Goal: Information Seeking & Learning: Learn about a topic

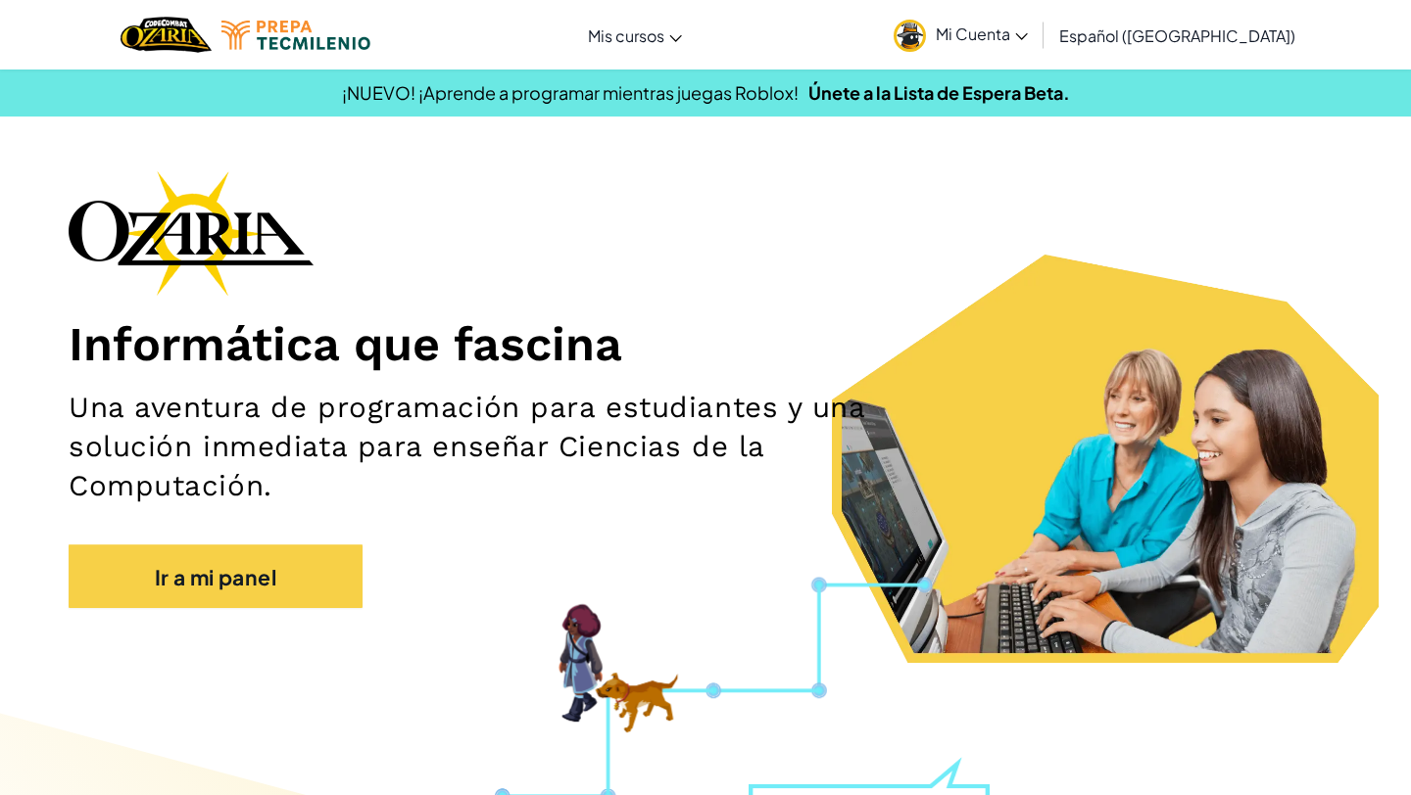
click at [972, 24] on link "Mi Cuenta" at bounding box center [961, 35] width 154 height 62
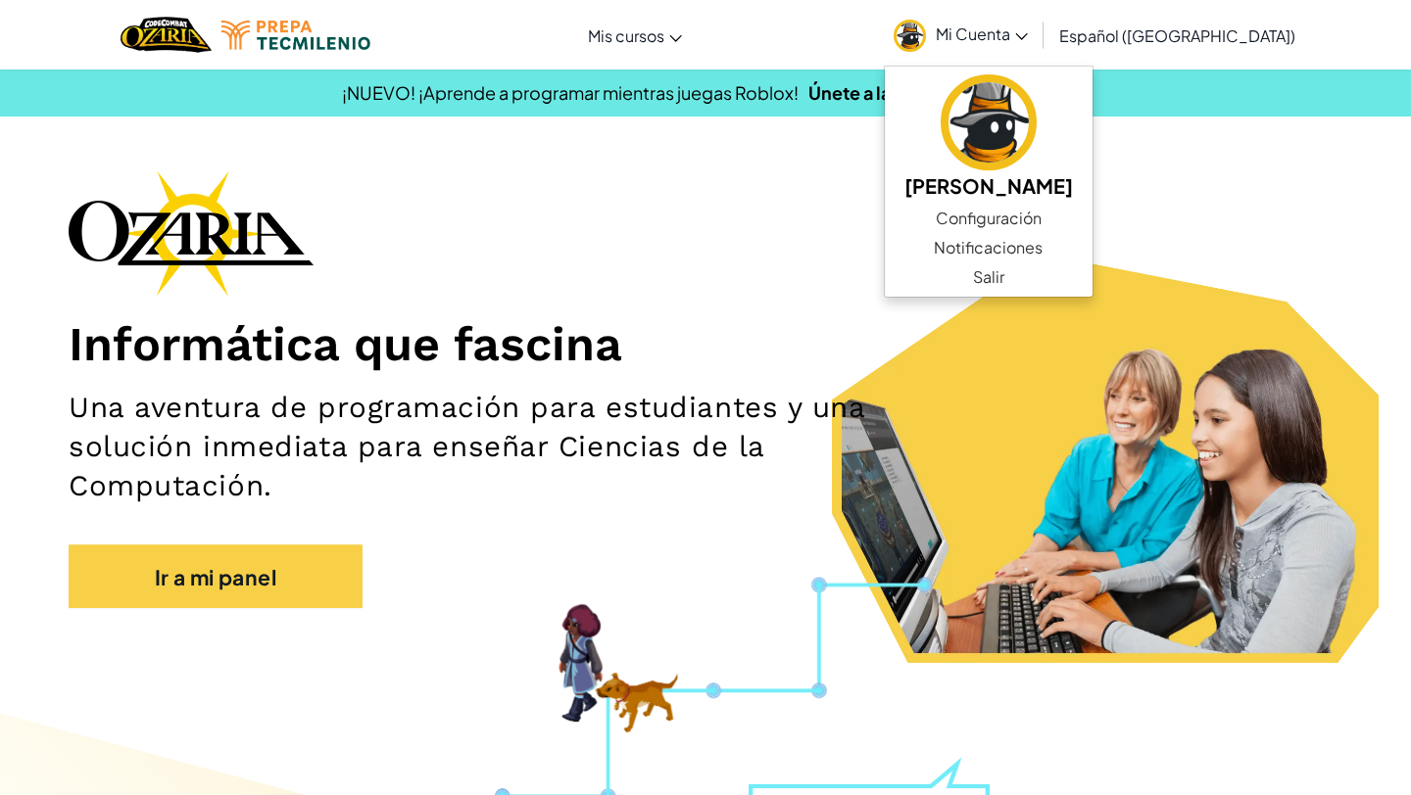
click at [1320, 32] on div "[MEDICAL_DATA] la navegación Mis cursos Aula de Ozaria Aula de CodeCombat Depor…" at bounding box center [705, 35] width 1420 height 70
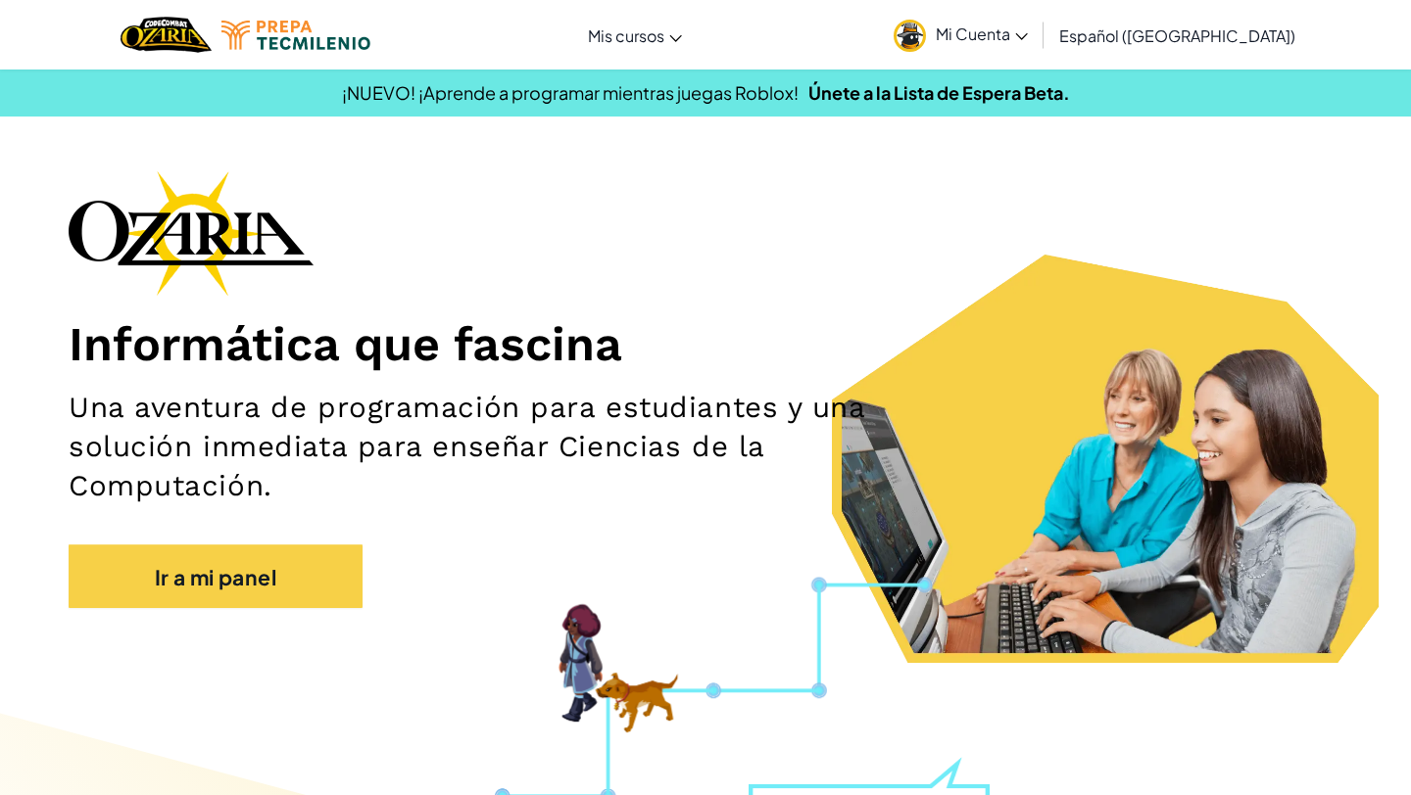
click at [1010, 40] on font "Mi Cuenta" at bounding box center [972, 34] width 74 height 21
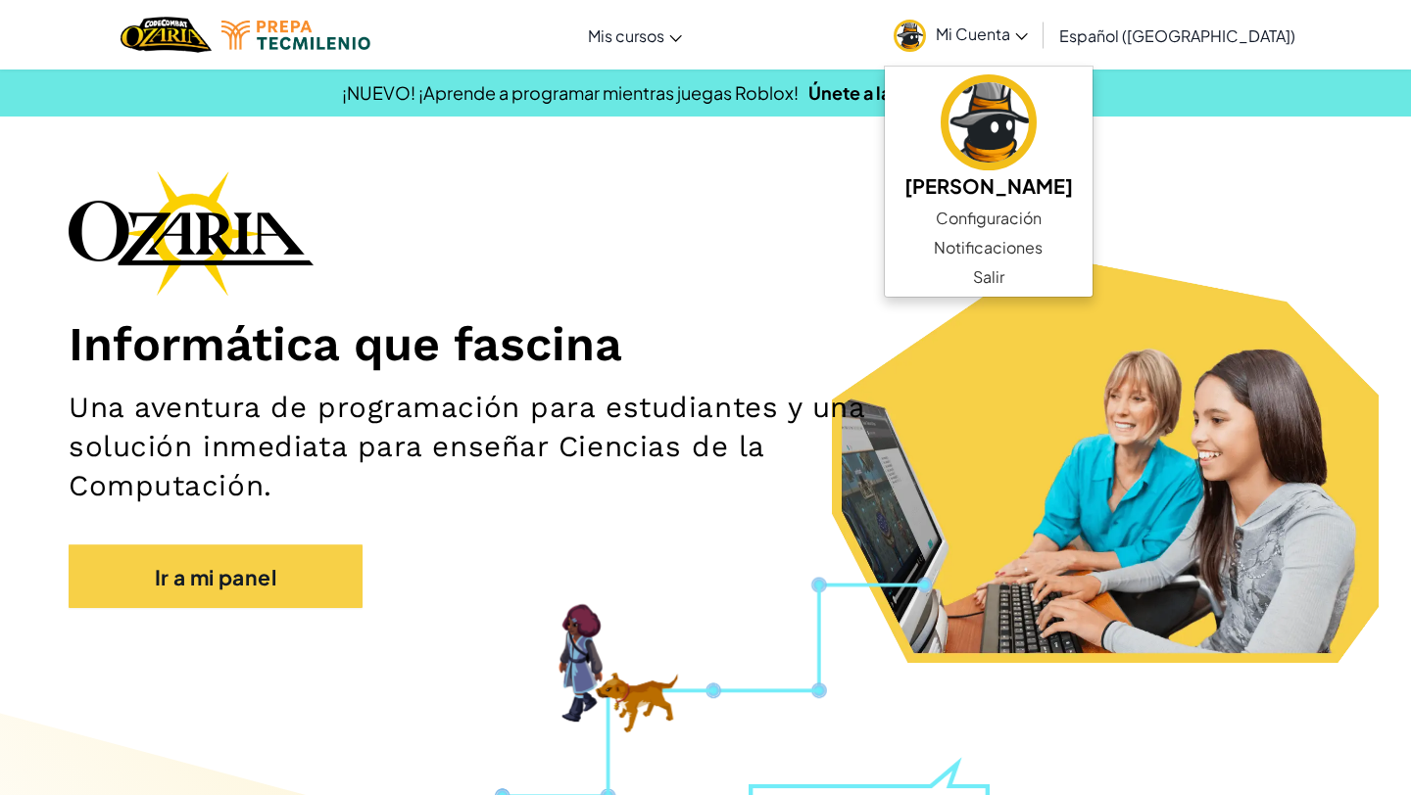
click at [825, 35] on div "[MEDICAL_DATA] la navegación Mis cursos Aula de Ozaria Aula de CodeCombat Depor…" at bounding box center [705, 35] width 1420 height 70
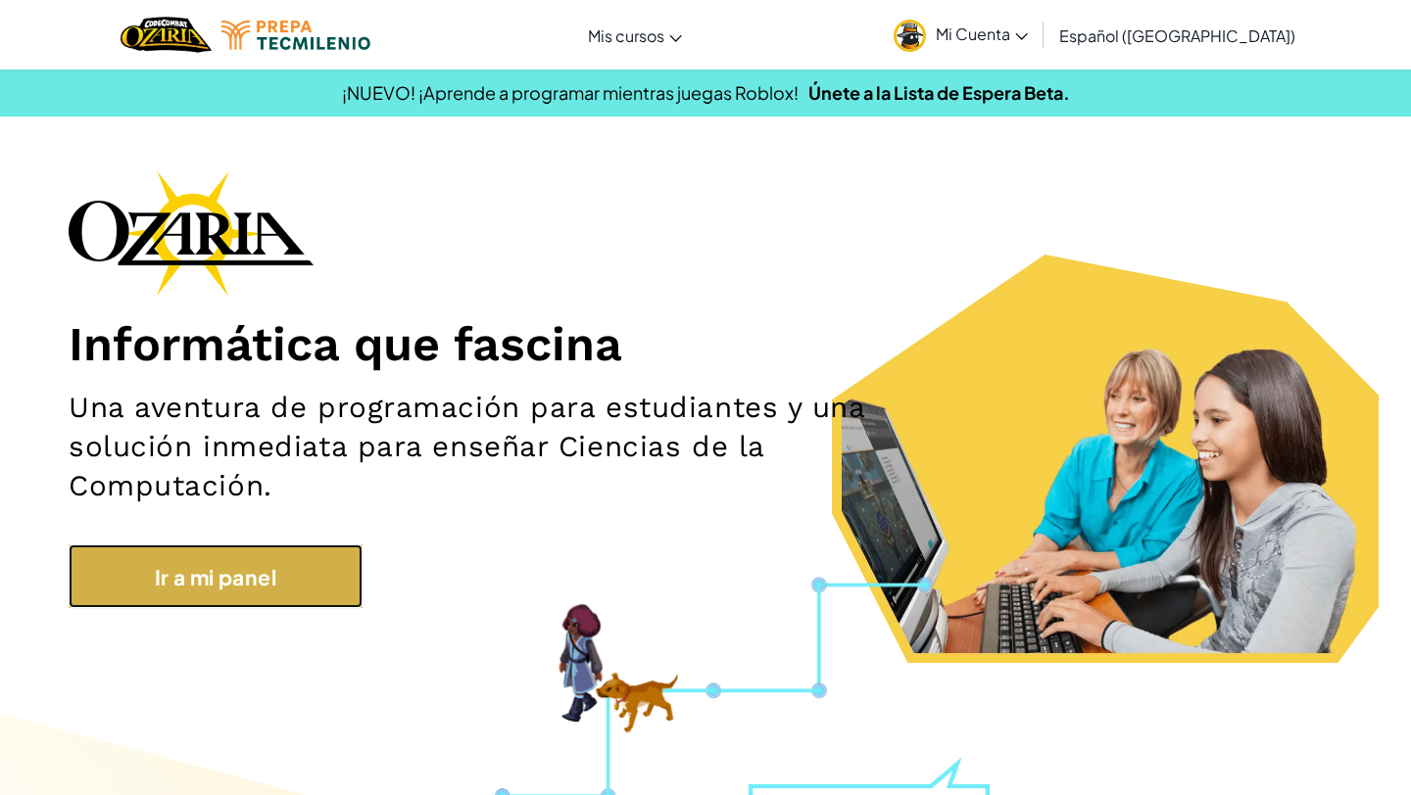
click at [303, 598] on link "Ir a mi panel" at bounding box center [216, 577] width 294 height 64
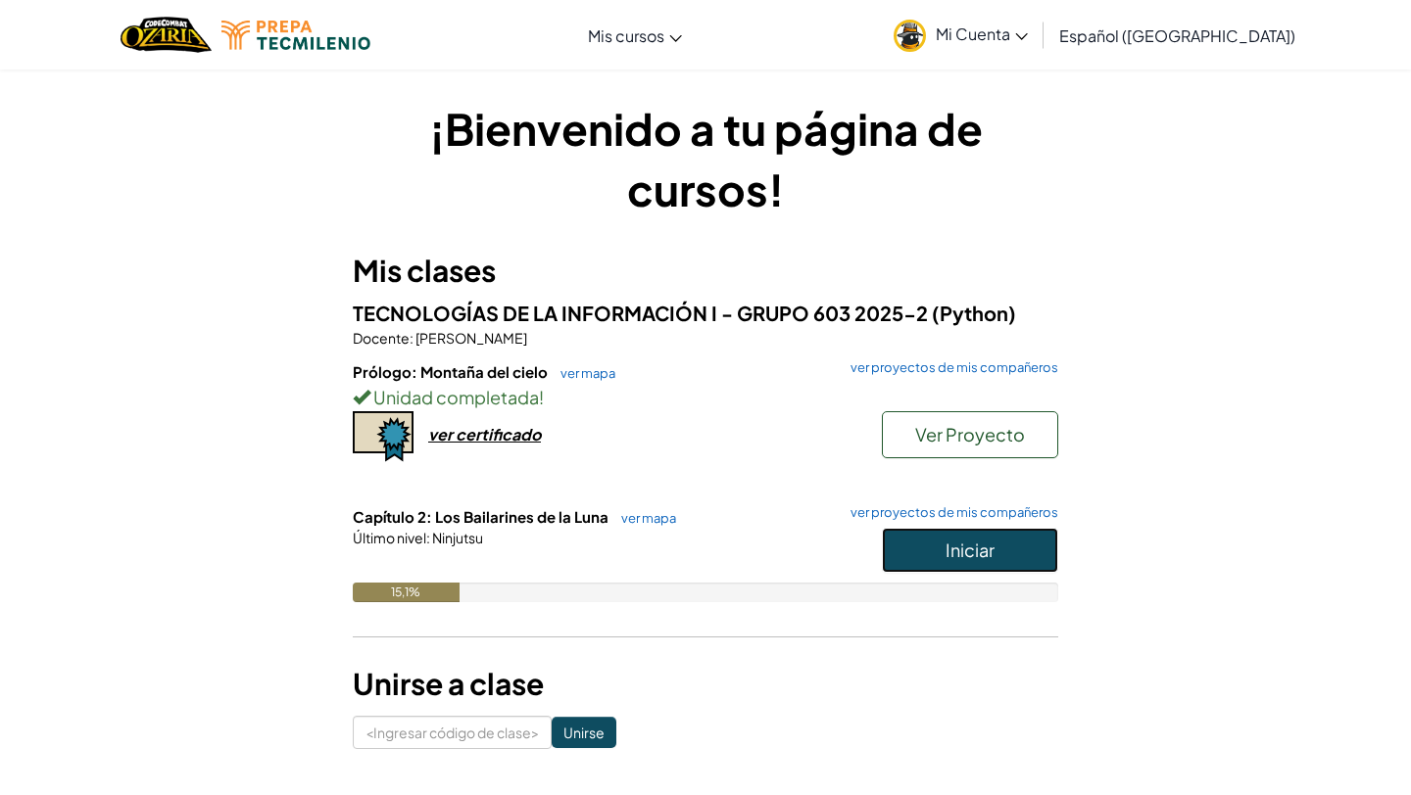
click at [983, 539] on font "Iniciar" at bounding box center [969, 550] width 49 height 23
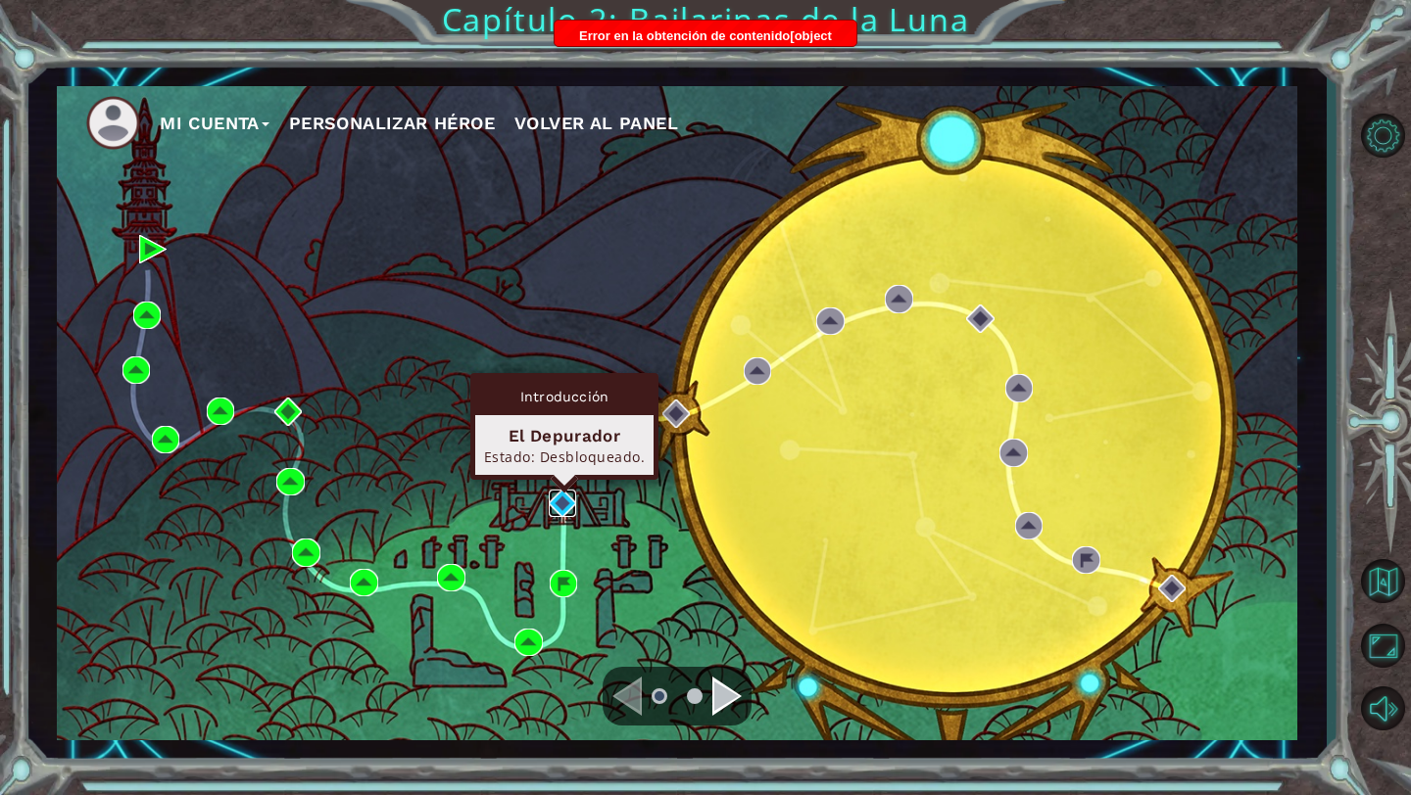
click at [571, 499] on img at bounding box center [562, 503] width 27 height 27
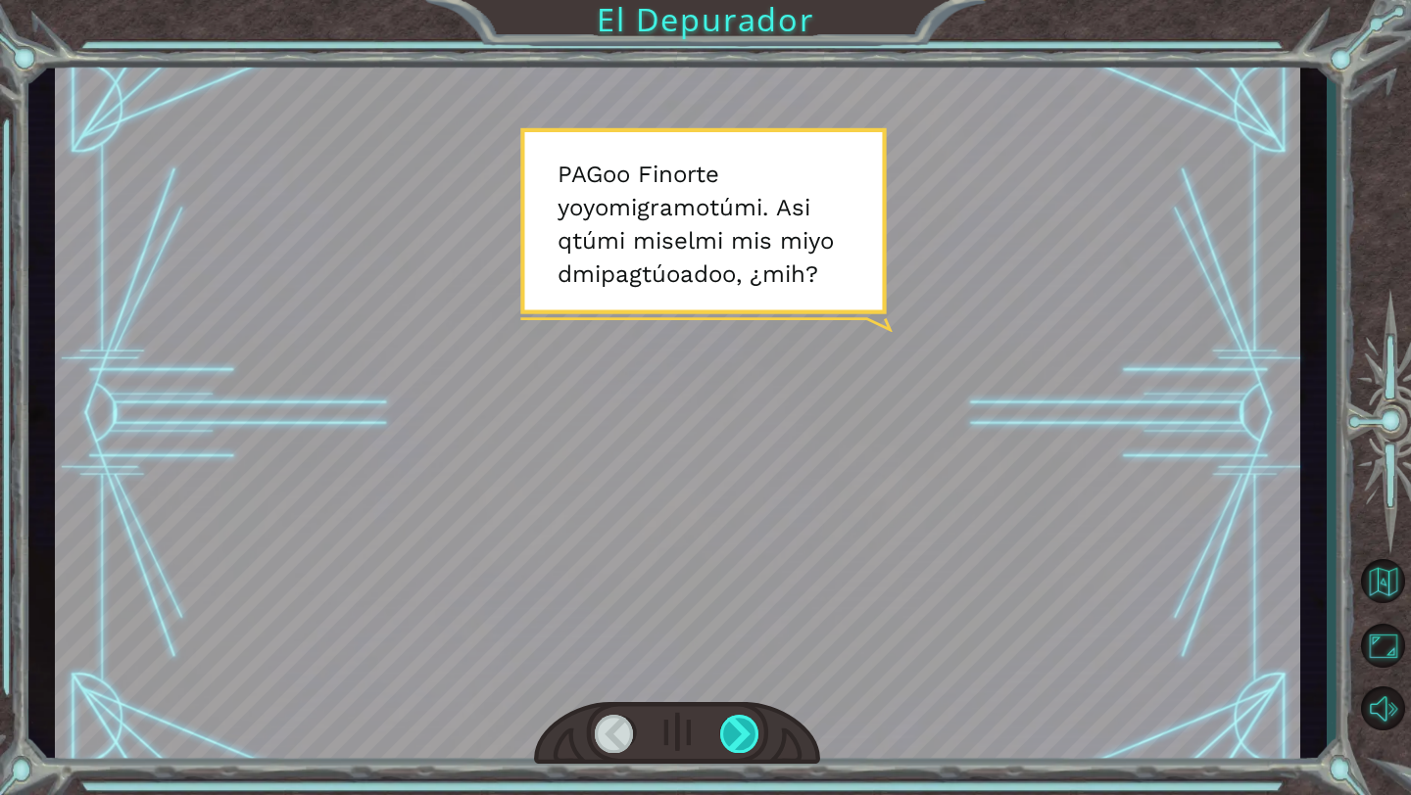
click at [730, 742] on div at bounding box center [740, 734] width 40 height 38
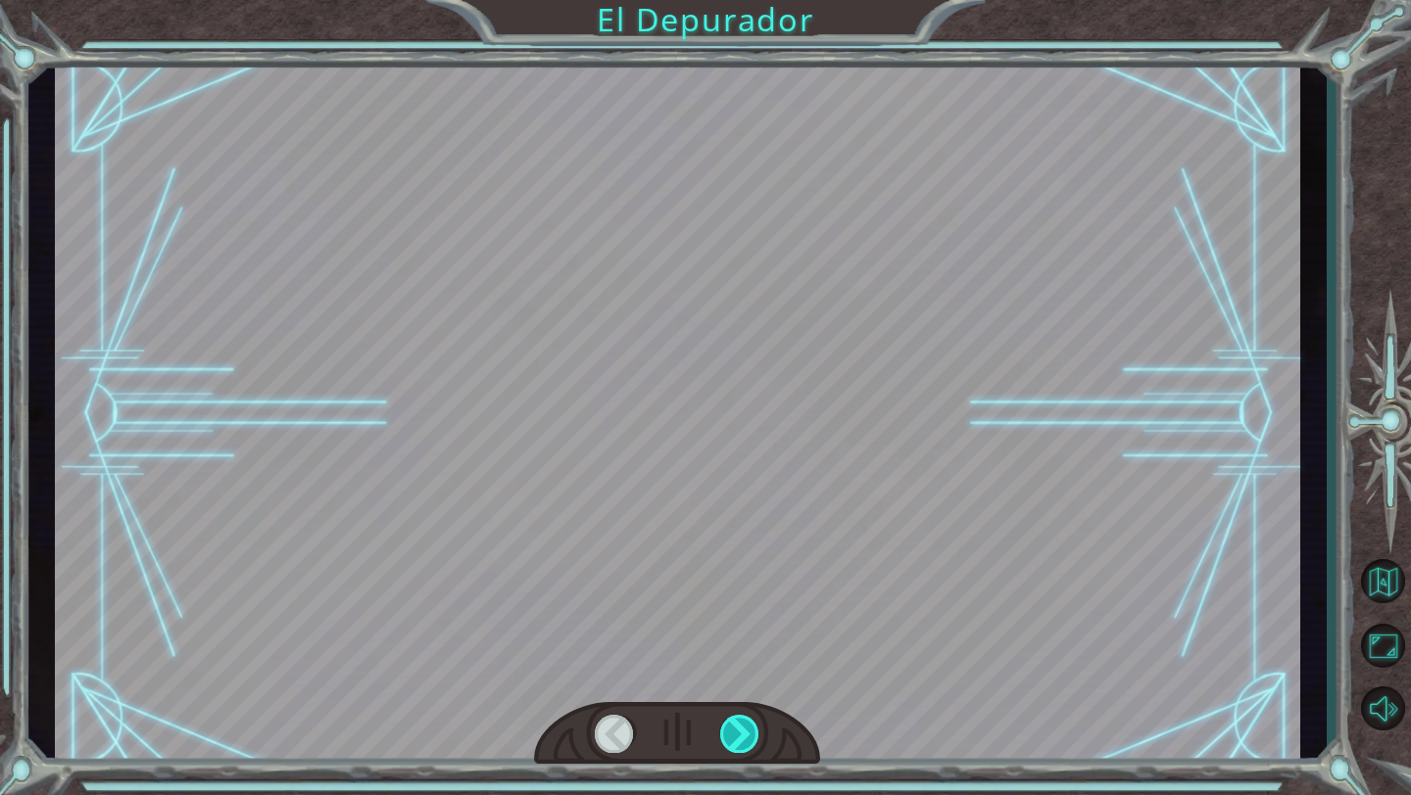
click at [730, 742] on div at bounding box center [740, 734] width 40 height 38
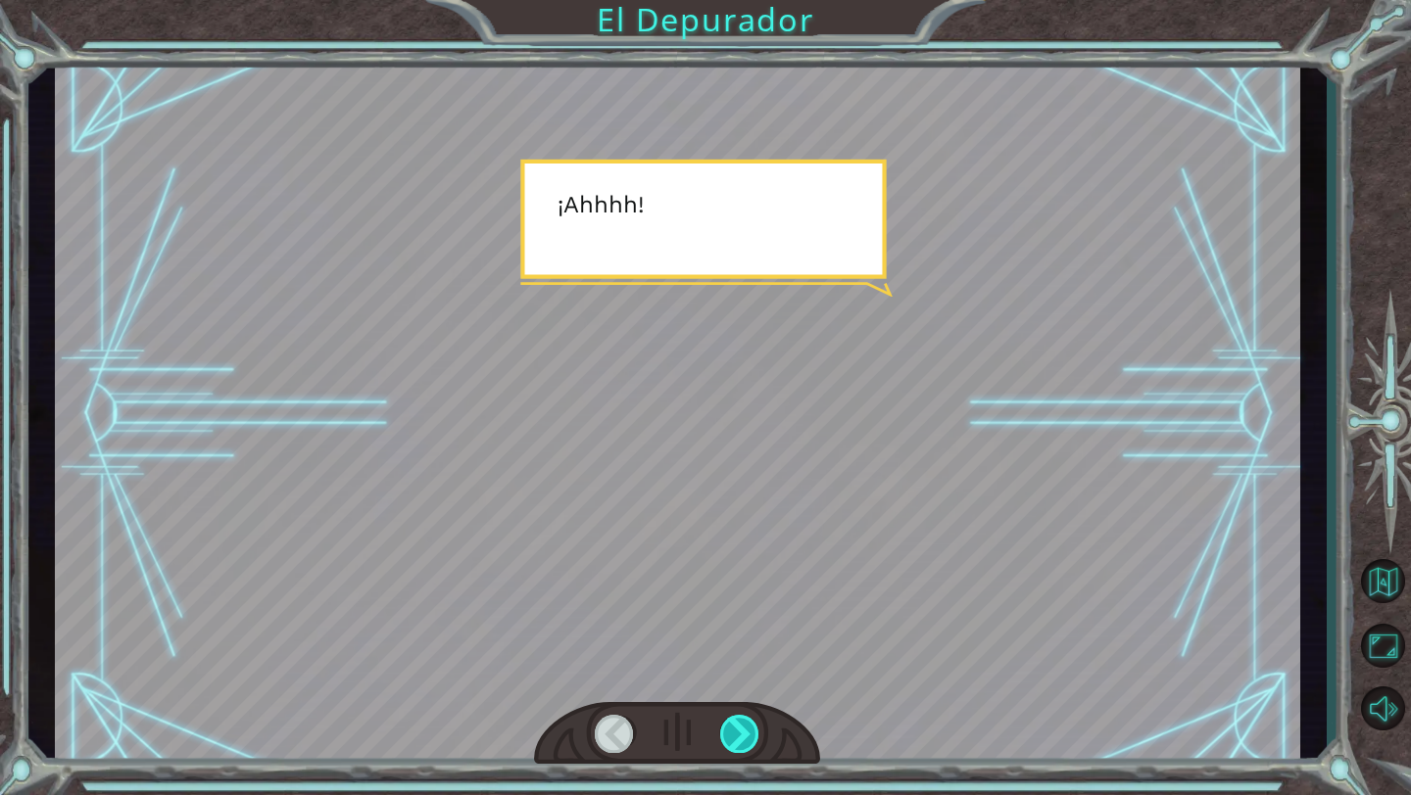
click at [730, 742] on div at bounding box center [740, 734] width 40 height 38
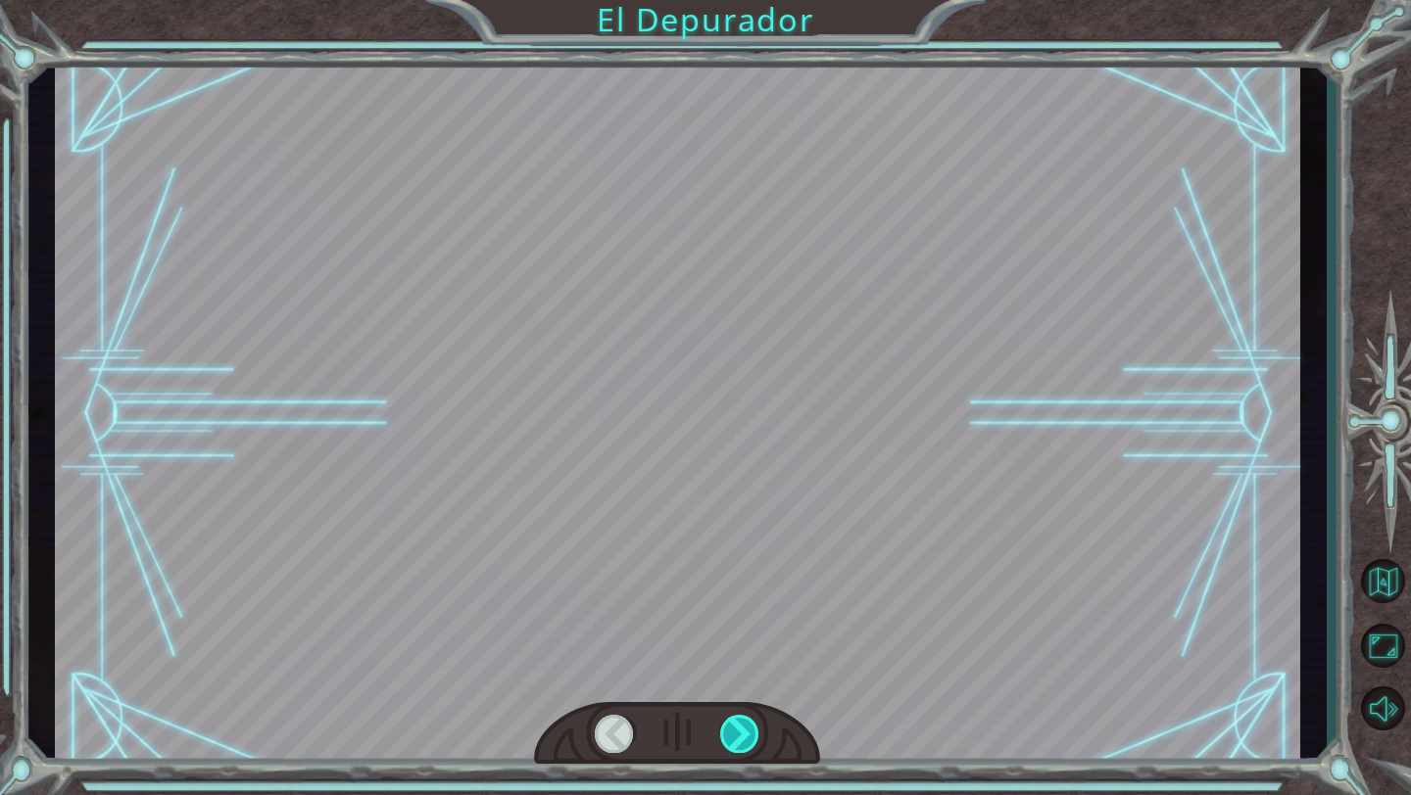
click at [730, 742] on div at bounding box center [740, 734] width 40 height 38
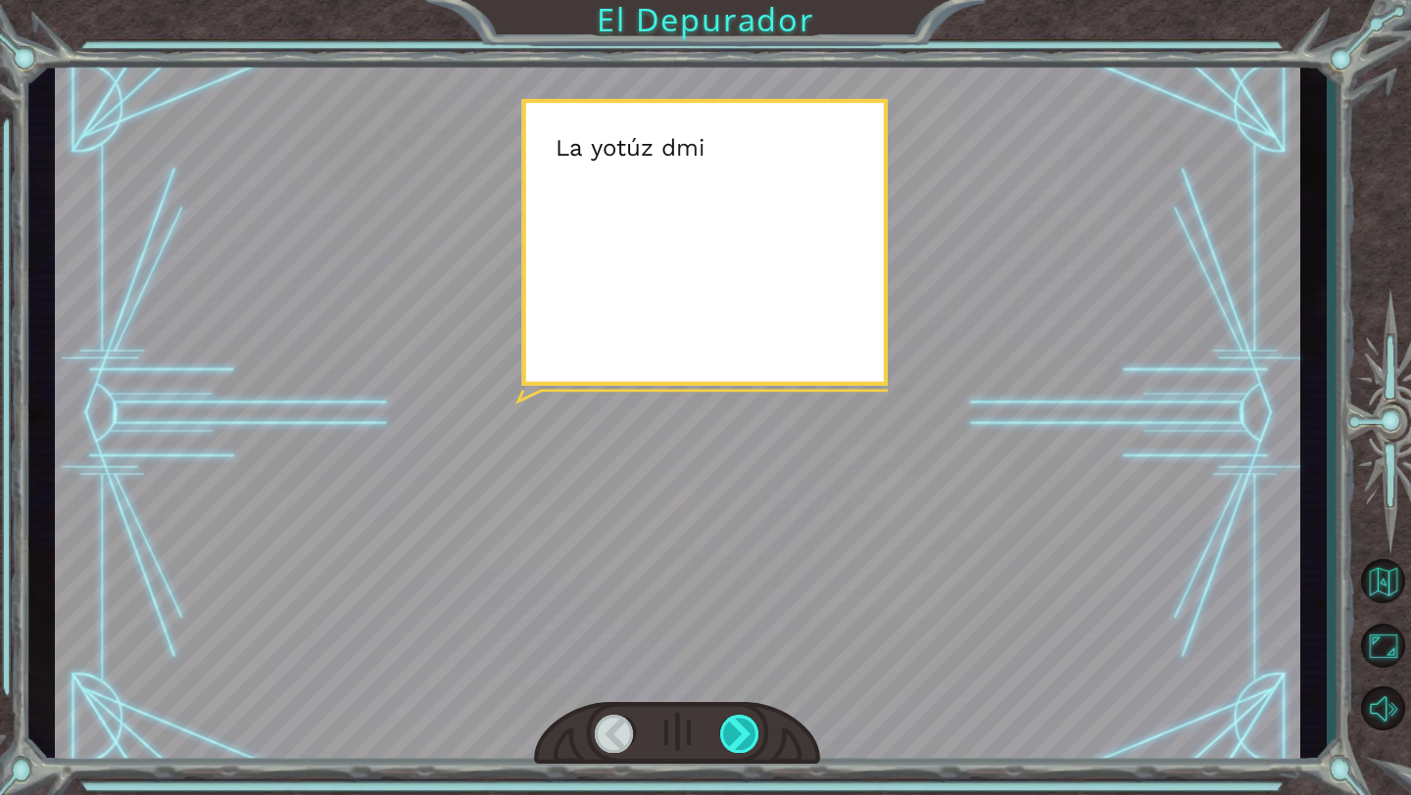
click at [730, 742] on div at bounding box center [740, 734] width 40 height 38
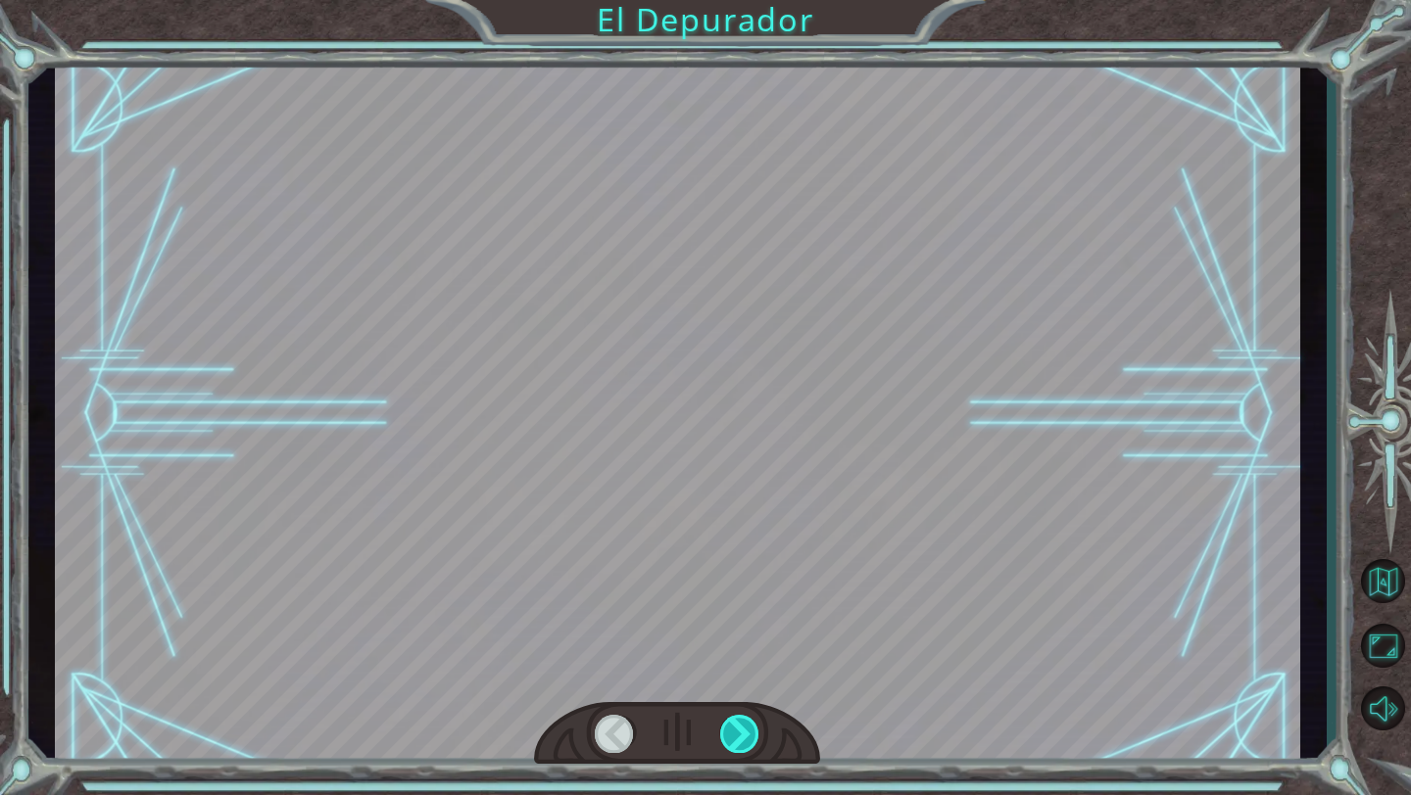
click at [730, 742] on div at bounding box center [740, 734] width 40 height 38
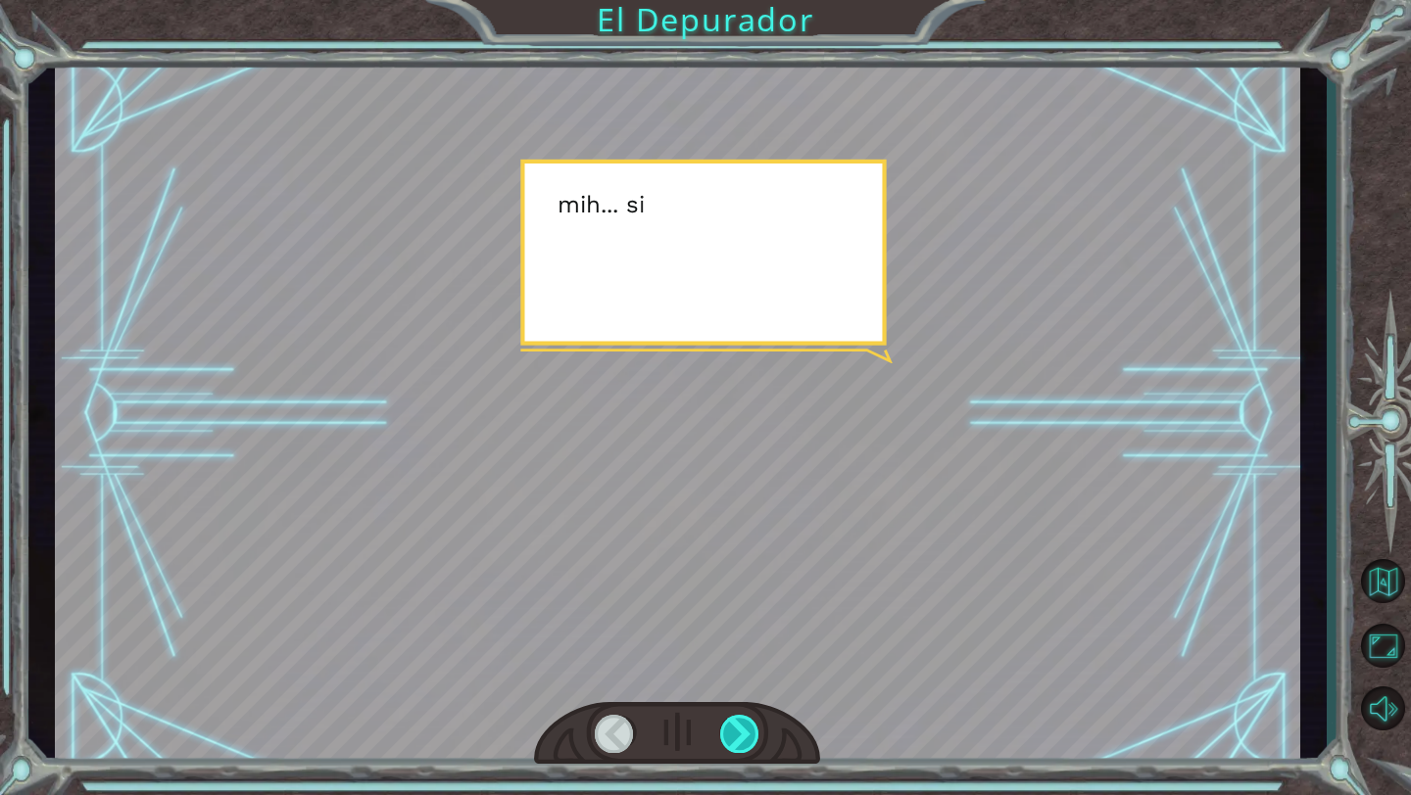
click at [730, 742] on div at bounding box center [740, 734] width 40 height 38
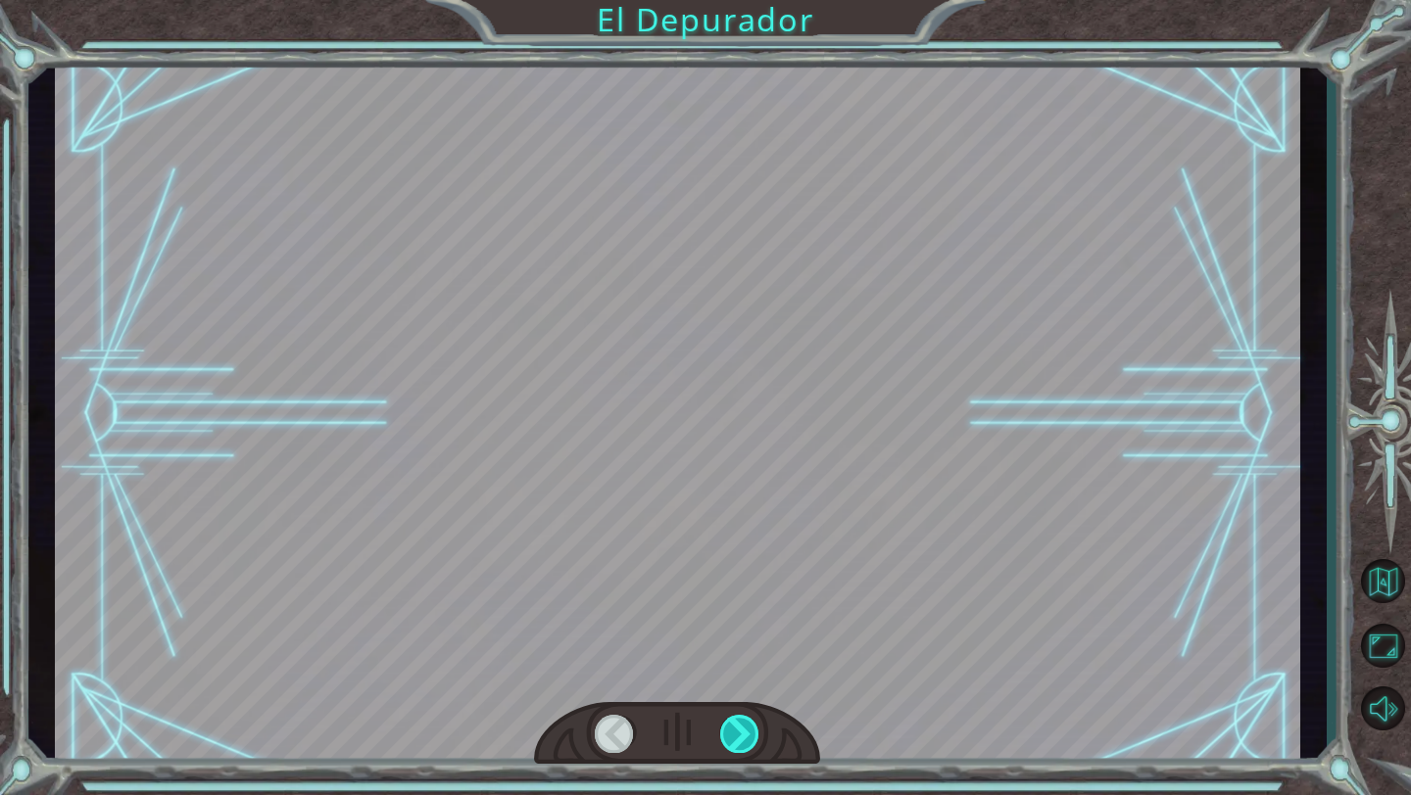
click at [730, 742] on div at bounding box center [740, 734] width 40 height 38
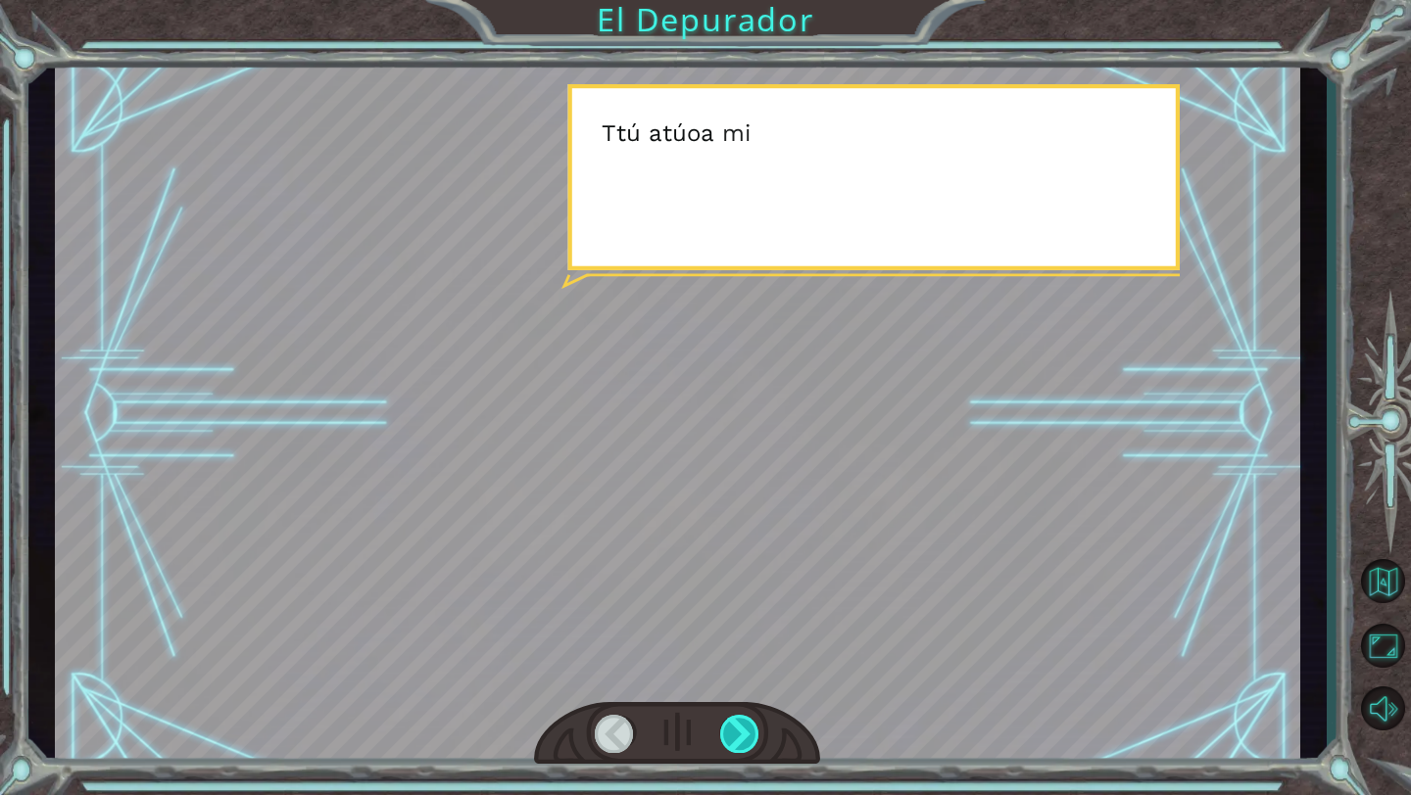
click at [730, 742] on div at bounding box center [740, 734] width 40 height 38
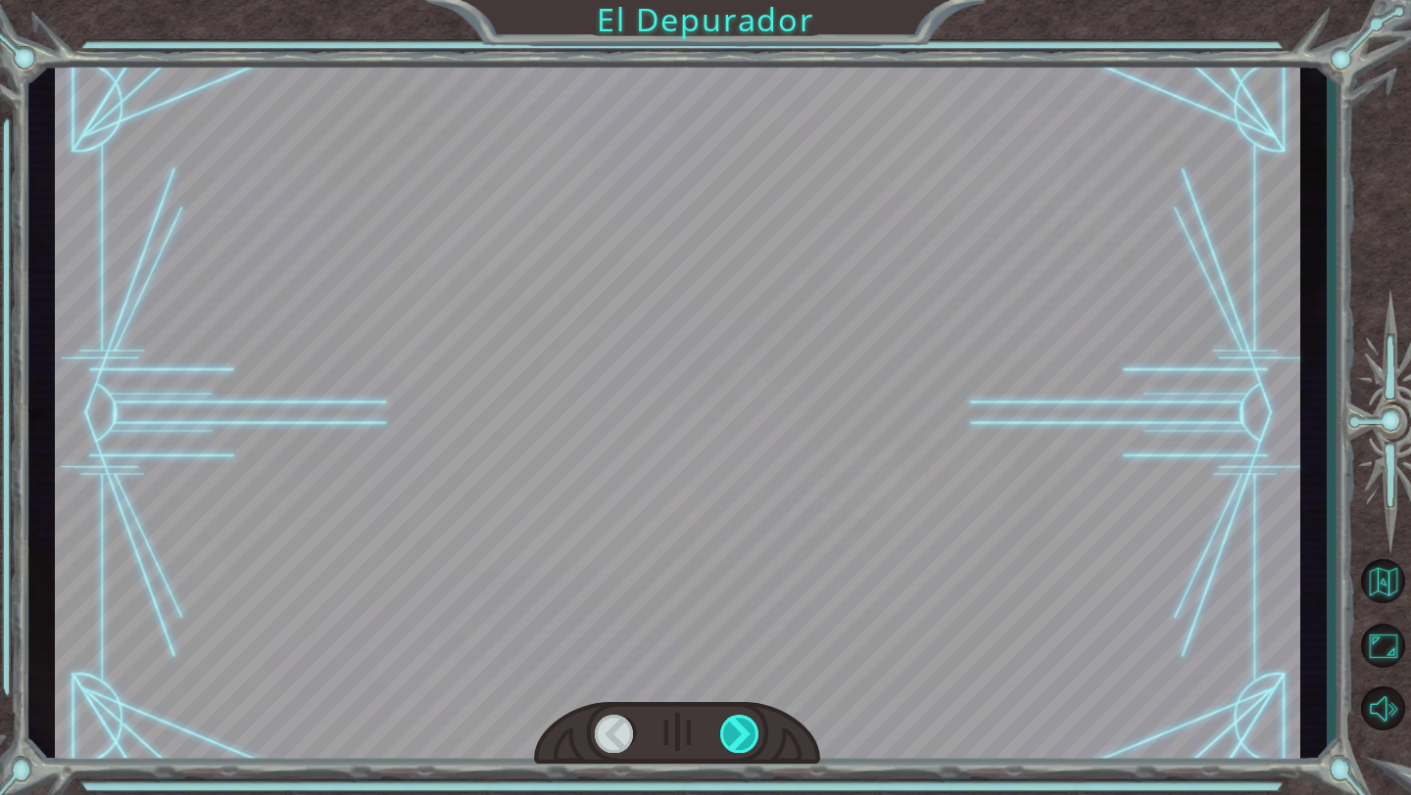
click at [730, 742] on div at bounding box center [740, 734] width 40 height 38
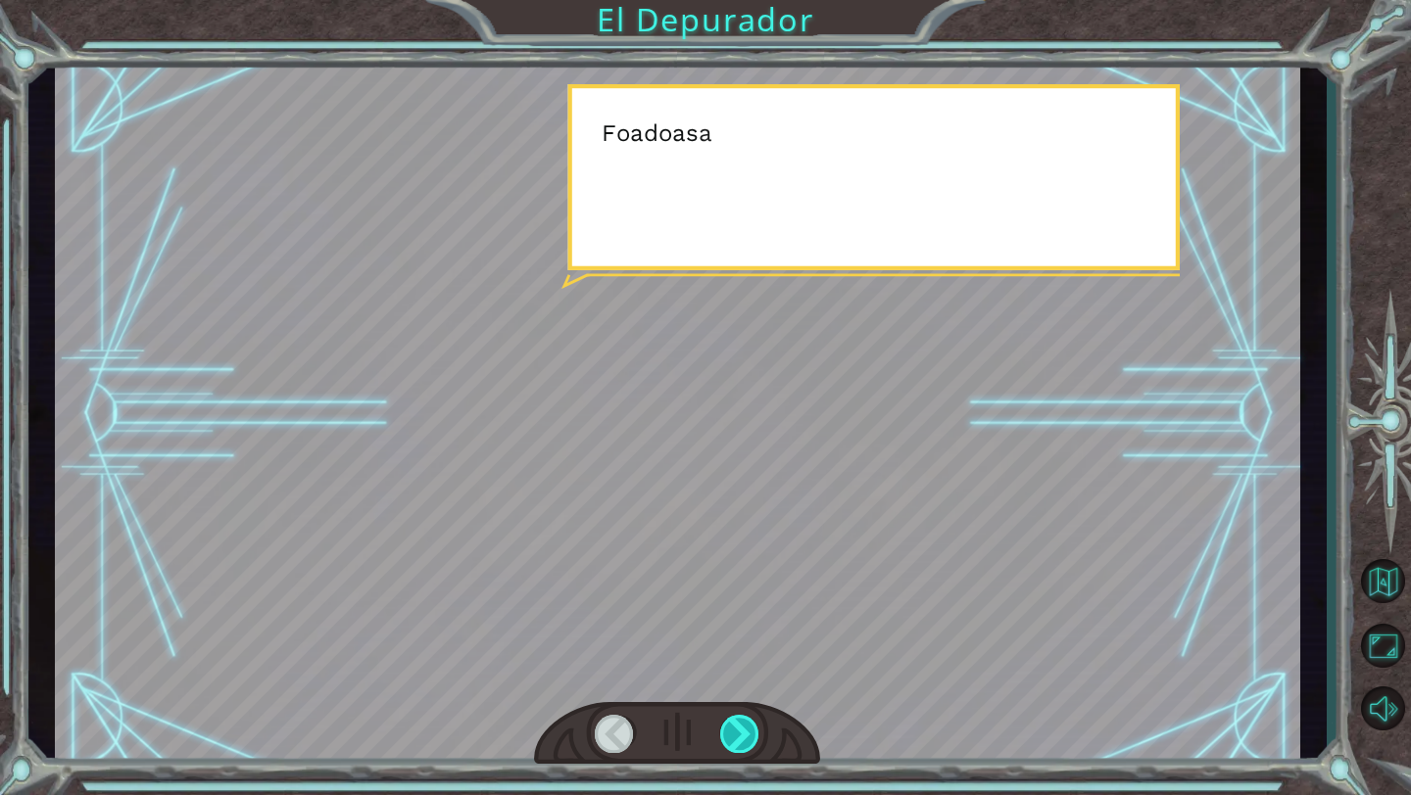
click at [730, 742] on div at bounding box center [740, 734] width 40 height 38
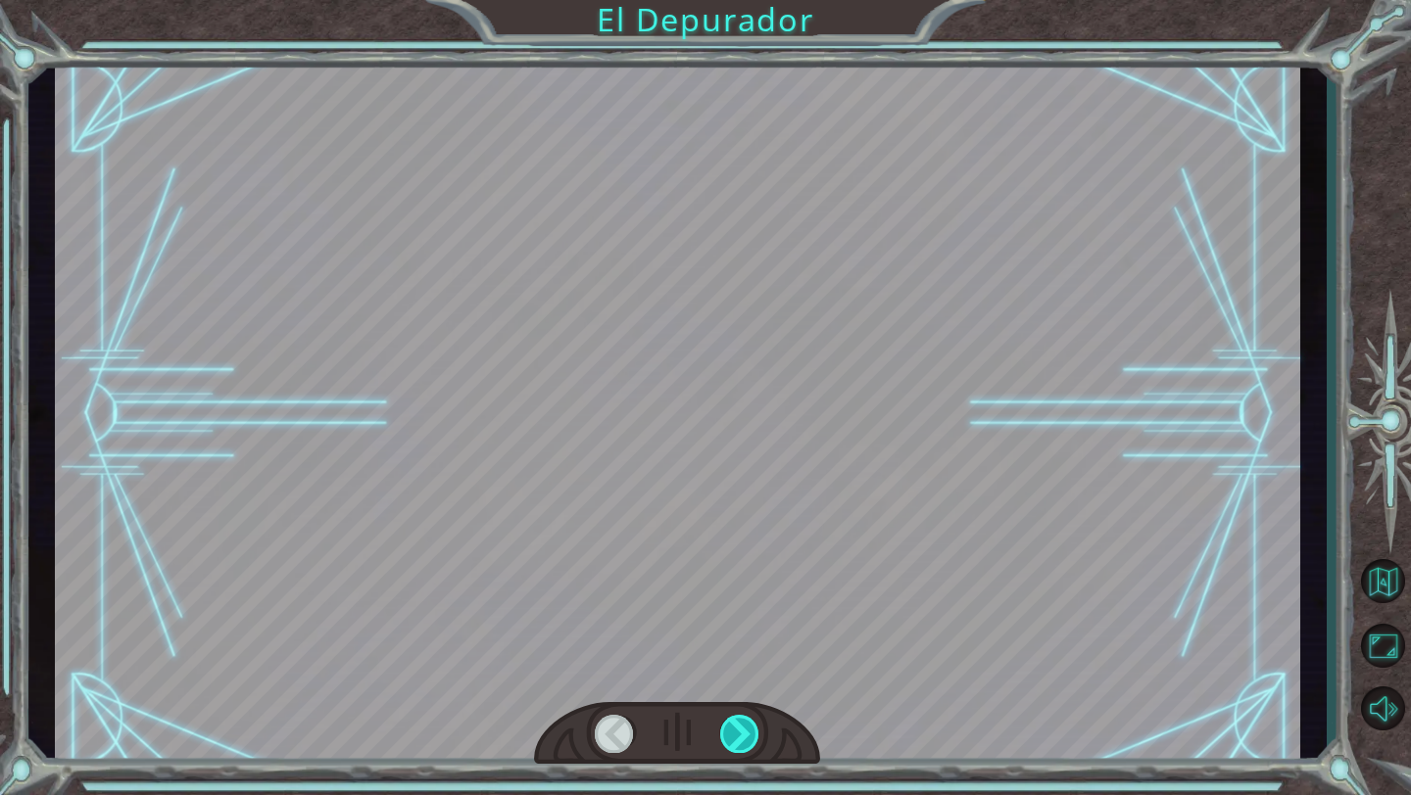
click at [730, 742] on div at bounding box center [740, 734] width 40 height 38
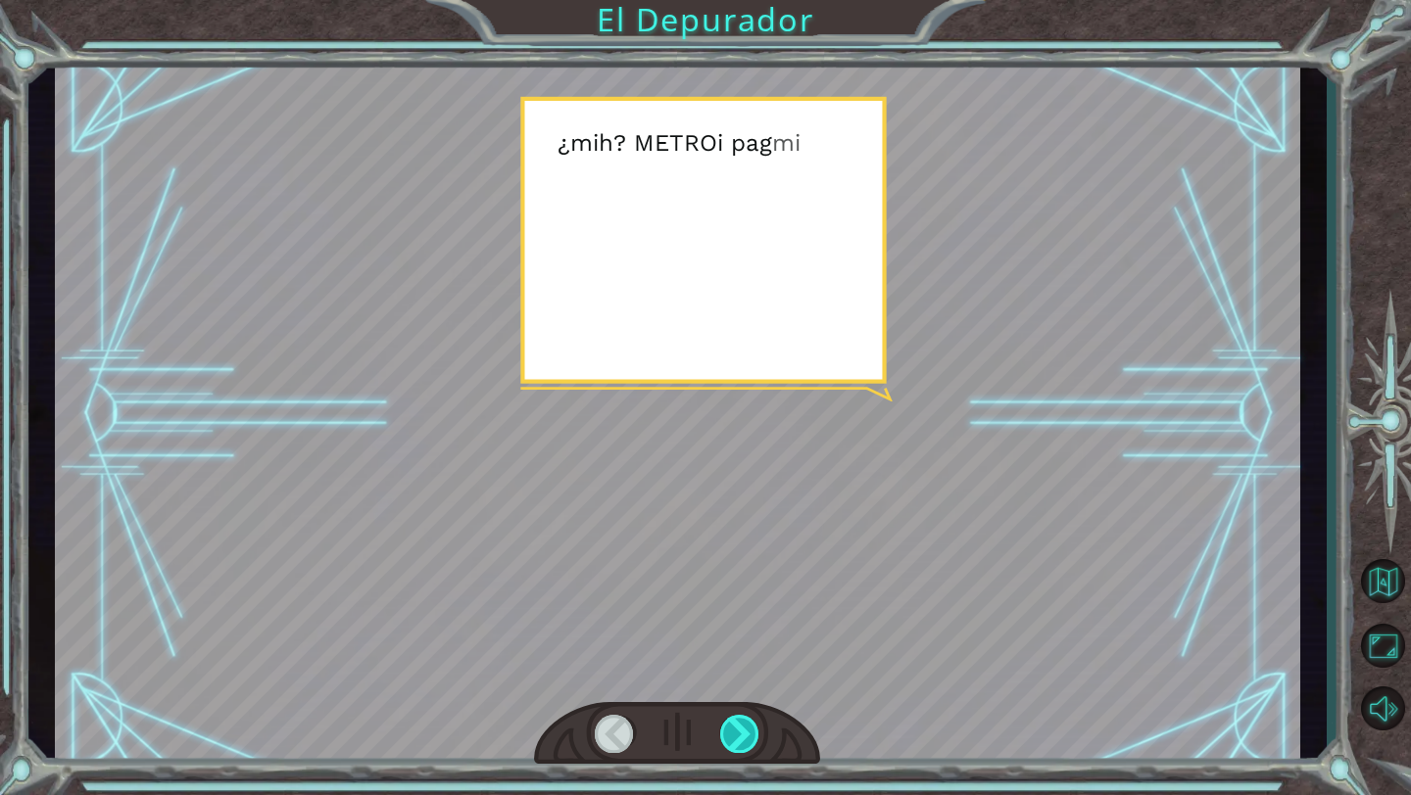
click at [730, 742] on div at bounding box center [740, 734] width 40 height 38
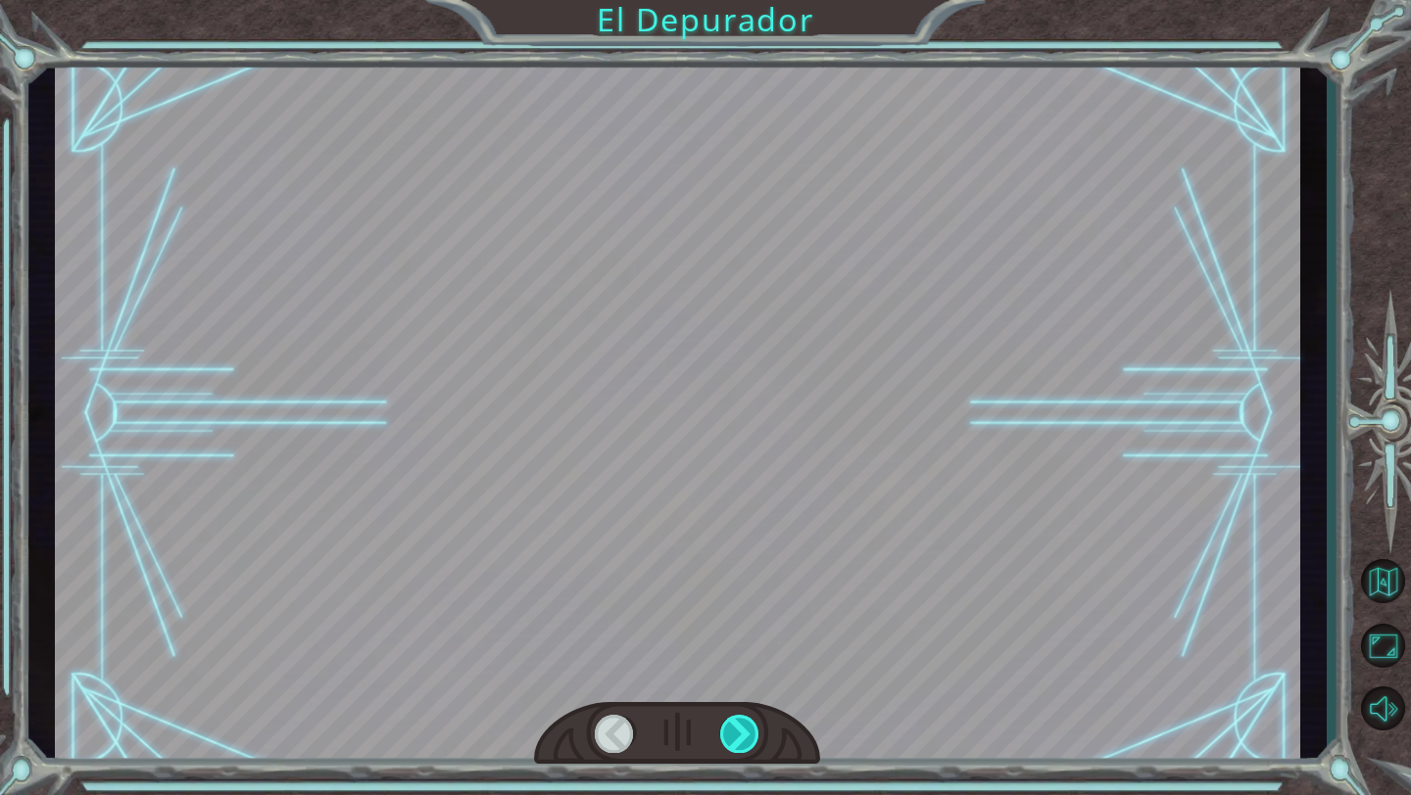
click at [730, 742] on div at bounding box center [740, 734] width 40 height 38
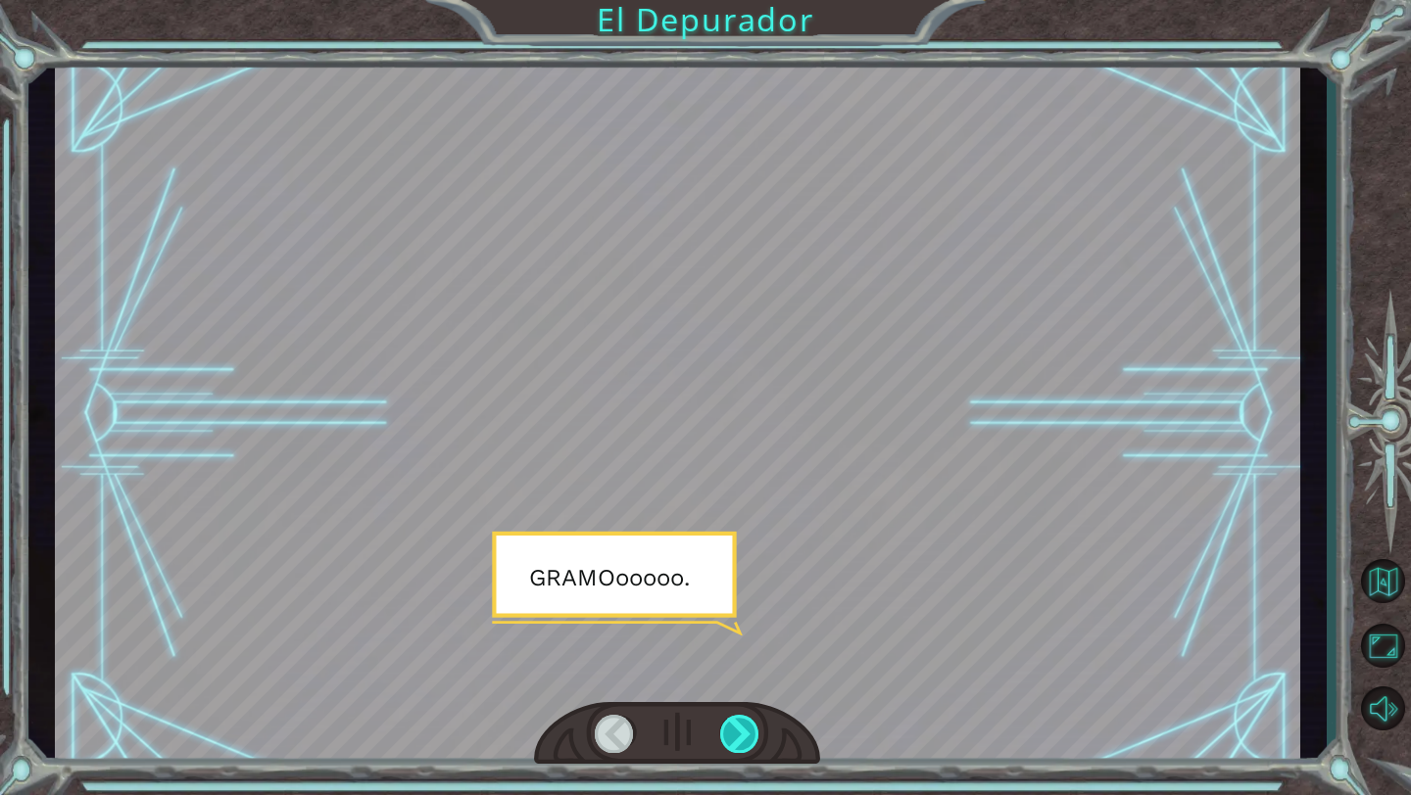
click at [730, 742] on div at bounding box center [740, 734] width 40 height 38
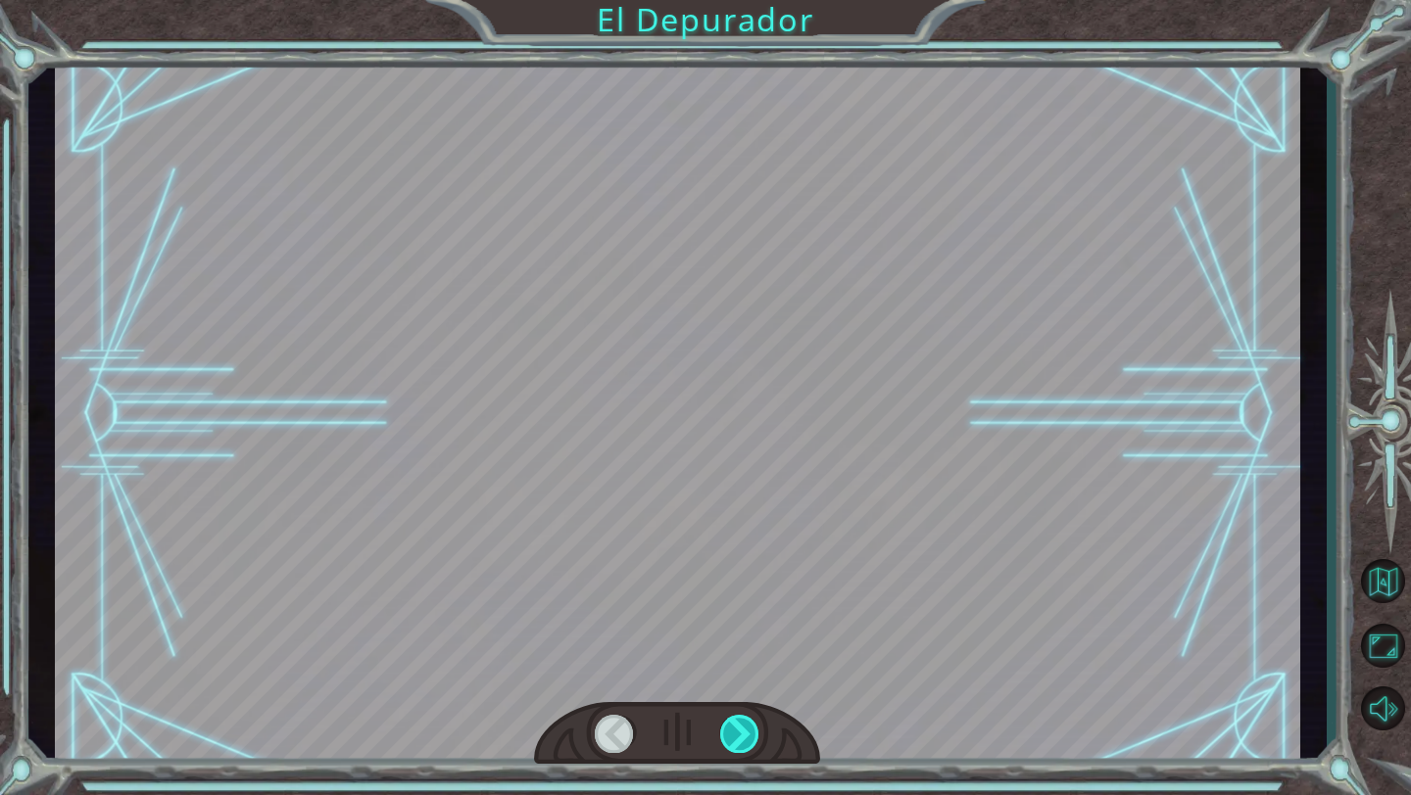
click at [730, 742] on div at bounding box center [740, 734] width 40 height 38
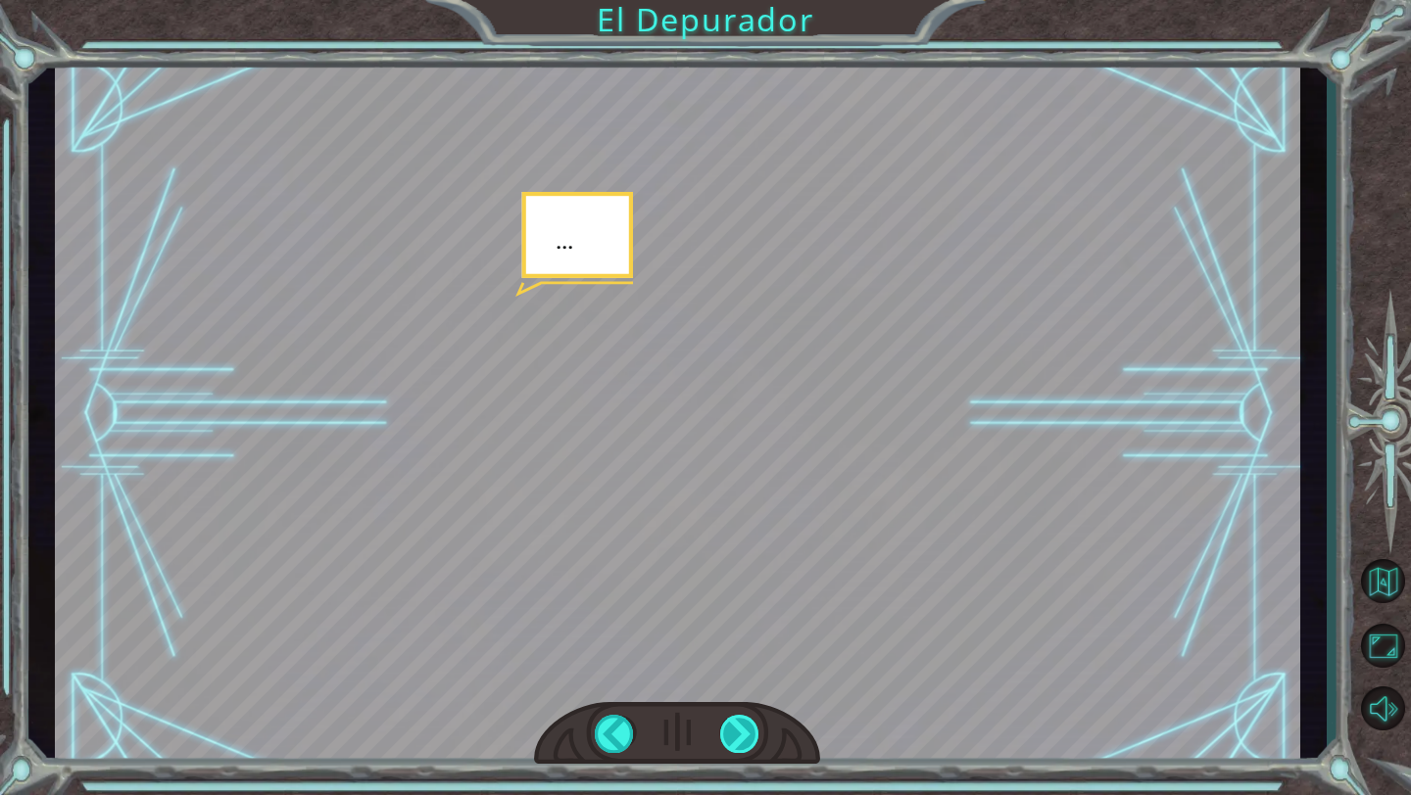
click at [730, 742] on div at bounding box center [740, 734] width 40 height 38
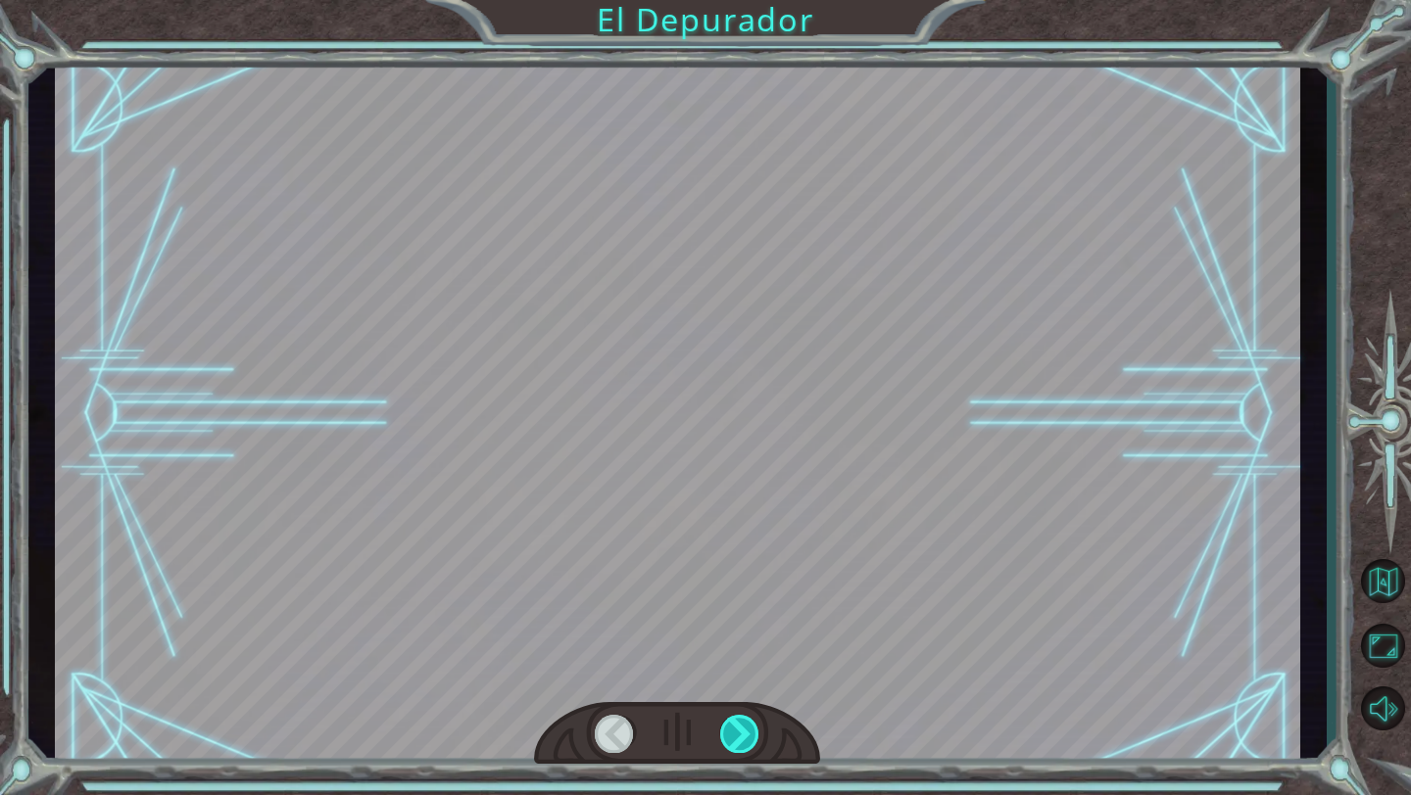
click at [730, 742] on div at bounding box center [740, 734] width 40 height 38
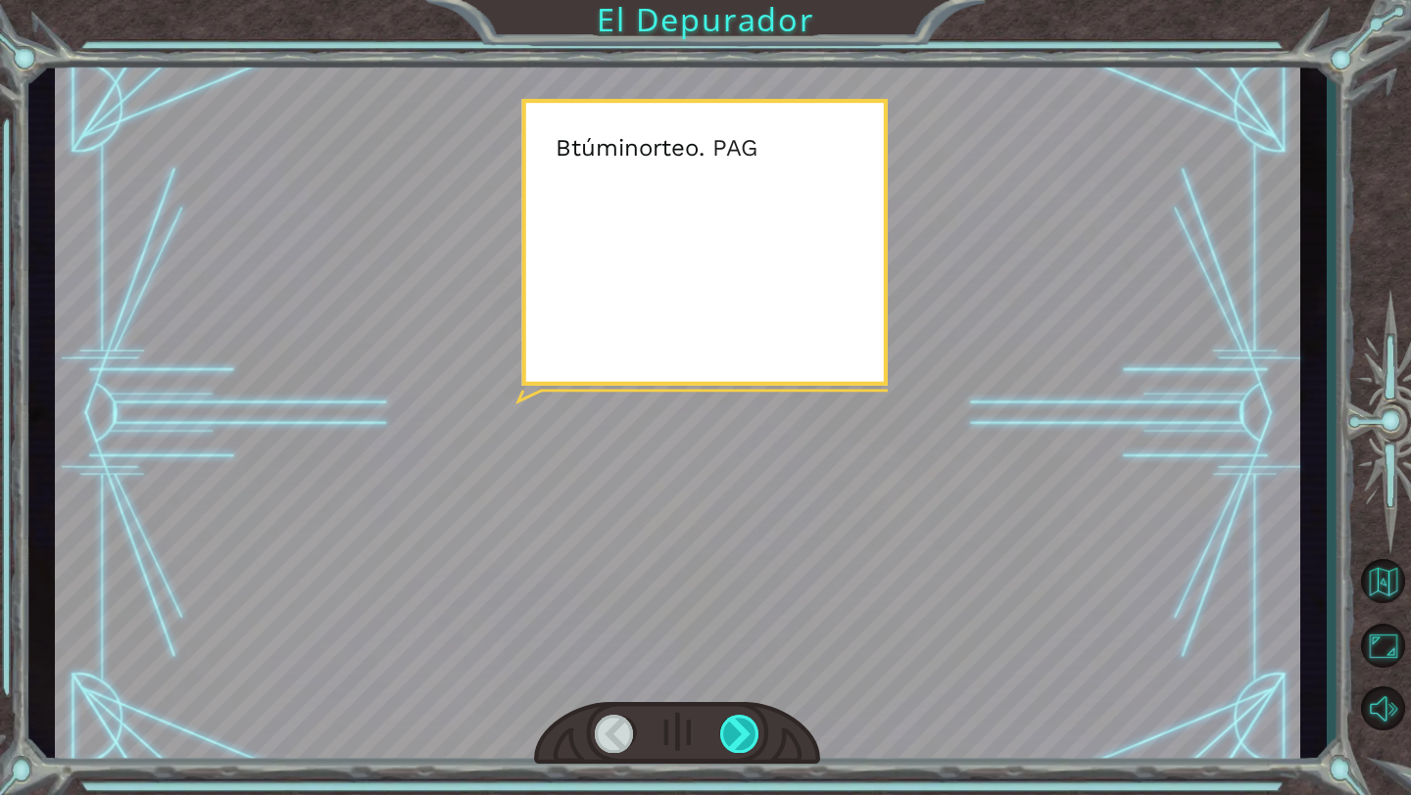
click at [730, 742] on div at bounding box center [740, 734] width 40 height 38
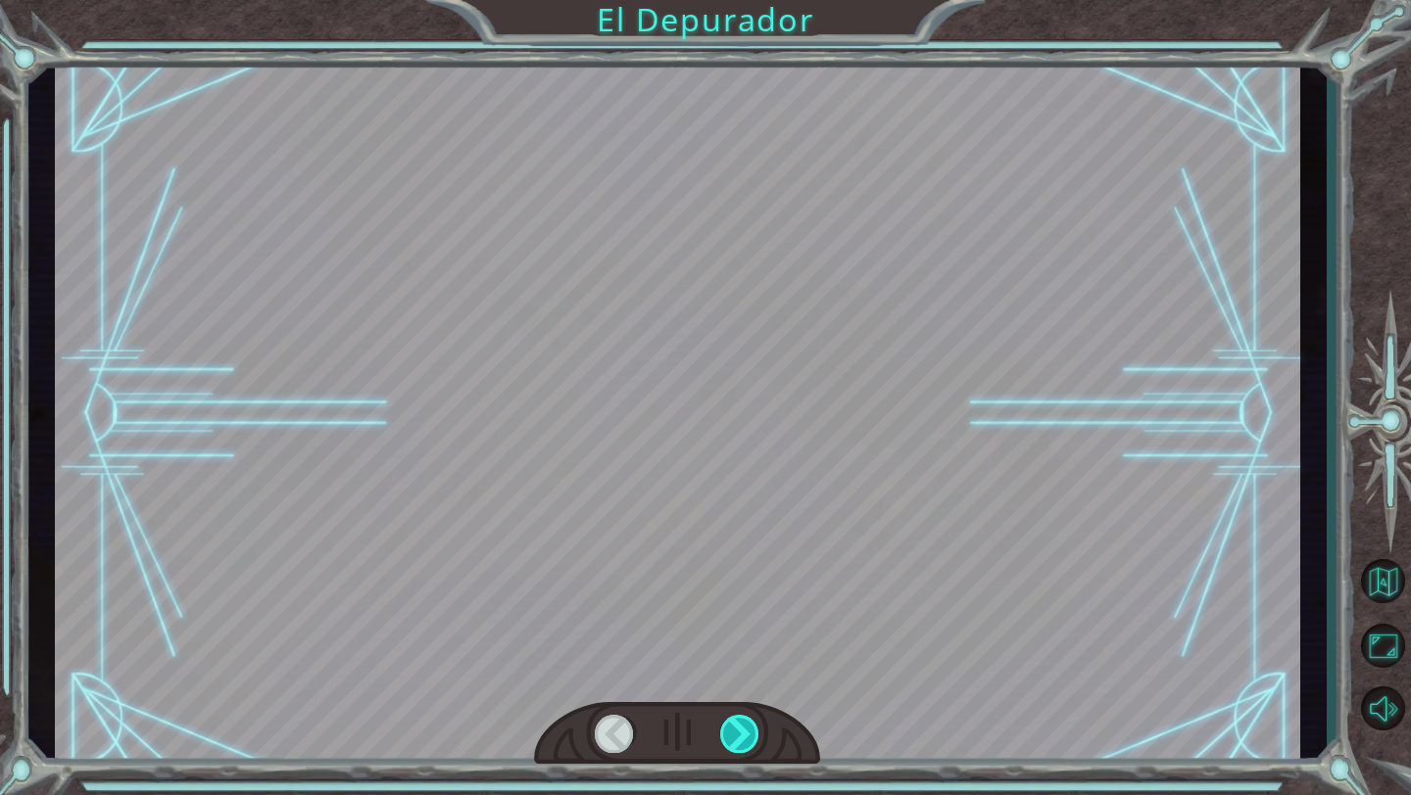
click at [731, 745] on div at bounding box center [740, 734] width 40 height 38
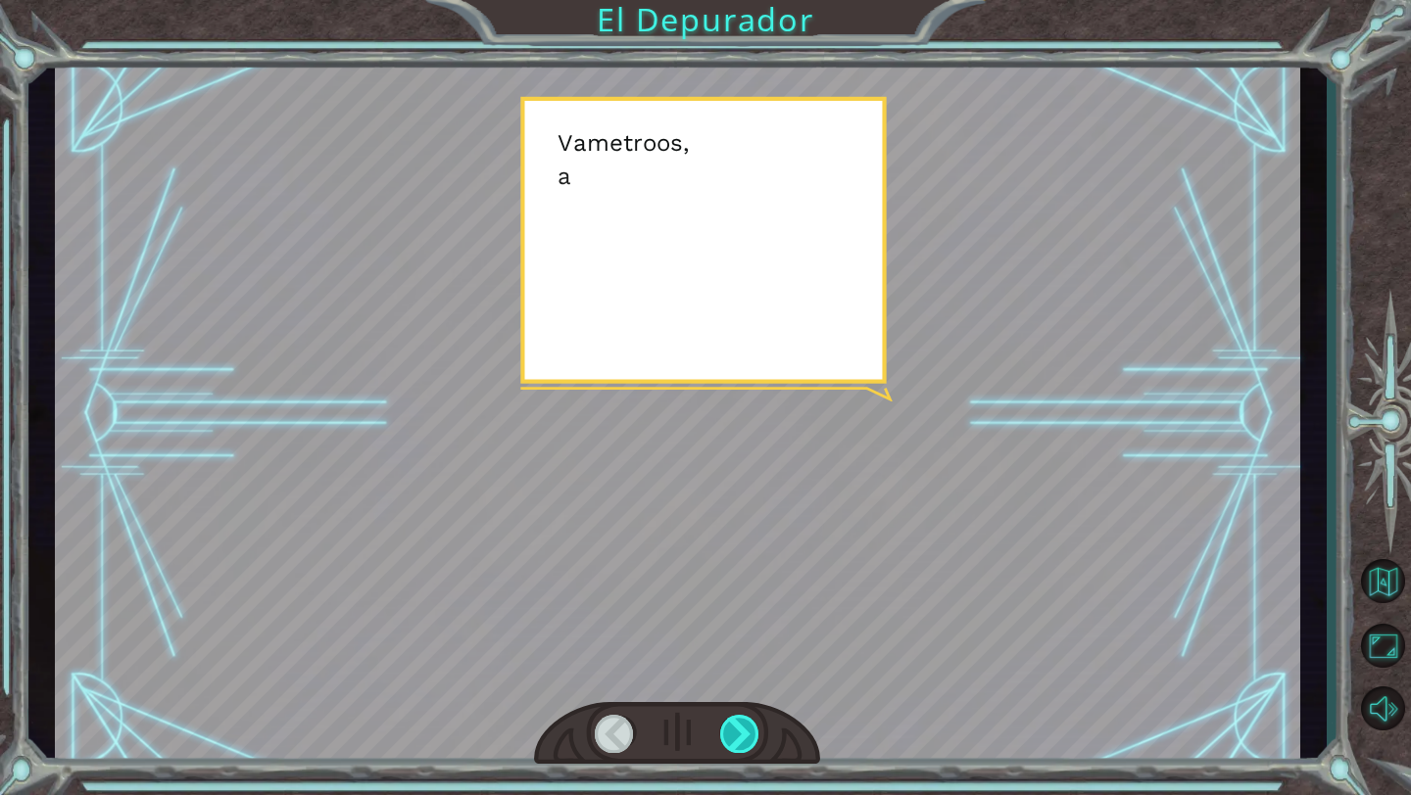
click at [731, 745] on div at bounding box center [740, 734] width 40 height 38
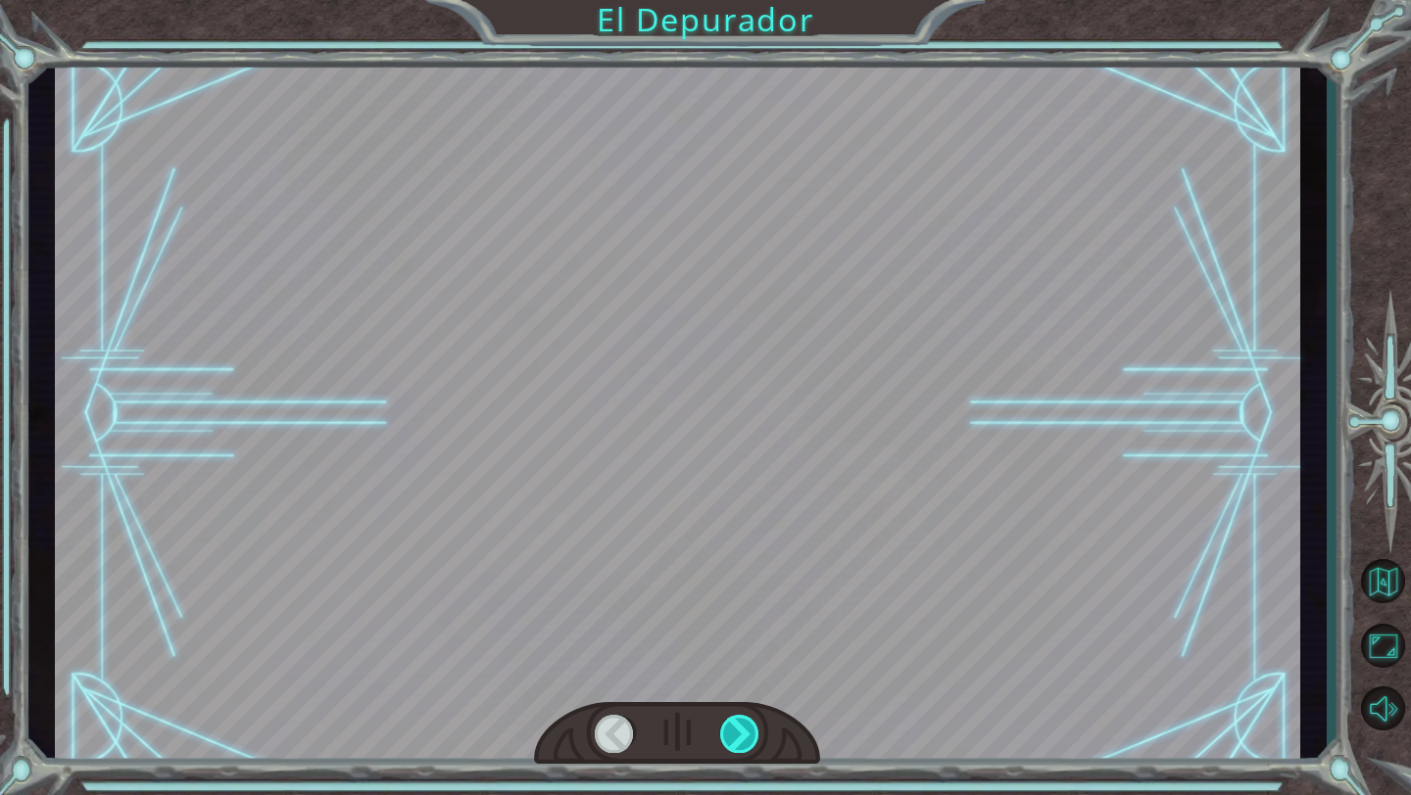
click at [731, 745] on div at bounding box center [740, 734] width 40 height 38
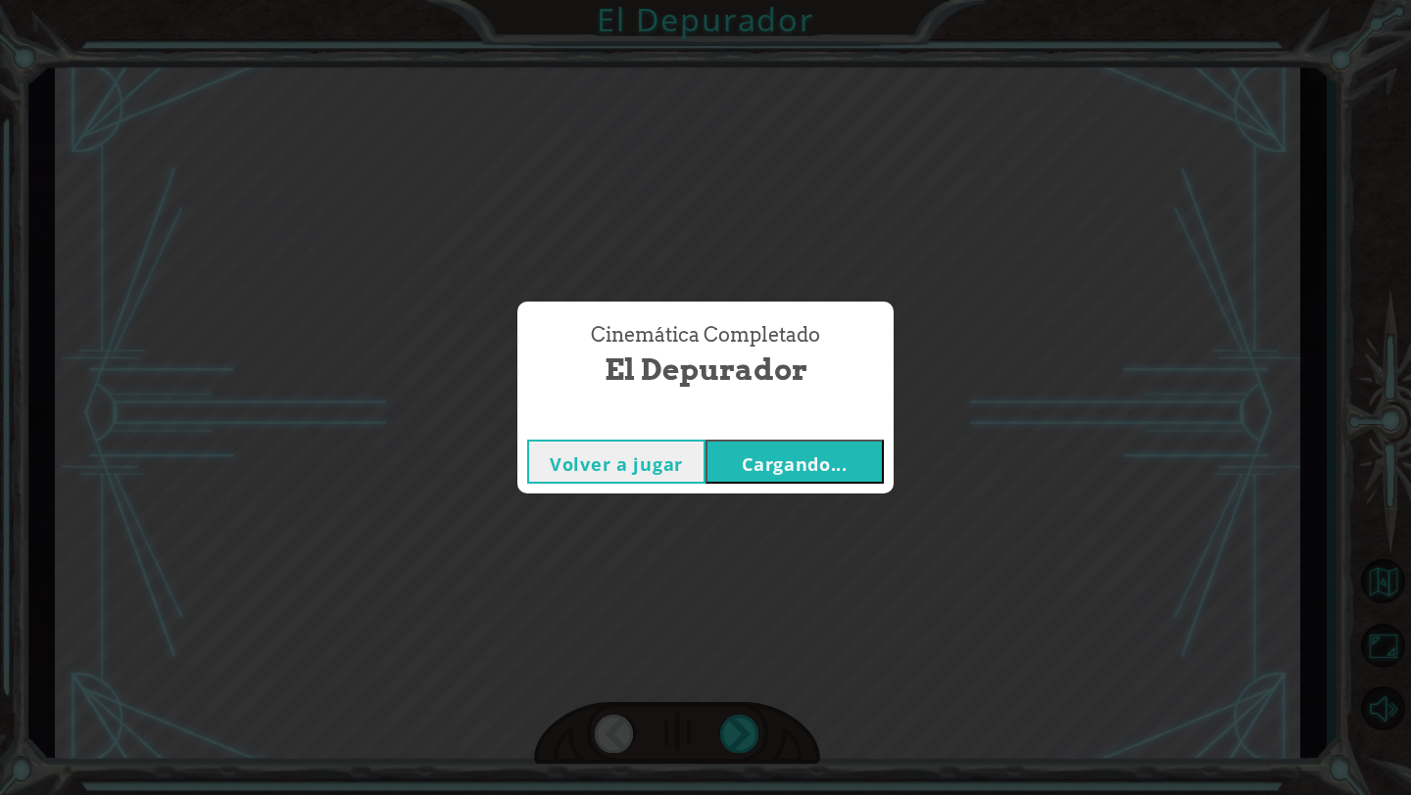
click at [801, 457] on font "Cargando..." at bounding box center [795, 465] width 106 height 24
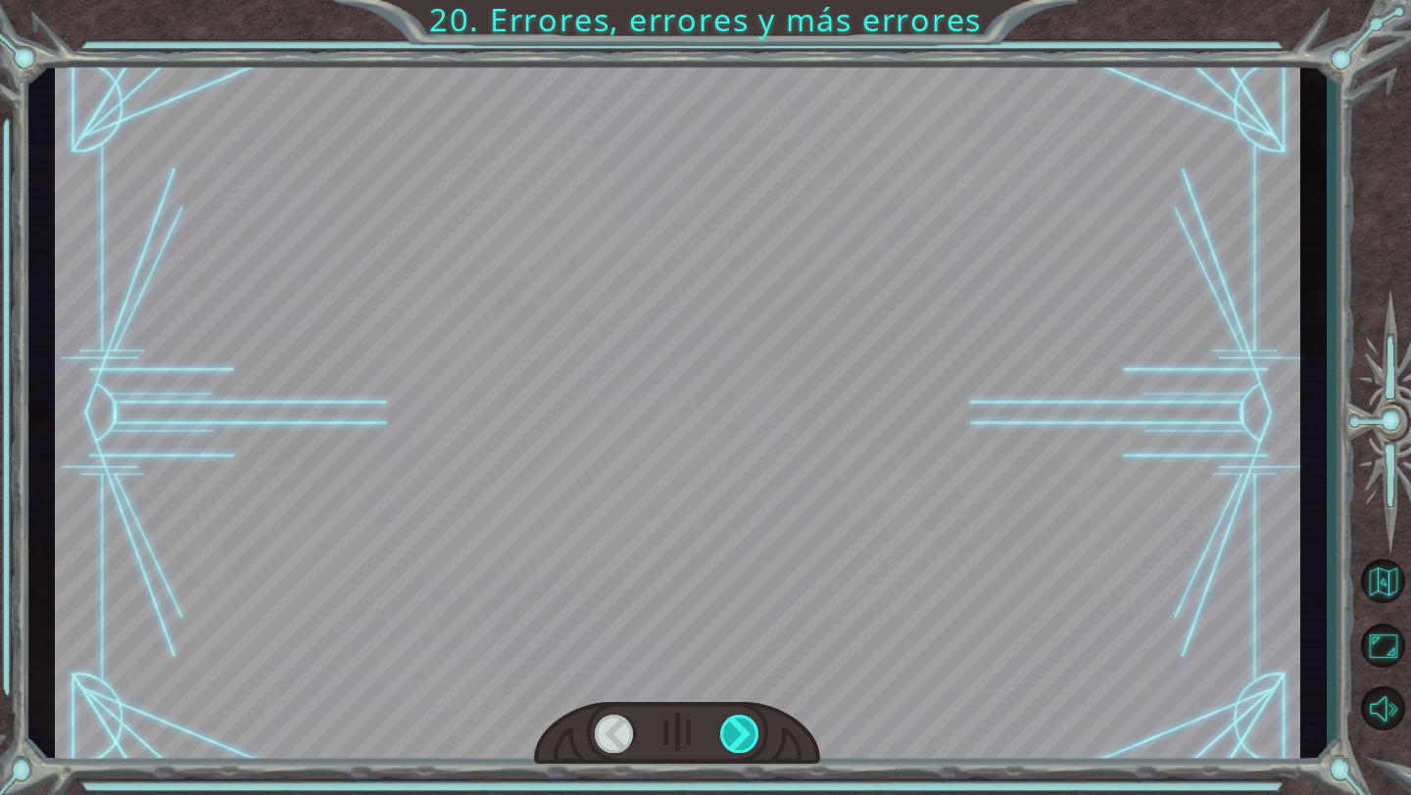
click at [755, 722] on div at bounding box center [740, 734] width 40 height 38
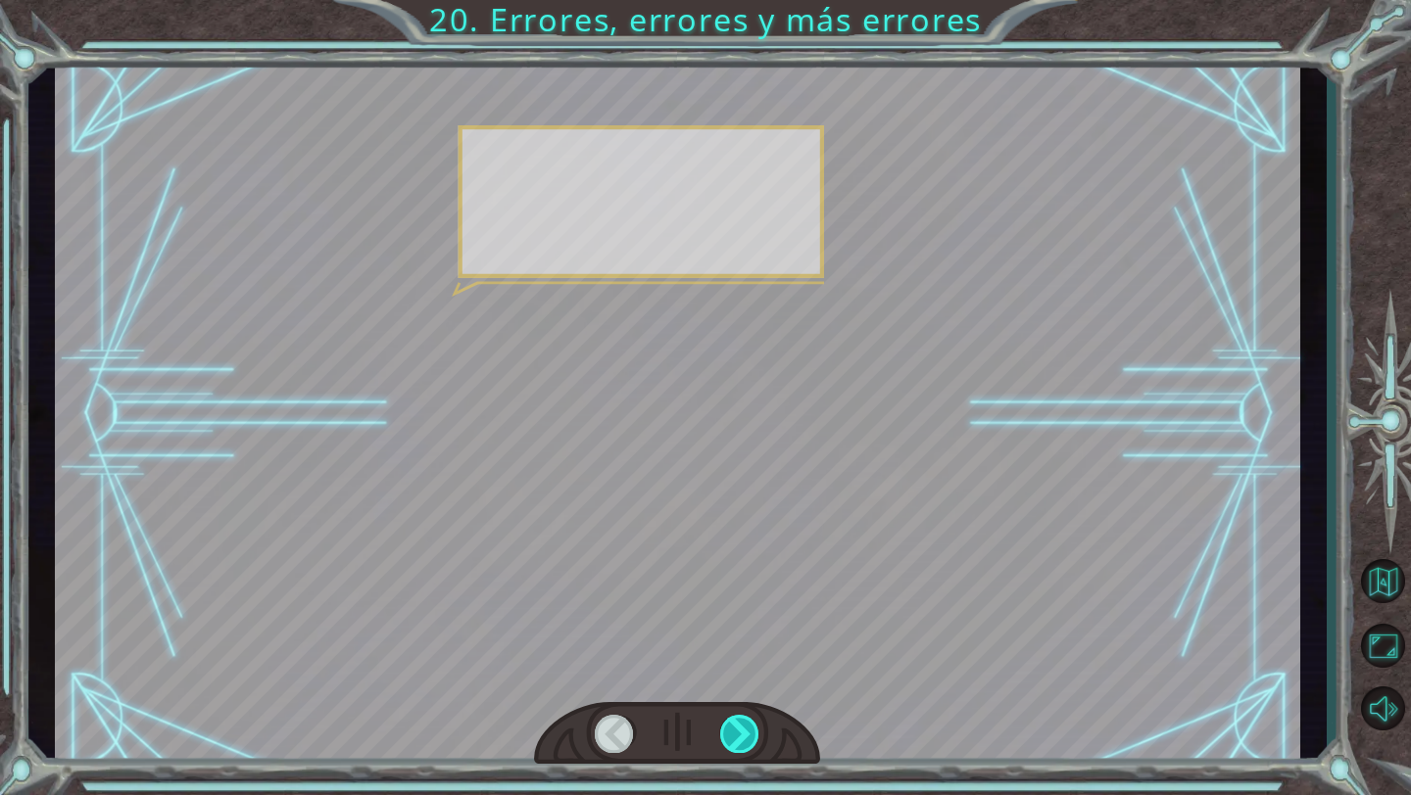
click at [755, 722] on div at bounding box center [740, 734] width 40 height 38
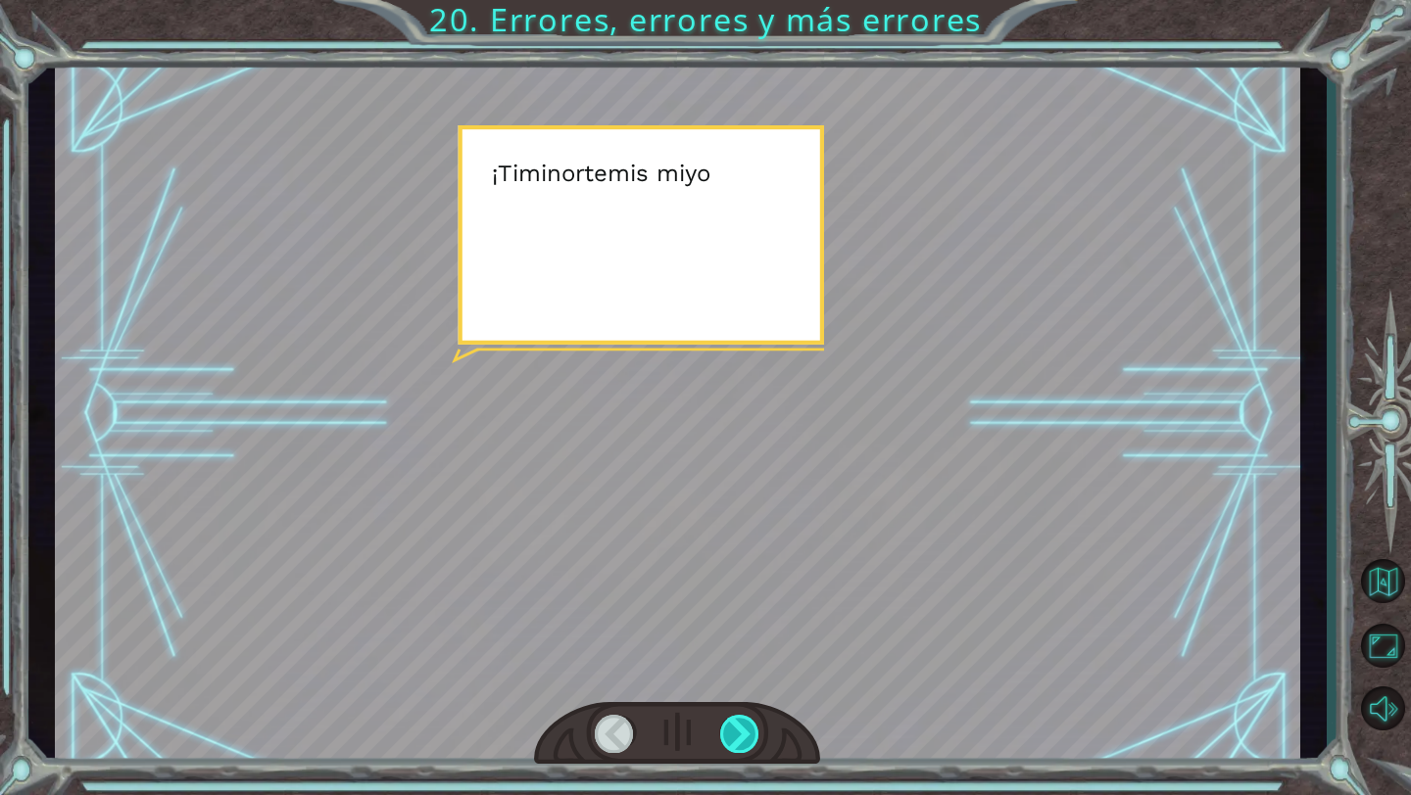
click at [755, 722] on div at bounding box center [740, 734] width 40 height 38
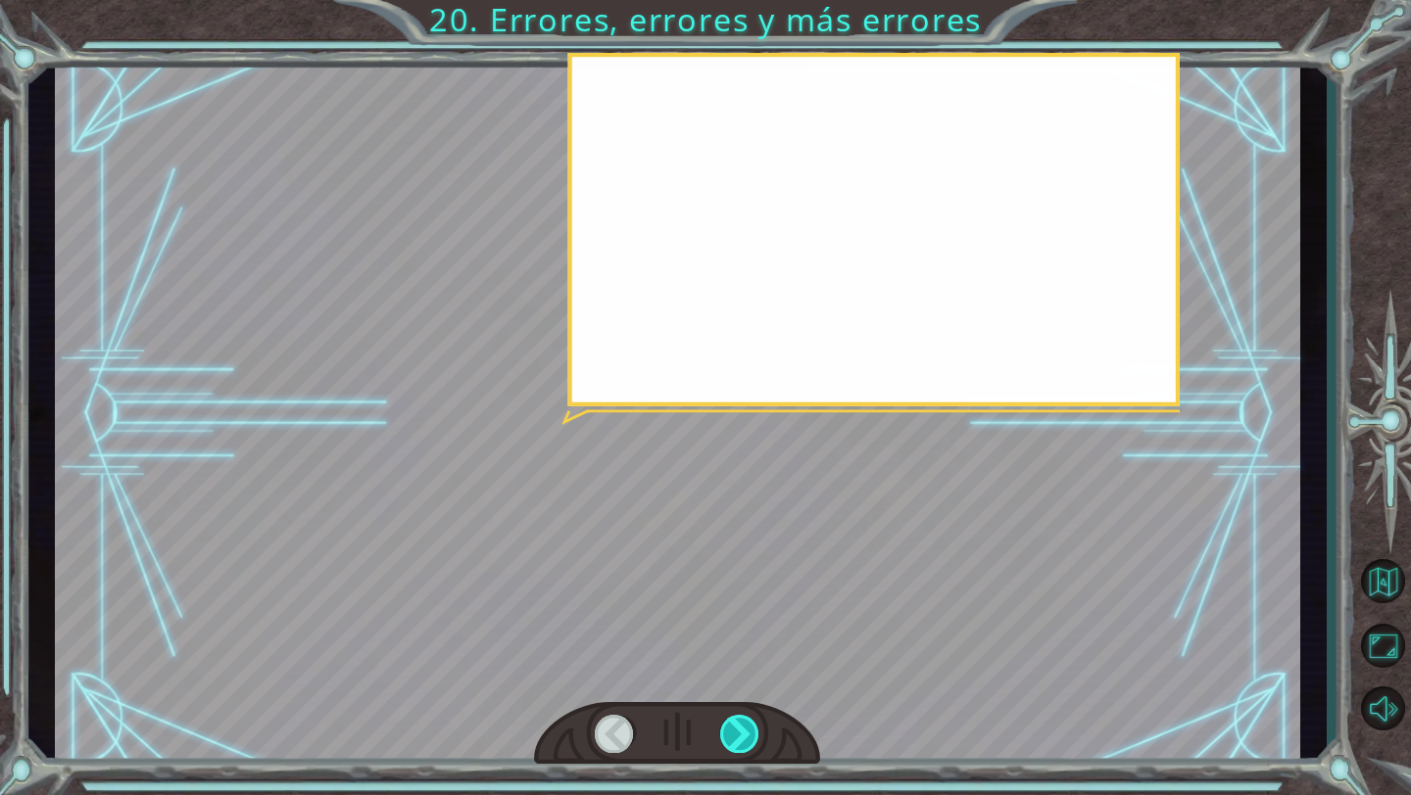
click at [755, 722] on div at bounding box center [740, 734] width 40 height 38
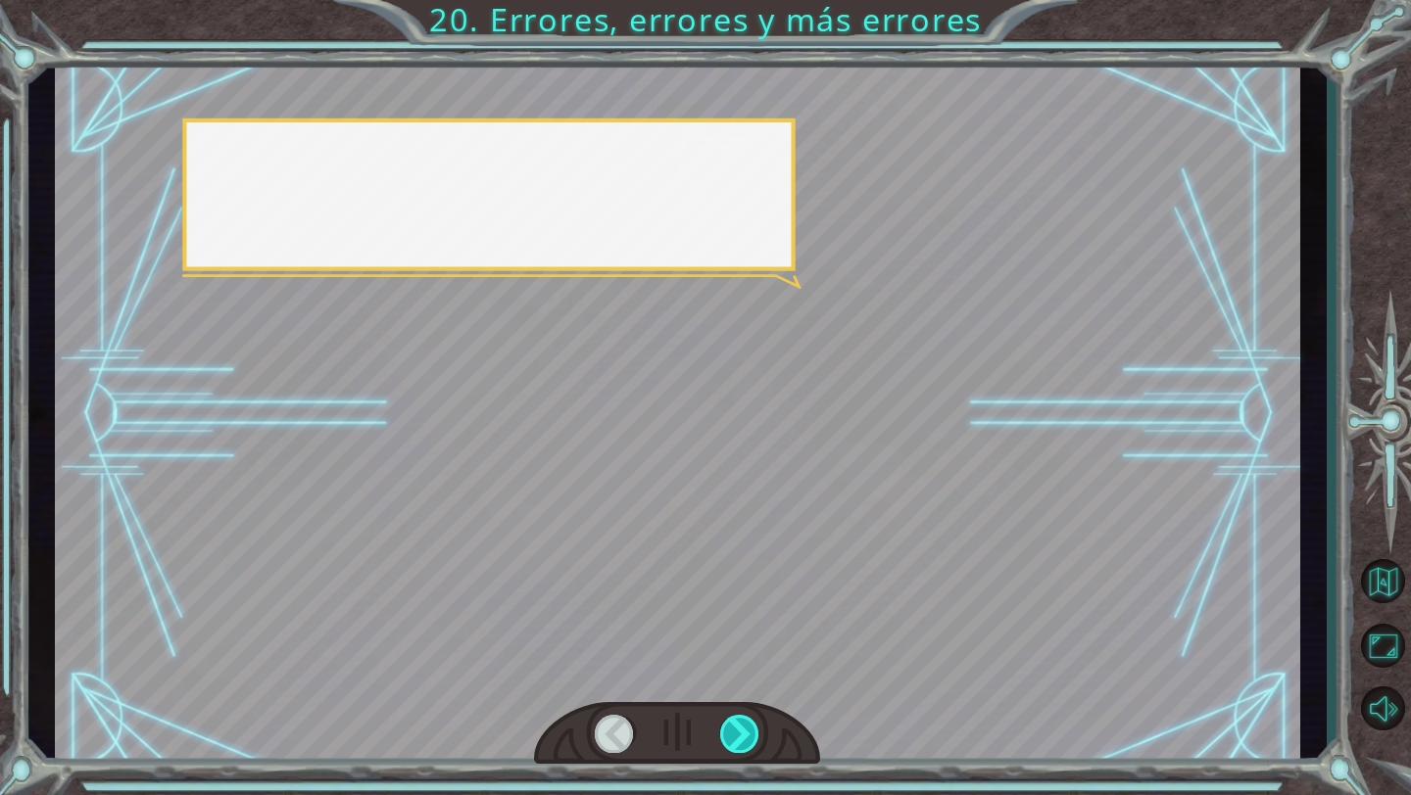
click at [755, 722] on div at bounding box center [740, 734] width 40 height 38
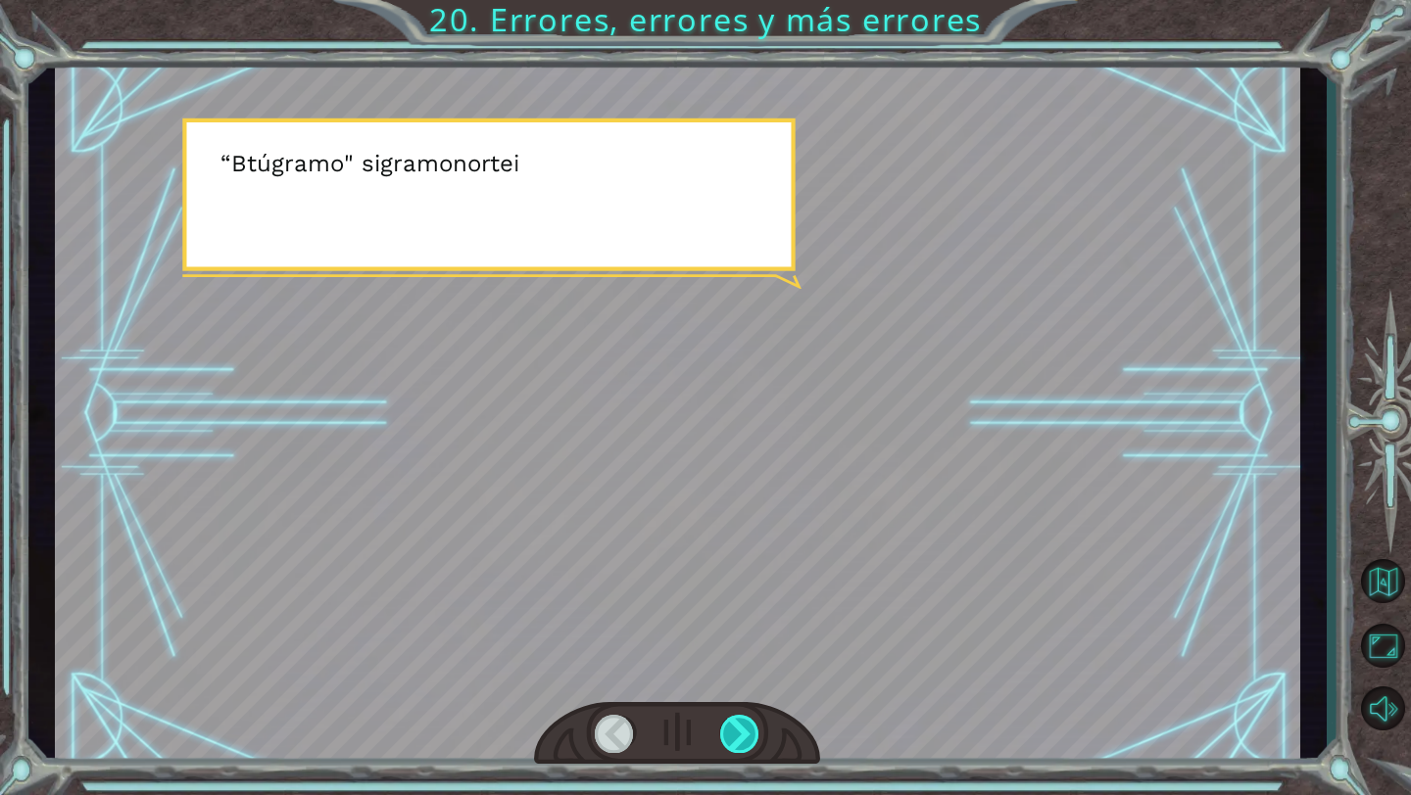
click at [755, 722] on div at bounding box center [740, 734] width 40 height 38
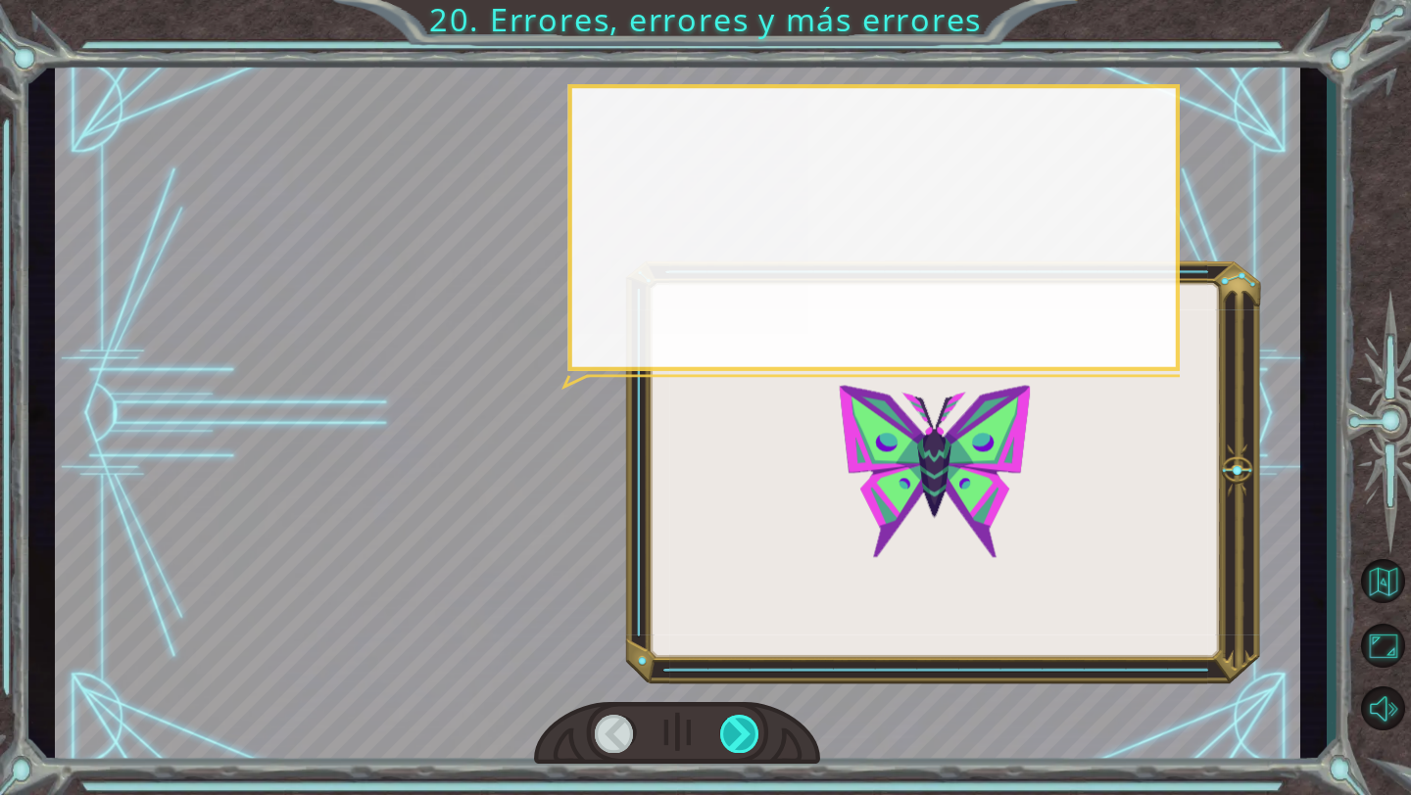
click at [755, 722] on div at bounding box center [740, 734] width 40 height 38
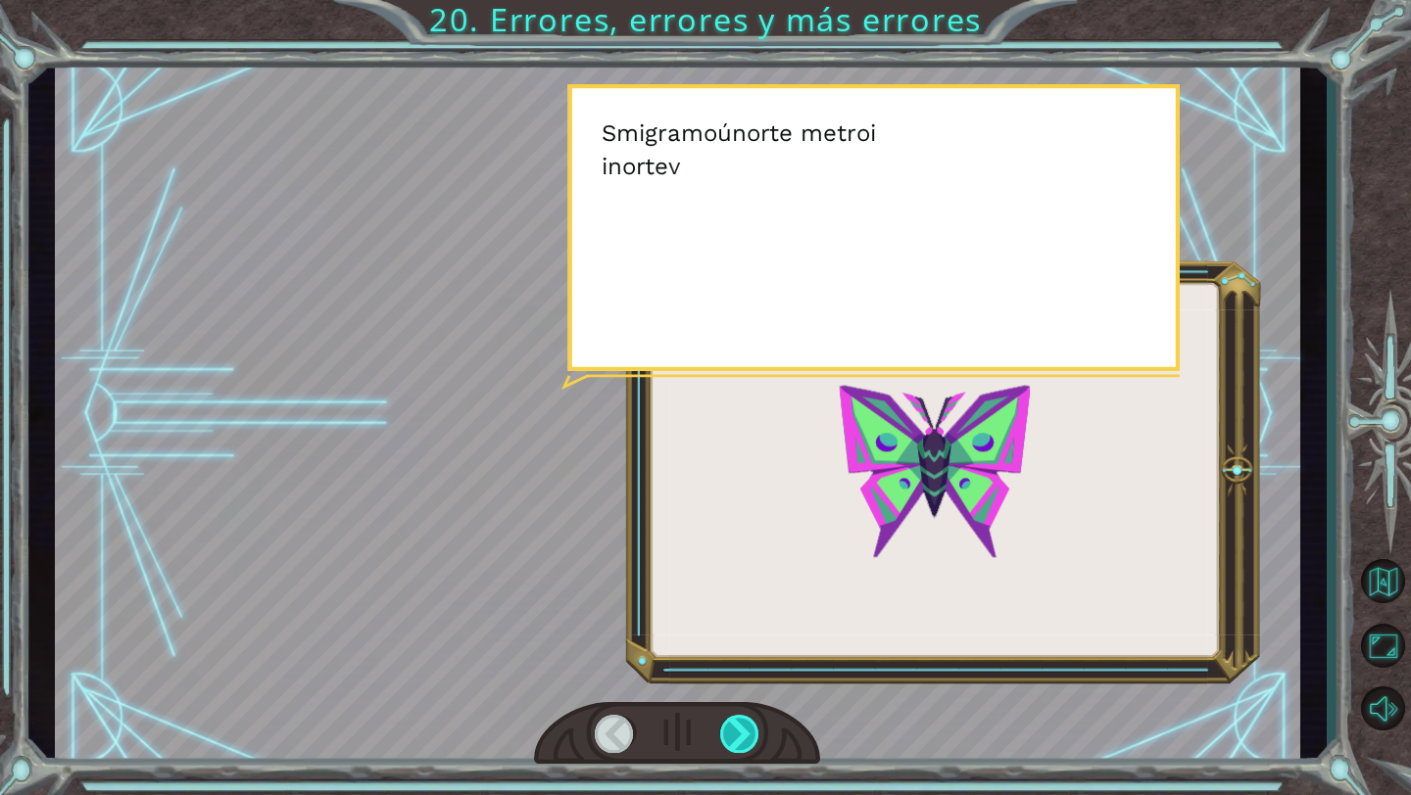
click at [755, 722] on div at bounding box center [740, 734] width 40 height 38
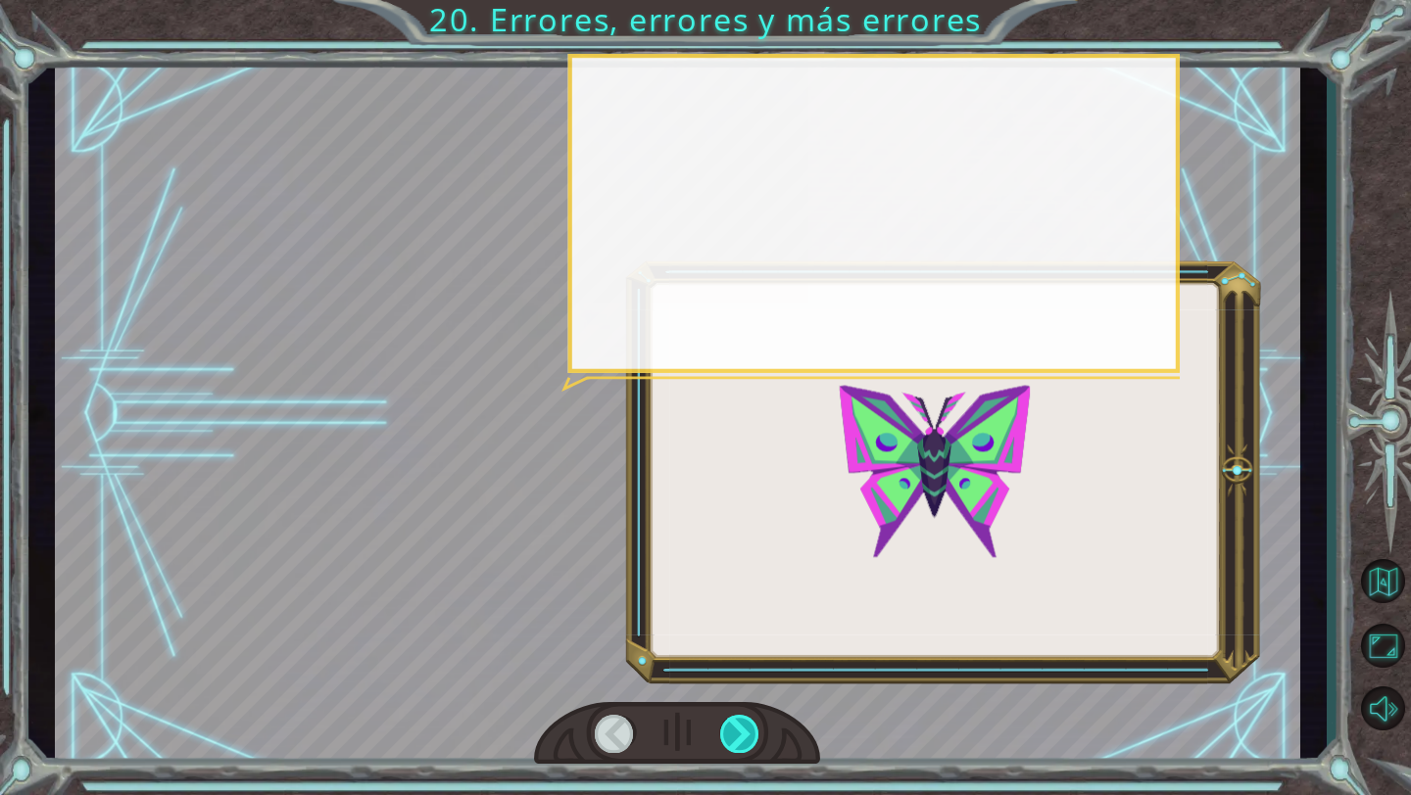
click at [755, 722] on div at bounding box center [740, 734] width 40 height 38
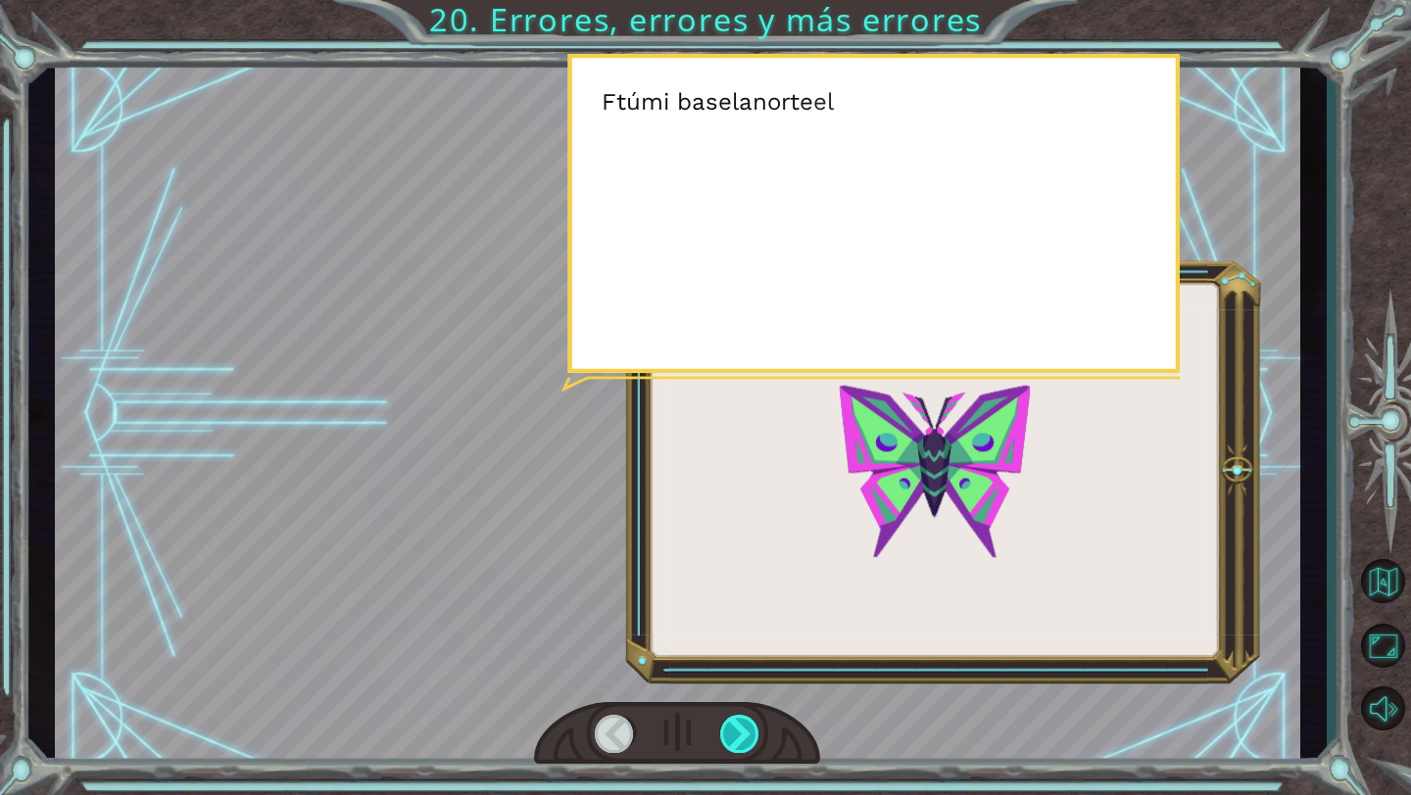
click at [755, 722] on div at bounding box center [740, 734] width 40 height 38
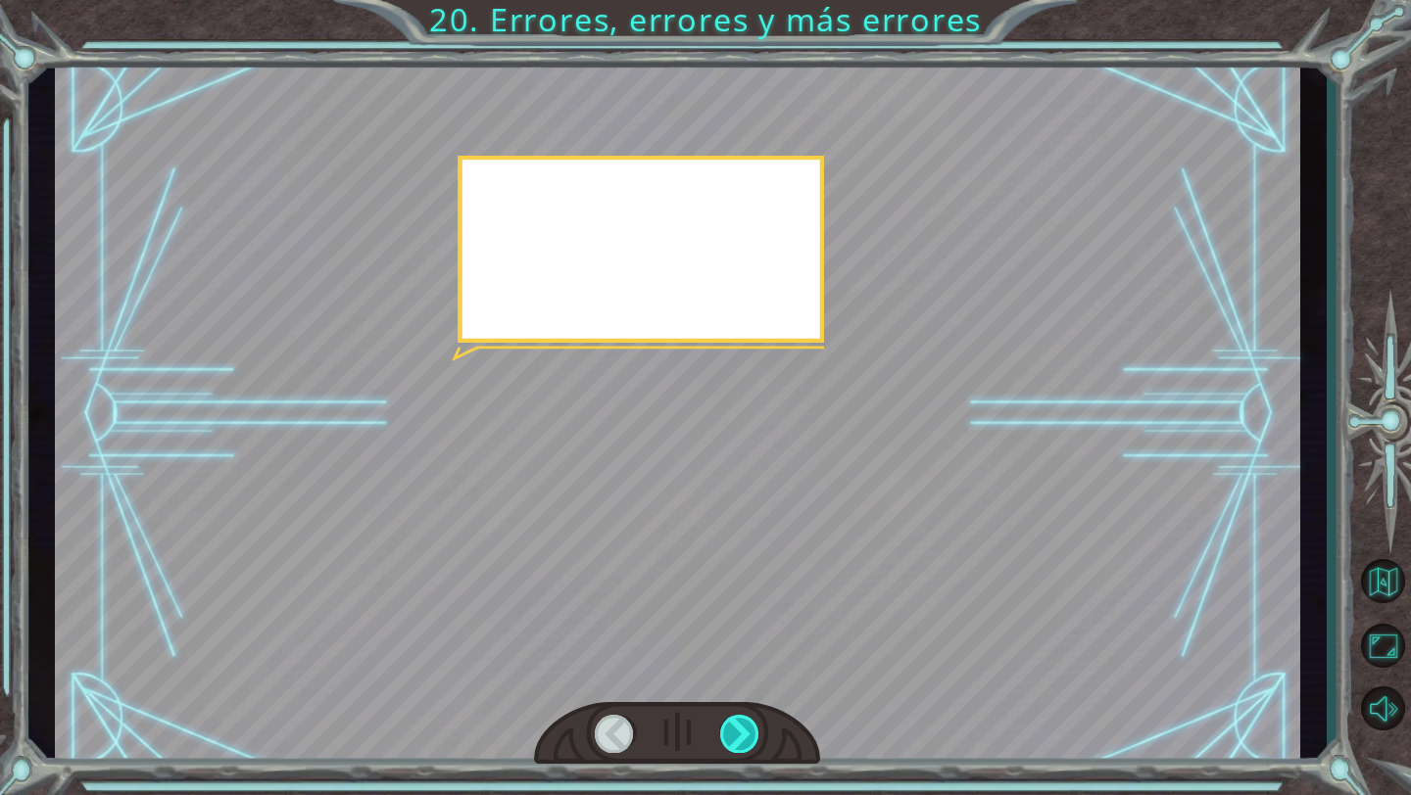
click at [755, 722] on div at bounding box center [740, 734] width 40 height 38
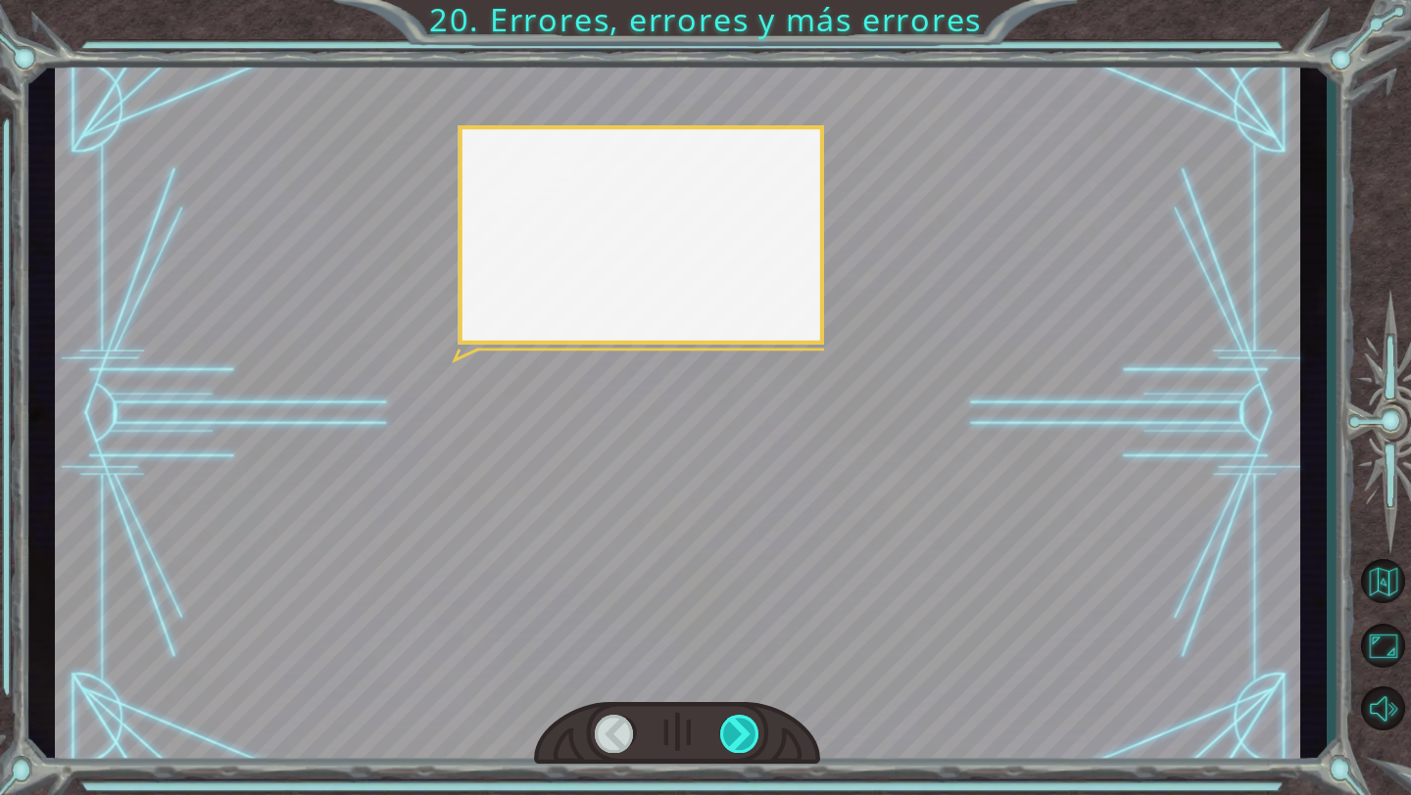
click at [755, 722] on div at bounding box center [740, 734] width 40 height 38
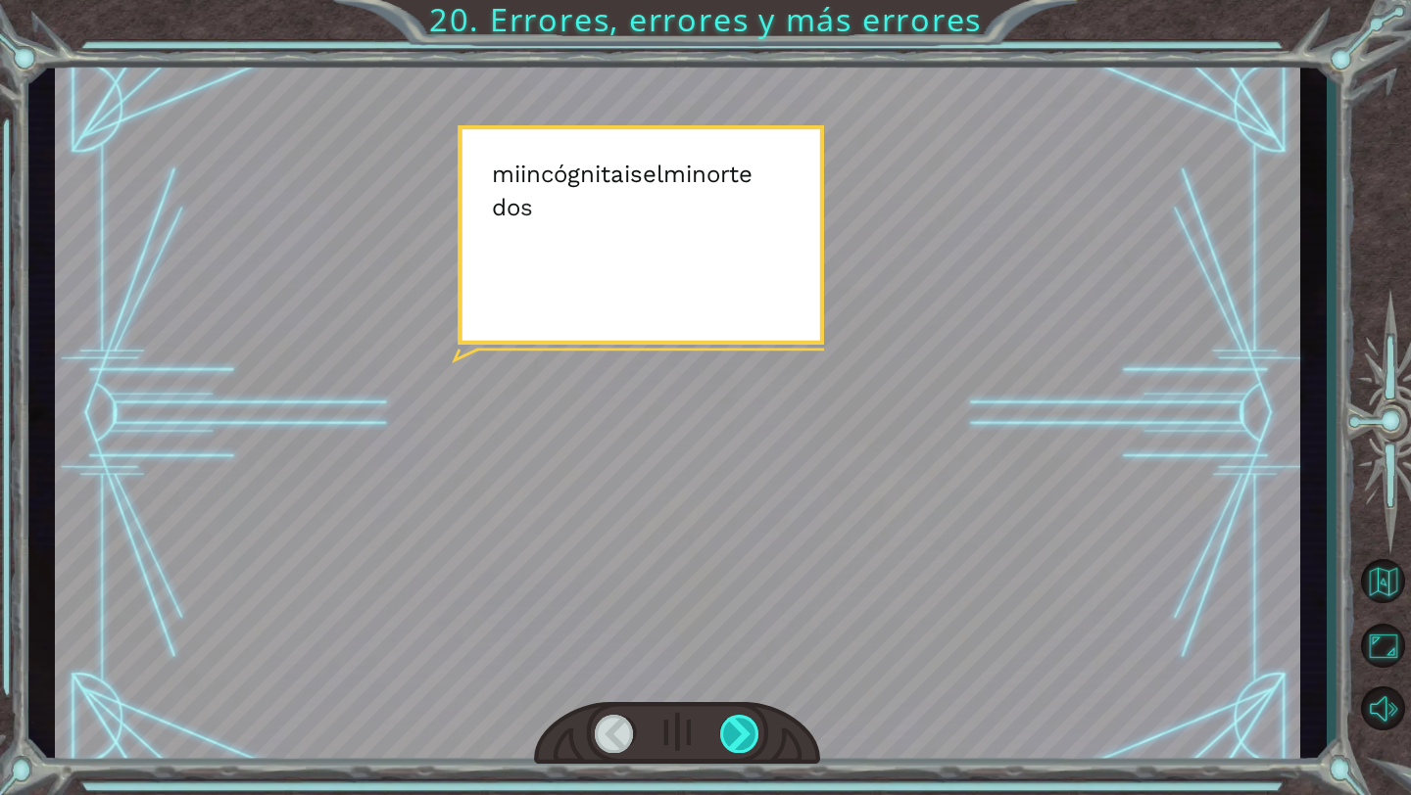
click at [755, 722] on div at bounding box center [740, 734] width 40 height 38
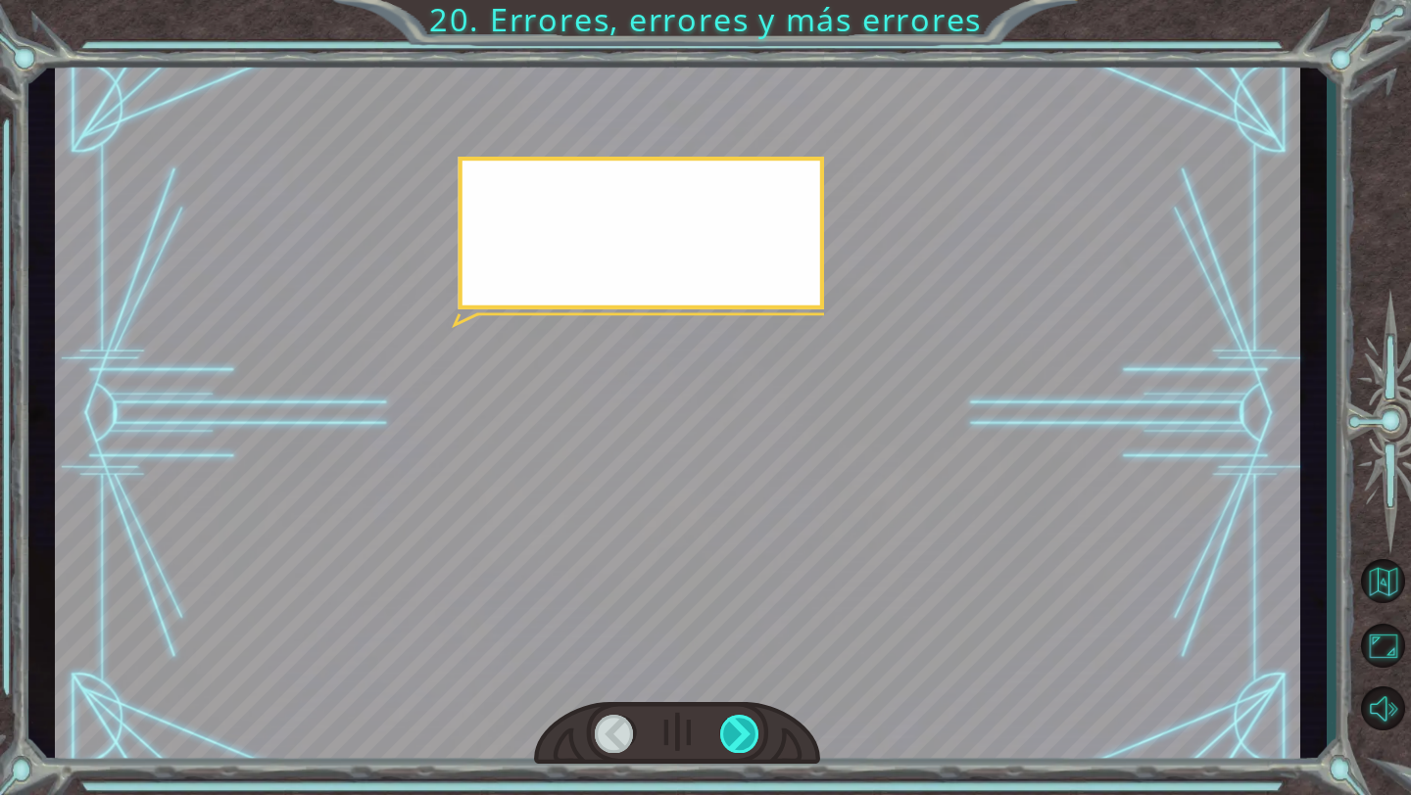
click at [755, 722] on div at bounding box center [740, 734] width 40 height 38
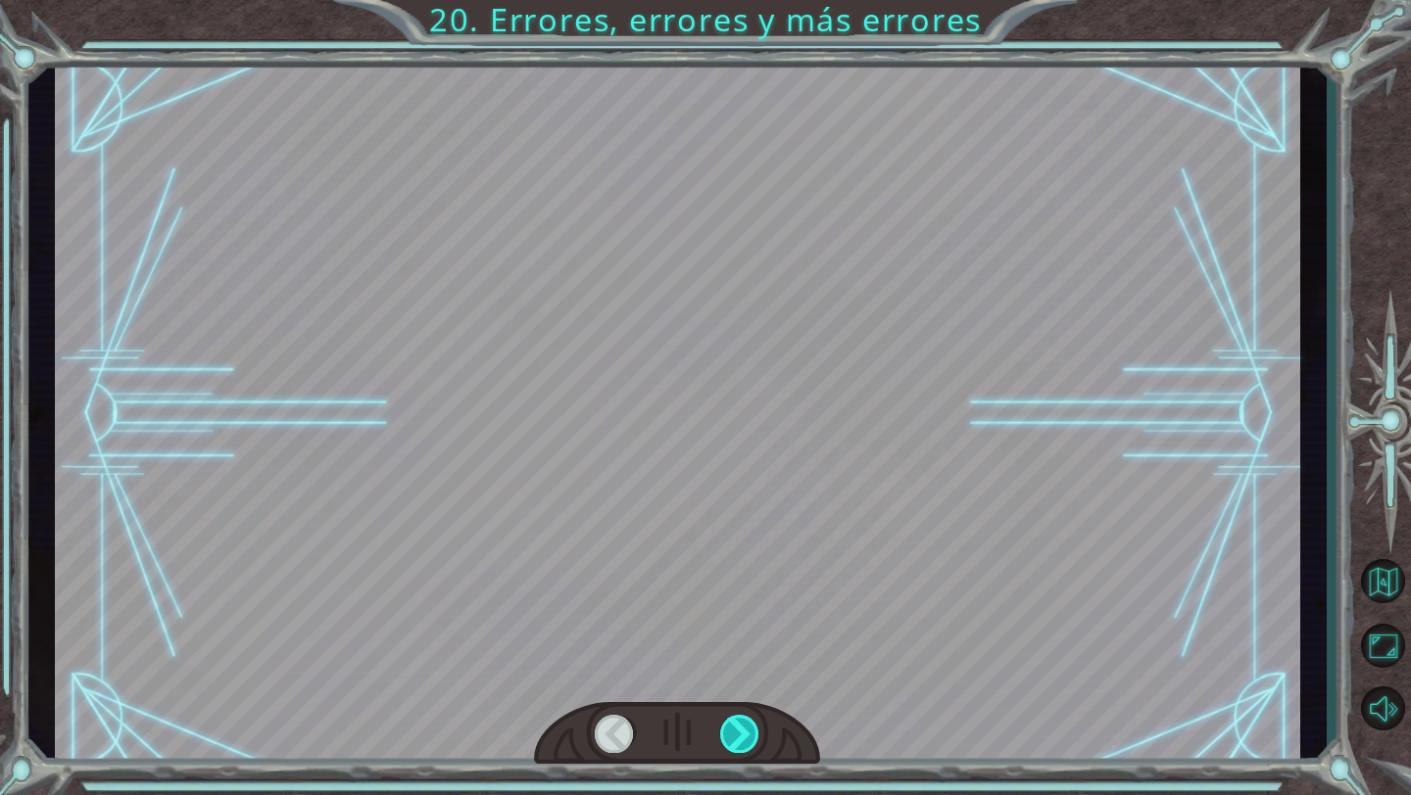
click at [755, 722] on div at bounding box center [740, 734] width 40 height 38
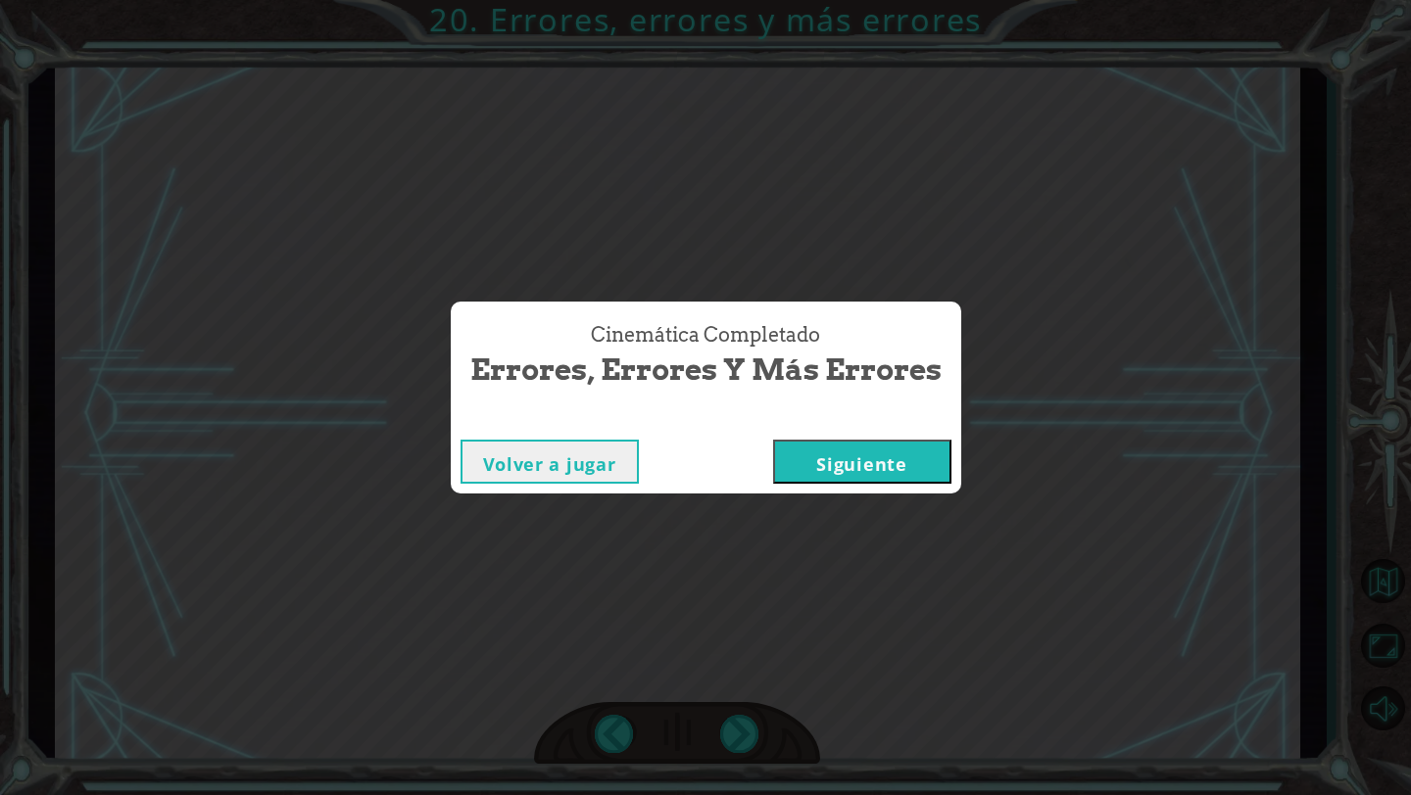
click at [866, 473] on font "Siguiente" at bounding box center [861, 465] width 90 height 24
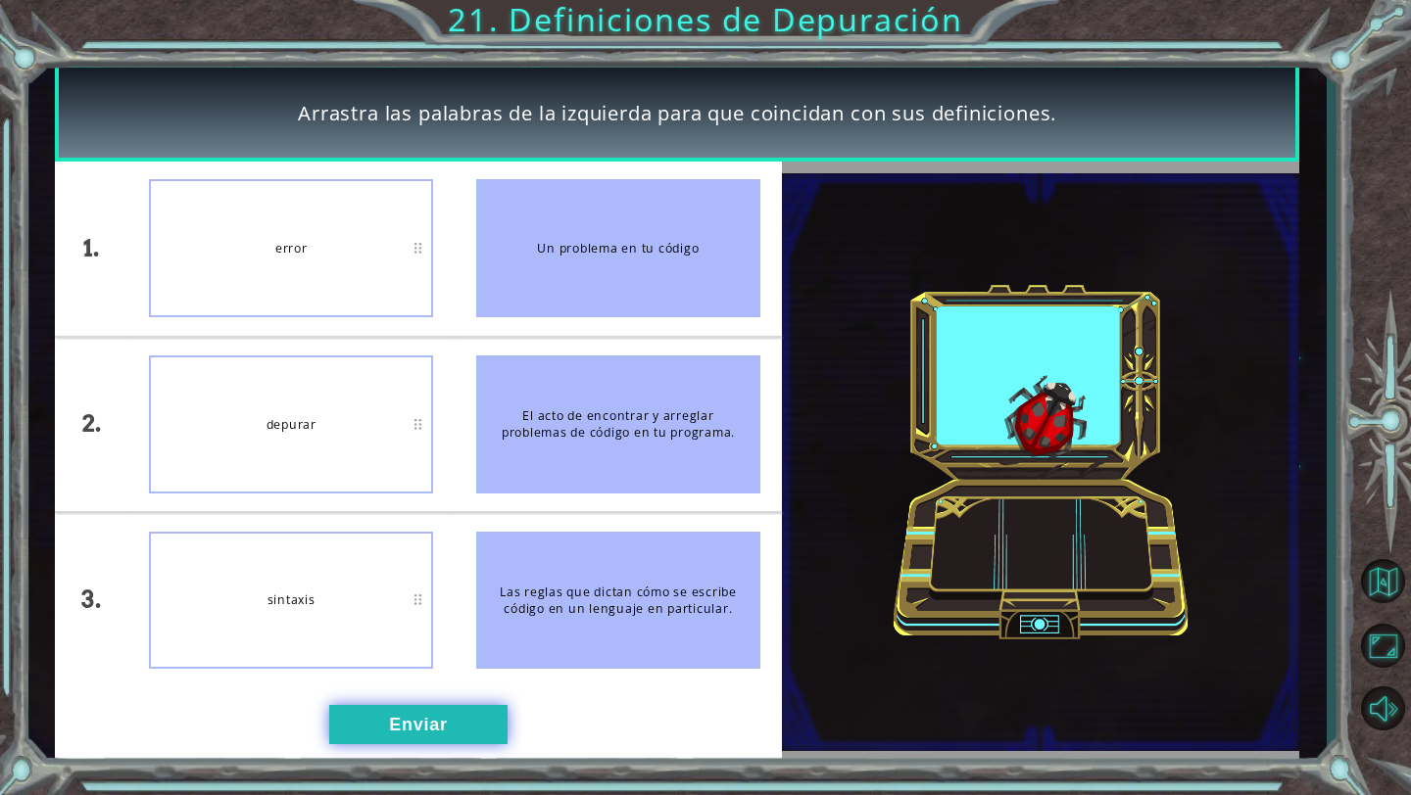
click at [368, 720] on button "Enviar" at bounding box center [418, 724] width 178 height 39
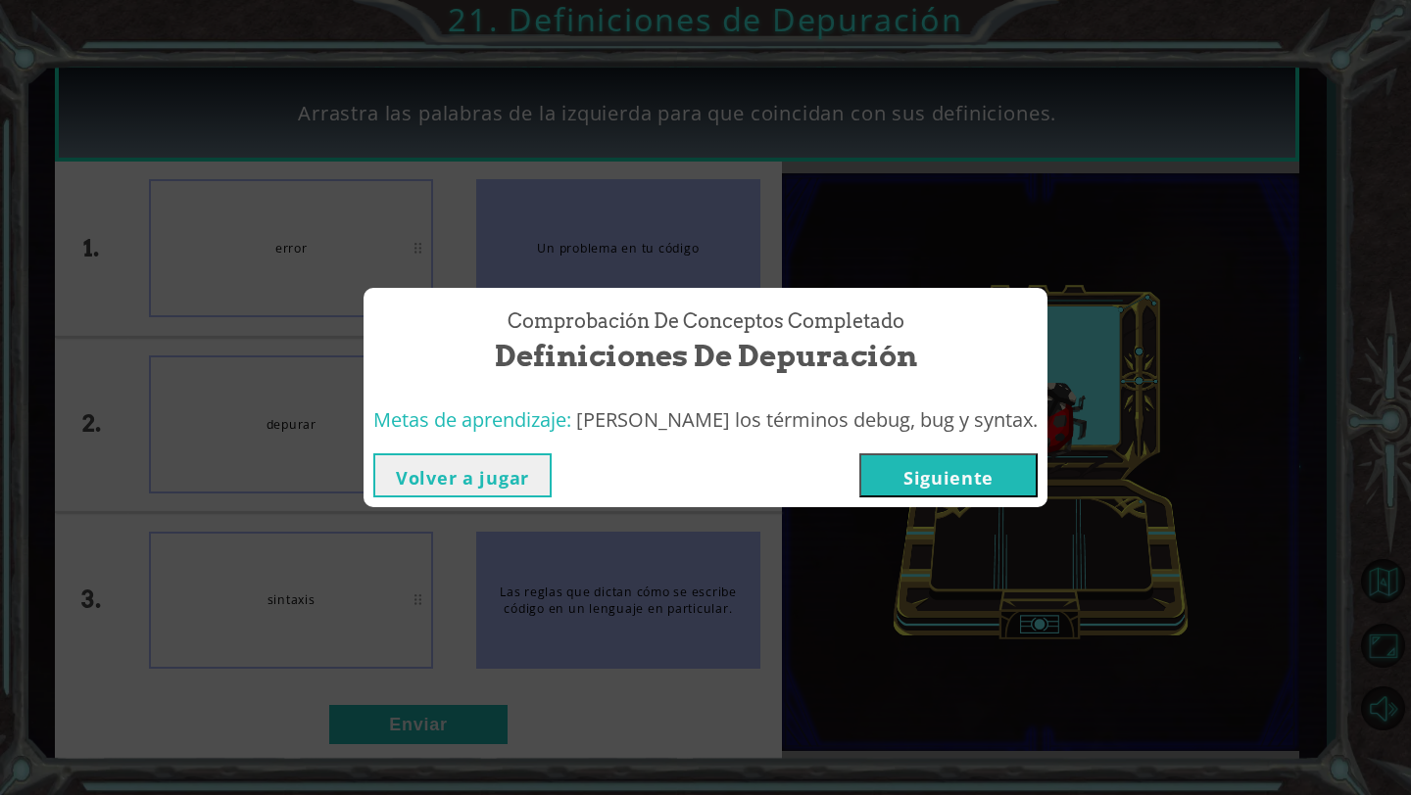
click at [871, 465] on button "Siguiente" at bounding box center [948, 476] width 178 height 44
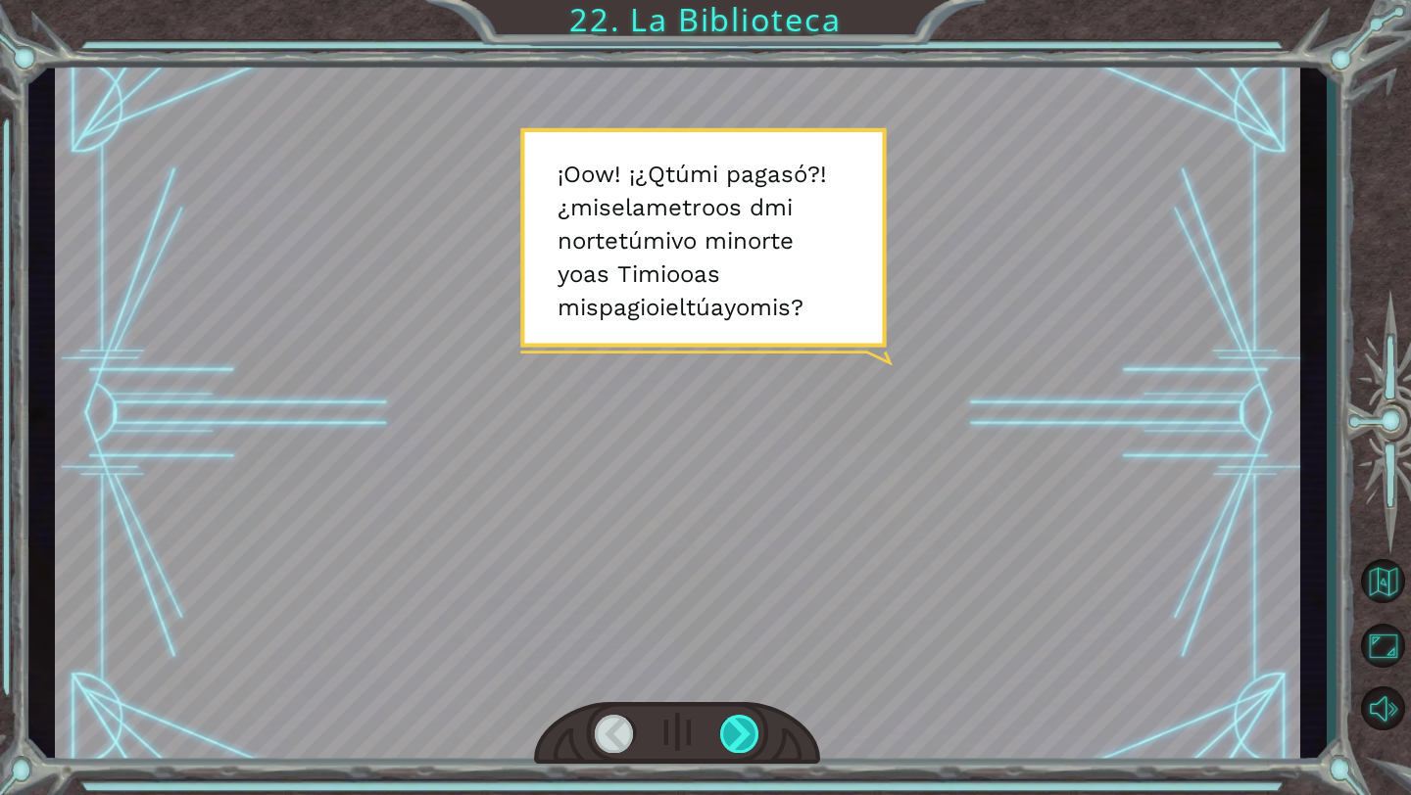
click at [748, 742] on div at bounding box center [740, 734] width 40 height 38
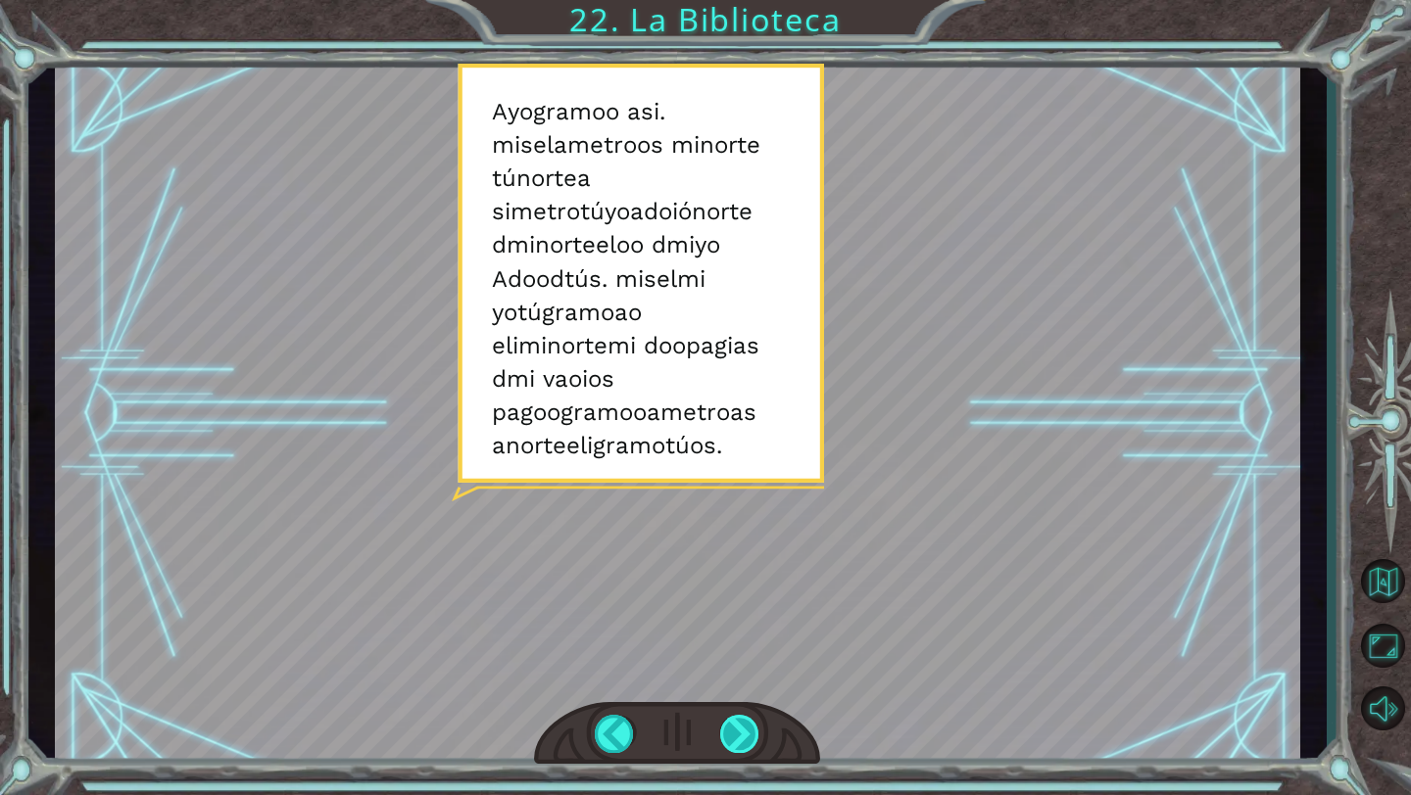
click at [750, 737] on div at bounding box center [740, 734] width 40 height 38
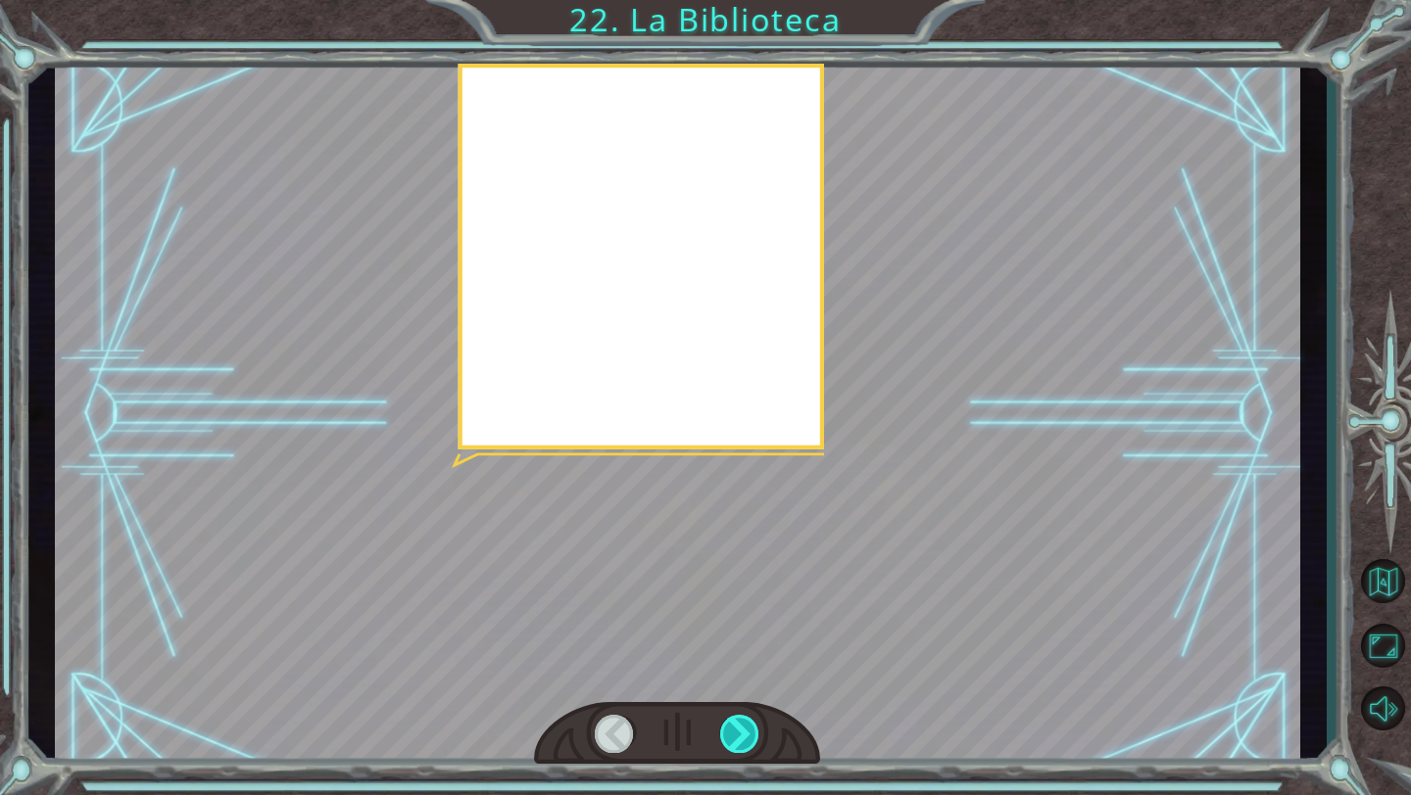
click at [750, 737] on div at bounding box center [740, 734] width 40 height 38
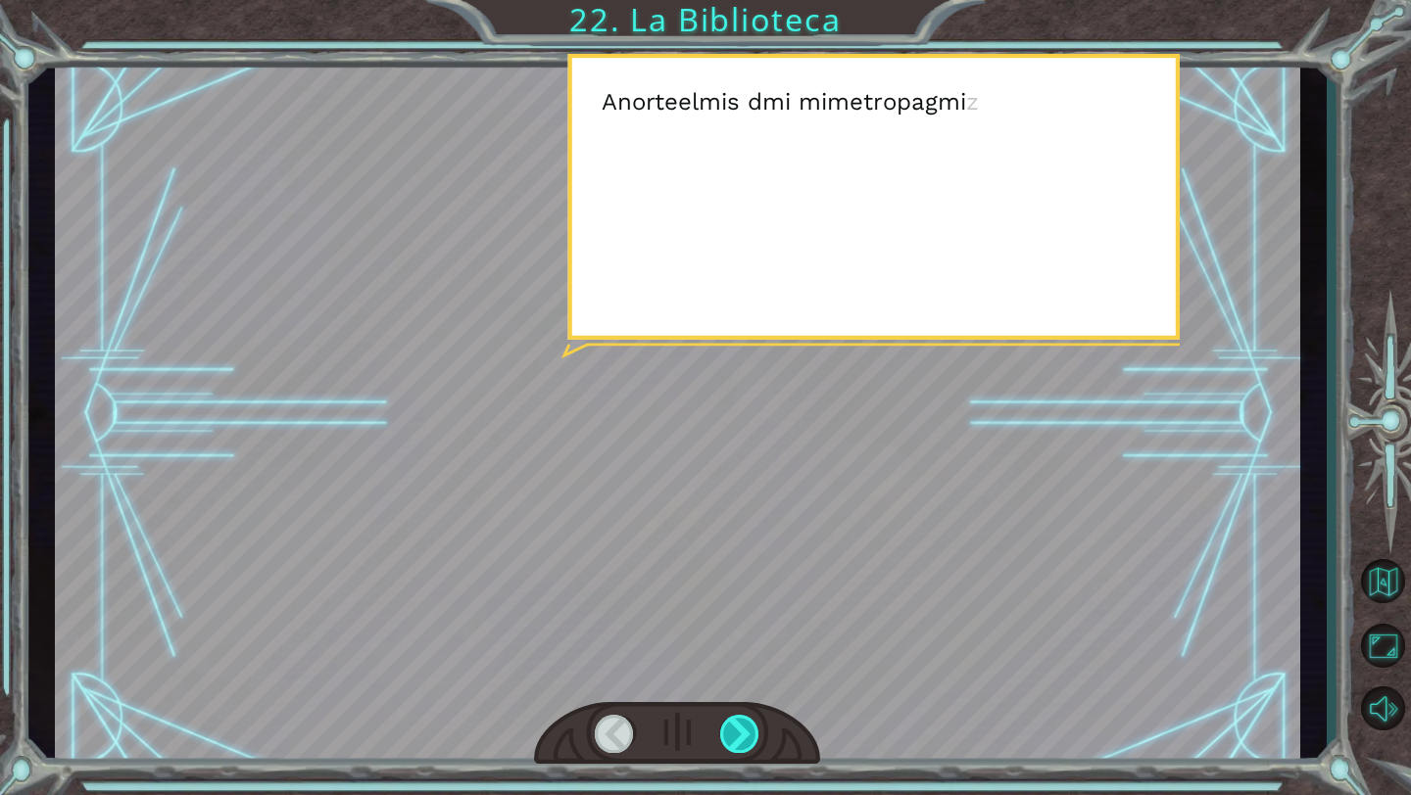
click at [750, 737] on div at bounding box center [740, 734] width 40 height 38
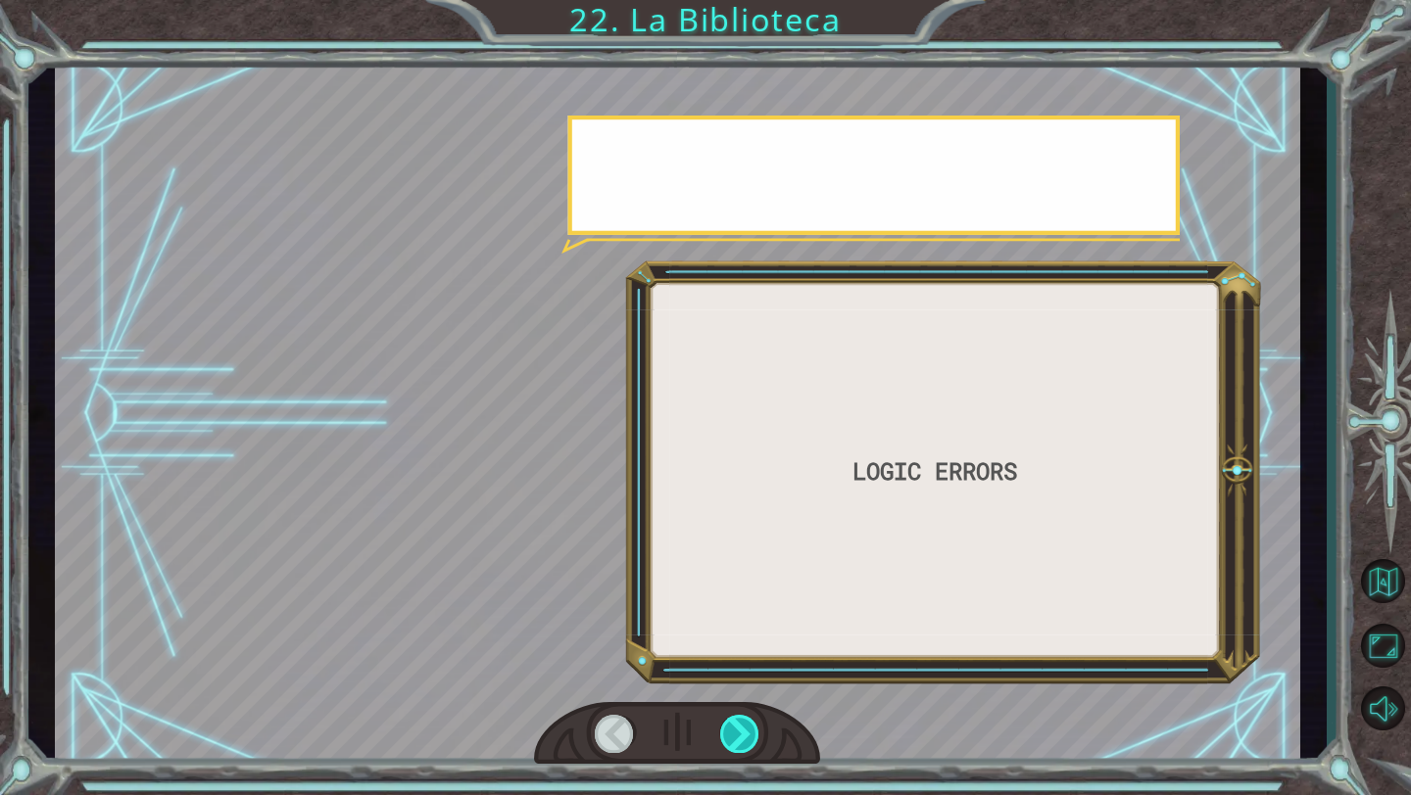
click at [740, 736] on div at bounding box center [740, 734] width 40 height 38
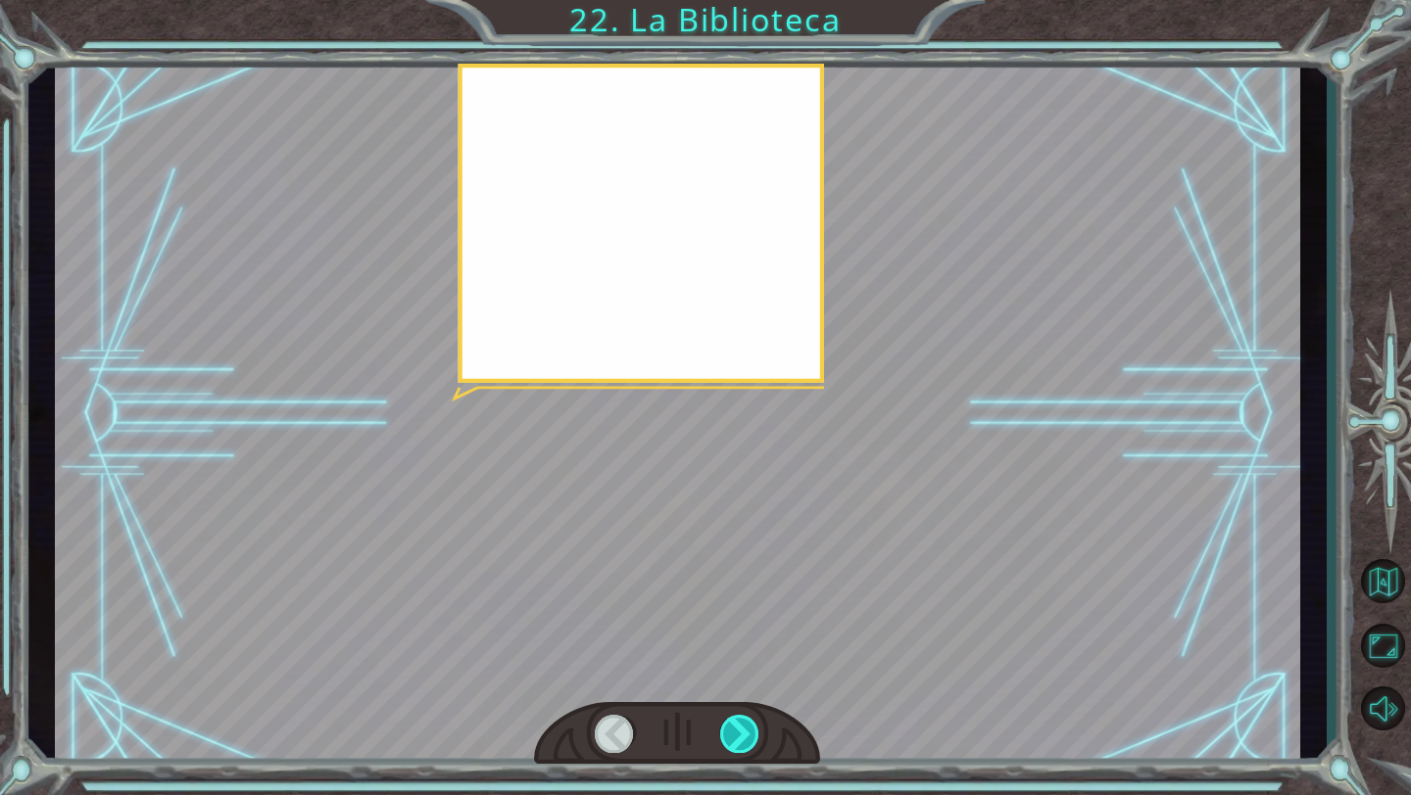
click at [740, 737] on div at bounding box center [740, 734] width 40 height 38
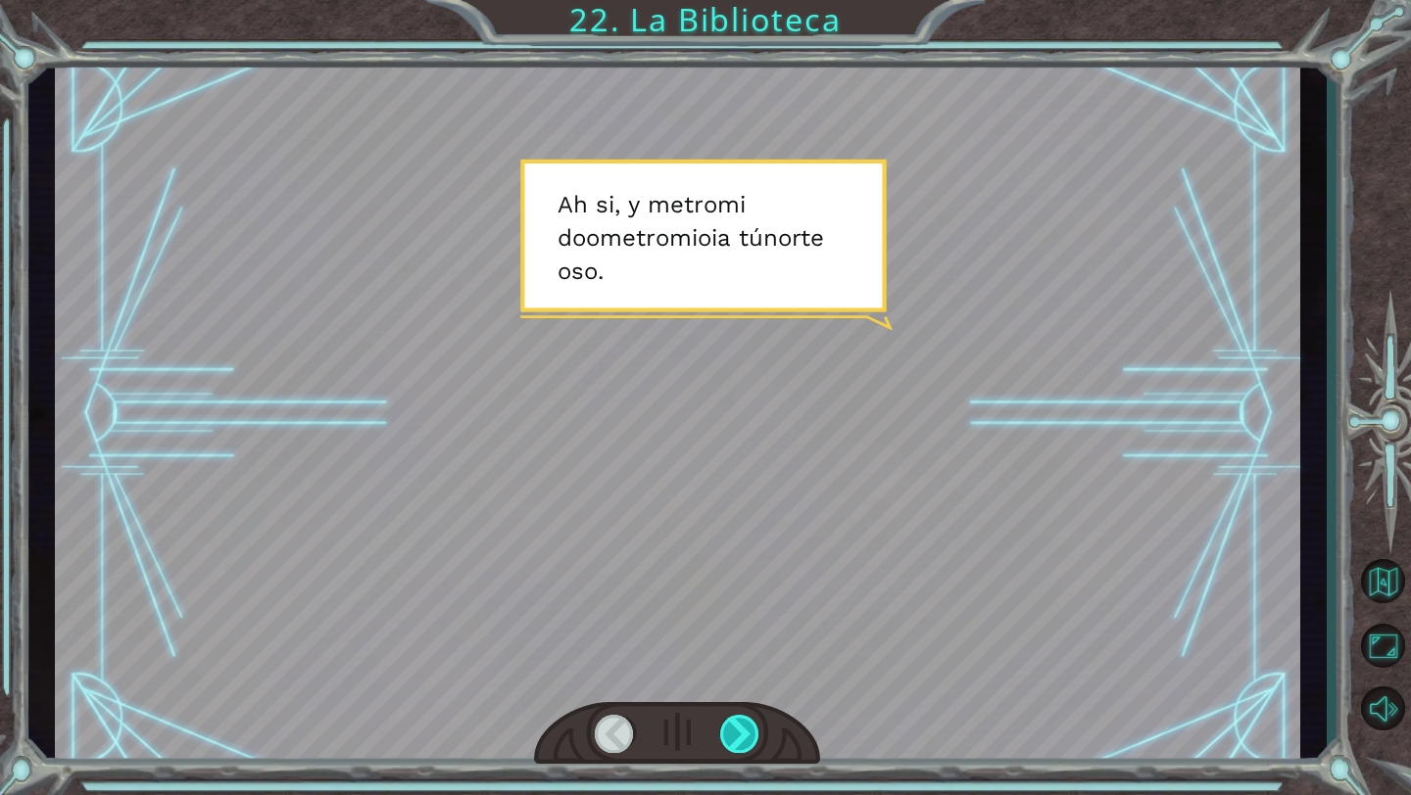
click at [740, 741] on div at bounding box center [740, 734] width 40 height 38
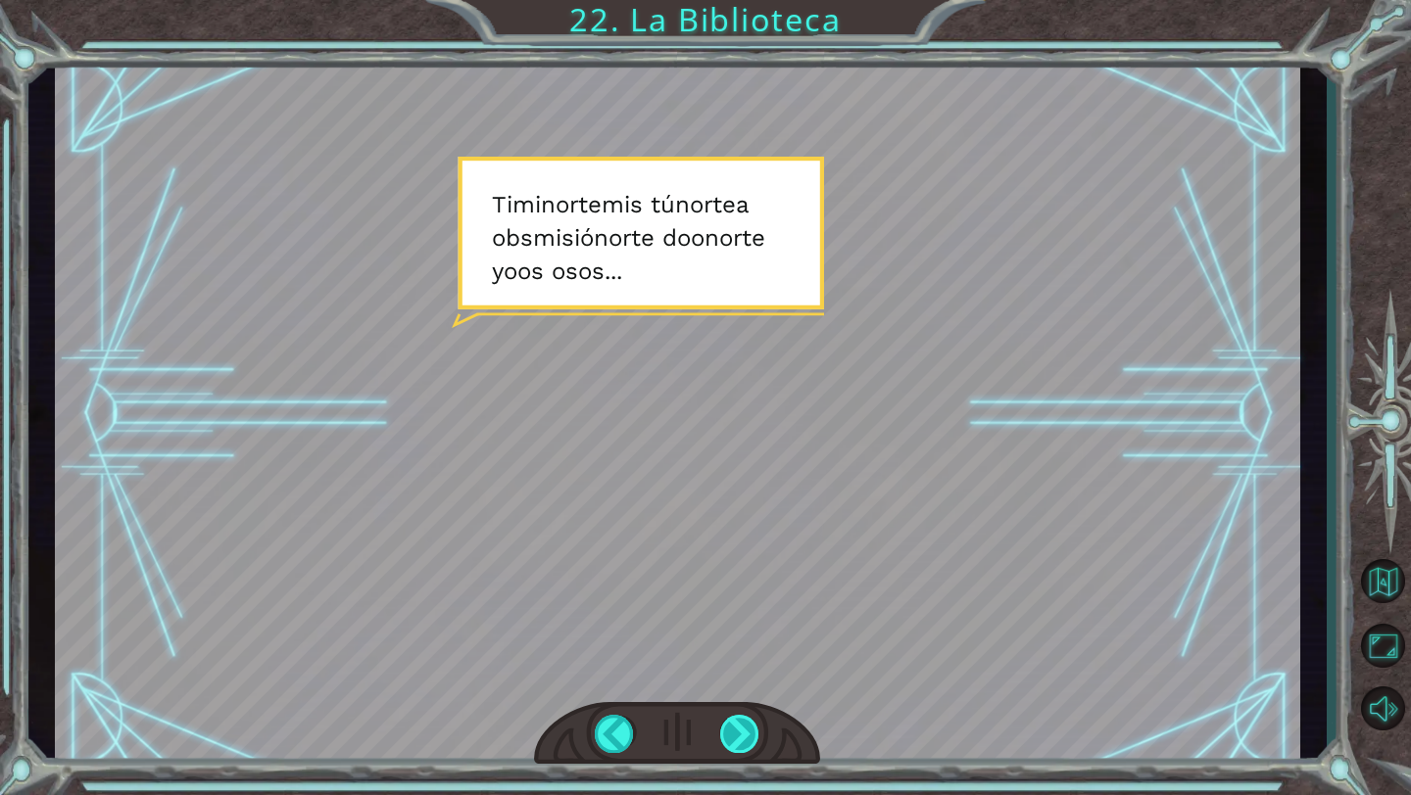
click at [742, 737] on div at bounding box center [740, 734] width 40 height 38
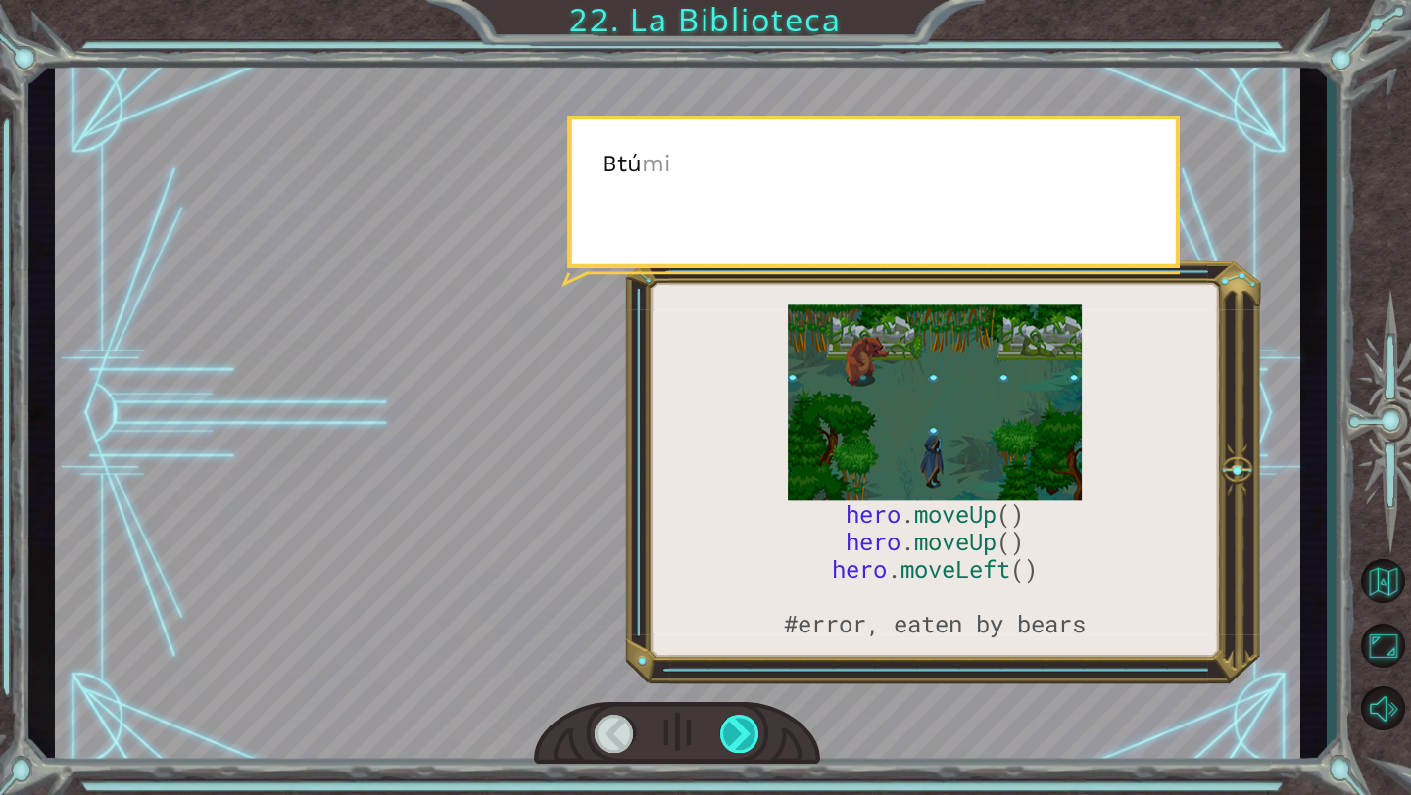
click at [742, 737] on div at bounding box center [740, 734] width 40 height 38
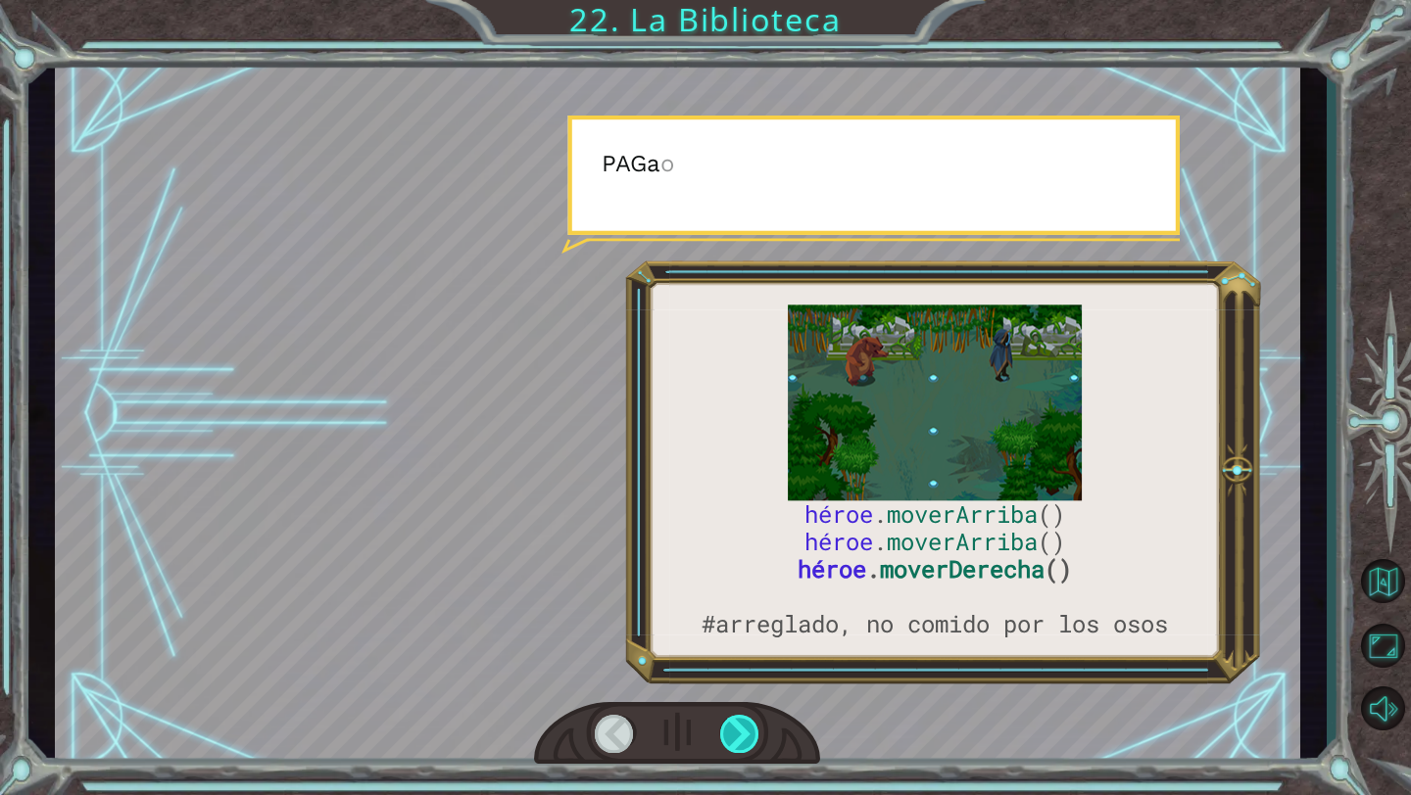
click at [742, 737] on div at bounding box center [740, 734] width 40 height 38
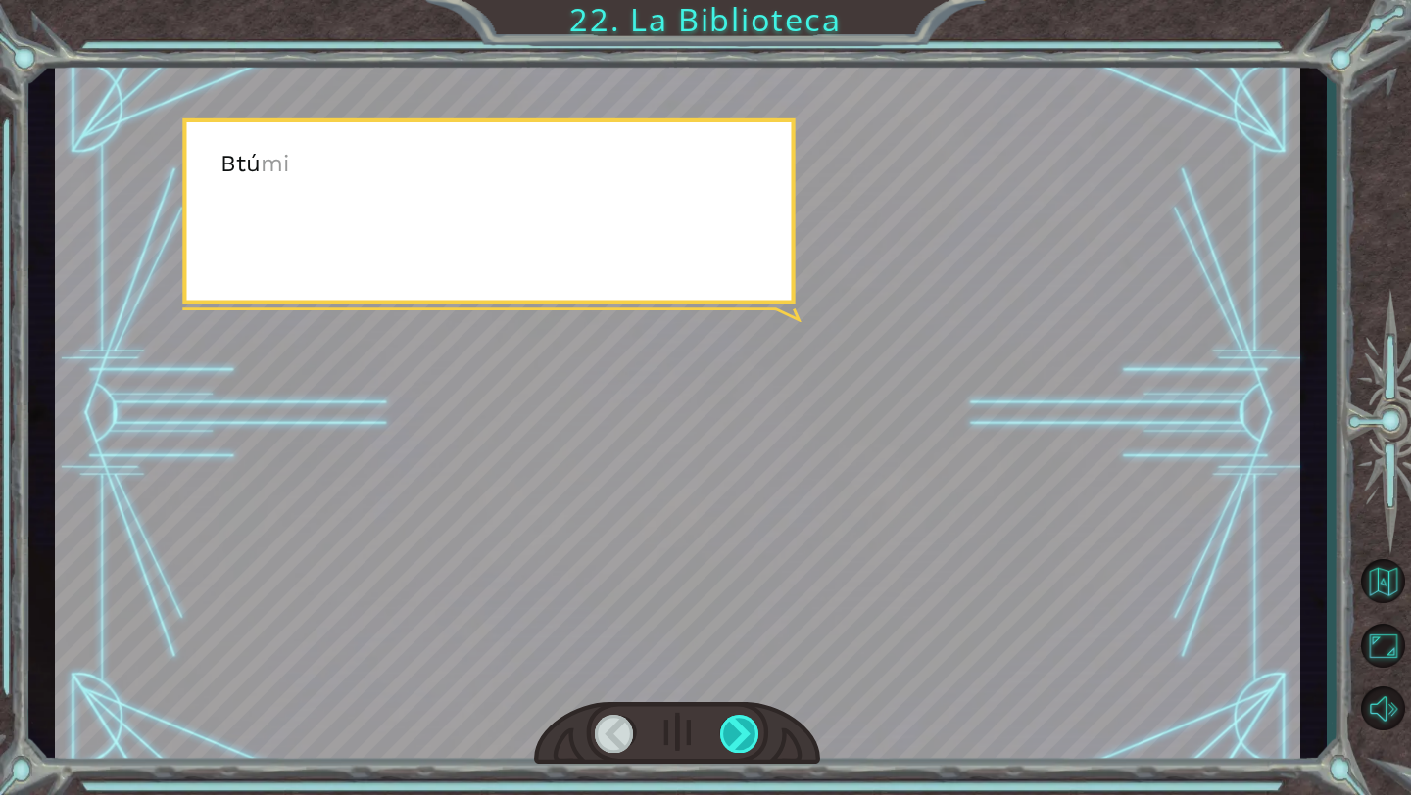
click at [742, 737] on div at bounding box center [740, 734] width 40 height 38
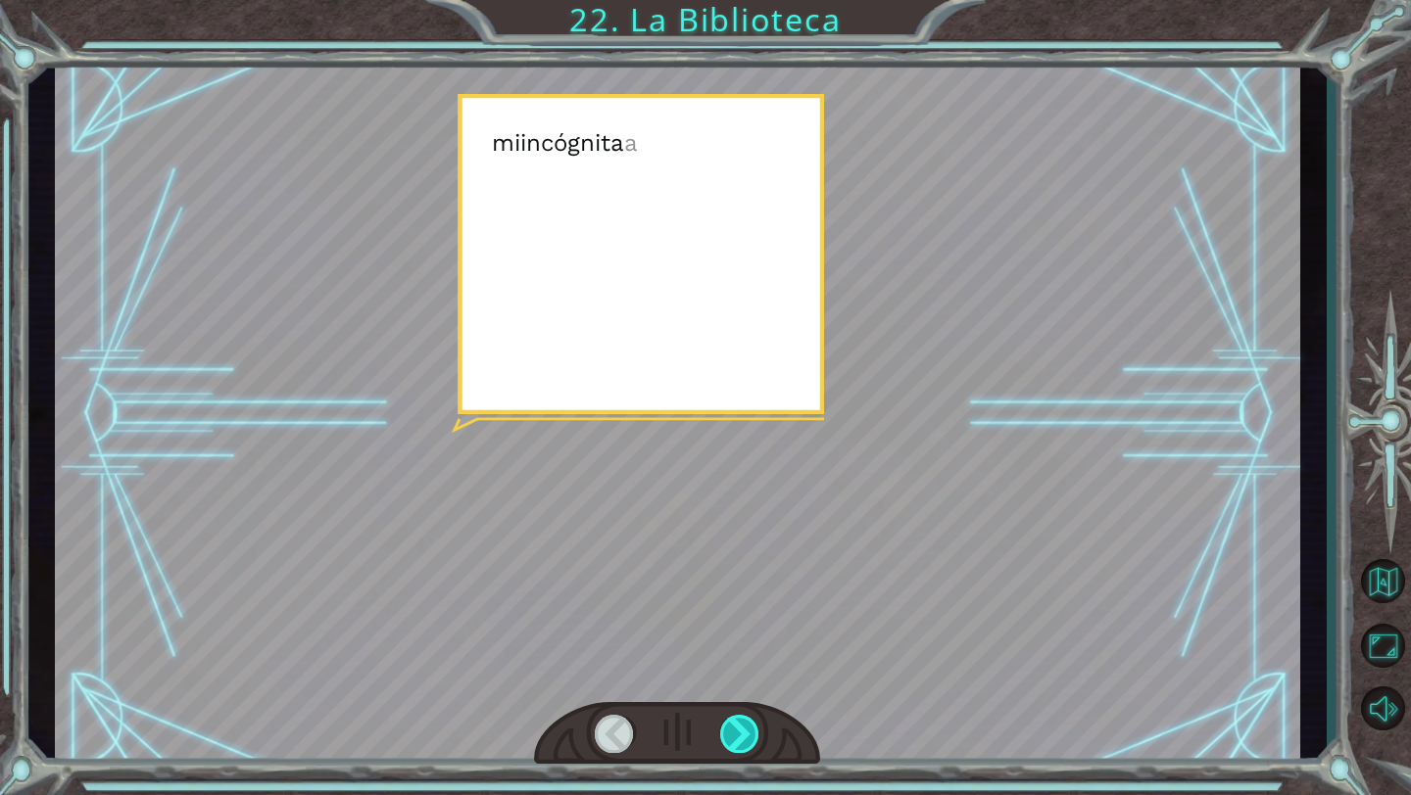
click at [742, 737] on div at bounding box center [740, 734] width 40 height 38
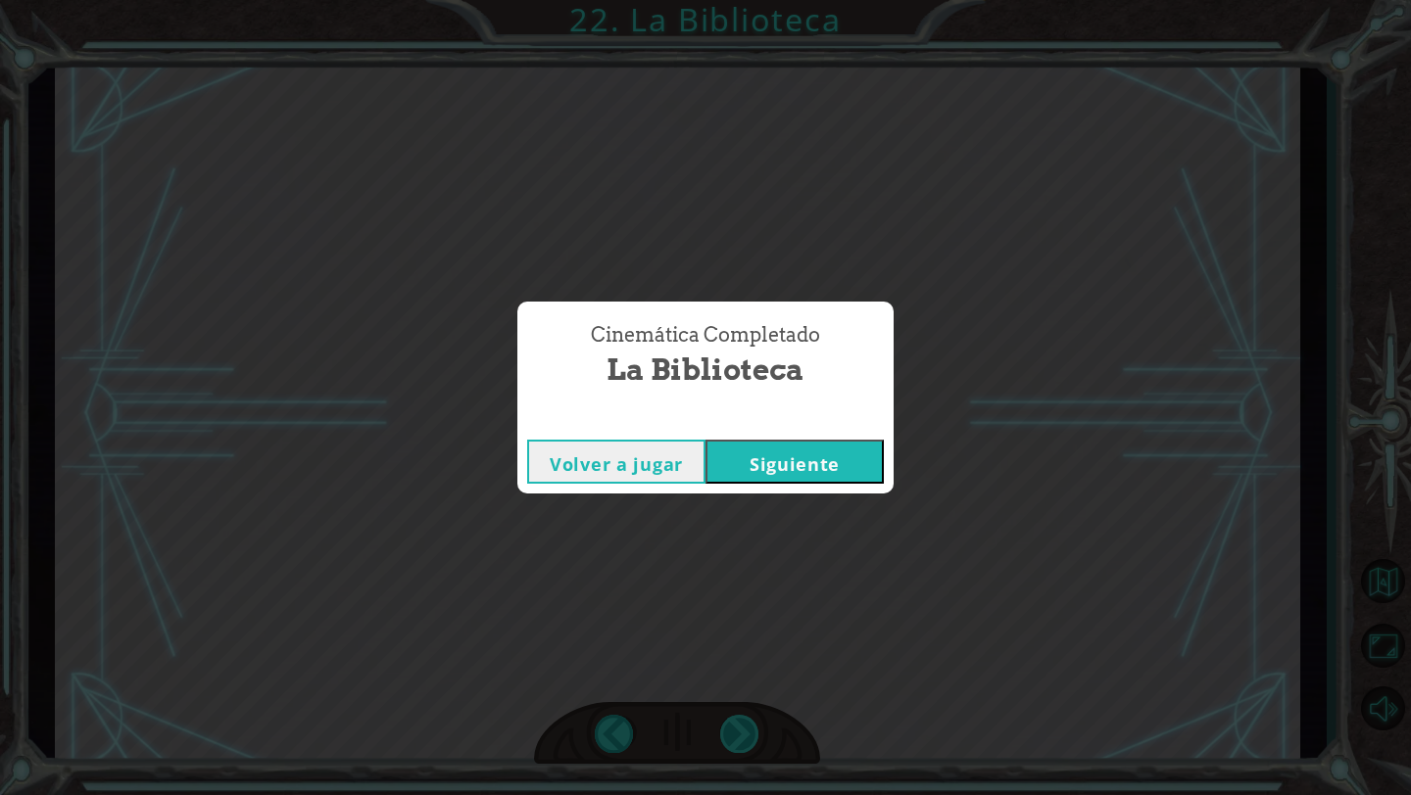
click at [742, 0] on div "héroe . [PERSON_NAME] () héroe . [PERSON_NAME] () héroe . moverDerecha () #arre…" at bounding box center [705, 0] width 1411 height 0
click at [742, 737] on div "Cinemática Completado La Biblioteca Volver a jugar [GEOGRAPHIC_DATA]" at bounding box center [705, 397] width 1411 height 795
click at [790, 453] on font "Siguiente" at bounding box center [794, 465] width 90 height 24
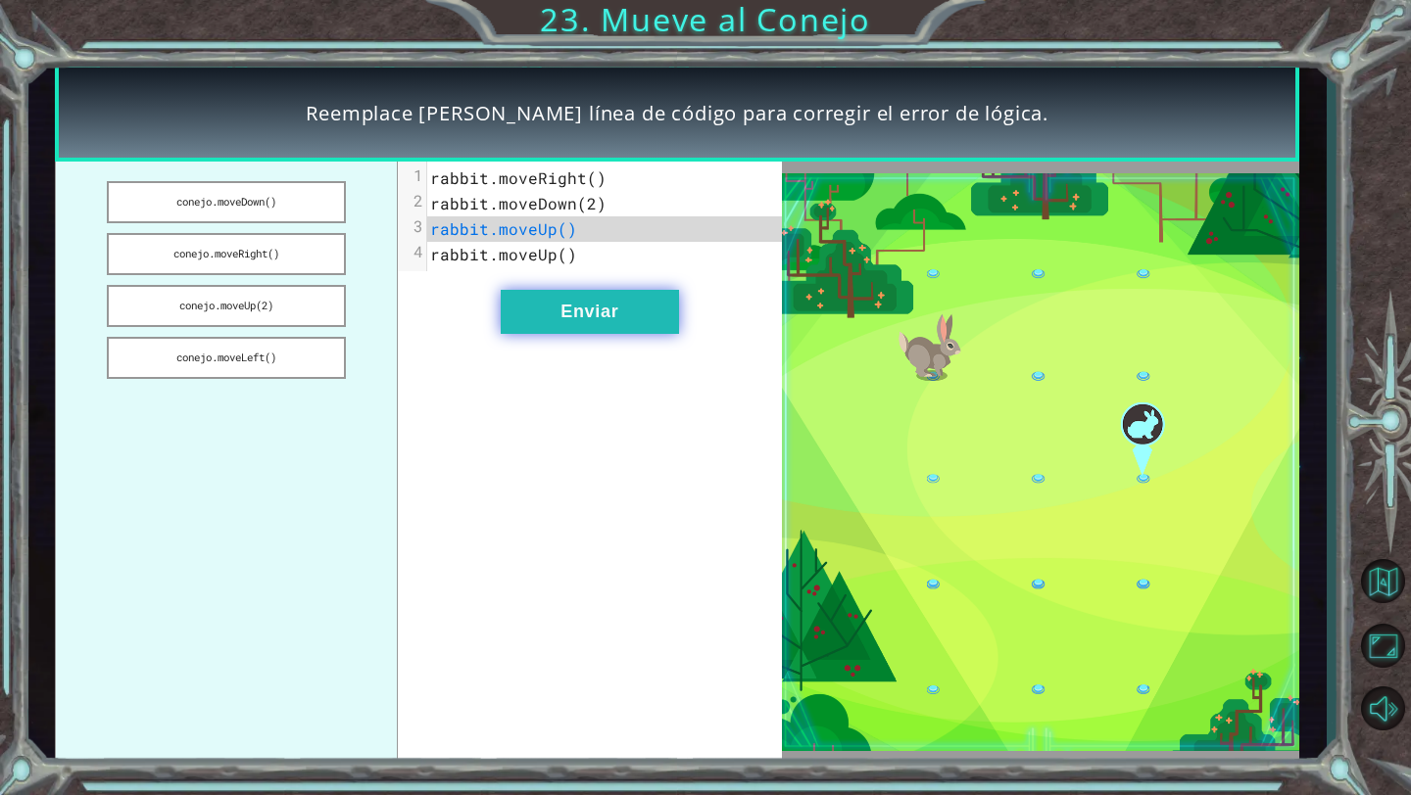
click at [631, 311] on button "Enviar" at bounding box center [590, 312] width 178 height 44
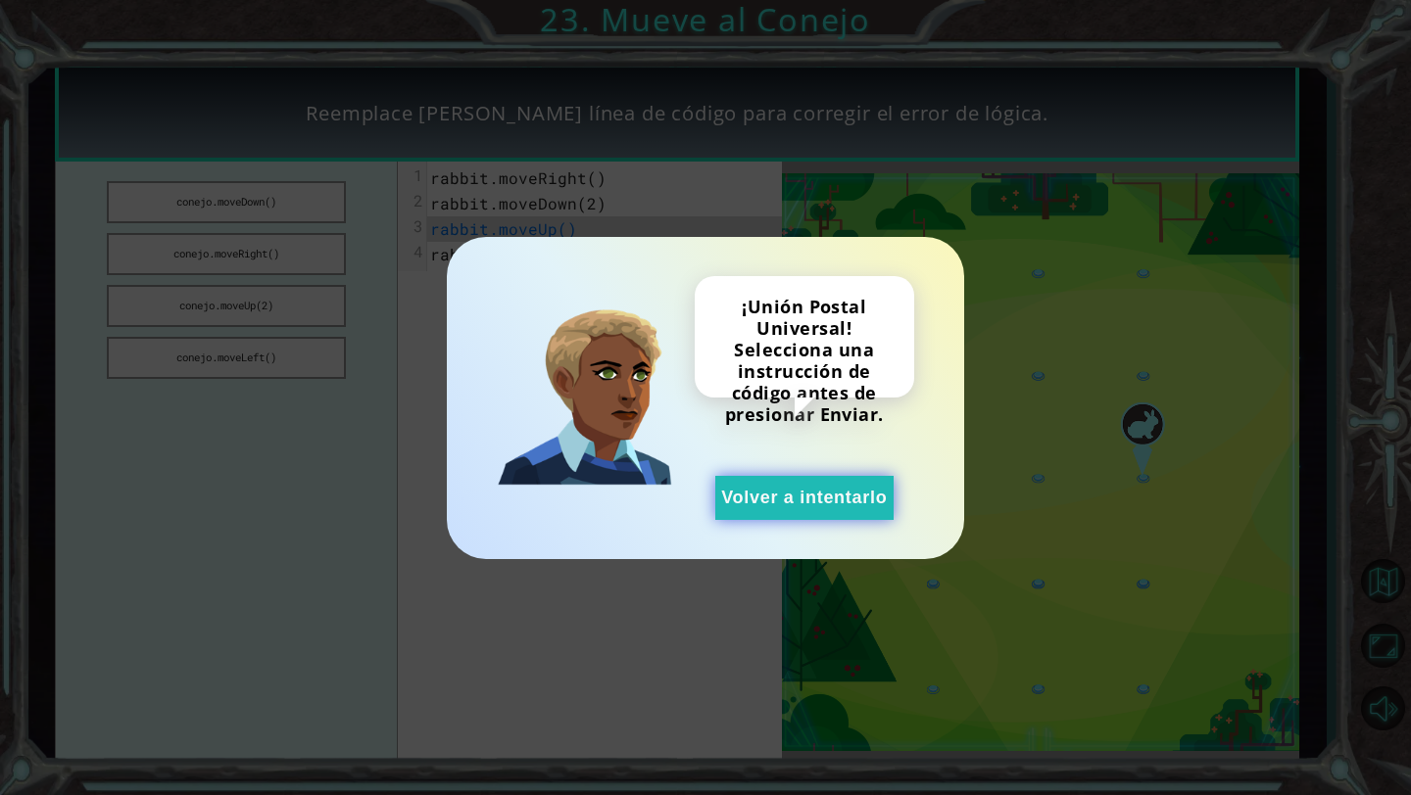
click at [776, 496] on font "Volver a intentarlo" at bounding box center [804, 498] width 166 height 20
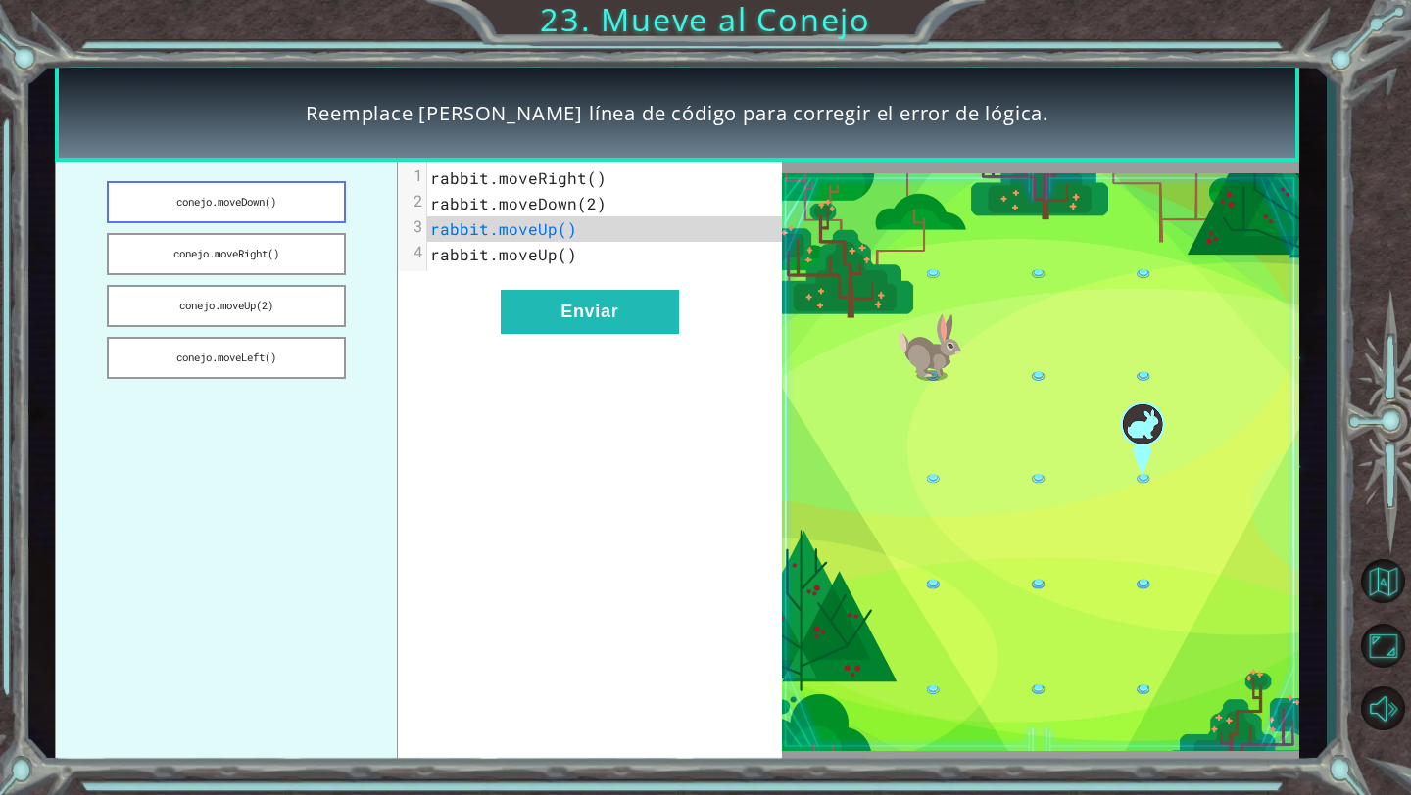
click at [267, 203] on font "conejo.moveDown()" at bounding box center [226, 202] width 100 height 14
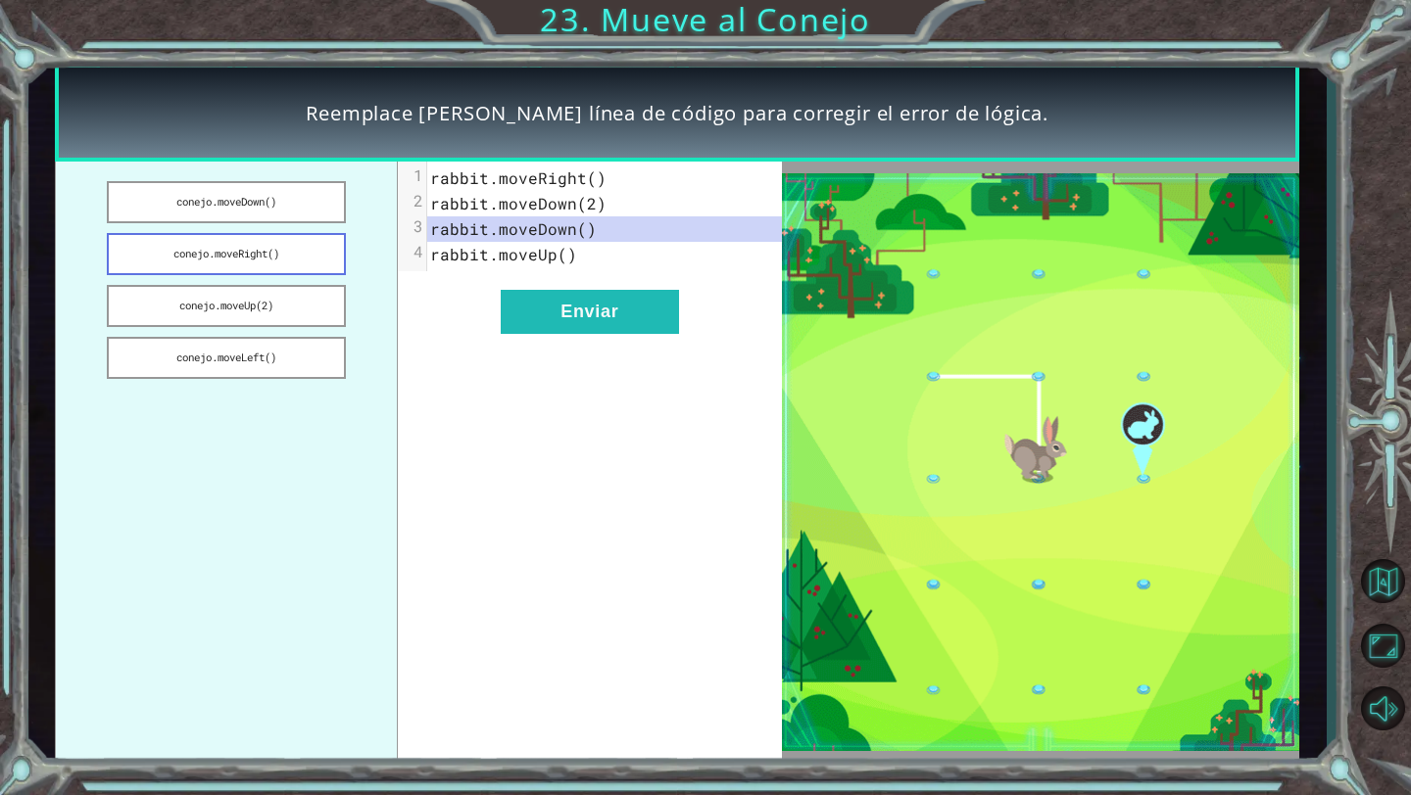
click at [293, 253] on button "conejo.moveRight()" at bounding box center [226, 254] width 238 height 42
click at [273, 310] on font "conejo.moveUp(2)" at bounding box center [226, 306] width 94 height 14
click at [266, 359] on font "conejo.moveLeft()" at bounding box center [226, 358] width 100 height 14
click at [268, 359] on font "conejo.moveLeft()" at bounding box center [226, 358] width 100 height 14
click at [285, 315] on button "conejo.moveUp(2)" at bounding box center [226, 306] width 238 height 42
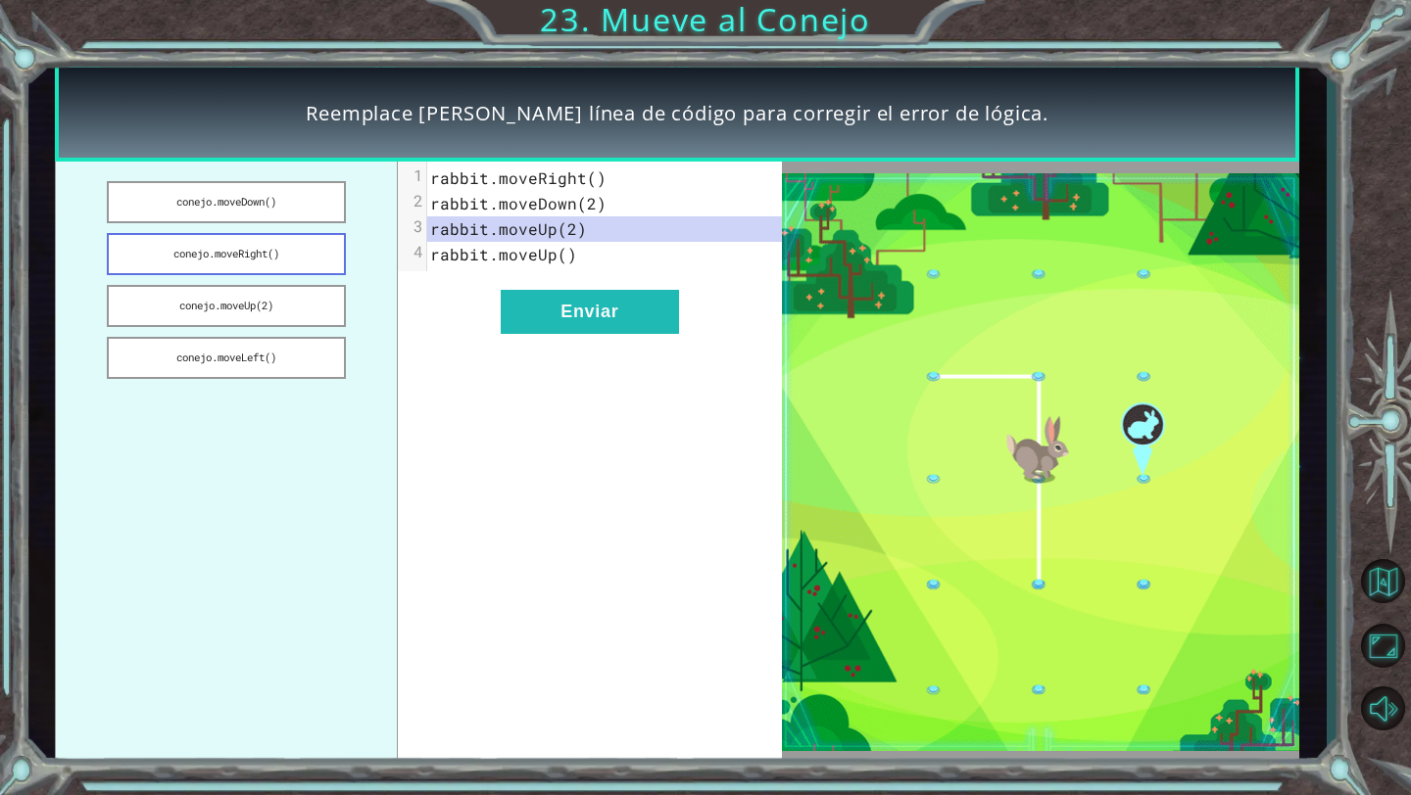
click at [260, 266] on button "conejo.moveRight()" at bounding box center [226, 254] width 238 height 42
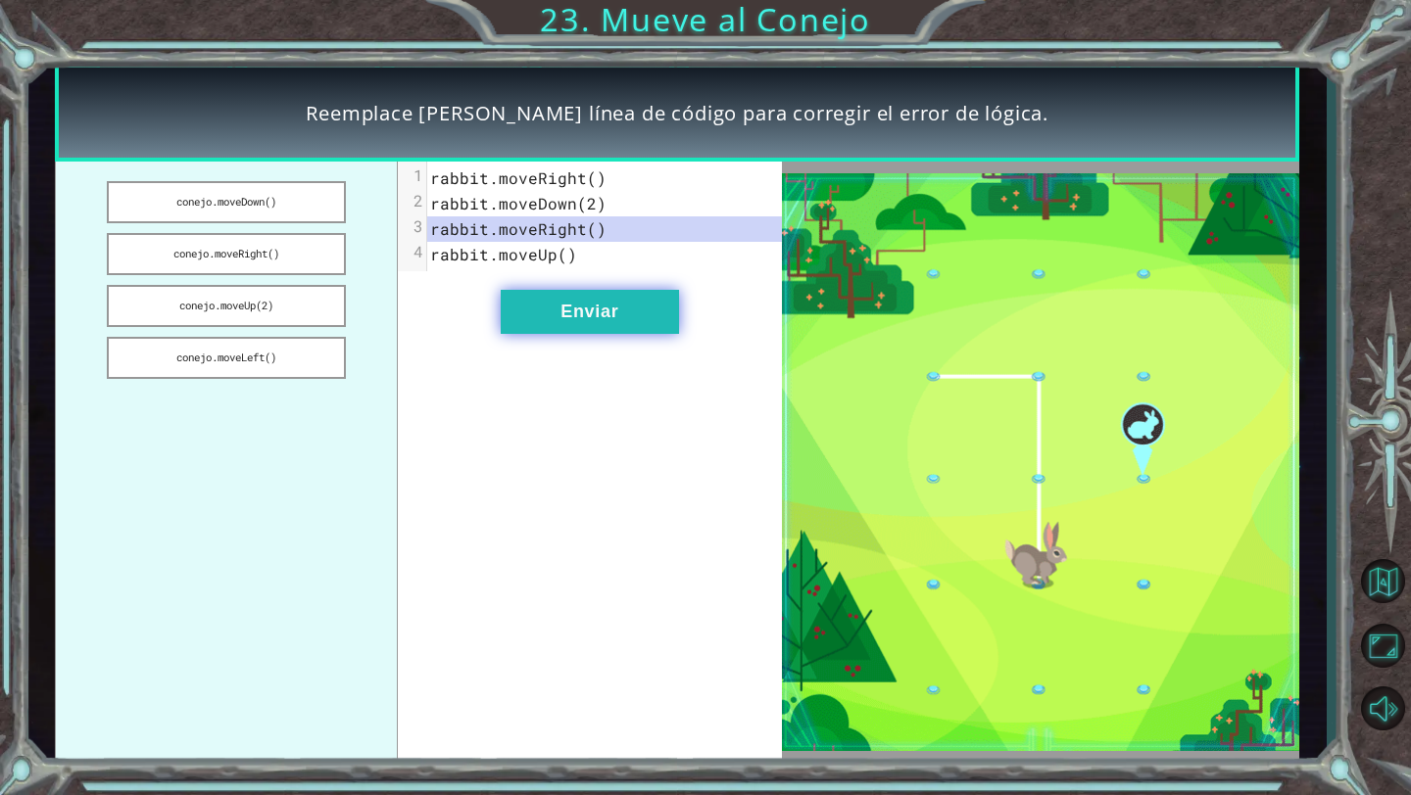
click at [560, 311] on button "Enviar" at bounding box center [590, 312] width 178 height 44
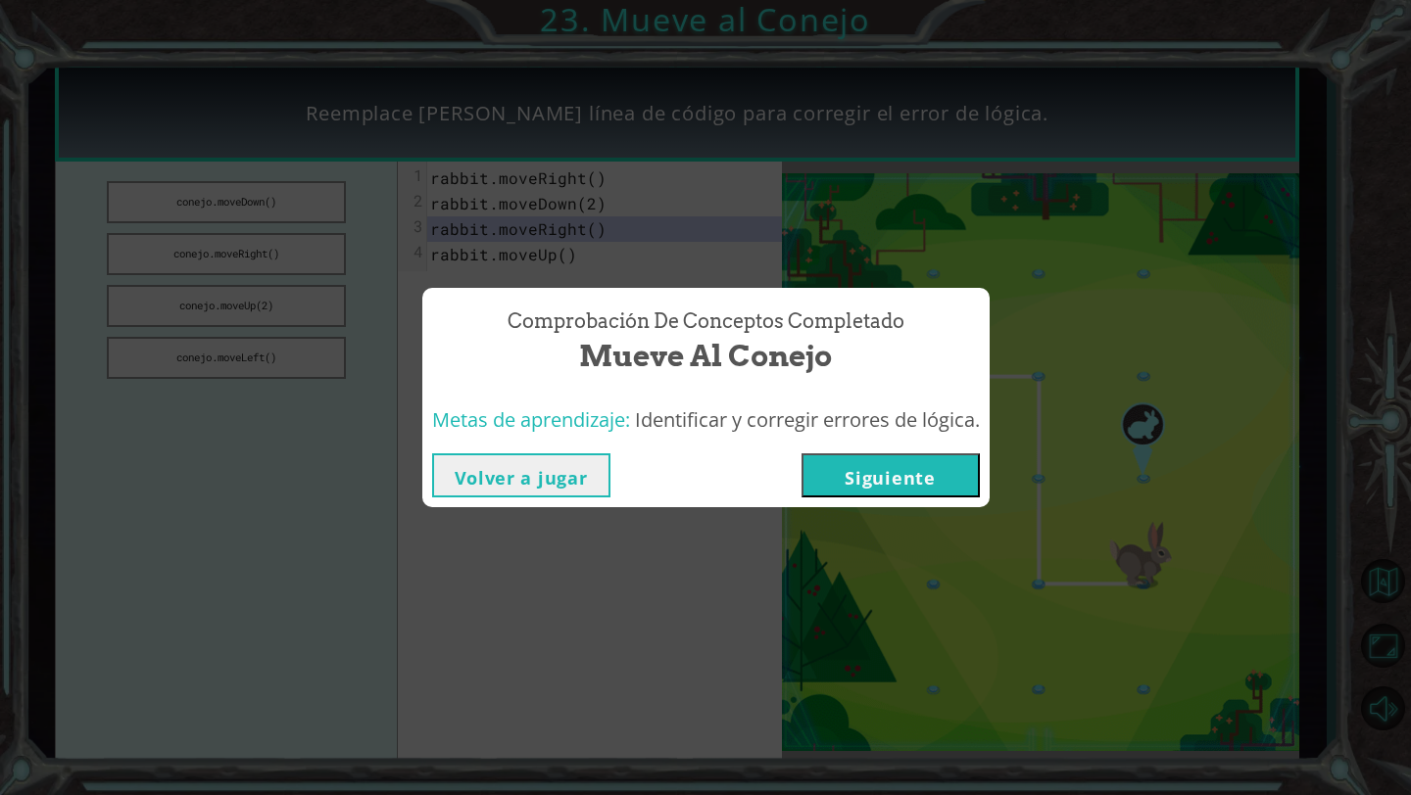
click at [930, 468] on font "Siguiente" at bounding box center [889, 478] width 90 height 24
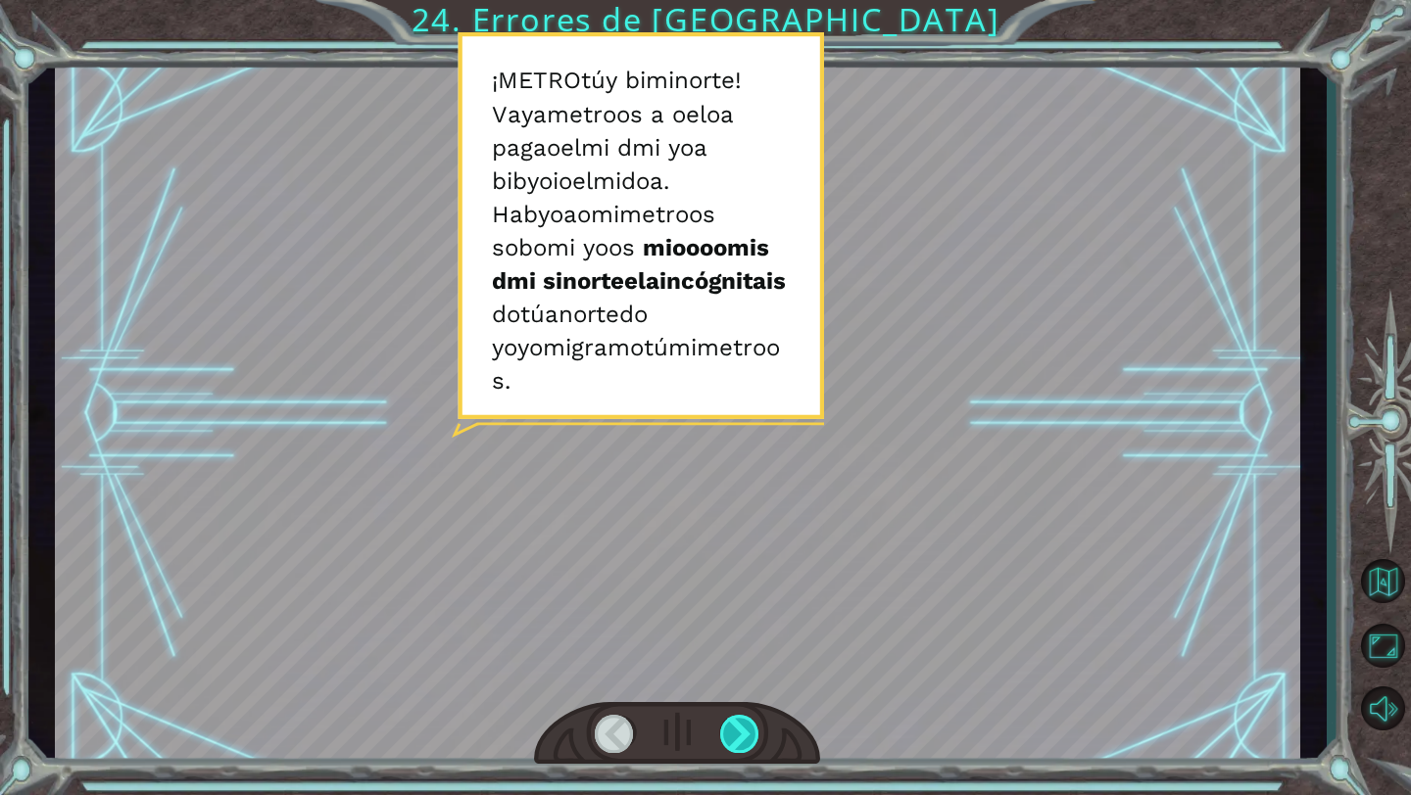
click at [759, 738] on div at bounding box center [740, 734] width 40 height 38
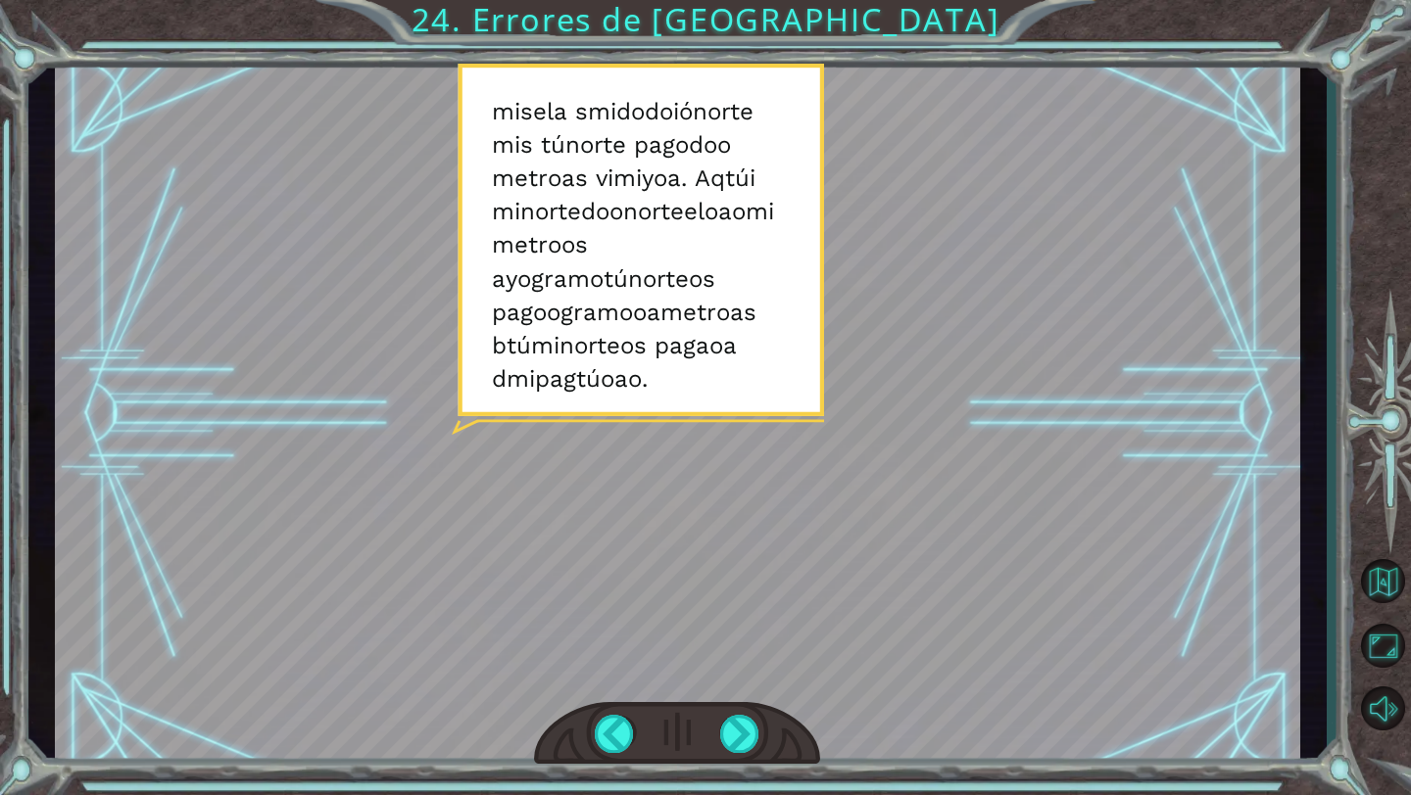
click at [1151, 204] on div at bounding box center [677, 414] width 1245 height 700
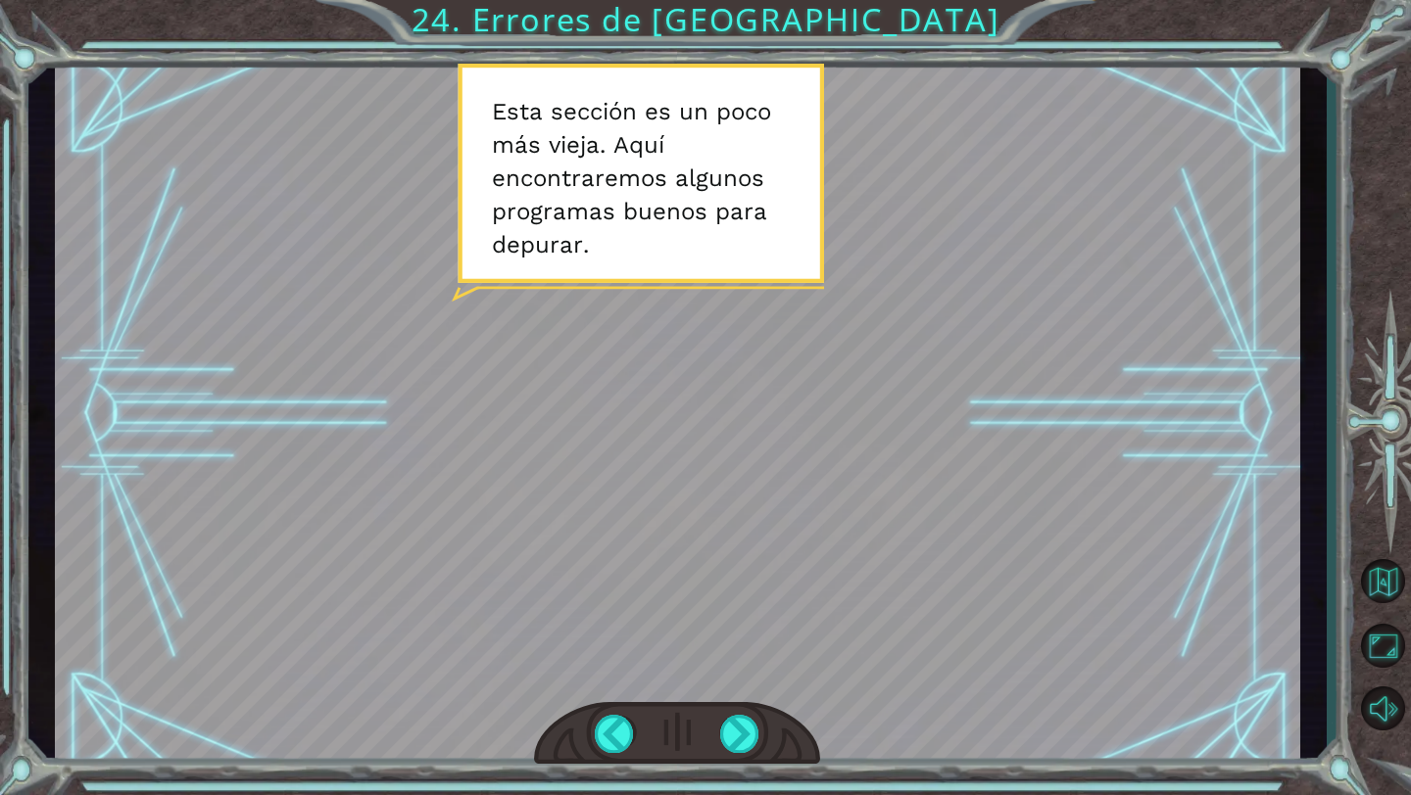
click at [986, 238] on div at bounding box center [677, 414] width 1245 height 700
click at [734, 748] on div at bounding box center [740, 734] width 40 height 38
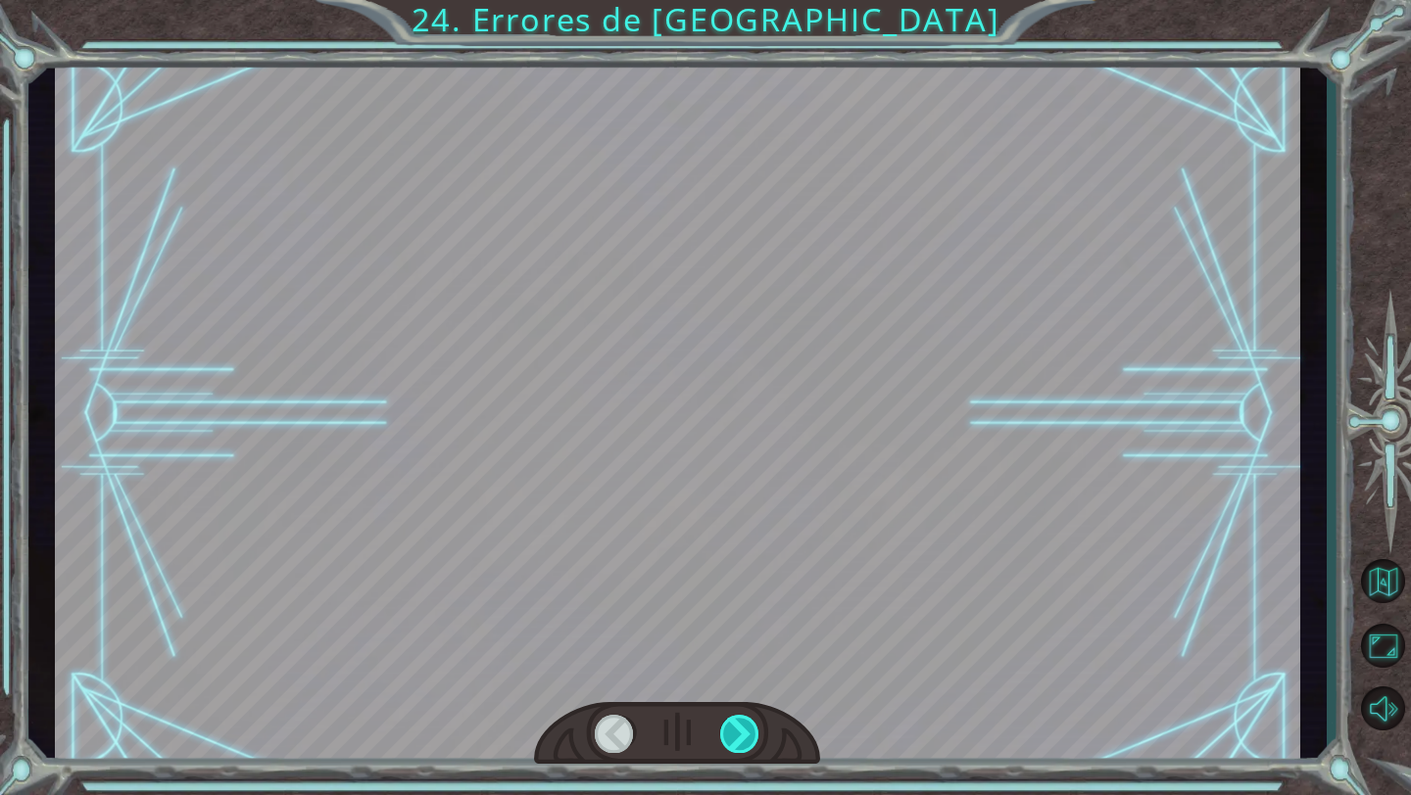
click at [734, 748] on div at bounding box center [740, 734] width 40 height 38
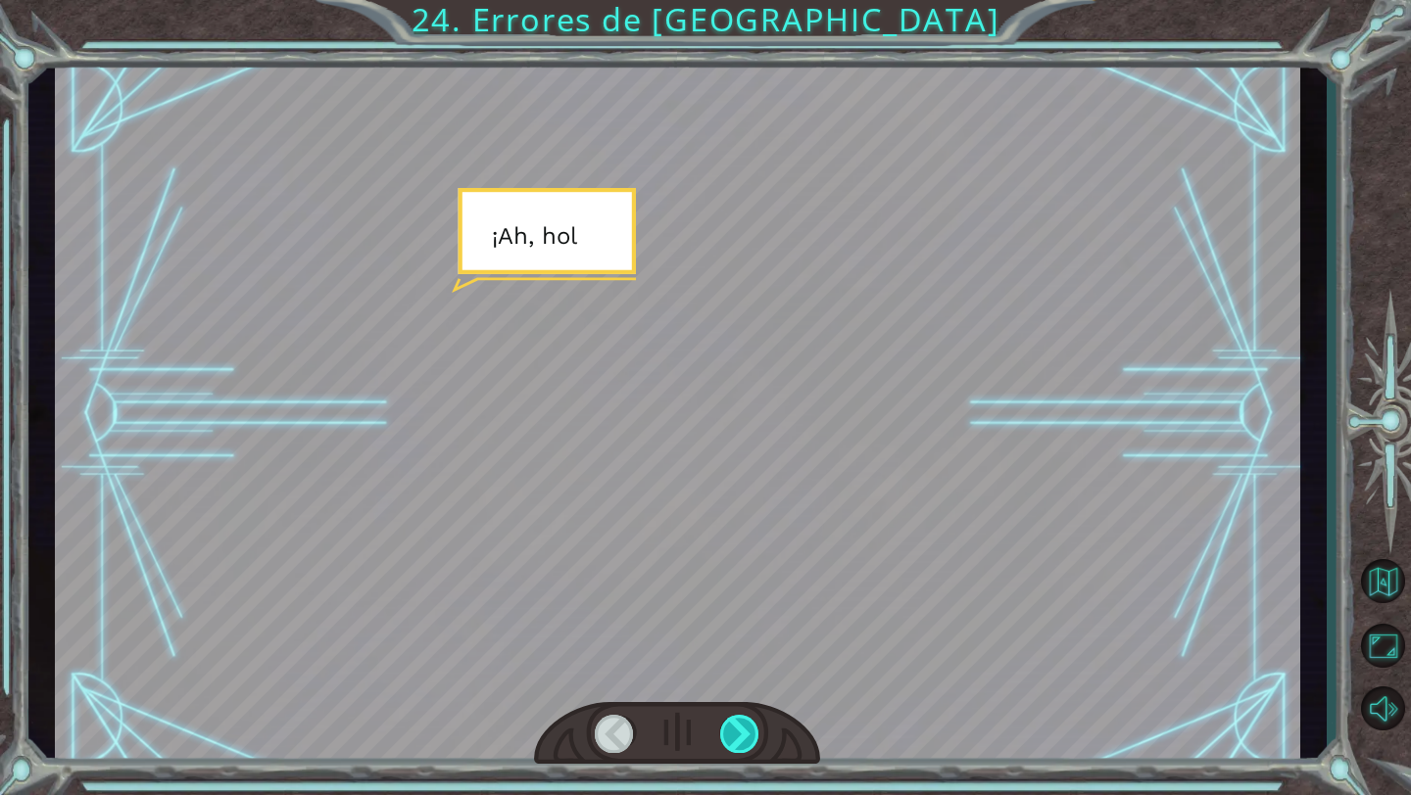
click at [734, 748] on div at bounding box center [740, 734] width 40 height 38
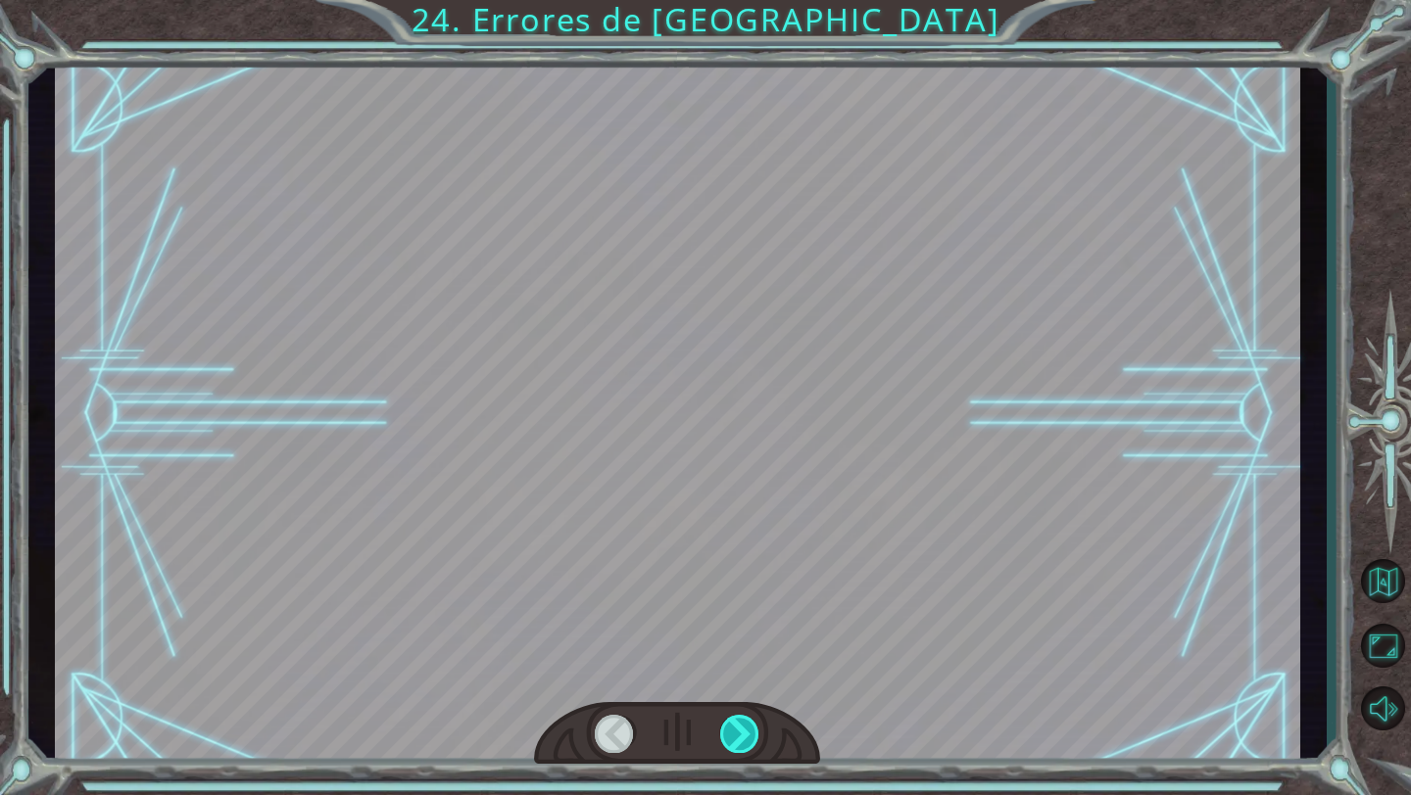
click at [734, 748] on div at bounding box center [740, 734] width 40 height 38
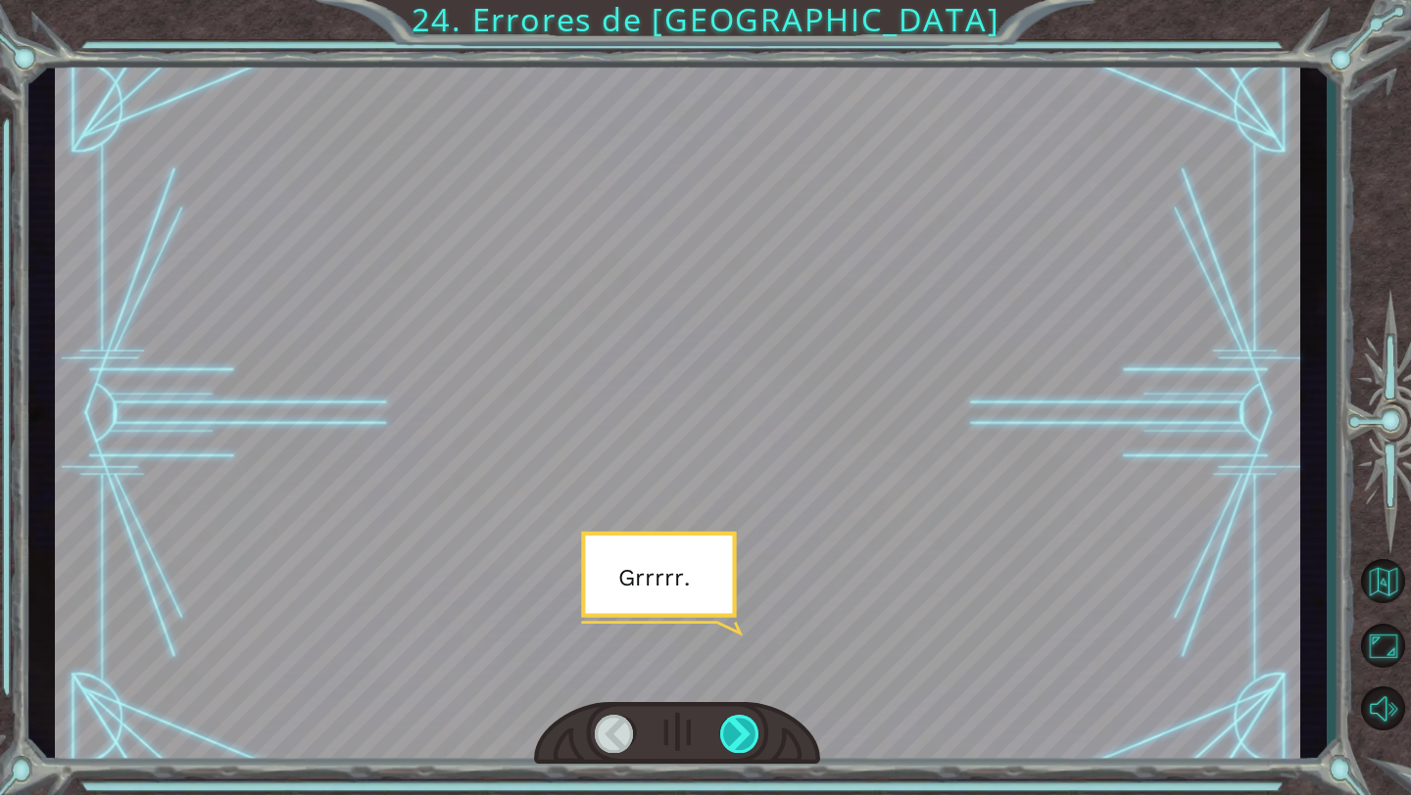
click at [734, 748] on div at bounding box center [740, 734] width 40 height 38
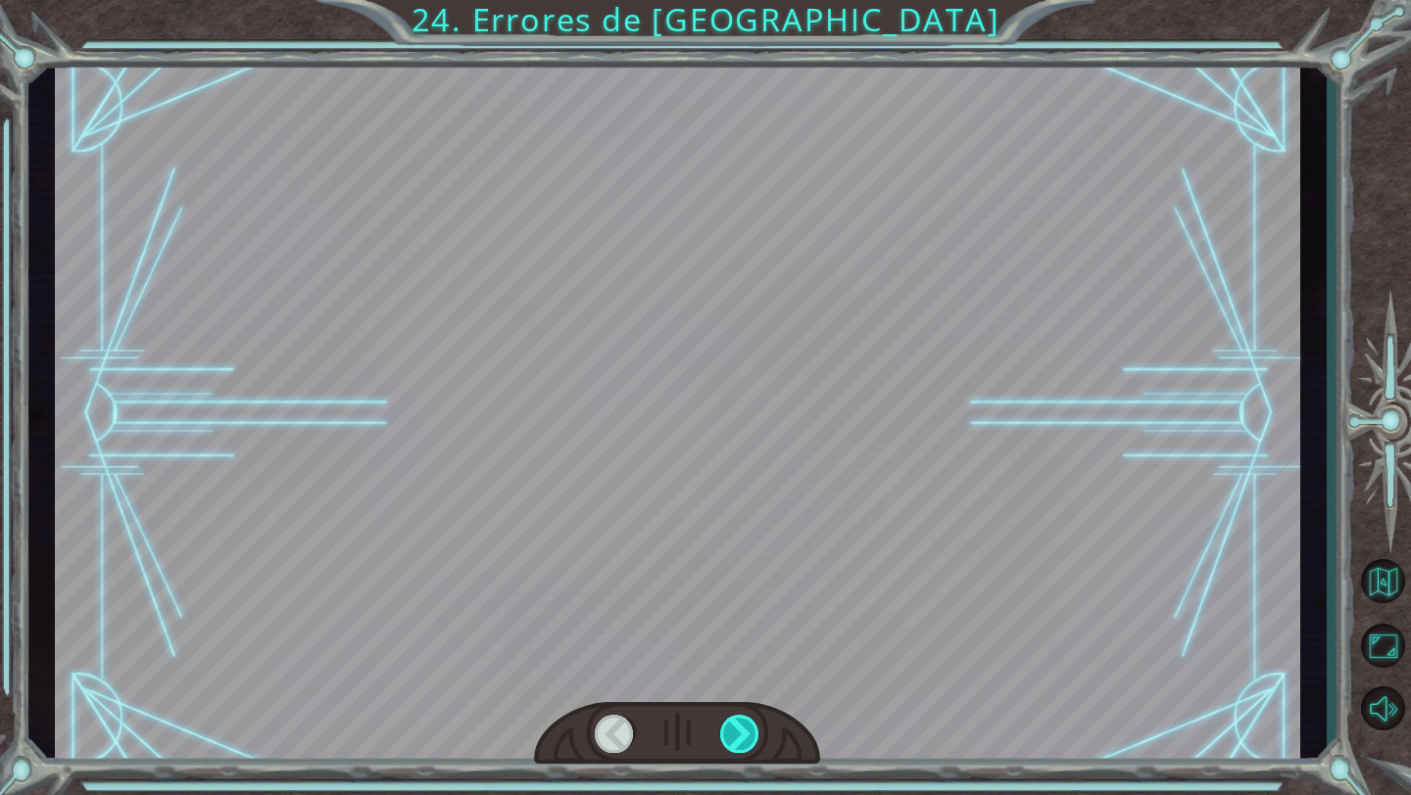
click at [734, 748] on div at bounding box center [740, 734] width 40 height 38
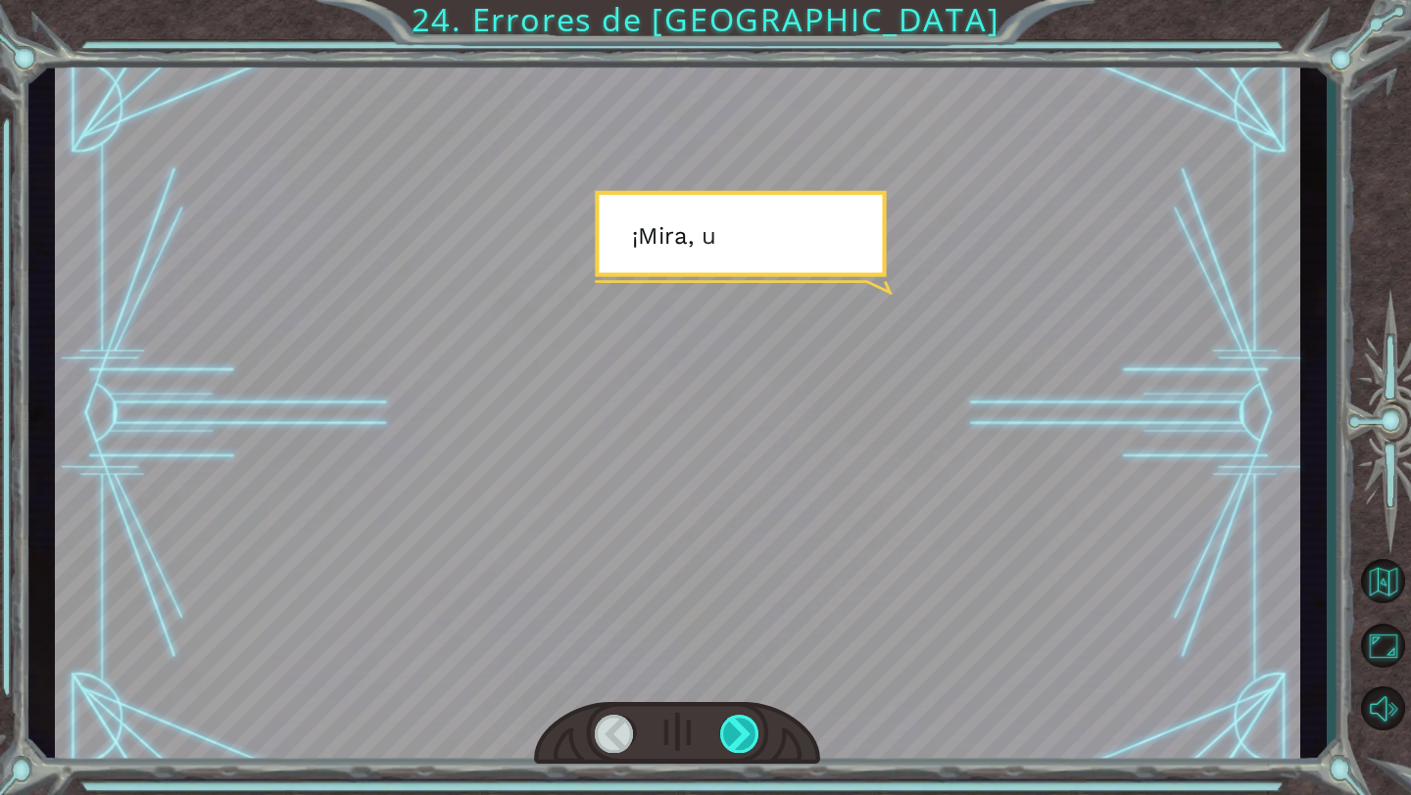
click at [734, 748] on div at bounding box center [740, 734] width 40 height 38
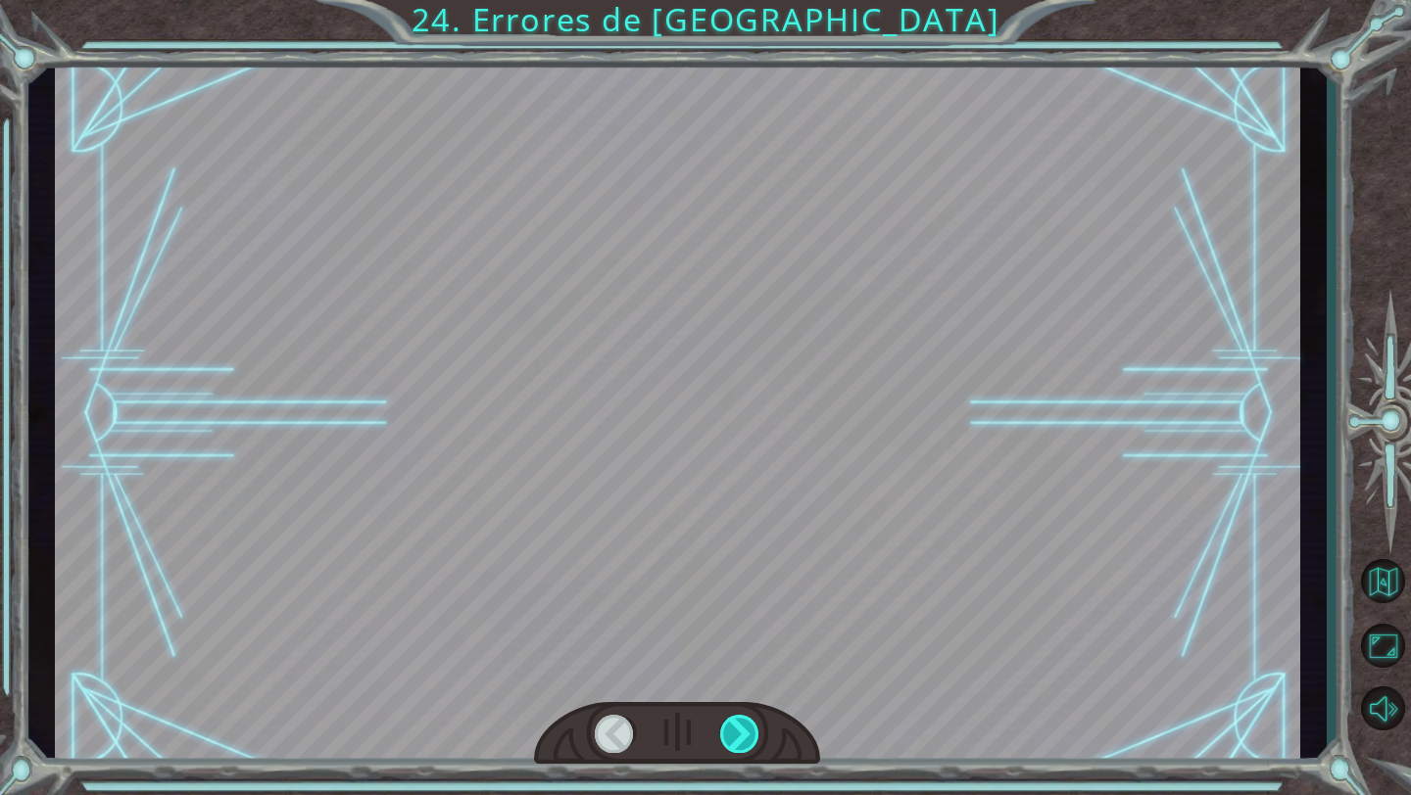
click at [734, 748] on div at bounding box center [740, 734] width 40 height 38
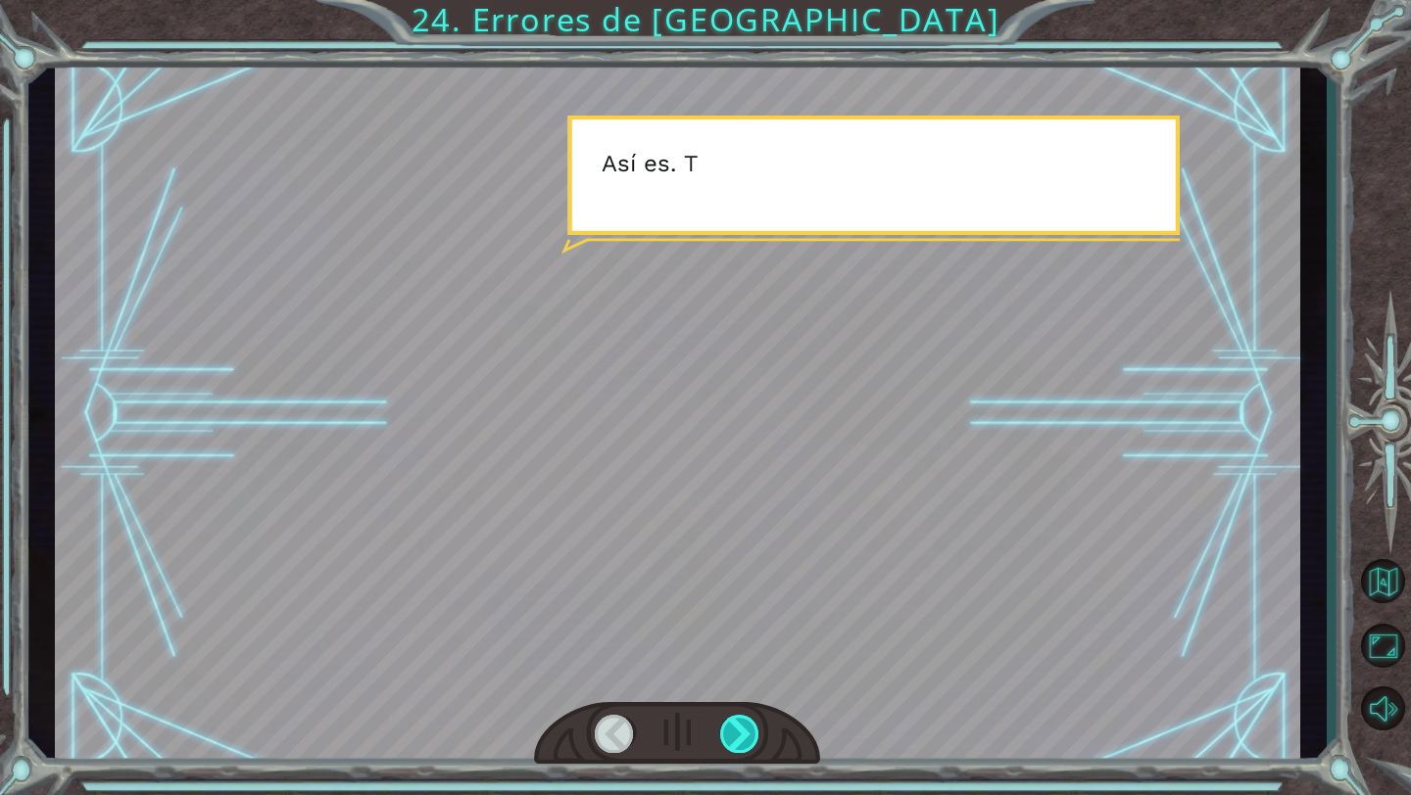
click at [734, 748] on div at bounding box center [740, 734] width 40 height 38
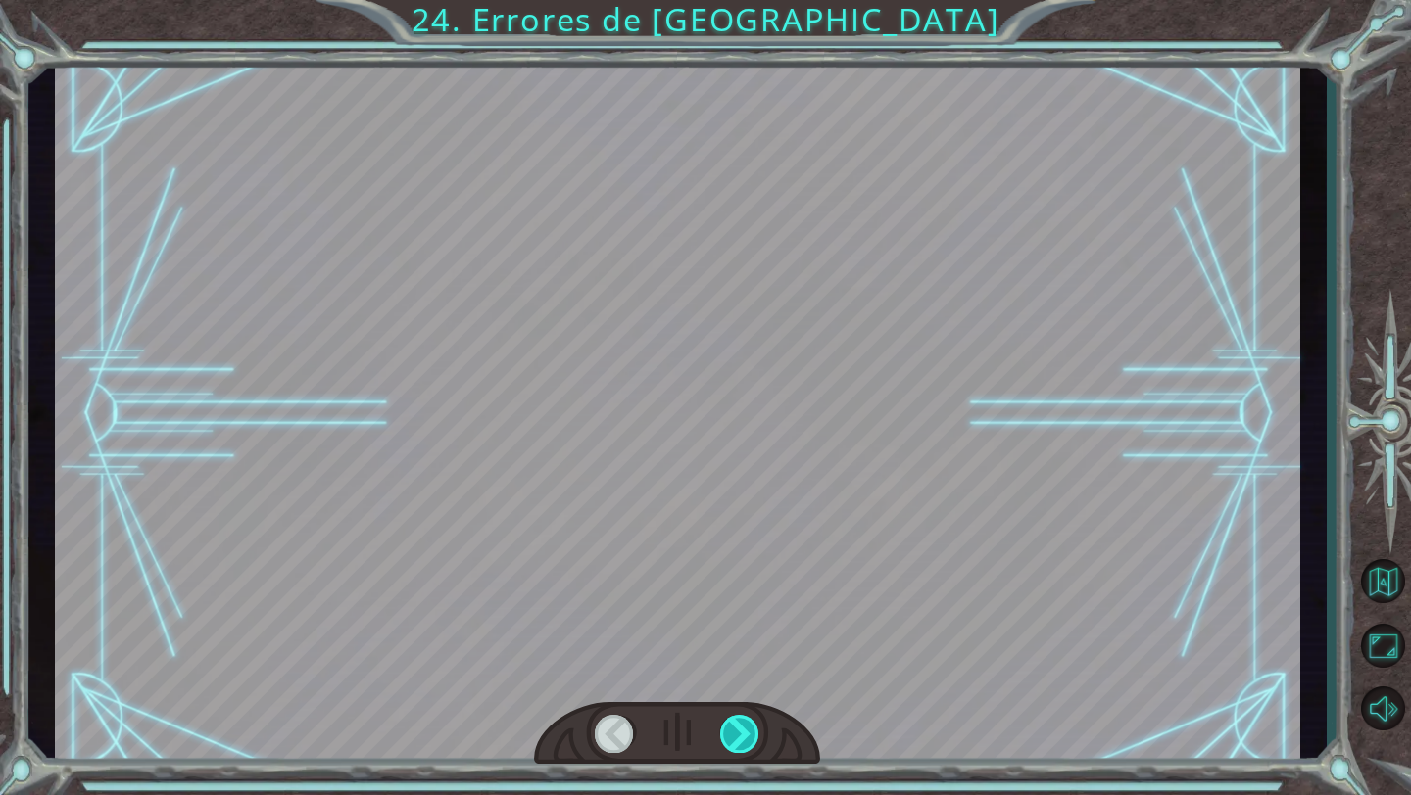
click at [734, 748] on div at bounding box center [740, 734] width 40 height 38
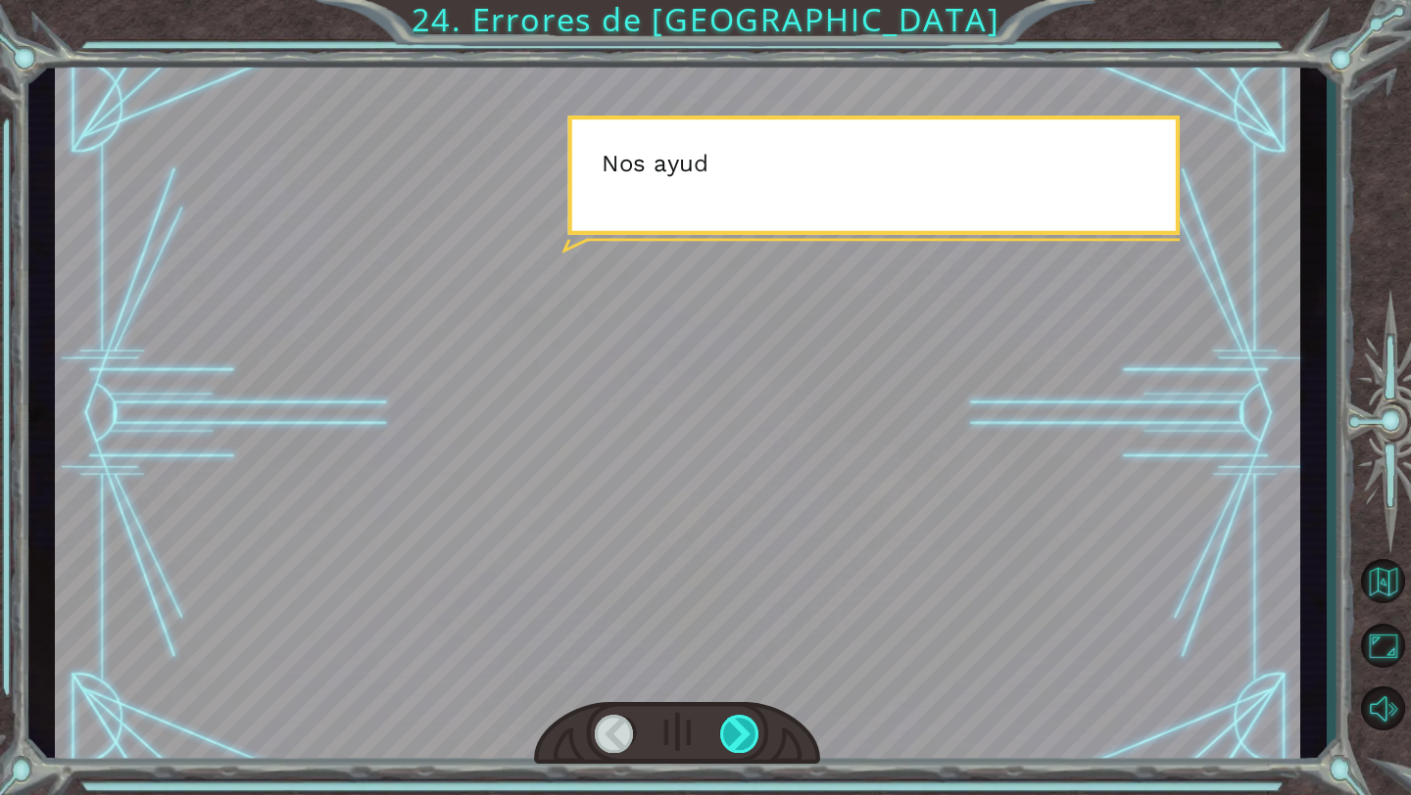
click at [734, 748] on div at bounding box center [740, 734] width 40 height 38
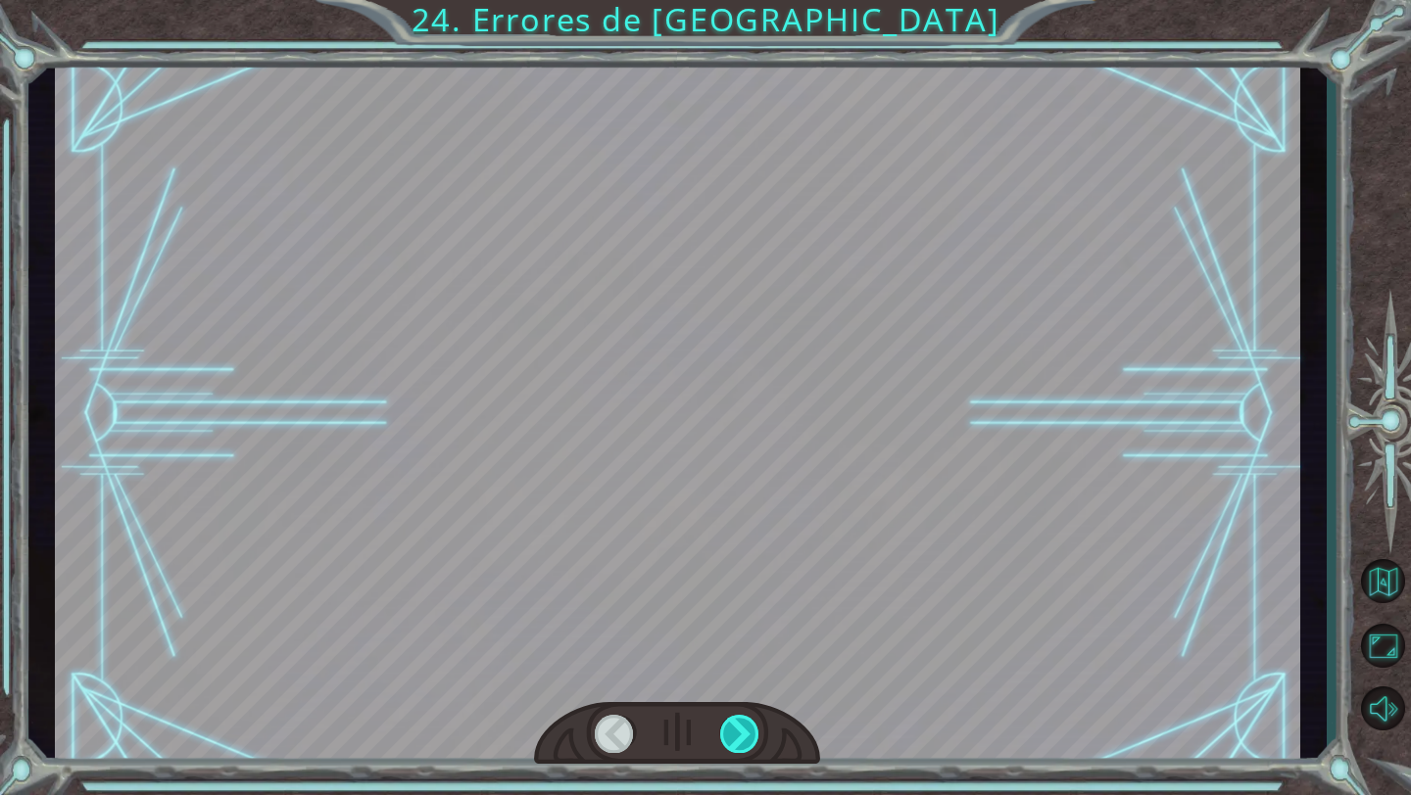
click at [734, 748] on div at bounding box center [740, 734] width 40 height 38
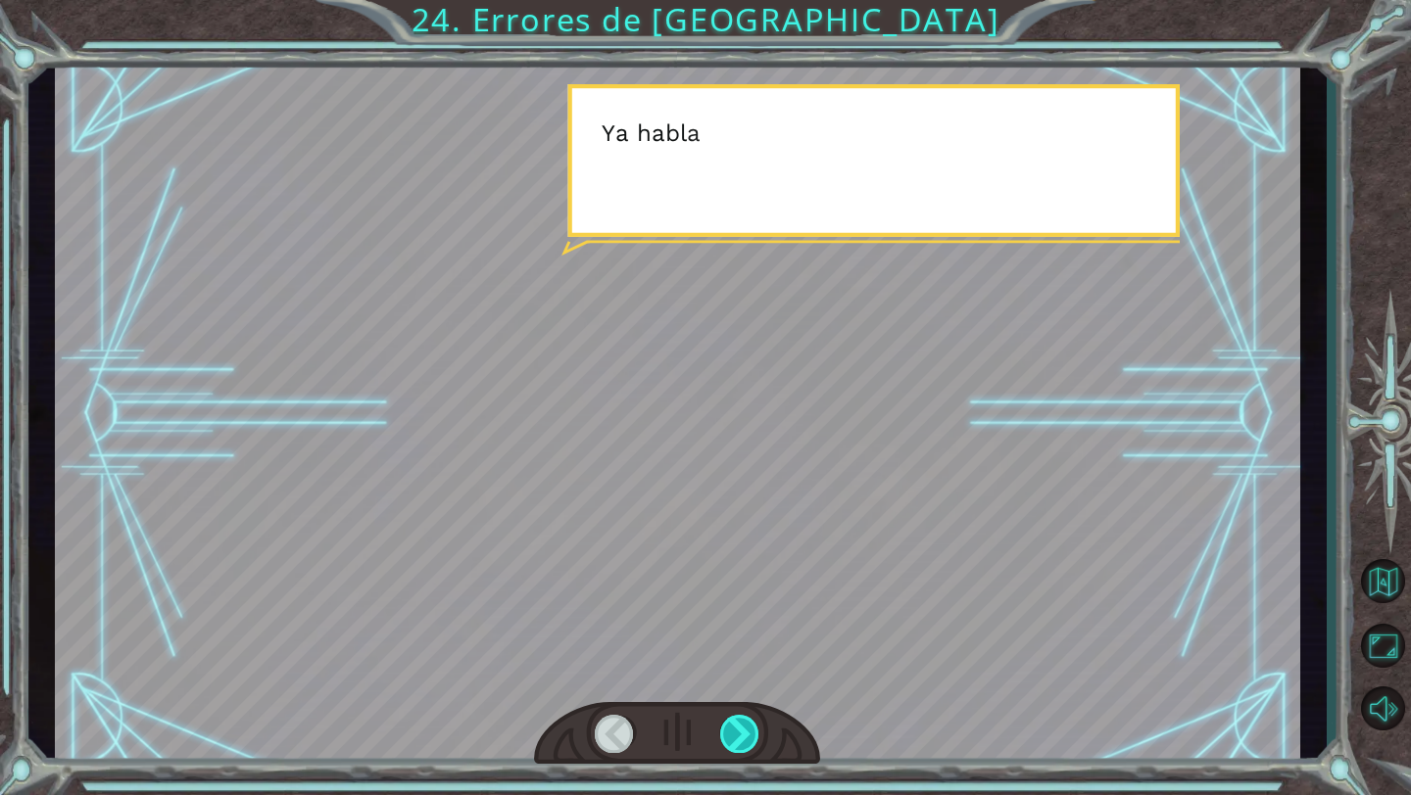
click at [734, 748] on div at bounding box center [740, 734] width 40 height 38
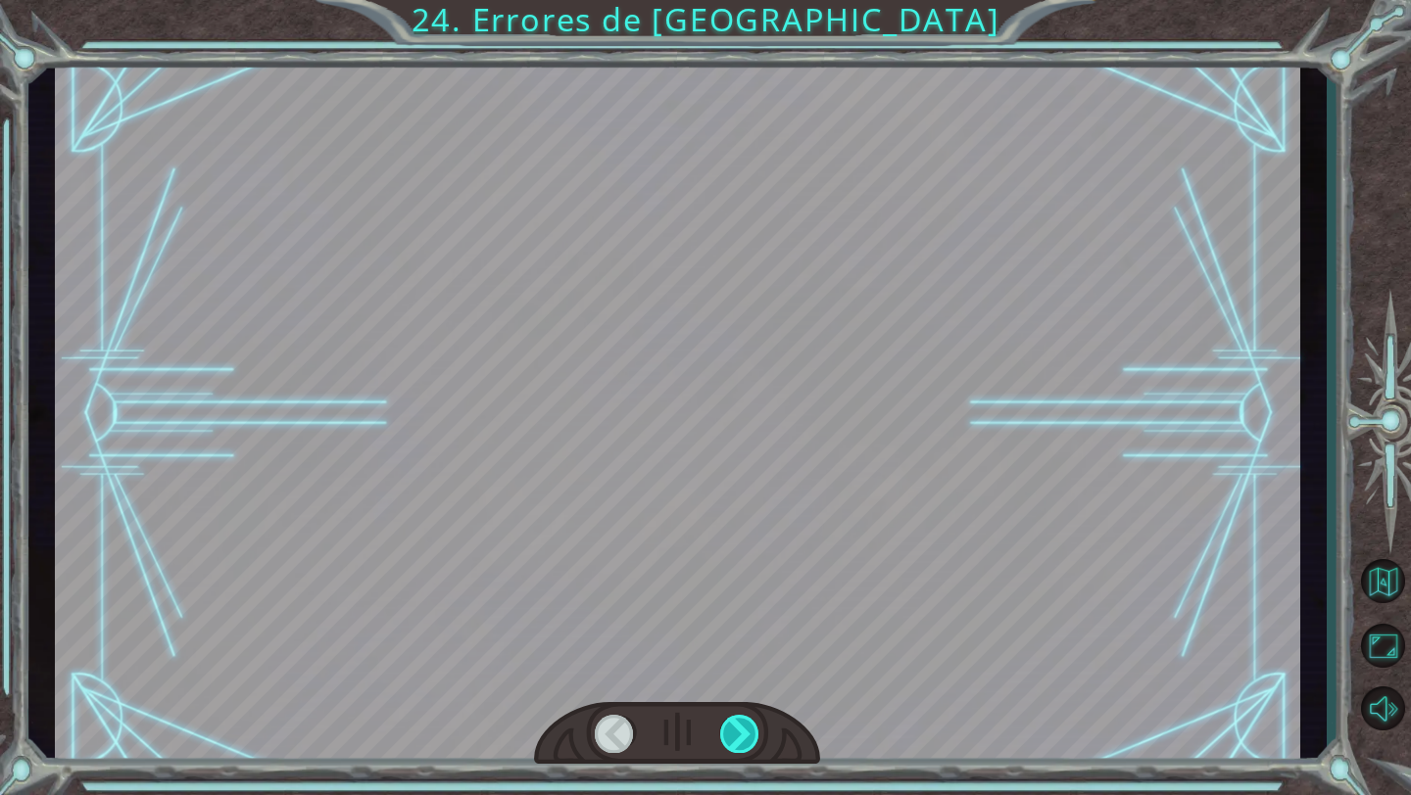
click at [734, 748] on div at bounding box center [740, 734] width 40 height 38
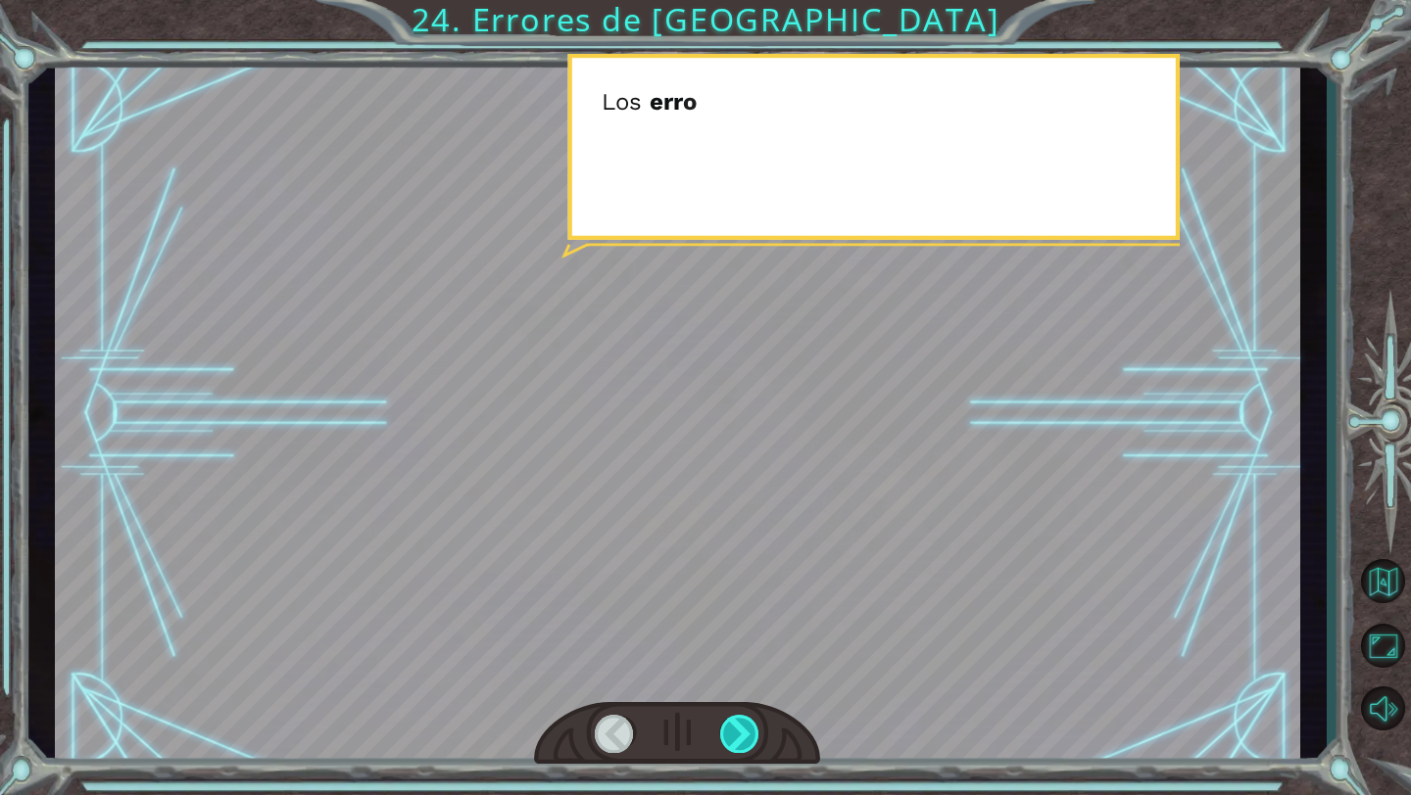
click at [734, 748] on div at bounding box center [740, 734] width 40 height 38
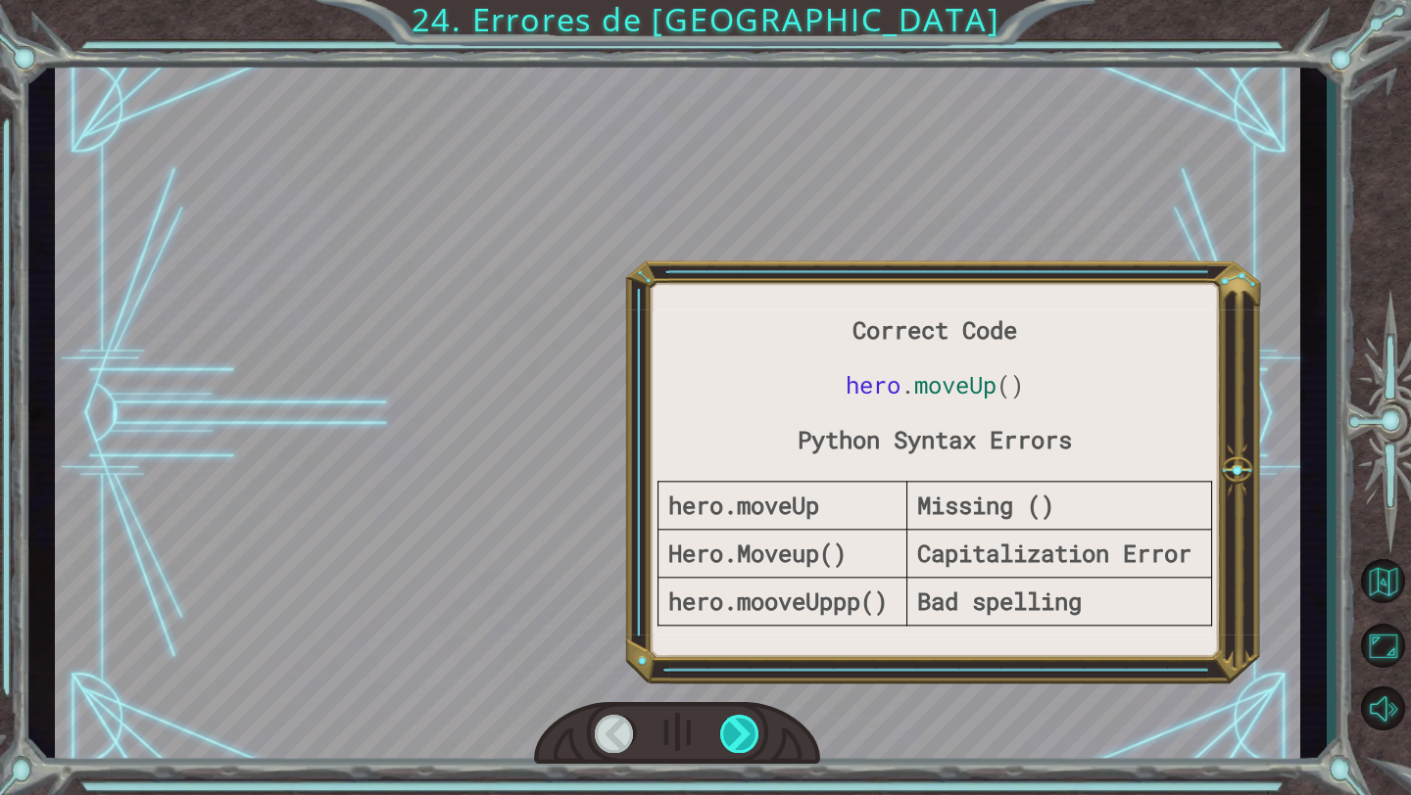
click at [734, 748] on div at bounding box center [740, 734] width 40 height 38
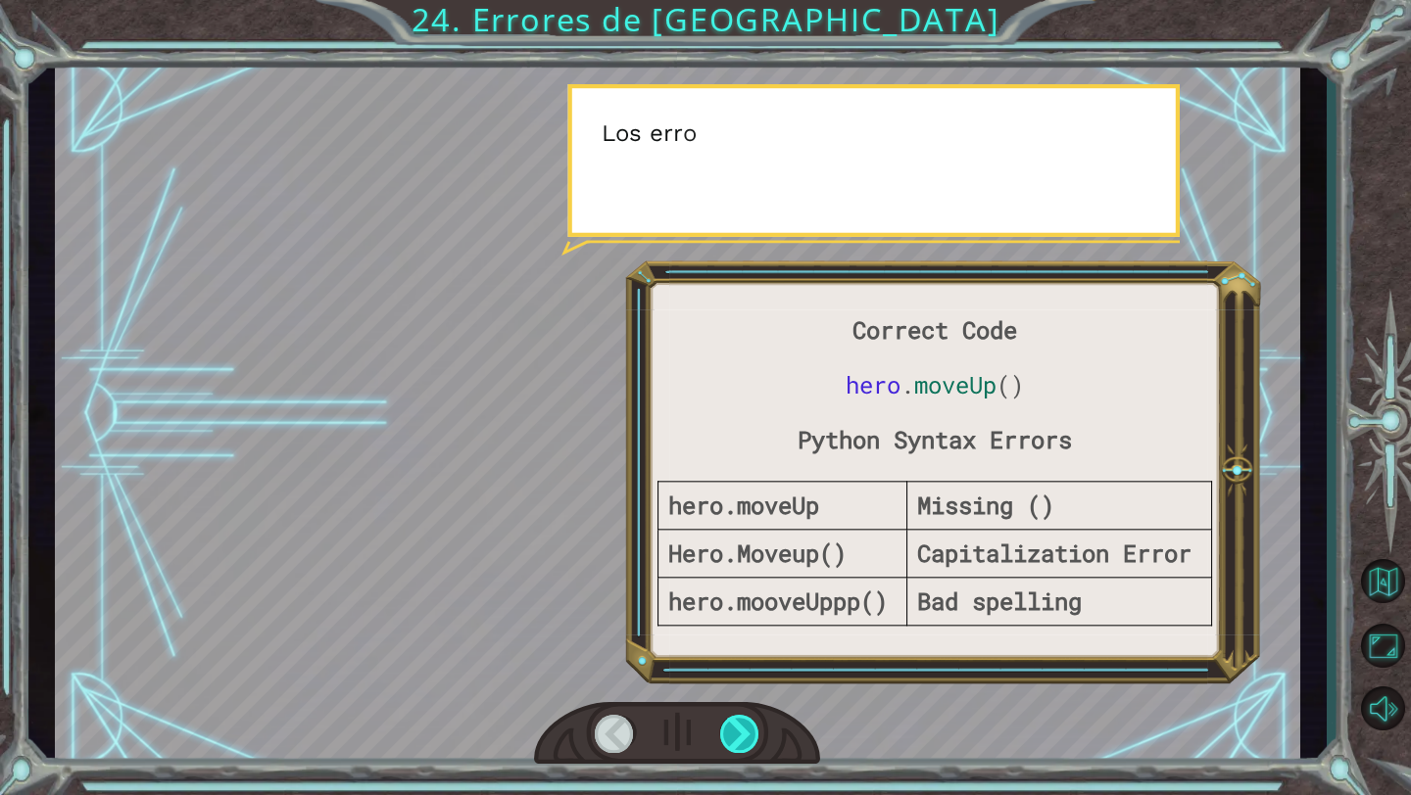
click at [734, 748] on div at bounding box center [740, 734] width 40 height 38
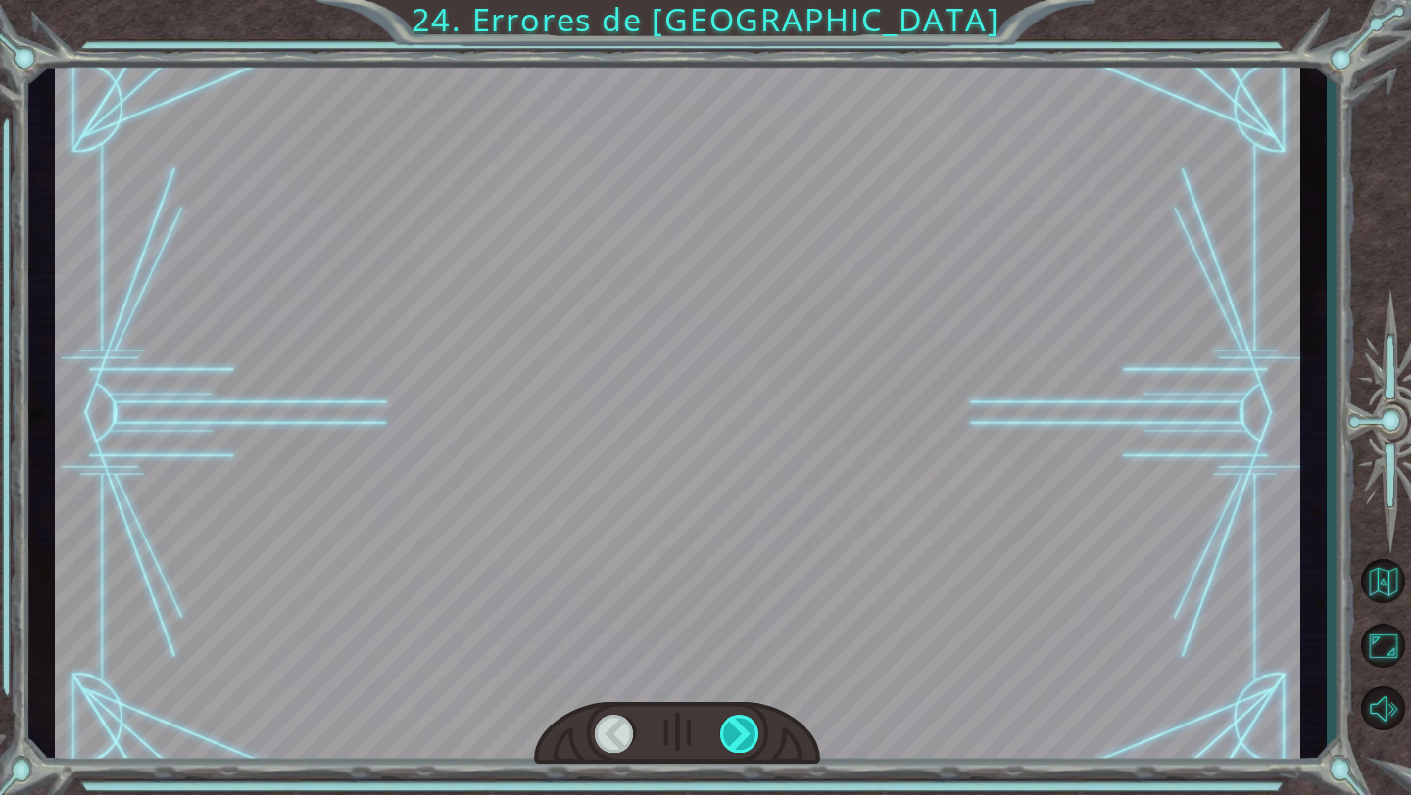
click at [734, 748] on div at bounding box center [740, 734] width 40 height 38
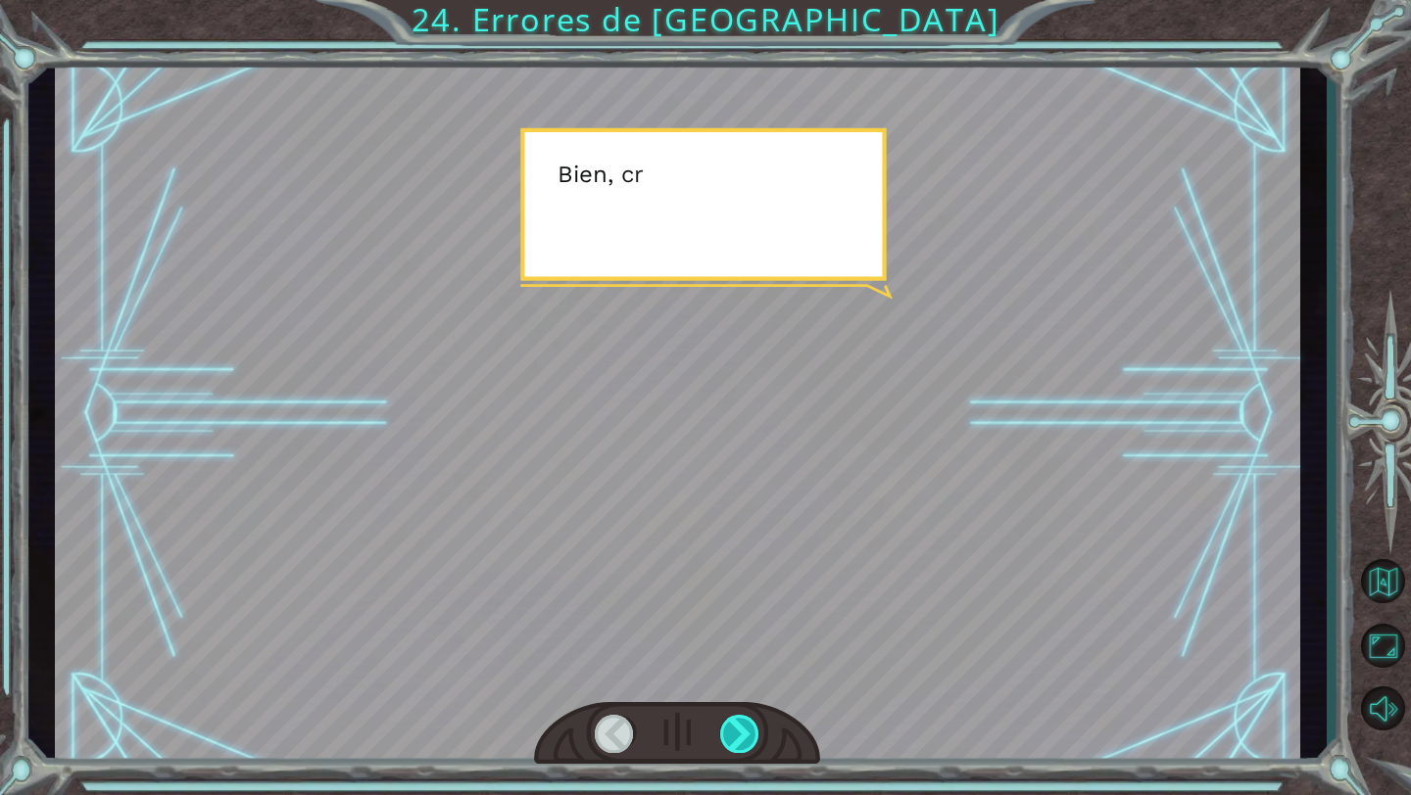
click at [734, 748] on div at bounding box center [740, 734] width 40 height 38
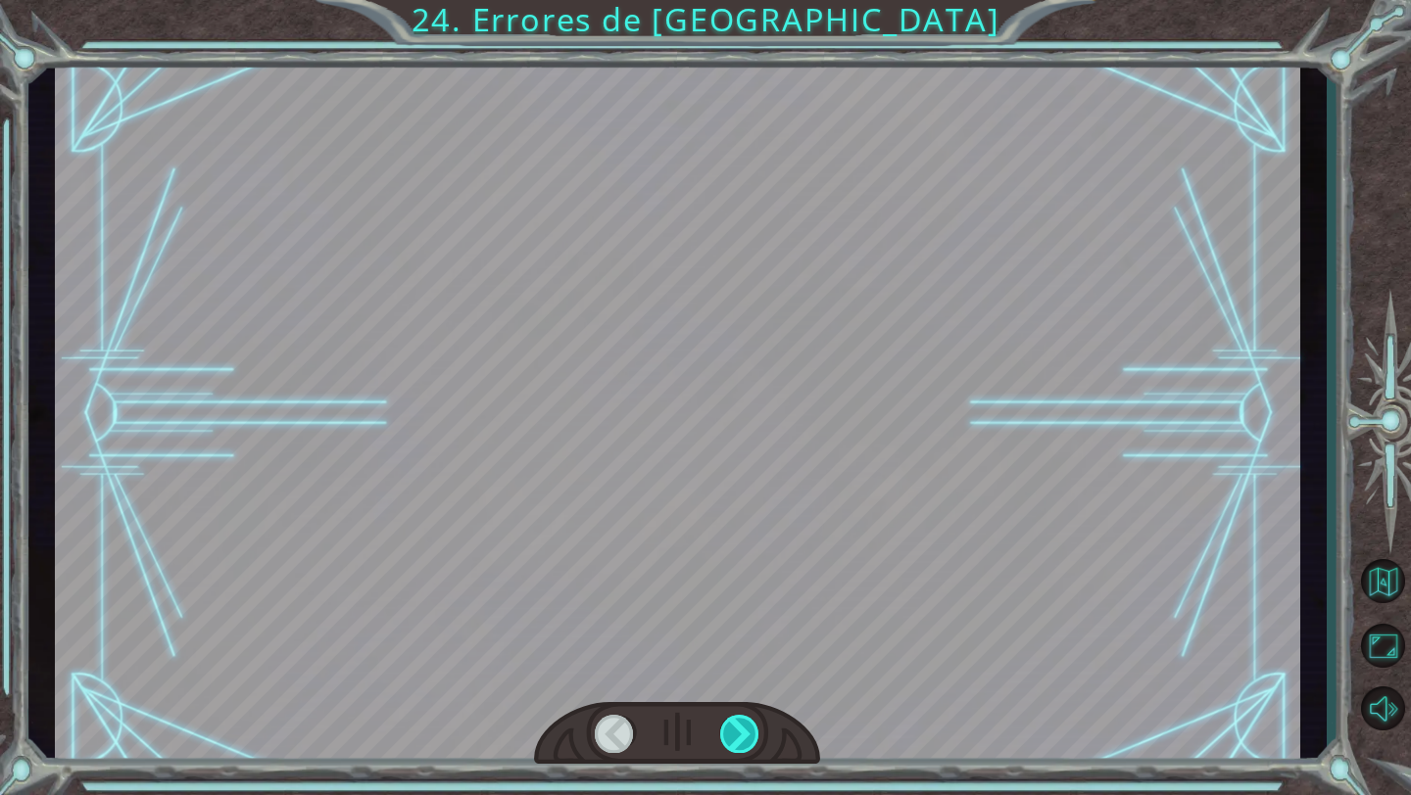
click at [734, 748] on div at bounding box center [740, 734] width 40 height 38
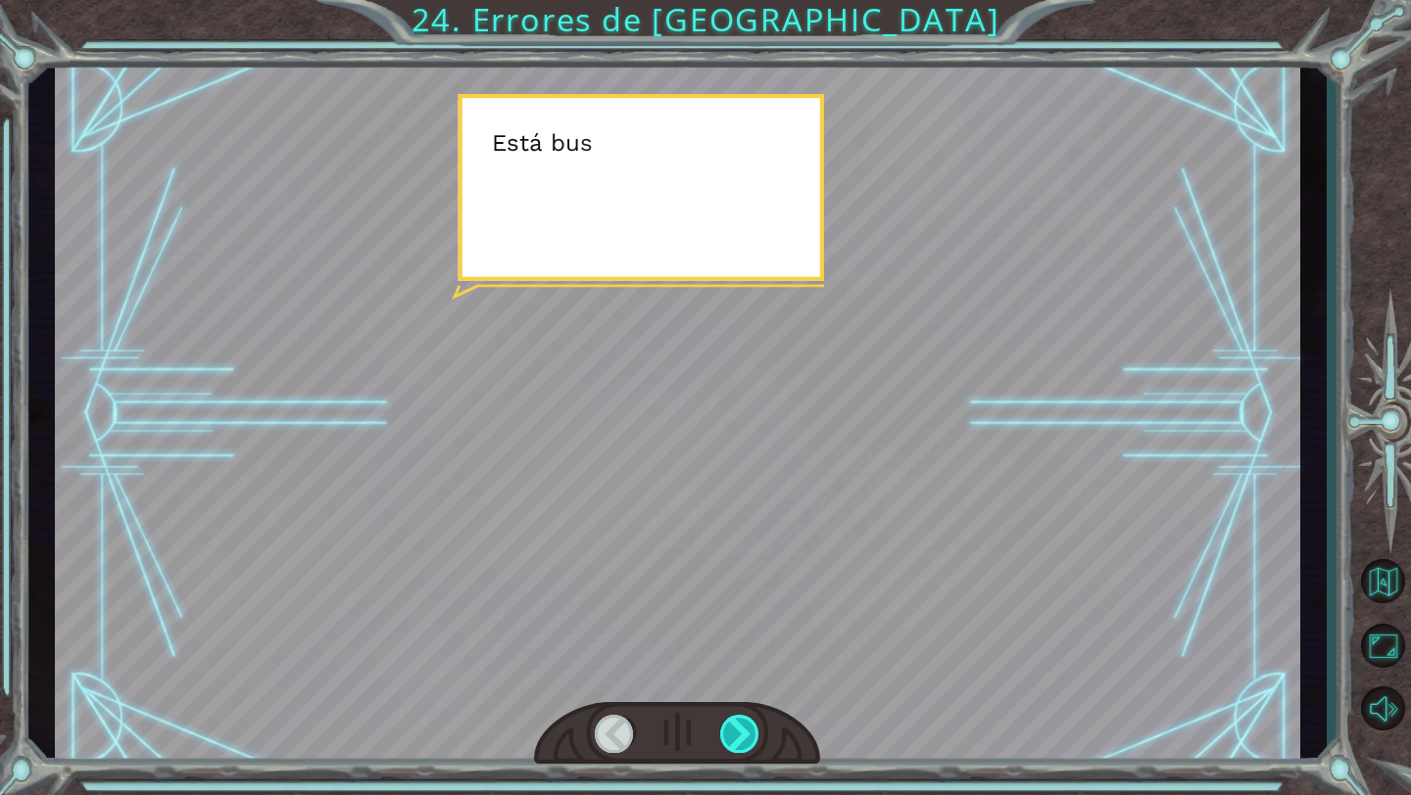
click at [734, 747] on div at bounding box center [740, 734] width 40 height 38
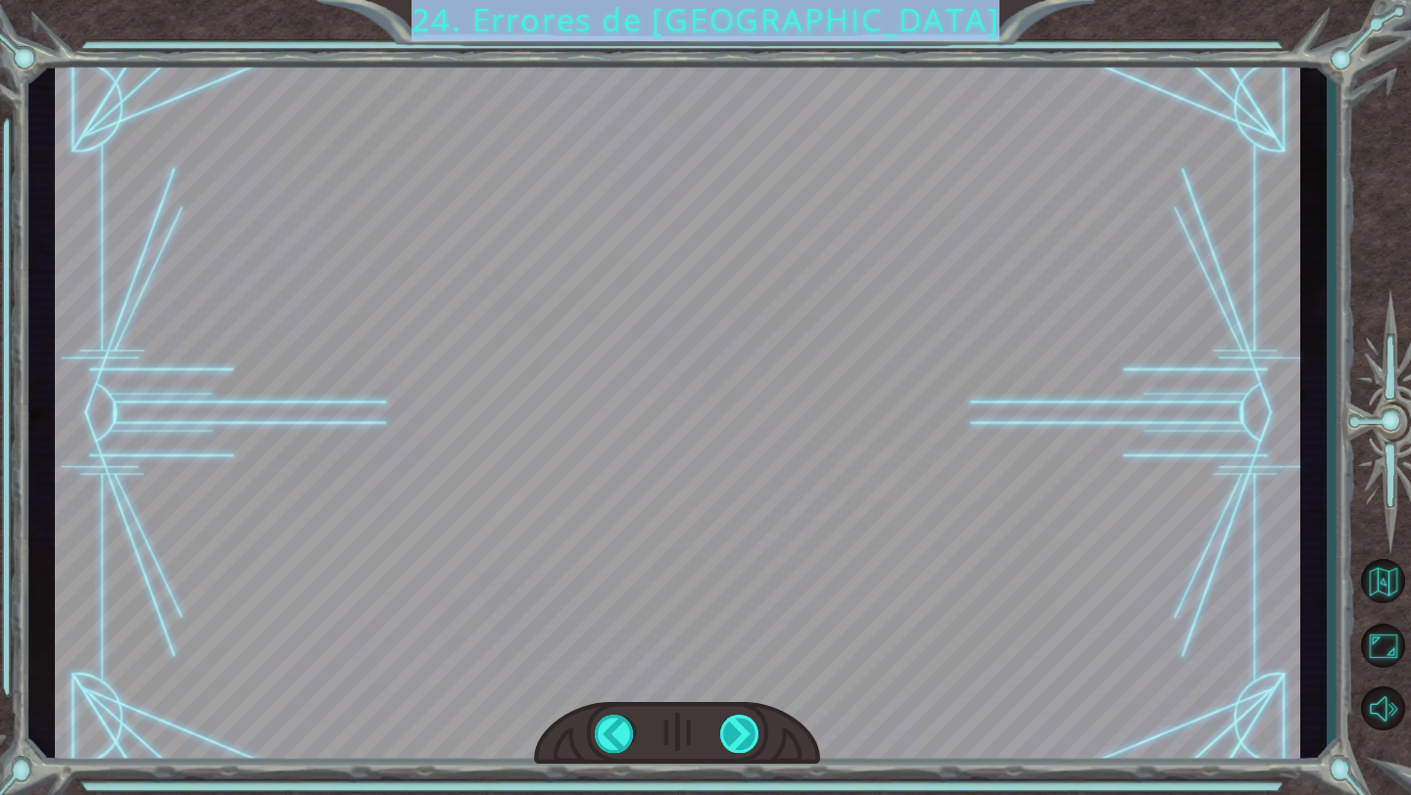
click at [734, 0] on div "Correct Code hero . moveUp () Python Syntax Errors hero.moveUp Missing () Hero.…" at bounding box center [705, 0] width 1411 height 0
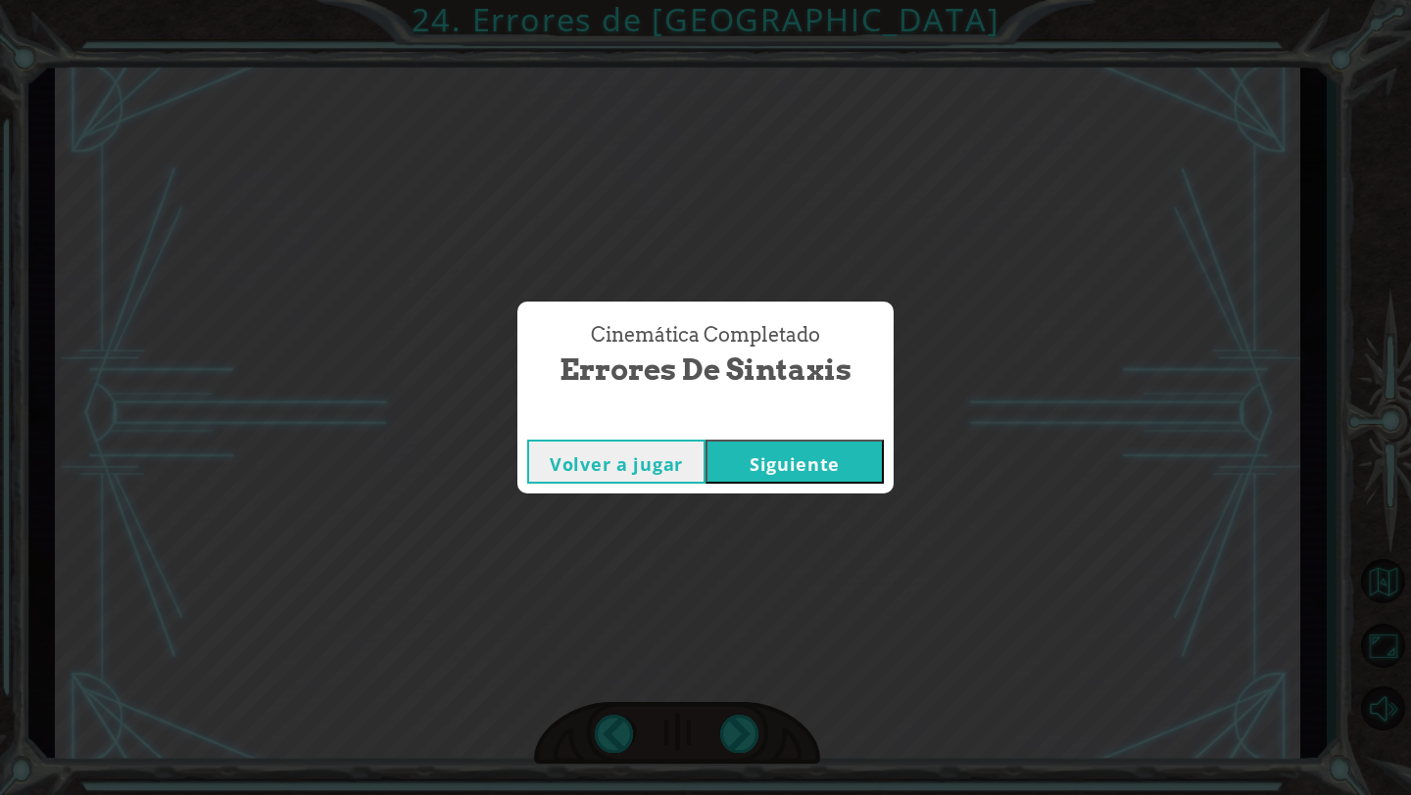
click at [732, 742] on div "Cinemática Completado Errores de Sintaxis Volver a jugar [GEOGRAPHIC_DATA]" at bounding box center [705, 397] width 1411 height 795
click at [732, 740] on div "Cinemática Completado Errores de Sintaxis Volver a jugar [GEOGRAPHIC_DATA]" at bounding box center [705, 397] width 1411 height 795
click at [753, 482] on button "Siguiente" at bounding box center [794, 462] width 178 height 44
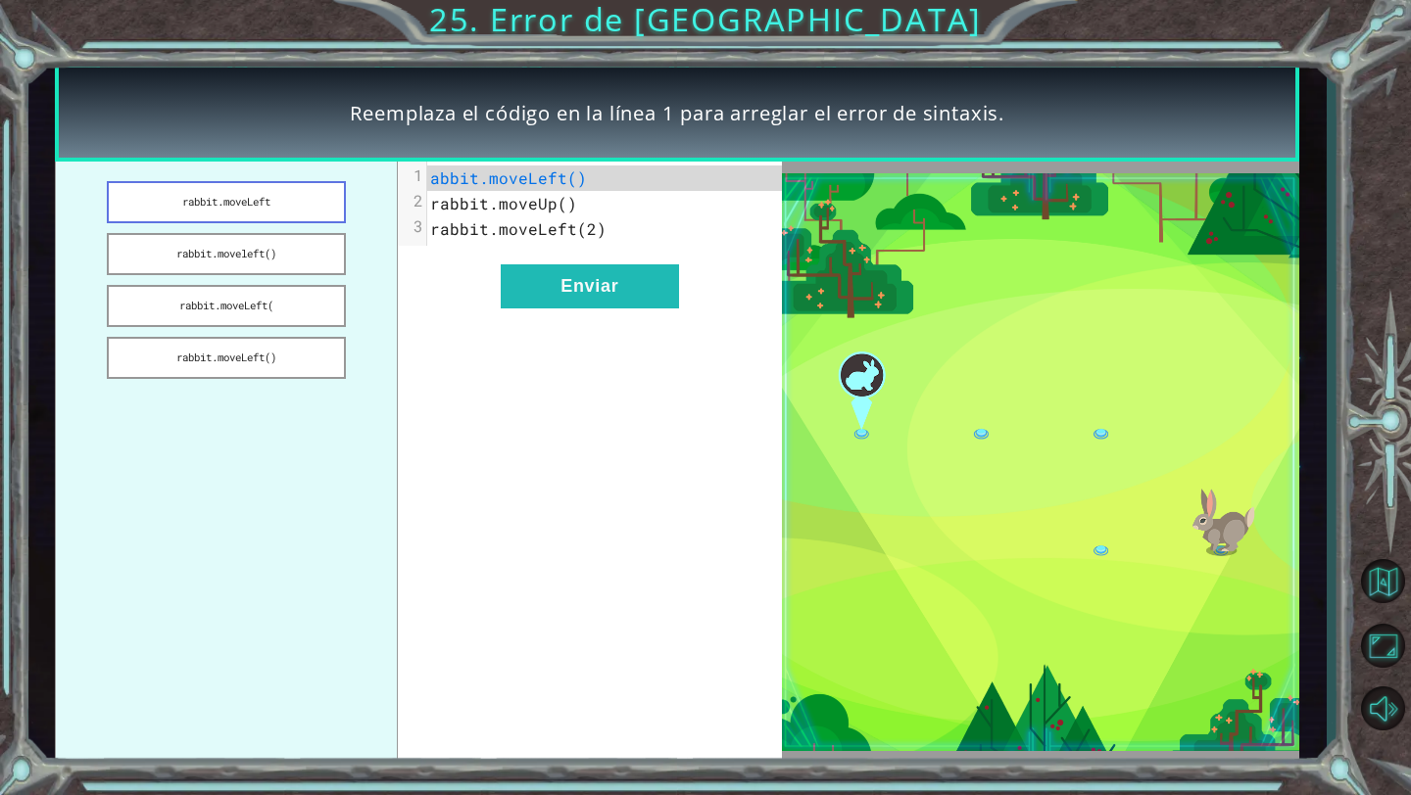
click at [282, 211] on button "rabbit.moveLeft" at bounding box center [226, 202] width 238 height 42
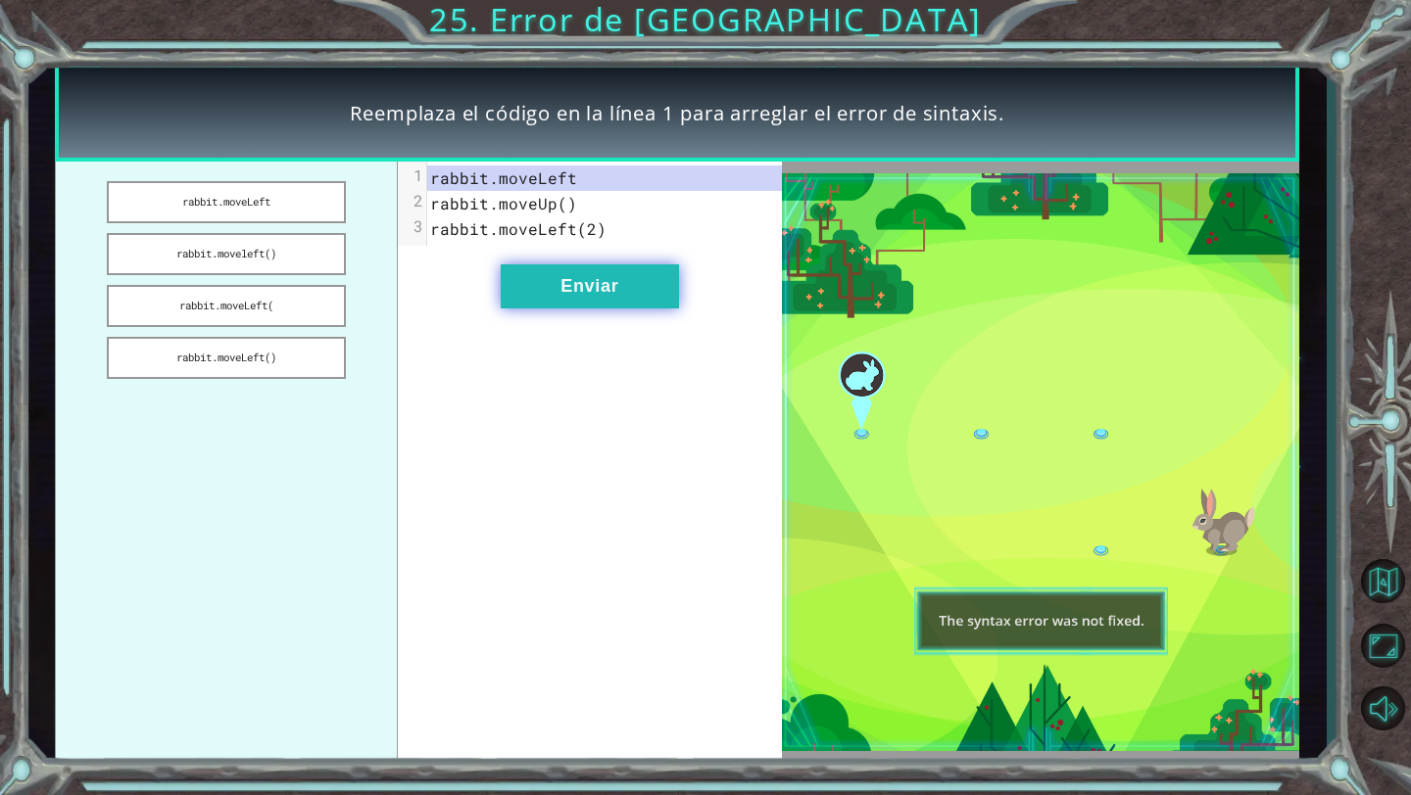
click at [521, 304] on button "Enviar" at bounding box center [590, 286] width 178 height 44
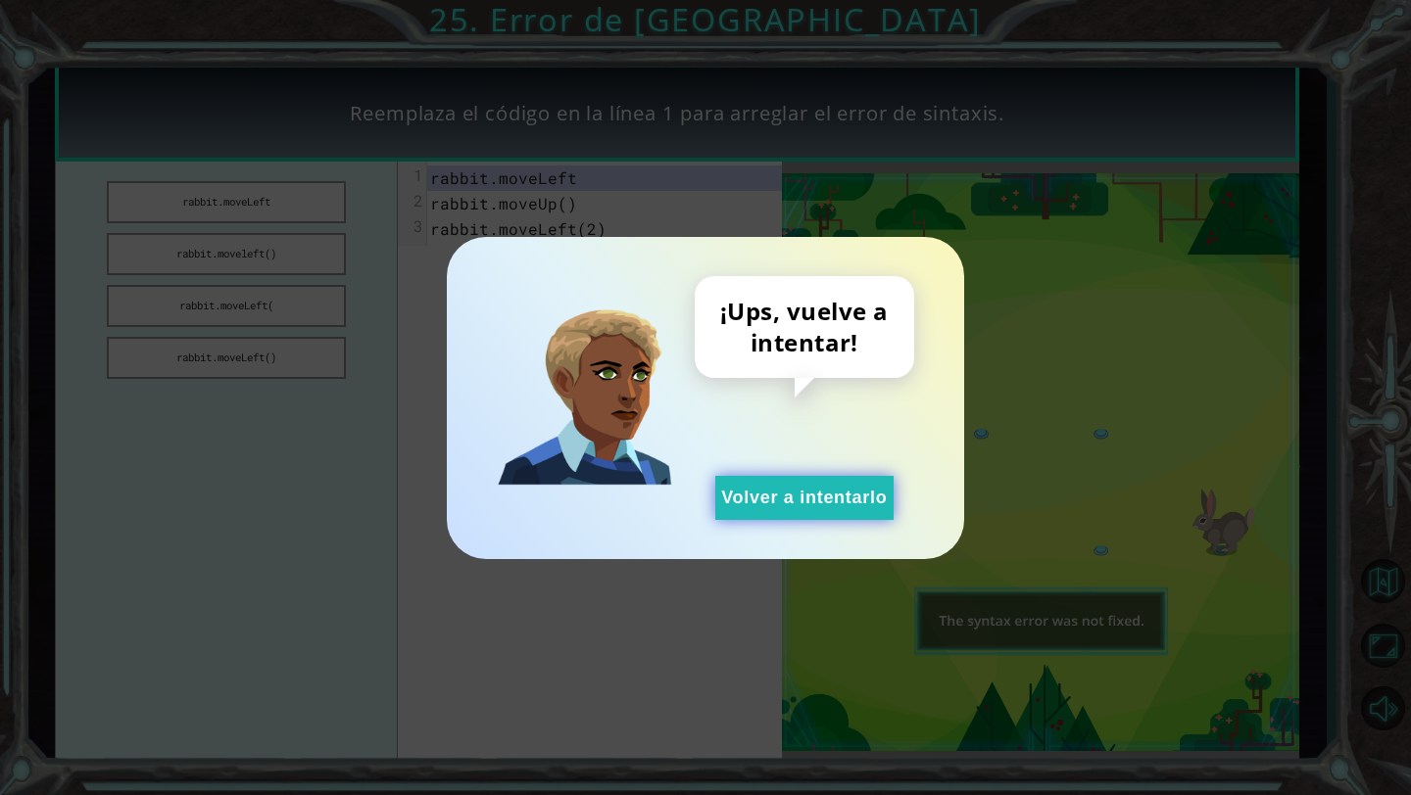
click at [768, 486] on button "Volver a intentarlo" at bounding box center [804, 498] width 178 height 44
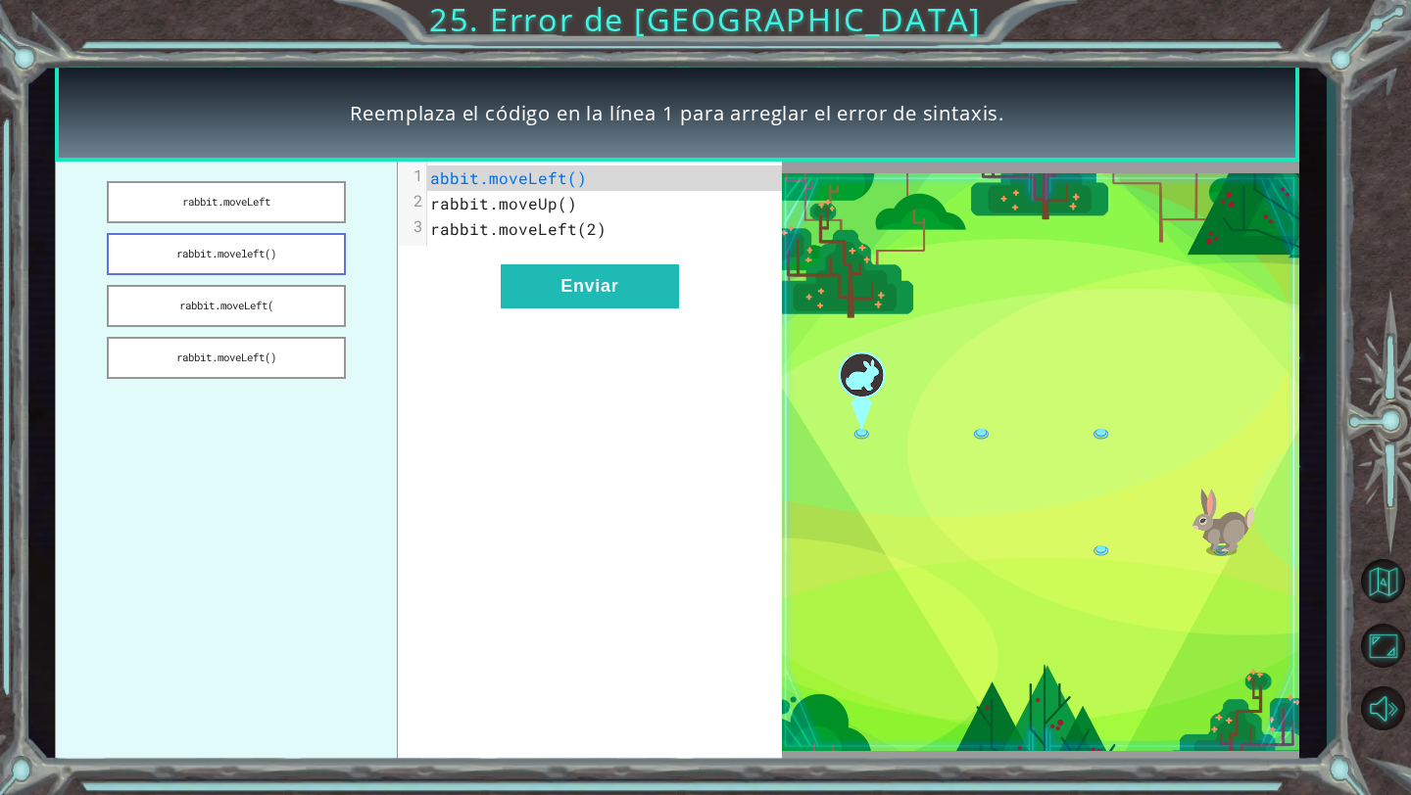
click at [260, 269] on button "rabbit.moveleft()" at bounding box center [226, 254] width 238 height 42
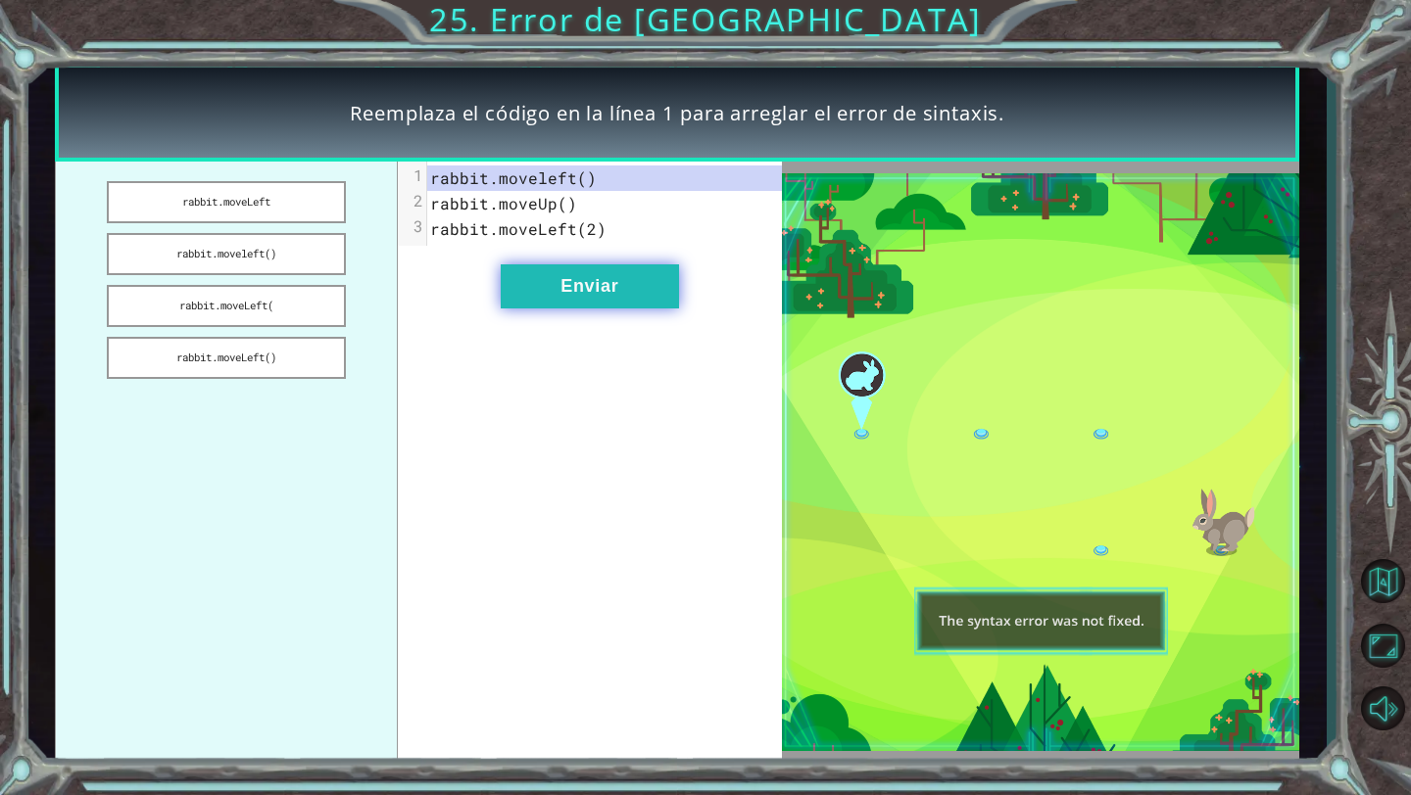
click at [554, 295] on button "Enviar" at bounding box center [590, 286] width 178 height 44
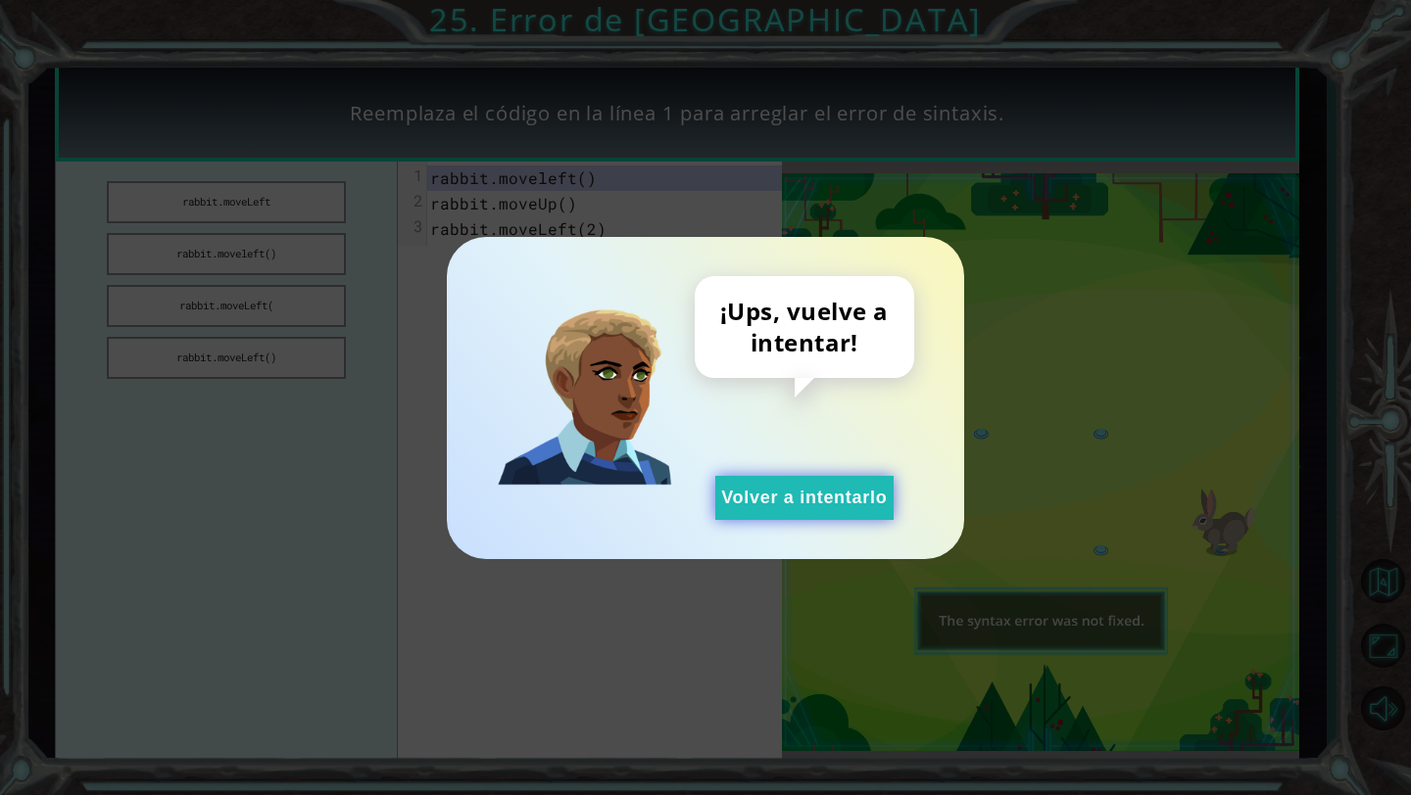
click at [773, 501] on button "Volver a intentarlo" at bounding box center [804, 498] width 178 height 44
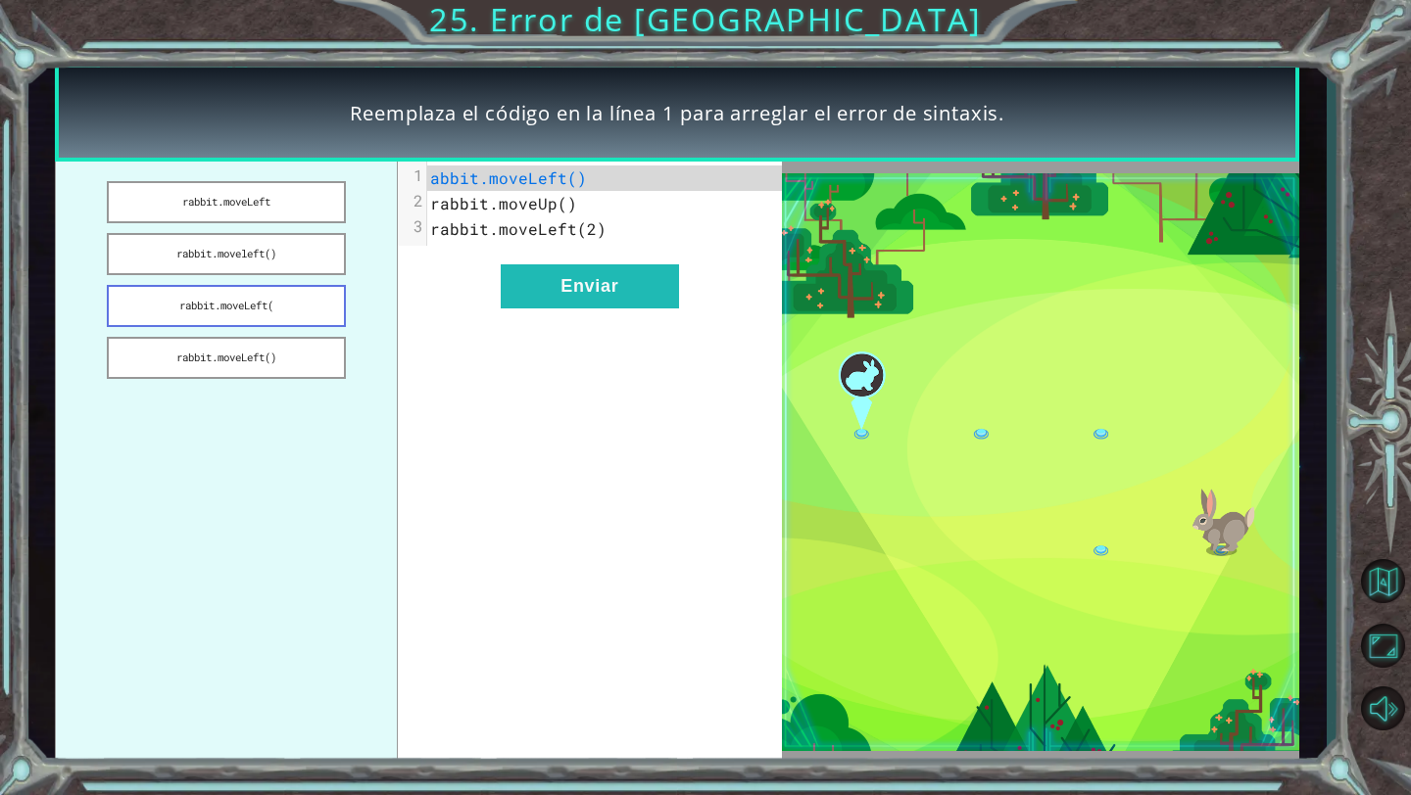
click at [245, 302] on button "rabbit.moveLeft(" at bounding box center [226, 306] width 238 height 42
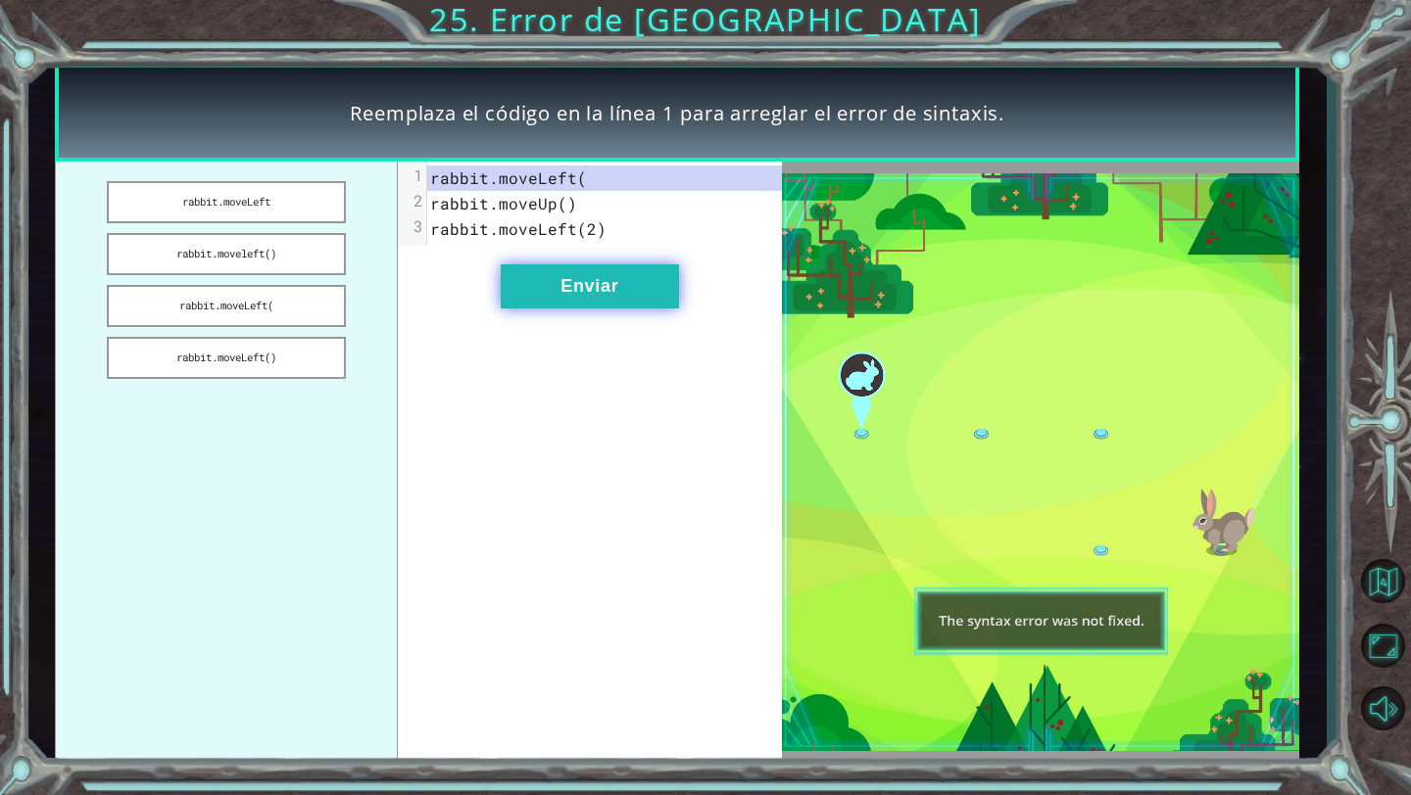
click at [569, 288] on button "Enviar" at bounding box center [590, 286] width 178 height 44
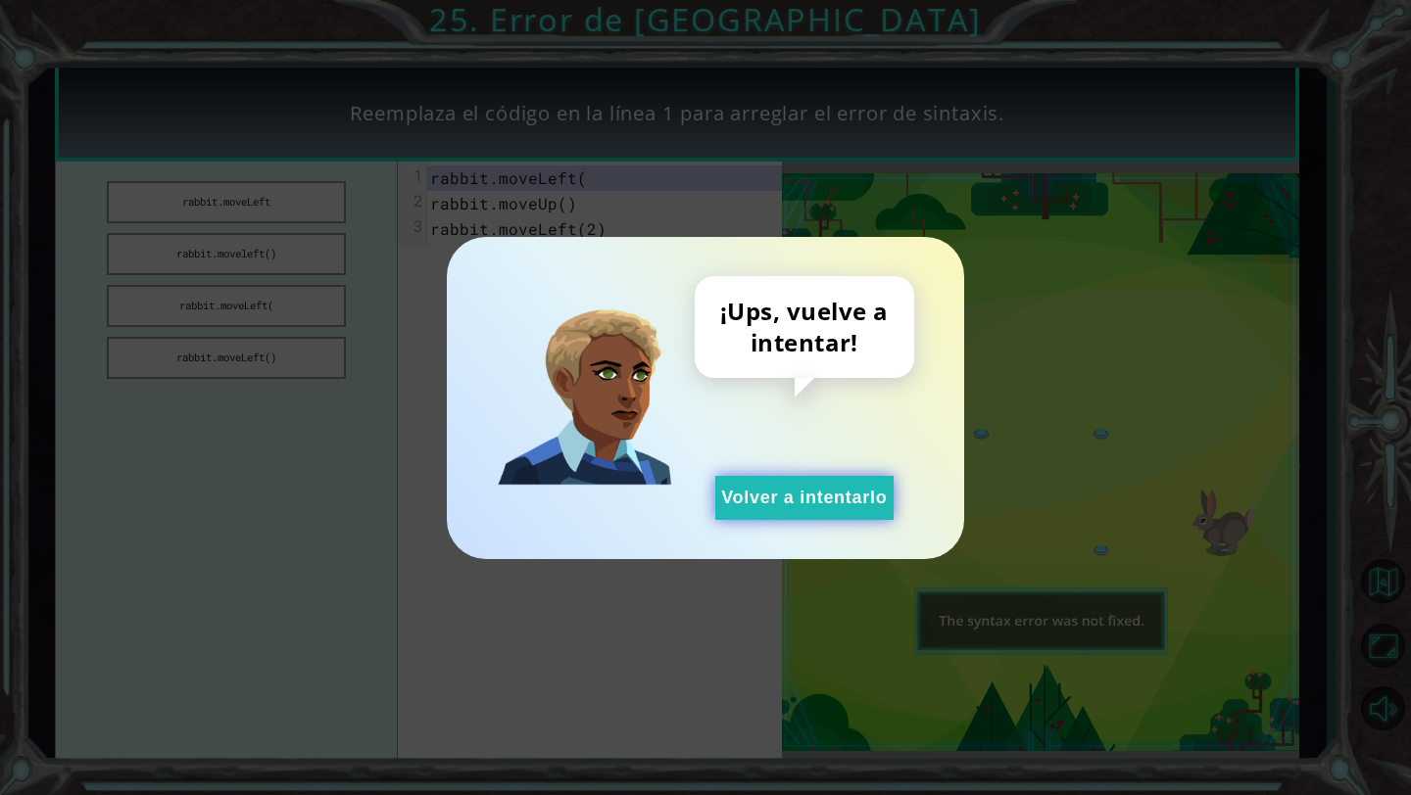
click at [760, 482] on button "Volver a intentarlo" at bounding box center [804, 498] width 178 height 44
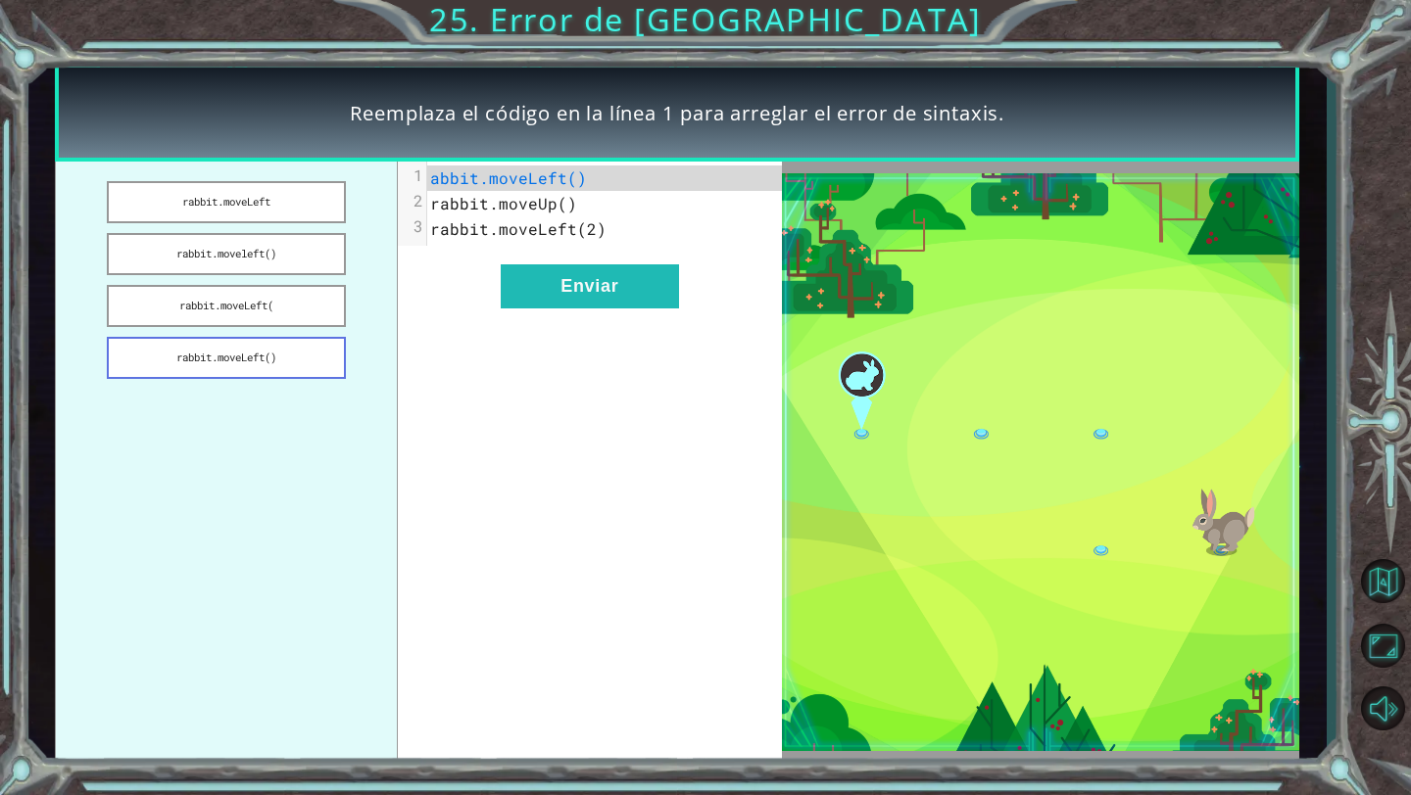
click at [270, 347] on button "rabbit.moveLeft()" at bounding box center [226, 358] width 238 height 42
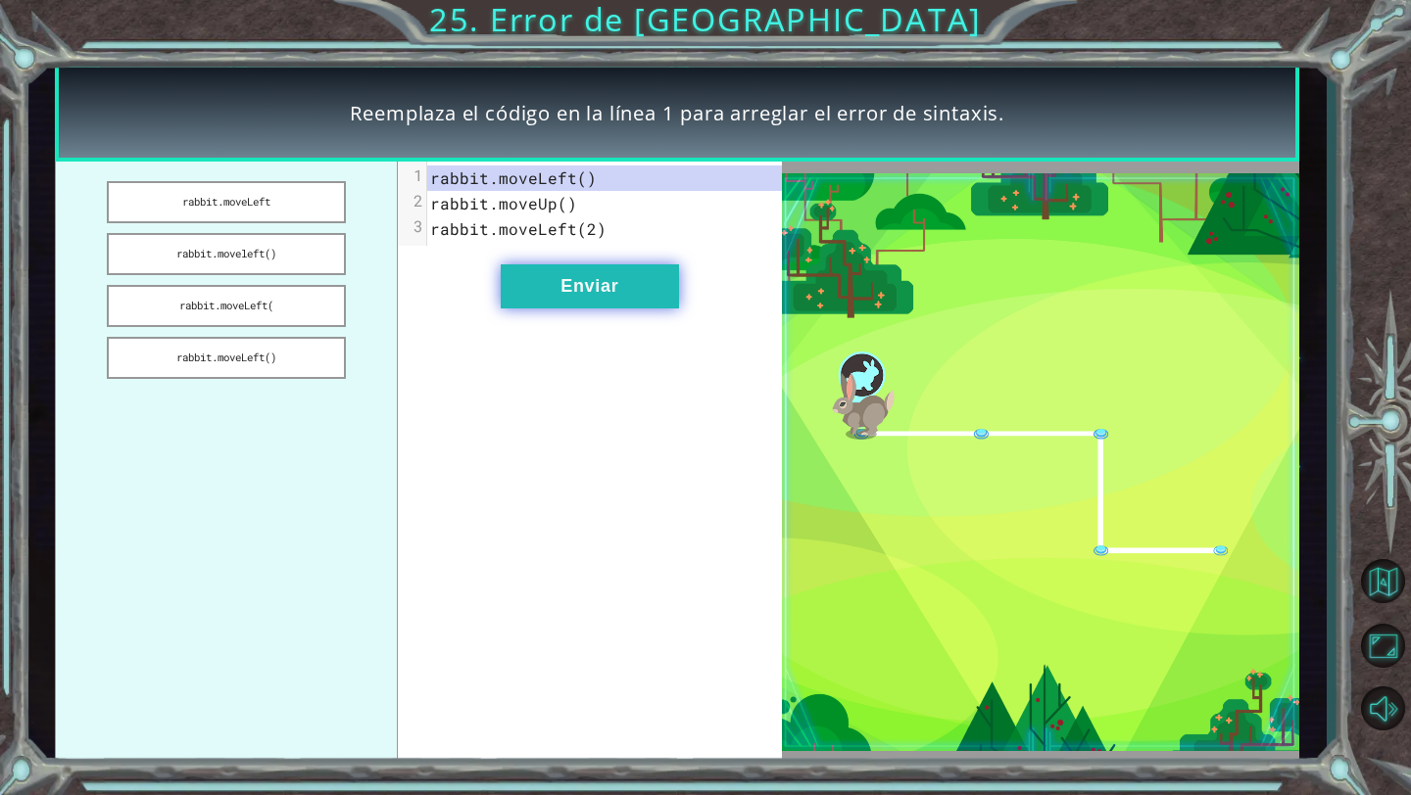
click at [585, 291] on button "Enviar" at bounding box center [590, 286] width 178 height 44
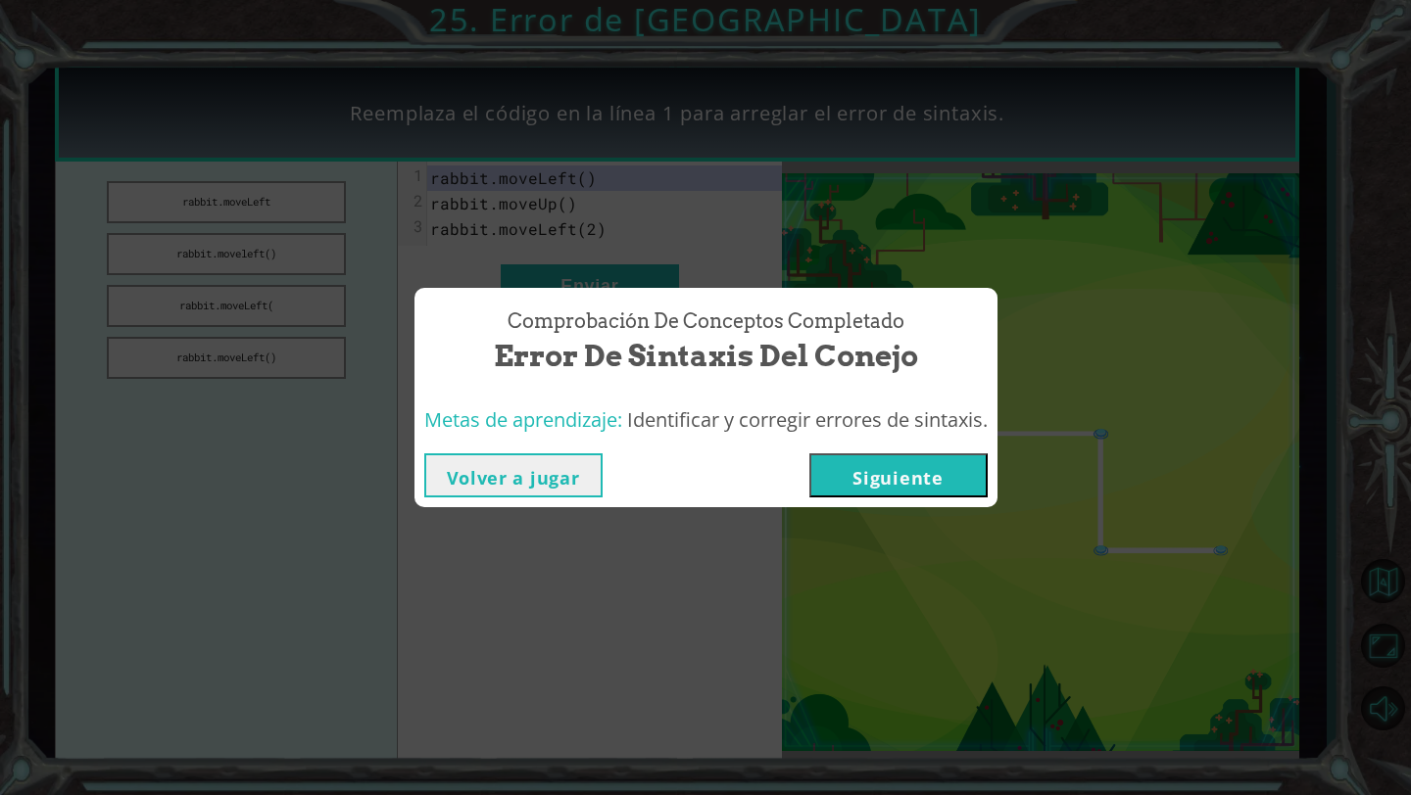
click at [886, 483] on button "Siguiente" at bounding box center [898, 476] width 178 height 44
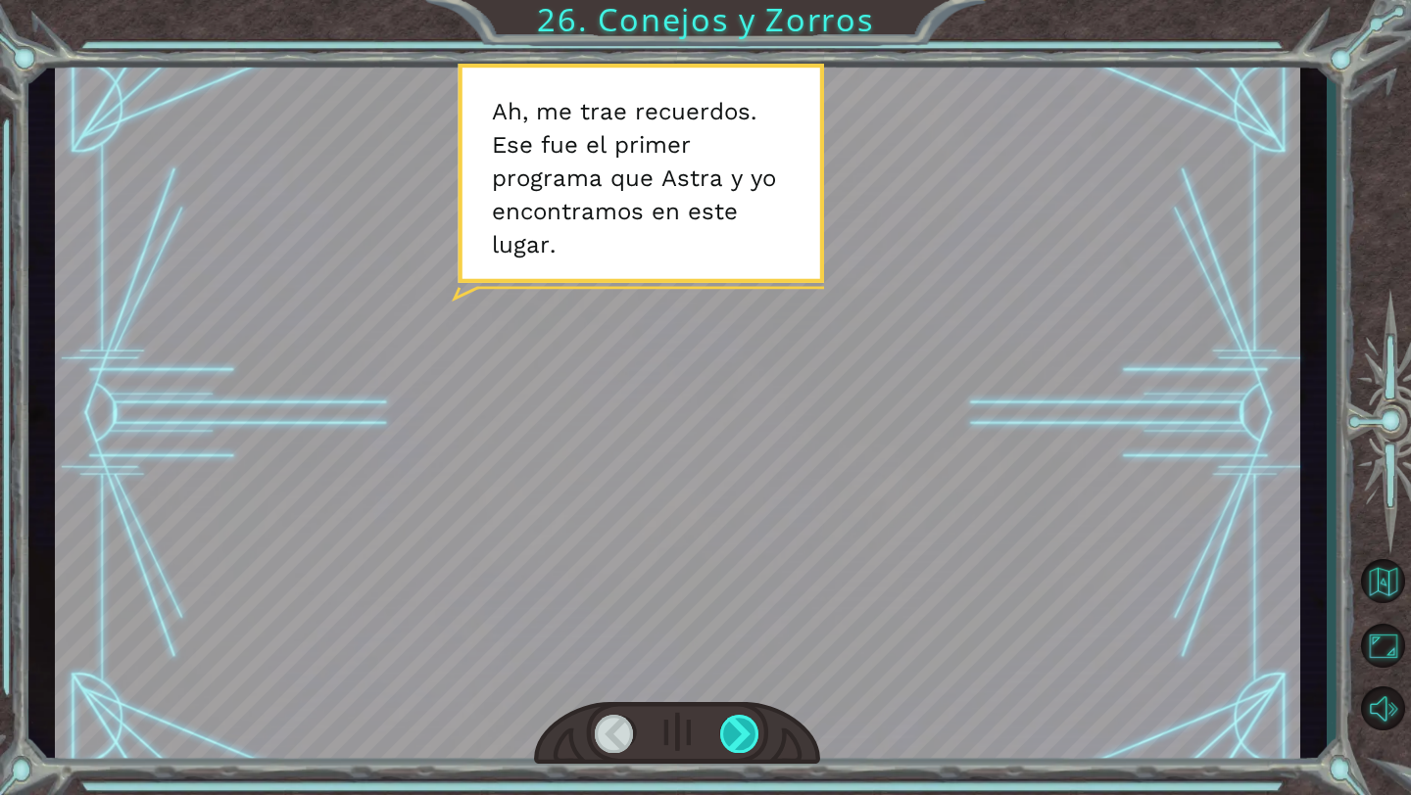
click at [745, 725] on div at bounding box center [740, 734] width 40 height 38
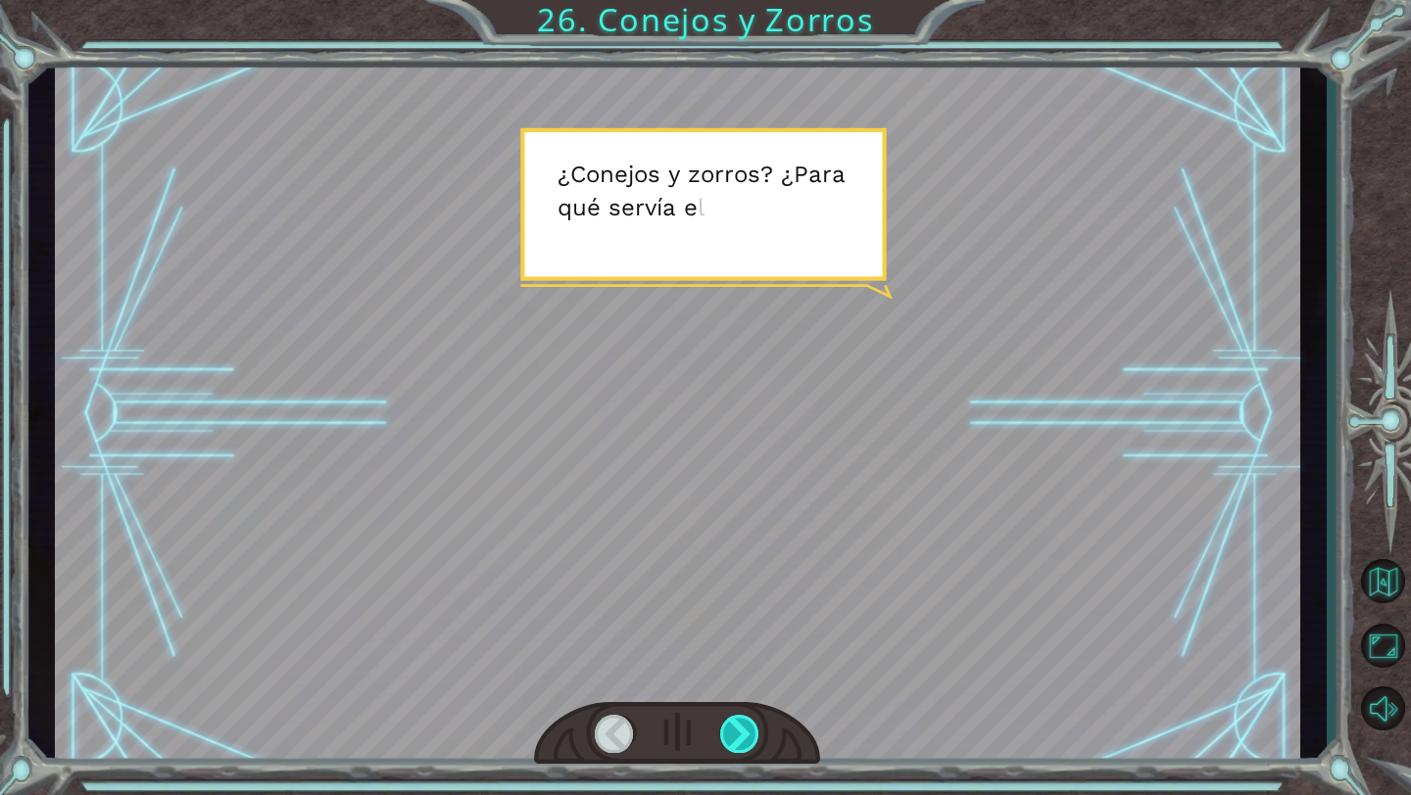
click at [740, 729] on div at bounding box center [740, 734] width 40 height 38
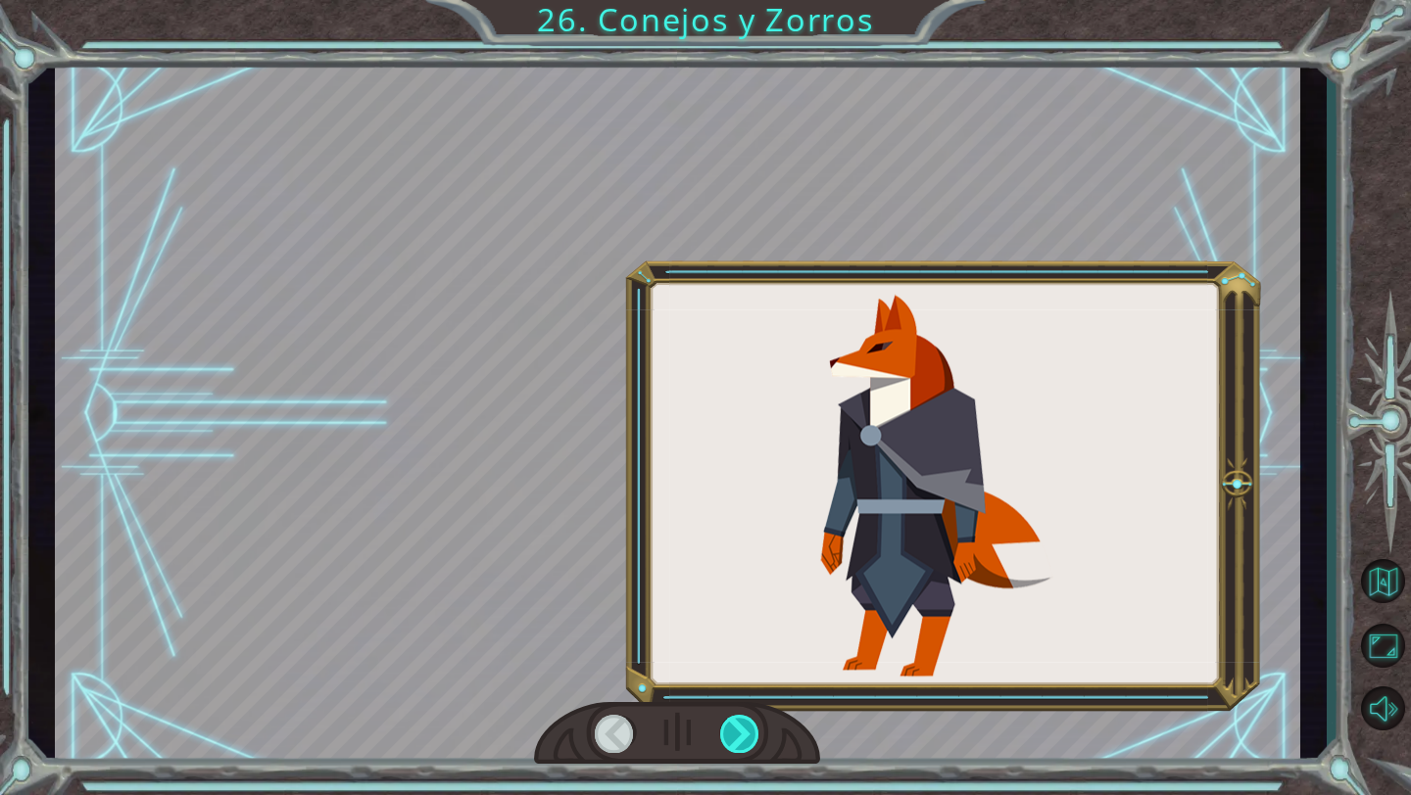
click at [740, 729] on div at bounding box center [740, 734] width 40 height 38
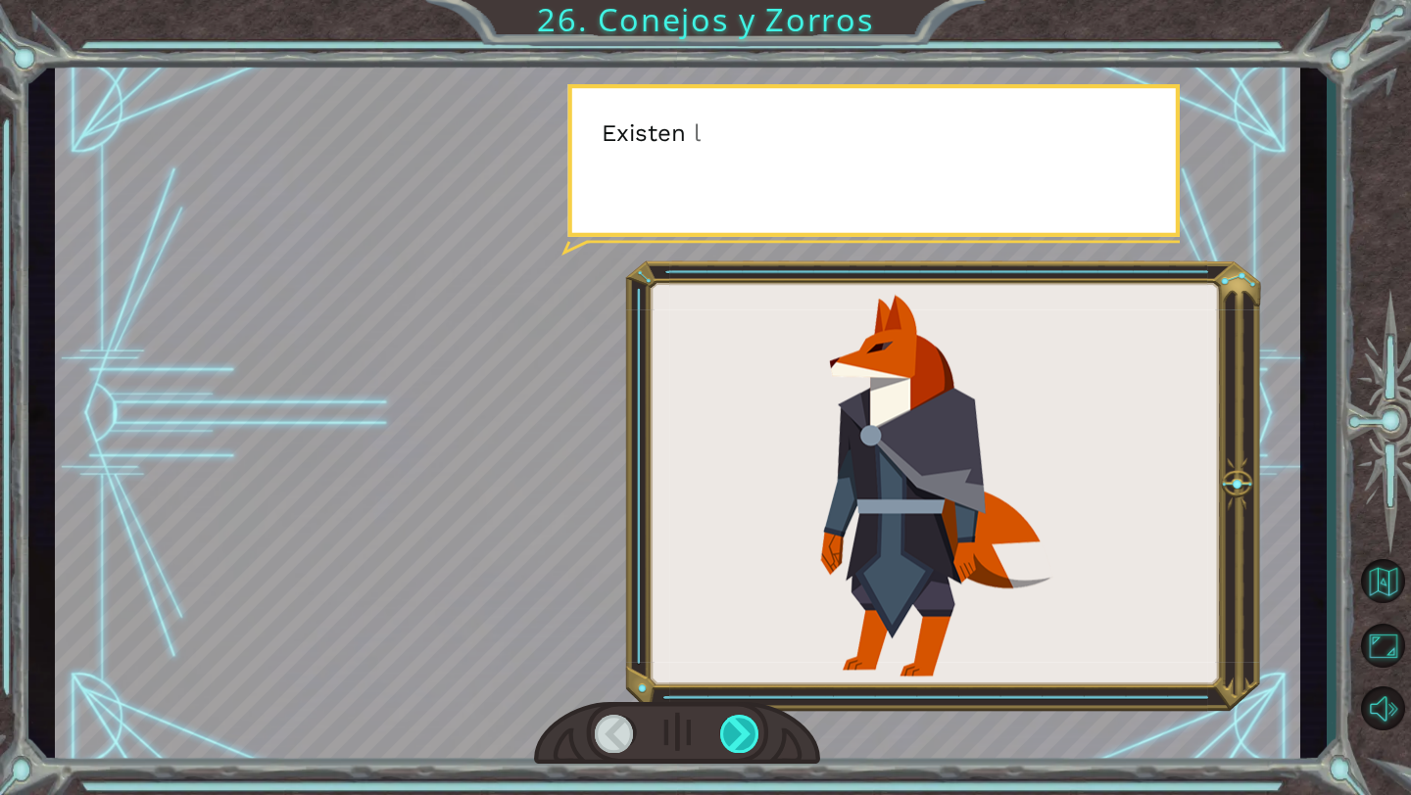
click at [740, 729] on div at bounding box center [740, 734] width 40 height 38
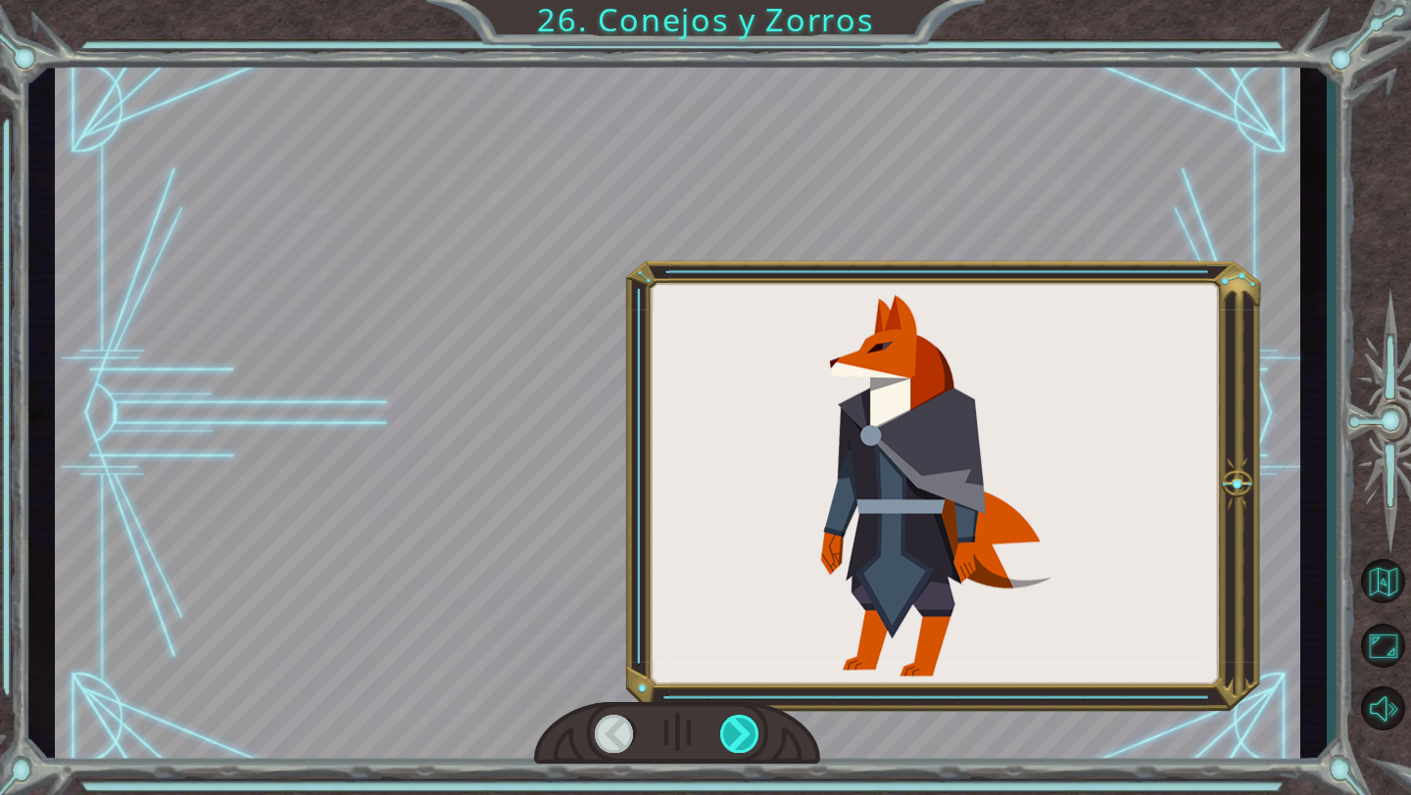
click at [740, 729] on div at bounding box center [740, 734] width 40 height 38
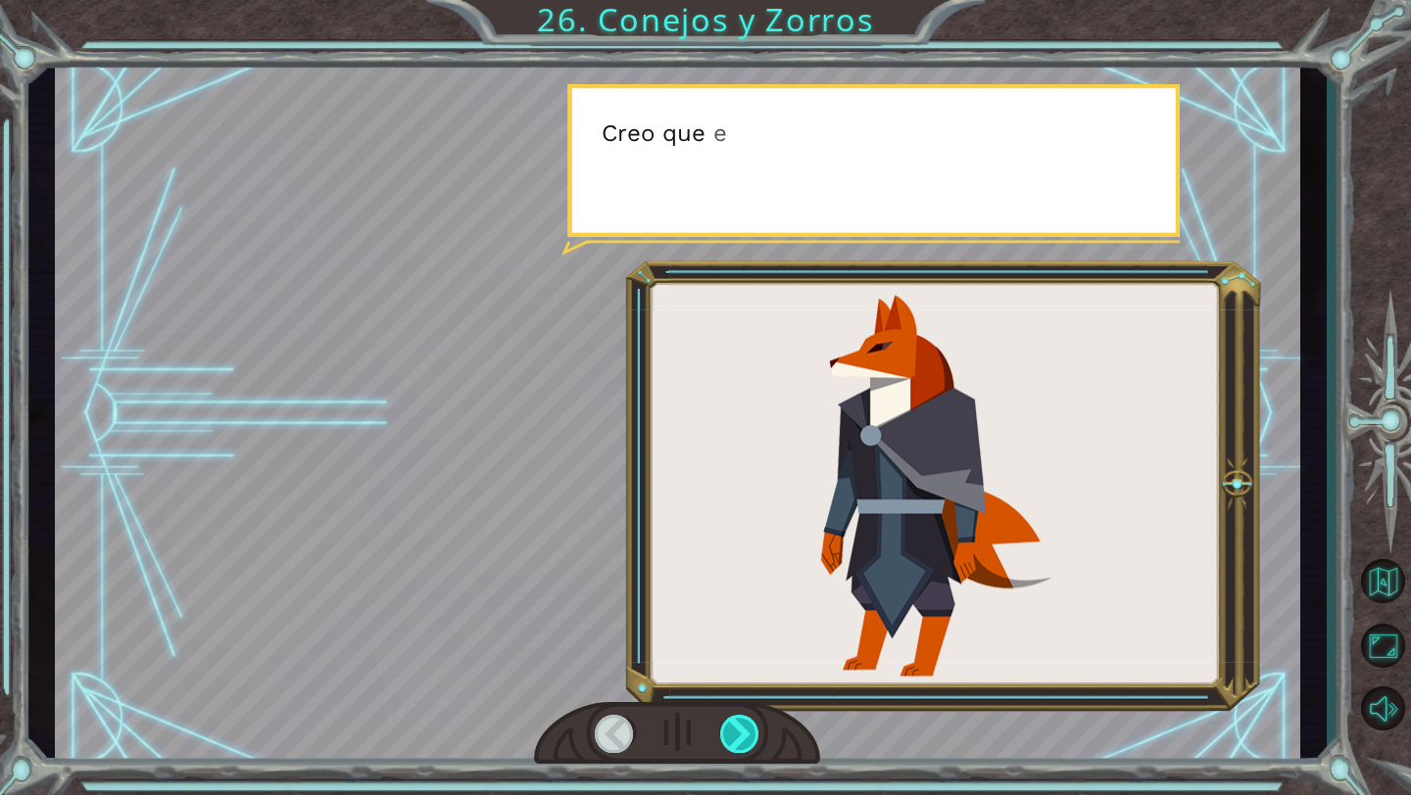
click at [740, 729] on div at bounding box center [740, 734] width 40 height 38
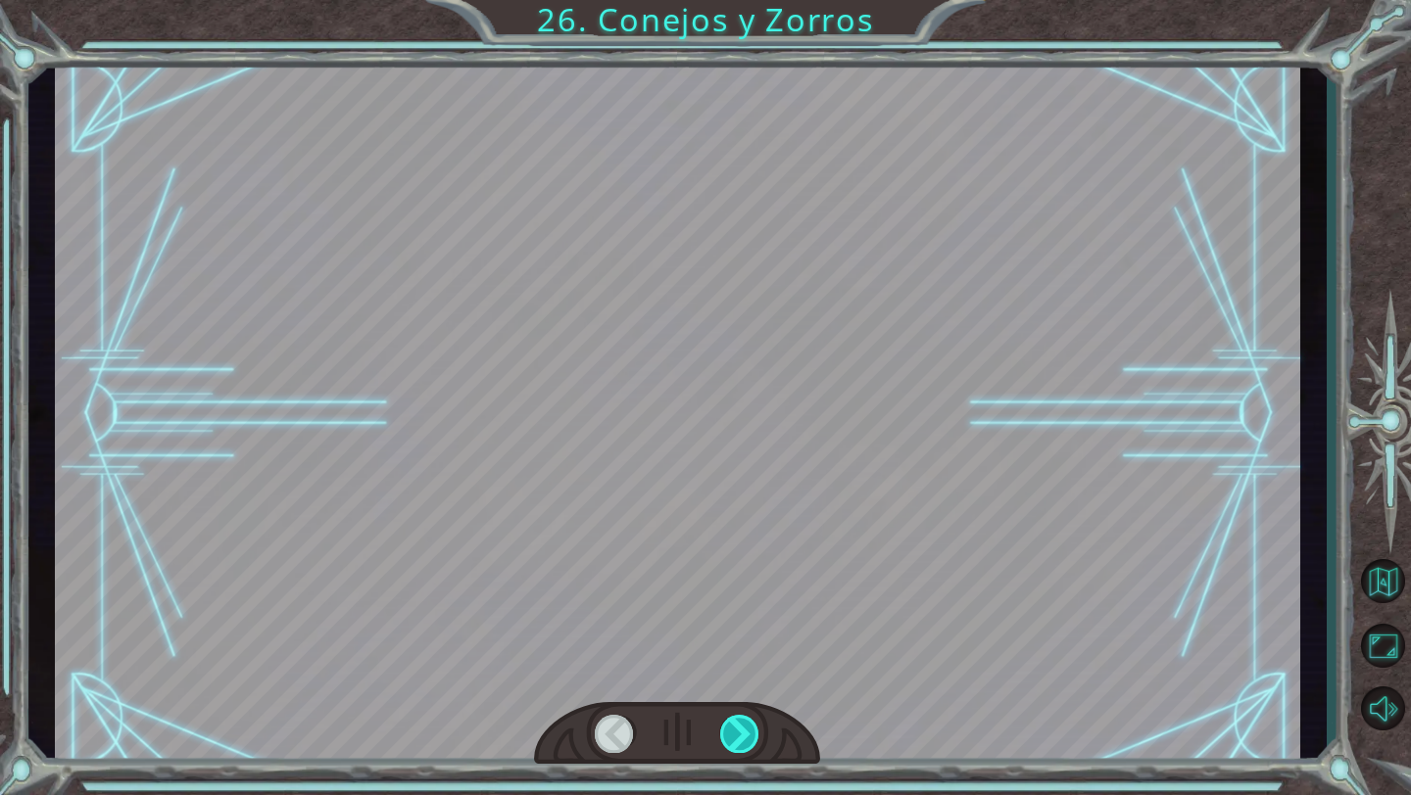
click at [740, 729] on div at bounding box center [740, 734] width 40 height 38
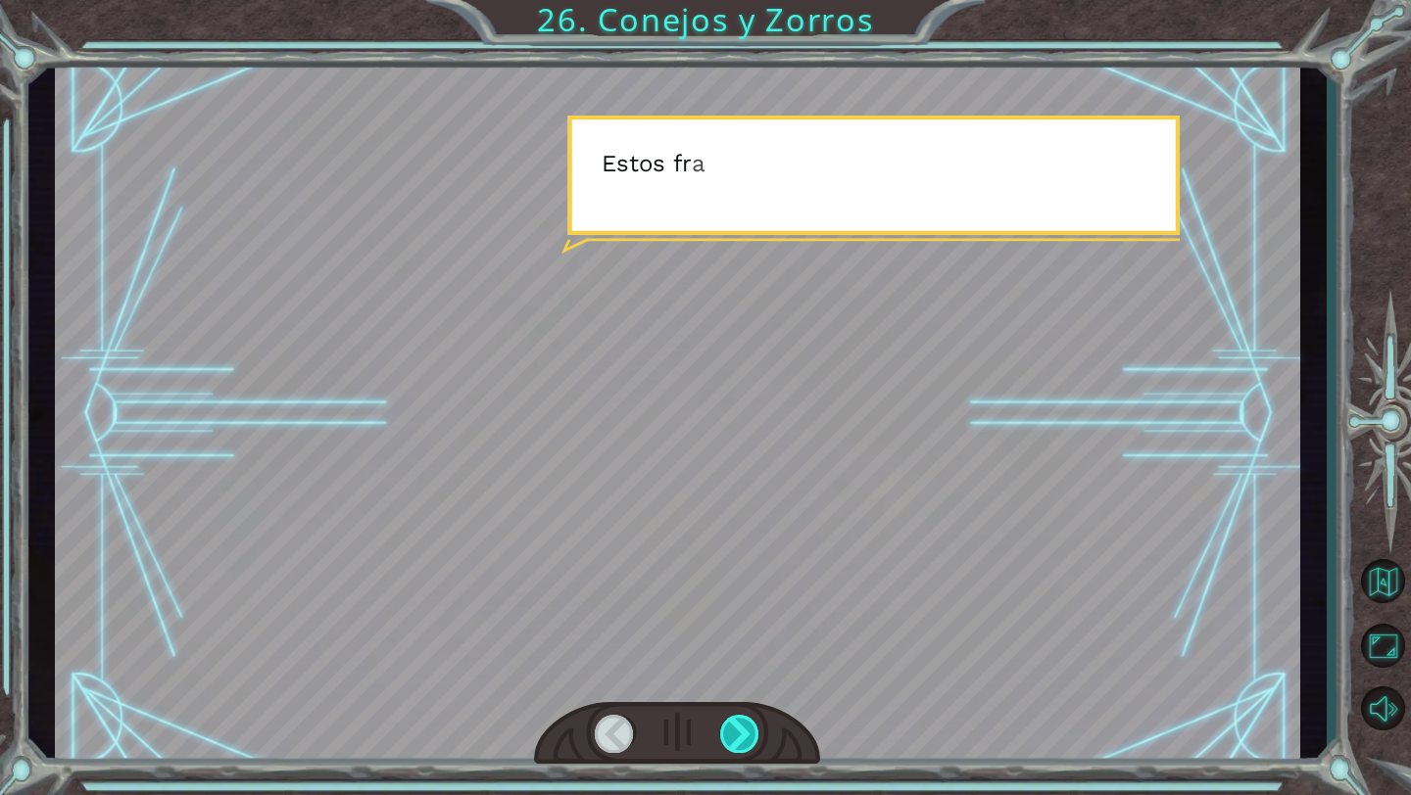
click at [740, 729] on div at bounding box center [740, 734] width 40 height 38
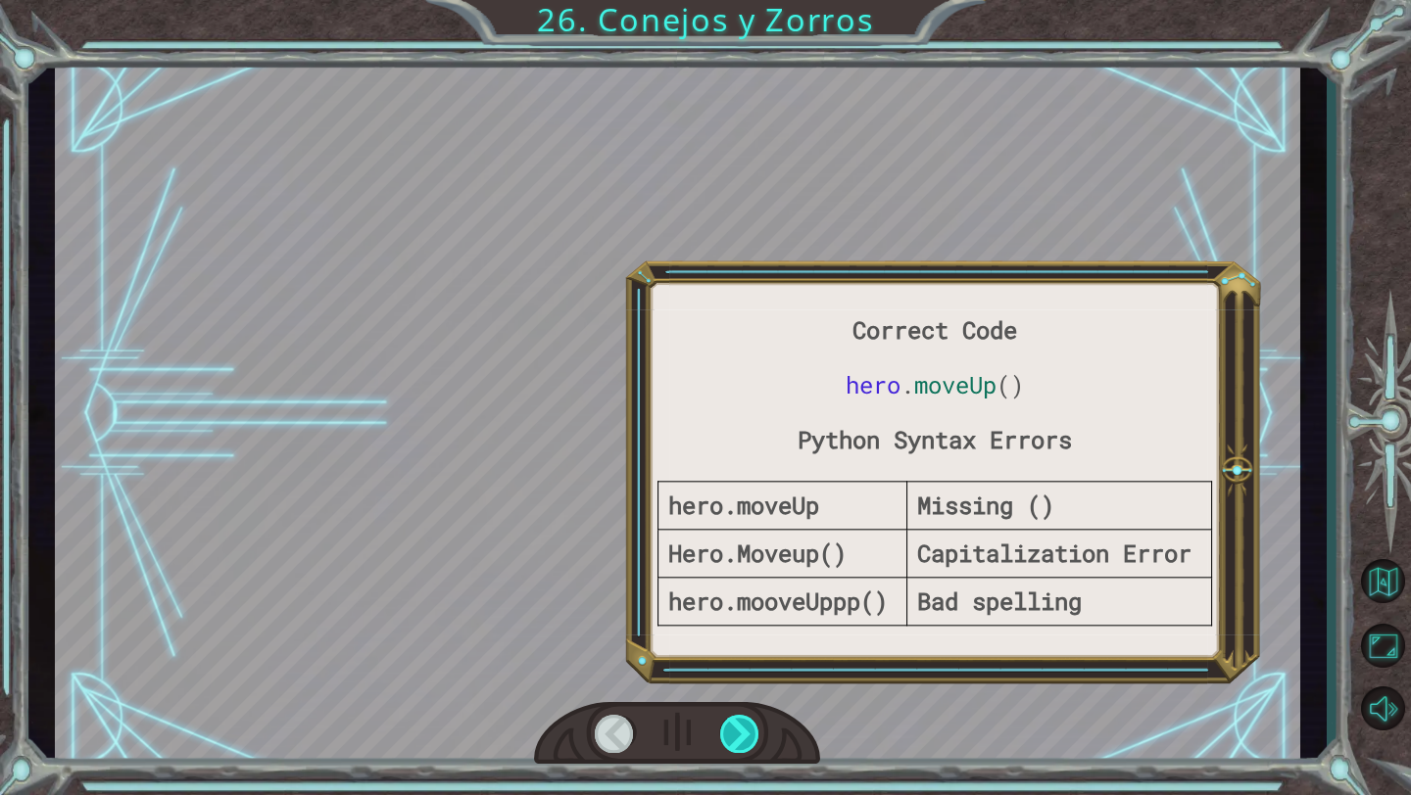
click at [740, 729] on div at bounding box center [740, 734] width 40 height 38
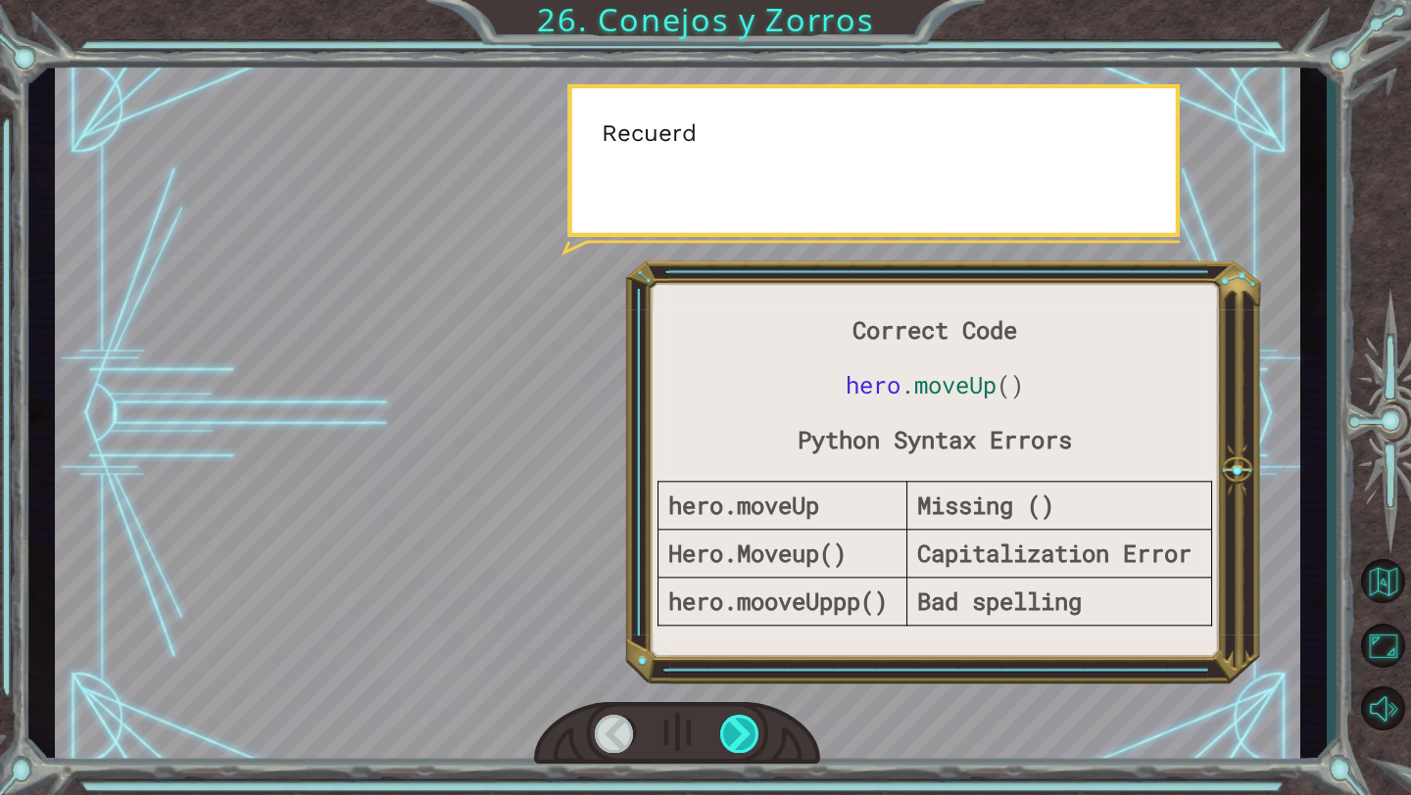
click at [740, 729] on div at bounding box center [740, 734] width 40 height 38
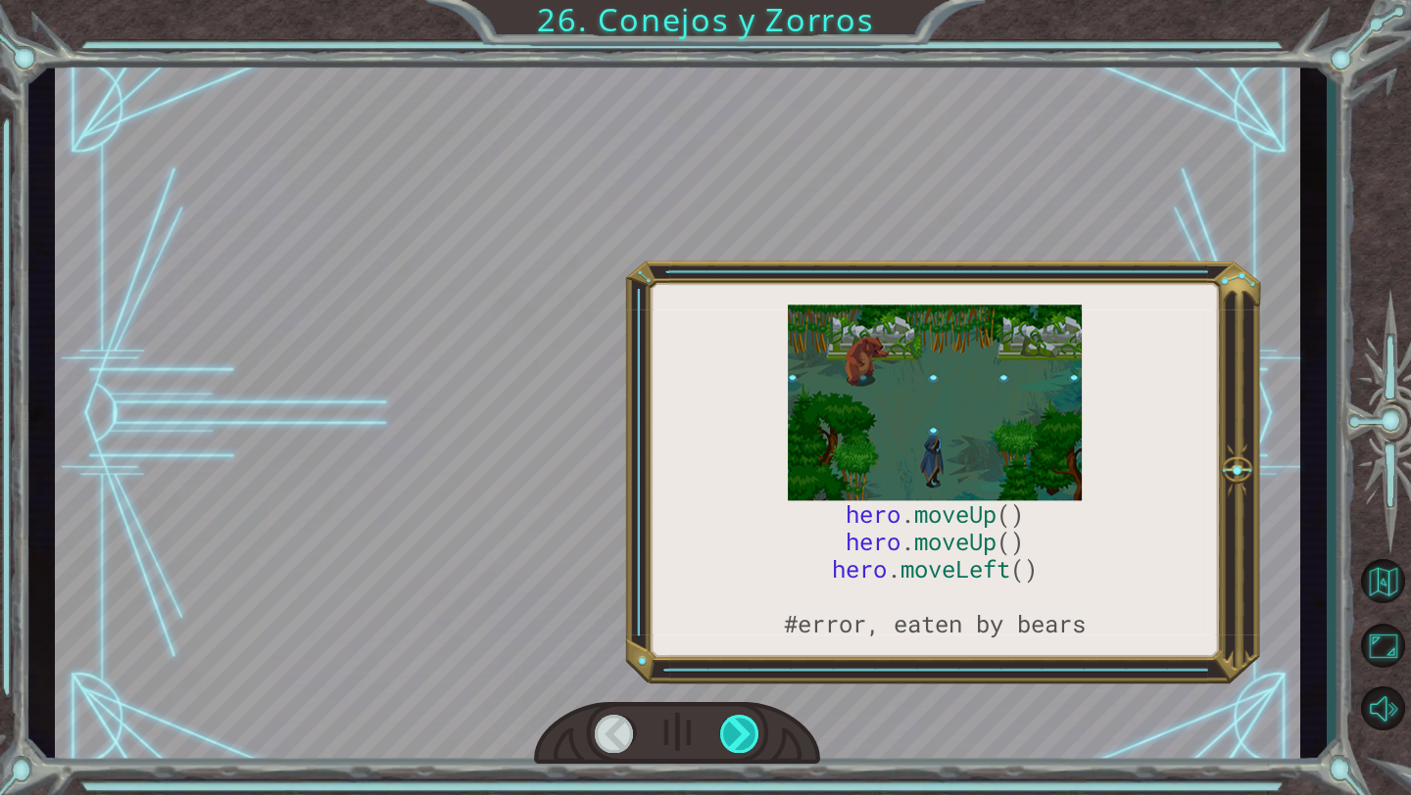
click at [740, 729] on div at bounding box center [740, 734] width 40 height 38
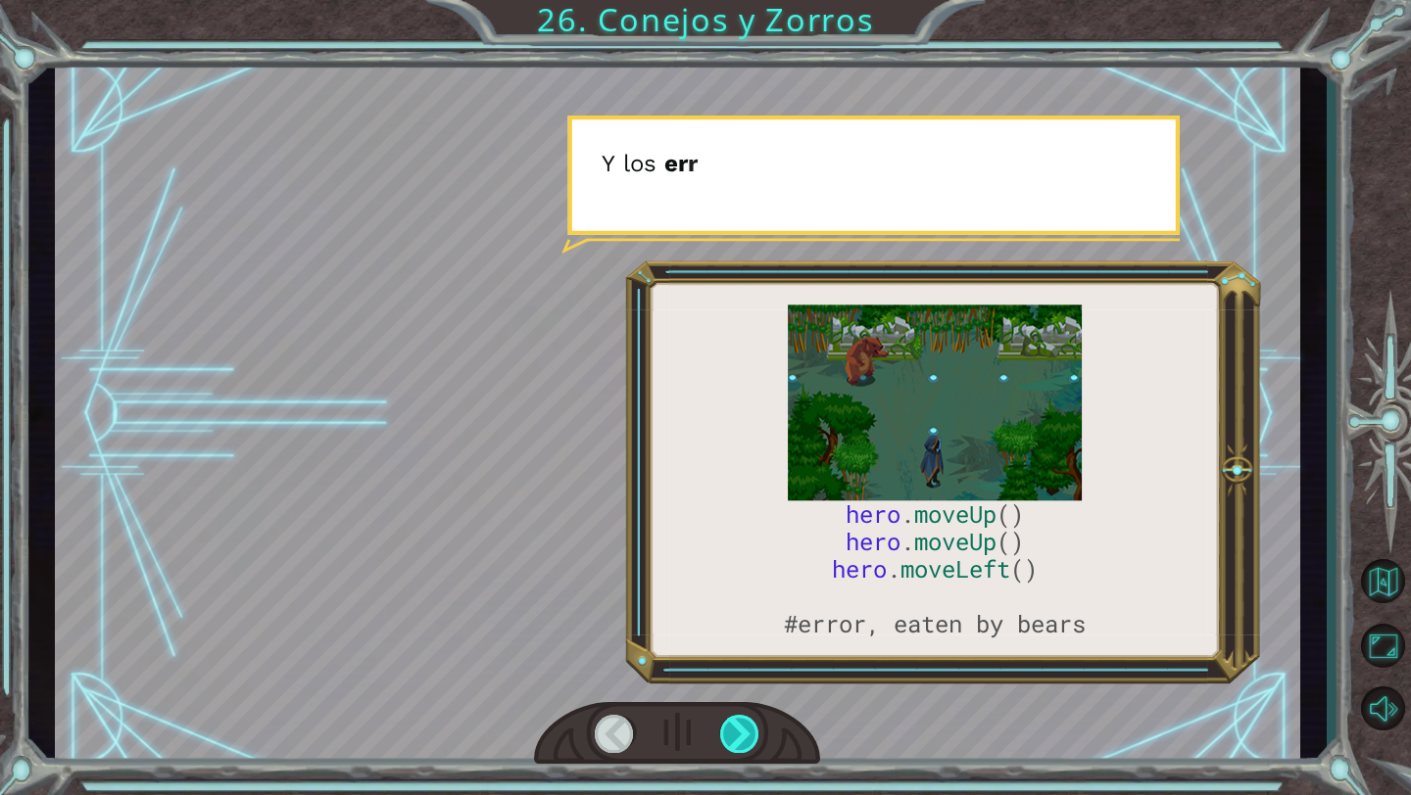
click at [740, 729] on div at bounding box center [740, 734] width 40 height 38
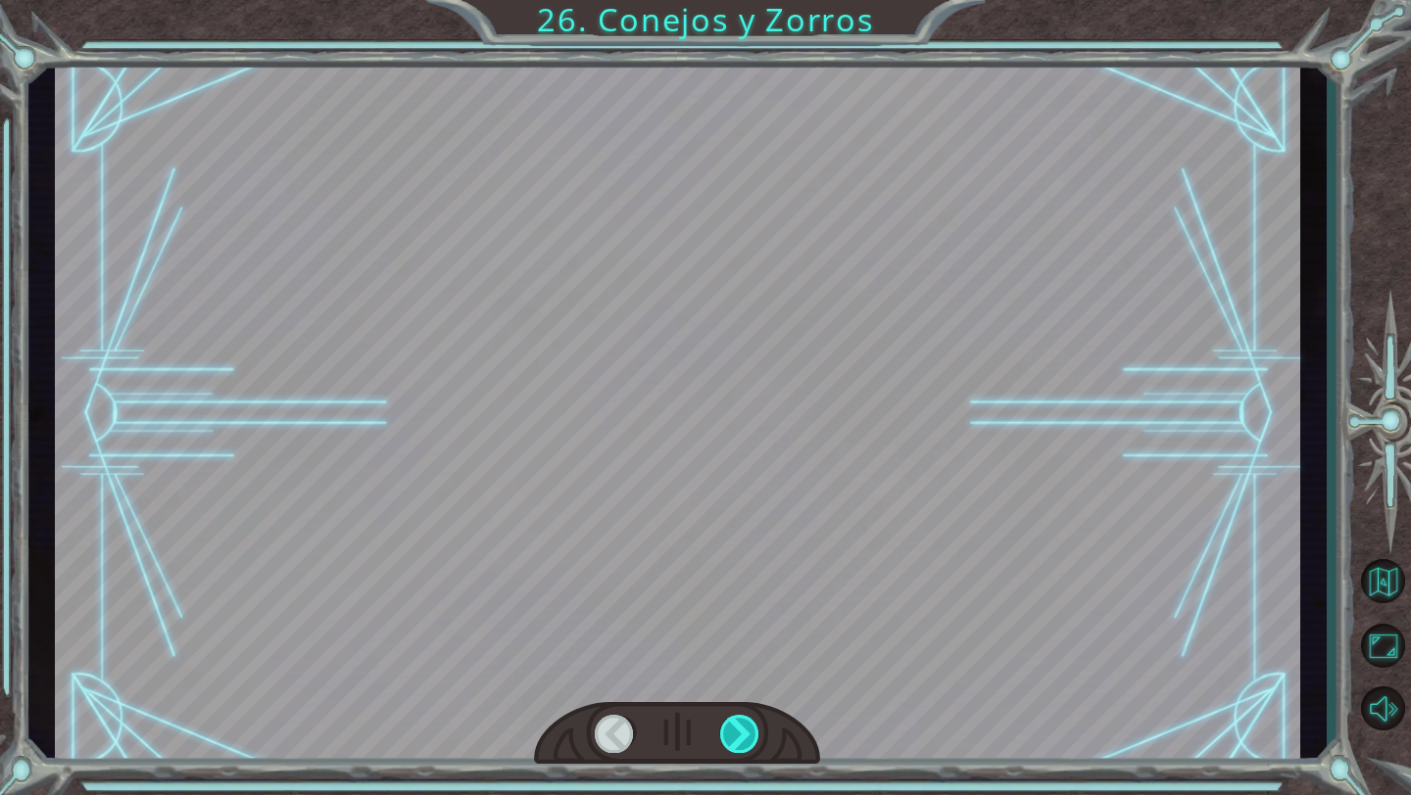
click at [740, 729] on div at bounding box center [740, 734] width 40 height 38
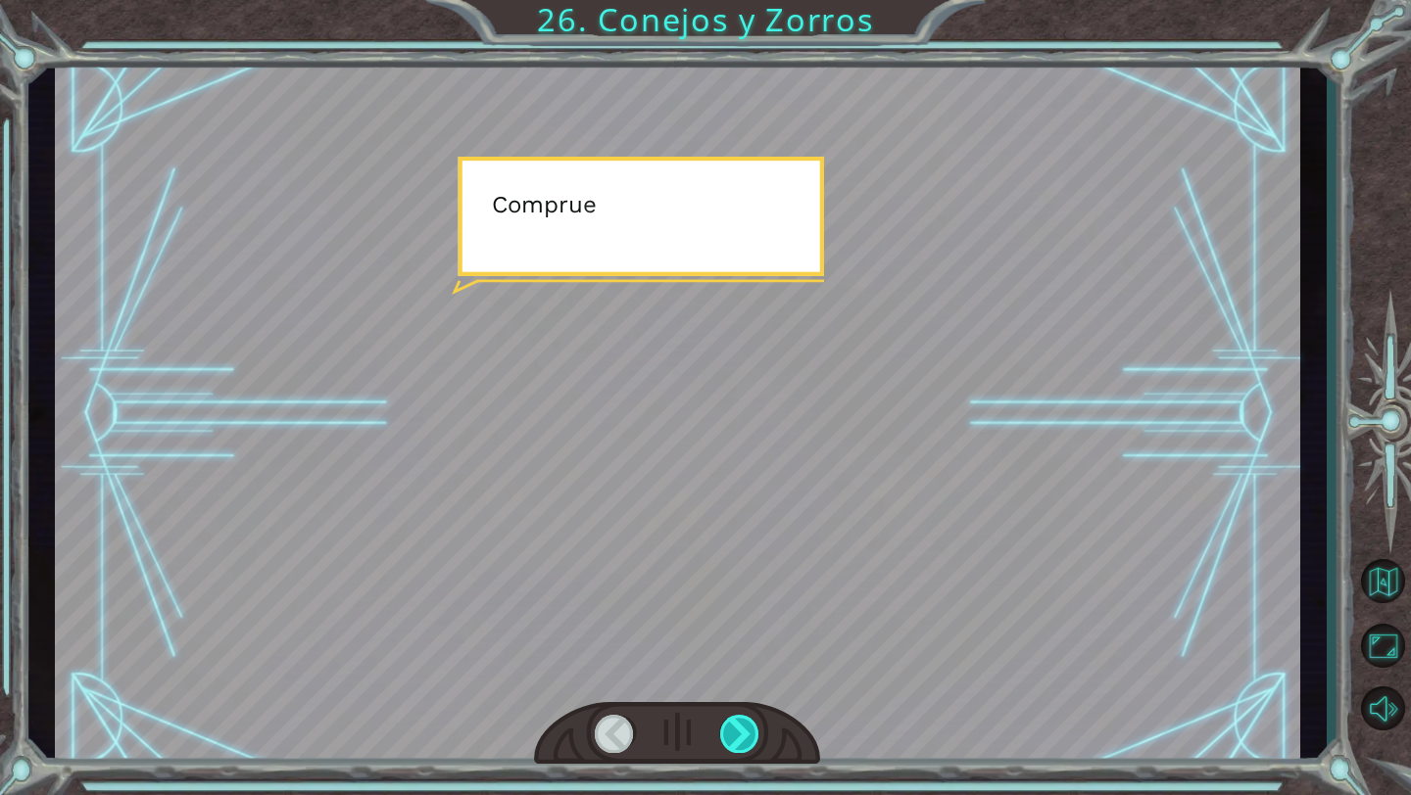
click at [740, 729] on div at bounding box center [740, 734] width 40 height 38
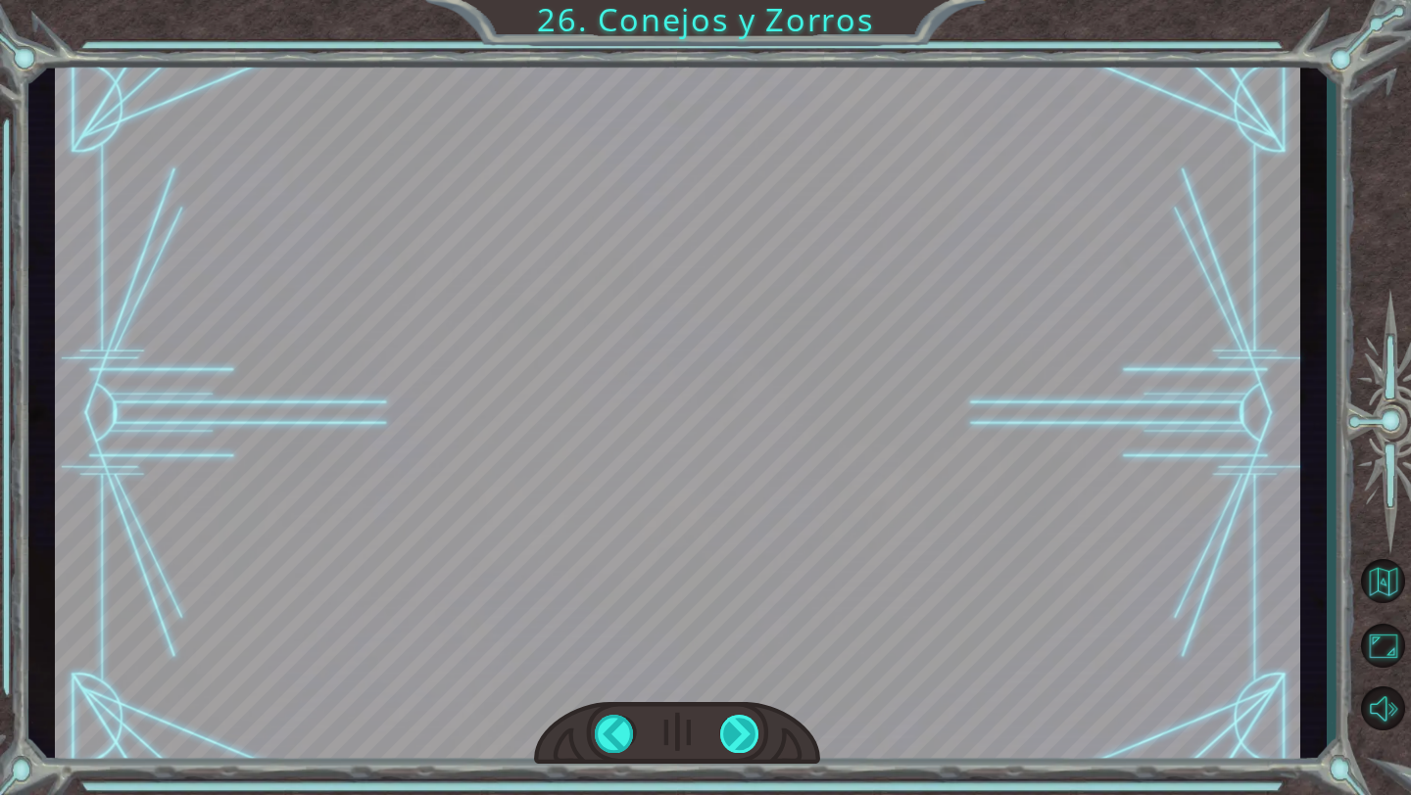
click at [740, 729] on div at bounding box center [740, 734] width 40 height 38
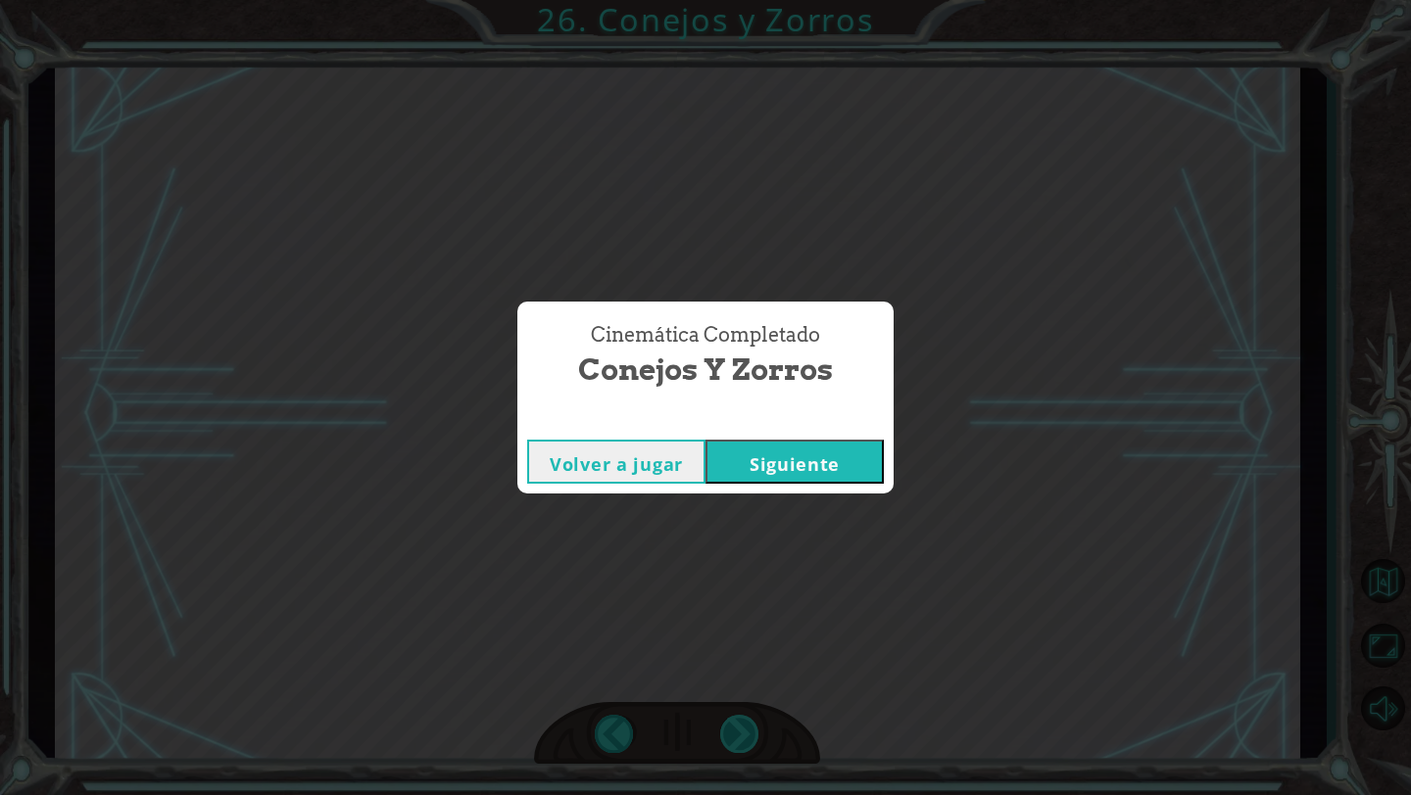
click at [740, 729] on div "Cinemática Completado Conejos y Zorros Volver a jugar [GEOGRAPHIC_DATA]" at bounding box center [705, 397] width 1411 height 795
click at [812, 472] on button "Siguiente" at bounding box center [794, 462] width 178 height 44
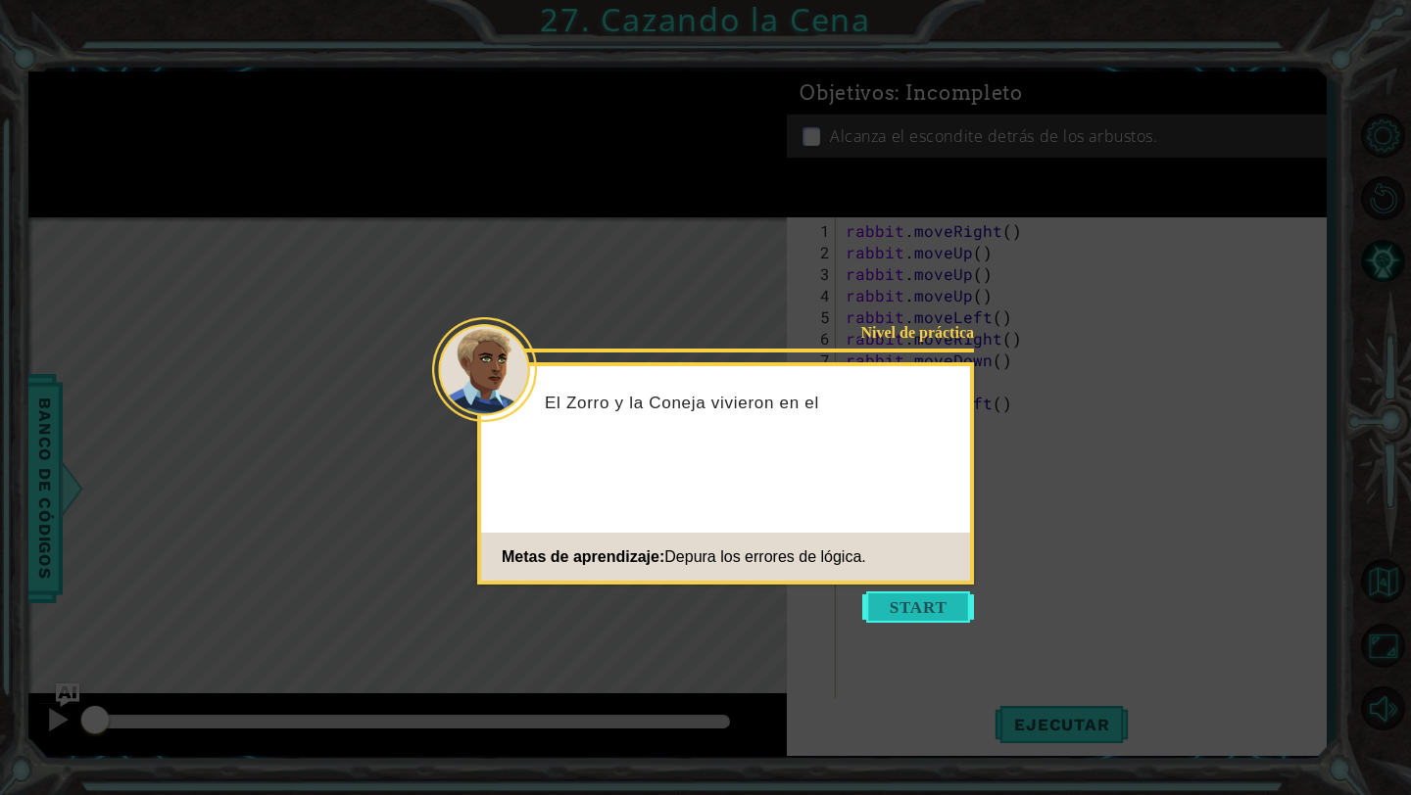
click at [892, 612] on button "Start" at bounding box center [918, 607] width 112 height 31
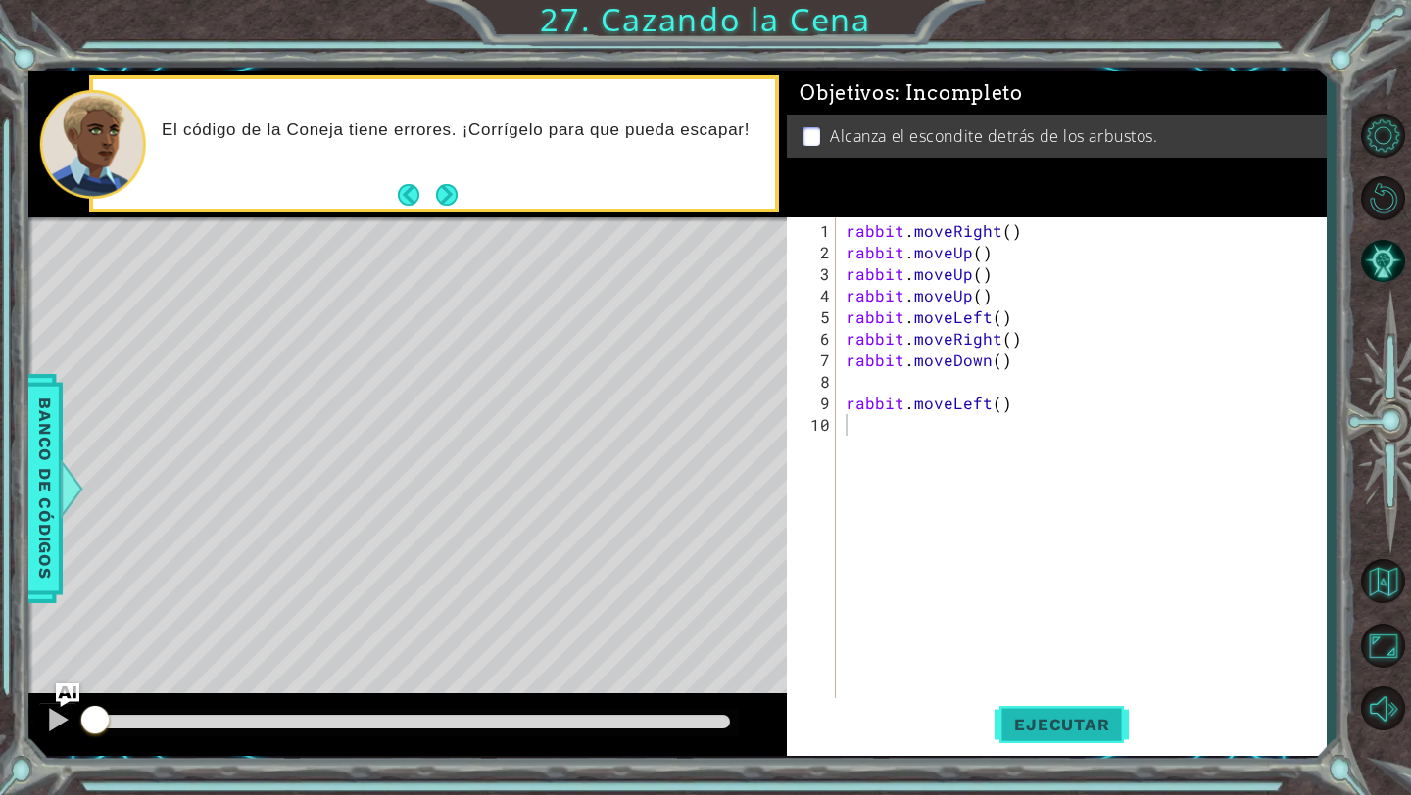
click at [1120, 719] on span "Ejecutar" at bounding box center [1061, 725] width 134 height 20
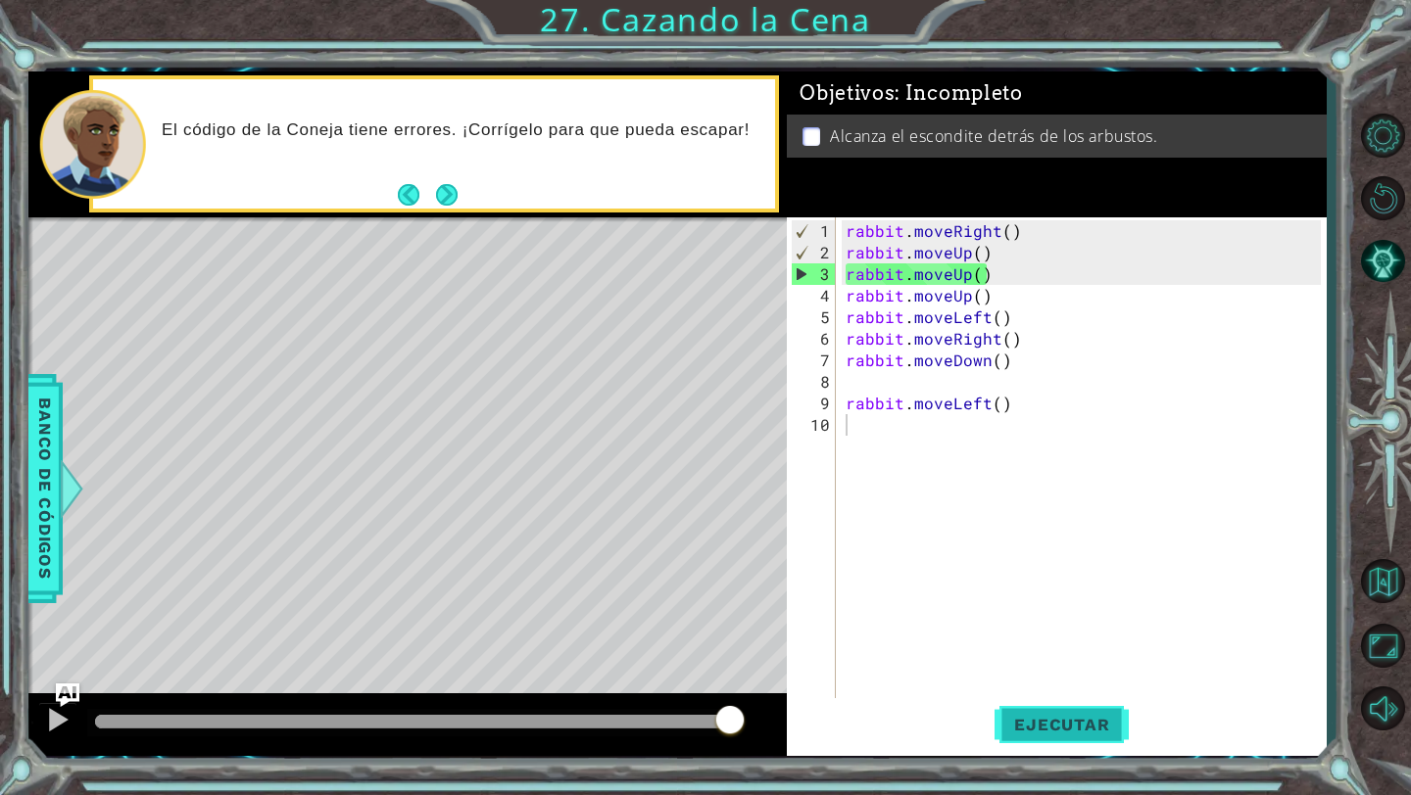
click at [1120, 719] on span "Ejecutar" at bounding box center [1061, 725] width 134 height 20
click at [1031, 743] on button "Ejecutar" at bounding box center [1061, 725] width 134 height 54
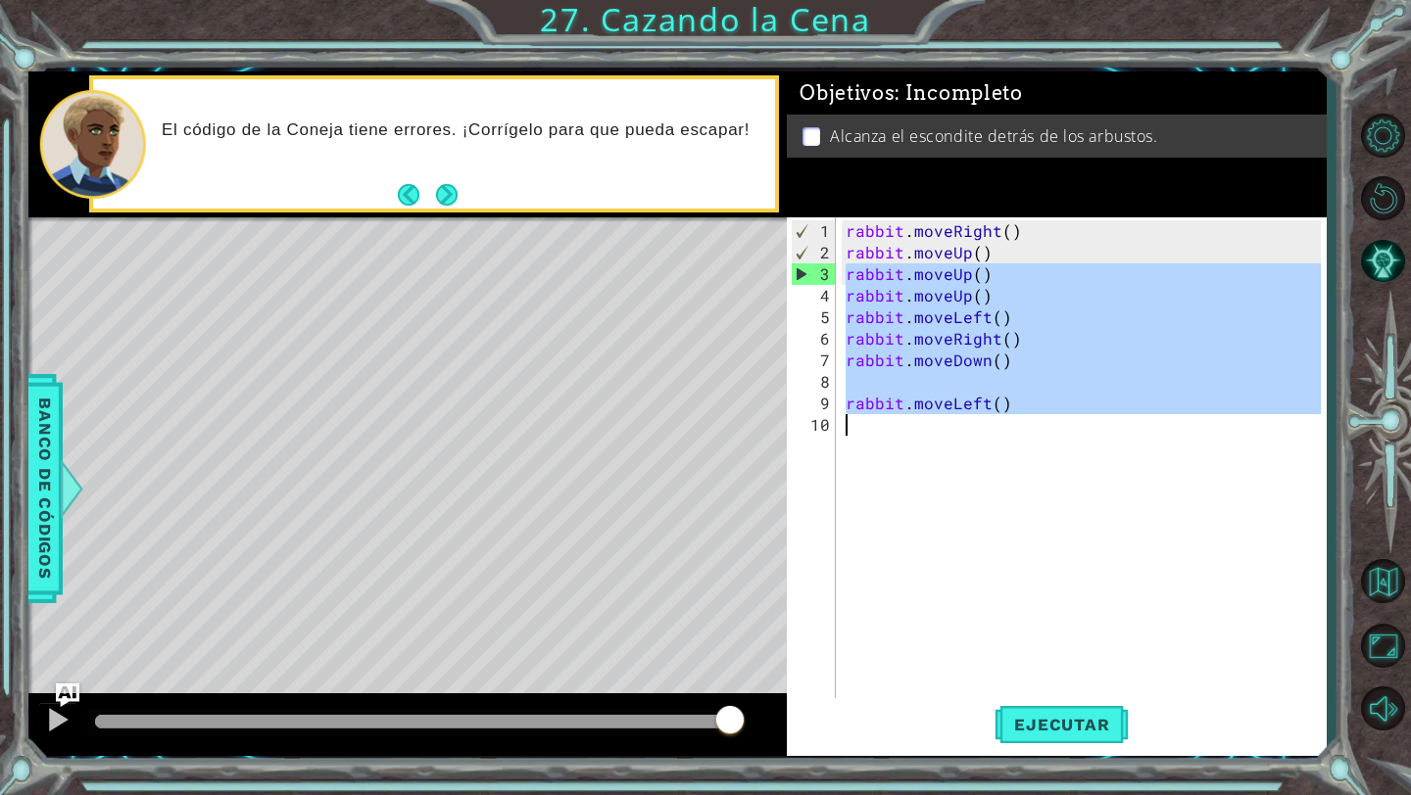
drag, startPoint x: 843, startPoint y: 269, endPoint x: 994, endPoint y: 455, distance: 238.8
click at [994, 455] on div "rabbit . moveRight ( ) rabbit . moveUp ( ) rabbit . moveUp ( ) rabbit . moveUp …" at bounding box center [1085, 489] width 489 height 539
type textarea "rabbit.moveLeft()"
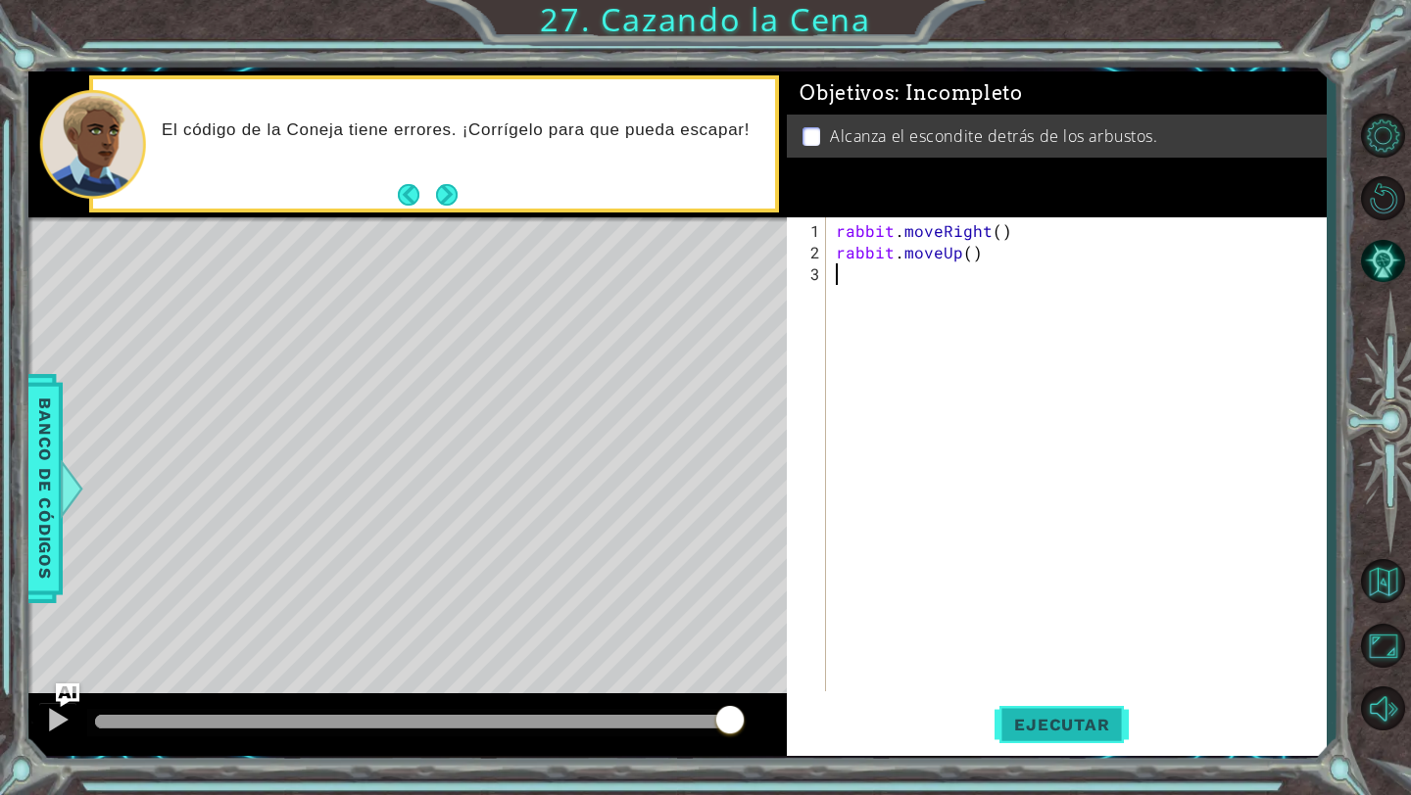
click at [1050, 730] on span "Ejecutar" at bounding box center [1061, 725] width 134 height 20
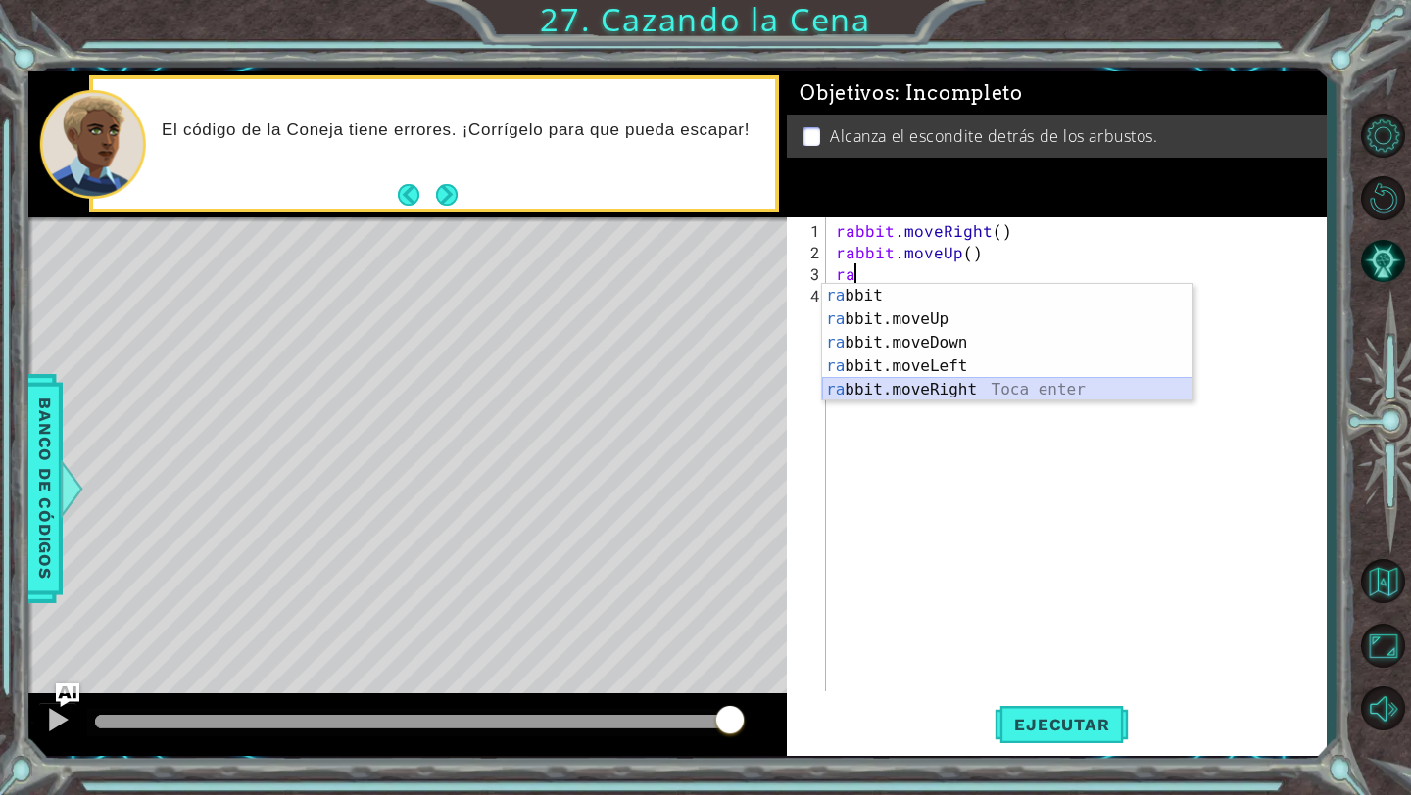
click at [1013, 389] on div "ra bbit Toca enter ra bbit.moveUp Toca enter ra bbit.moveDown Toca enter ra bbi…" at bounding box center [1007, 366] width 370 height 165
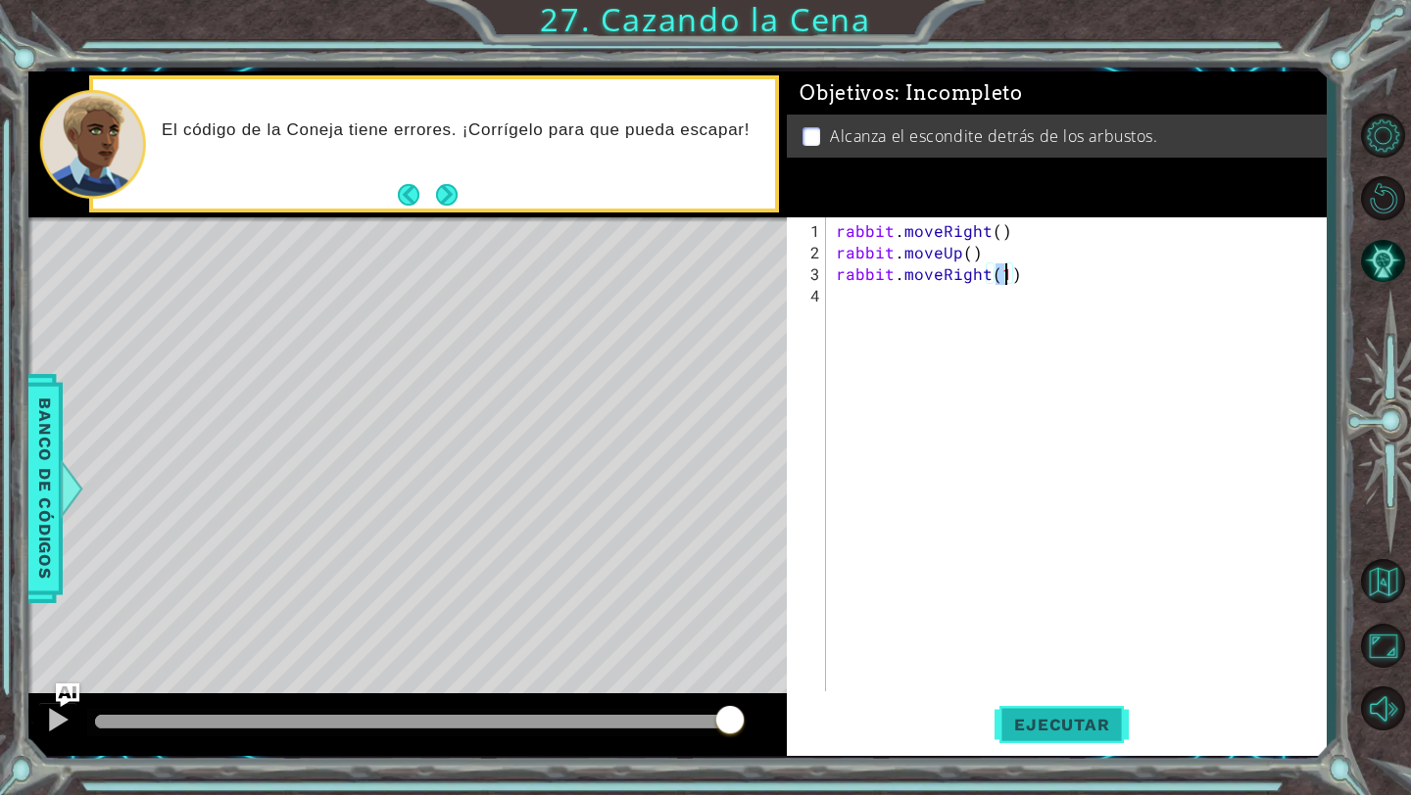
type textarea "rabbit.moveRight(1)"
click at [1056, 732] on span "Ejecutar" at bounding box center [1061, 725] width 134 height 20
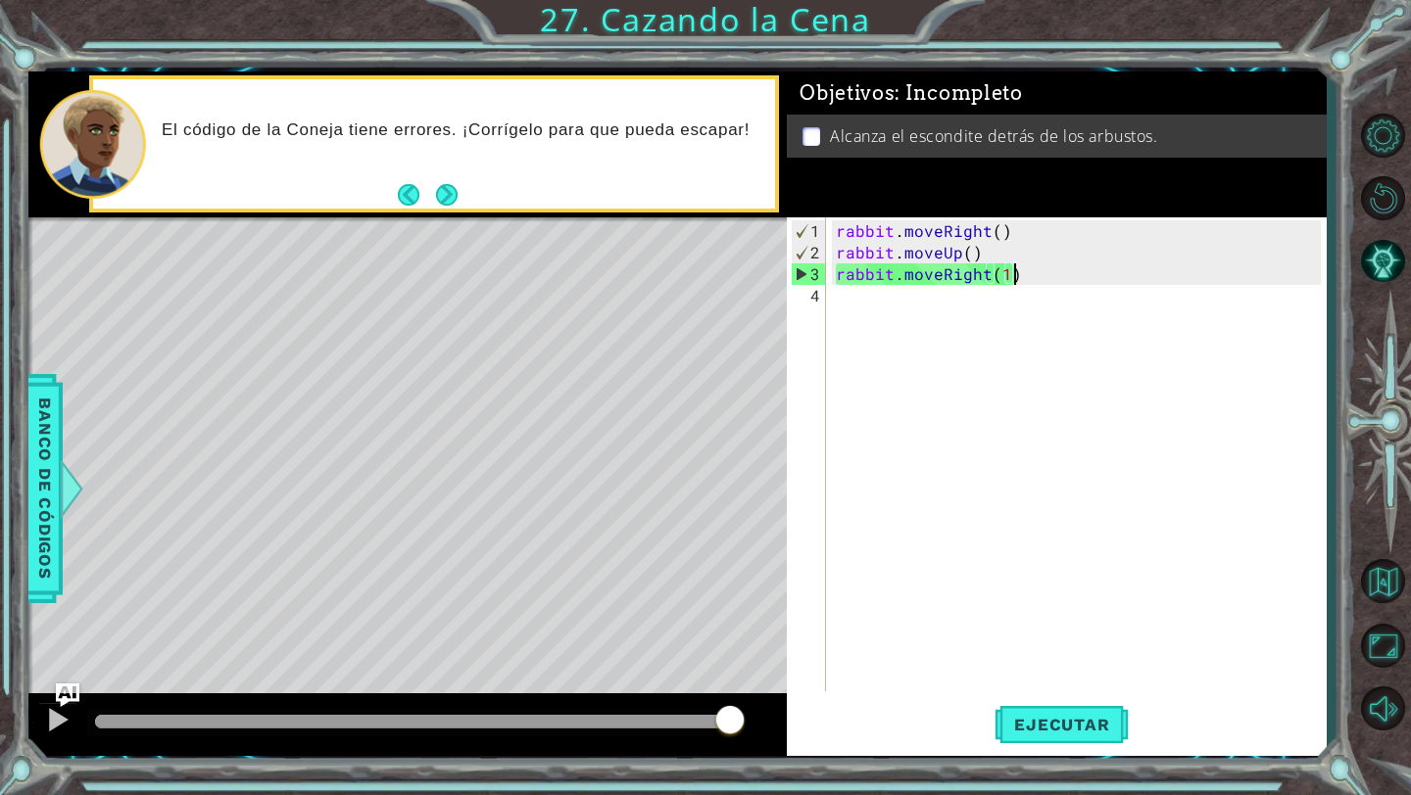
click at [1048, 280] on div "rabbit . moveRight ( ) rabbit . moveUp ( ) rabbit . moveRight ( 1 )" at bounding box center [1081, 478] width 499 height 517
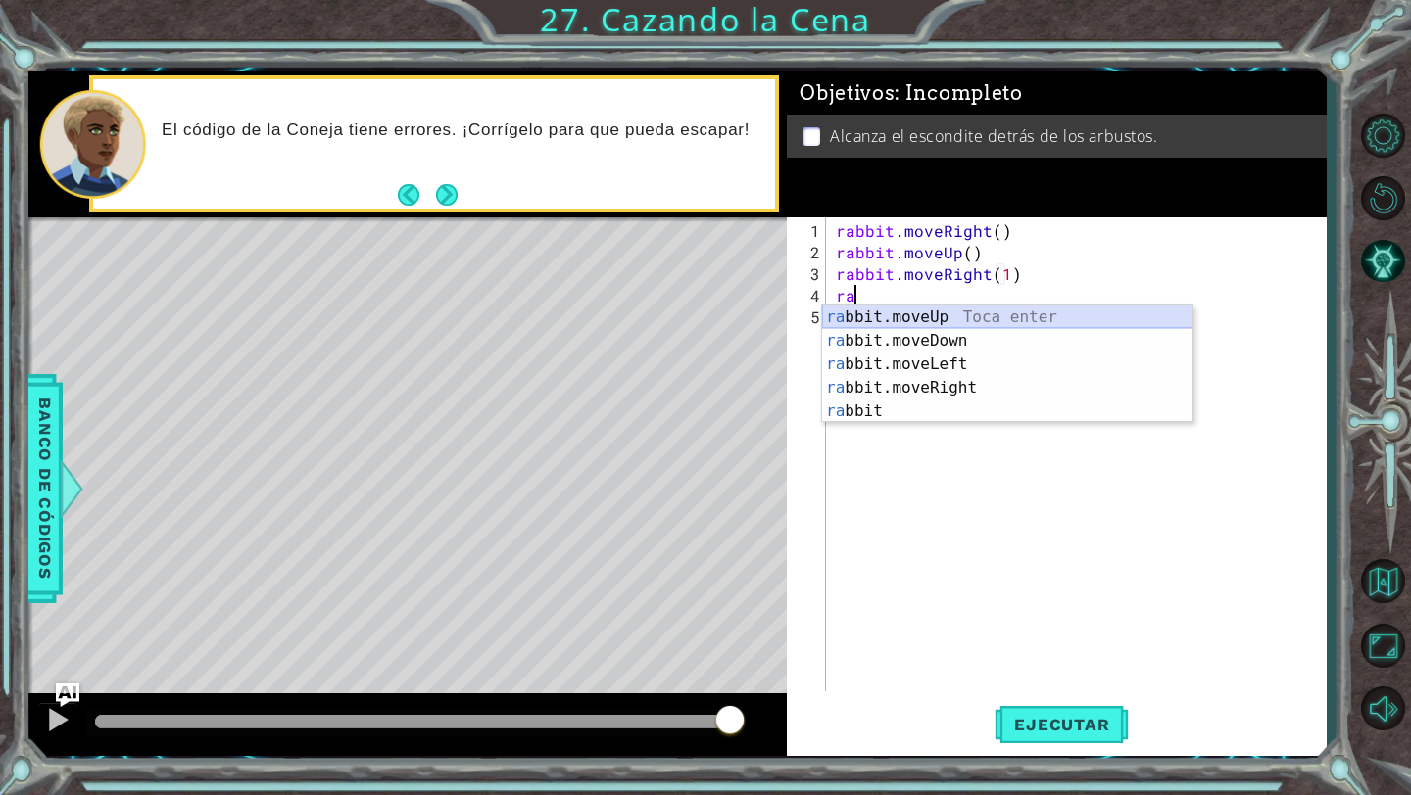
click at [1078, 321] on div "ra bbit.moveUp Toca enter ra bbit.moveDown Toca enter ra bbit.moveLeft Toca ent…" at bounding box center [1007, 388] width 370 height 165
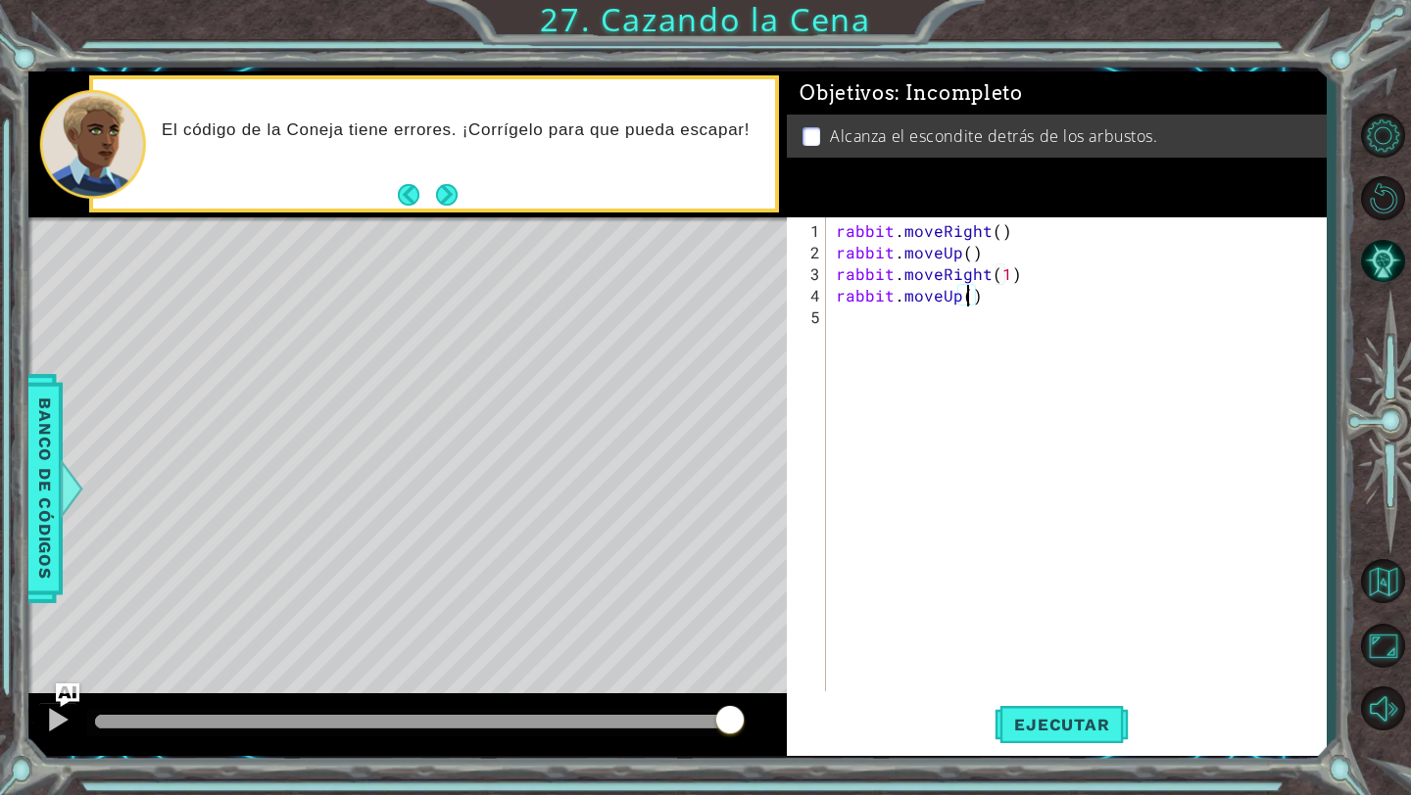
type textarea "rabbit.moveUp(2)"
click at [1016, 300] on div "rabbit . moveRight ( ) rabbit . moveUp ( ) rabbit . moveRight ( 1 ) rabbit . mo…" at bounding box center [1081, 478] width 499 height 517
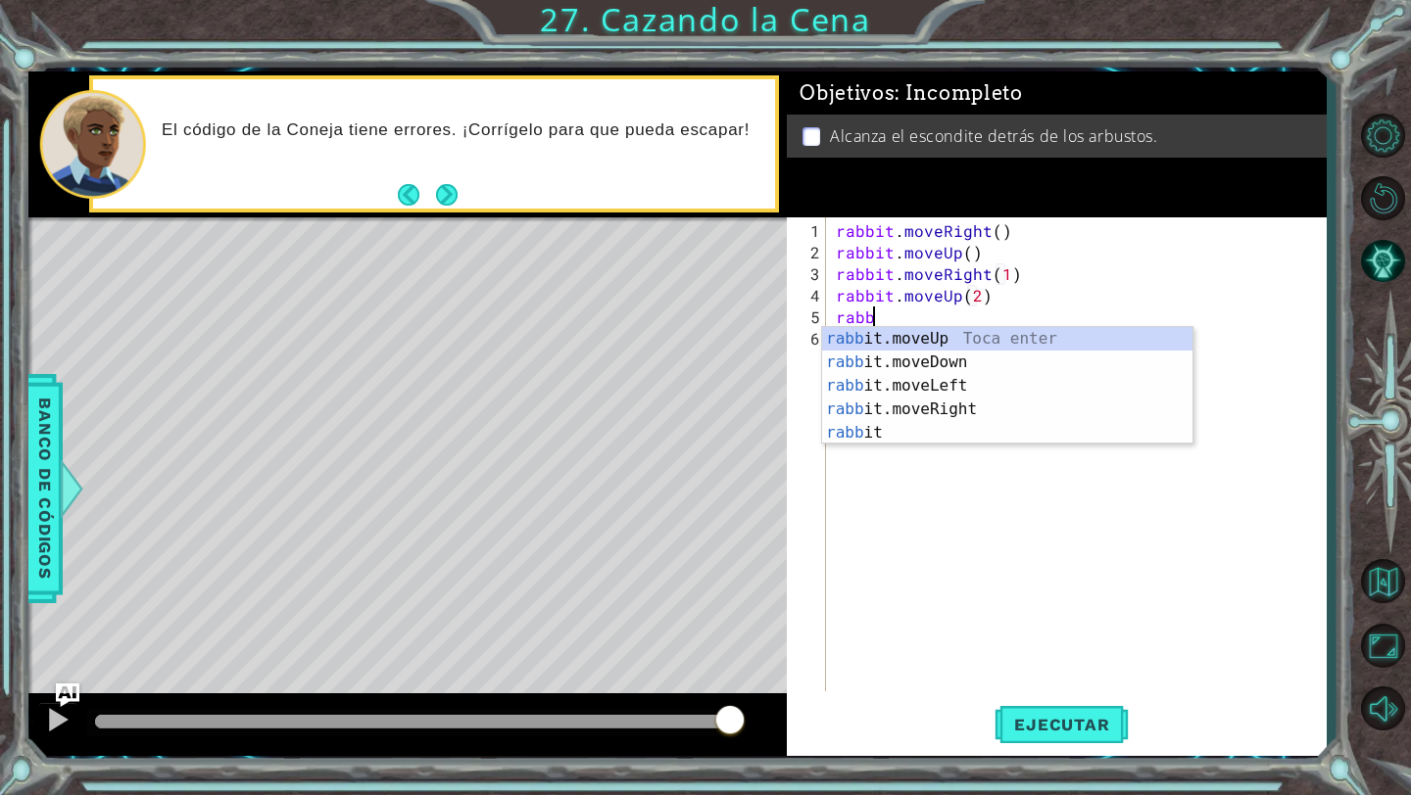
scroll to position [0, 1]
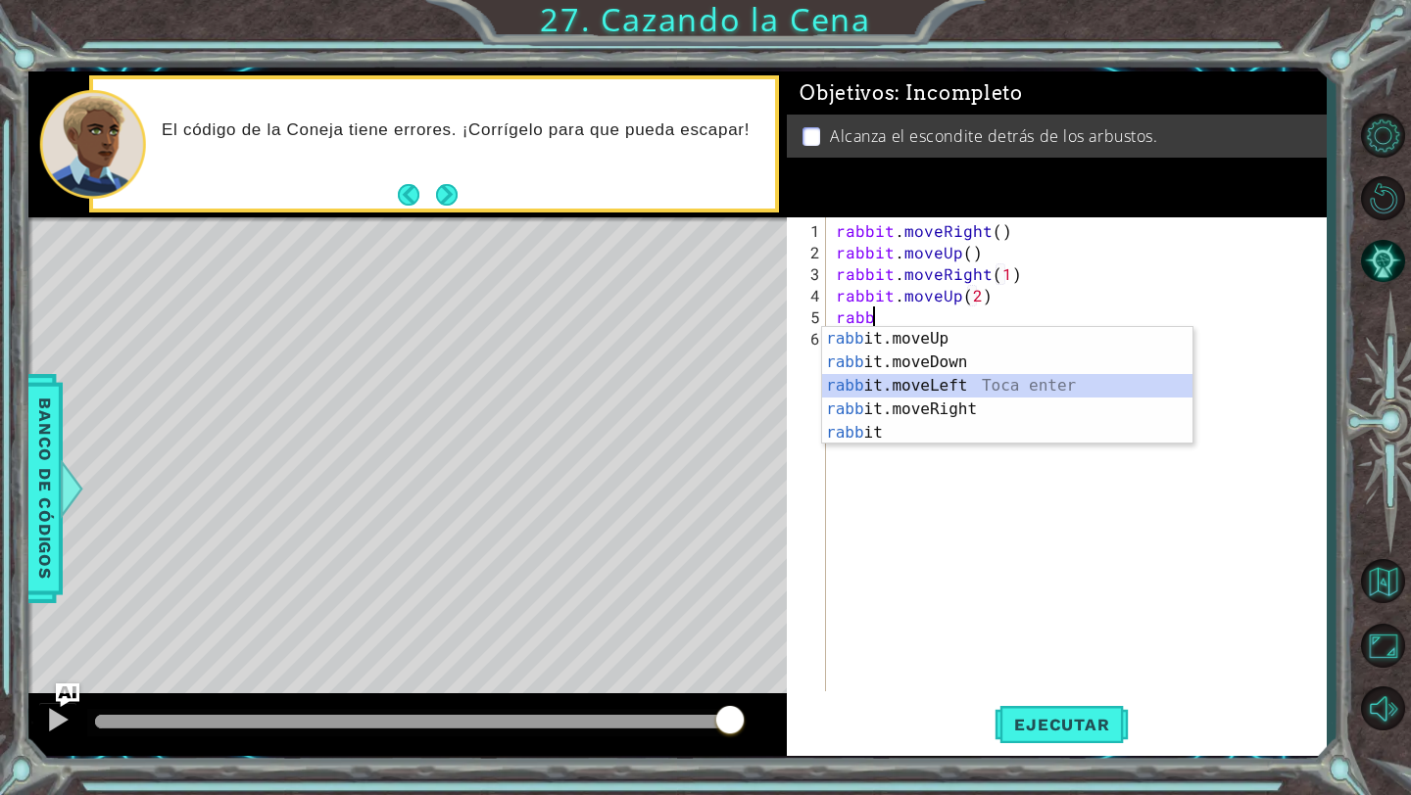
click at [1073, 388] on div "[PERSON_NAME] it.moveUp Toca enter [PERSON_NAME] it.moveDown Toca enter [PERSON…" at bounding box center [1007, 409] width 370 height 165
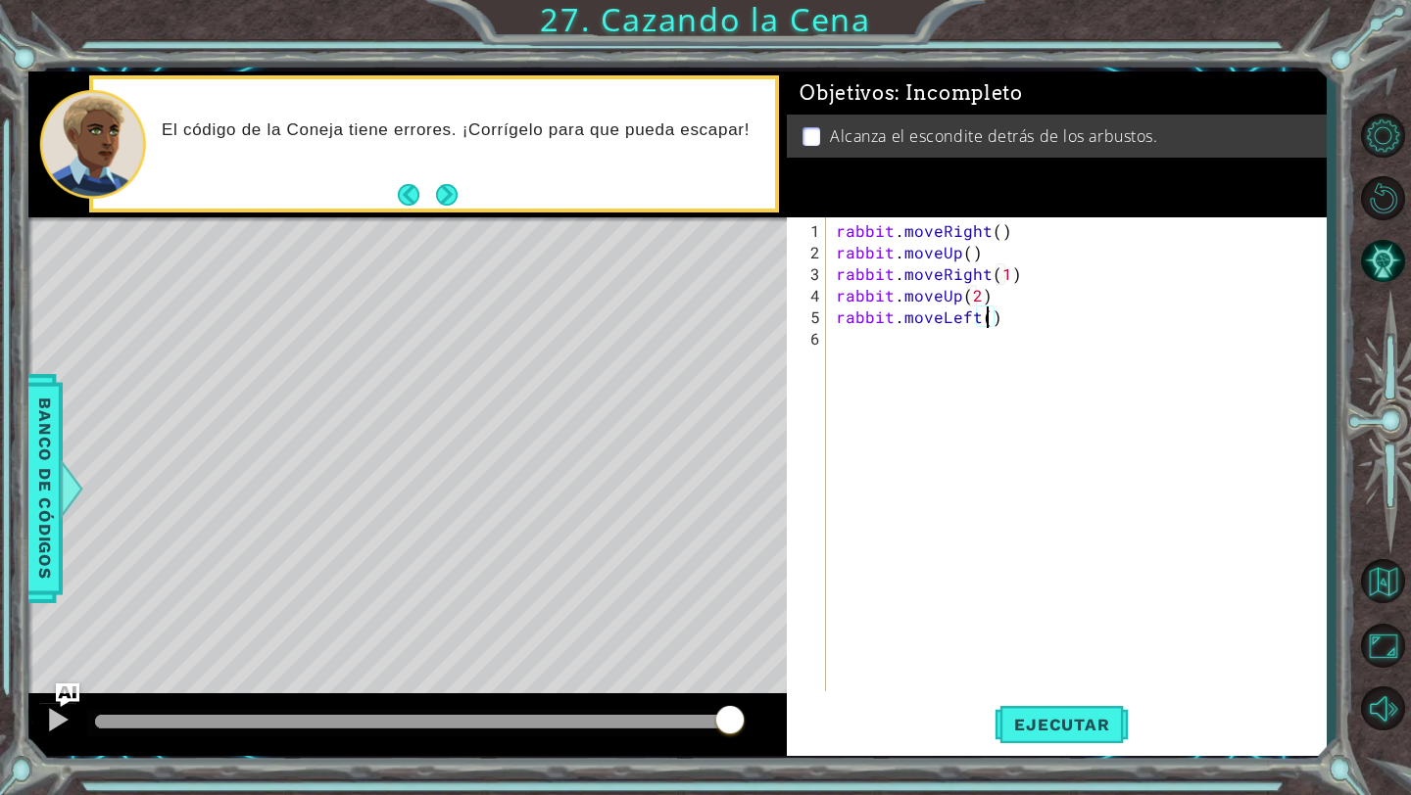
type textarea "rabbit.moveLeft(2)"
click at [1037, 323] on div "rabbit . moveRight ( ) rabbit . moveUp ( ) rabbit . moveRight ( 1 ) rabbit . mo…" at bounding box center [1081, 478] width 499 height 517
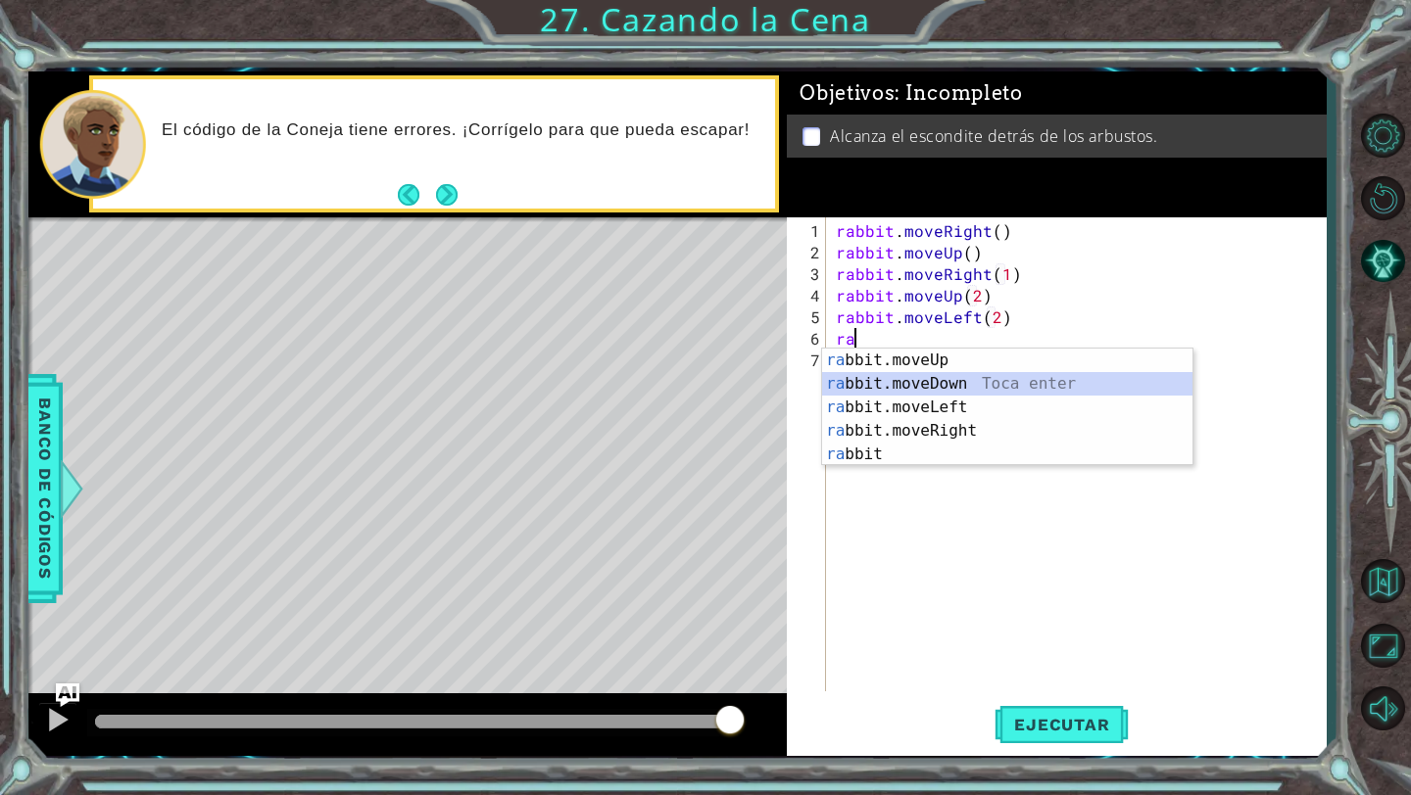
click at [1040, 387] on div "ra bbit.moveUp Toca enter ra bbit.moveDown Toca enter ra bbit.moveLeft Toca ent…" at bounding box center [1007, 431] width 370 height 165
type textarea "rabbit.moveDown(1)"
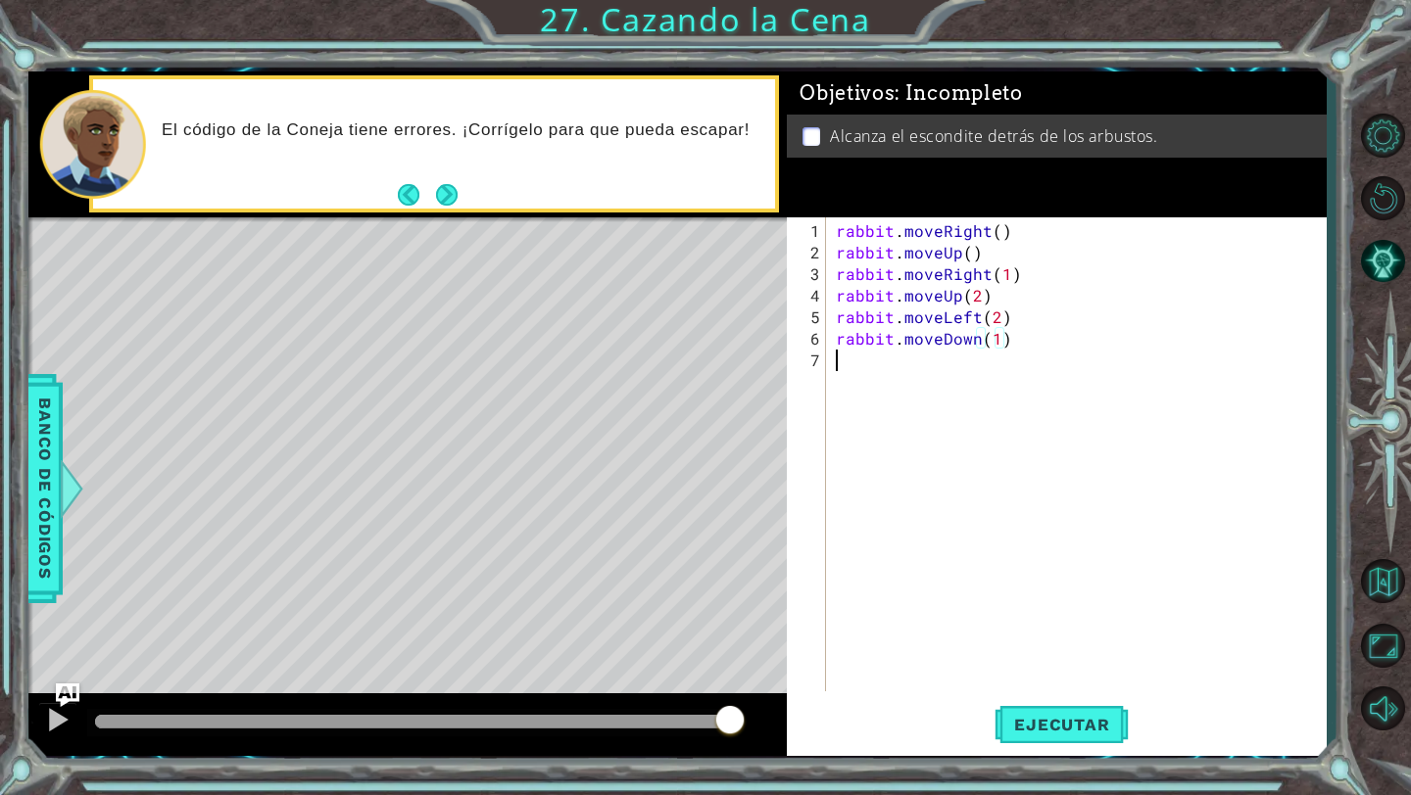
click at [1038, 352] on div "rabbit . moveRight ( ) rabbit . moveUp ( ) rabbit . moveRight ( 1 ) rabbit . mo…" at bounding box center [1081, 478] width 499 height 517
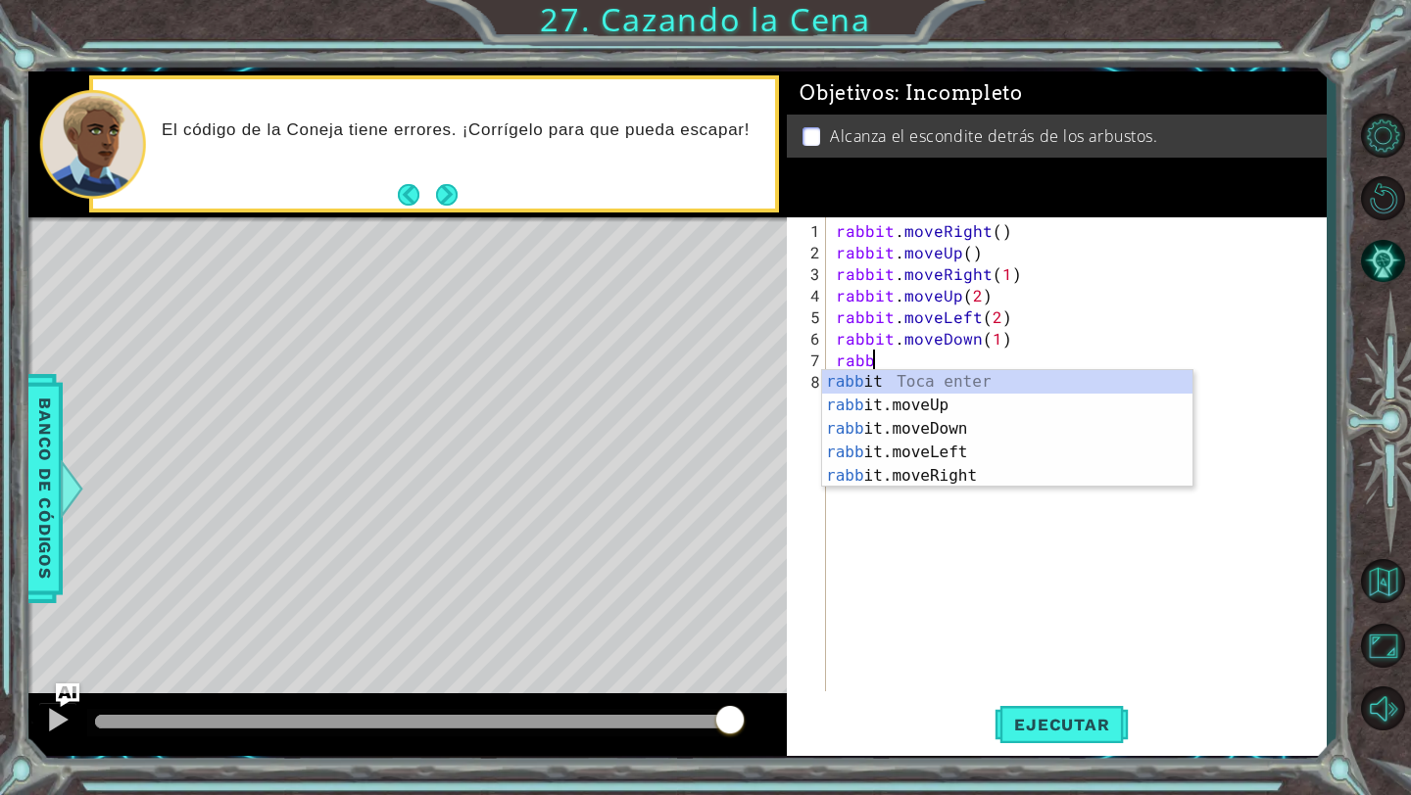
scroll to position [0, 2]
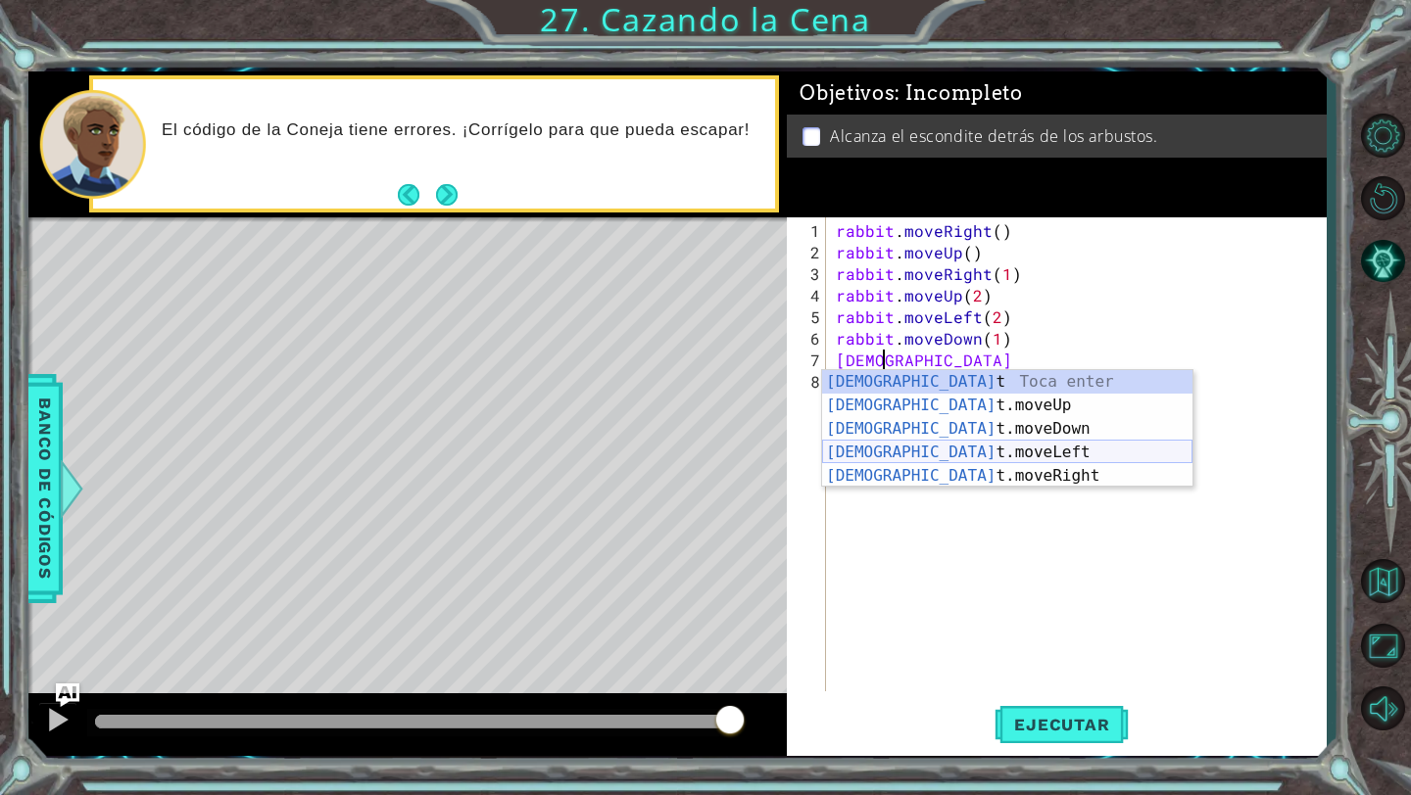
click at [1060, 459] on div "[PERSON_NAME] enter [PERSON_NAME]moveUp Toca enter [PERSON_NAME]moveDown Toca e…" at bounding box center [1007, 452] width 370 height 165
type textarea "rabbit.moveLeft(1)"
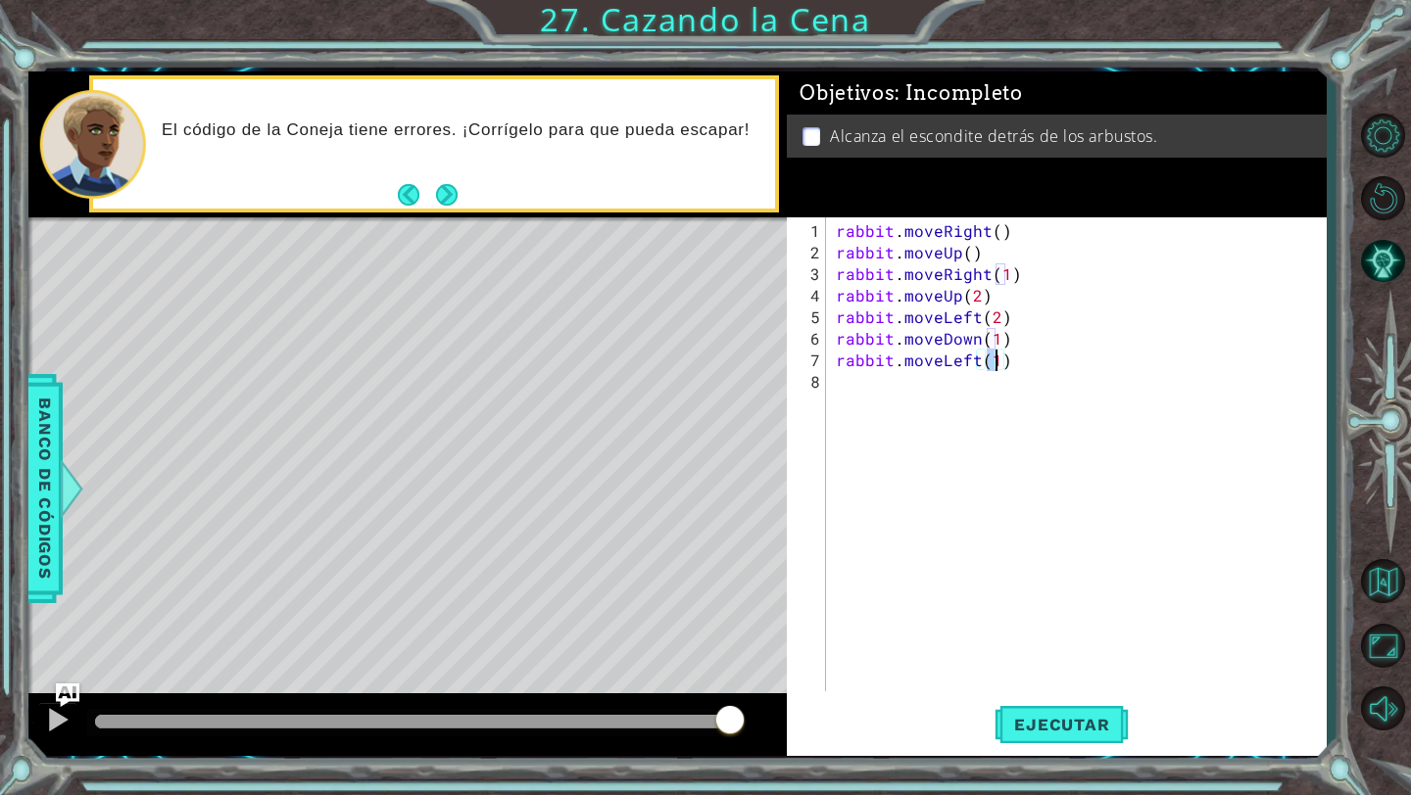
click at [1091, 378] on div "rabbit . moveRight ( ) rabbit . moveUp ( ) rabbit . moveRight ( 1 ) rabbit . mo…" at bounding box center [1081, 478] width 499 height 517
click at [1042, 727] on span "Ejecutar" at bounding box center [1061, 725] width 134 height 20
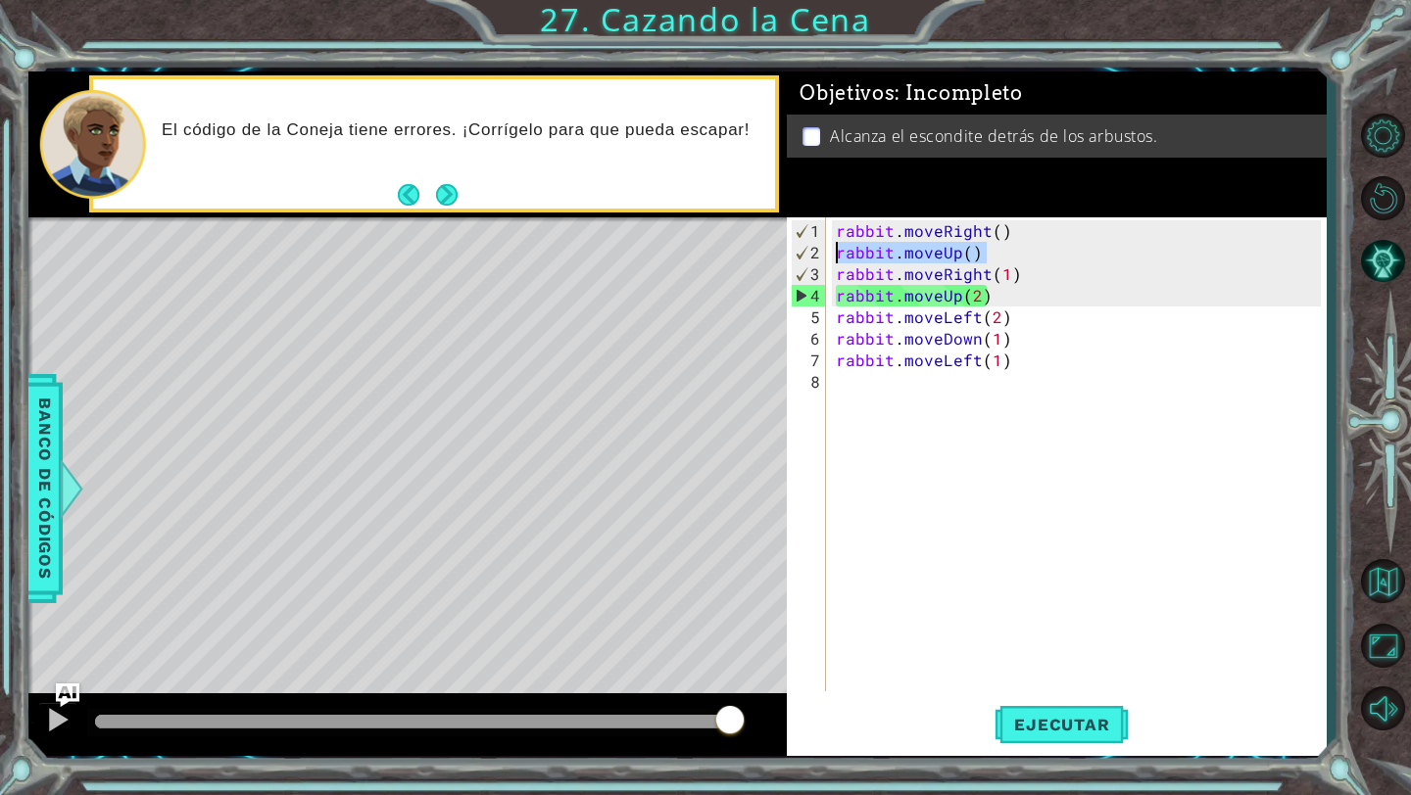
drag, startPoint x: 1021, startPoint y: 249, endPoint x: 821, endPoint y: 247, distance: 199.8
click at [821, 247] on div "1 2 3 4 5 6 7 8 rabbit . moveRight ( ) rabbit . moveUp ( ) rabbit . moveRight (…" at bounding box center [1054, 454] width 534 height 474
type textarea "rabbit.moveUp()"
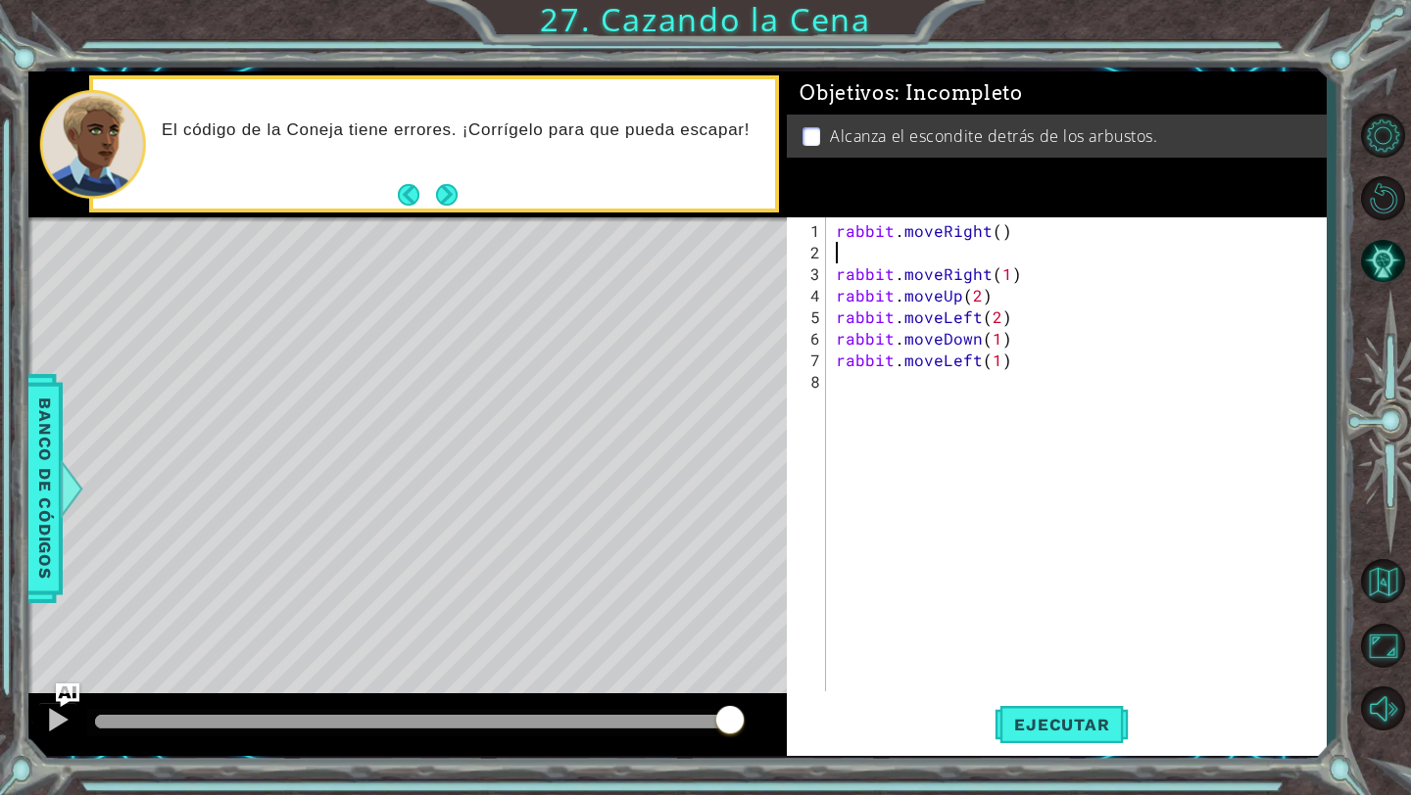
type textarea "rabbit.moveRight()"
click at [1049, 731] on span "Ejecutar" at bounding box center [1061, 725] width 134 height 20
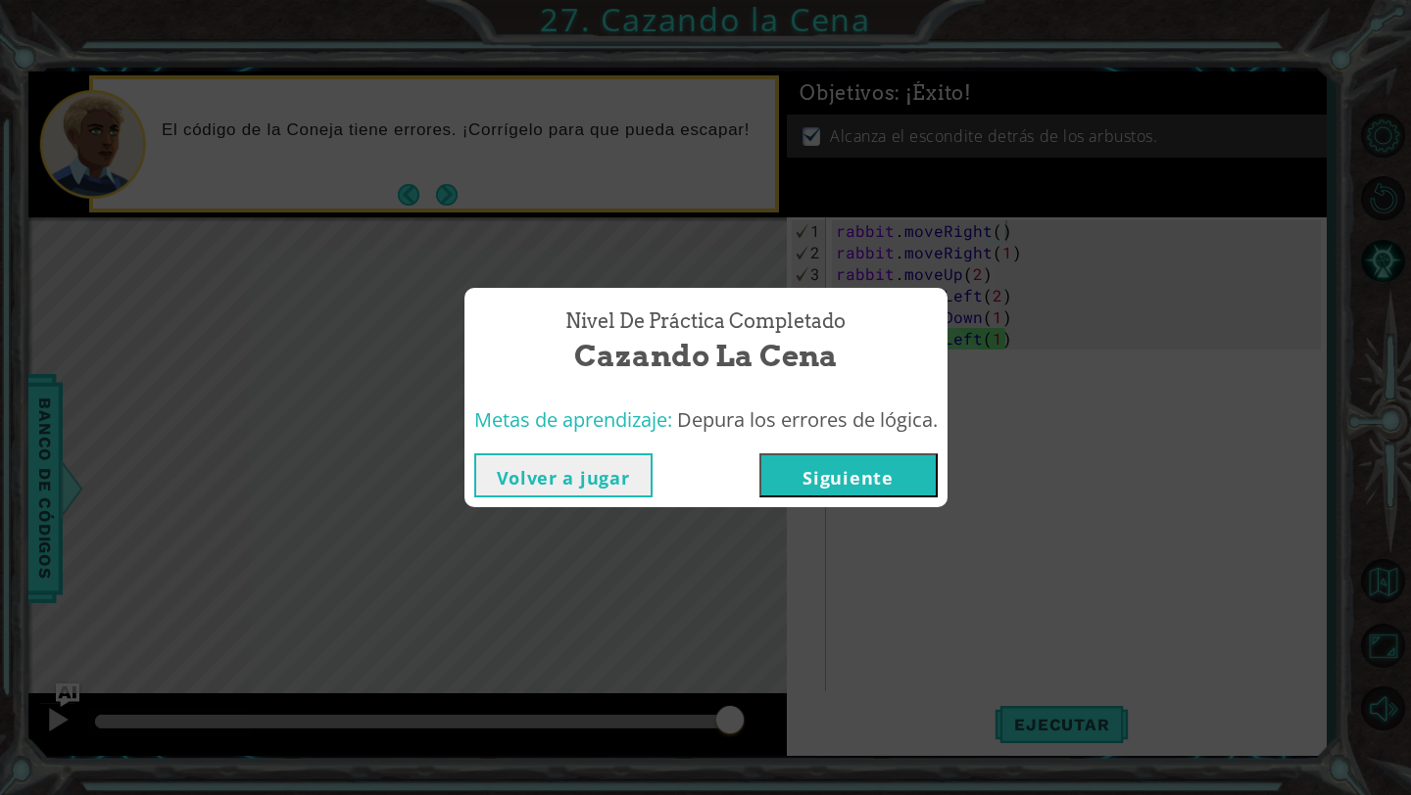
click at [827, 459] on button "Siguiente" at bounding box center [848, 476] width 178 height 44
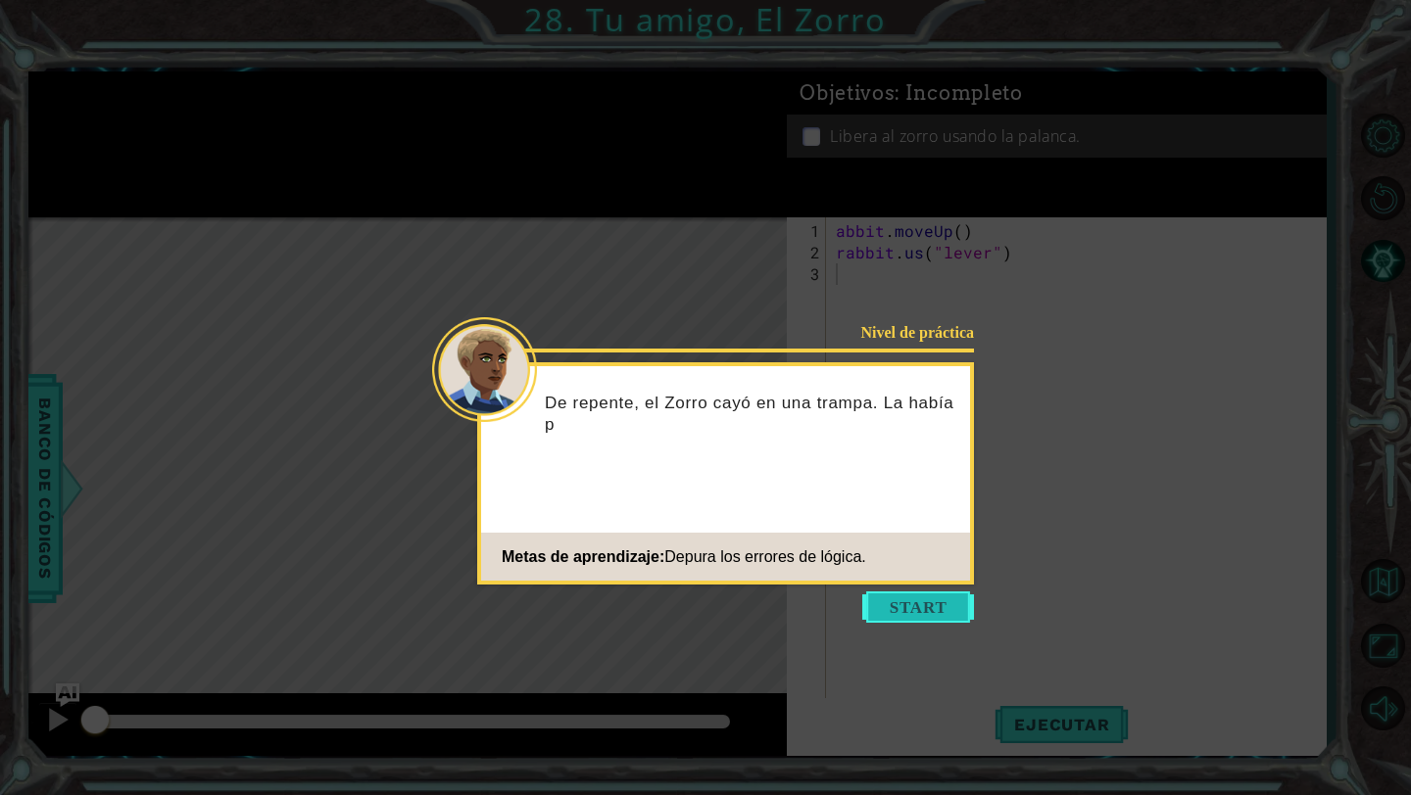
click at [900, 601] on button "Start" at bounding box center [918, 607] width 112 height 31
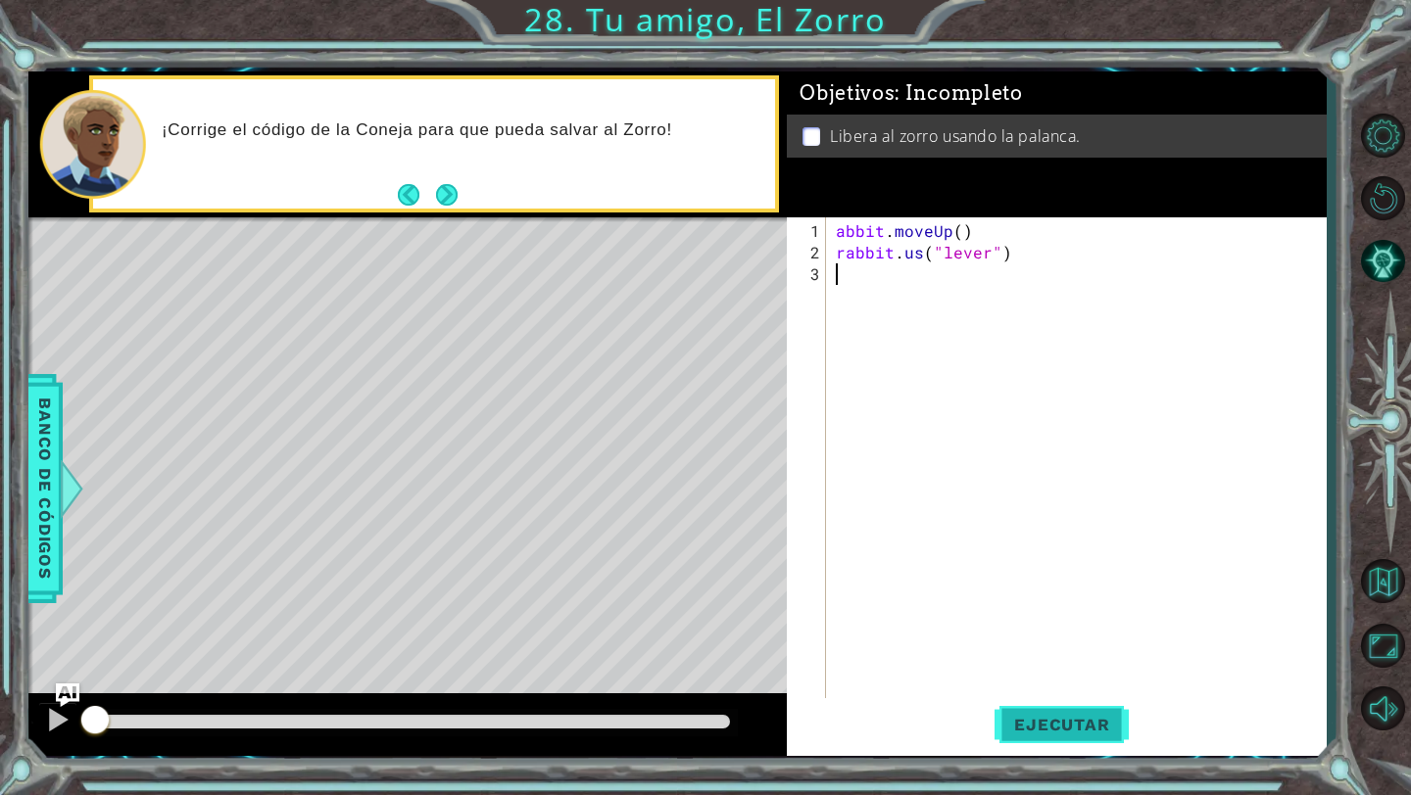
click at [1100, 723] on span "Ejecutar" at bounding box center [1061, 725] width 134 height 20
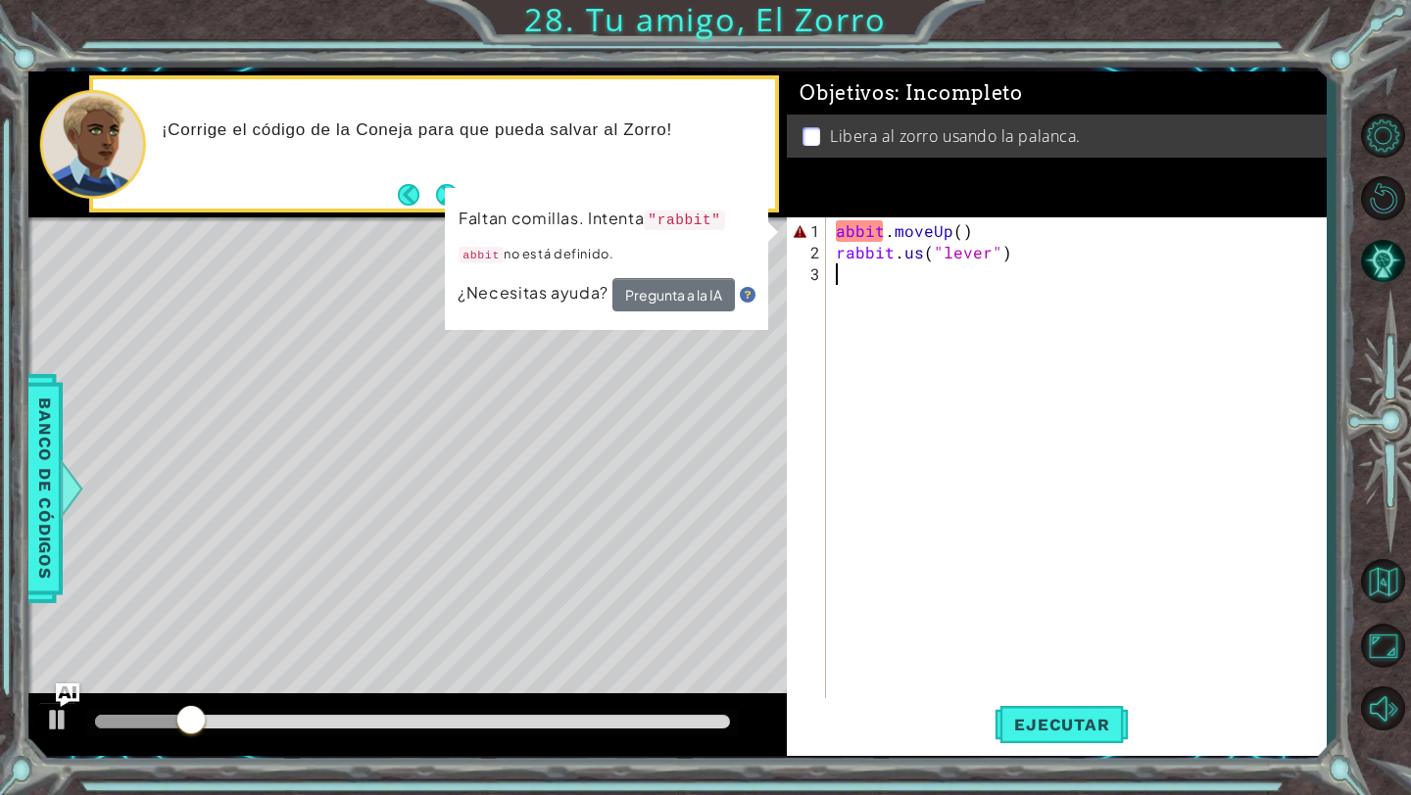
click at [838, 231] on div "abbit . moveUp ( ) rabbit . us ( "lever" )" at bounding box center [1081, 489] width 499 height 539
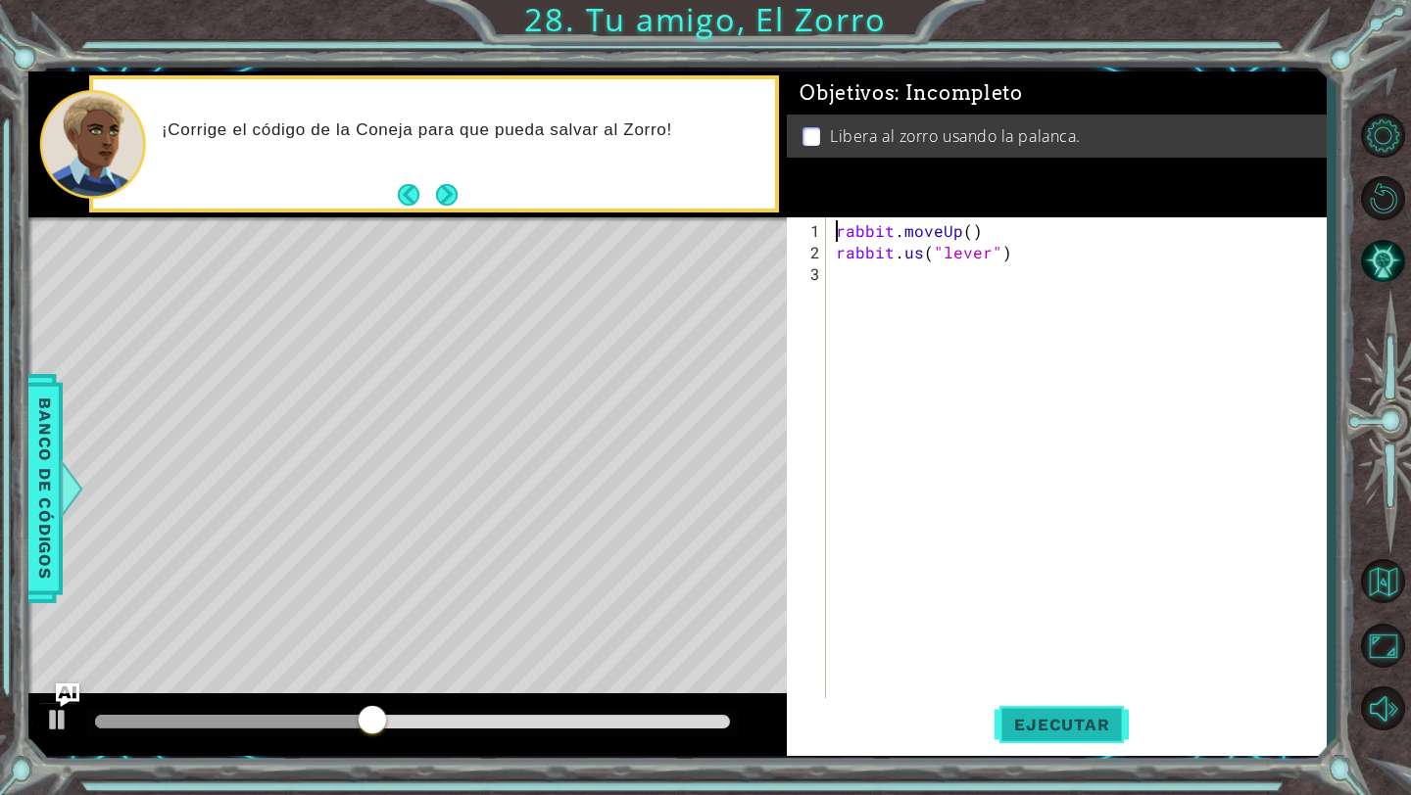
click at [1097, 721] on span "Ejecutar" at bounding box center [1061, 725] width 134 height 20
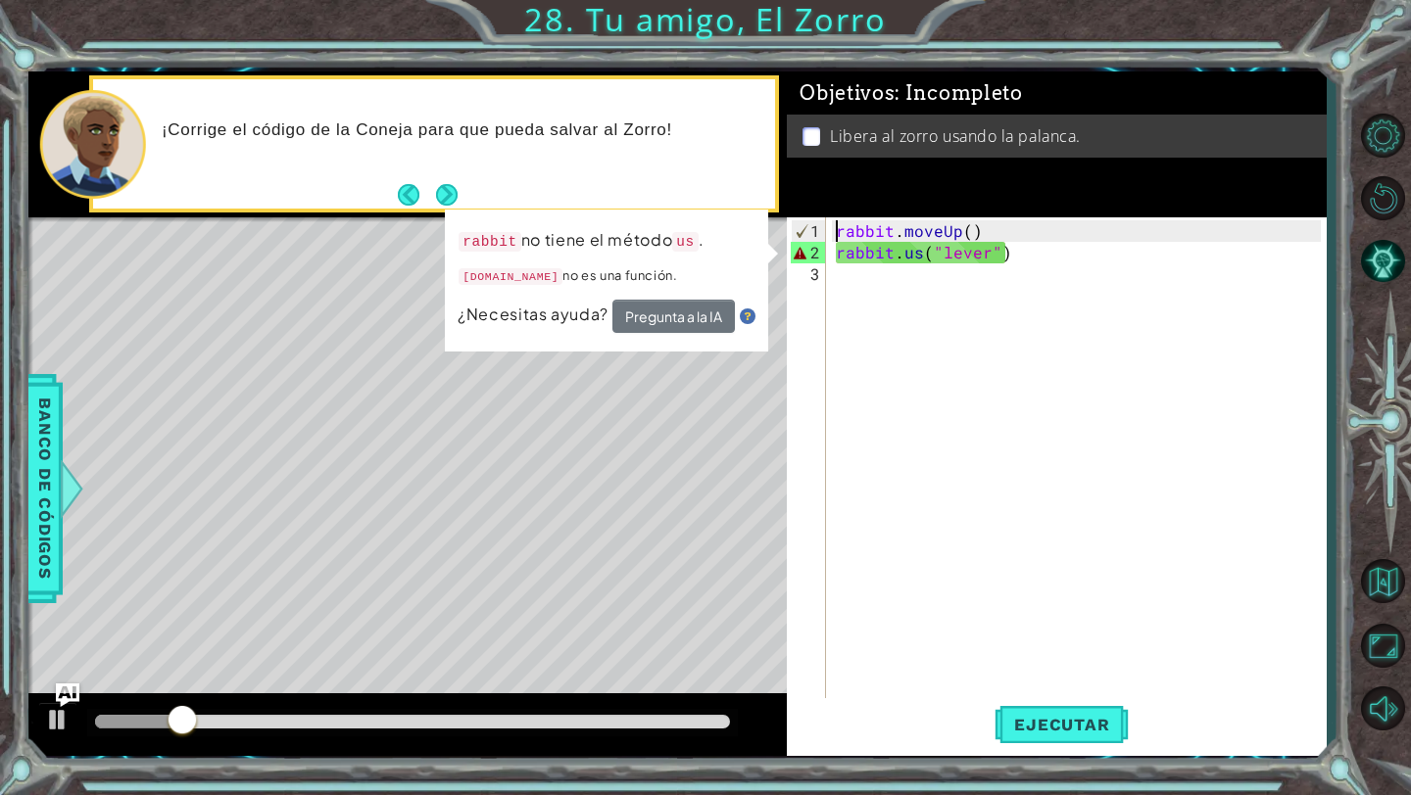
click at [1057, 233] on div "rabbit . moveUp ( ) rabbit . us ( "lever" )" at bounding box center [1081, 489] width 499 height 539
click at [923, 253] on div "rabbit . moveUp ( ) rabbit . us ( "lever" )" at bounding box center [1081, 489] width 499 height 539
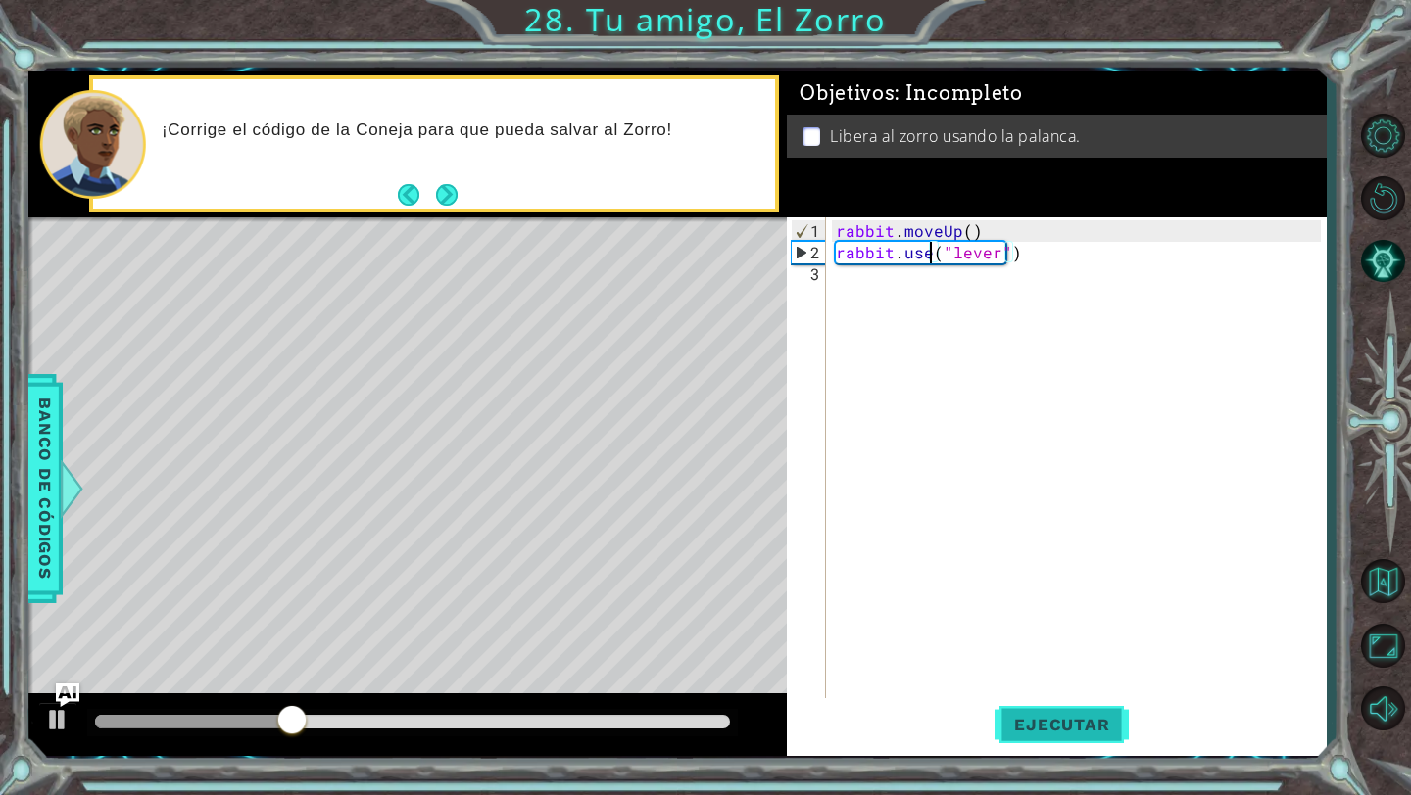
type textarea "rabbit.use("lever")"
click at [1089, 718] on span "Ejecutar" at bounding box center [1061, 725] width 134 height 20
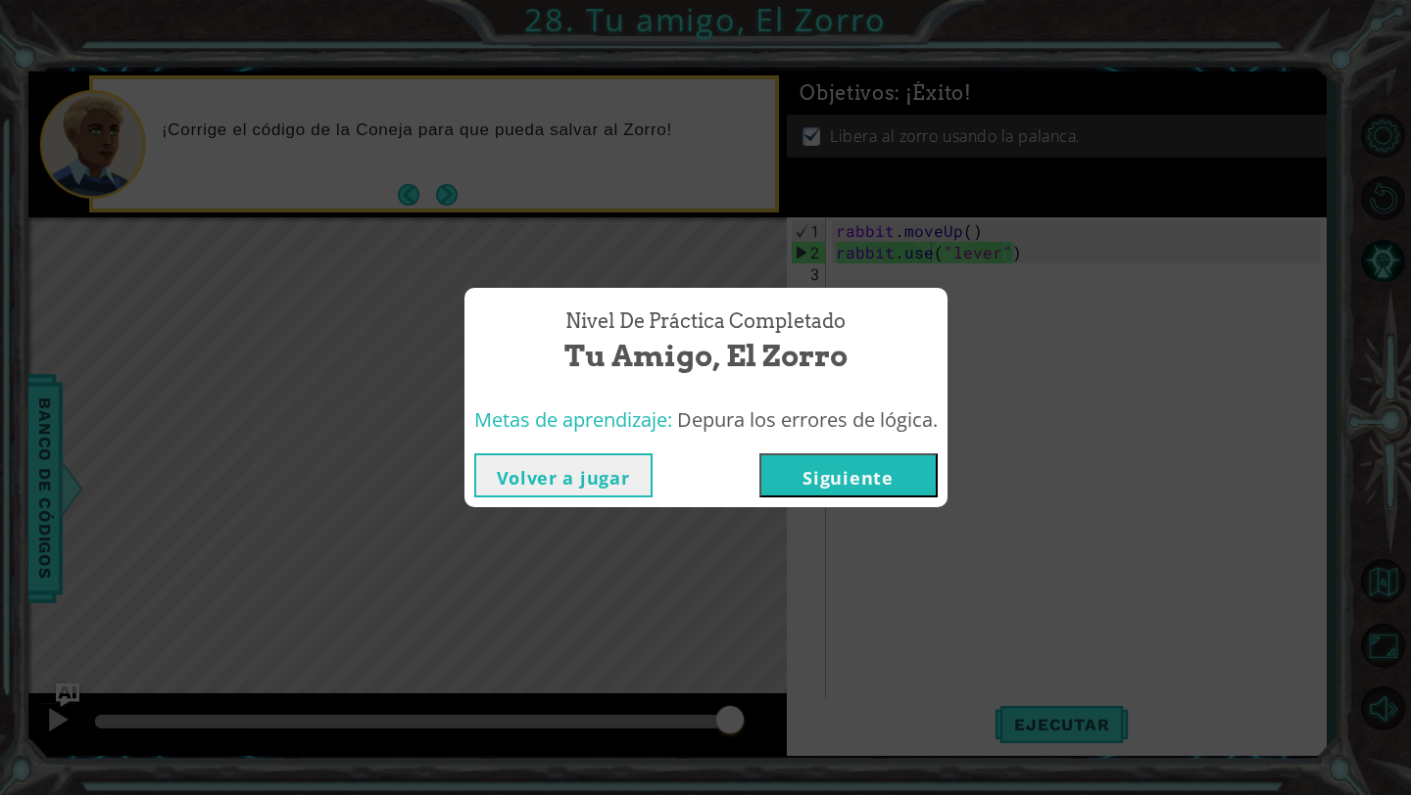
click at [835, 472] on button "Siguiente" at bounding box center [848, 476] width 178 height 44
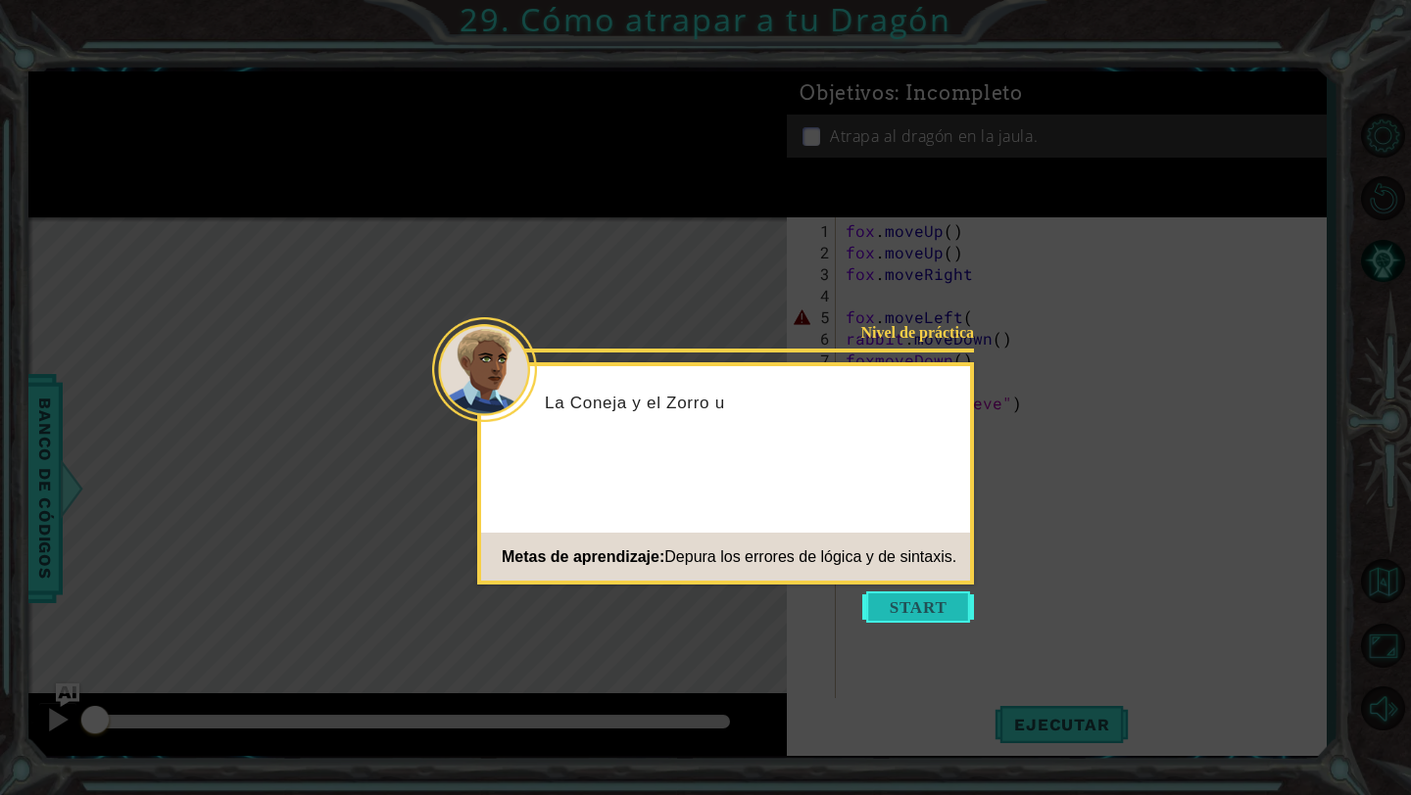
click at [907, 605] on button "Start" at bounding box center [918, 607] width 112 height 31
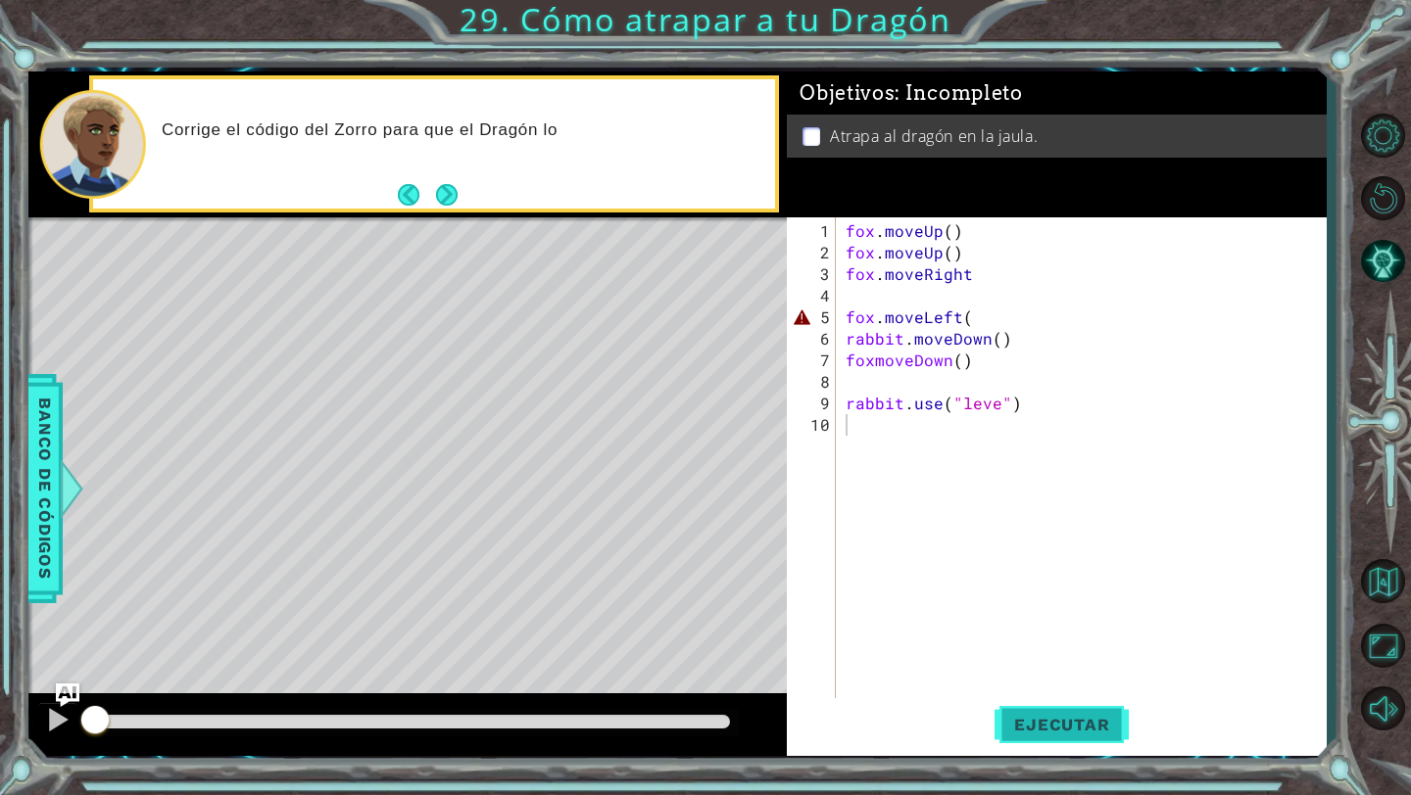
click at [1066, 725] on span "Ejecutar" at bounding box center [1061, 725] width 134 height 20
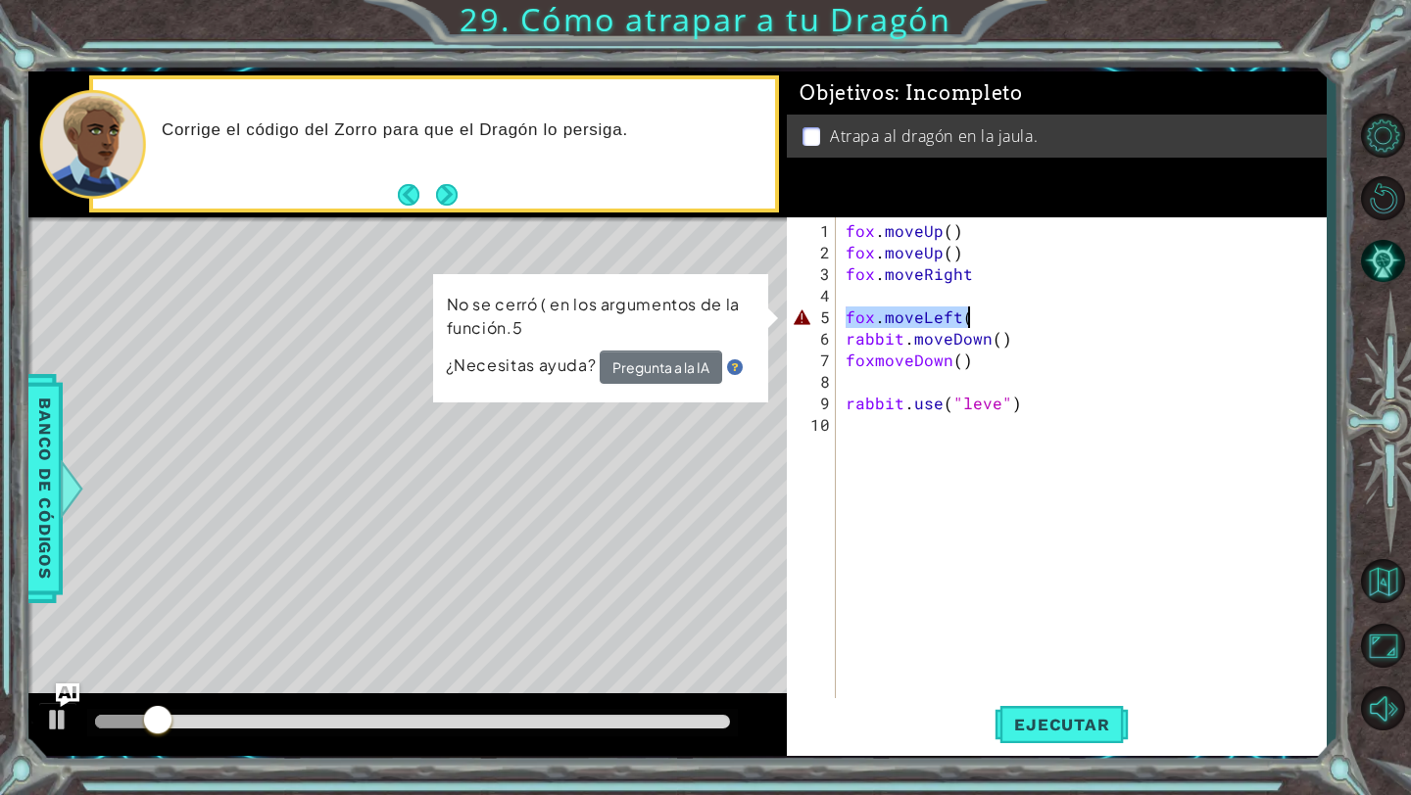
drag, startPoint x: 844, startPoint y: 313, endPoint x: 1000, endPoint y: 316, distance: 155.8
click at [1000, 316] on div "fox . moveUp ( ) fox . moveUp ( ) fox . moveRight fox . moveLeft ( rabbit . mov…" at bounding box center [1085, 489] width 489 height 539
type textarea "fox.moveLeft("
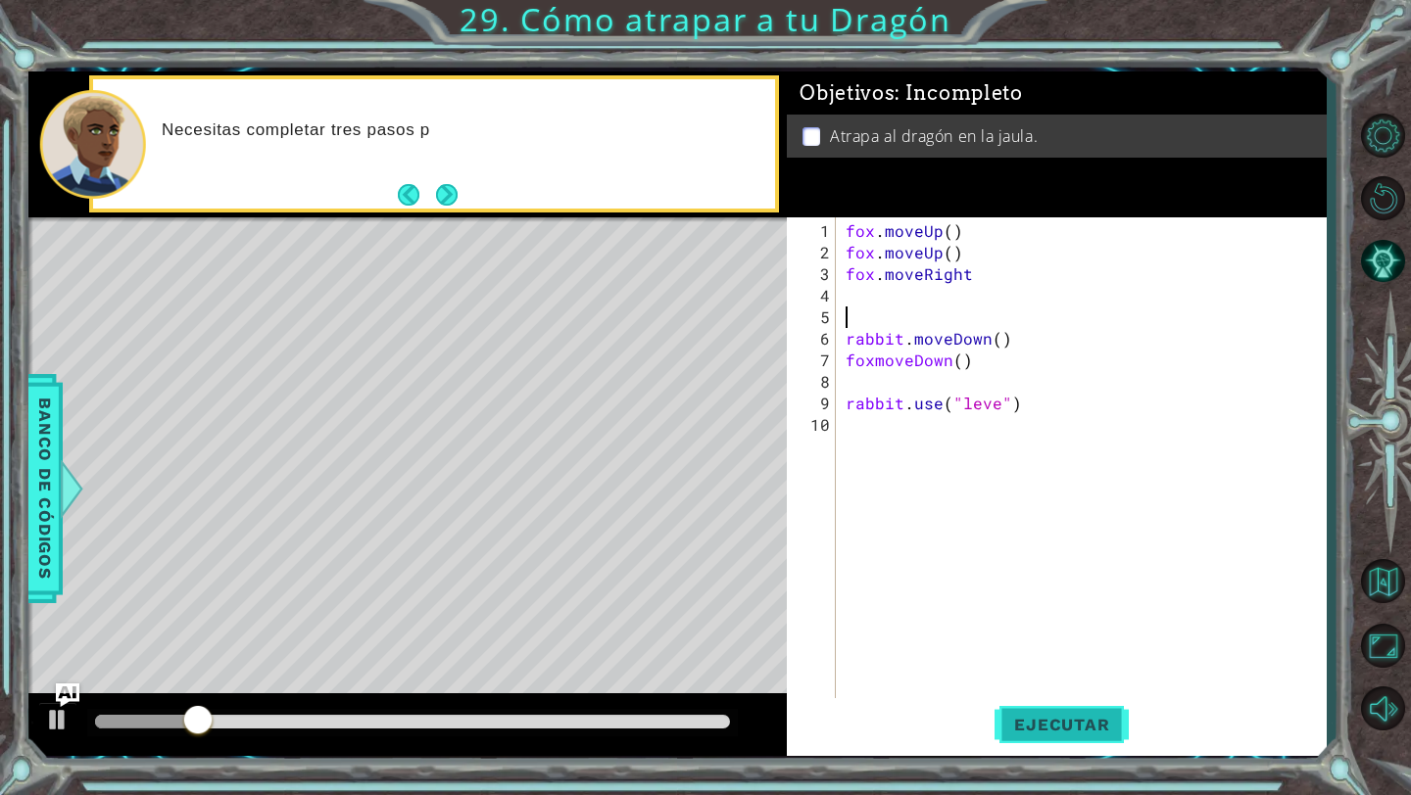
click at [1021, 726] on span "Ejecutar" at bounding box center [1061, 725] width 134 height 20
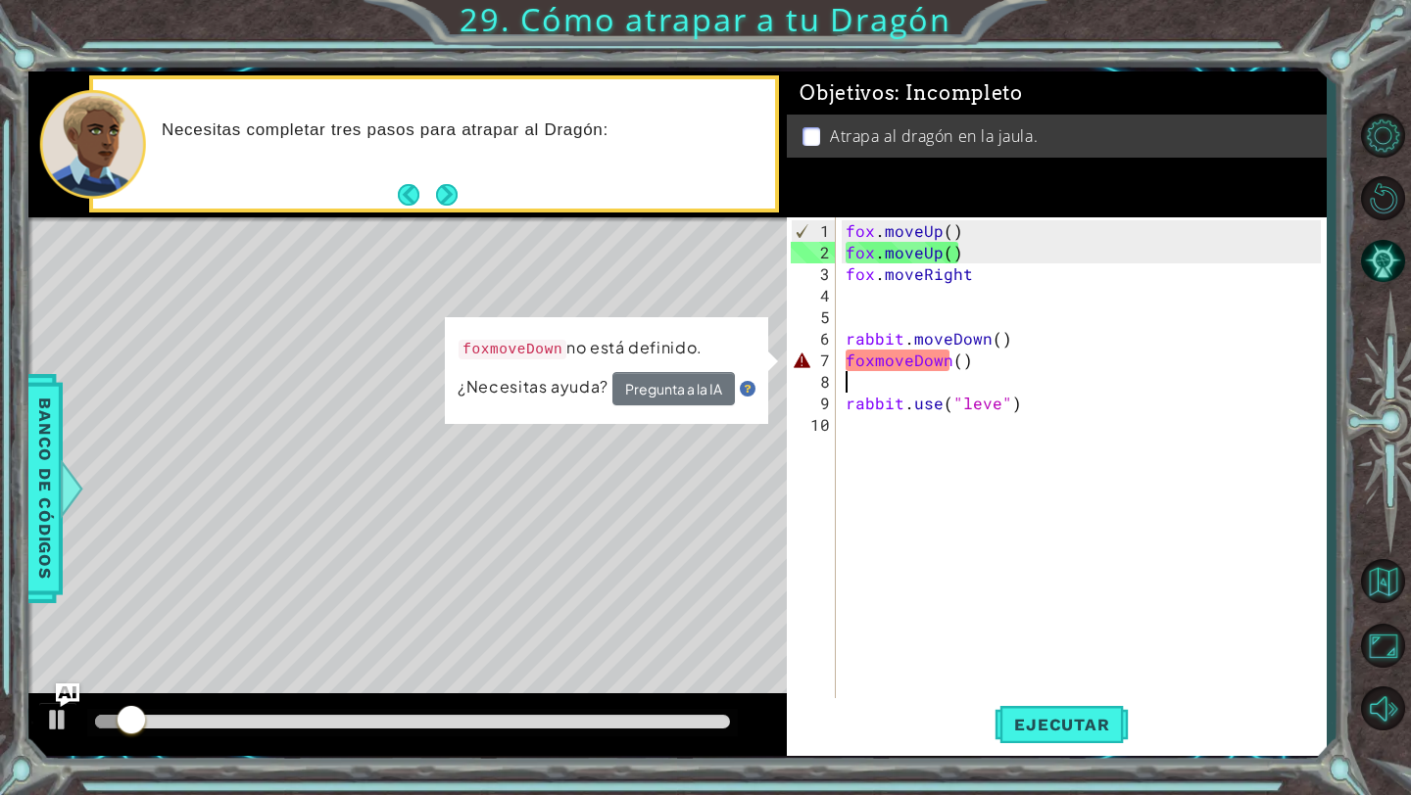
click at [1007, 373] on div "fox . moveUp ( ) fox . moveUp ( ) fox . moveRight rabbit . moveDown ( ) foxmove…" at bounding box center [1085, 489] width 489 height 539
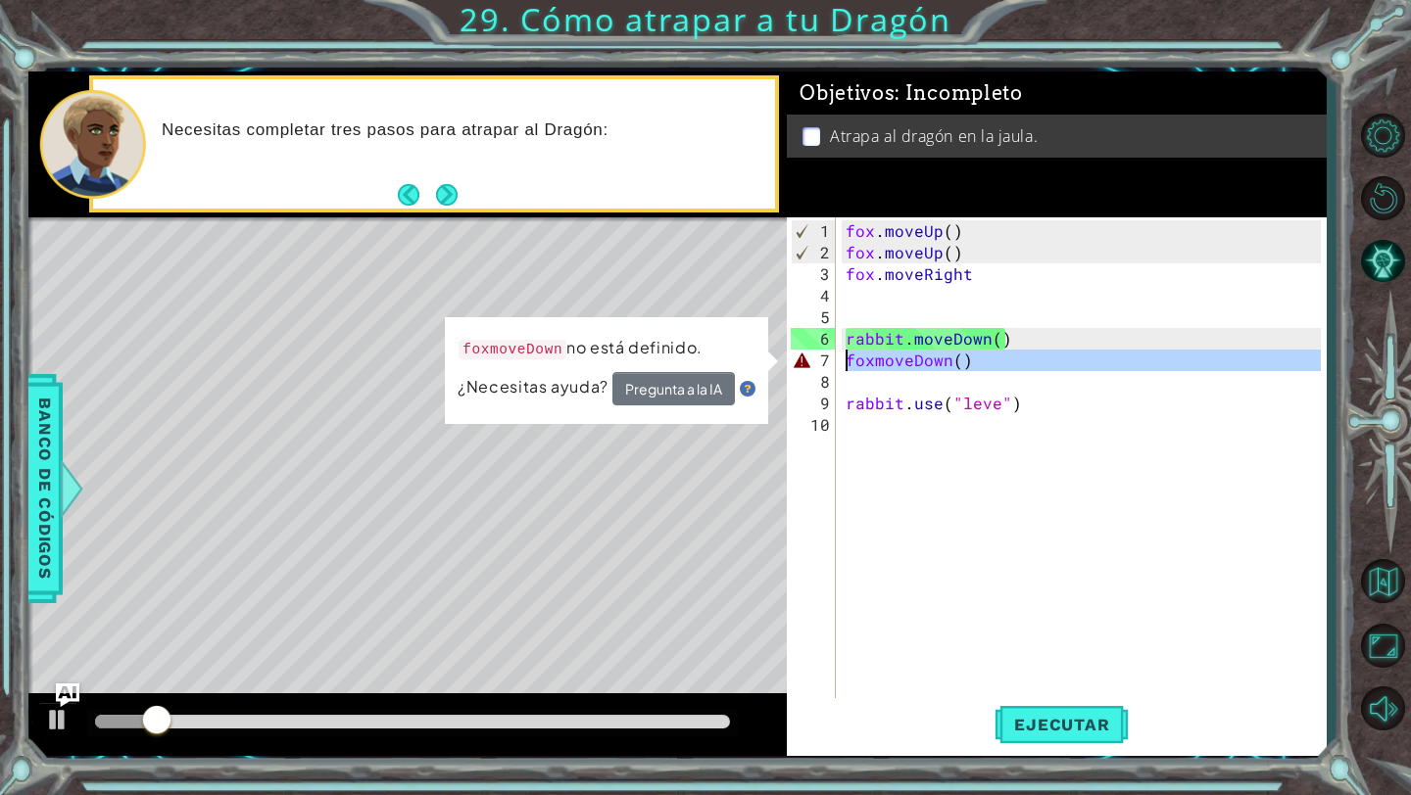
drag, startPoint x: 1007, startPoint y: 373, endPoint x: 831, endPoint y: 357, distance: 177.1
click at [830, 358] on div "1 2 3 4 5 6 7 8 9 10 fox . moveUp ( ) fox . moveUp ( ) fox . moveRight rabbit .…" at bounding box center [1054, 465] width 534 height 496
type textarea "foxmoveDown()"
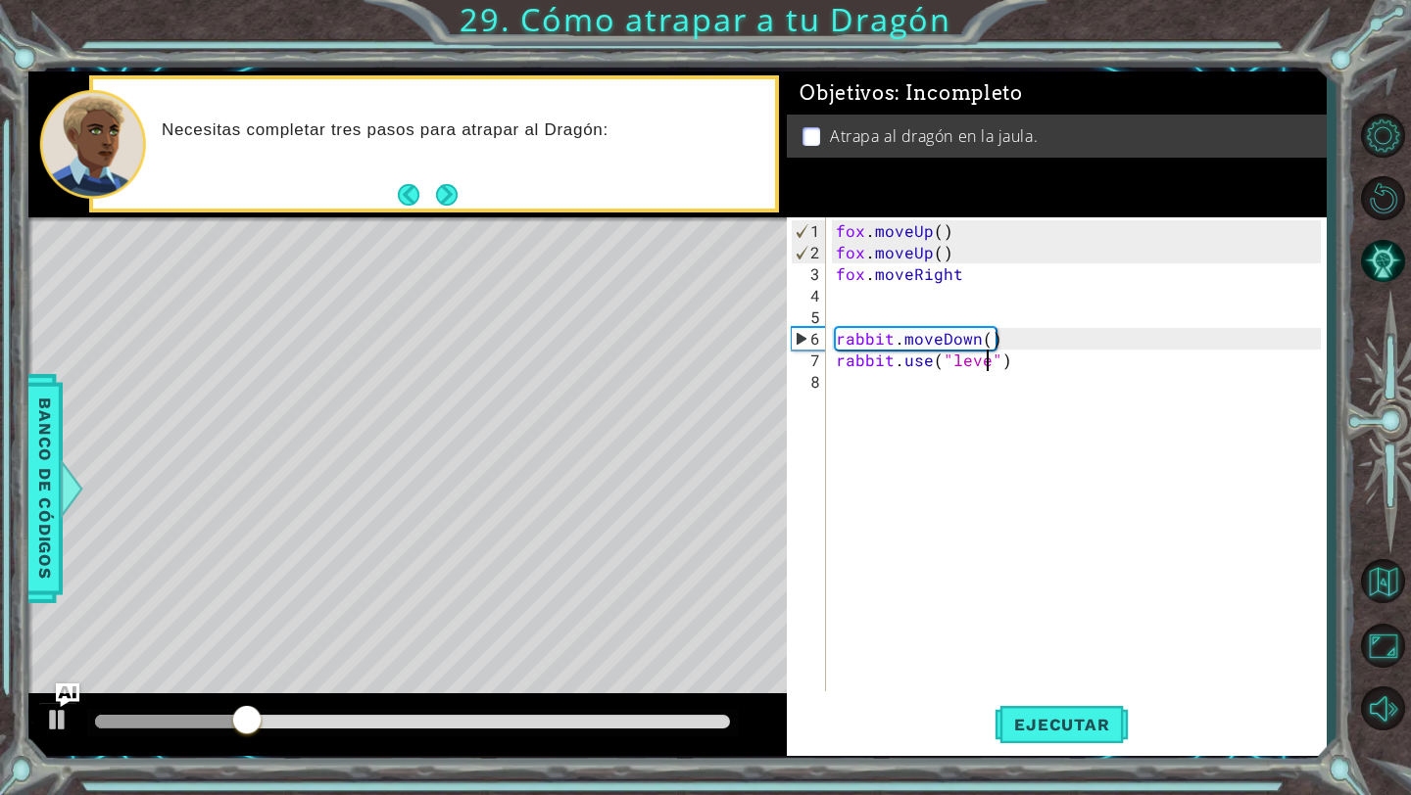
click at [986, 362] on div "fox . moveUp ( ) fox . moveUp ( ) fox . moveRight rabbit . moveDown ( ) rabbit …" at bounding box center [1081, 478] width 499 height 517
type textarea "rabbit.use("lever")"
click at [1062, 713] on button "Ejecutar" at bounding box center [1061, 725] width 134 height 54
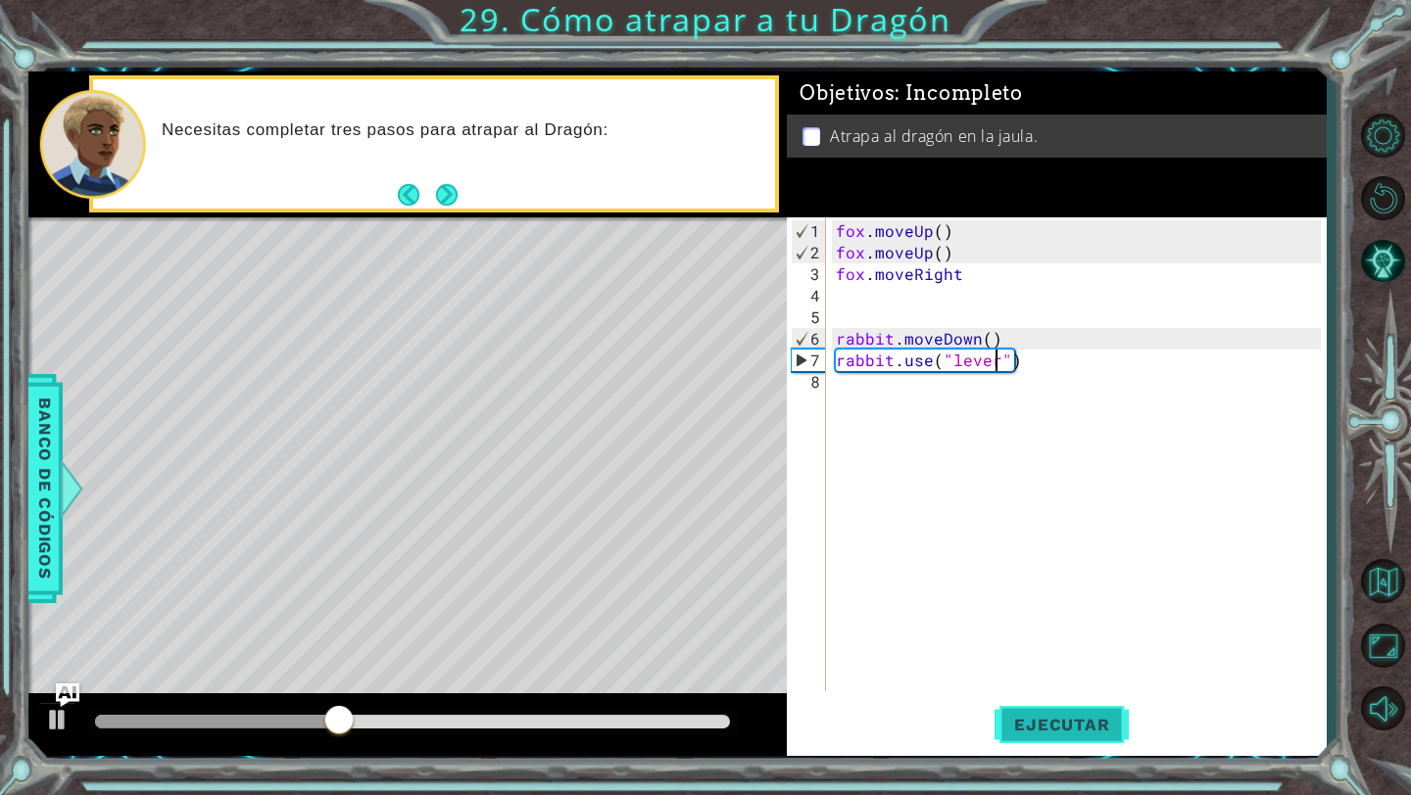
click at [1057, 724] on span "Ejecutar" at bounding box center [1061, 725] width 134 height 20
click at [1118, 370] on div "fox . moveUp ( ) fox . moveUp ( ) fox . moveRight rabbit . moveDown ( ) rabbit …" at bounding box center [1081, 478] width 499 height 517
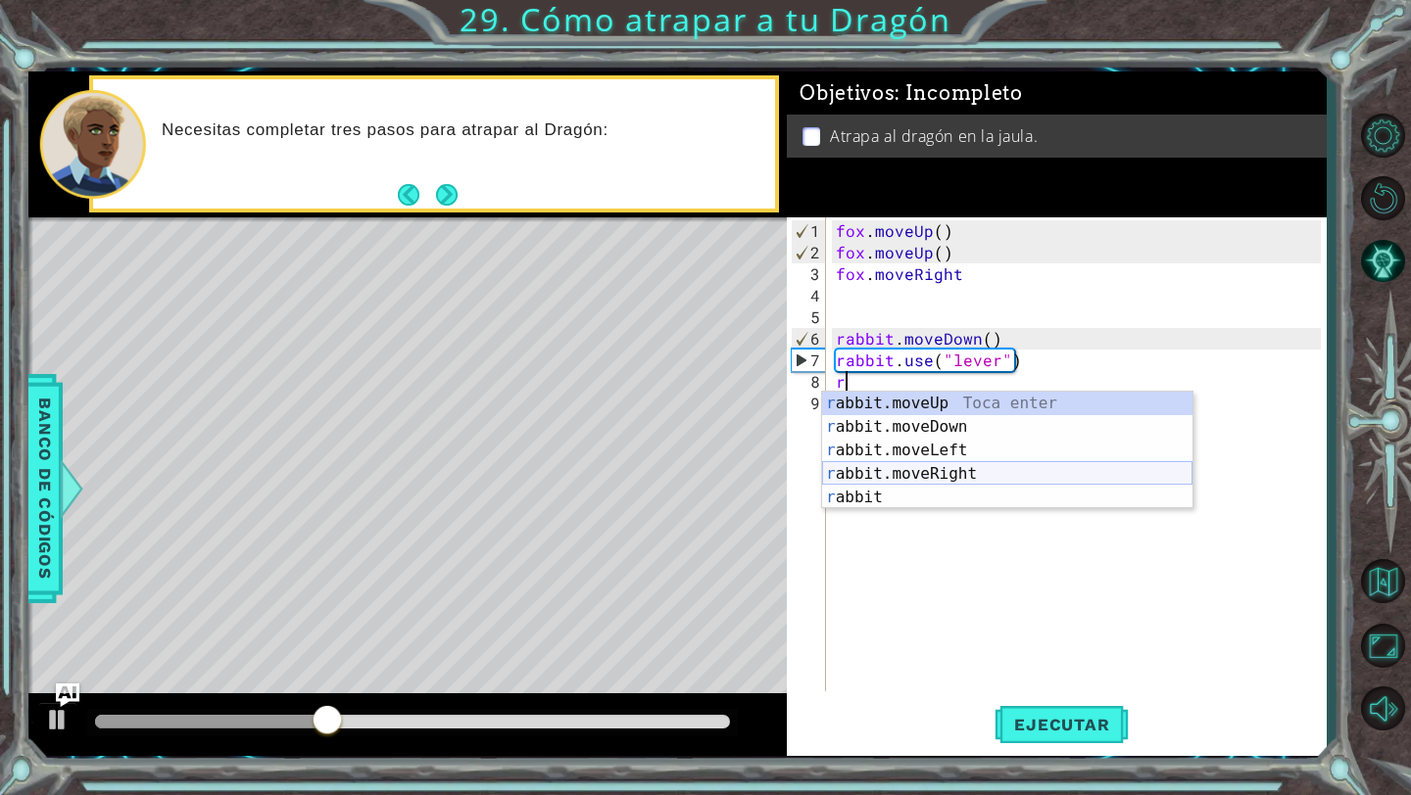
click at [1089, 472] on div "r abbit.moveUp Toca enter r abbit.moveDown Toca enter r abbit.moveLeft Toca ent…" at bounding box center [1007, 474] width 370 height 165
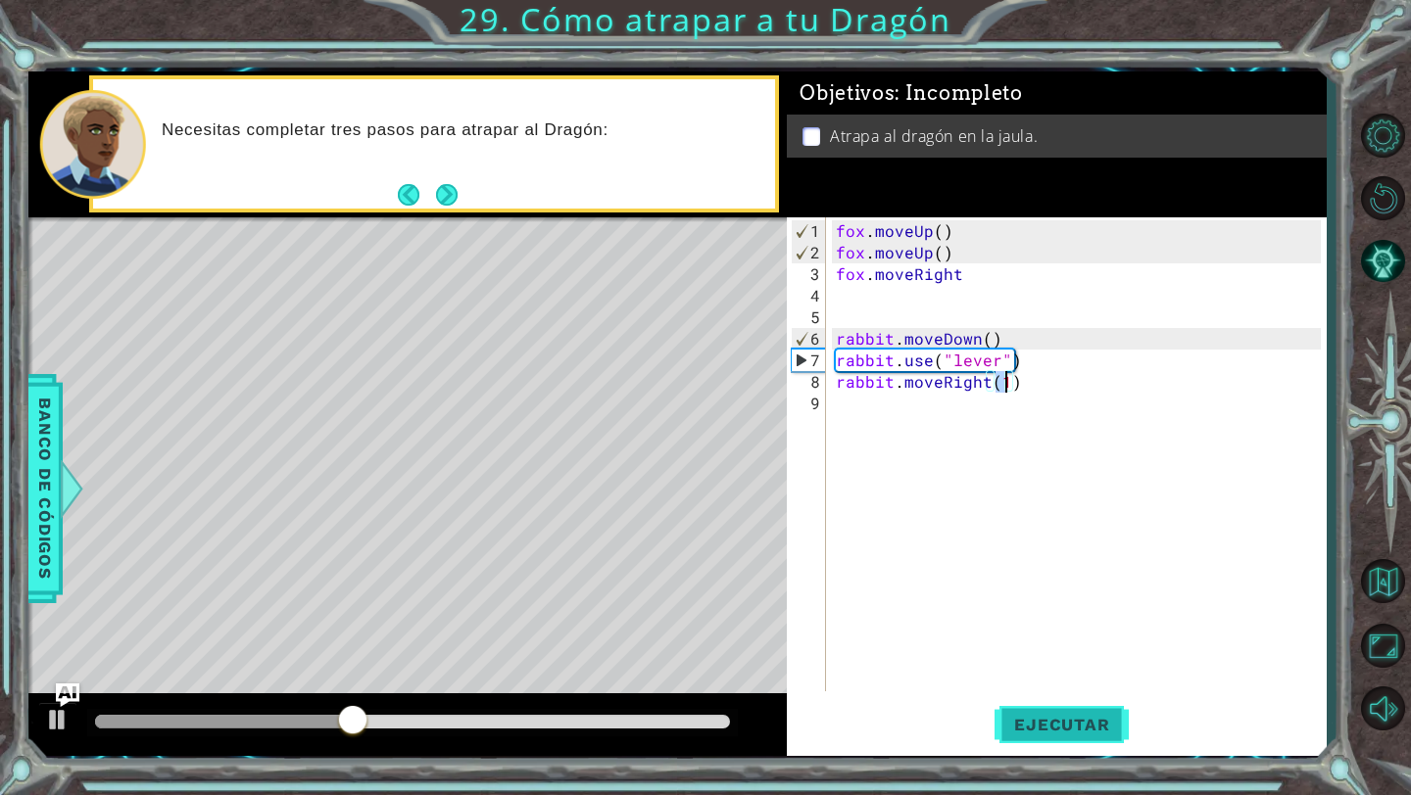
type textarea "rabbit.moveRight(1)"
click at [1030, 716] on span "Ejecutar" at bounding box center [1061, 725] width 134 height 20
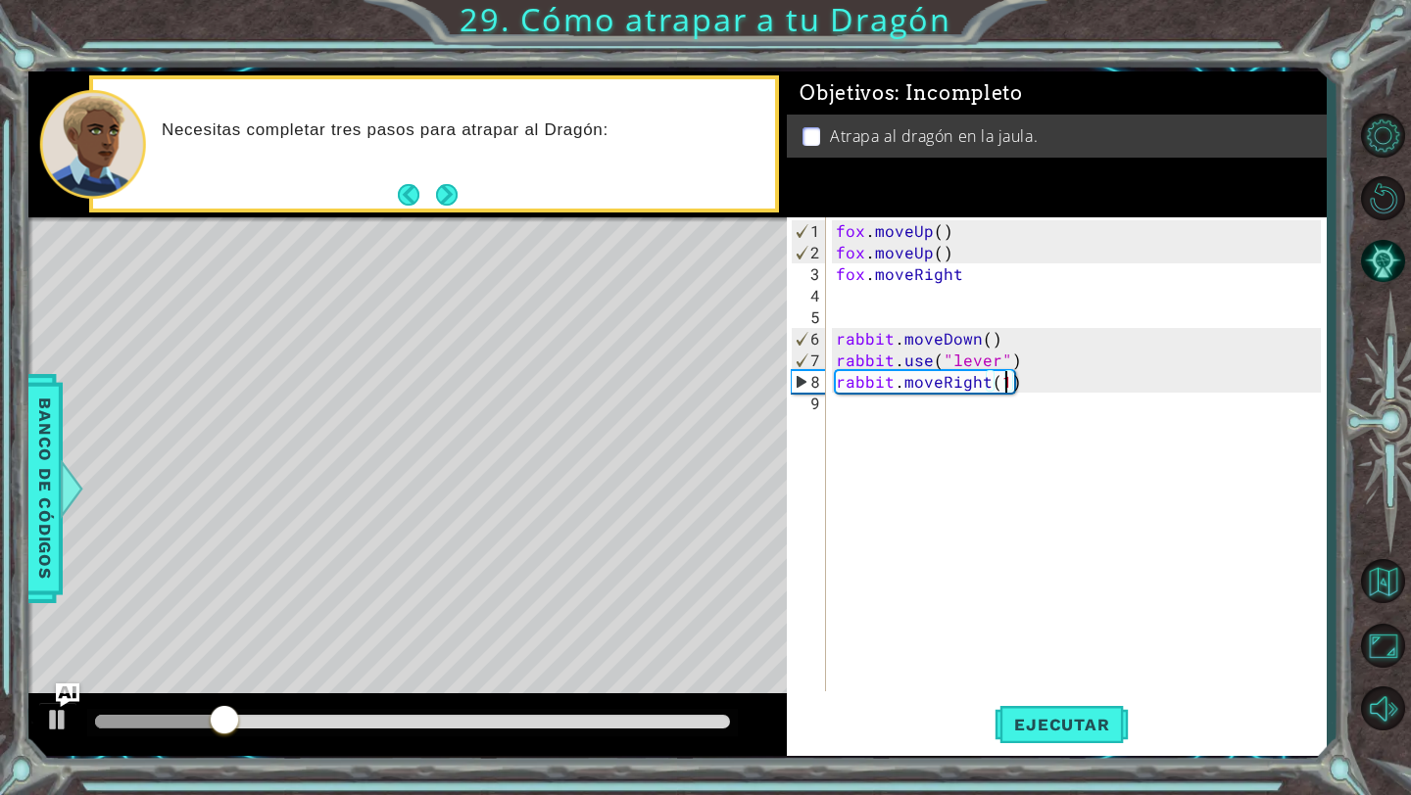
click at [1072, 400] on div "fox . moveUp ( ) fox . moveUp ( ) fox . moveRight rabbit . moveDown ( ) rabbit …" at bounding box center [1081, 478] width 499 height 517
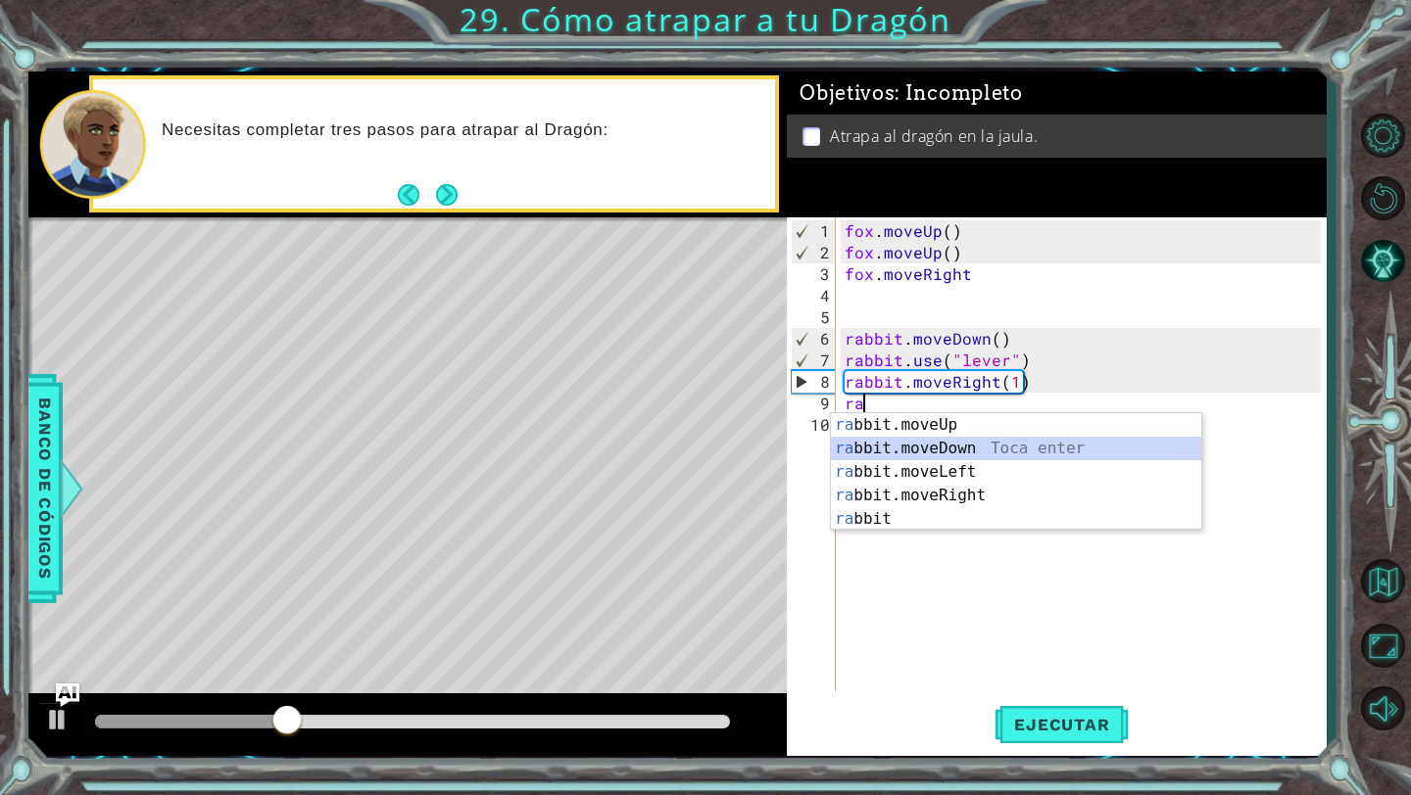
click at [1089, 456] on div "ra bbit.moveUp Toca enter ra bbit.moveDown Toca enter ra bbit.moveLeft Toca ent…" at bounding box center [1016, 495] width 370 height 165
type textarea "rabbit.moveDown(1)"
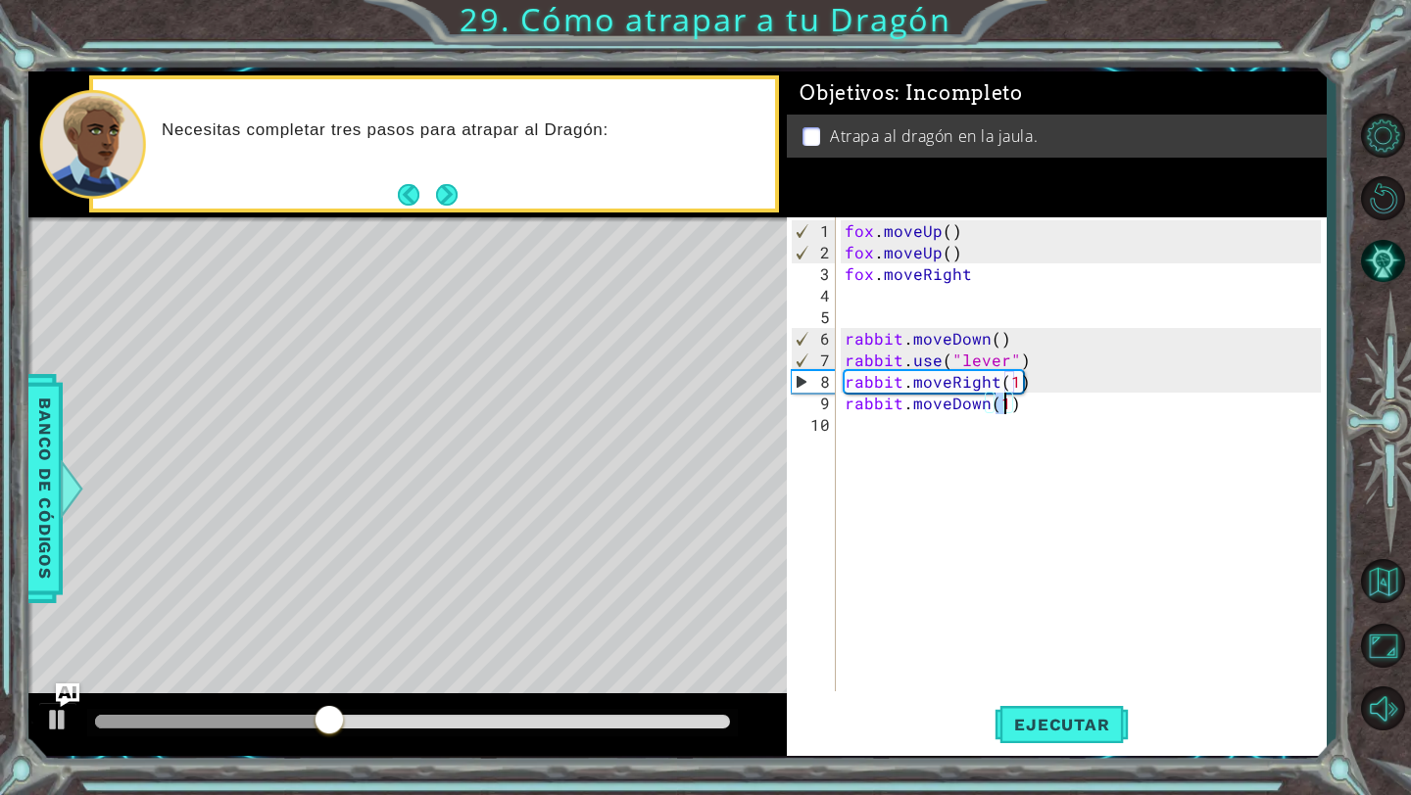
click at [1112, 412] on div "fox . moveUp ( ) fox . moveUp ( ) fox . moveRight rabbit . moveDown ( ) rabbit …" at bounding box center [1085, 478] width 490 height 517
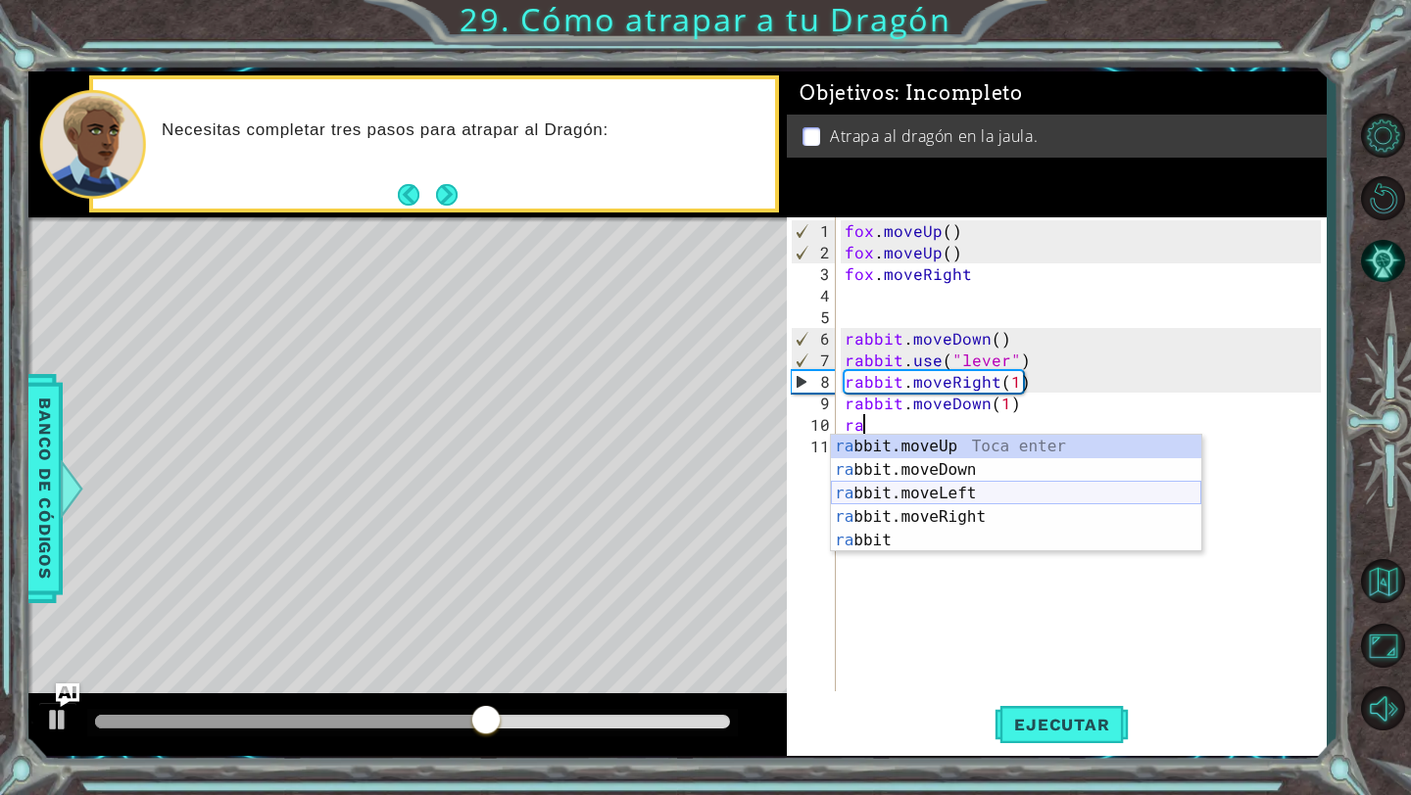
click at [1123, 501] on div "ra bbit.moveUp Toca enter ra bbit.moveDown Toca enter ra bbit.moveLeft Toca ent…" at bounding box center [1016, 517] width 370 height 165
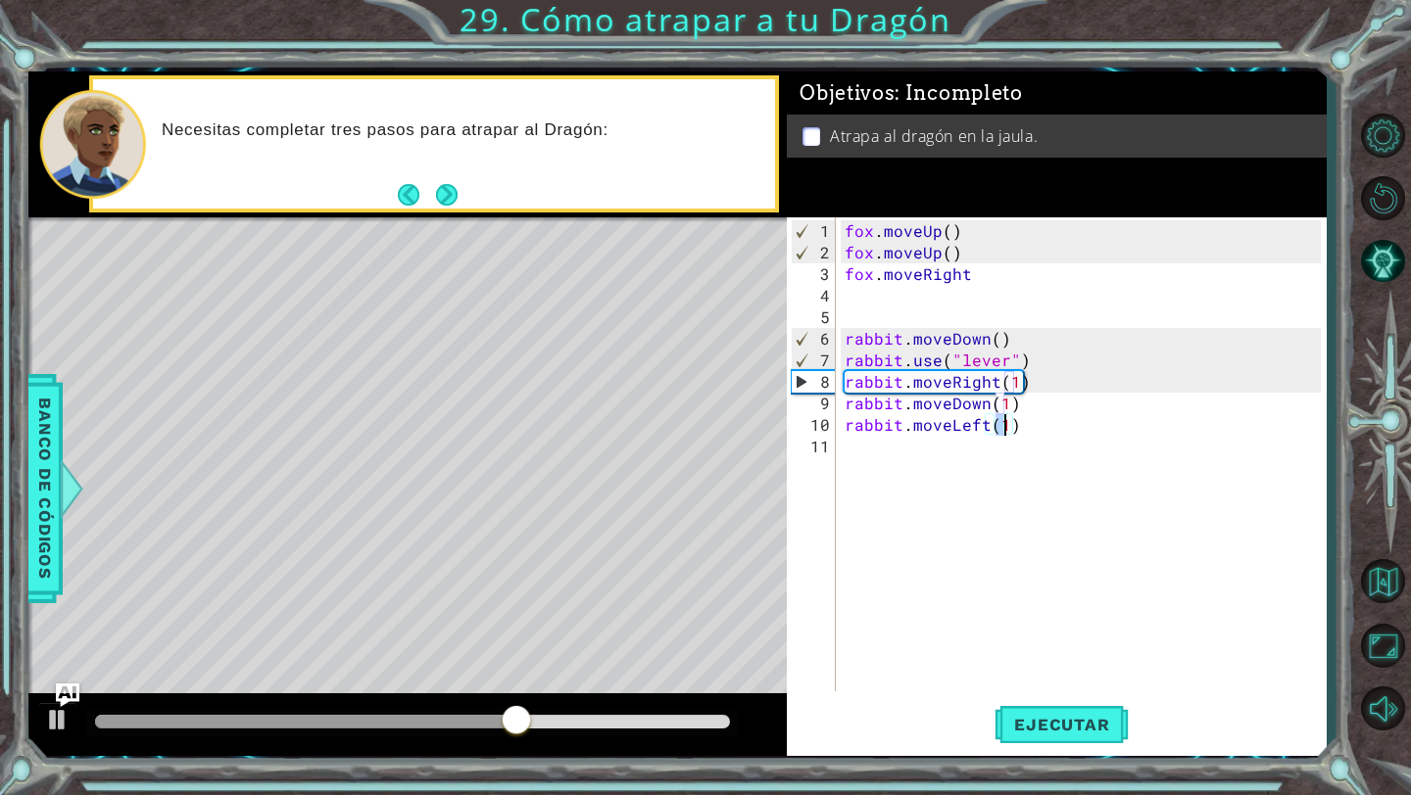
type textarea "rabbit.moveLeft(2)"
click at [1104, 435] on div "fox . moveUp ( ) fox . moveUp ( ) fox . moveRight rabbit . moveDown ( ) rabbit …" at bounding box center [1085, 478] width 490 height 517
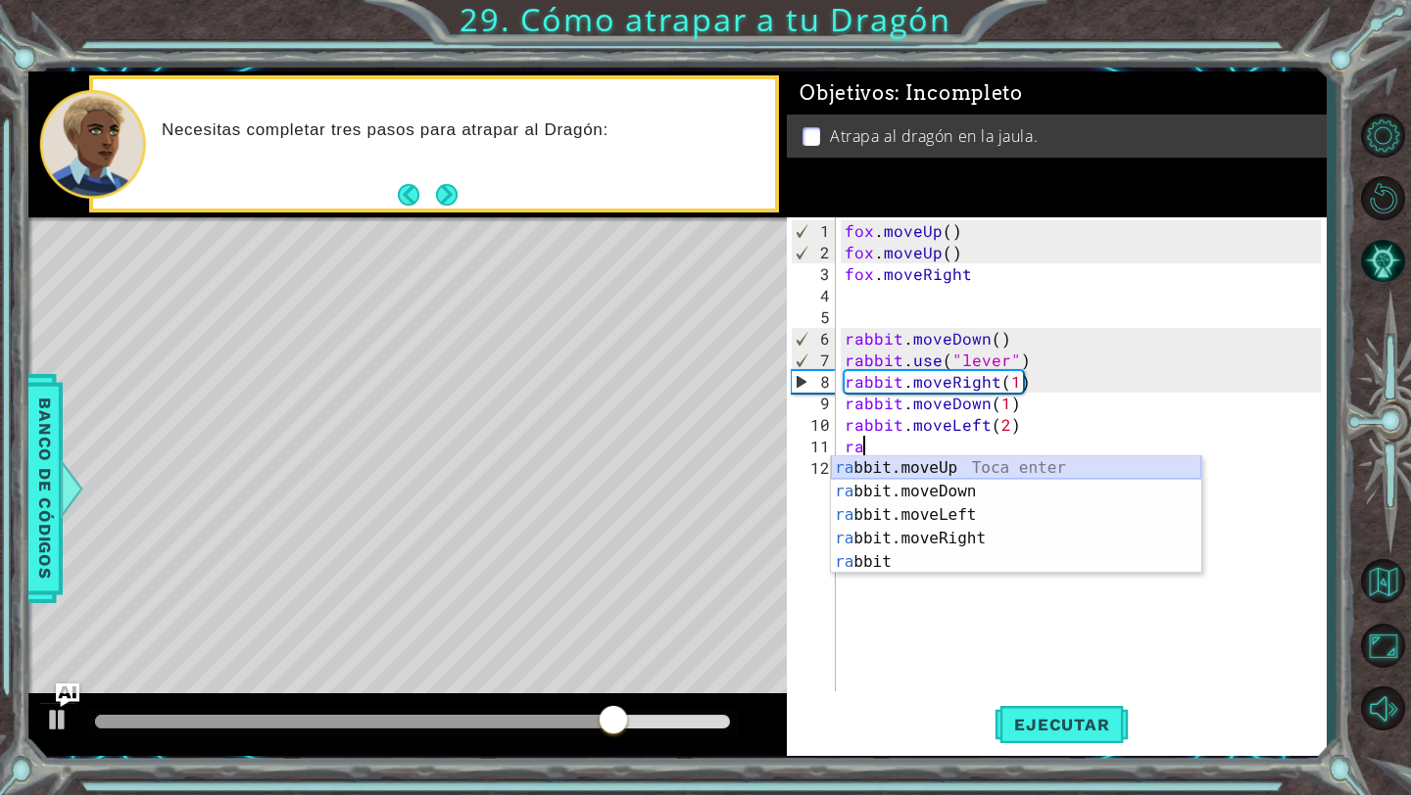
click at [1118, 471] on div "ra bbit.moveUp Toca enter ra bbit.moveDown Toca enter ra bbit.moveLeft Toca ent…" at bounding box center [1016, 538] width 370 height 165
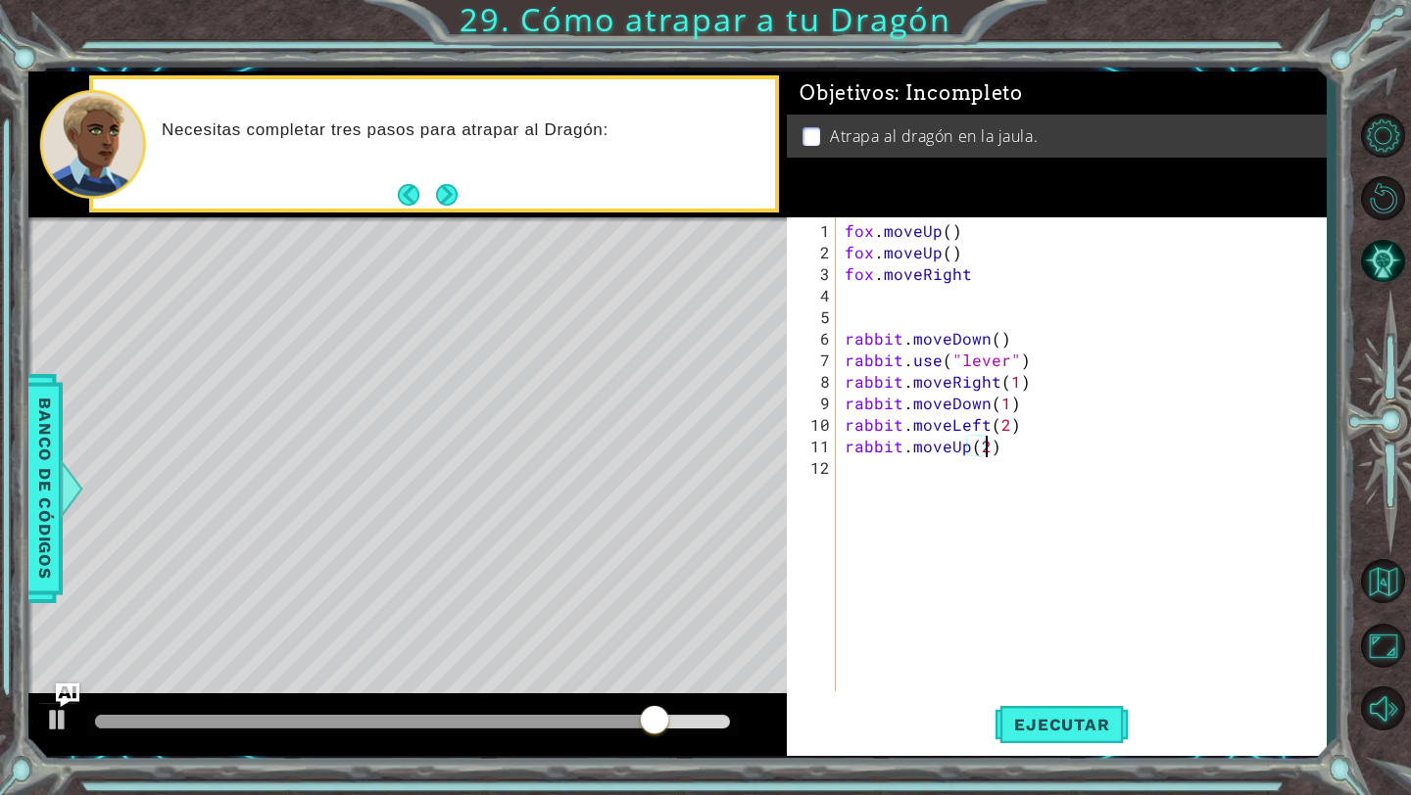
scroll to position [0, 8]
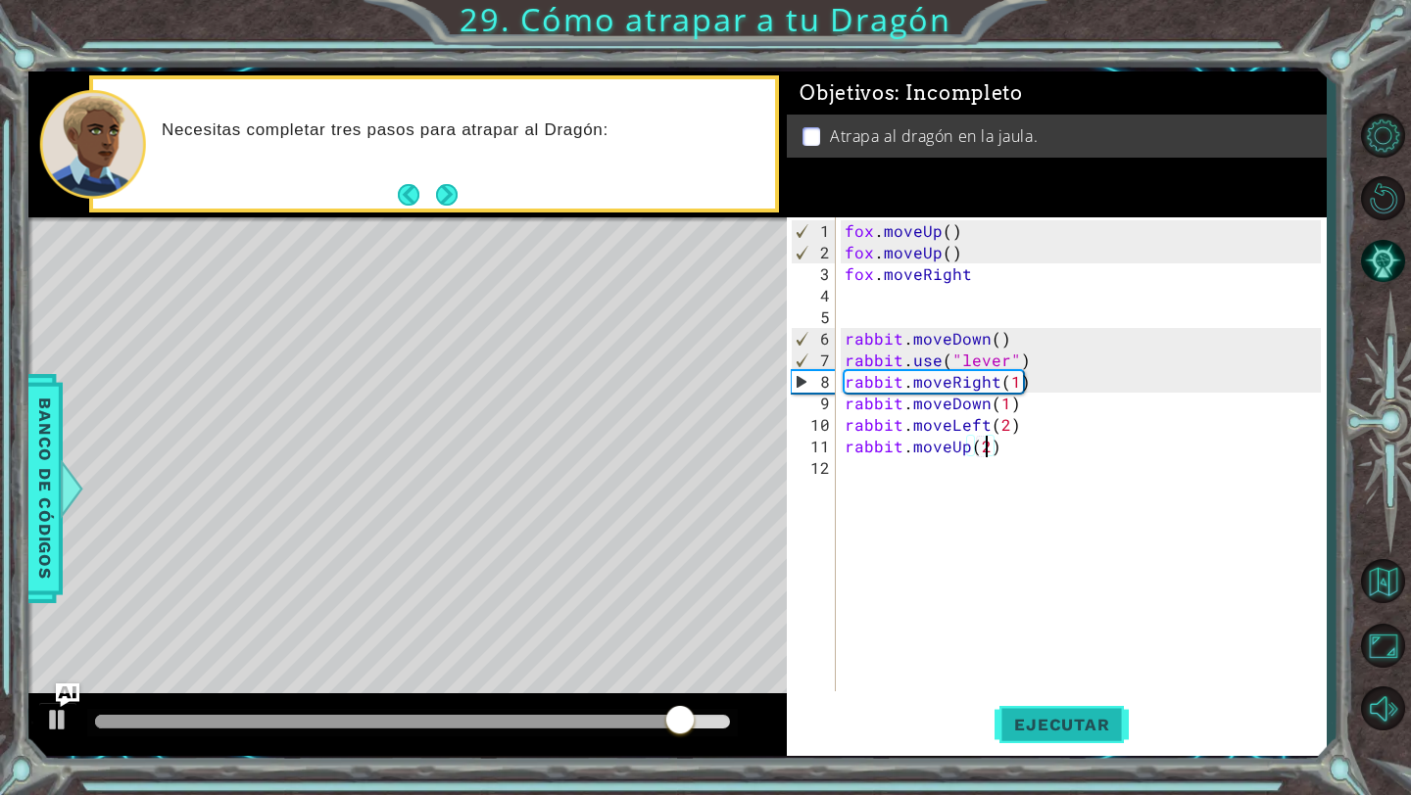
click at [1034, 714] on button "Ejecutar" at bounding box center [1061, 725] width 134 height 54
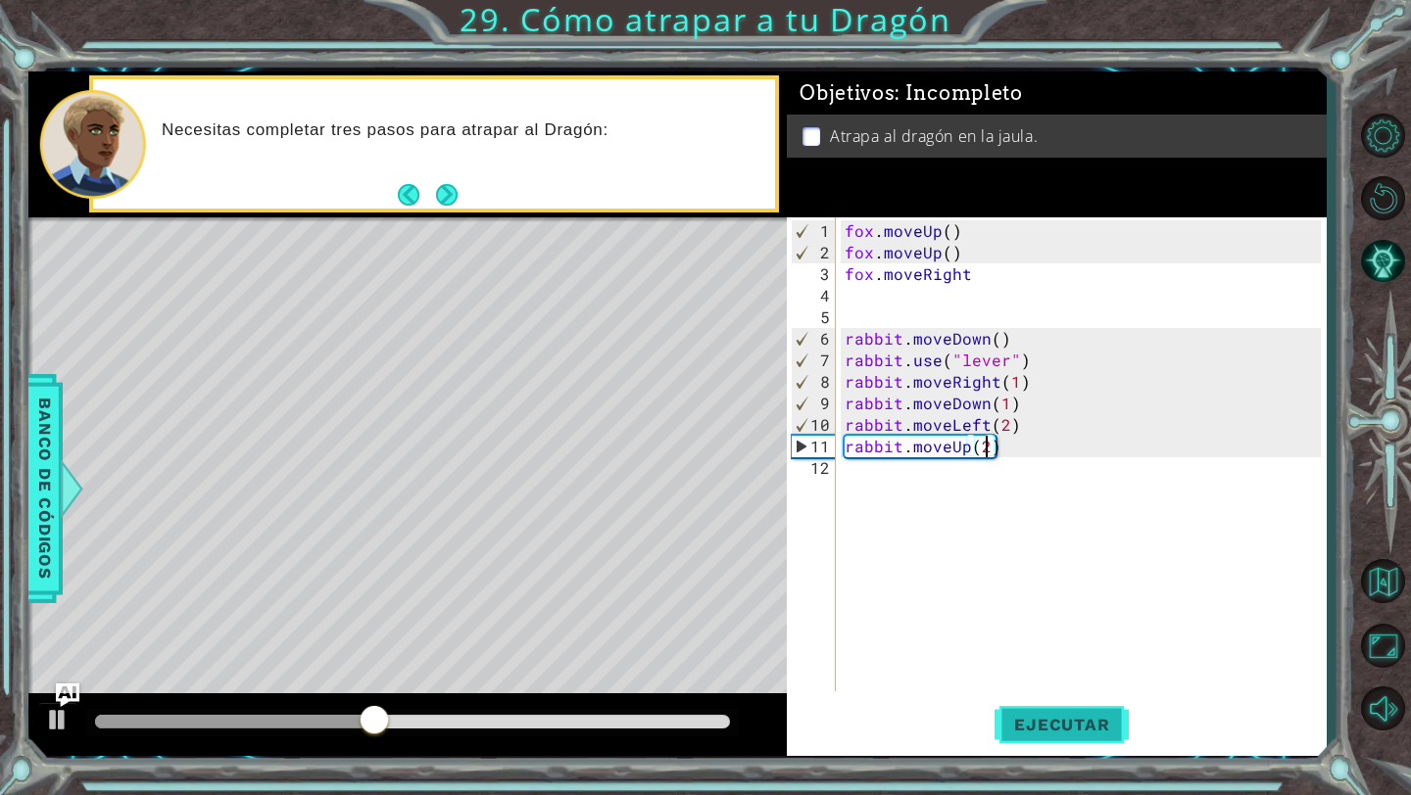
click at [1046, 724] on span "Ejecutar" at bounding box center [1061, 725] width 134 height 20
click at [985, 426] on div "fox . moveUp ( ) fox . moveUp ( ) fox . moveRight rabbit . moveDown ( ) rabbit …" at bounding box center [1085, 478] width 490 height 517
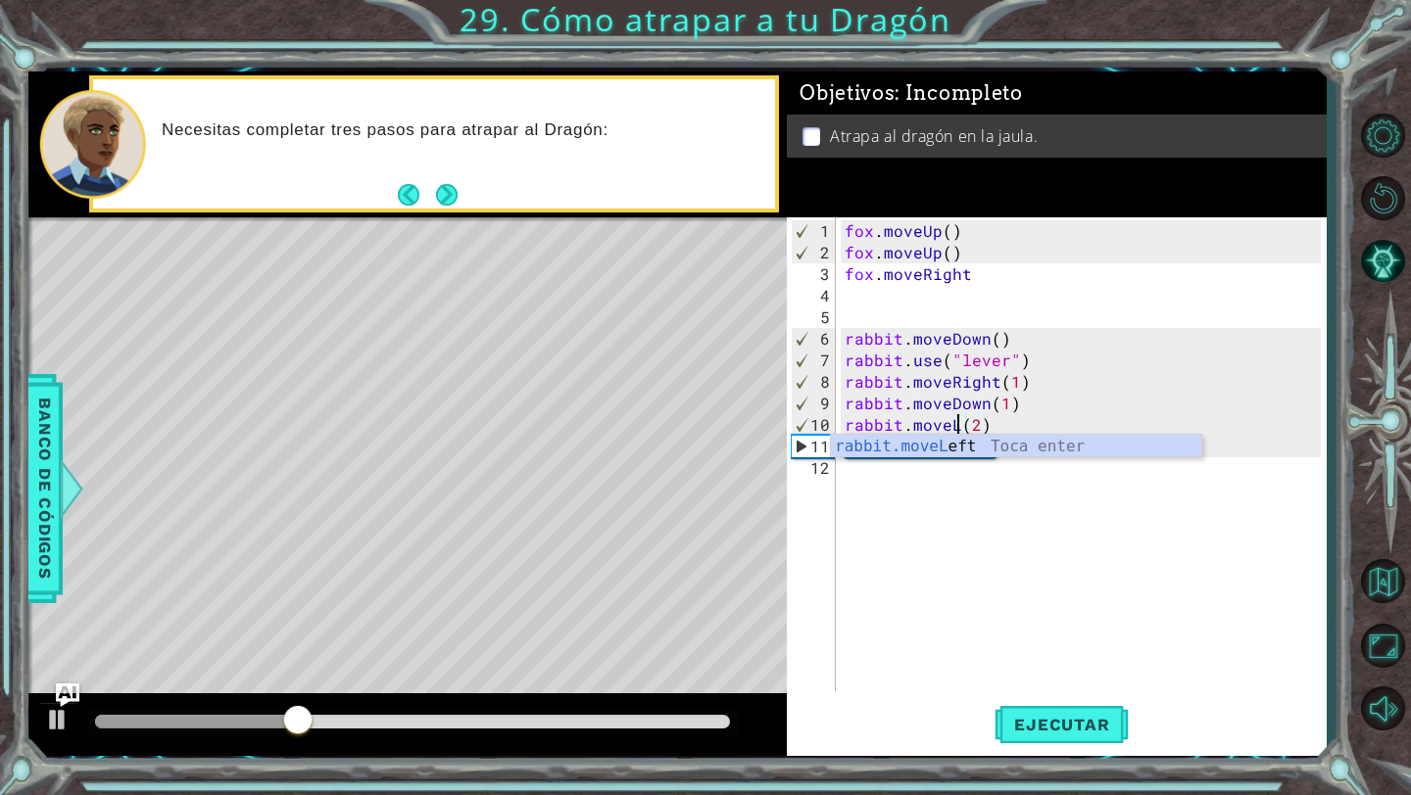
scroll to position [0, 7]
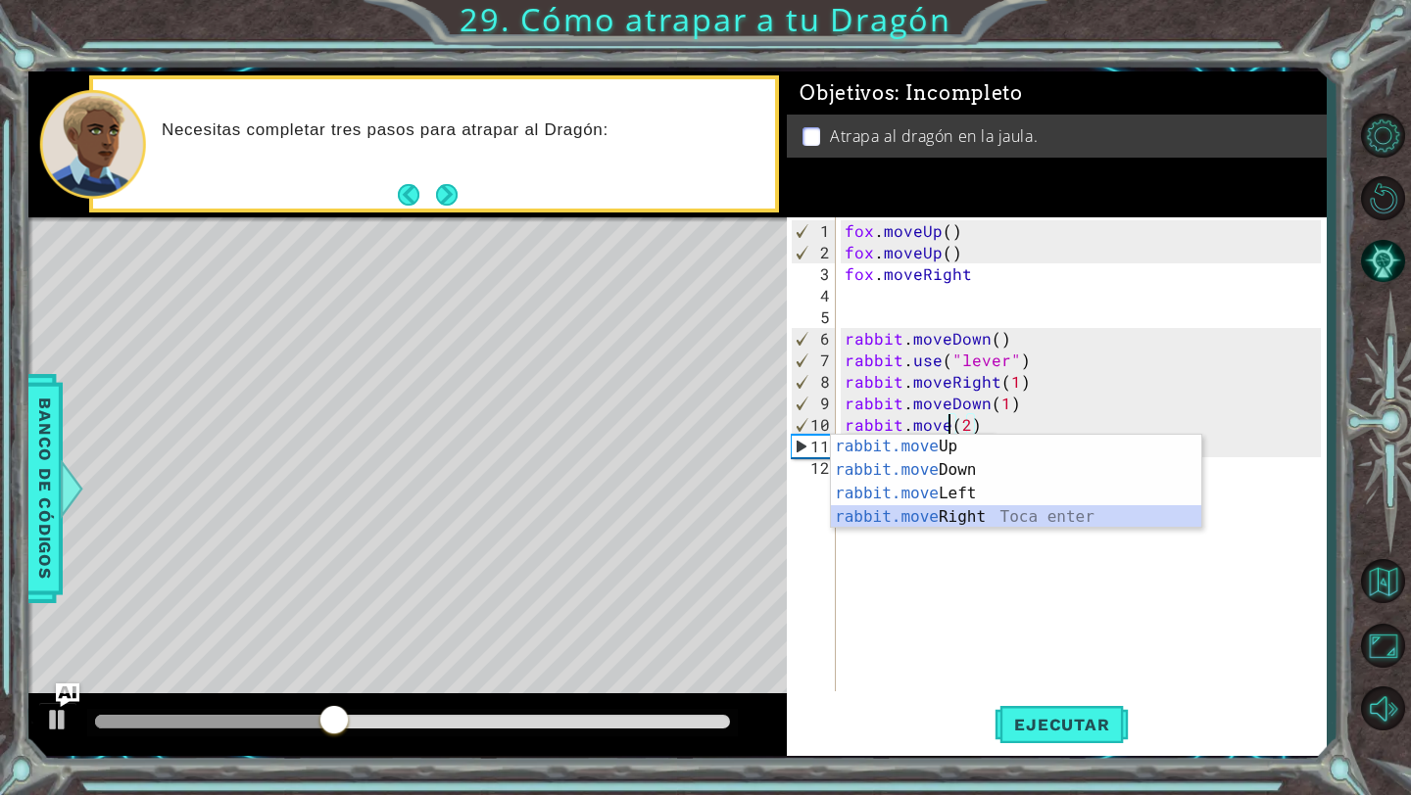
click at [1035, 520] on div "rabbit.move Up Toca enter rabbit.move Down Toca enter rabbit.move Left Toca ent…" at bounding box center [1016, 505] width 370 height 141
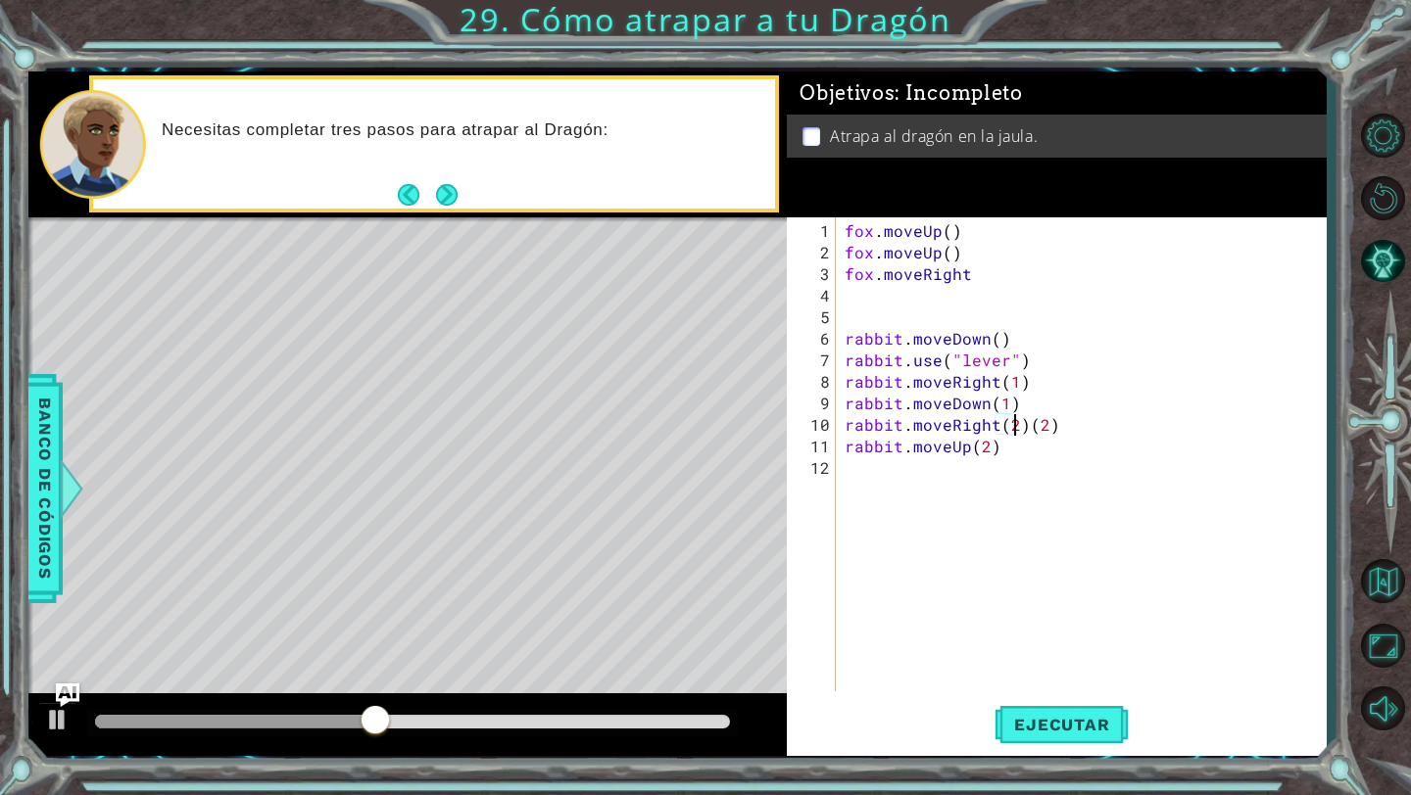
scroll to position [0, 11]
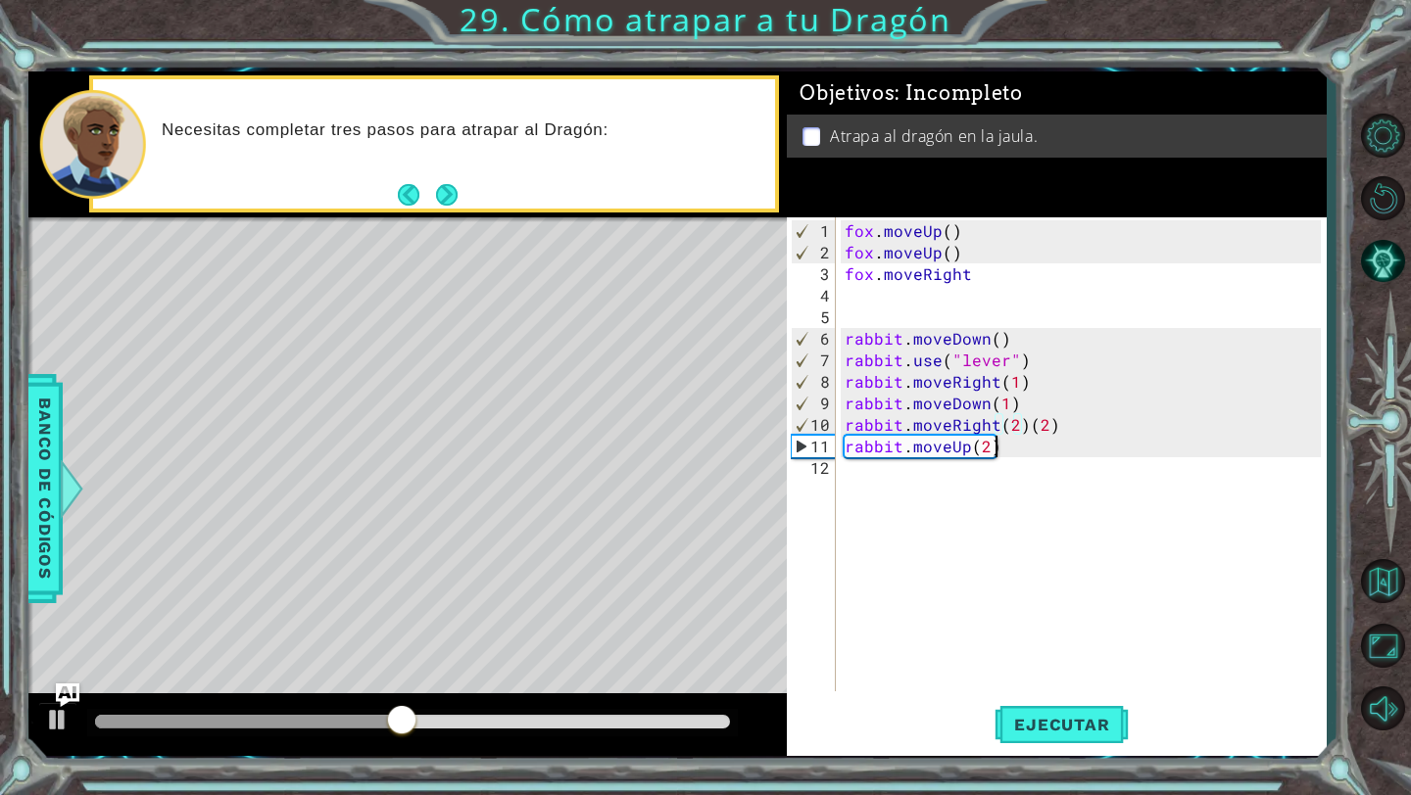
click at [1097, 434] on div "fox . moveUp ( ) fox . moveUp ( ) fox . moveRight rabbit . moveDown ( ) rabbit …" at bounding box center [1085, 478] width 490 height 517
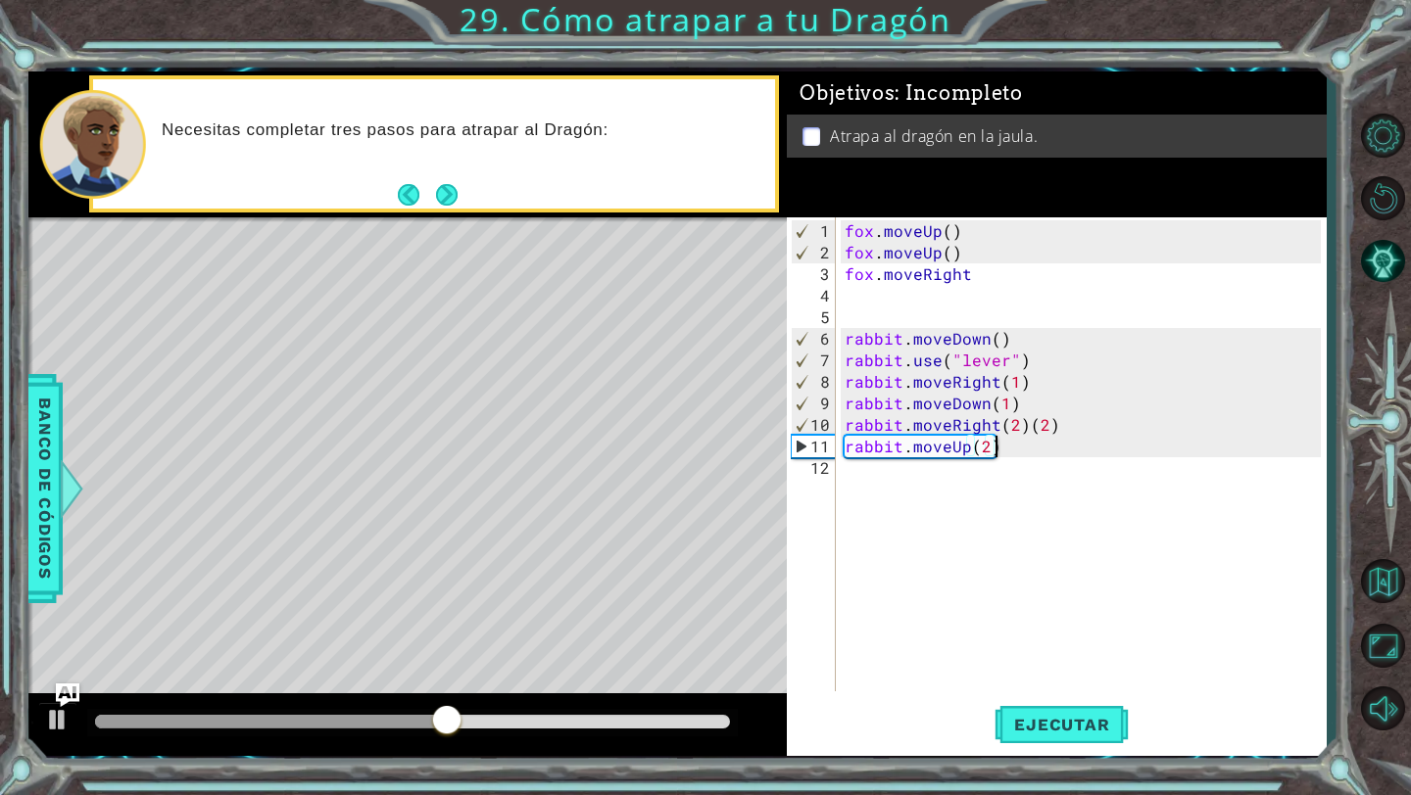
click at [1051, 427] on div "fox . moveUp ( ) fox . moveUp ( ) fox . moveRight rabbit . moveDown ( ) rabbit …" at bounding box center [1085, 478] width 490 height 517
click at [1046, 734] on span "Ejecutar" at bounding box center [1061, 725] width 134 height 20
click at [1017, 449] on div "fox . moveUp ( ) fox . moveUp ( ) fox . moveRight rabbit . moveDown ( ) rabbit …" at bounding box center [1085, 478] width 490 height 517
type textarea "rabbit.moveUp(2)"
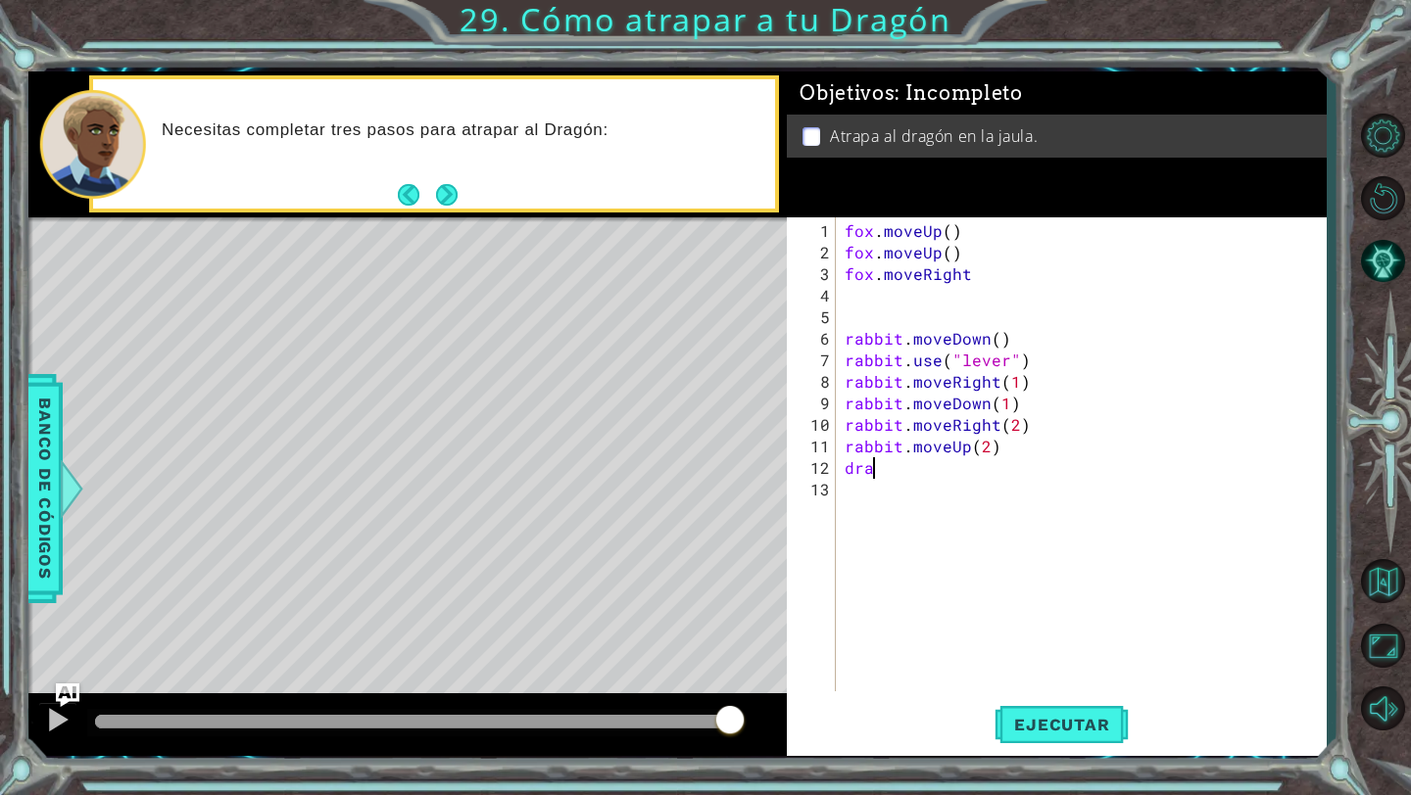
scroll to position [0, 0]
type textarea "d"
type textarea "rabbit.moveUp(2)"
type textarea "d"
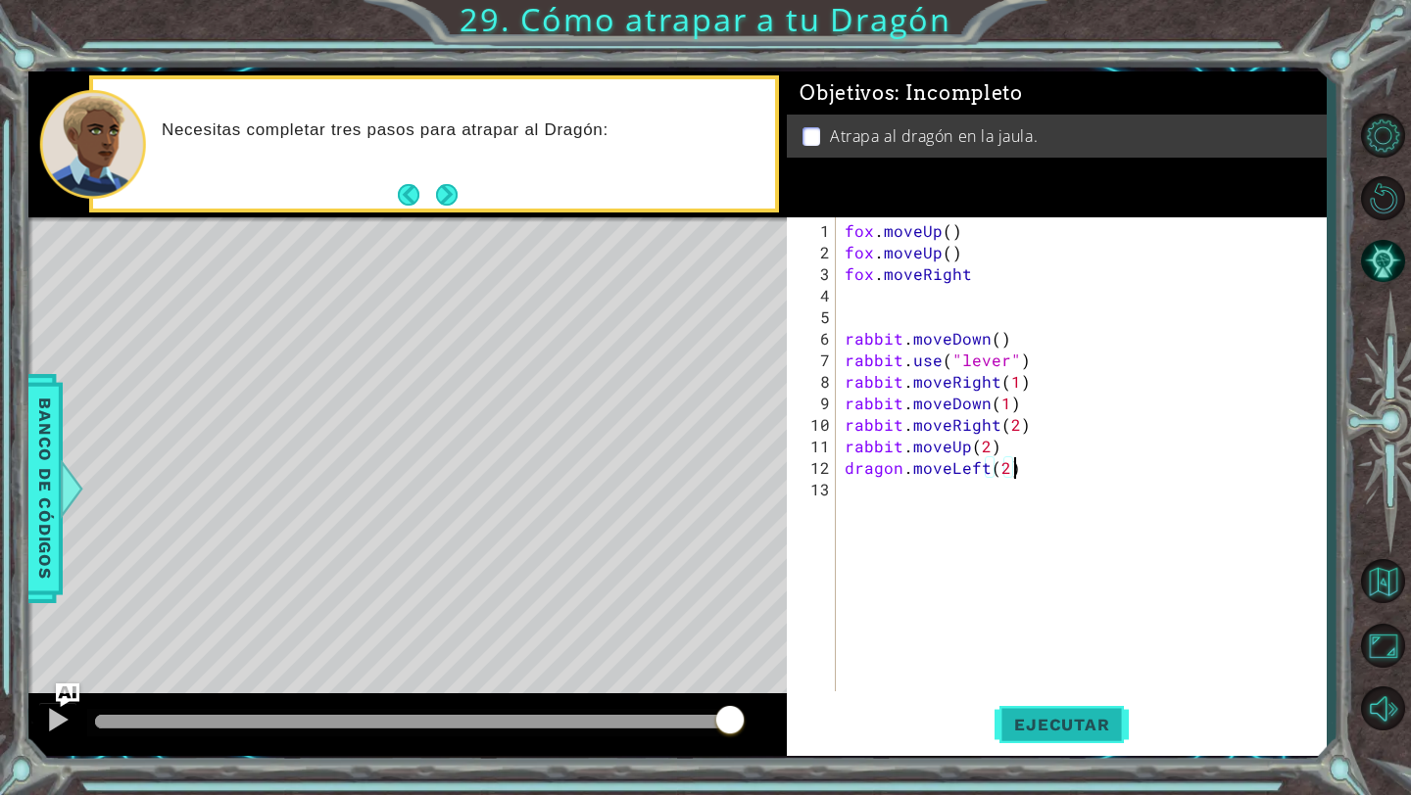
click at [1105, 723] on span "Ejecutar" at bounding box center [1061, 725] width 134 height 20
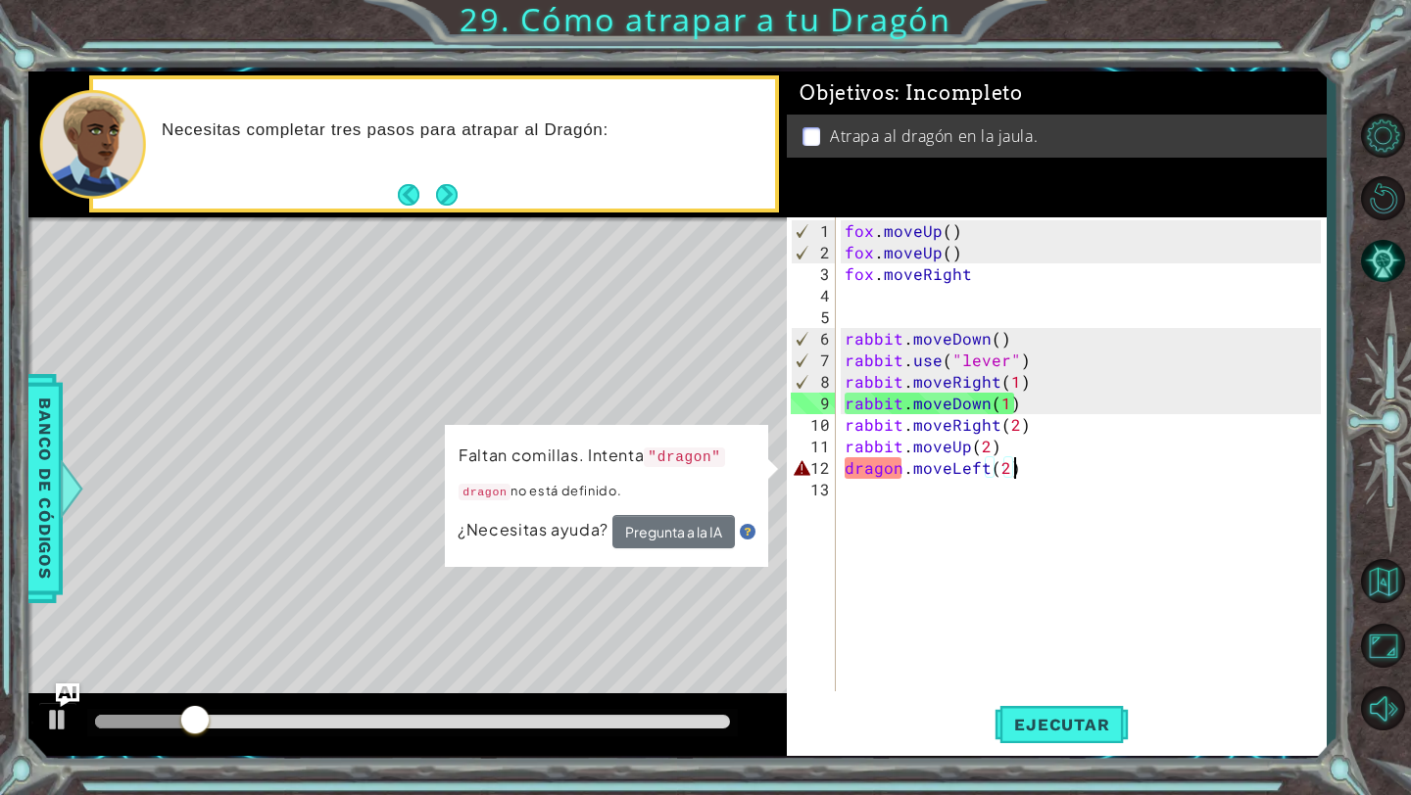
click at [900, 464] on div "fox . moveUp ( ) fox . moveUp ( ) fox . moveRight rabbit . moveDown ( ) rabbit …" at bounding box center [1085, 478] width 490 height 517
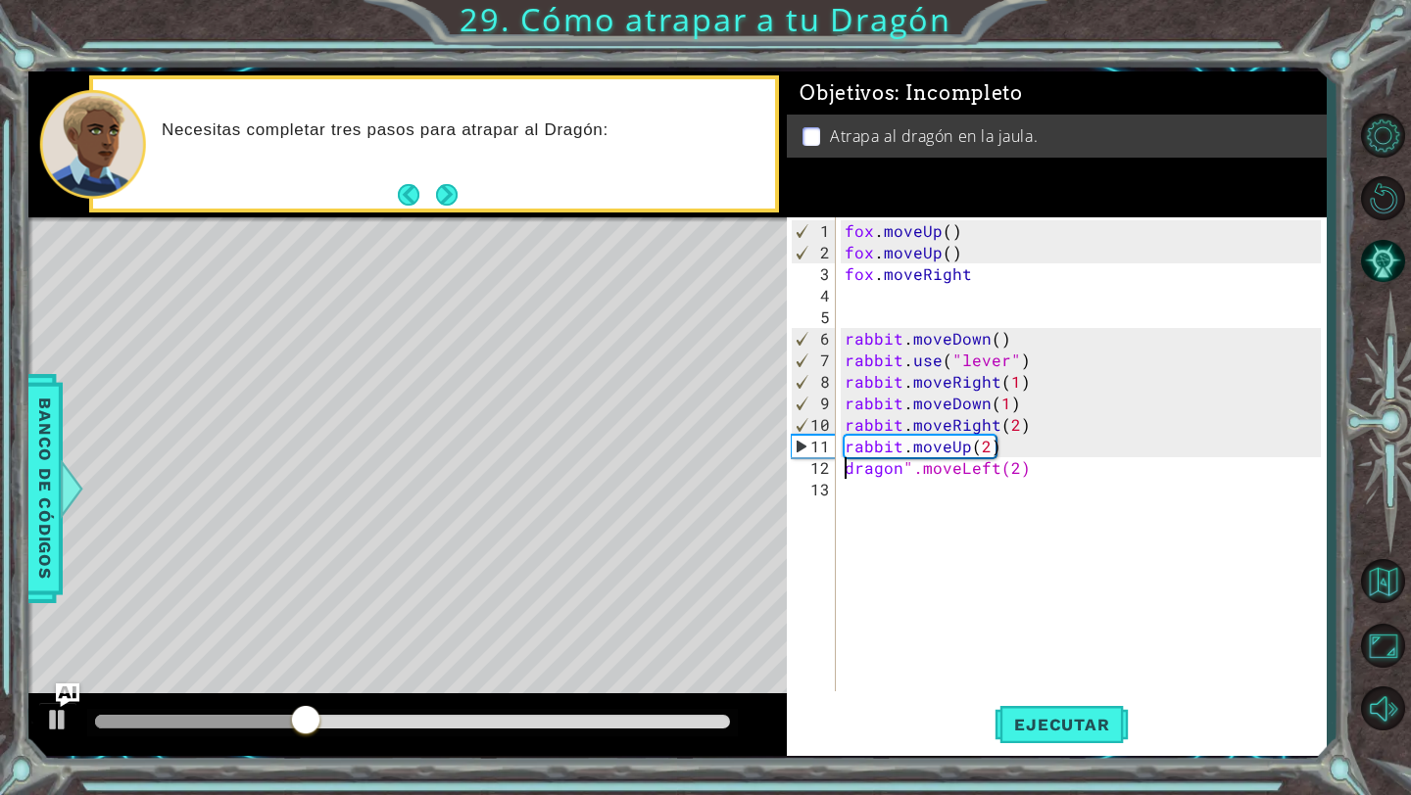
scroll to position [0, 1]
click at [1051, 735] on button "Ejecutar" at bounding box center [1061, 725] width 134 height 54
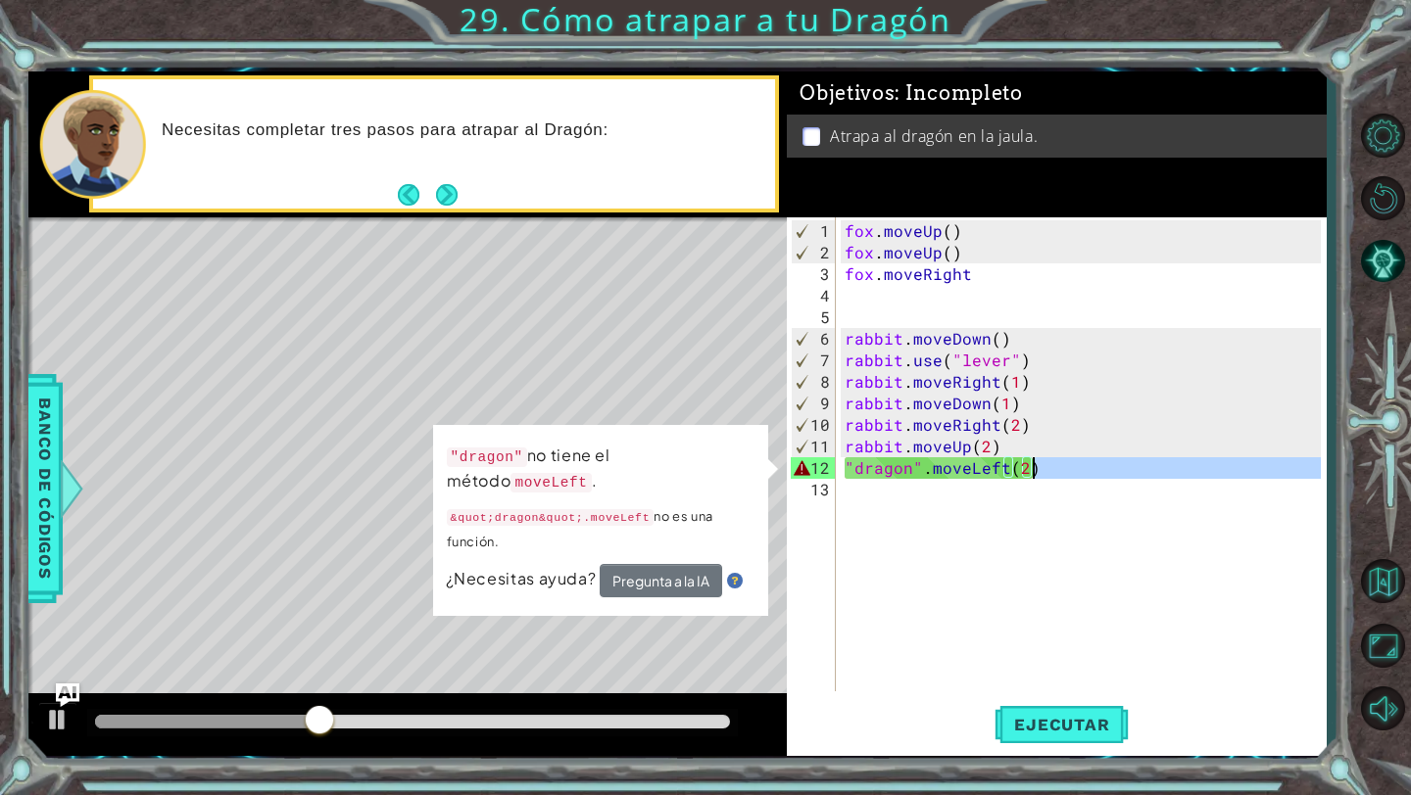
drag, startPoint x: 928, startPoint y: 509, endPoint x: 1114, endPoint y: 462, distance: 192.0
click at [1116, 463] on div "fox . moveUp ( ) fox . moveUp ( ) fox . moveRight rabbit . moveDown ( ) rabbit …" at bounding box center [1085, 478] width 490 height 517
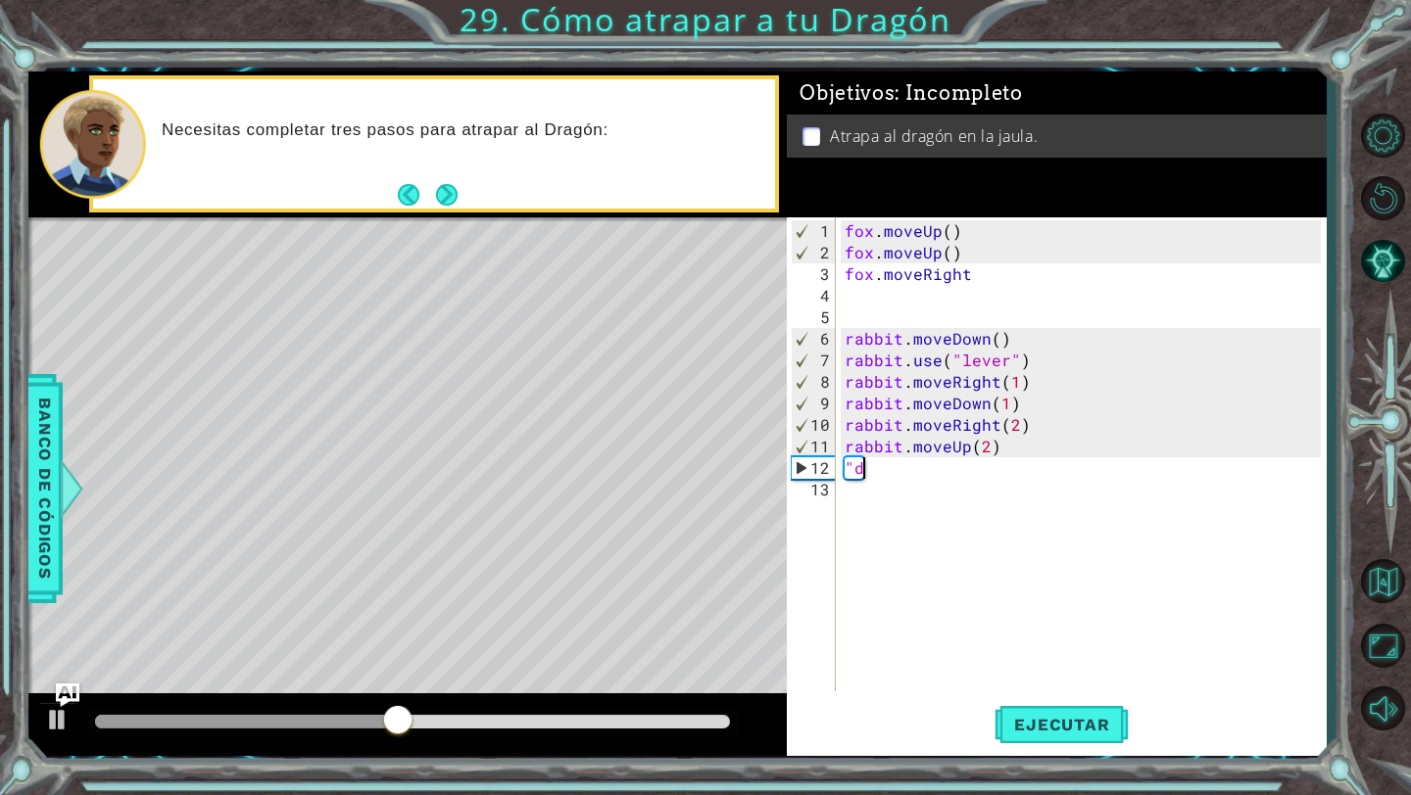
scroll to position [0, 0]
type textarea """
type textarea "rabbit.moveUp(2)"
click at [1046, 722] on span "Ejecutar" at bounding box center [1061, 725] width 134 height 20
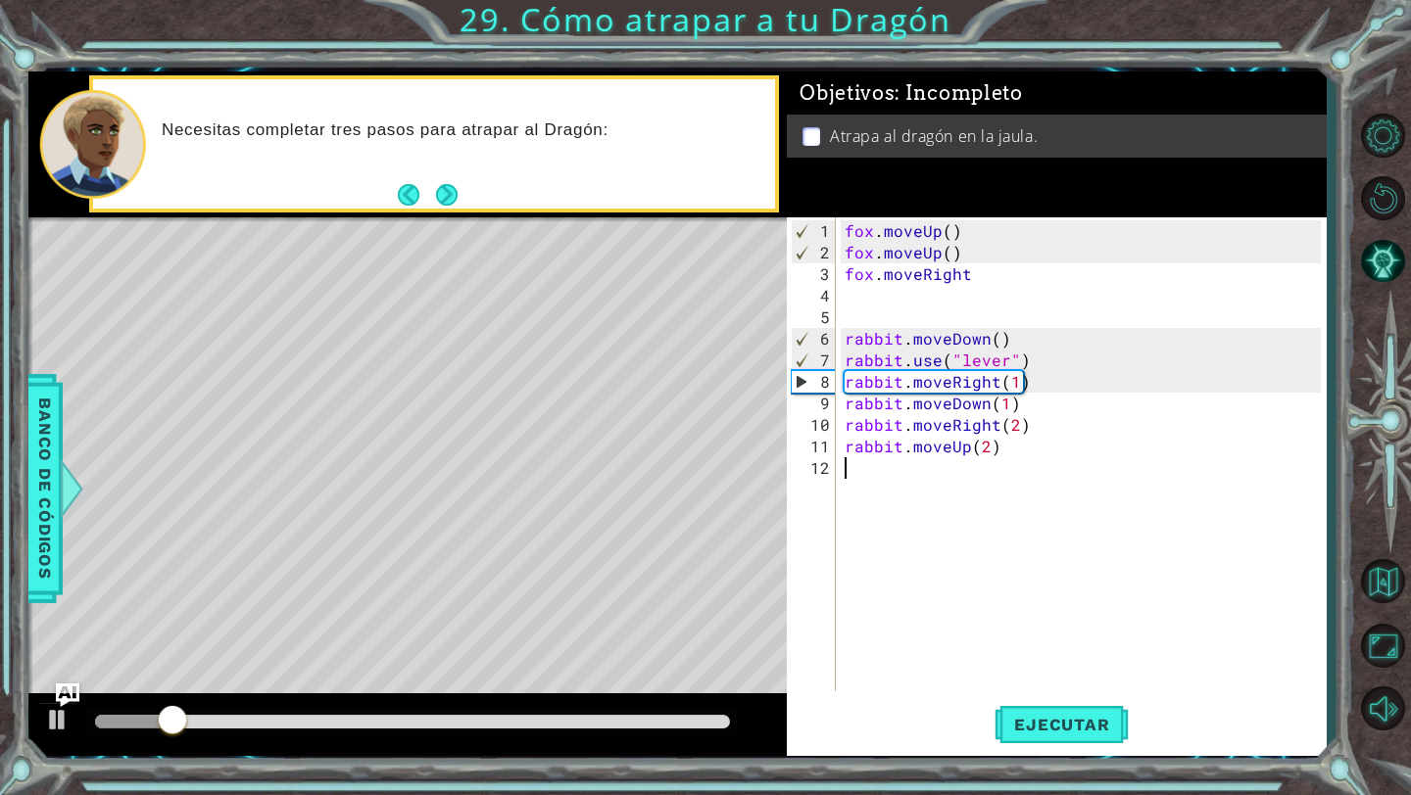
click at [965, 474] on div "fox . moveUp ( ) fox . moveUp ( ) fox . moveRight rabbit . moveDown ( ) rabbit …" at bounding box center [1085, 478] width 490 height 517
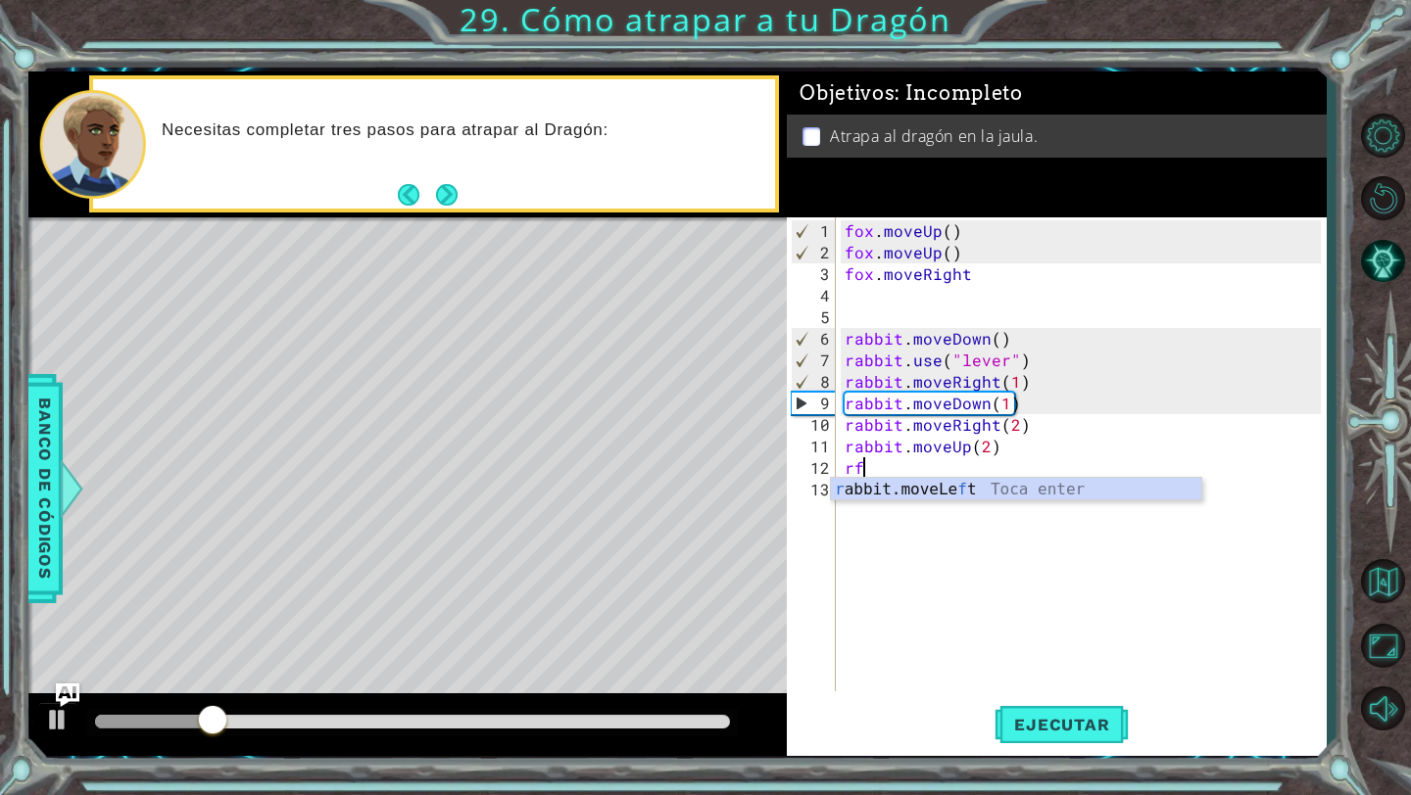
type textarea "r"
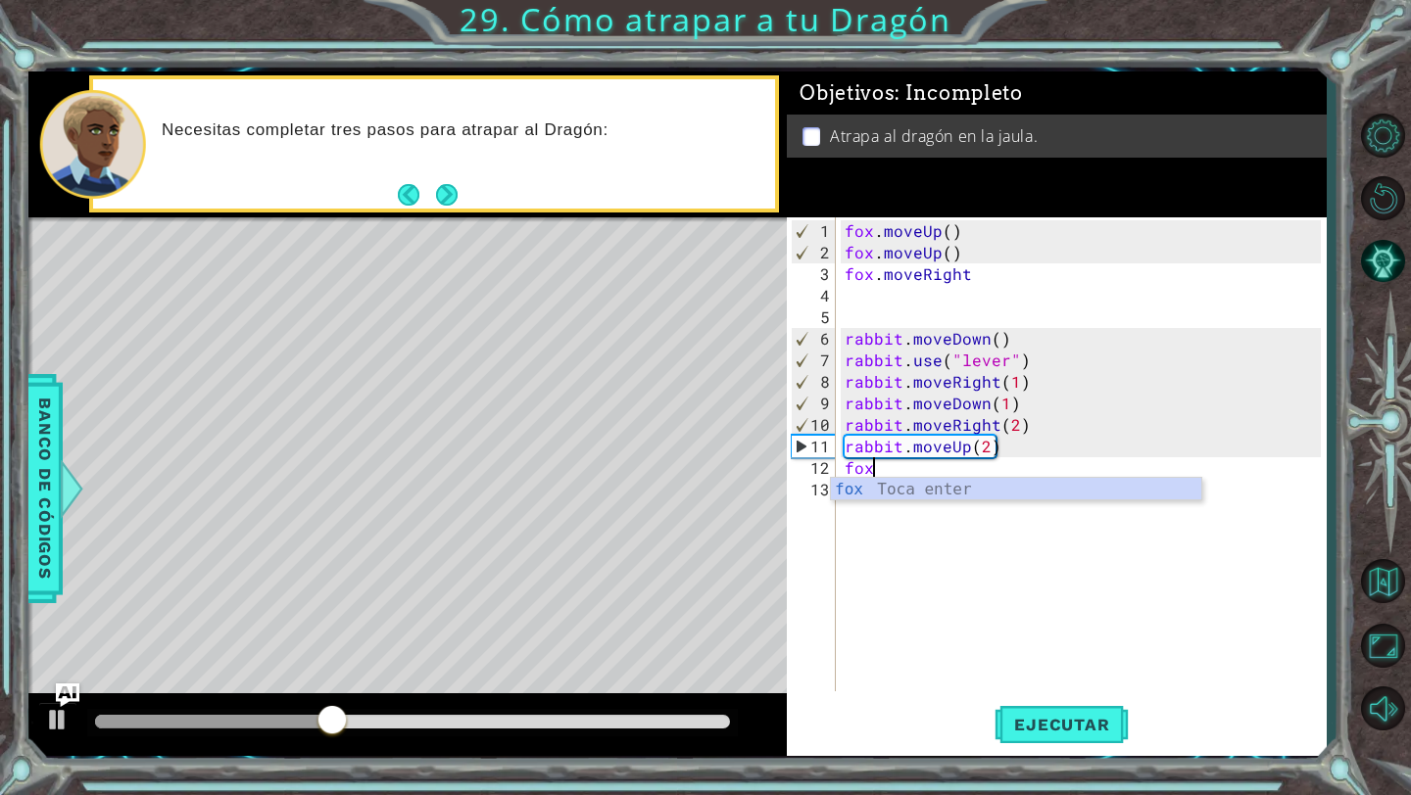
scroll to position [0, 1]
click at [943, 488] on div "fox Toca enter" at bounding box center [1016, 513] width 370 height 71
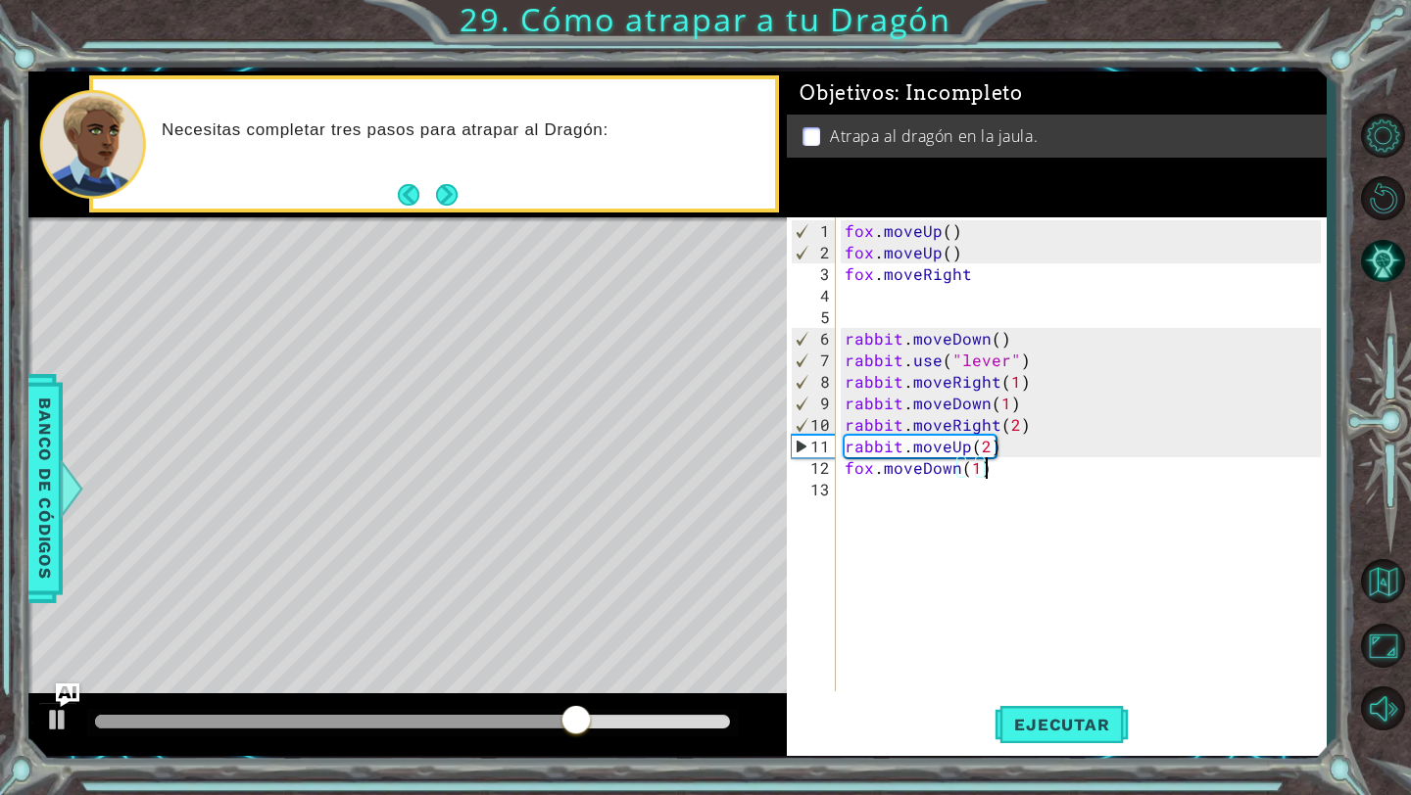
scroll to position [0, 8]
click at [1028, 727] on span "Ejecutar" at bounding box center [1061, 725] width 134 height 20
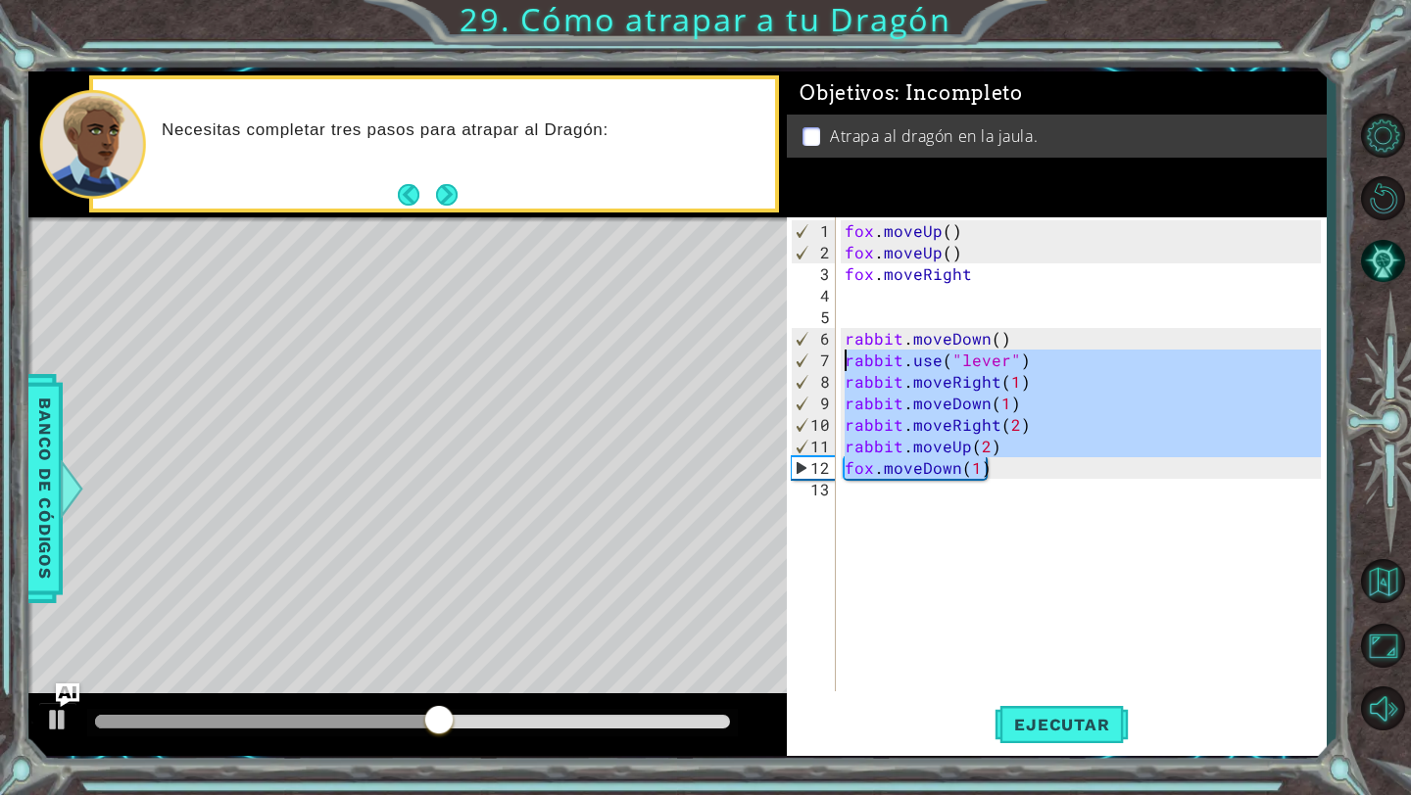
drag, startPoint x: 1033, startPoint y: 456, endPoint x: 832, endPoint y: 359, distance: 224.3
click at [832, 359] on div "fox.moveDown(1) 1 2 3 4 5 6 7 8 9 10 11 12 13 fox . moveUp ( ) fox . moveUp ( )…" at bounding box center [1054, 454] width 534 height 474
type textarea "rabbit.use("lever") rabbit.moveRight(1)"
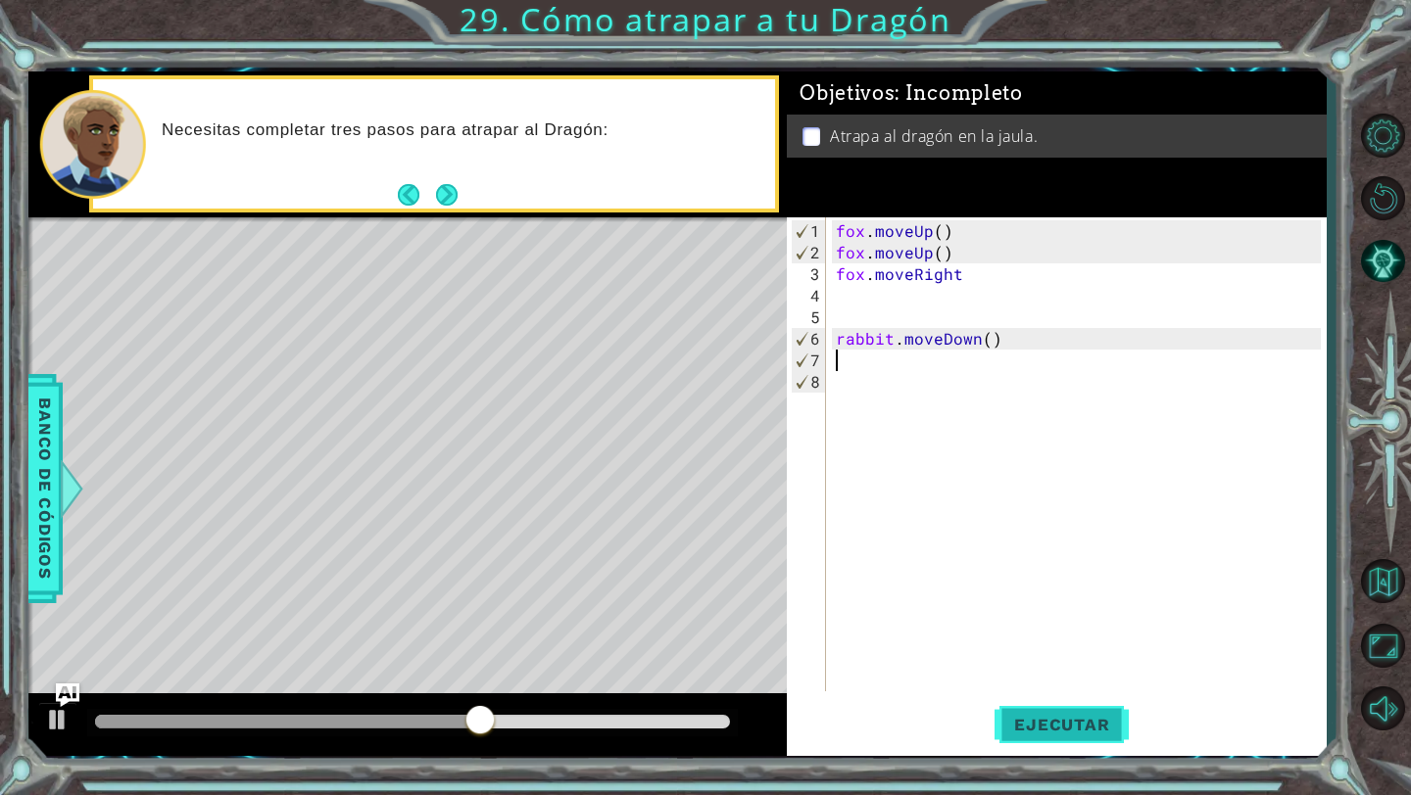
click at [1094, 719] on span "Ejecutar" at bounding box center [1061, 725] width 134 height 20
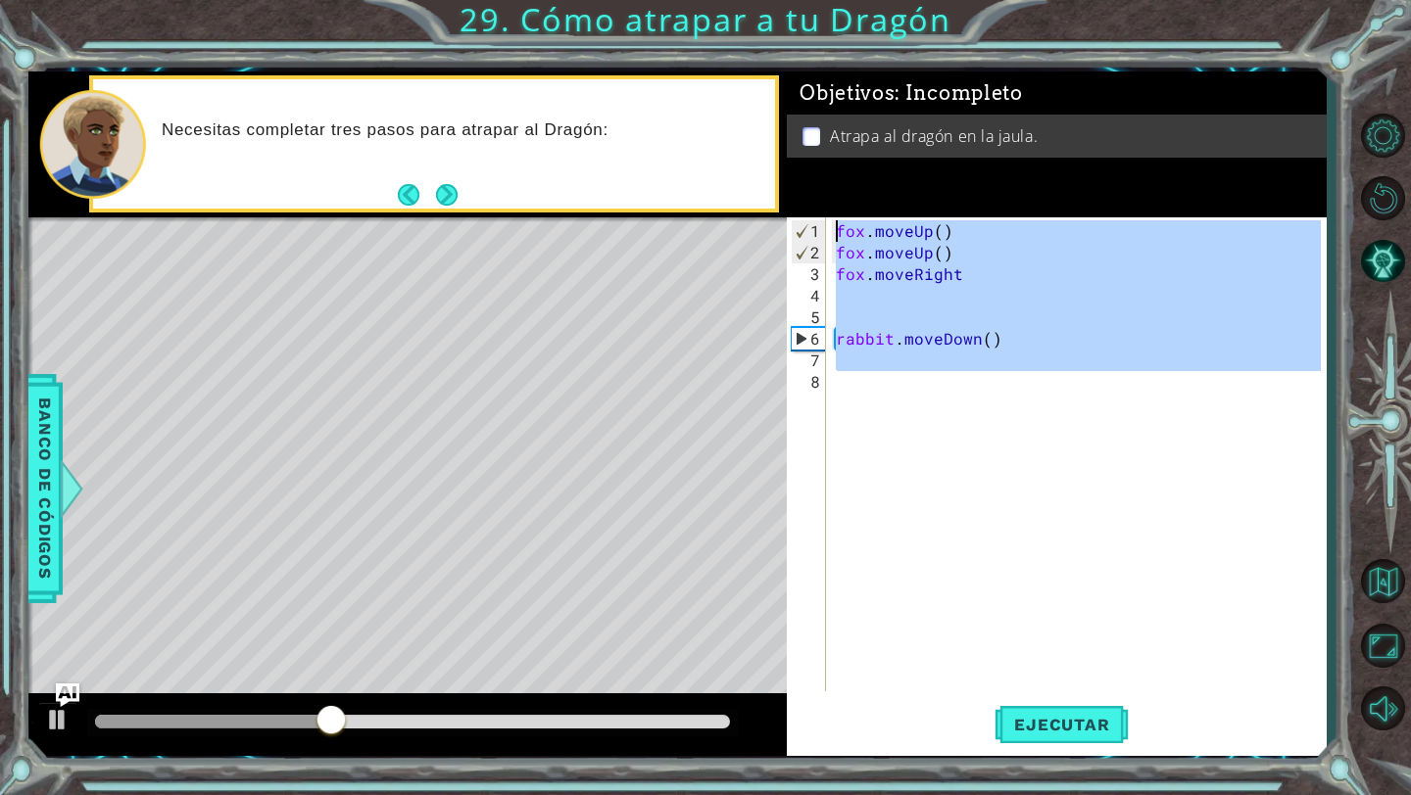
drag, startPoint x: 1076, startPoint y: 461, endPoint x: 976, endPoint y: 152, distance: 325.3
click at [976, 151] on div "Objetivos : Incompleto Atrapa al dragón en la jaula. 1 2 3 4 5 6 7 8 fox . move…" at bounding box center [1056, 414] width 539 height 685
type textarea "fox.moveUp() fox.moveUp()"
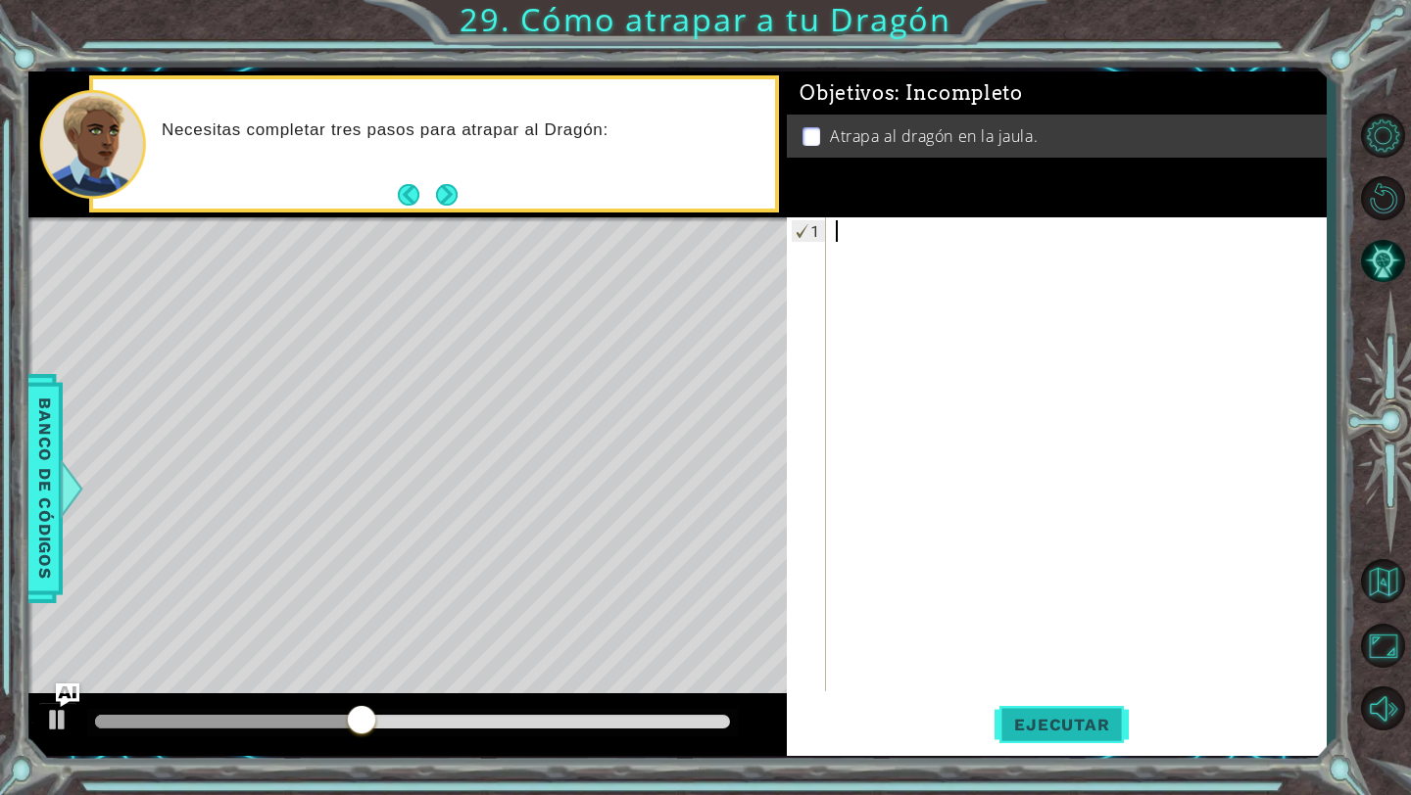
click at [1067, 713] on button "Ejecutar" at bounding box center [1061, 725] width 134 height 54
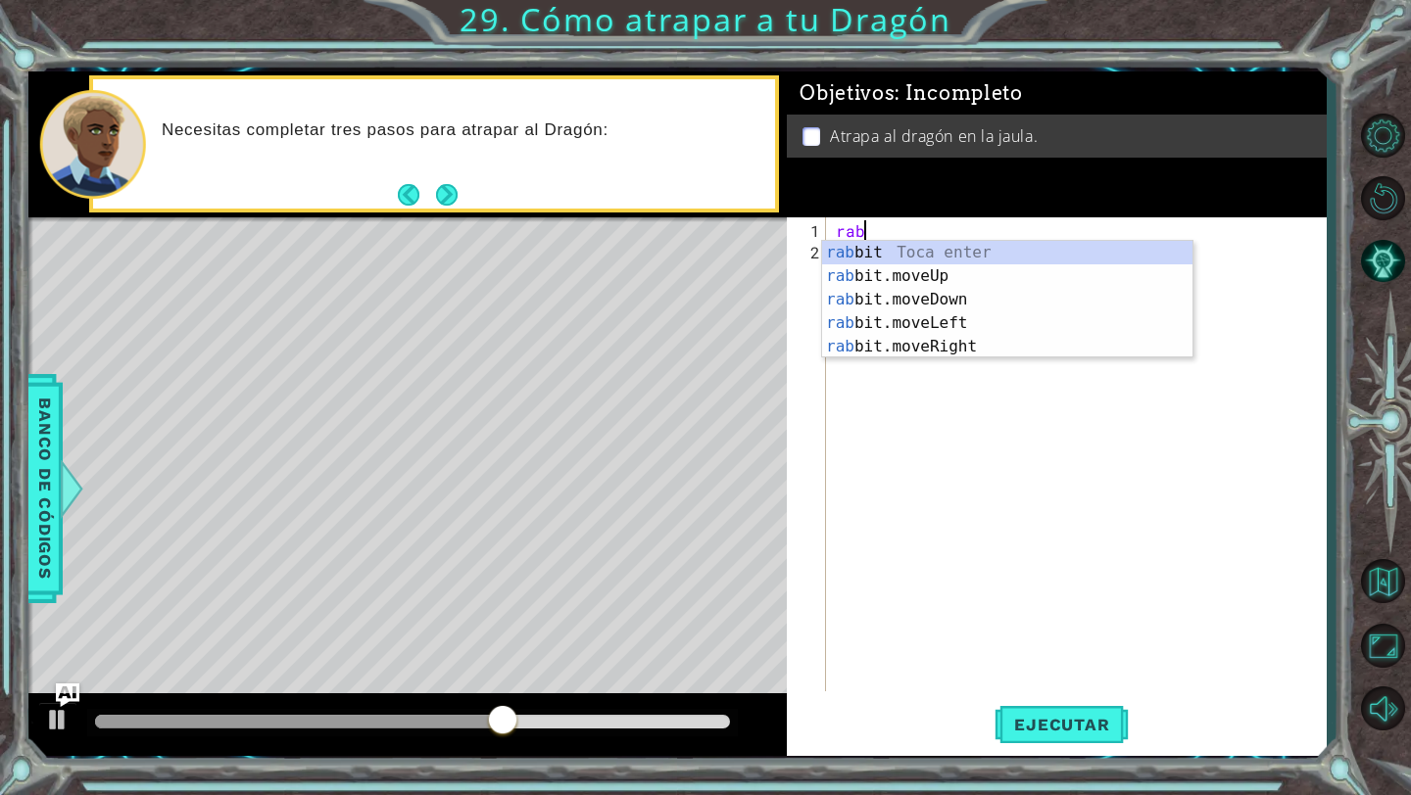
type textarea "r"
click at [41, 453] on span "Banco de códigos" at bounding box center [44, 489] width 31 height 203
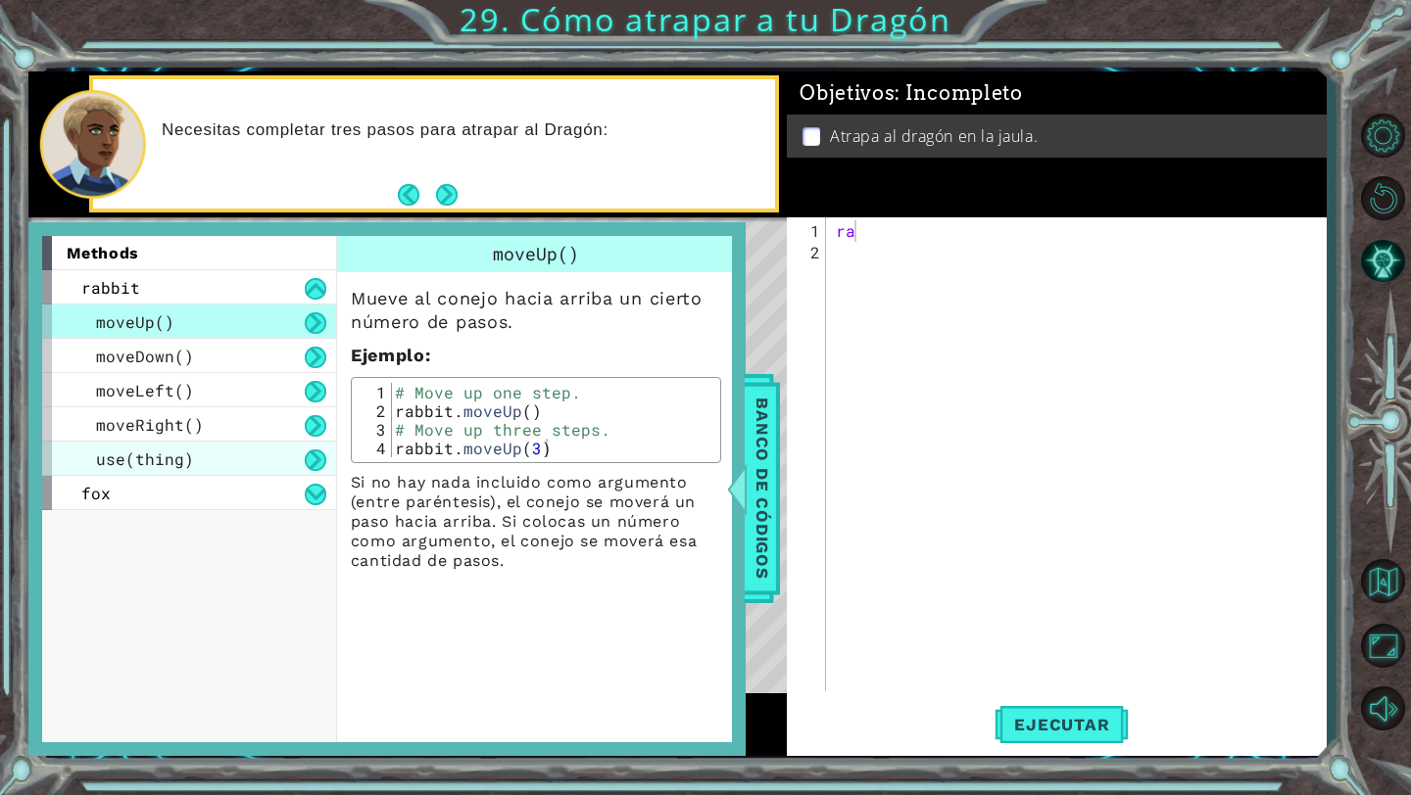
click at [233, 454] on div "use(thing)" at bounding box center [189, 459] width 294 height 34
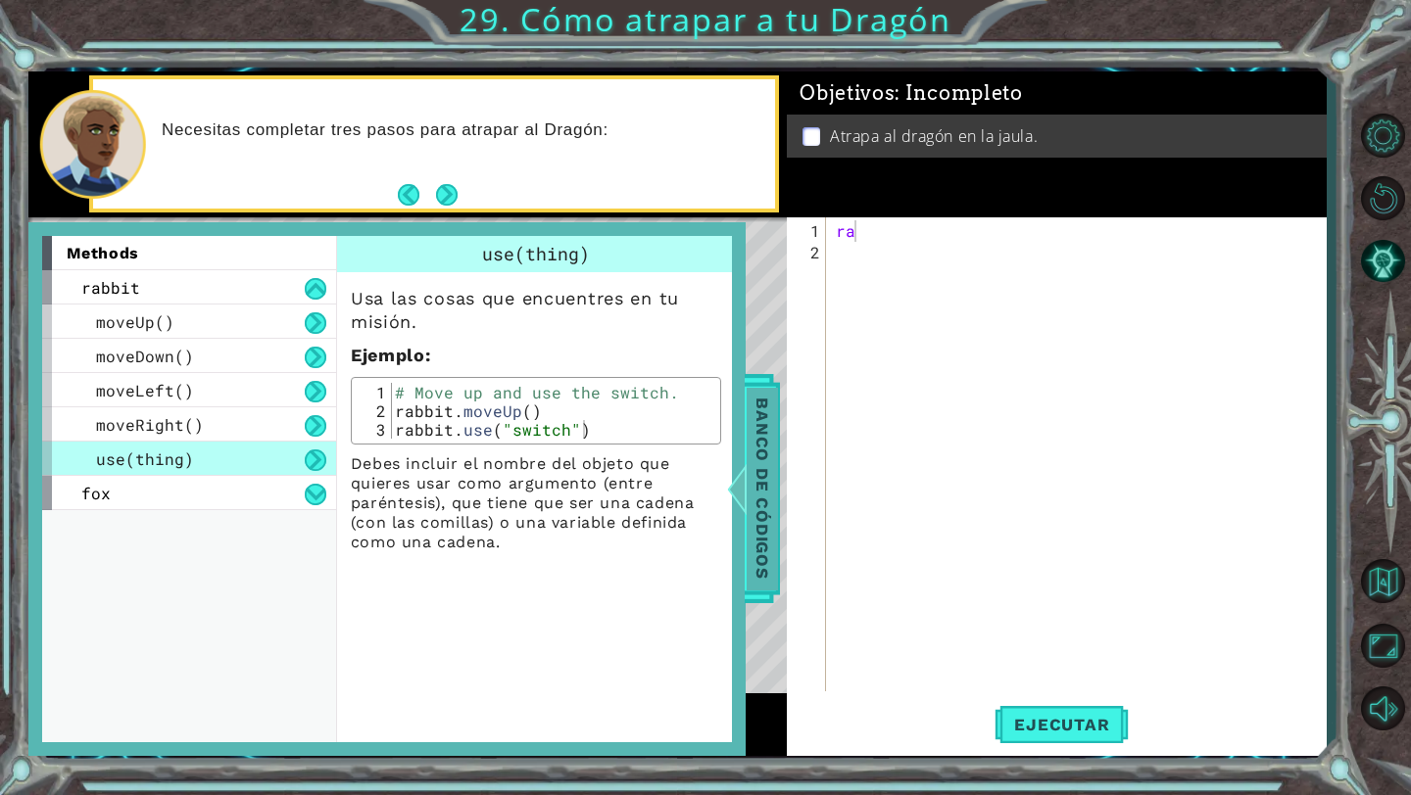
click at [749, 464] on span "Banco de códigos" at bounding box center [761, 489] width 31 height 203
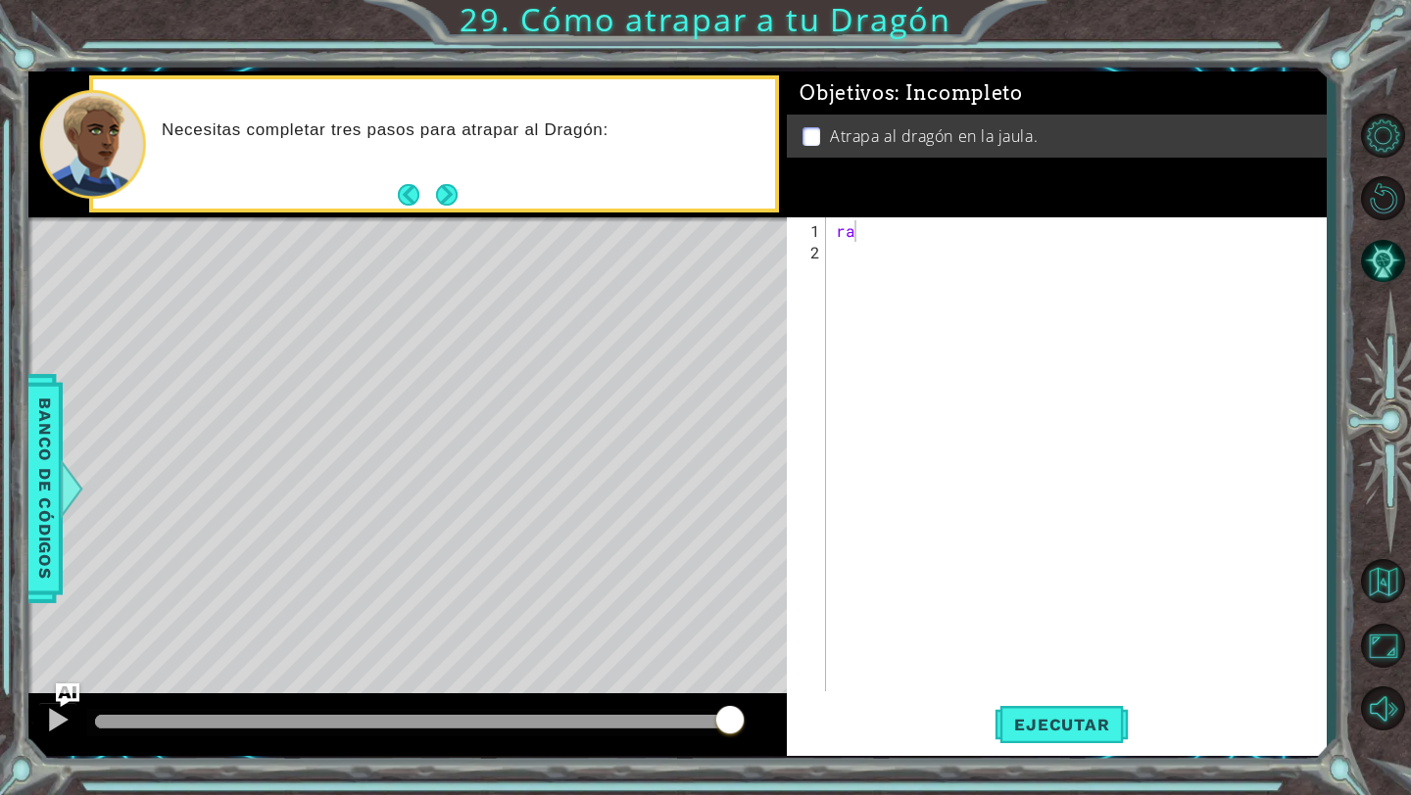
click at [917, 237] on div "ra" at bounding box center [1081, 478] width 499 height 517
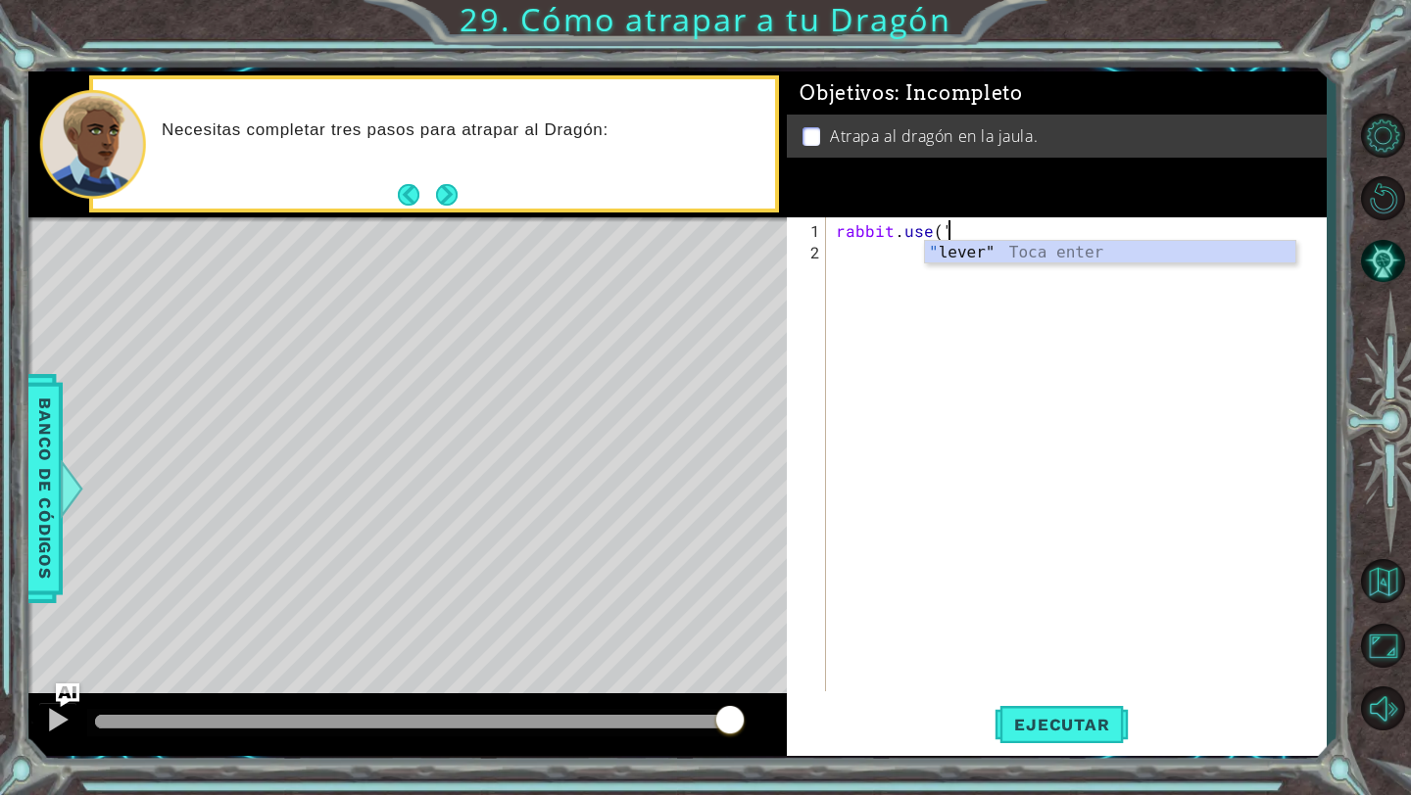
scroll to position [0, 6]
click at [984, 251] on div "" lever" Toca enter" at bounding box center [1110, 276] width 370 height 71
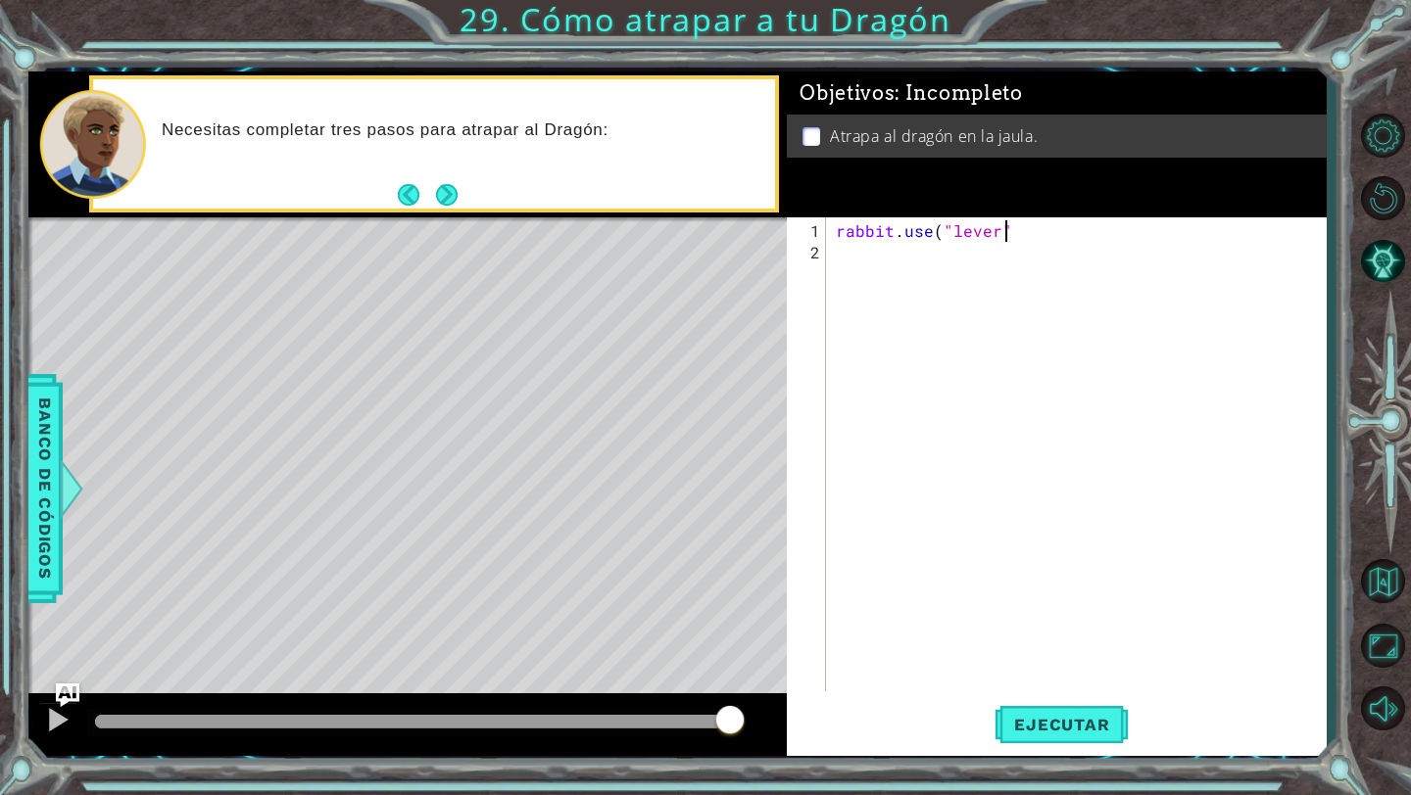
scroll to position [0, 10]
type textarea "rabbit.use("lever")"
click at [1054, 711] on button "Ejecutar" at bounding box center [1061, 725] width 134 height 54
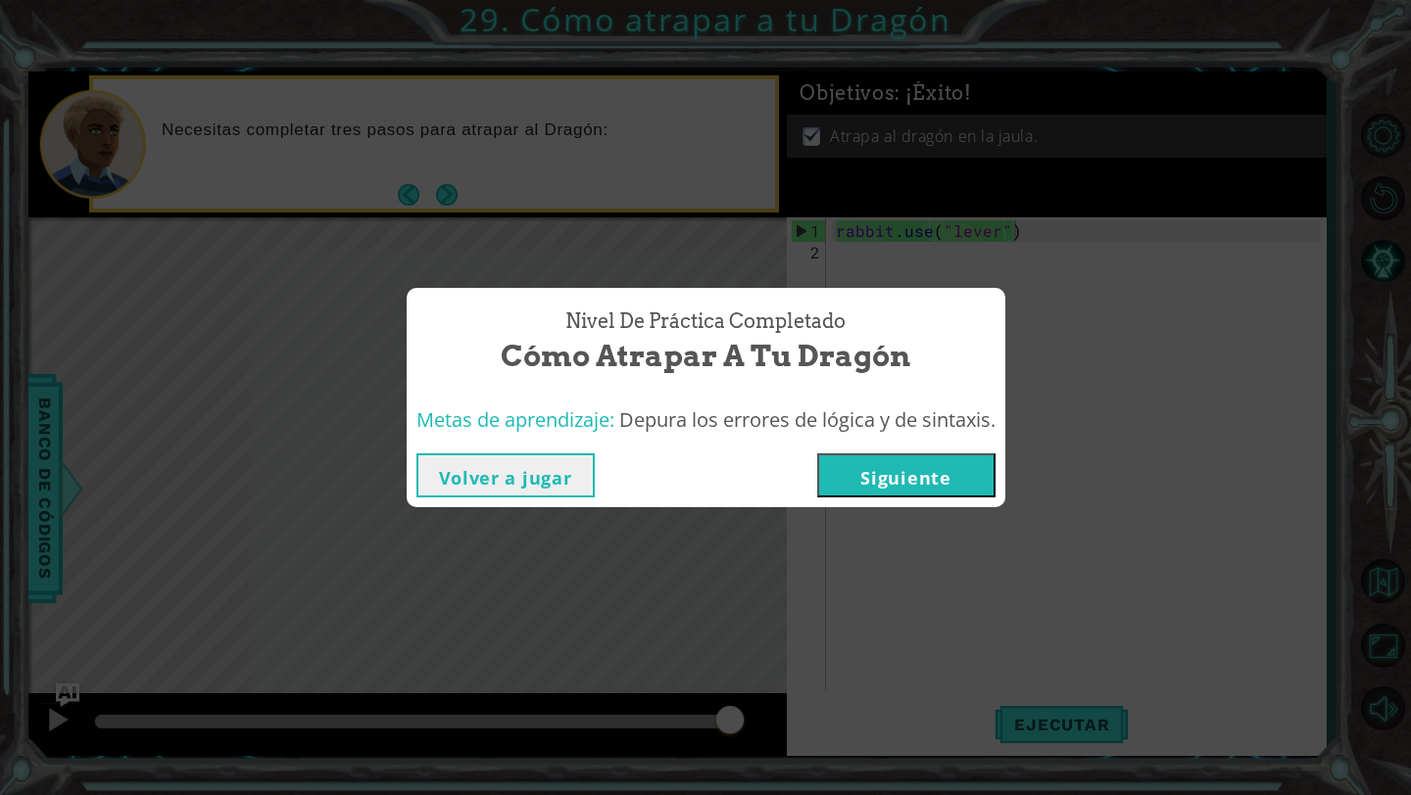
click at [863, 481] on button "Siguiente" at bounding box center [906, 476] width 178 height 44
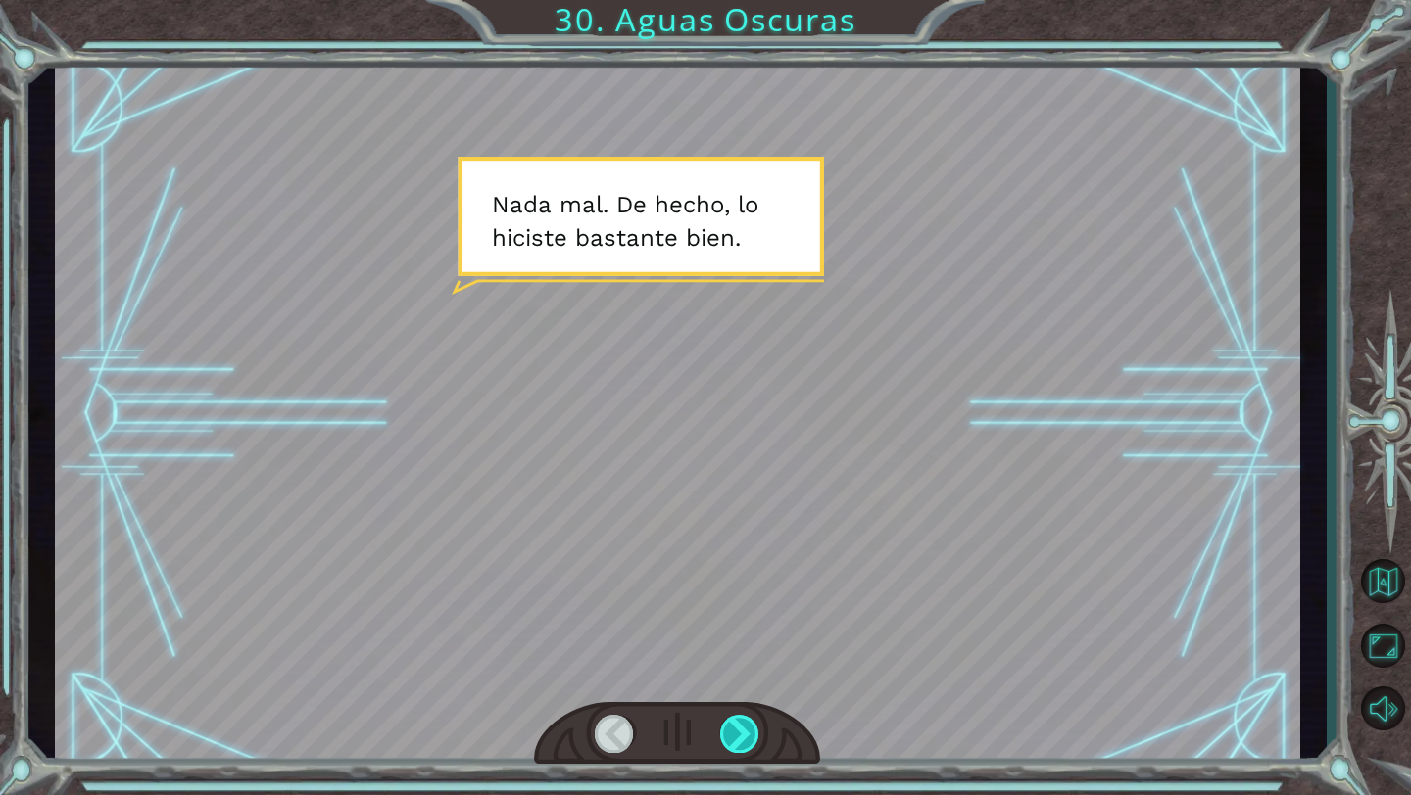
click at [722, 735] on div at bounding box center [740, 734] width 40 height 38
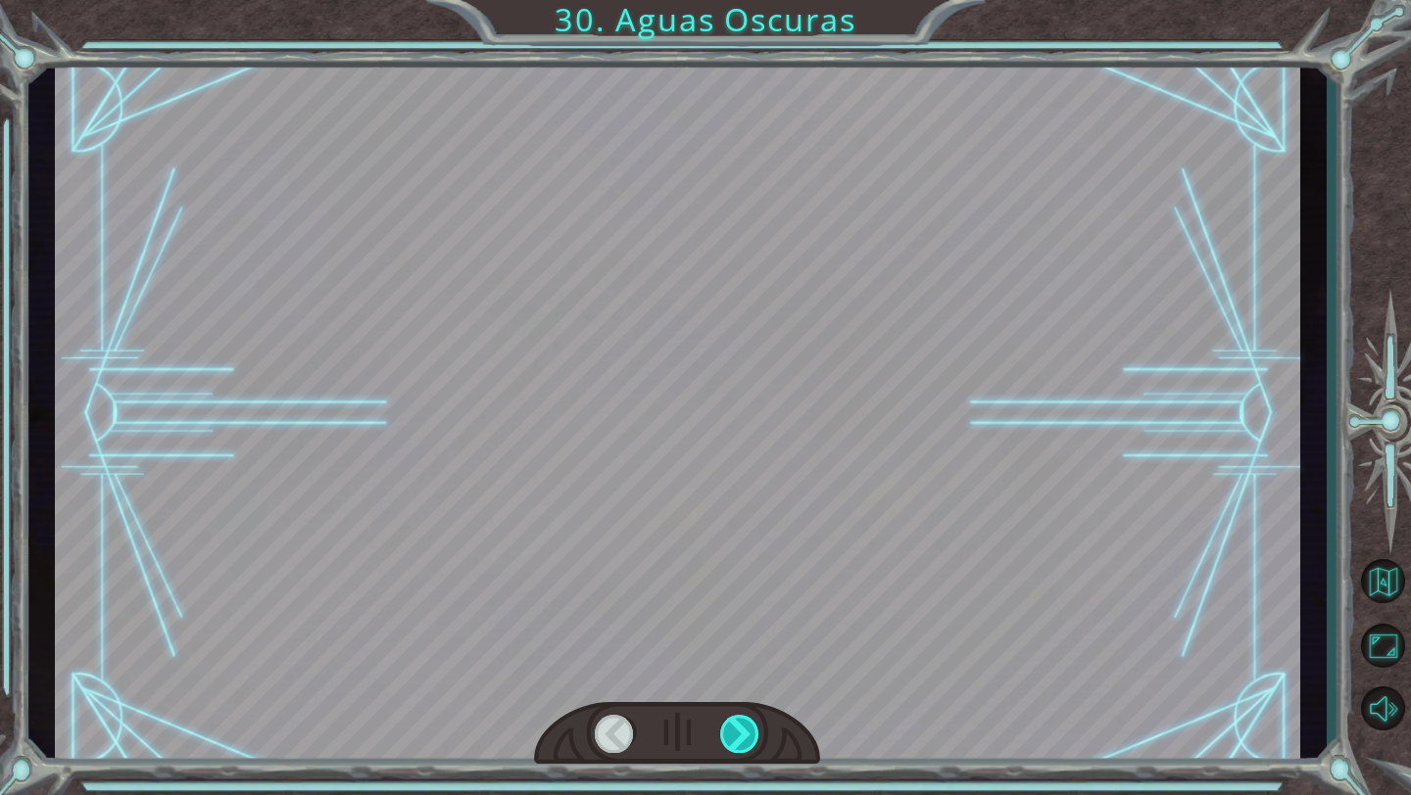
click at [720, 735] on div at bounding box center [740, 734] width 40 height 38
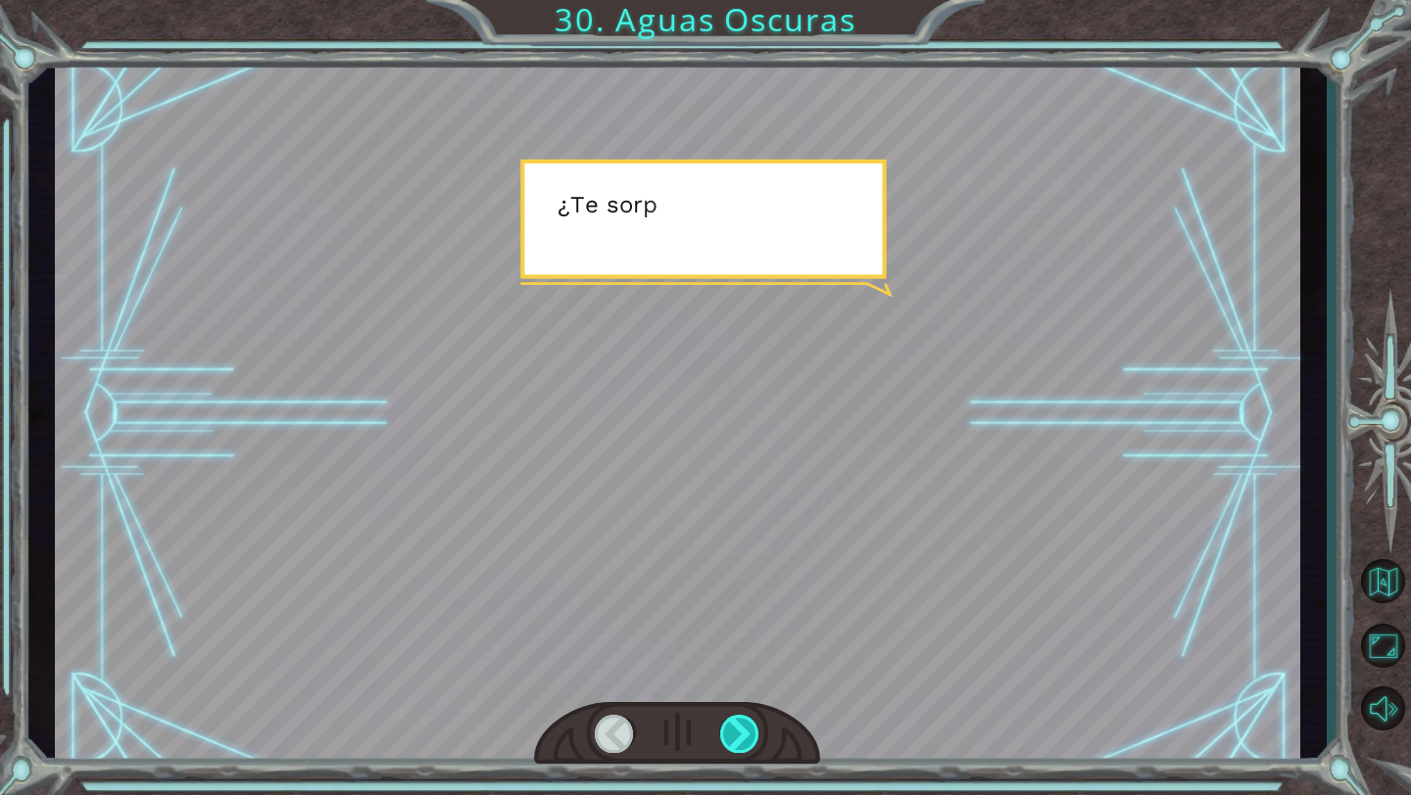
click at [720, 735] on div at bounding box center [740, 734] width 40 height 38
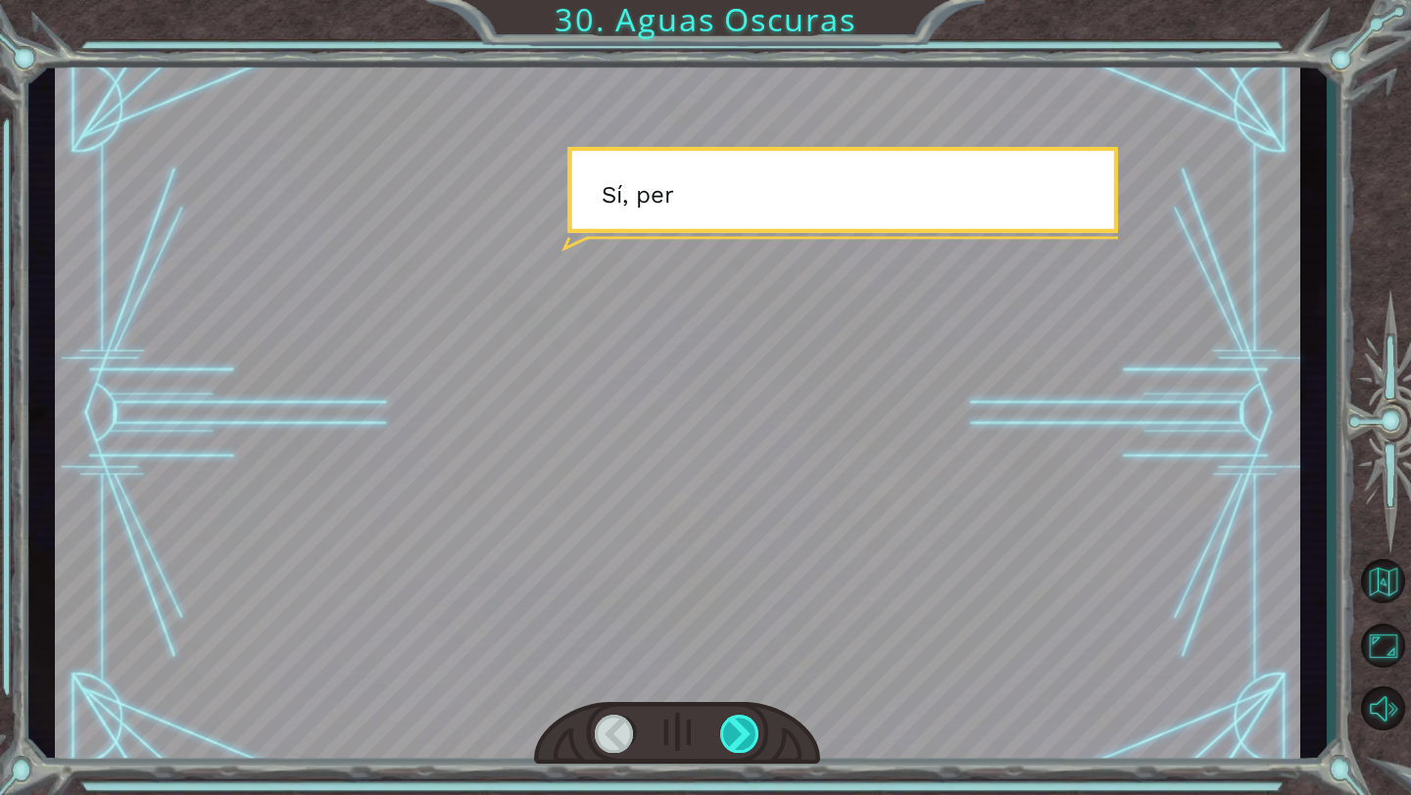
click at [720, 735] on div at bounding box center [740, 734] width 40 height 38
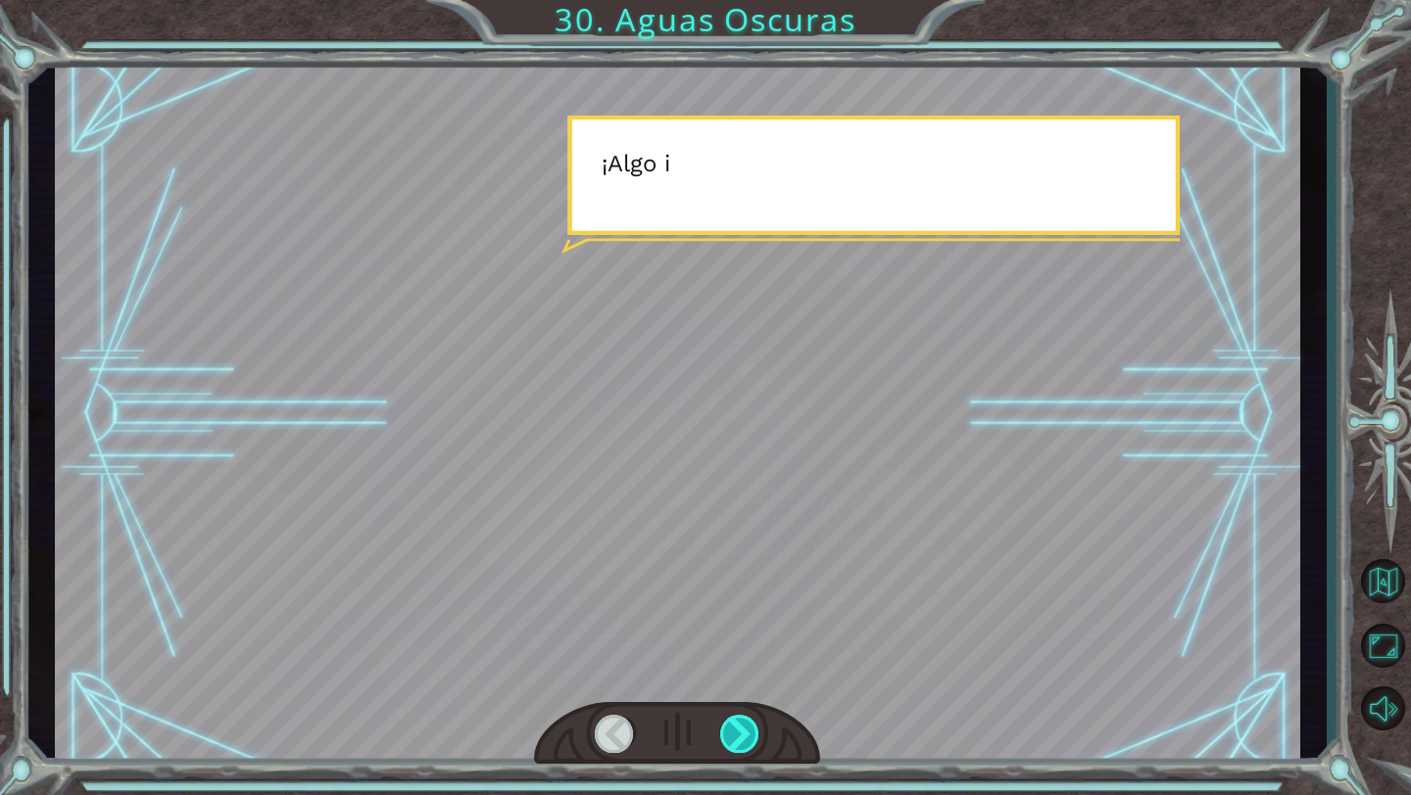
click at [758, 730] on div at bounding box center [740, 734] width 40 height 38
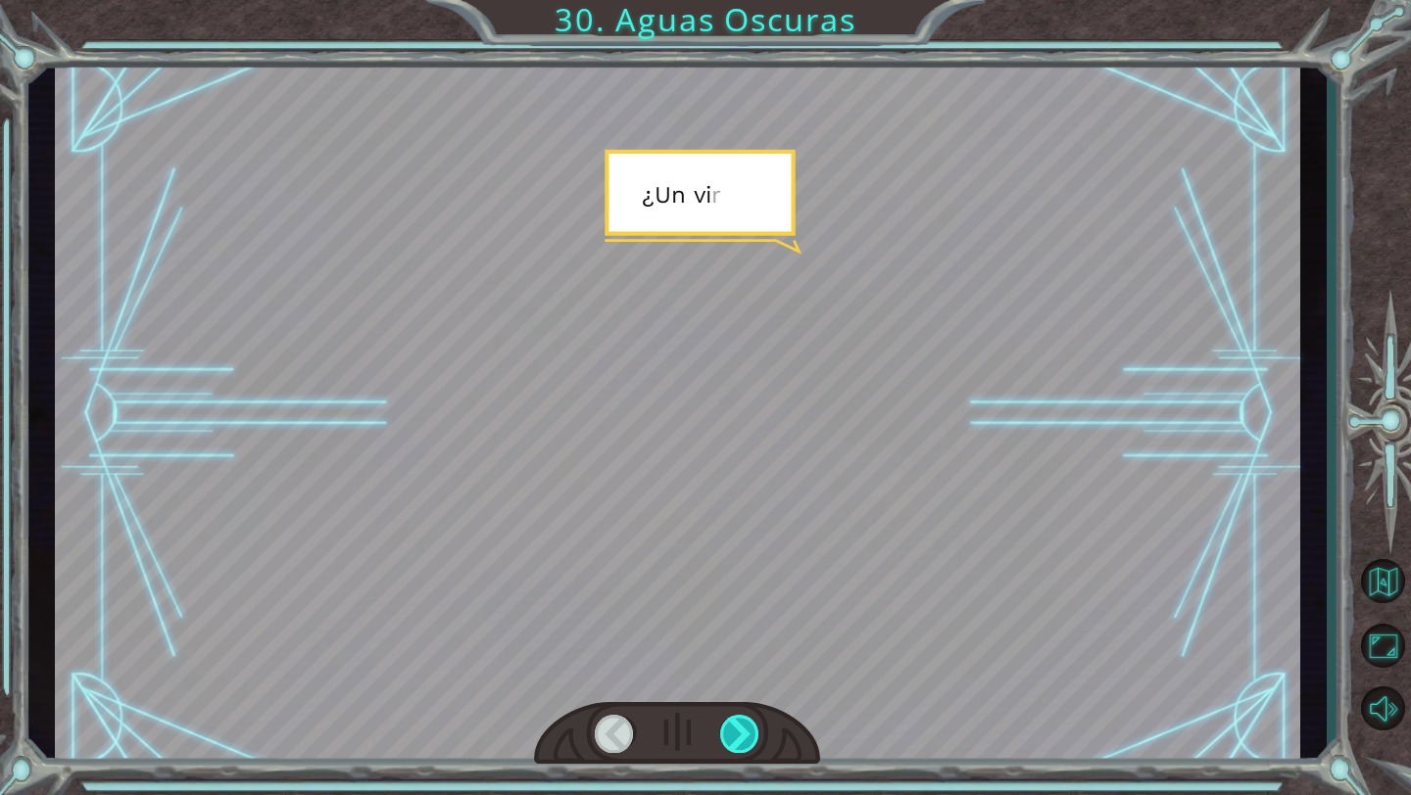
click at [758, 730] on div at bounding box center [740, 734] width 40 height 38
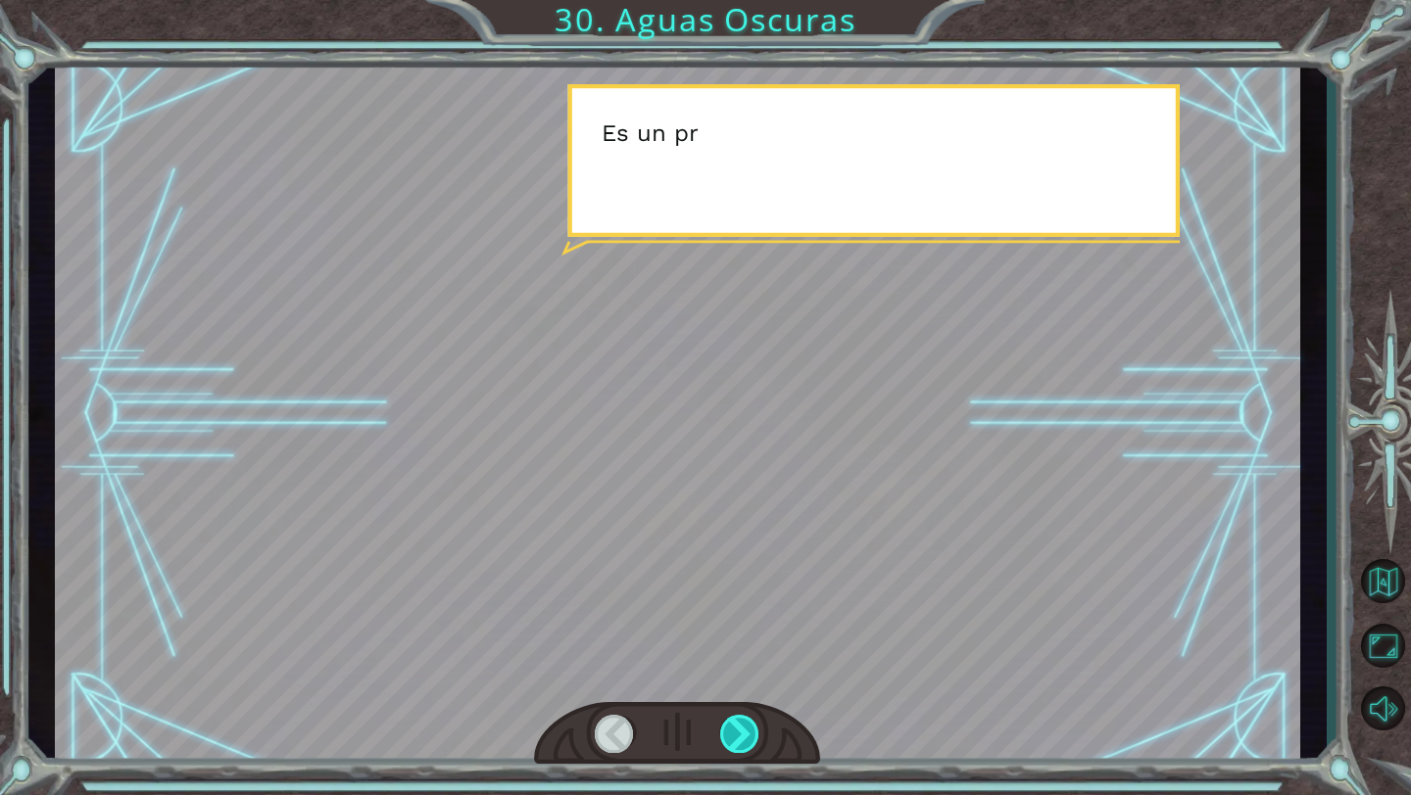
click at [758, 730] on div at bounding box center [740, 734] width 40 height 38
click at [757, 728] on div at bounding box center [740, 734] width 40 height 38
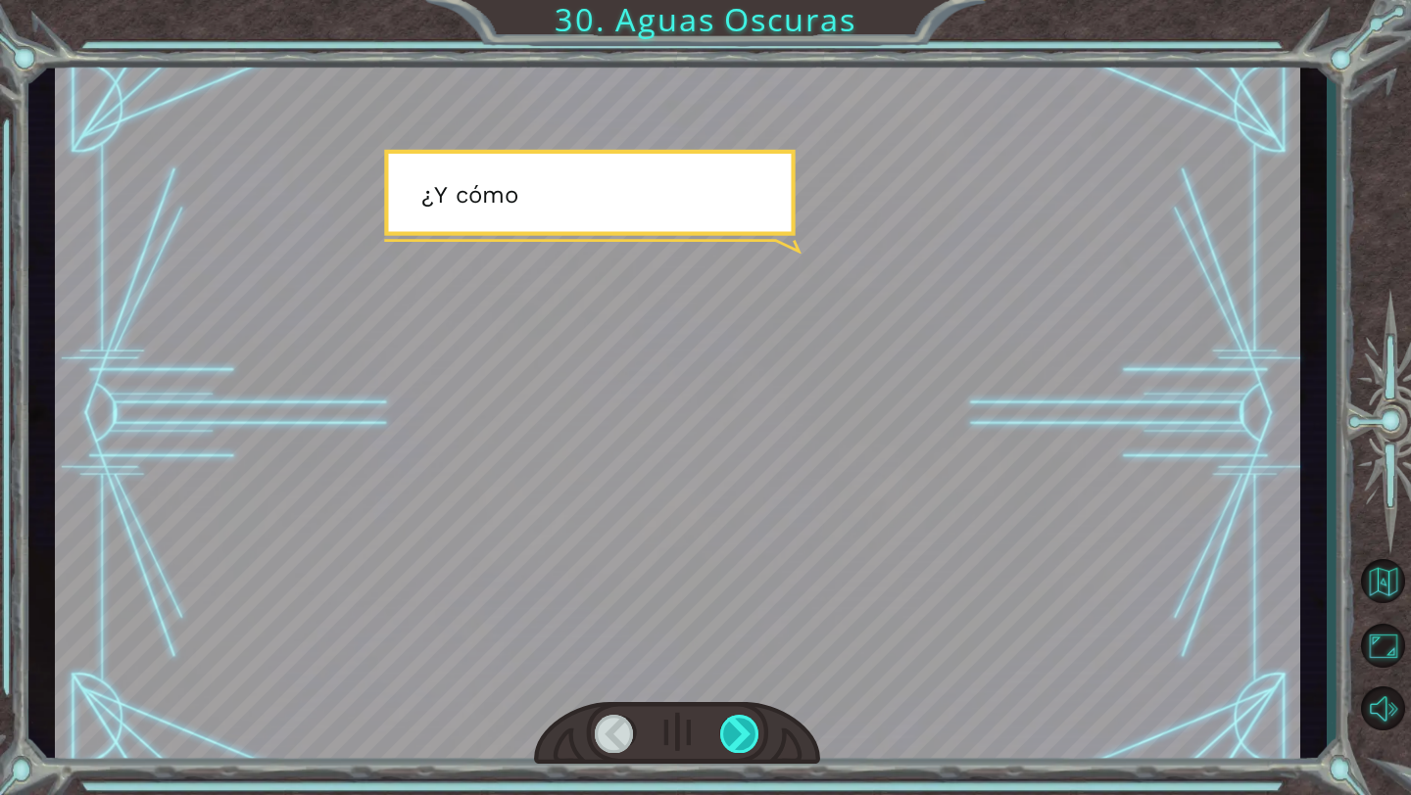
click at [757, 728] on div at bounding box center [740, 734] width 40 height 38
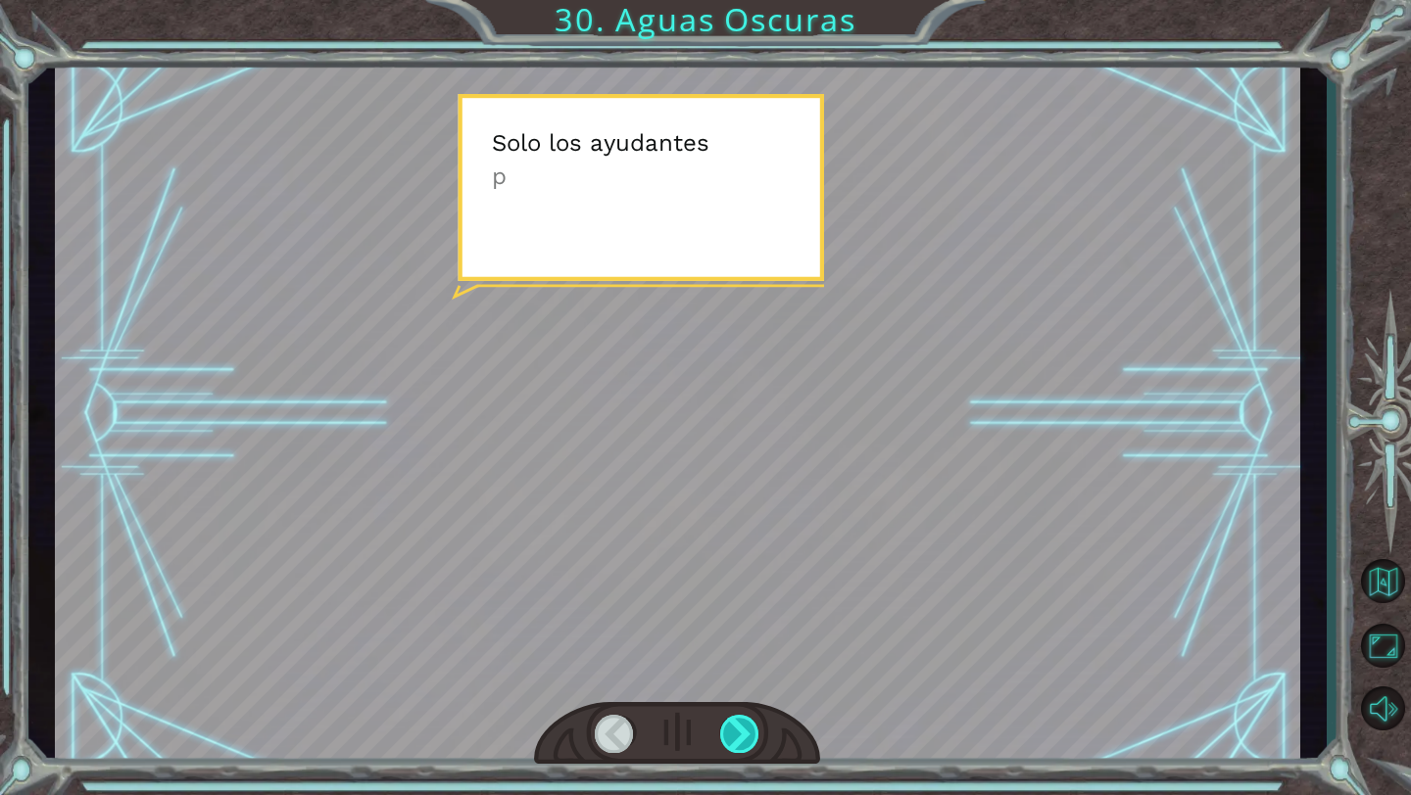
click at [752, 721] on div at bounding box center [740, 734] width 40 height 38
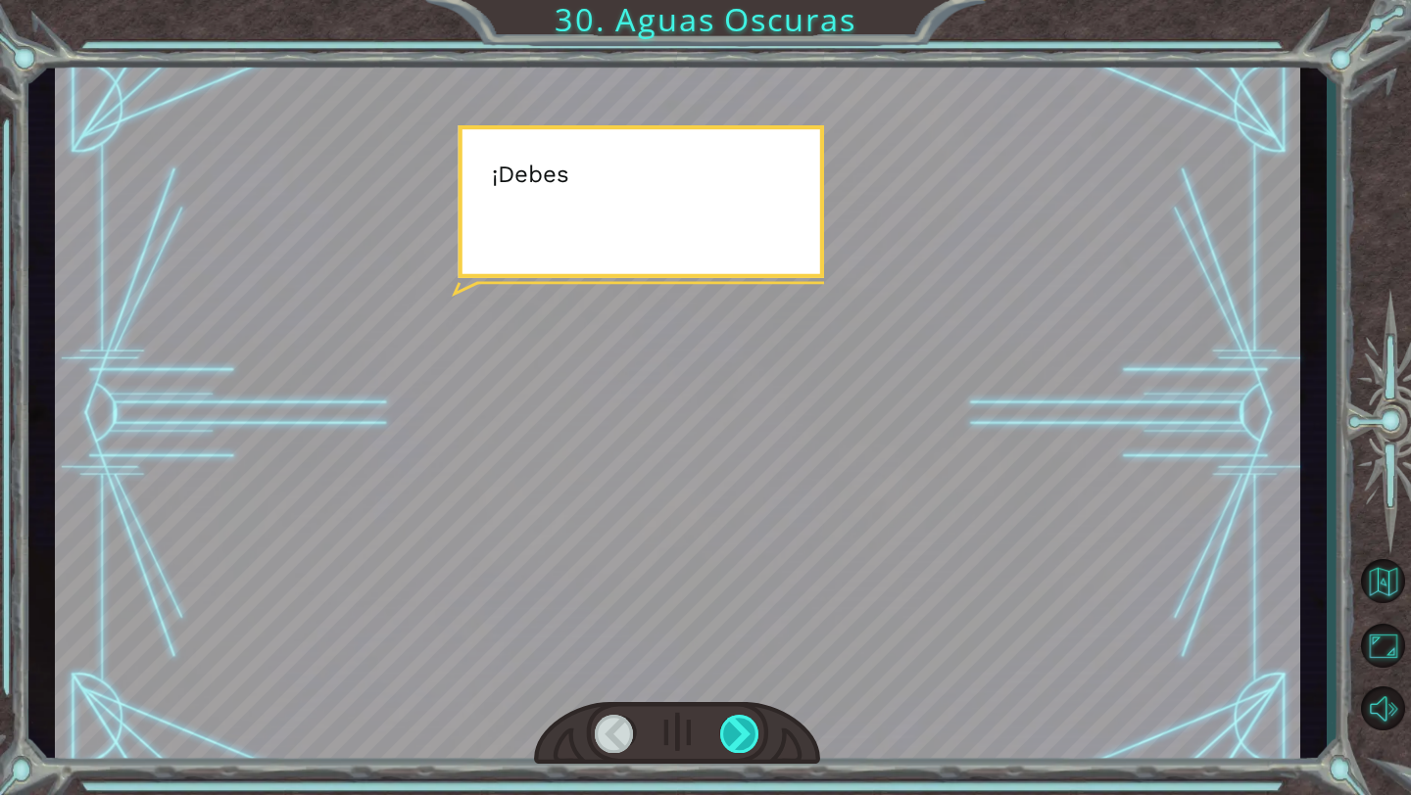
click at [752, 721] on div at bounding box center [740, 734] width 40 height 38
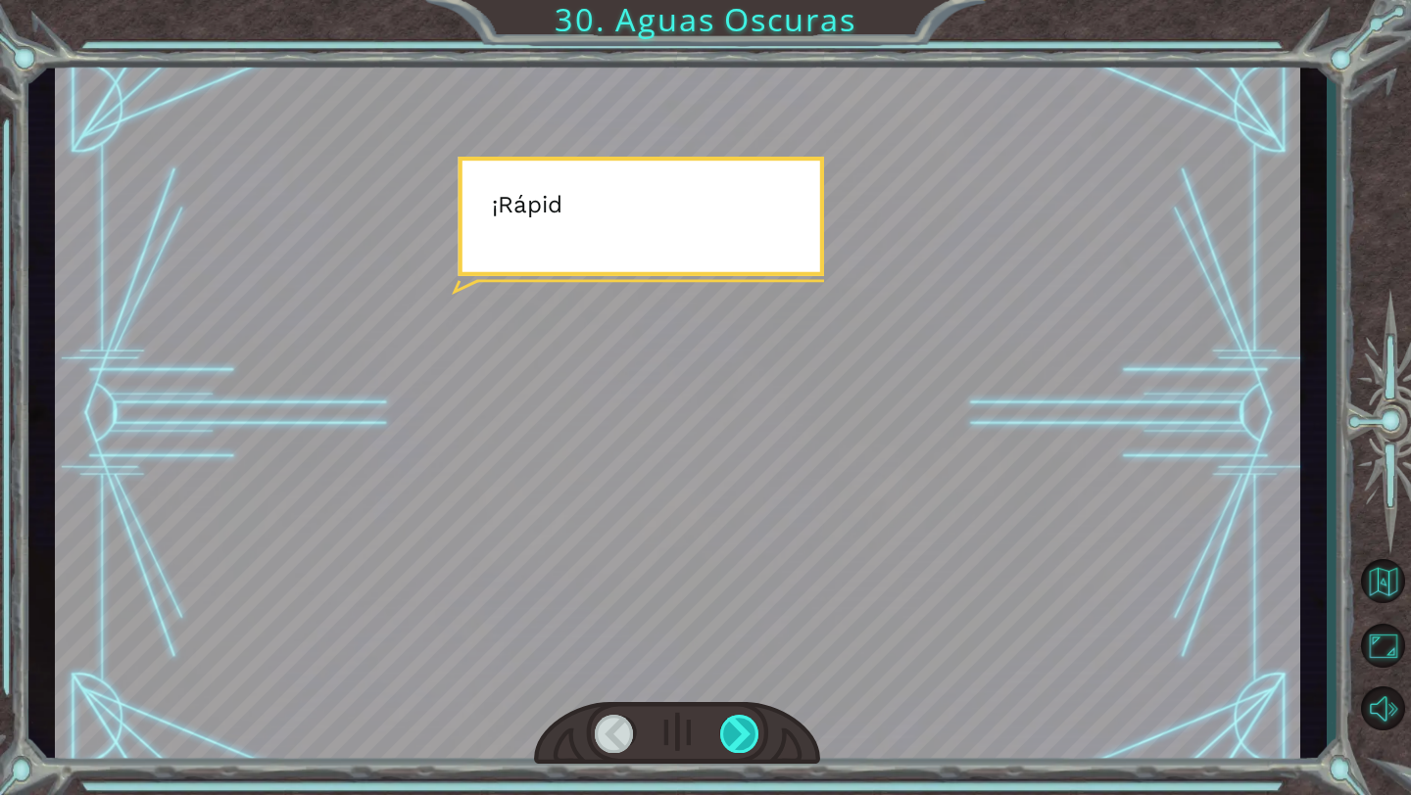
click at [751, 721] on div at bounding box center [740, 734] width 40 height 38
click at [750, 0] on div "Temporary Text N a d a m a l . D e h e c h o , l o h i c i s t e b a s t a n t …" at bounding box center [705, 0] width 1411 height 0
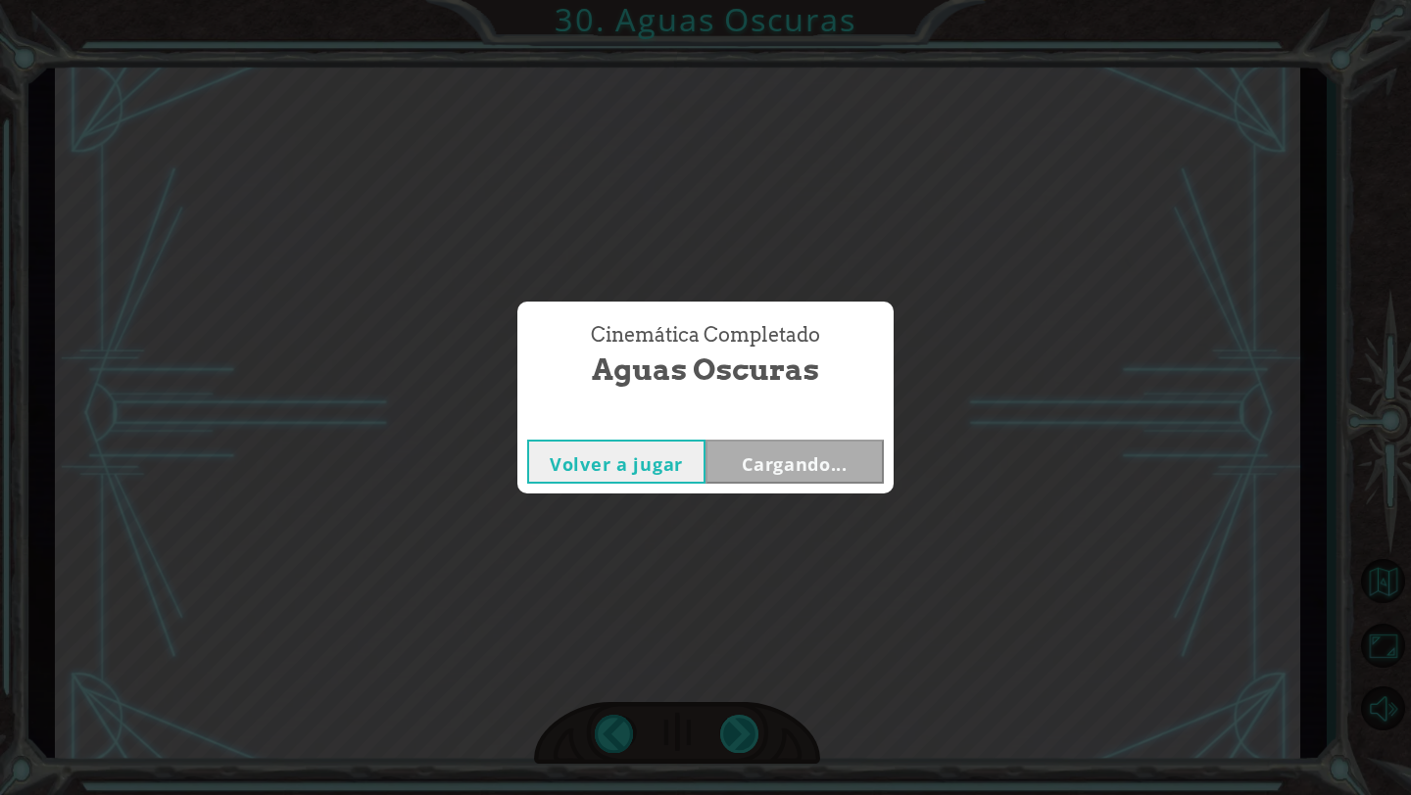
click at [750, 721] on div "Cinemática Completado Aguas Oscuras Volver a jugar Cargando..." at bounding box center [705, 397] width 1411 height 795
click at [753, 473] on button "Siguiente" at bounding box center [794, 462] width 178 height 44
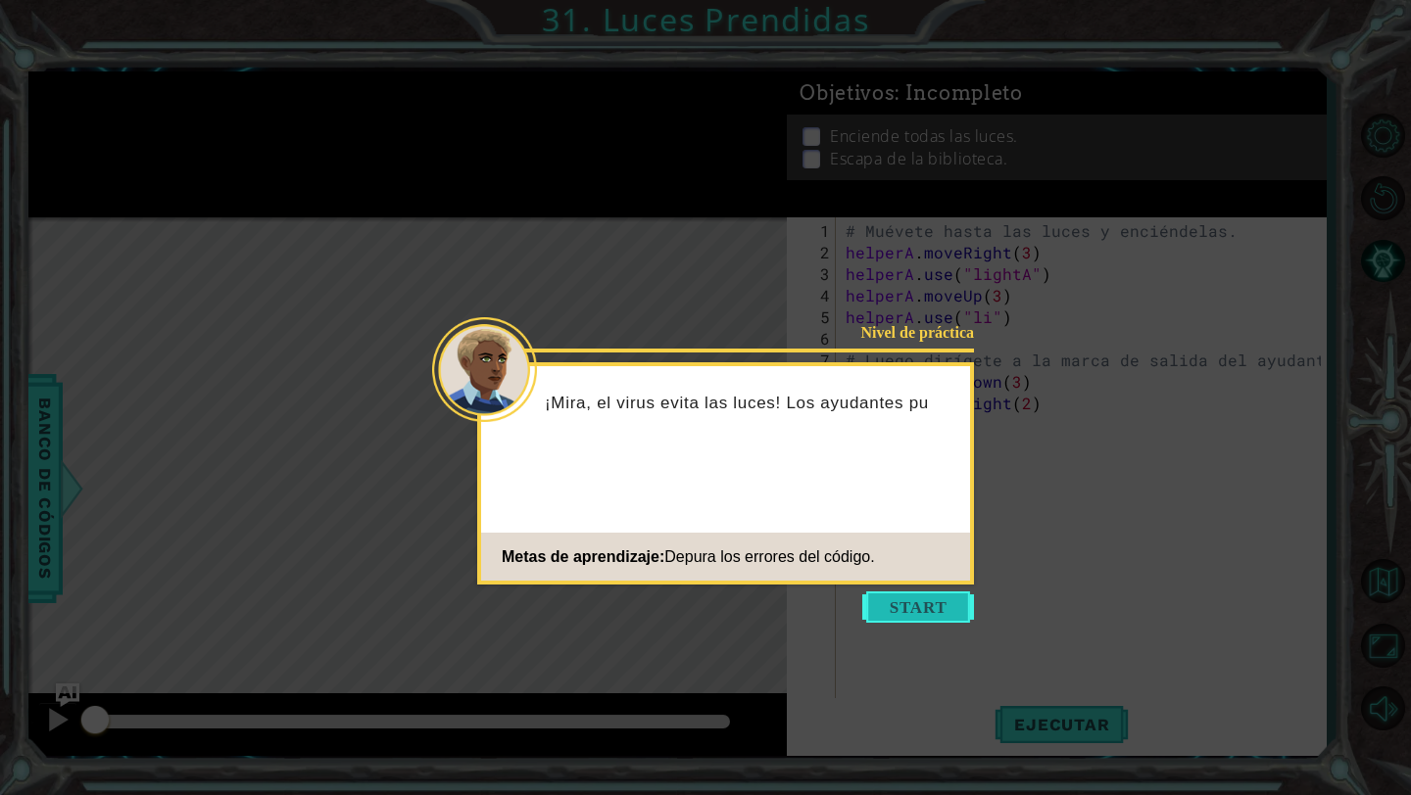
click at [900, 607] on button "Start" at bounding box center [918, 607] width 112 height 31
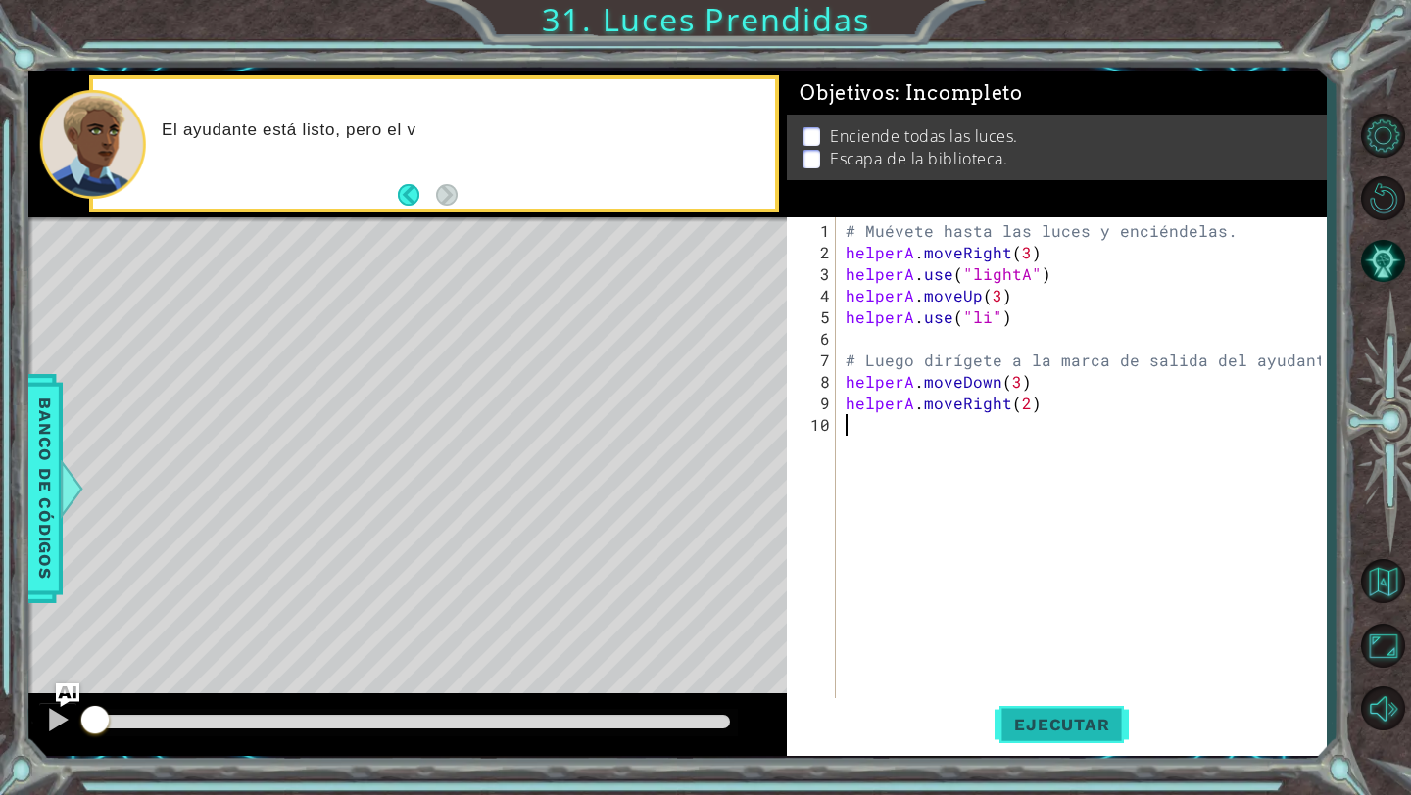
click at [1058, 723] on span "Ejecutar" at bounding box center [1061, 725] width 134 height 20
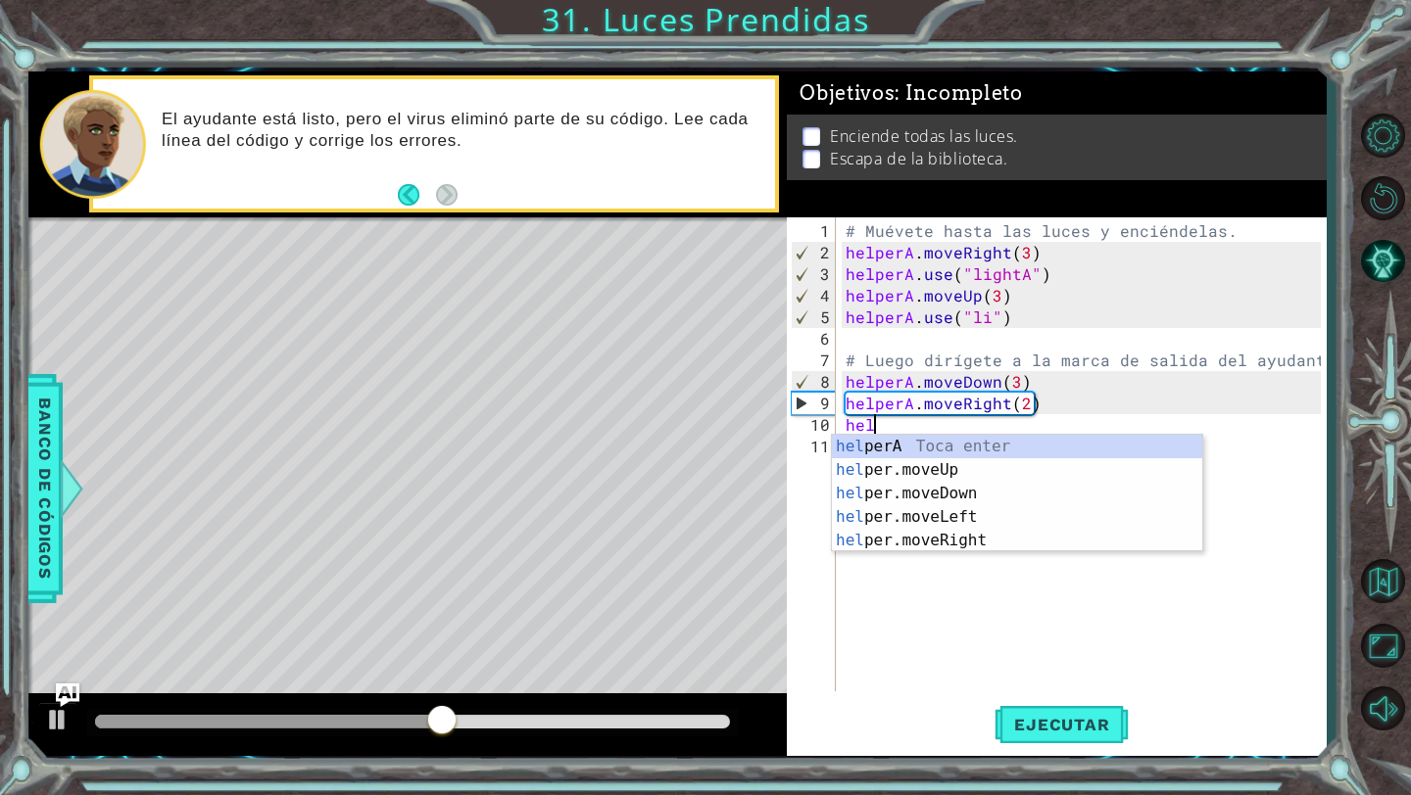
scroll to position [0, 1]
click at [1053, 510] on div "hel perA Toca enter hel per.moveUp Toca enter hel per.moveDown Toca enter hel p…" at bounding box center [1017, 517] width 370 height 165
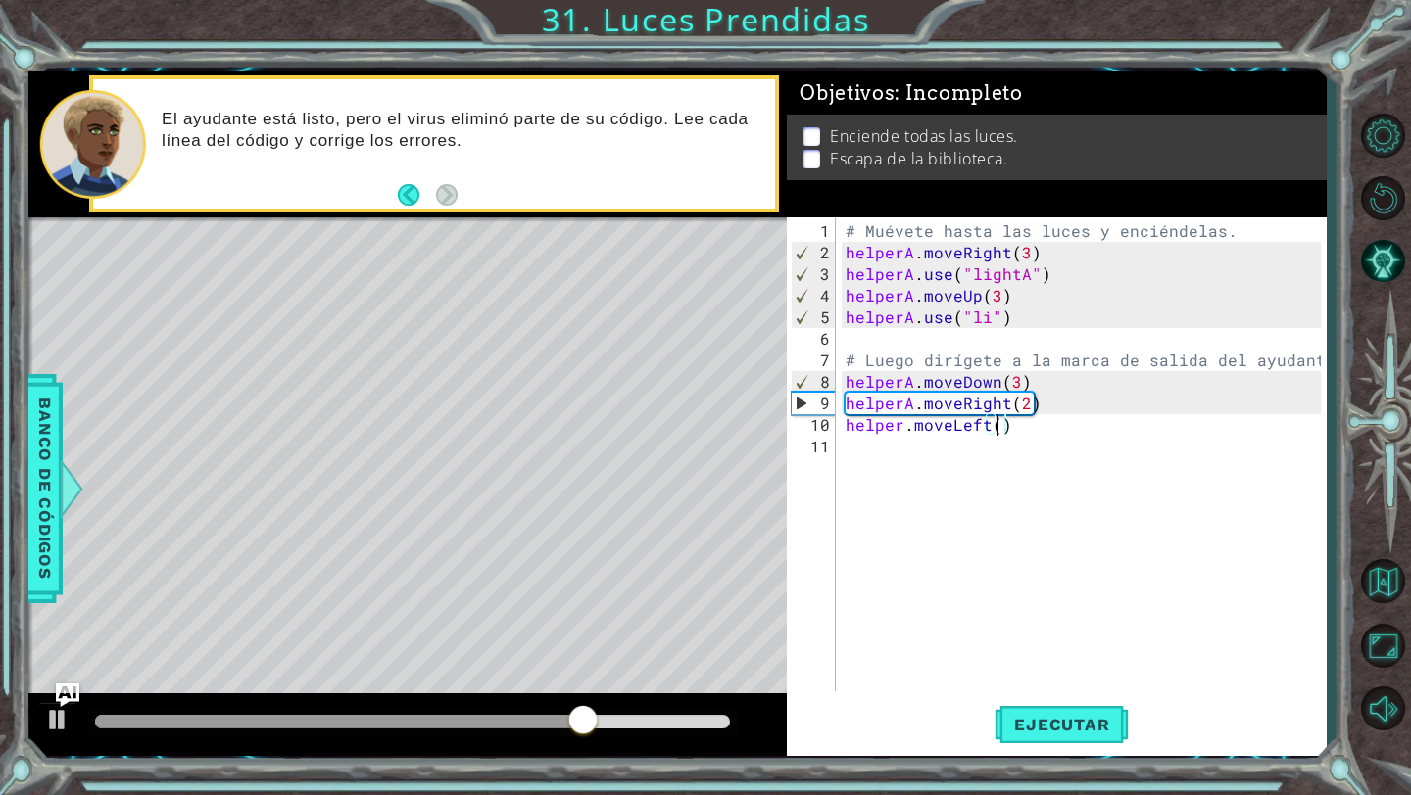
type textarea "helper.moveLeft(2)"
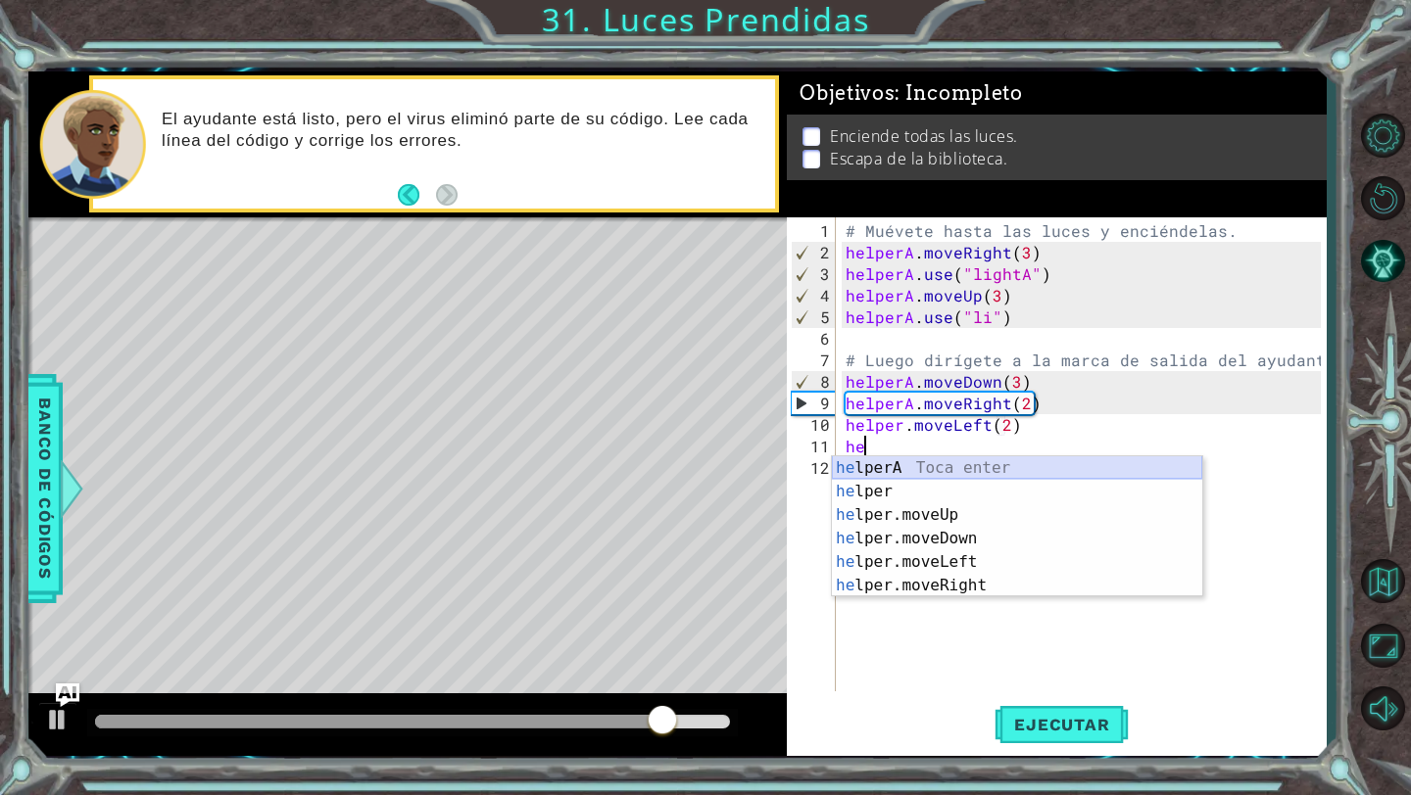
click at [1064, 465] on div "he lperA Toca enter he lper Toca enter he lper.moveUp Toca enter he lper.moveDo…" at bounding box center [1017, 550] width 370 height 188
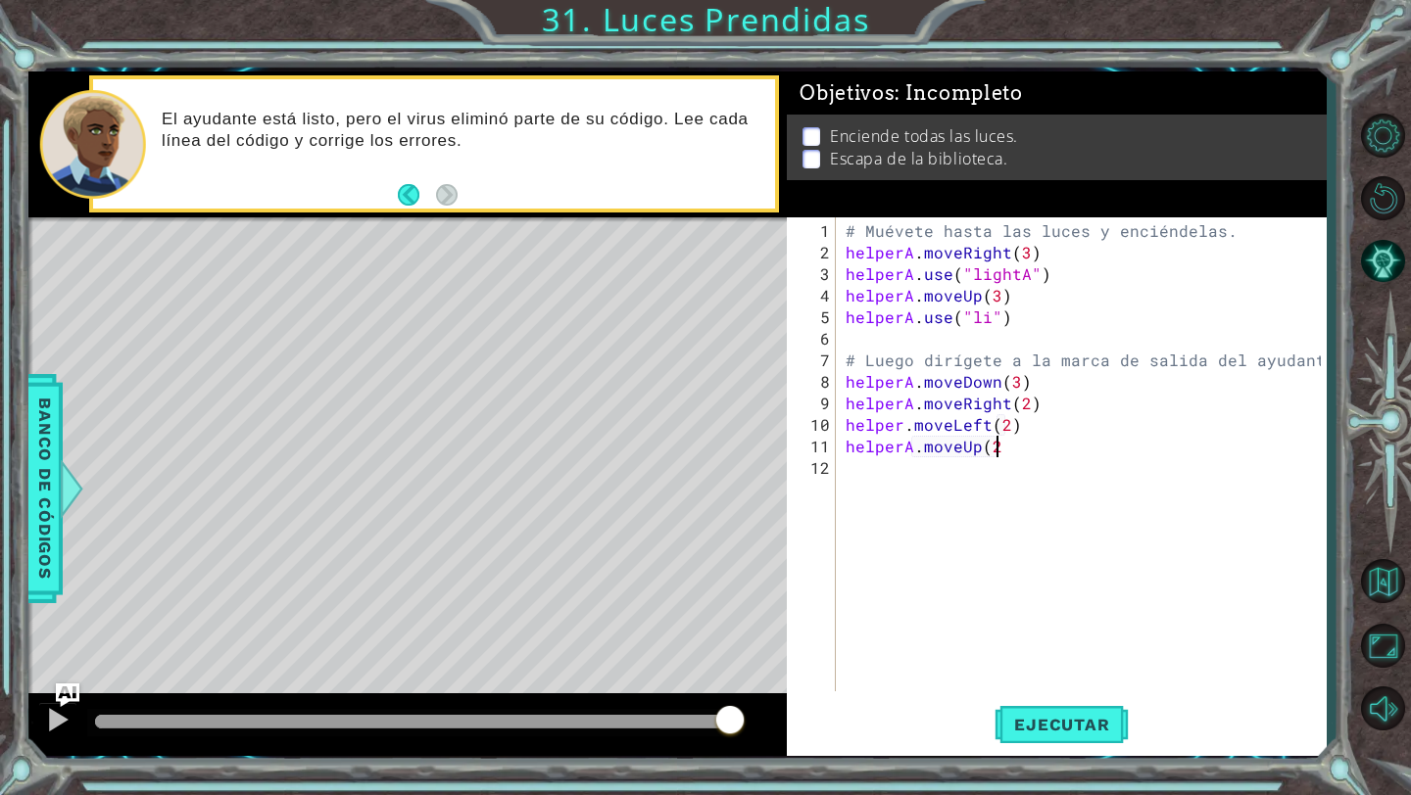
scroll to position [0, 9]
click at [1037, 717] on span "Ejecutar" at bounding box center [1061, 725] width 134 height 20
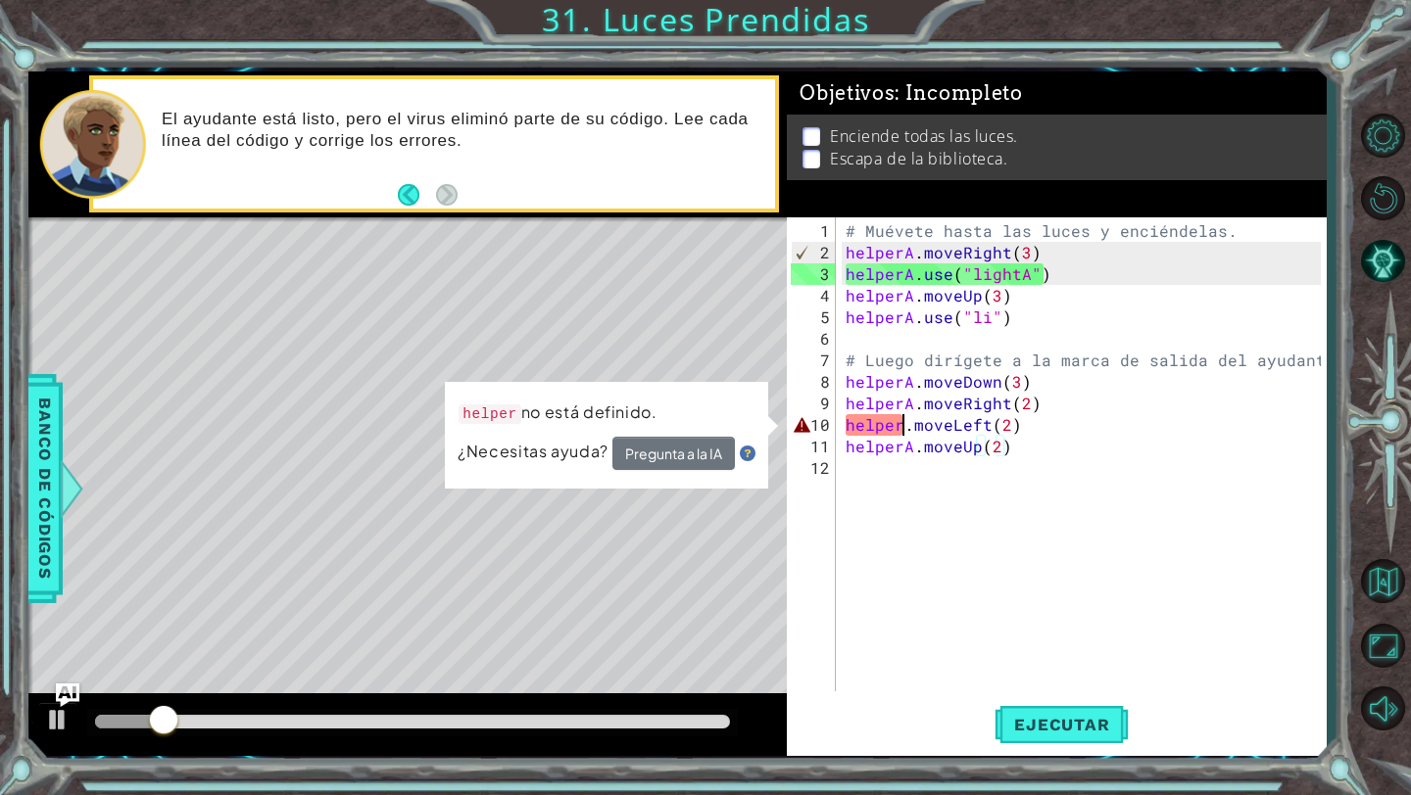
click at [903, 420] on div "# Muévete hasta las luces y enciéndelas. helperA . moveRight ( 3 ) helperA . us…" at bounding box center [1085, 478] width 489 height 517
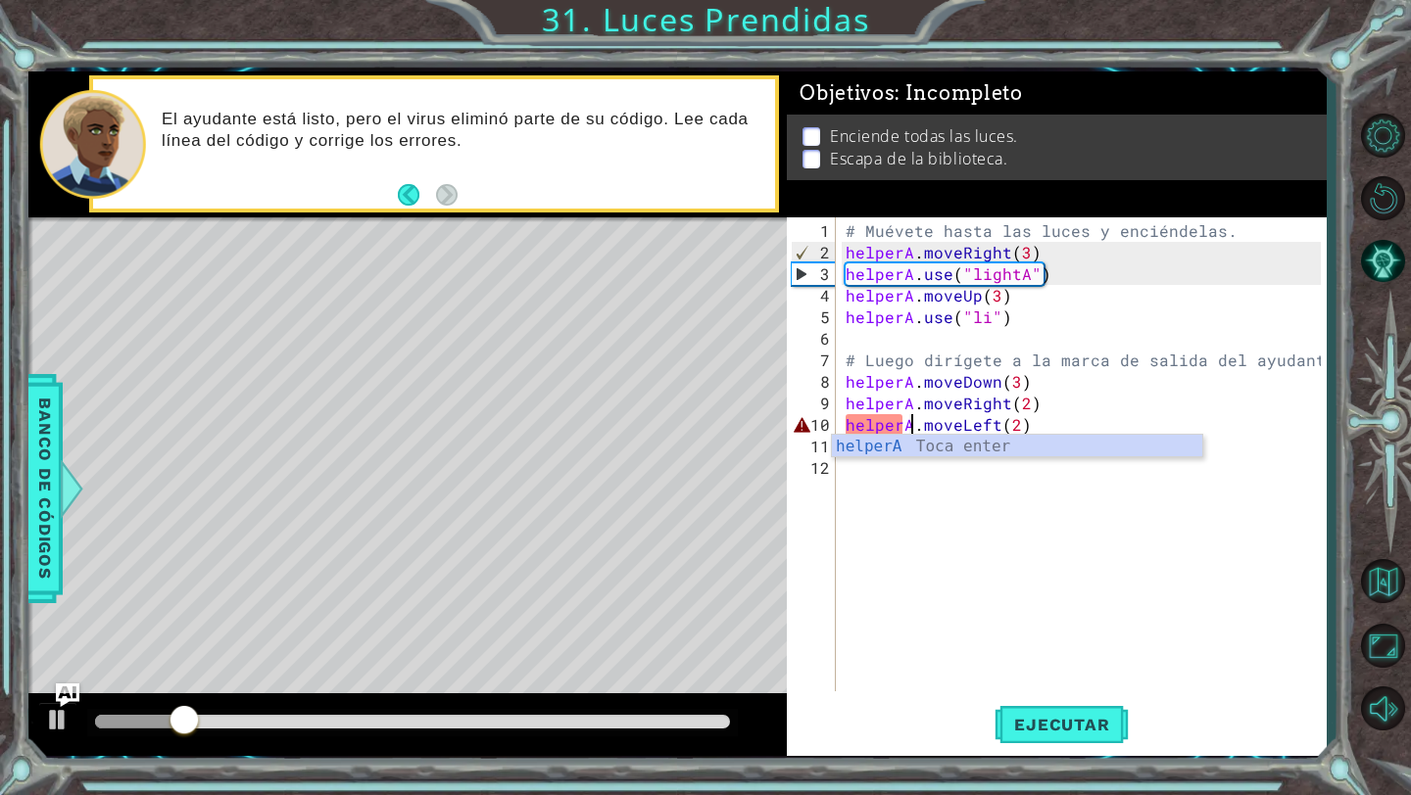
scroll to position [0, 4]
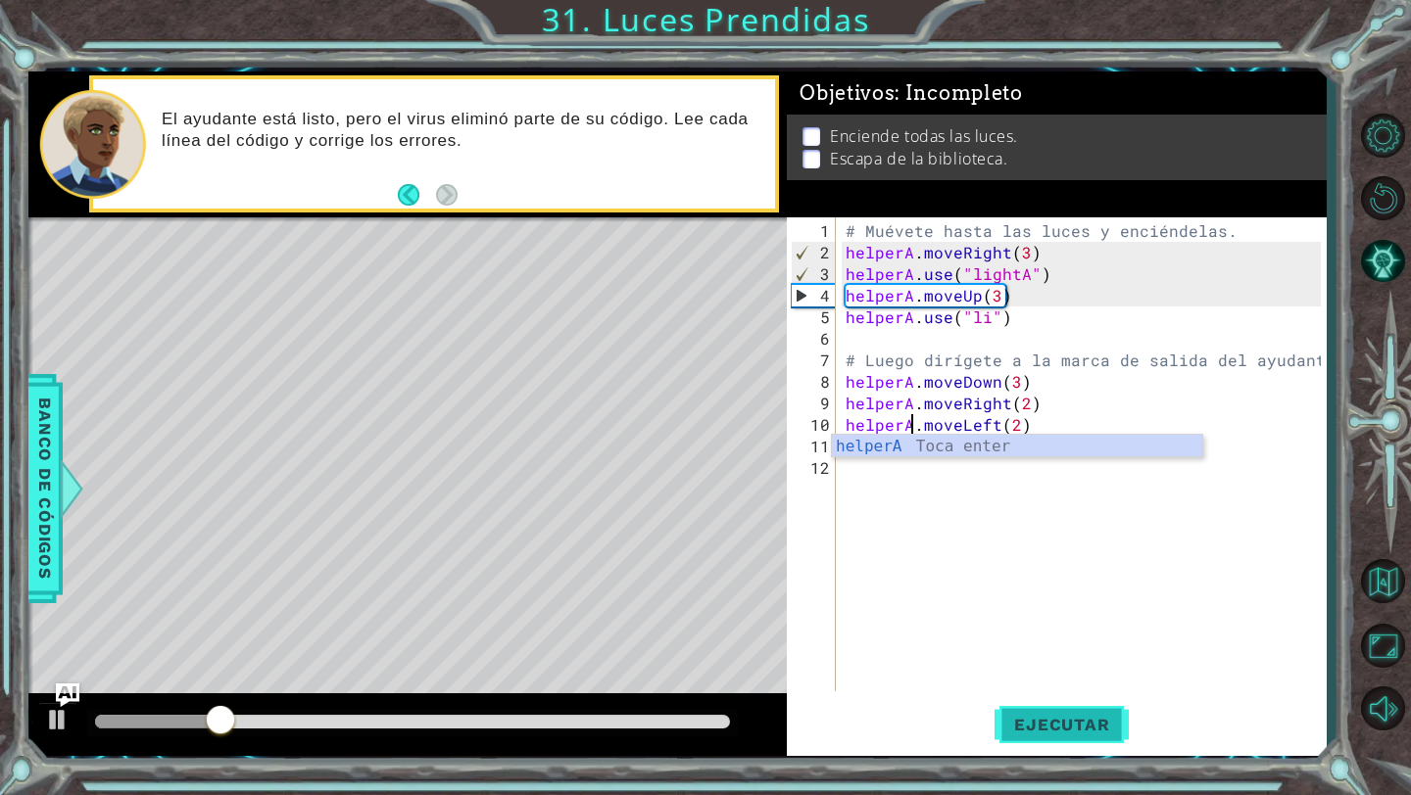
type textarea "helperA.moveLeft(2)"
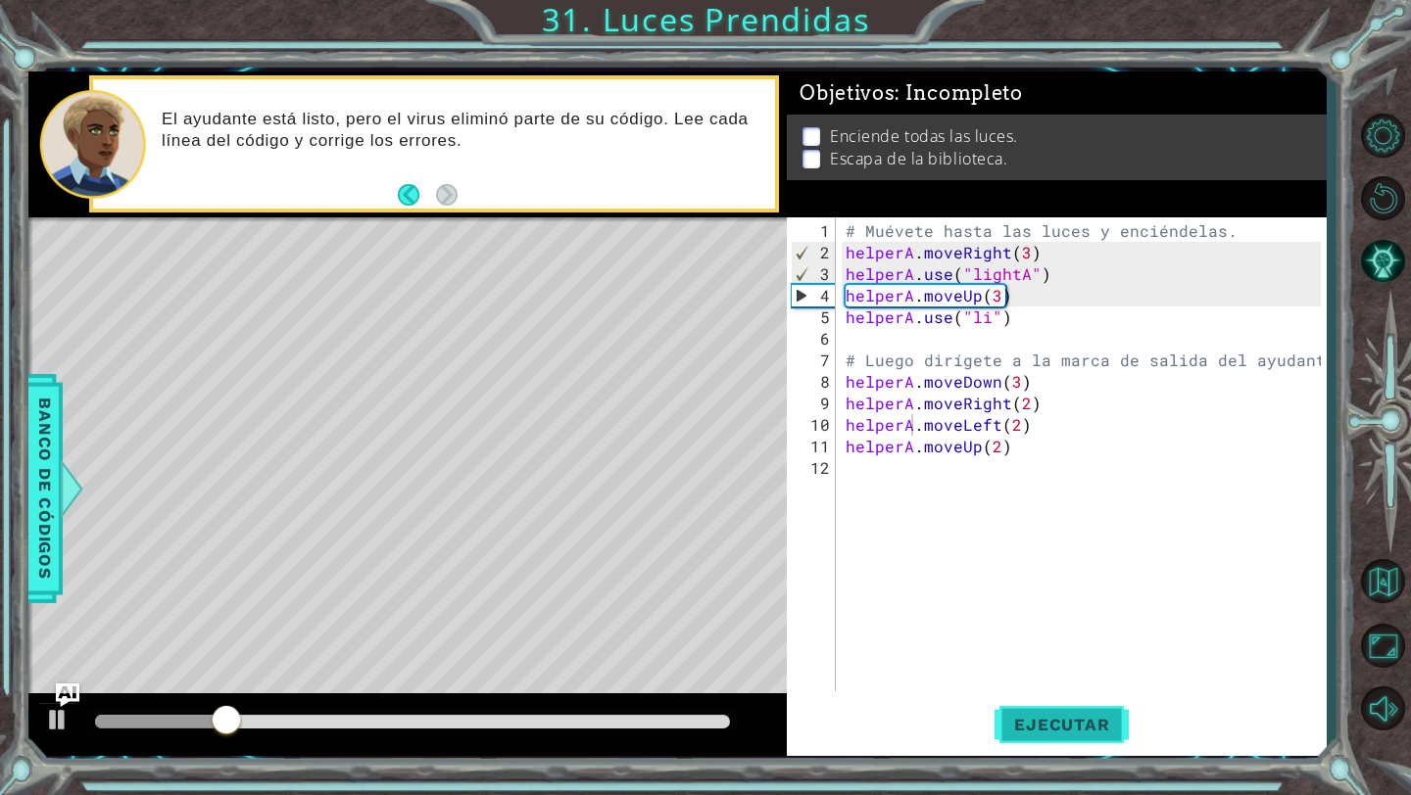
click at [1039, 714] on button "Ejecutar" at bounding box center [1061, 725] width 134 height 54
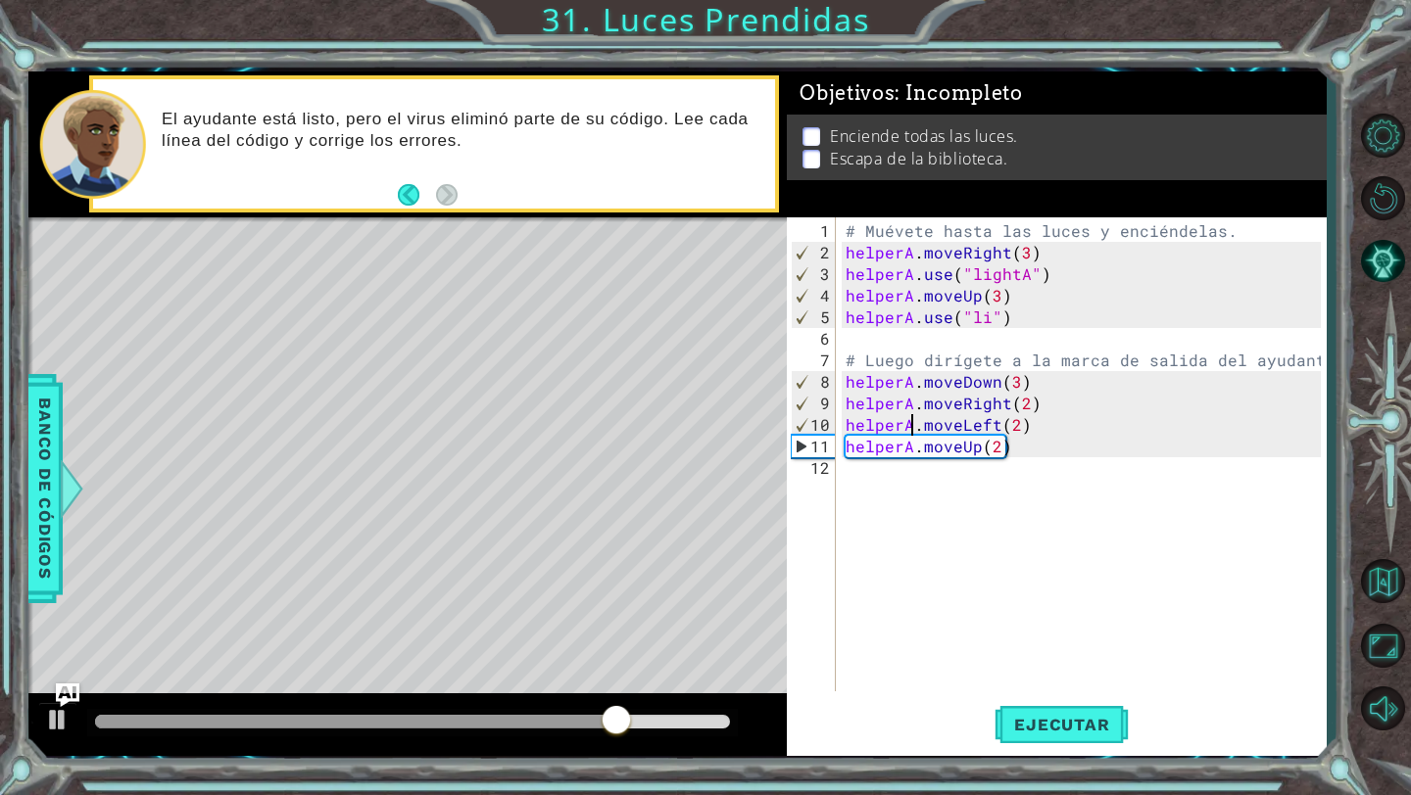
click at [1057, 414] on div "# Muévete hasta las luces y enciéndelas. helperA . moveRight ( 3 ) helperA . us…" at bounding box center [1085, 478] width 489 height 517
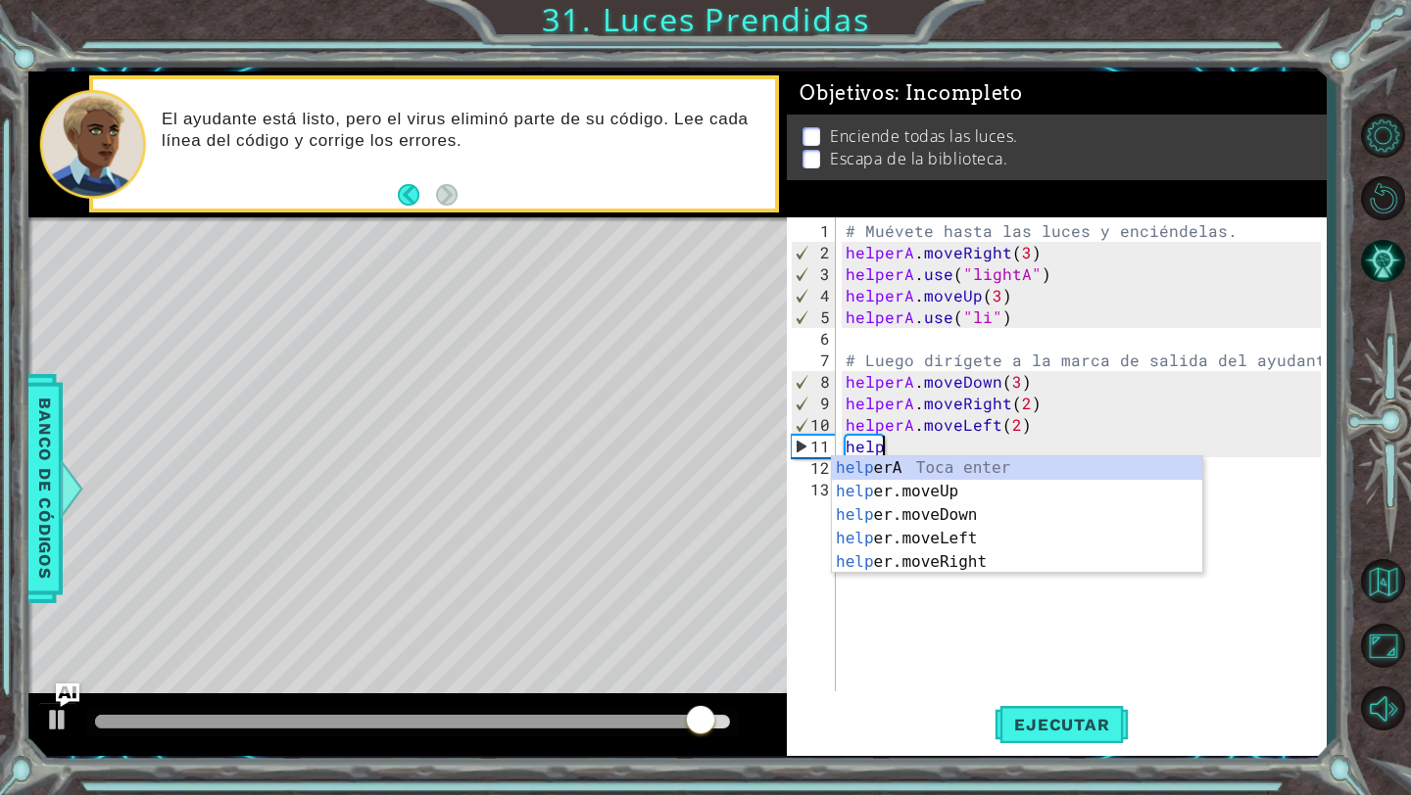
scroll to position [0, 2]
click at [1165, 464] on div "helpe [PERSON_NAME] enter helpe r.moveUp Toca enter helpe r.moveDown Toca enter…" at bounding box center [1017, 538] width 370 height 165
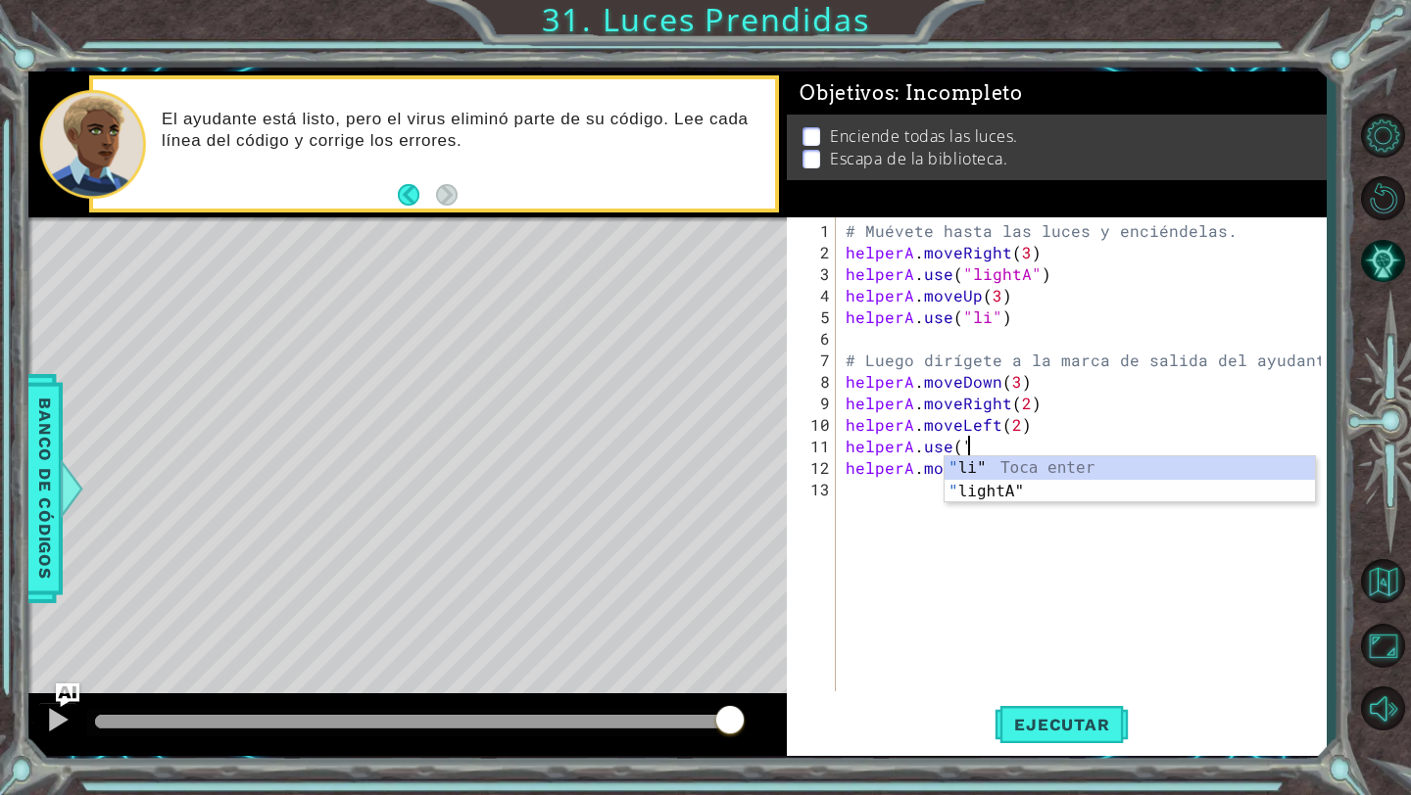
scroll to position [0, 7]
click at [1159, 496] on div "" li" Toca enter " lightA" Toca enter" at bounding box center [1129, 503] width 370 height 94
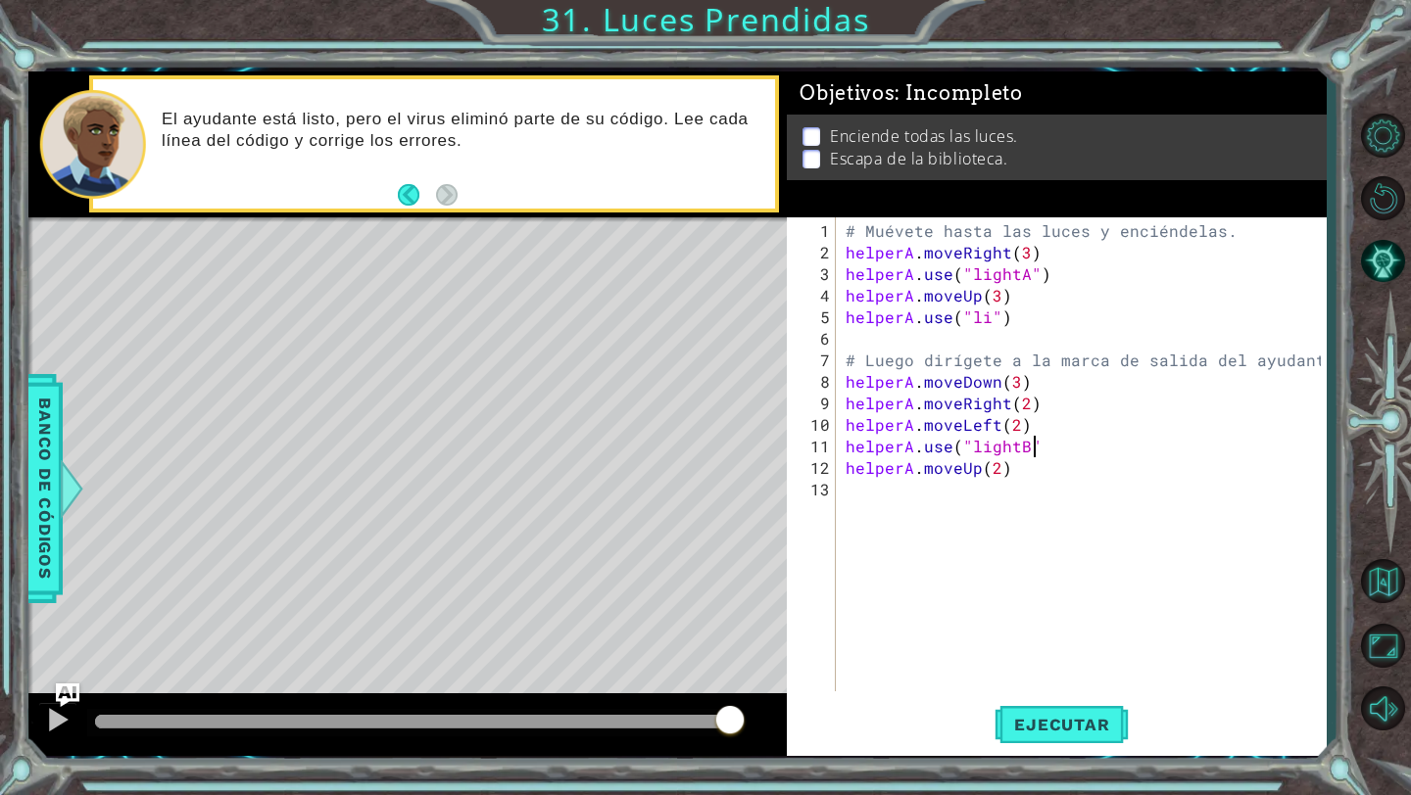
type textarea "helperA.use("lightB")"
click at [1084, 690] on div "# Muévete hasta las luces y enciéndelas. helperA . moveRight ( 3 ) helperA . us…" at bounding box center [1085, 478] width 489 height 517
click at [1084, 713] on button "Ejecutar" at bounding box center [1061, 725] width 134 height 54
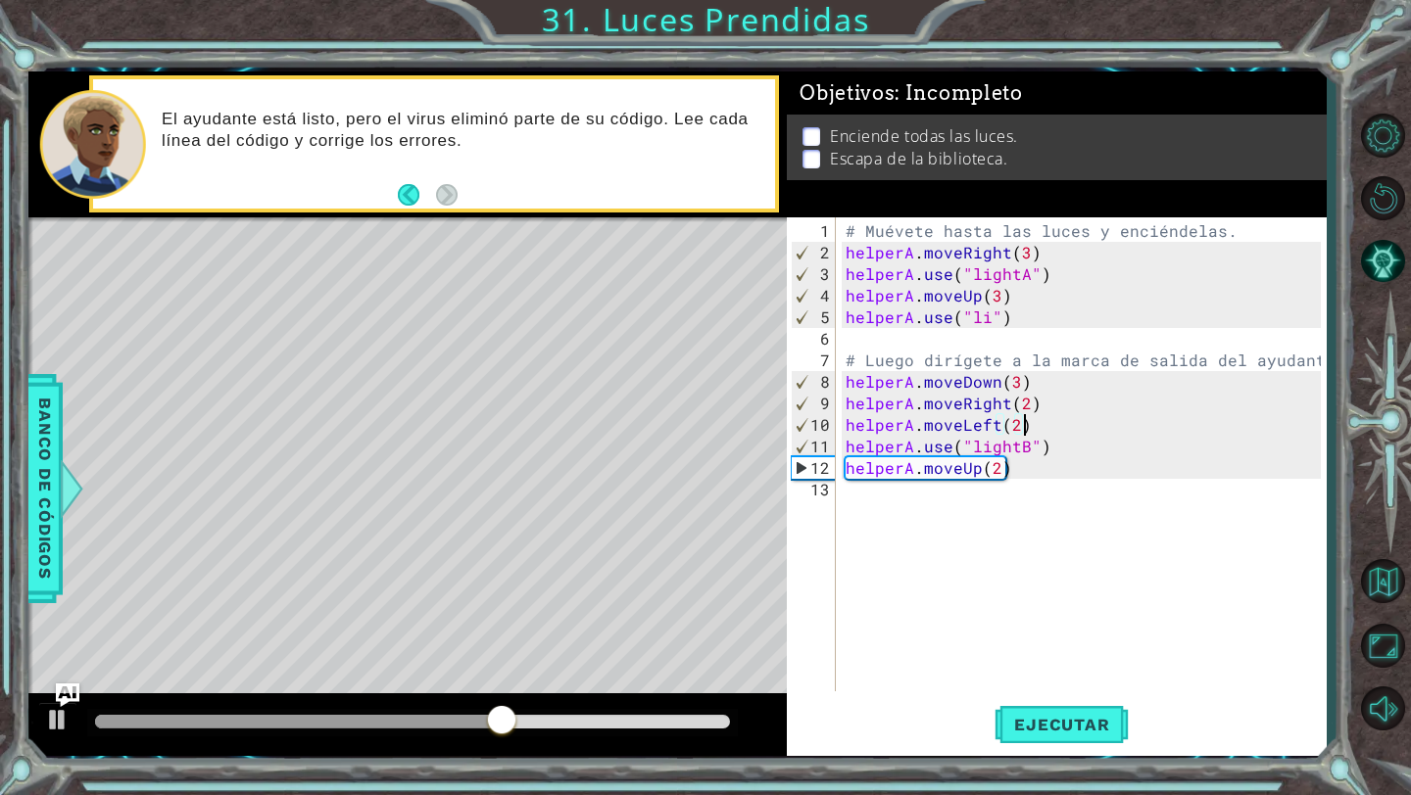
drag, startPoint x: 1060, startPoint y: 432, endPoint x: 1089, endPoint y: 424, distance: 30.4
click at [1091, 424] on div "# Muévete hasta las luces y enciéndelas. helperA . moveRight ( 3 ) helperA . us…" at bounding box center [1085, 478] width 489 height 517
type textarea "helperA.moveLeft(2)"
click at [1054, 736] on button "Ejecutar" at bounding box center [1061, 725] width 134 height 54
click at [1060, 703] on button "Ejecutar" at bounding box center [1061, 725] width 134 height 54
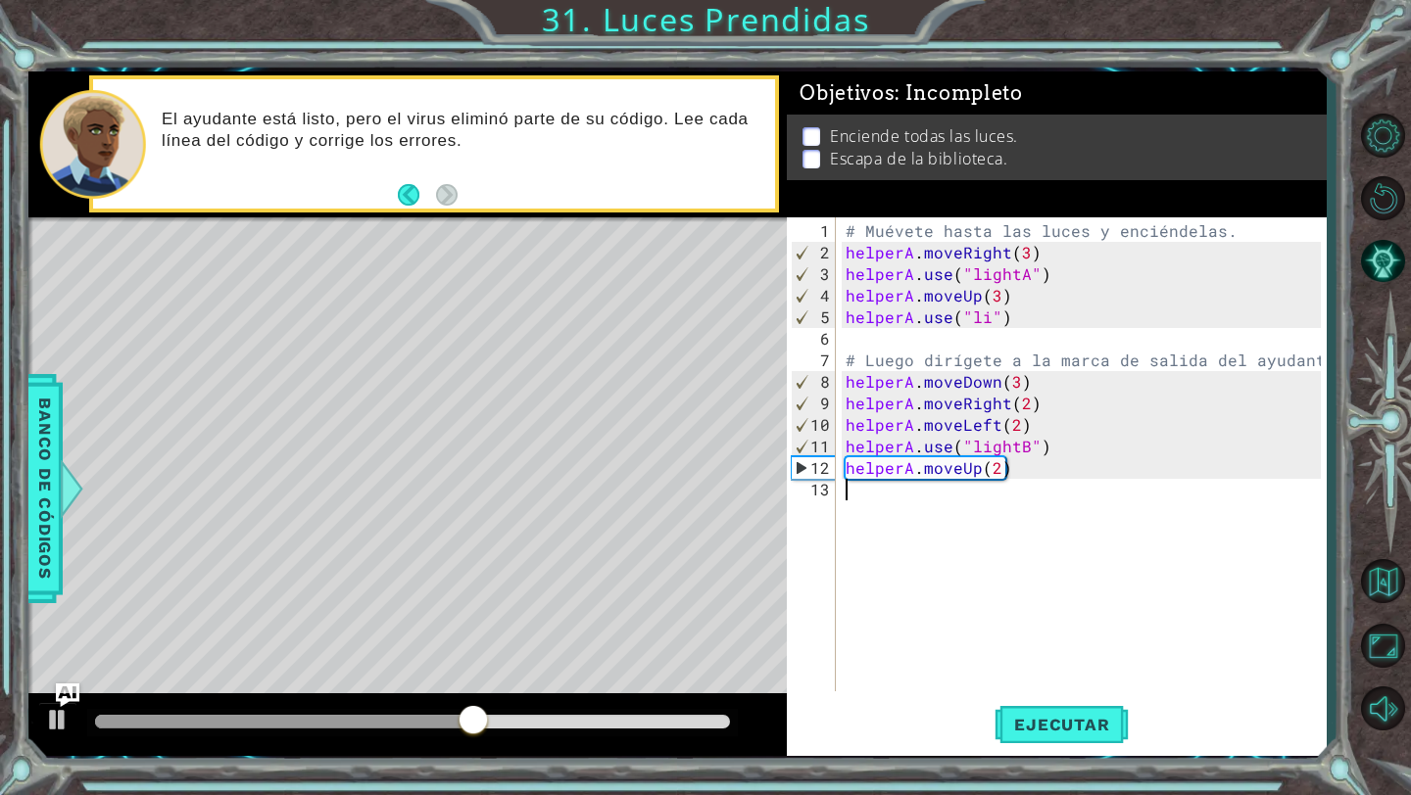
click at [988, 548] on div "# Muévete hasta las luces y enciéndelas. helperA . moveRight ( 3 ) helperA . us…" at bounding box center [1085, 478] width 489 height 517
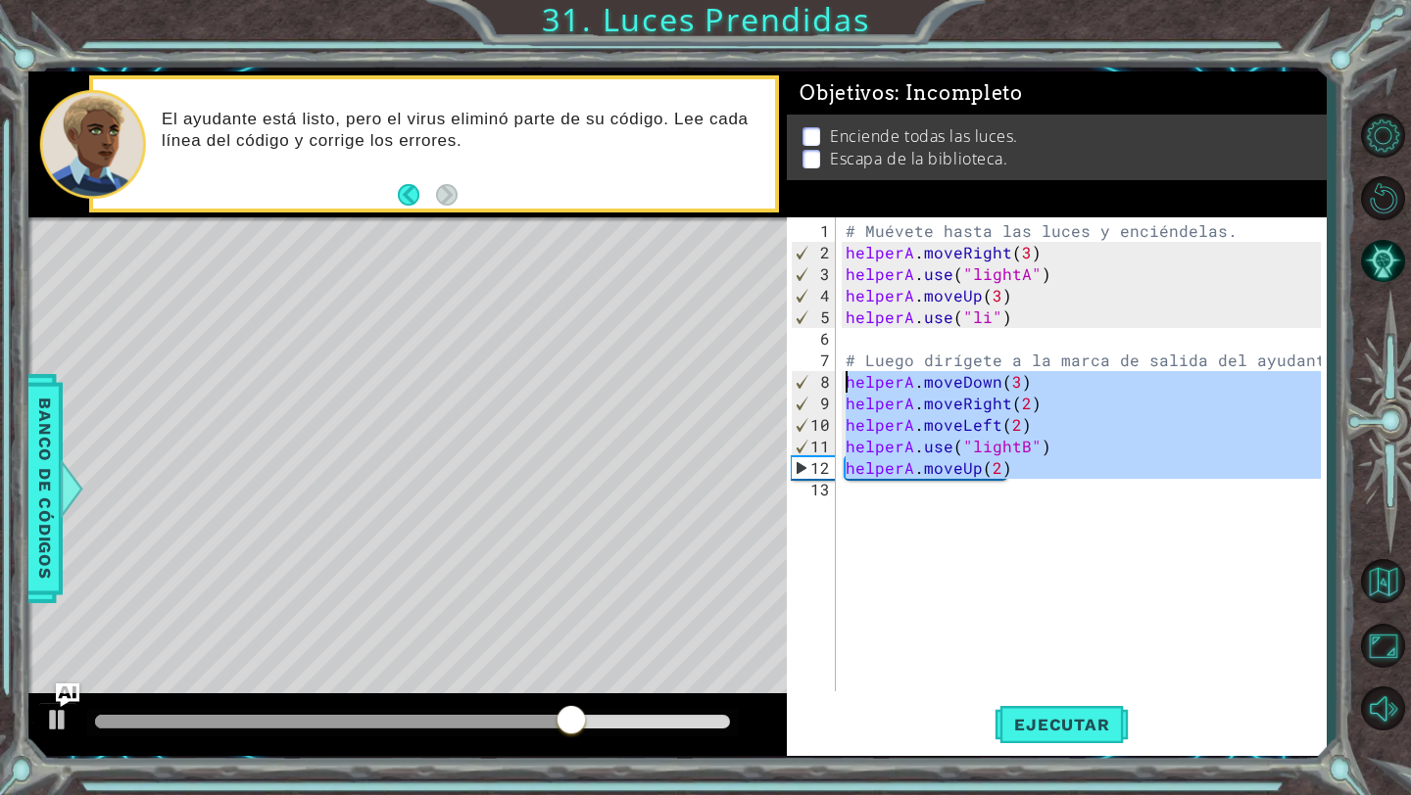
drag, startPoint x: 1032, startPoint y: 480, endPoint x: 842, endPoint y: 389, distance: 210.7
click at [843, 389] on div "# Muévete hasta las luces y enciéndelas. helperA . moveRight ( 3 ) helperA . us…" at bounding box center [1085, 478] width 489 height 517
type textarea "helperA.moveDown(3) helperA.moveRight(2)"
click at [1059, 328] on div "# Muévete hasta las luces y enciéndelas. helperA . moveRight ( 3 ) helperA . us…" at bounding box center [1085, 478] width 489 height 517
drag, startPoint x: 1041, startPoint y: 496, endPoint x: 838, endPoint y: 380, distance: 234.2
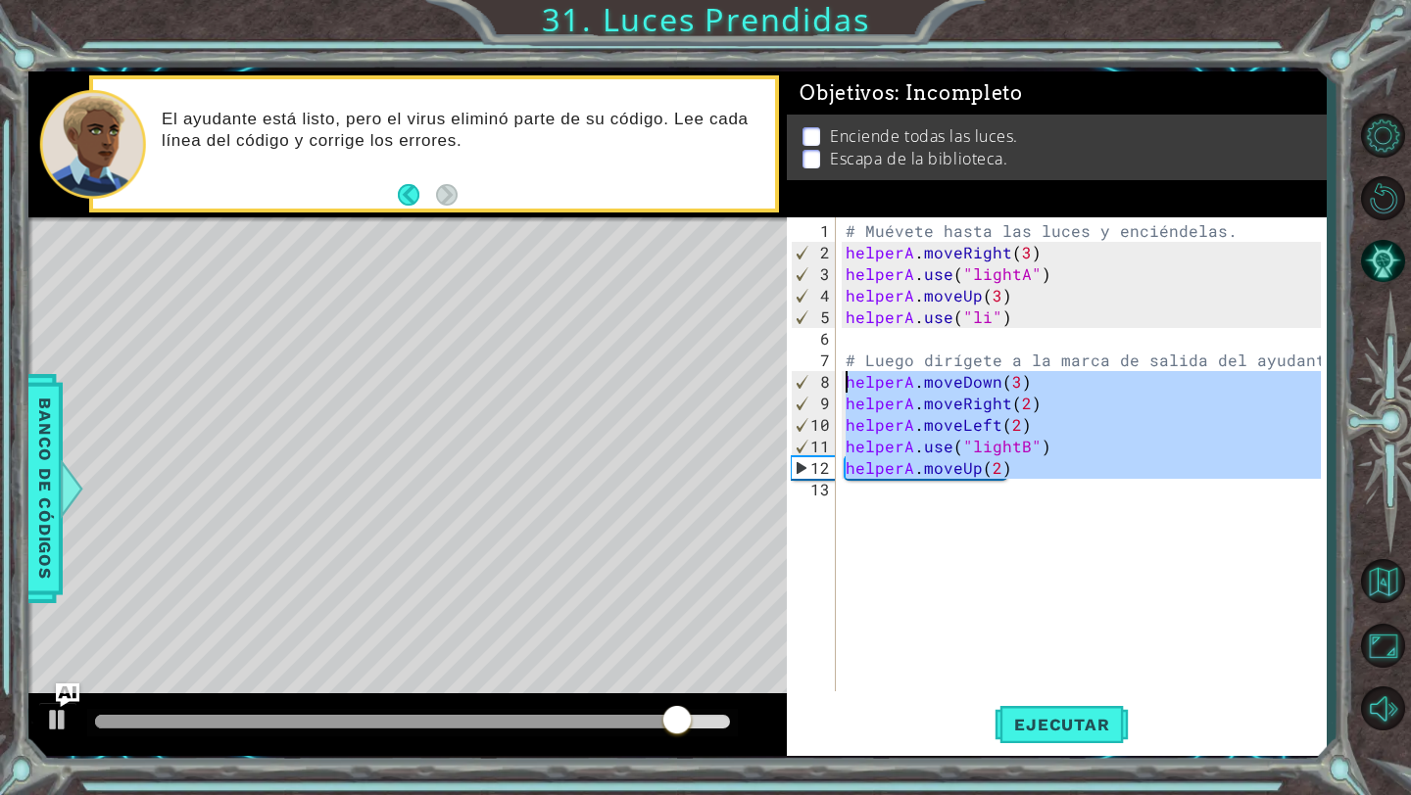
click at [838, 380] on div "1 2 3 4 5 6 7 8 9 10 11 12 13 # Muévete hasta las luces y enciéndelas. helperA …" at bounding box center [1054, 454] width 534 height 474
type textarea "helperA.moveDown(3) helperA.moveRight(2)"
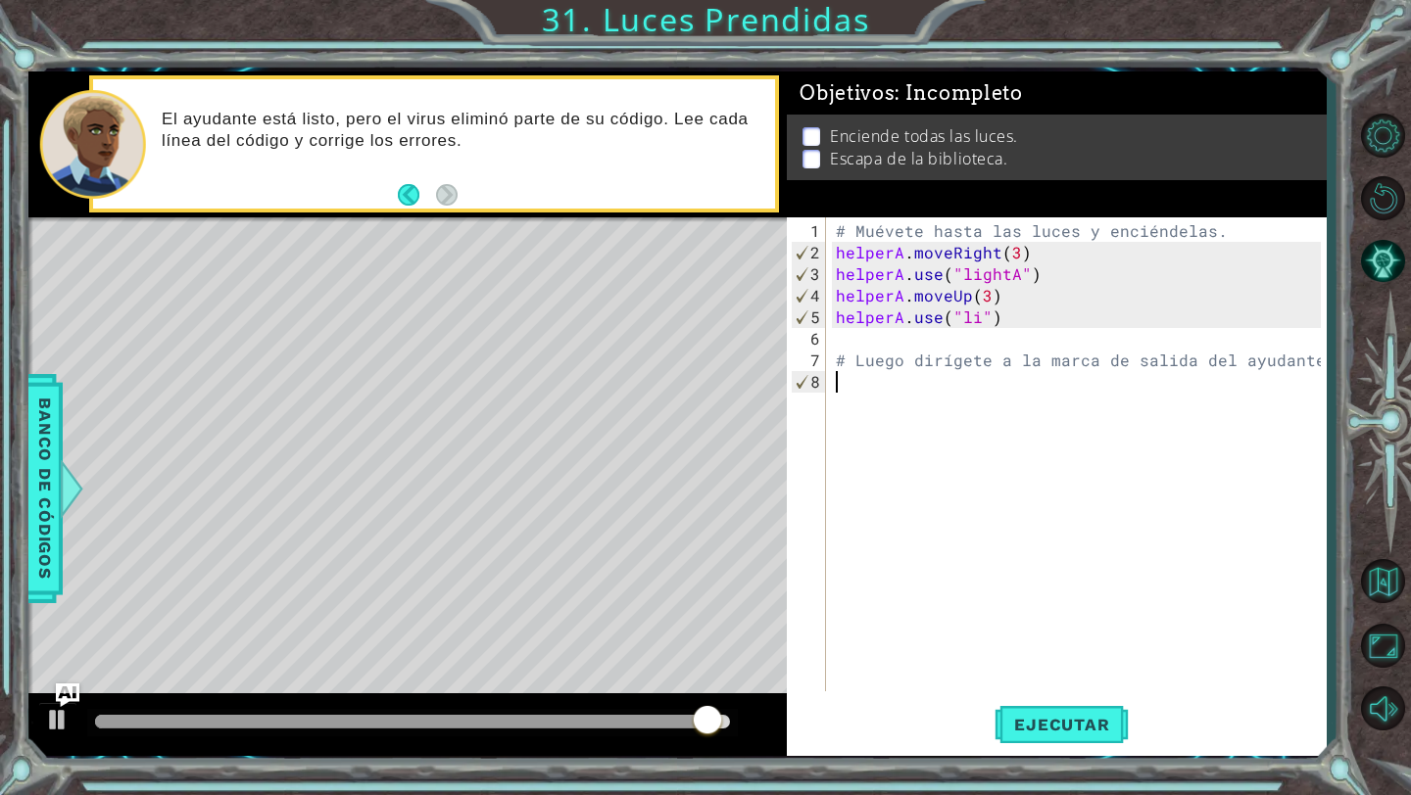
click at [1039, 310] on div "# Muévete hasta las luces y enciéndelas. helperA . moveRight ( 3 ) helperA . us…" at bounding box center [1081, 478] width 499 height 517
type textarea "helperA.use("li")"
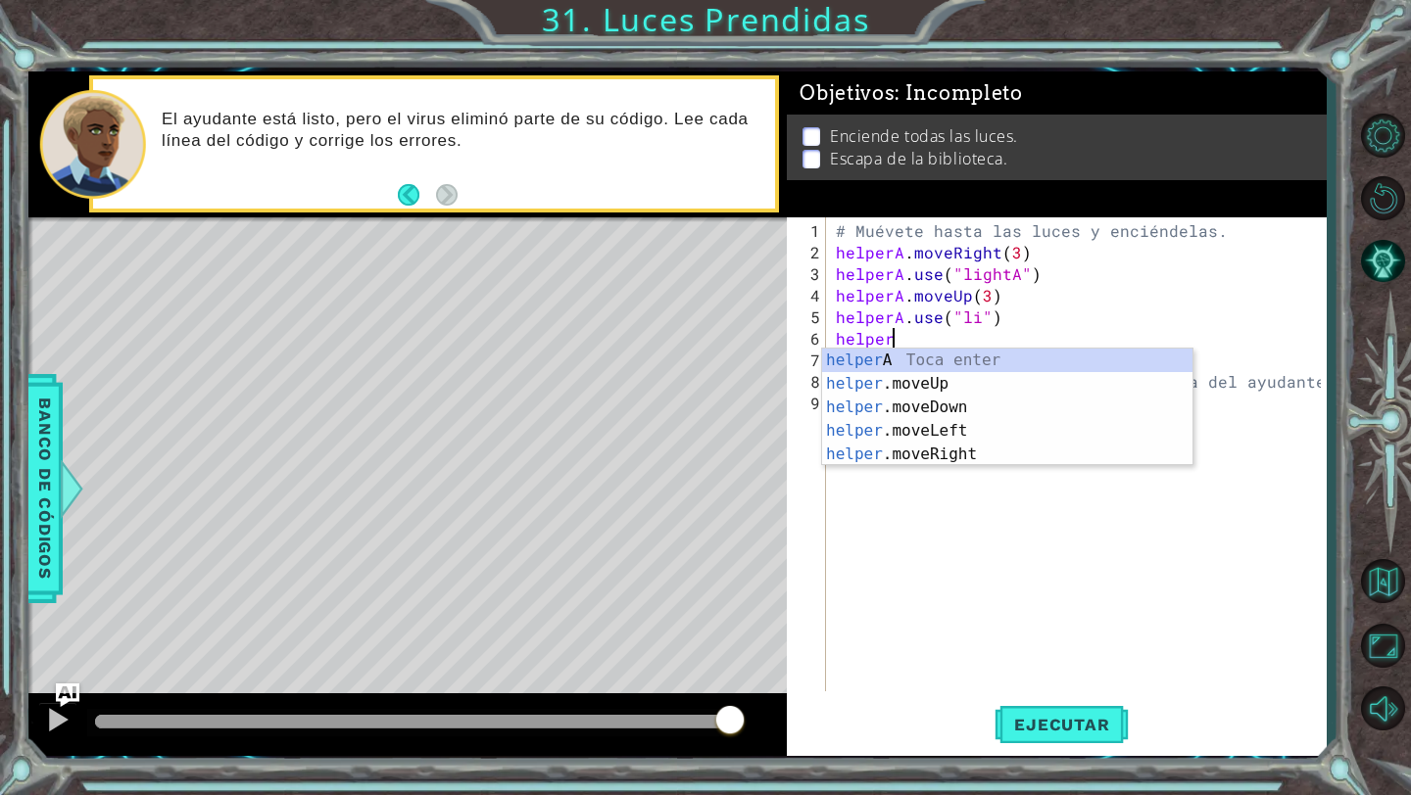
scroll to position [0, 2]
type textarea "helper"
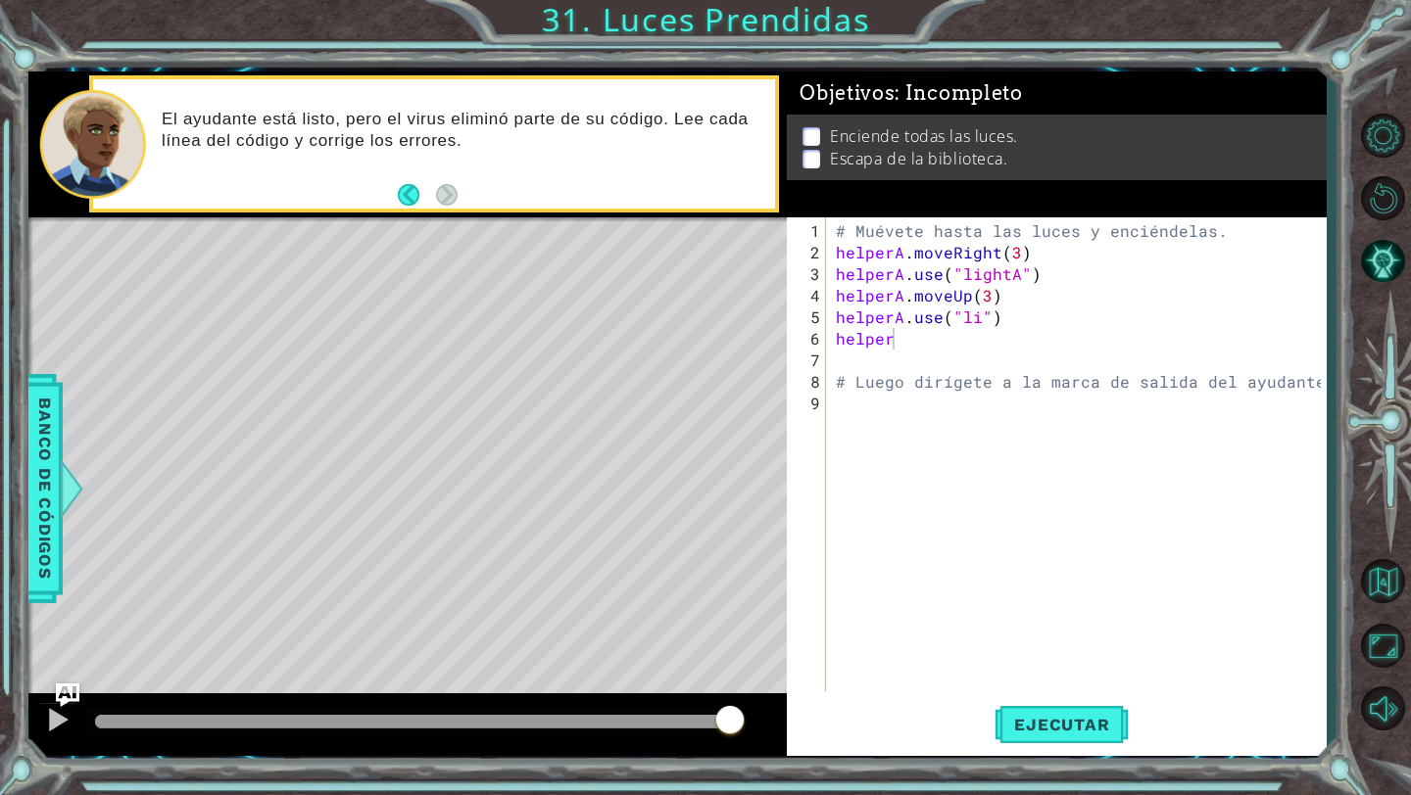
click at [1058, 347] on body "1 ההההההההההההההההההההההההההההההההההההההההההההההההההההההההההההההההההההההההההההה…" at bounding box center [705, 397] width 1411 height 795
click at [1023, 353] on div "# Muévete hasta las luces y enciéndelas. helperA . moveRight ( 3 ) helperA . us…" at bounding box center [1081, 478] width 499 height 517
click at [1018, 345] on div "# Muévete hasta las luces y enciéndelas. helperA . moveRight ( 3 ) helperA . us…" at bounding box center [1081, 478] width 499 height 517
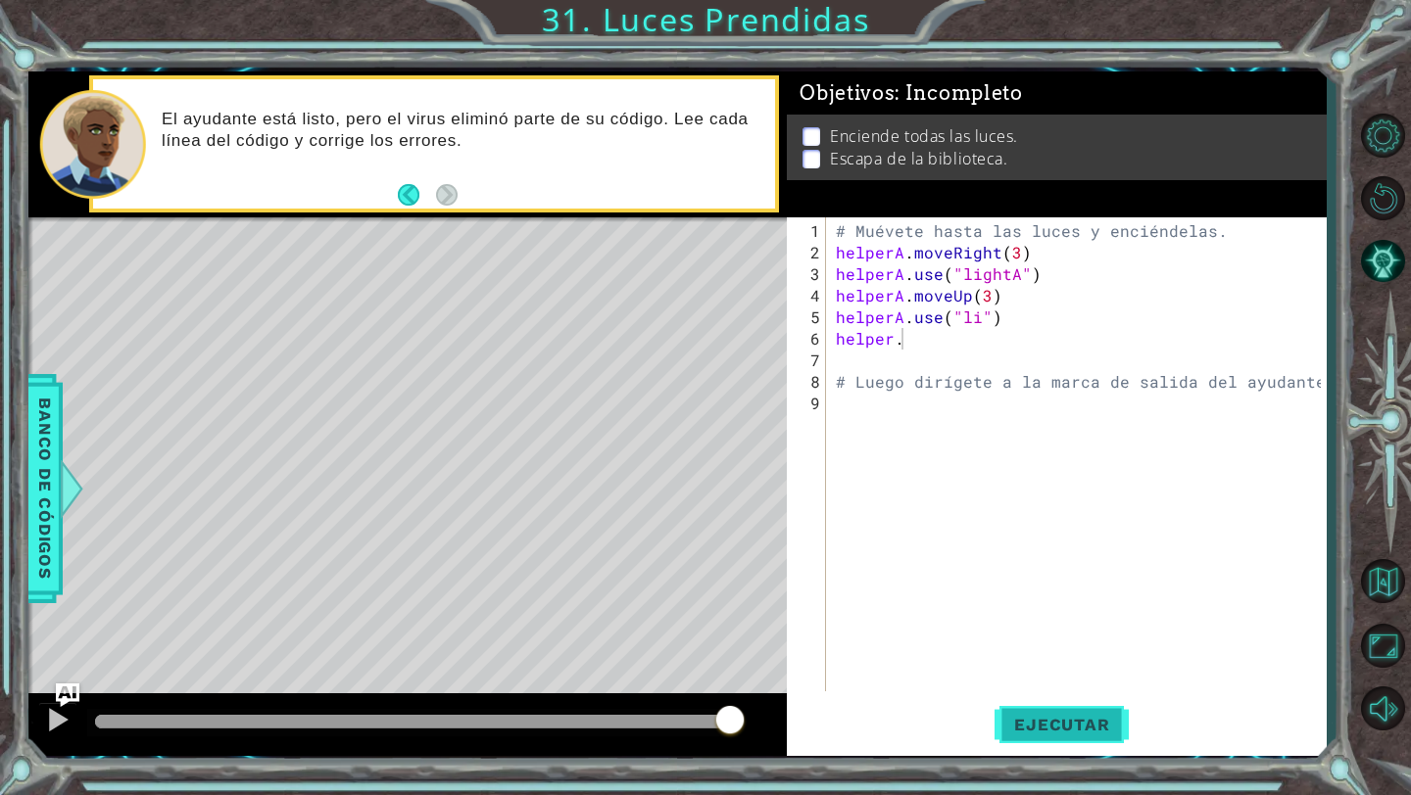
click at [1034, 709] on button "Ejecutar" at bounding box center [1061, 725] width 134 height 54
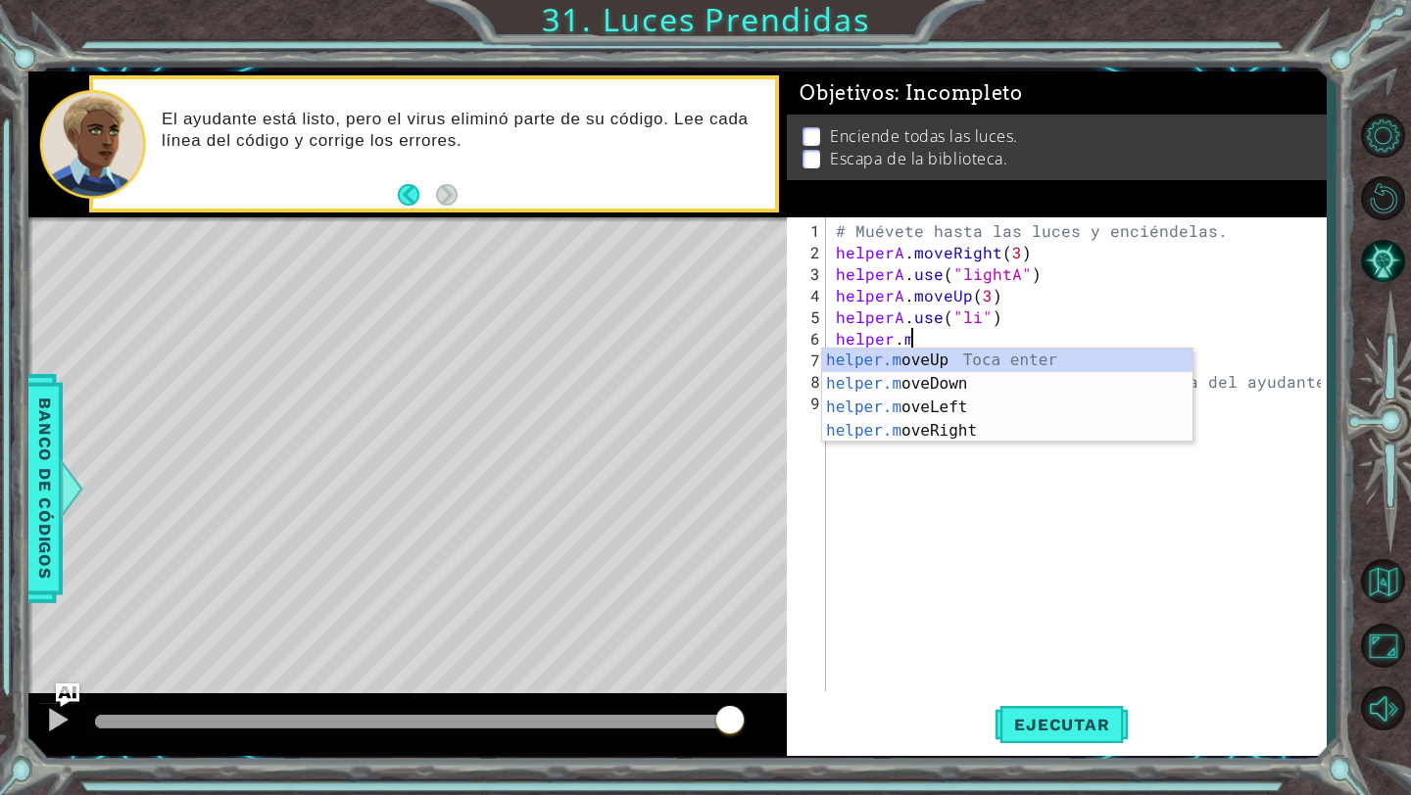
scroll to position [0, 4]
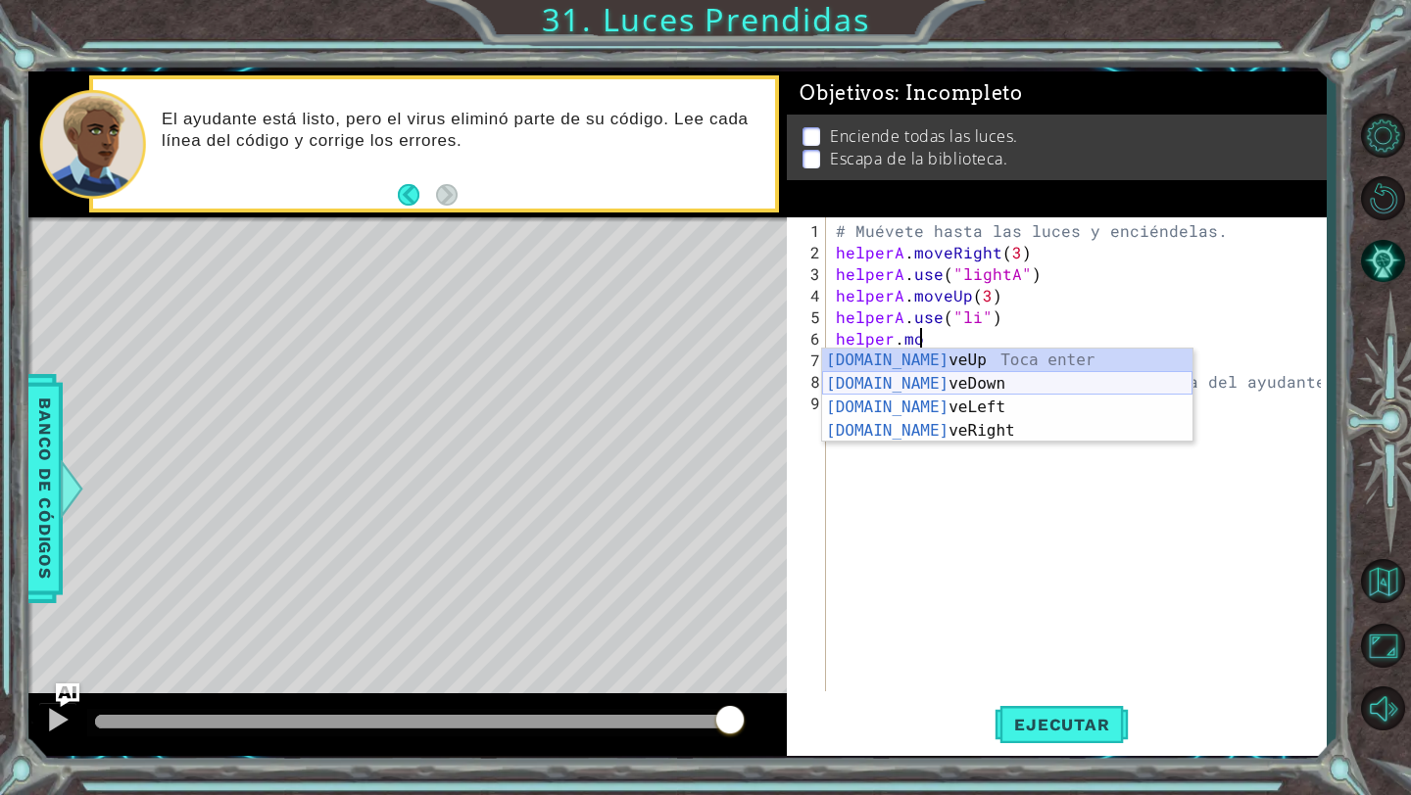
click at [960, 379] on div "[DOMAIN_NAME] veUp Toca enter [DOMAIN_NAME] veDown Toca enter [DOMAIN_NAME] veL…" at bounding box center [1007, 419] width 370 height 141
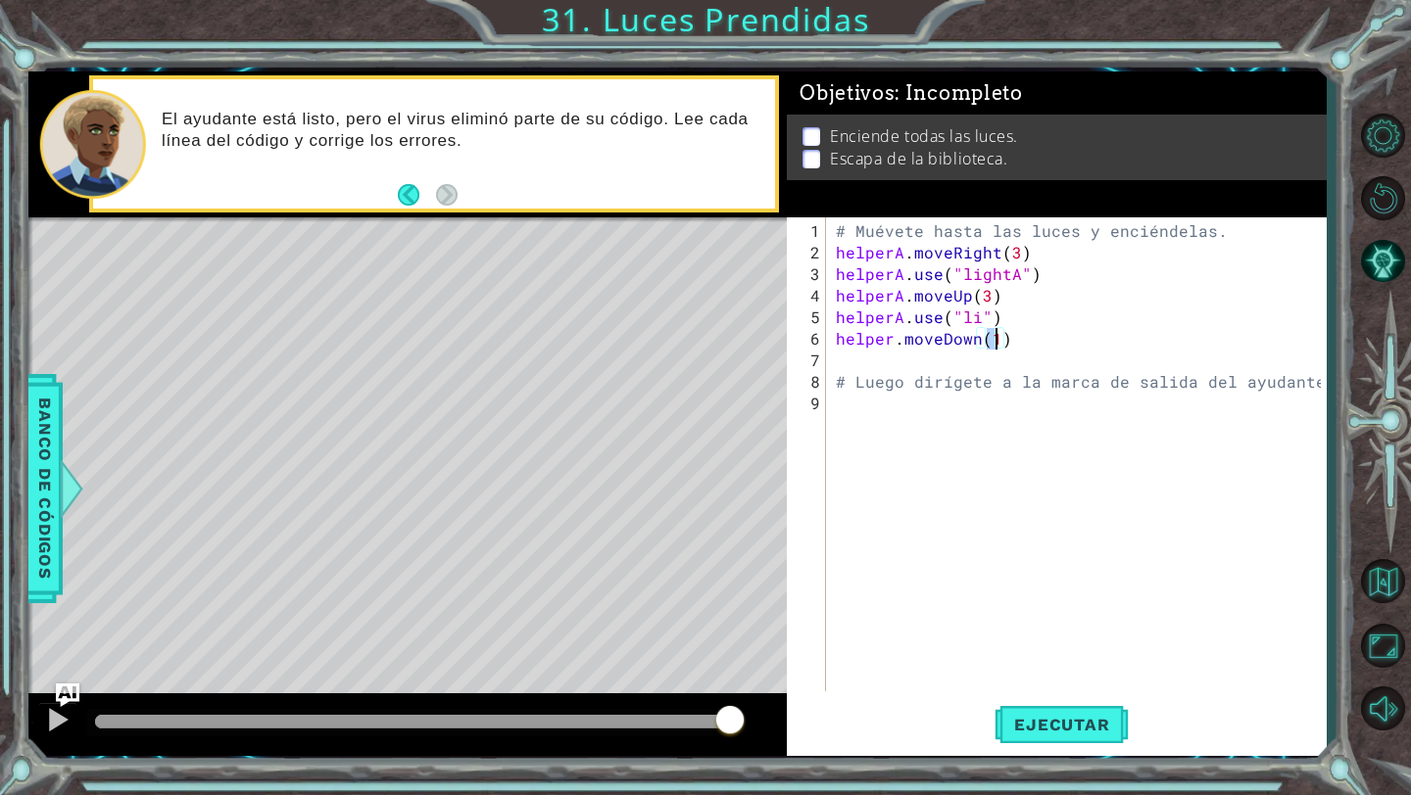
type textarea "helper.moveDown(3)"
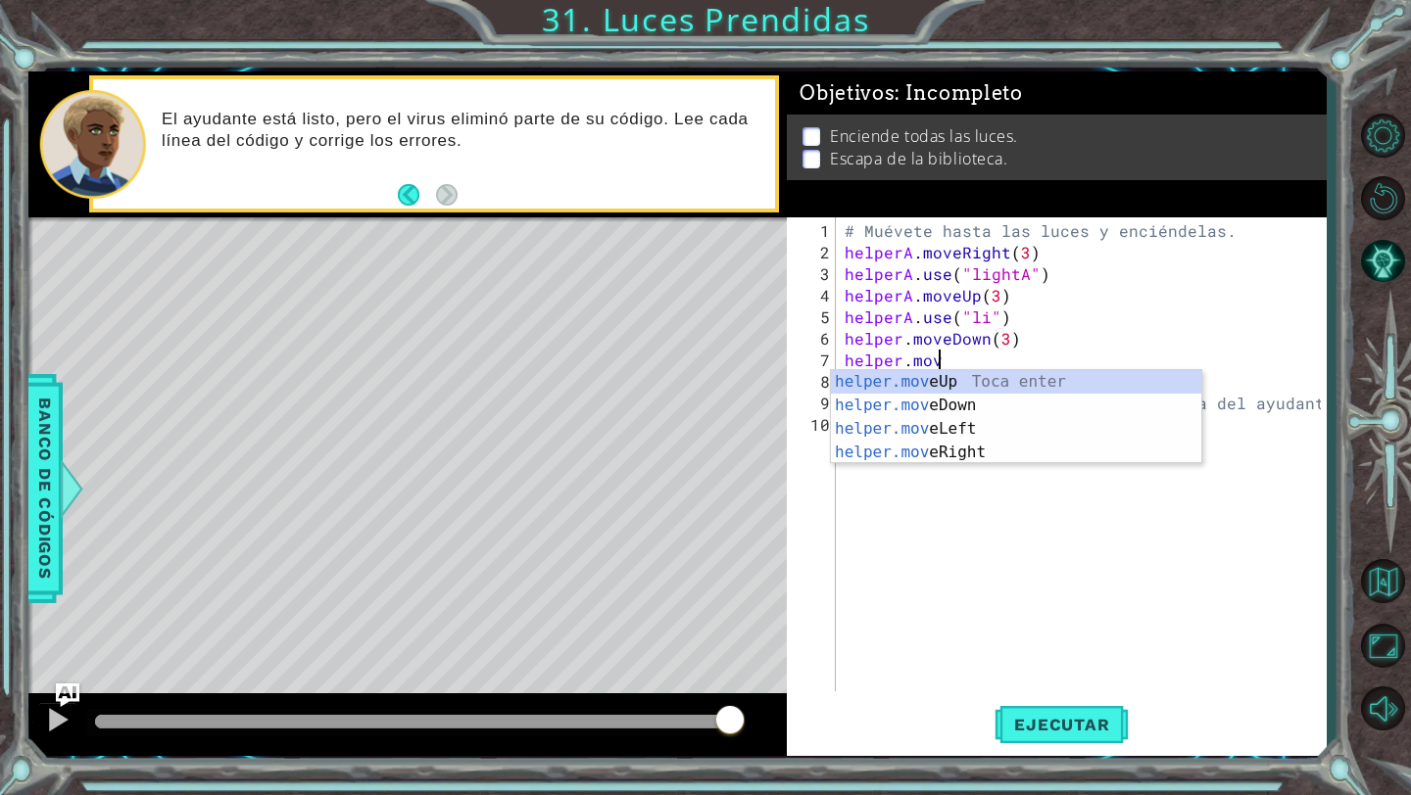
scroll to position [0, 5]
click at [1003, 361] on div "# Muévete hasta las luces y enciéndelas. helperA . moveRight ( 3 ) helperA . us…" at bounding box center [1085, 478] width 490 height 517
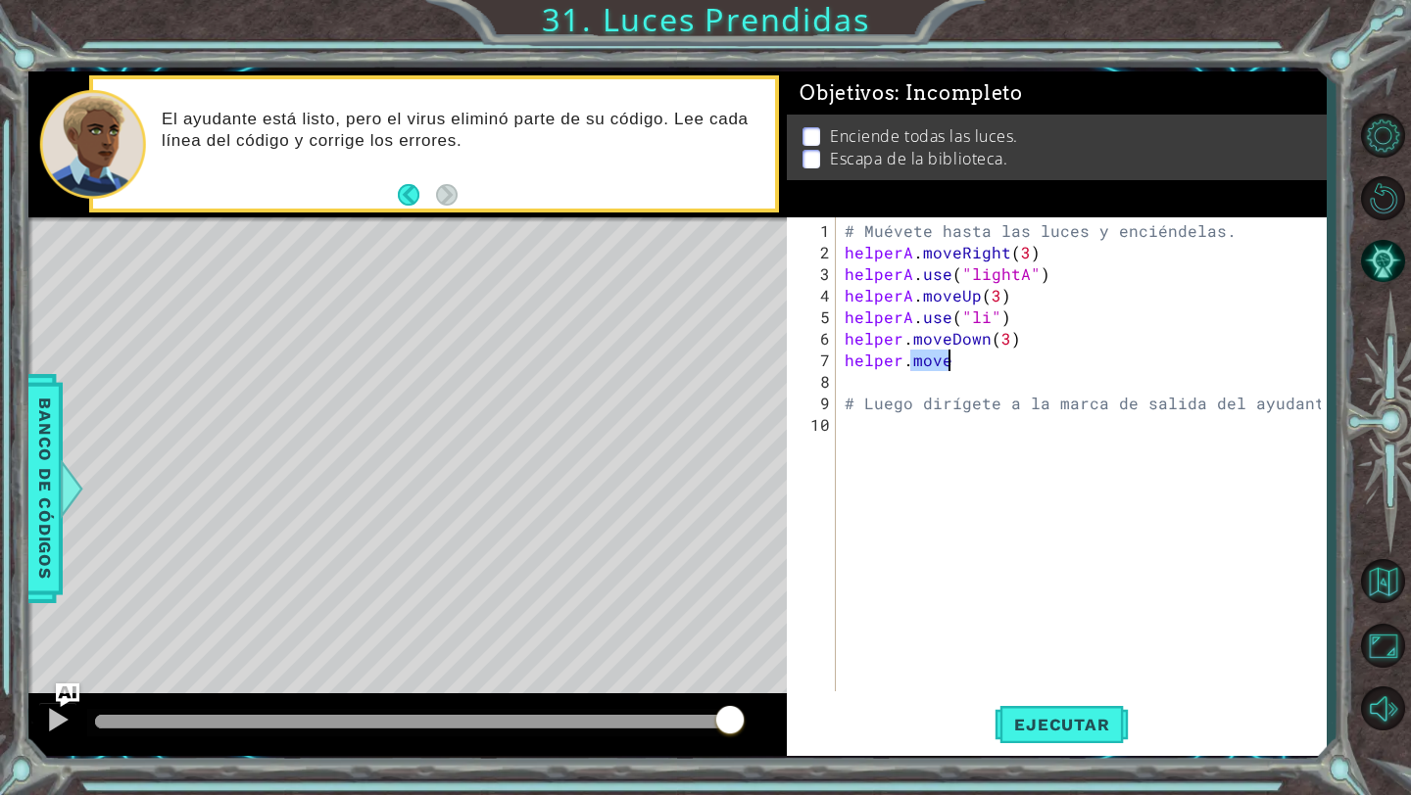
click at [1003, 361] on div "# Muévete hasta las luces y enciéndelas. helperA . moveRight ( 3 ) helperA . us…" at bounding box center [1085, 478] width 490 height 517
click at [1055, 745] on button "Ejecutar" at bounding box center [1061, 725] width 134 height 54
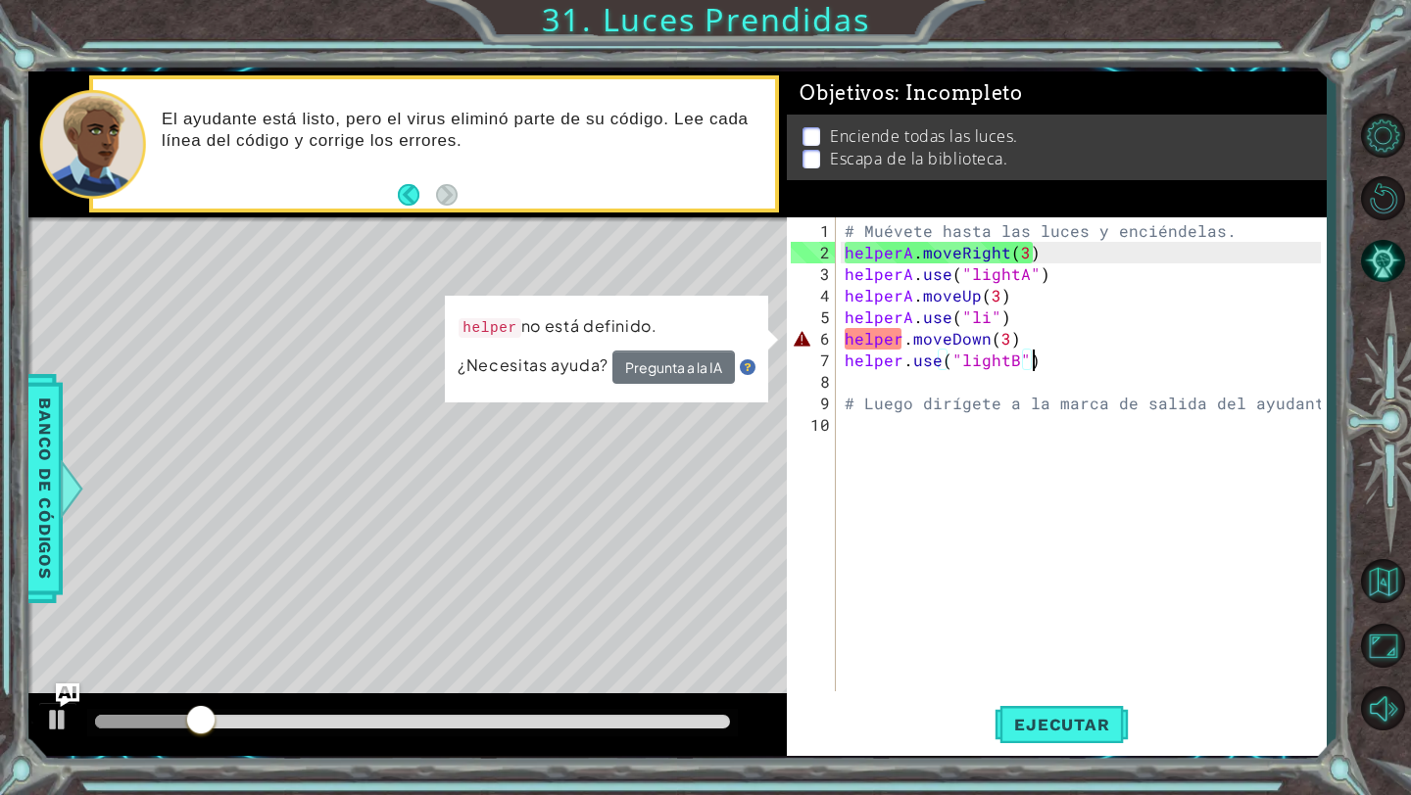
click at [904, 340] on div "# Muévete hasta las luces y enciéndelas. helperA . moveRight ( 3 ) helperA . us…" at bounding box center [1085, 478] width 490 height 517
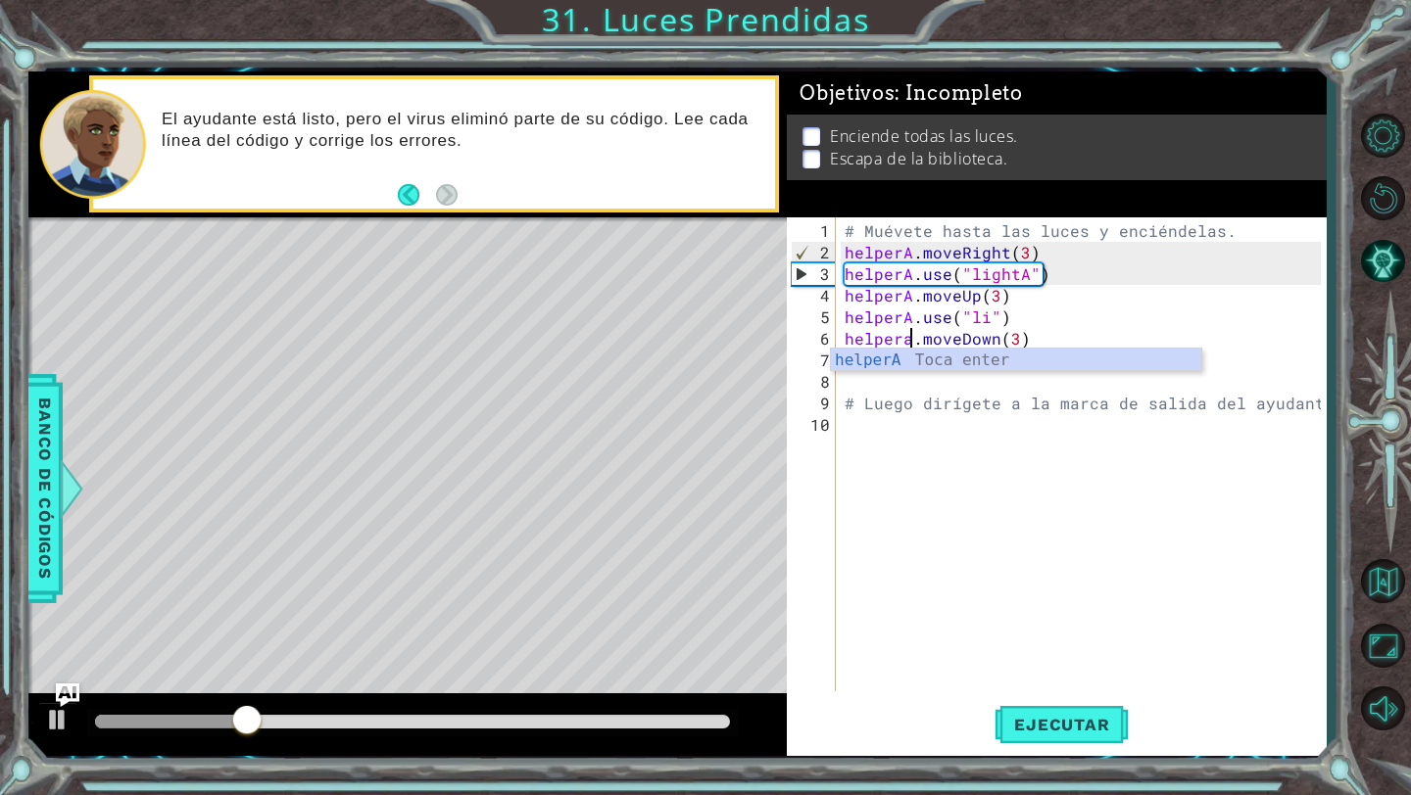
scroll to position [0, 4]
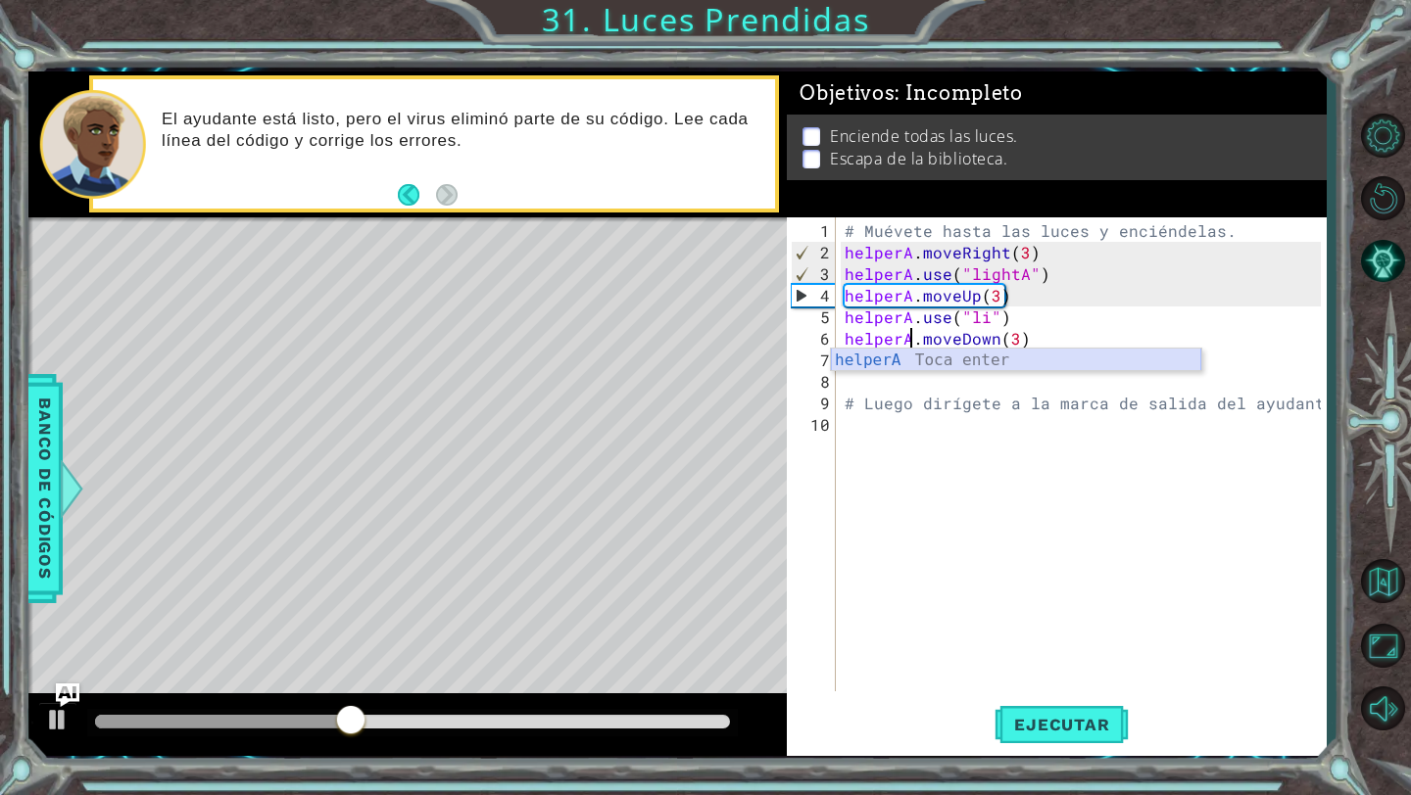
click at [923, 361] on div "helperA Toca enter" at bounding box center [1016, 384] width 370 height 71
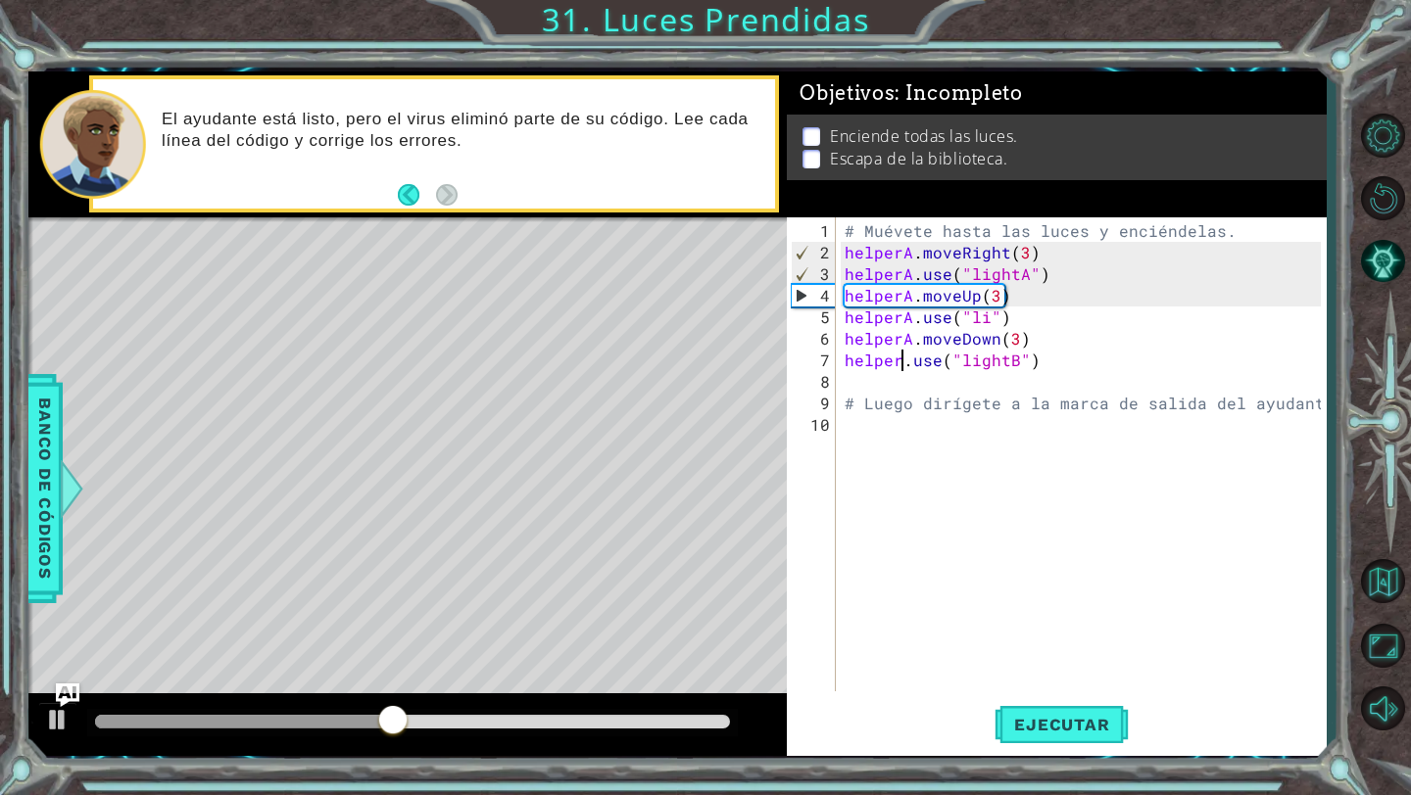
click at [901, 360] on div "# Muévete hasta las luces y enciéndelas. helperA . moveRight ( 3 ) helperA . us…" at bounding box center [1085, 478] width 490 height 517
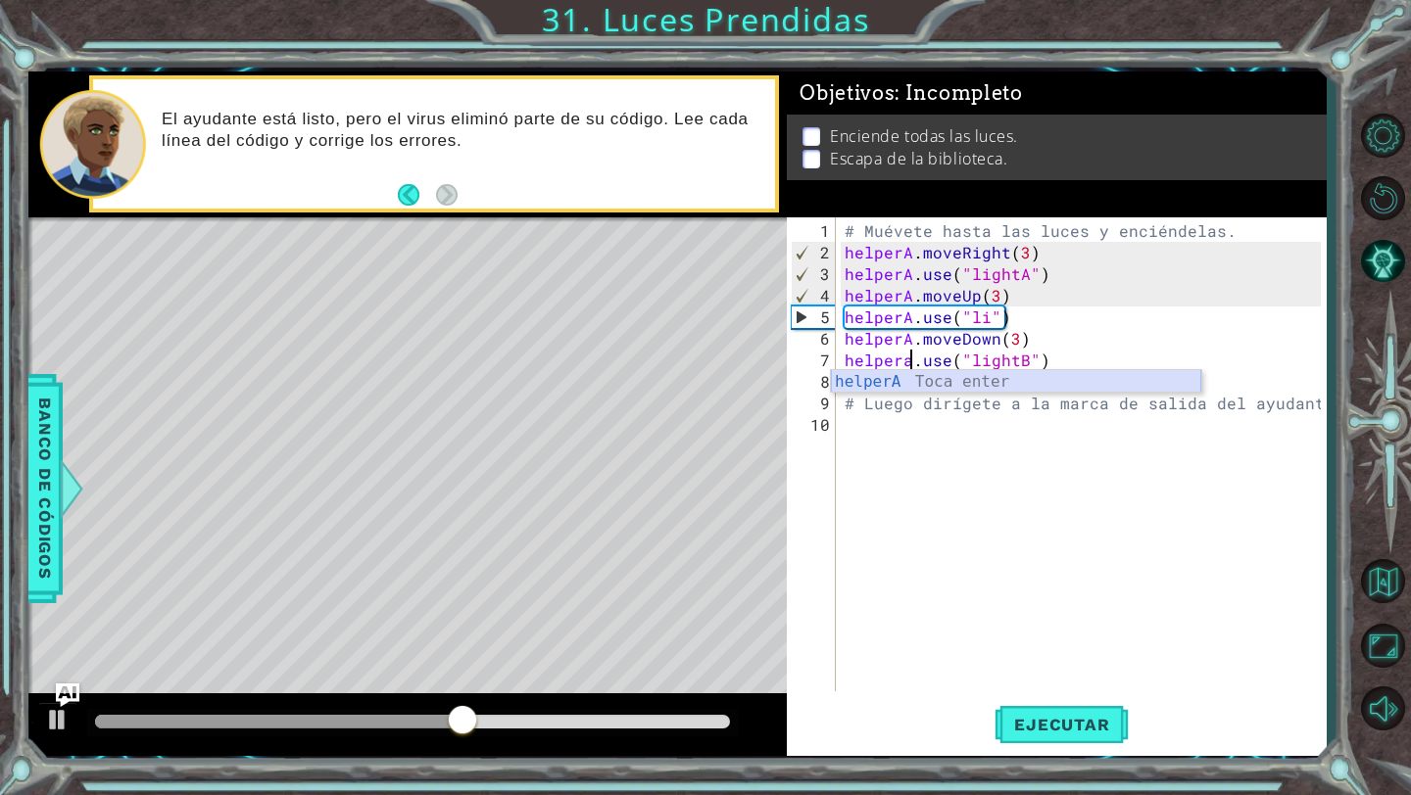
click at [998, 376] on div "helperA Toca enter" at bounding box center [1016, 405] width 370 height 71
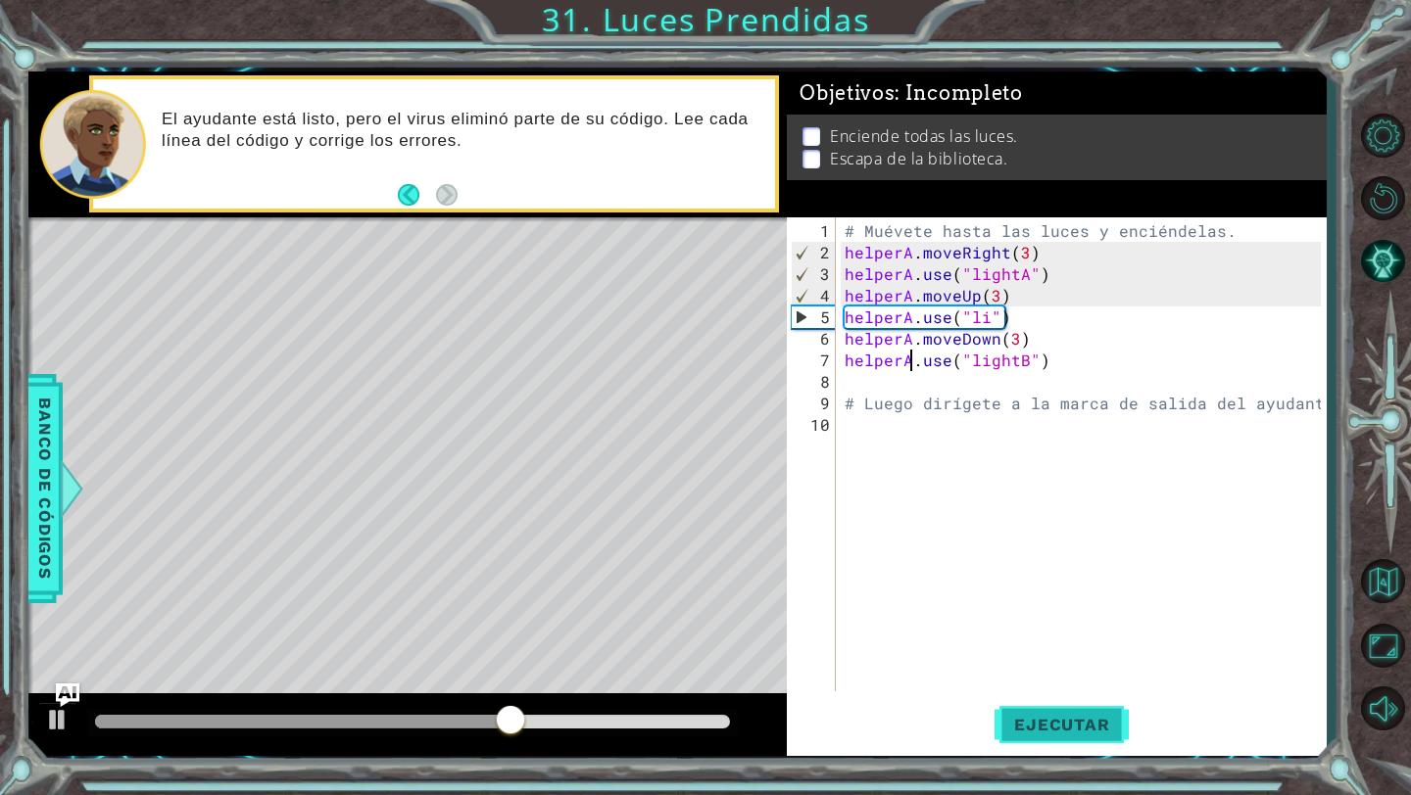
click at [1091, 728] on span "Ejecutar" at bounding box center [1061, 725] width 134 height 20
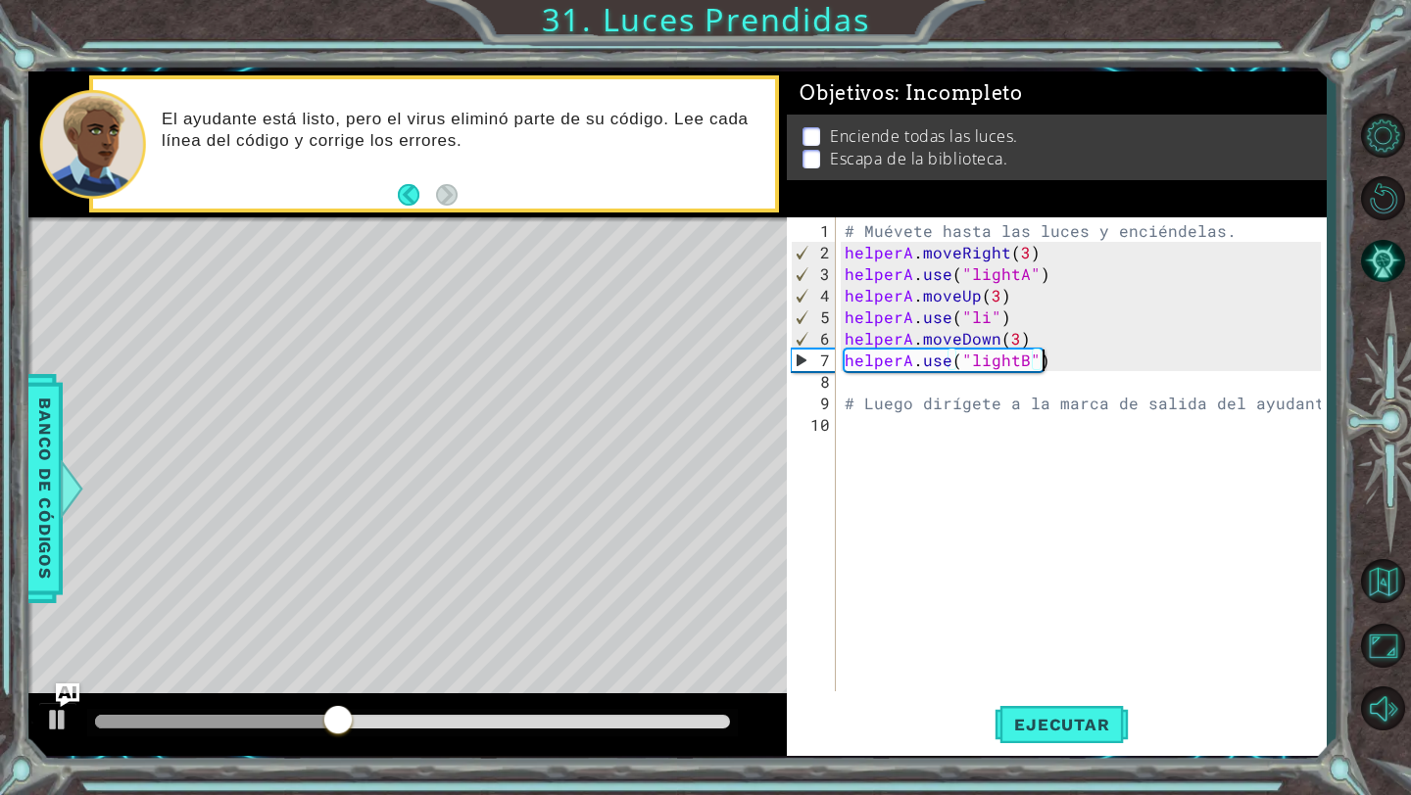
click at [1070, 366] on div "# Muévete hasta las luces y enciéndelas. helperA . moveRight ( 3 ) helperA . us…" at bounding box center [1085, 478] width 490 height 517
drag, startPoint x: 1043, startPoint y: 338, endPoint x: 833, endPoint y: 329, distance: 210.8
click at [833, 330] on div "helperA.use("lightB") 1 2 3 4 5 6 7 8 9 10 # Muévete hasta las luces y enciénde…" at bounding box center [1054, 454] width 534 height 474
type textarea "helperA.moveDown(3)"
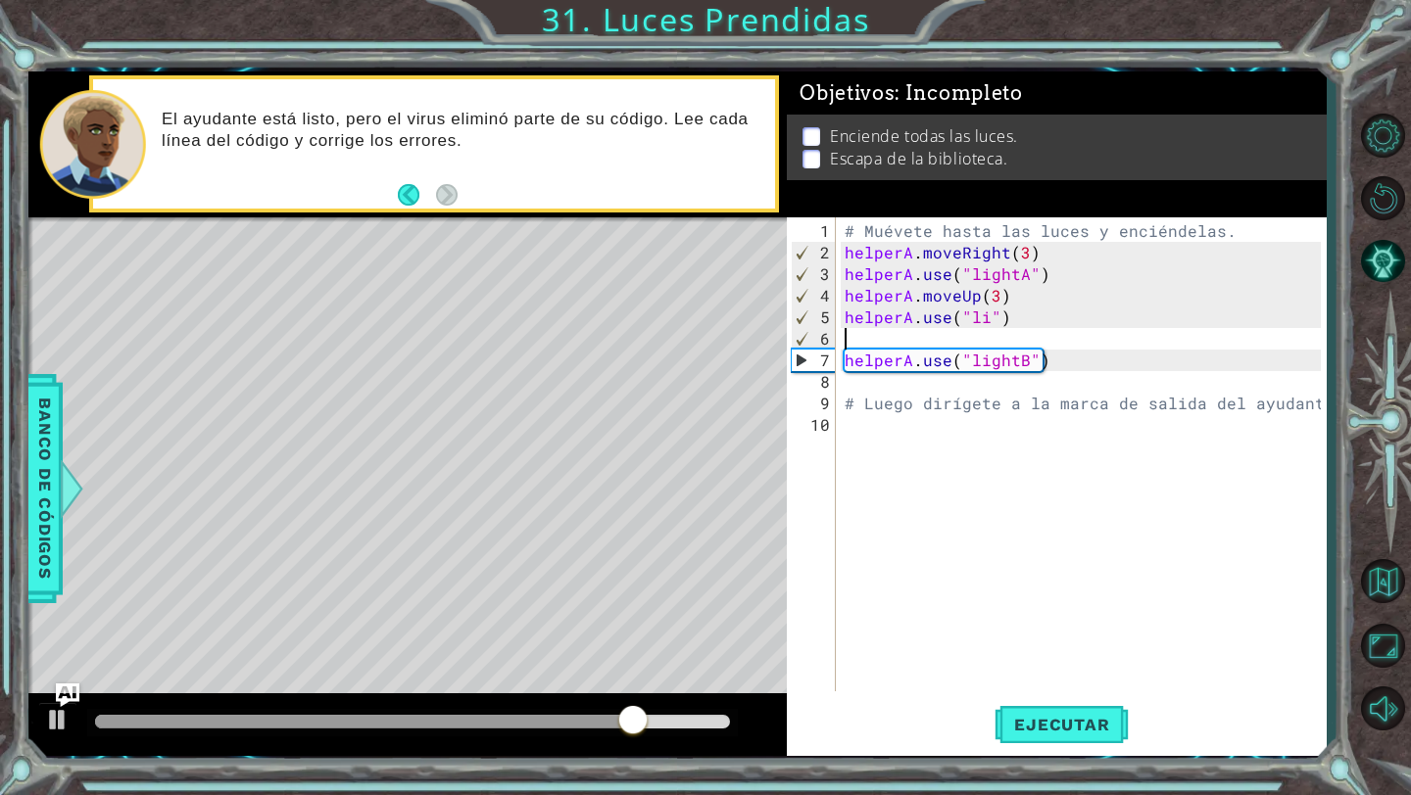
type textarea "helperA.use("li")"
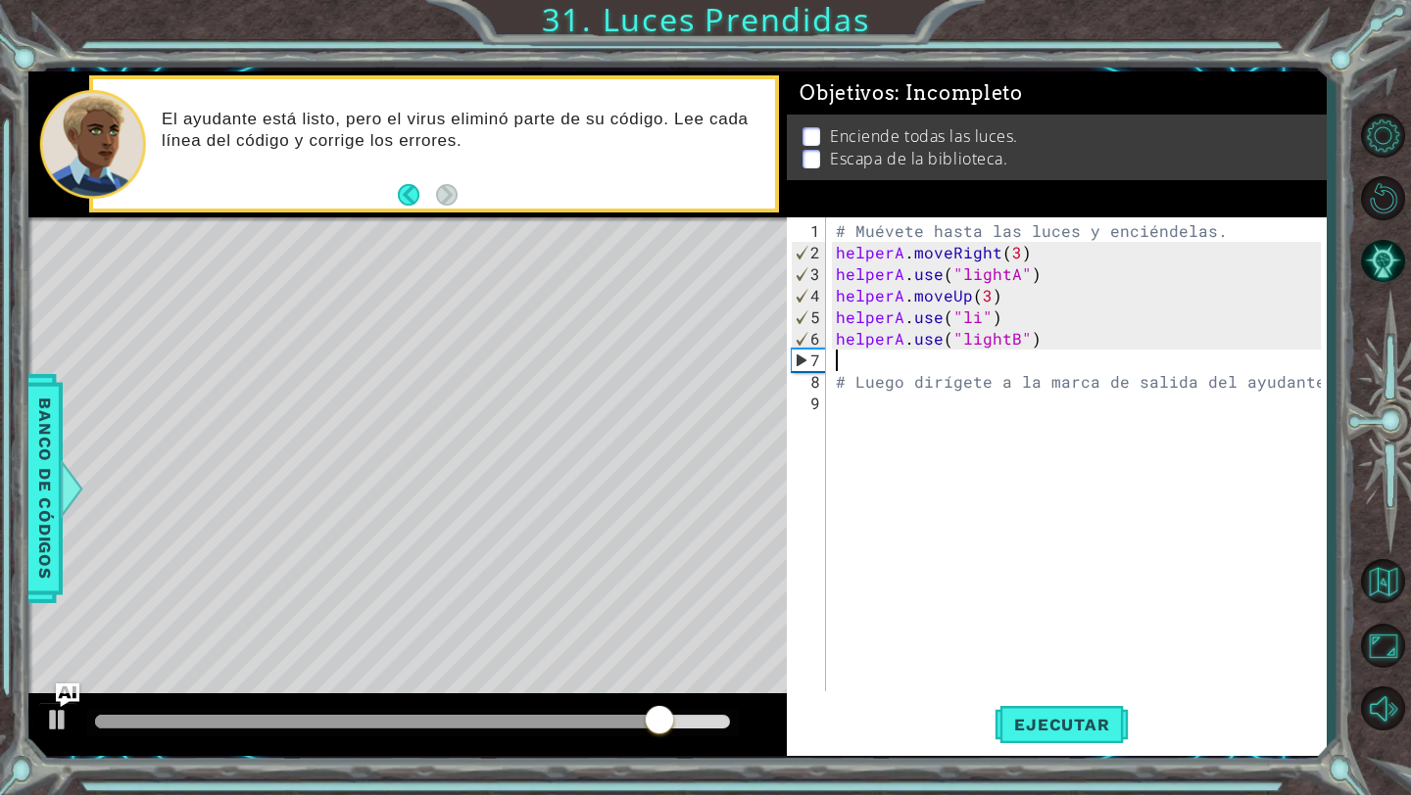
click at [928, 356] on div "# Muévete hasta las luces y enciéndelas. helperA . moveRight ( 3 ) helperA . us…" at bounding box center [1081, 478] width 499 height 517
paste textarea "helperA.moveDown(3)"
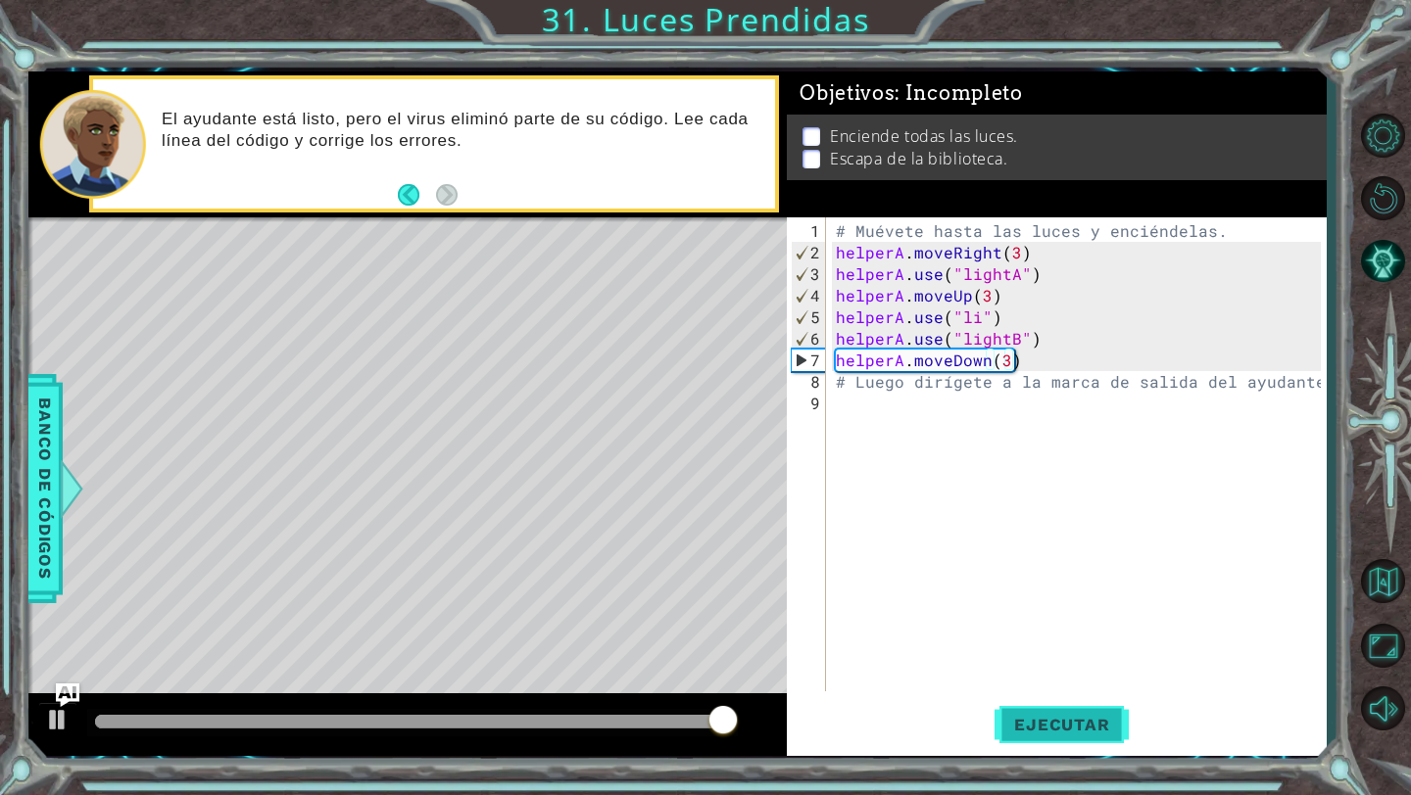
click at [1072, 716] on span "Ejecutar" at bounding box center [1061, 725] width 134 height 20
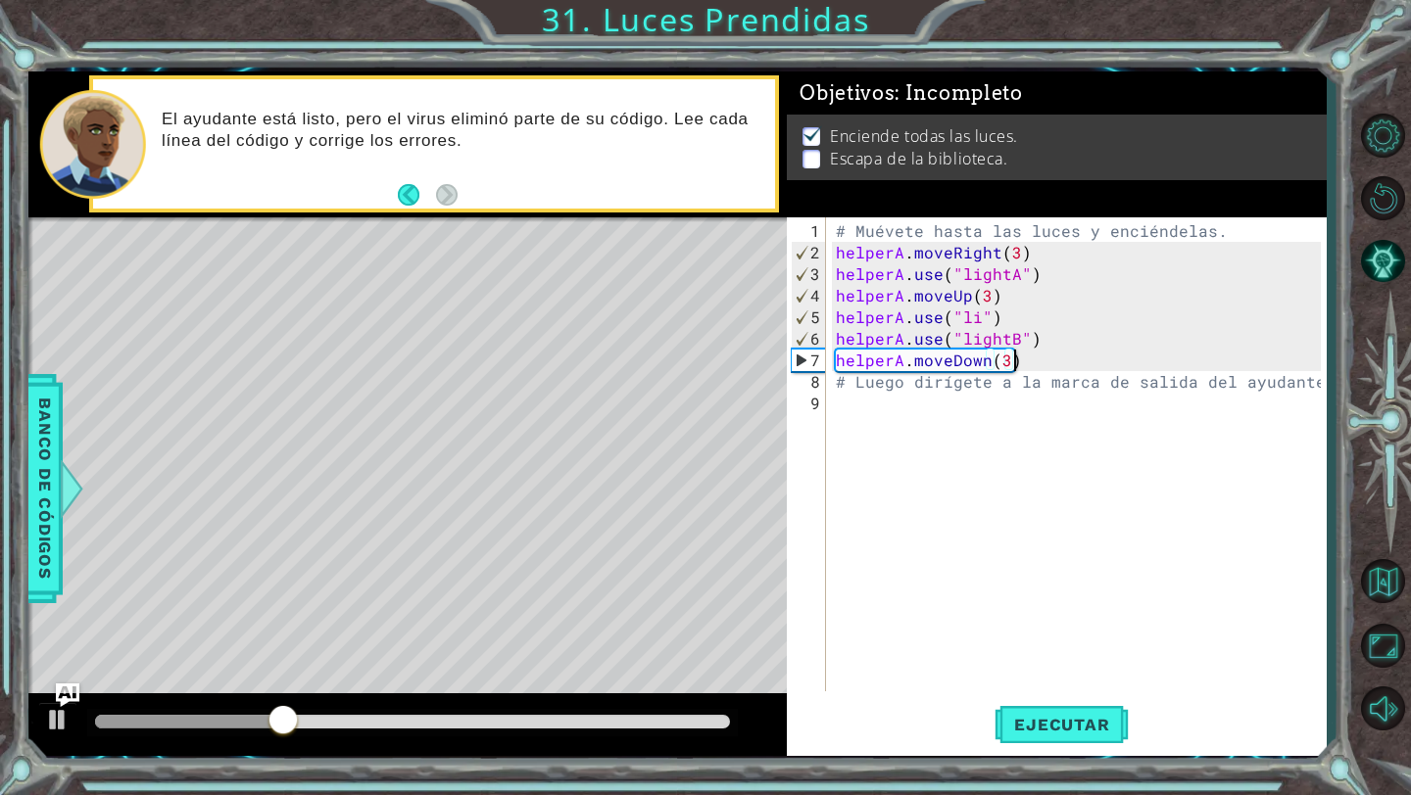
click at [1054, 345] on div "# Muévete hasta las luces y enciéndelas. helperA . moveRight ( 3 ) helperA . us…" at bounding box center [1081, 478] width 499 height 517
click at [979, 310] on div "# Muévete hasta las luces y enciéndelas. helperA . moveRight ( 3 ) helperA . us…" at bounding box center [1081, 478] width 499 height 517
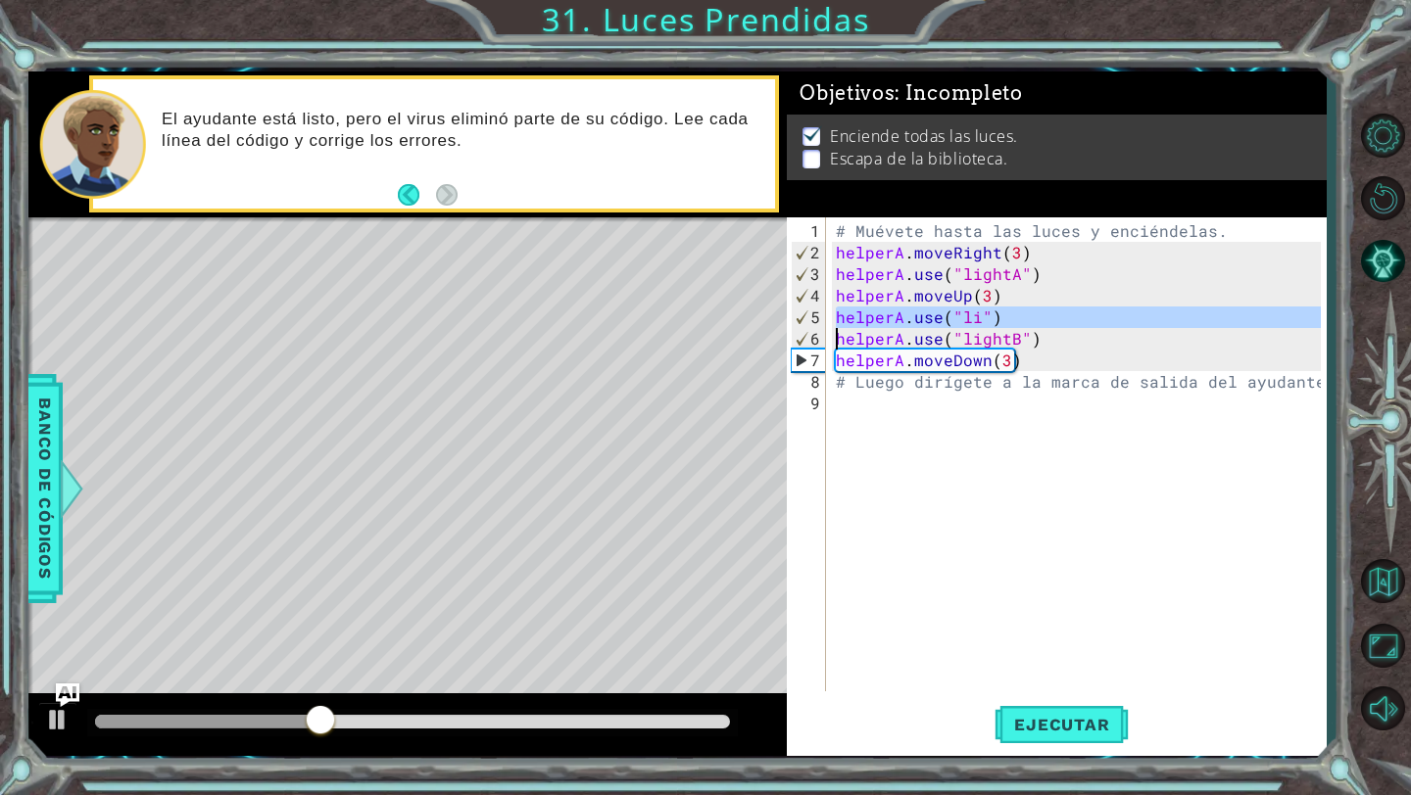
click at [979, 310] on div "# Muévete hasta las luces y enciéndelas. helperA . moveRight ( 3 ) helperA . us…" at bounding box center [1081, 478] width 499 height 517
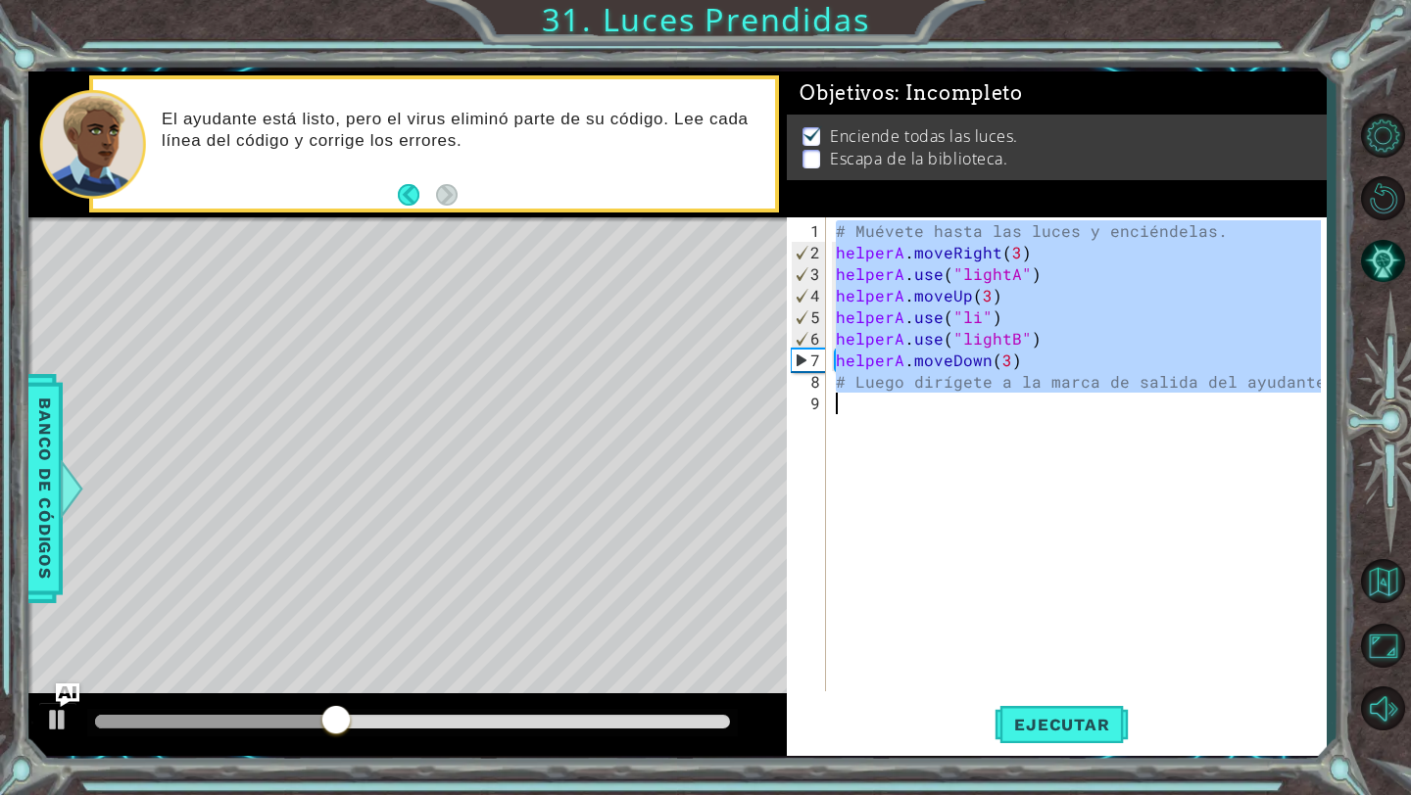
click at [979, 310] on div "# Muévete hasta las luces y enciéndelas. helperA . moveRight ( 3 ) helperA . us…" at bounding box center [1081, 478] width 499 height 517
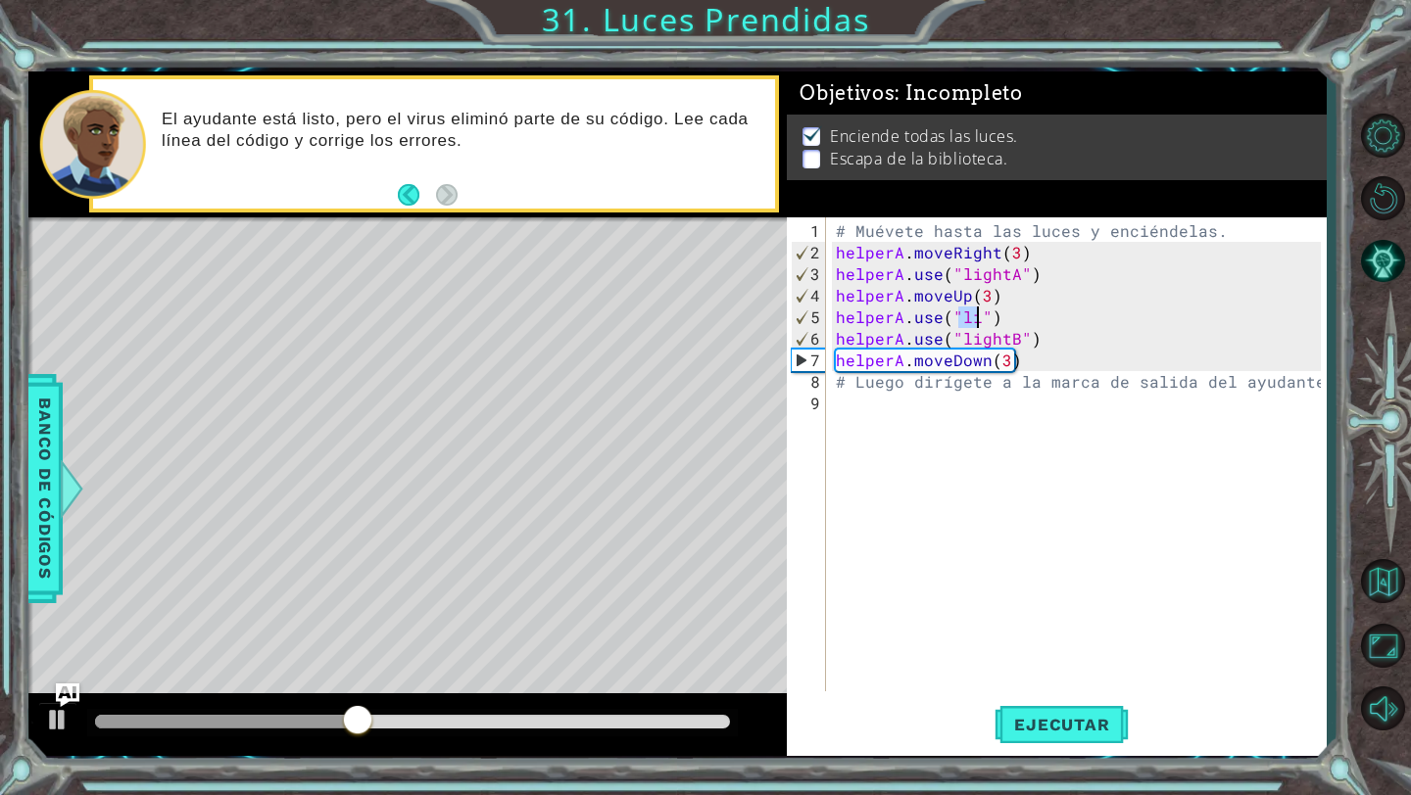
click at [979, 311] on div "# Muévete hasta las luces y enciéndelas. helperA . moveRight ( 3 ) helperA . us…" at bounding box center [1081, 478] width 499 height 517
click at [1040, 337] on div "# Muévete hasta las luces y enciéndelas. helperA . moveRight ( 3 ) helperA . us…" at bounding box center [1081, 478] width 499 height 517
type textarea "helperA.use("lightB")"
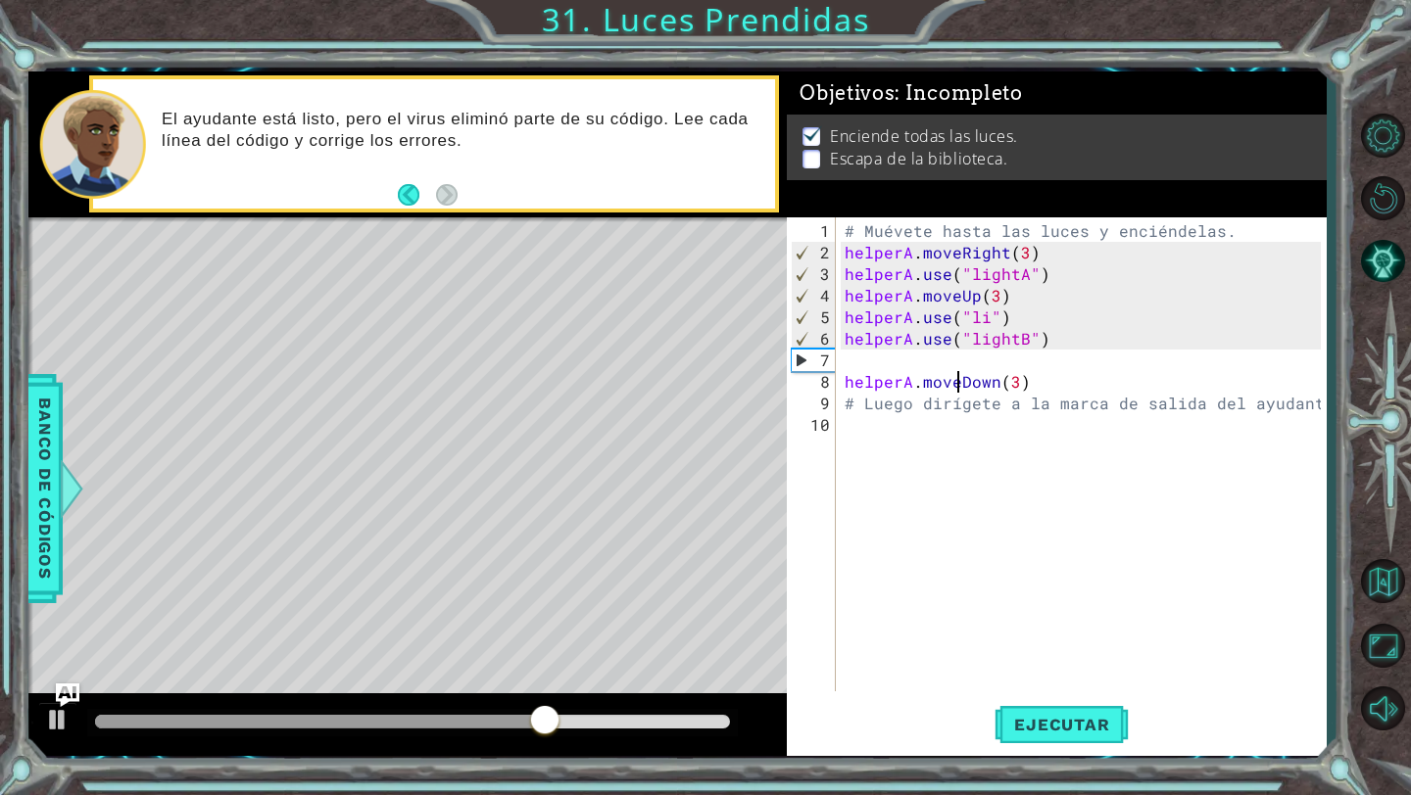
paste textarea "Code Area"
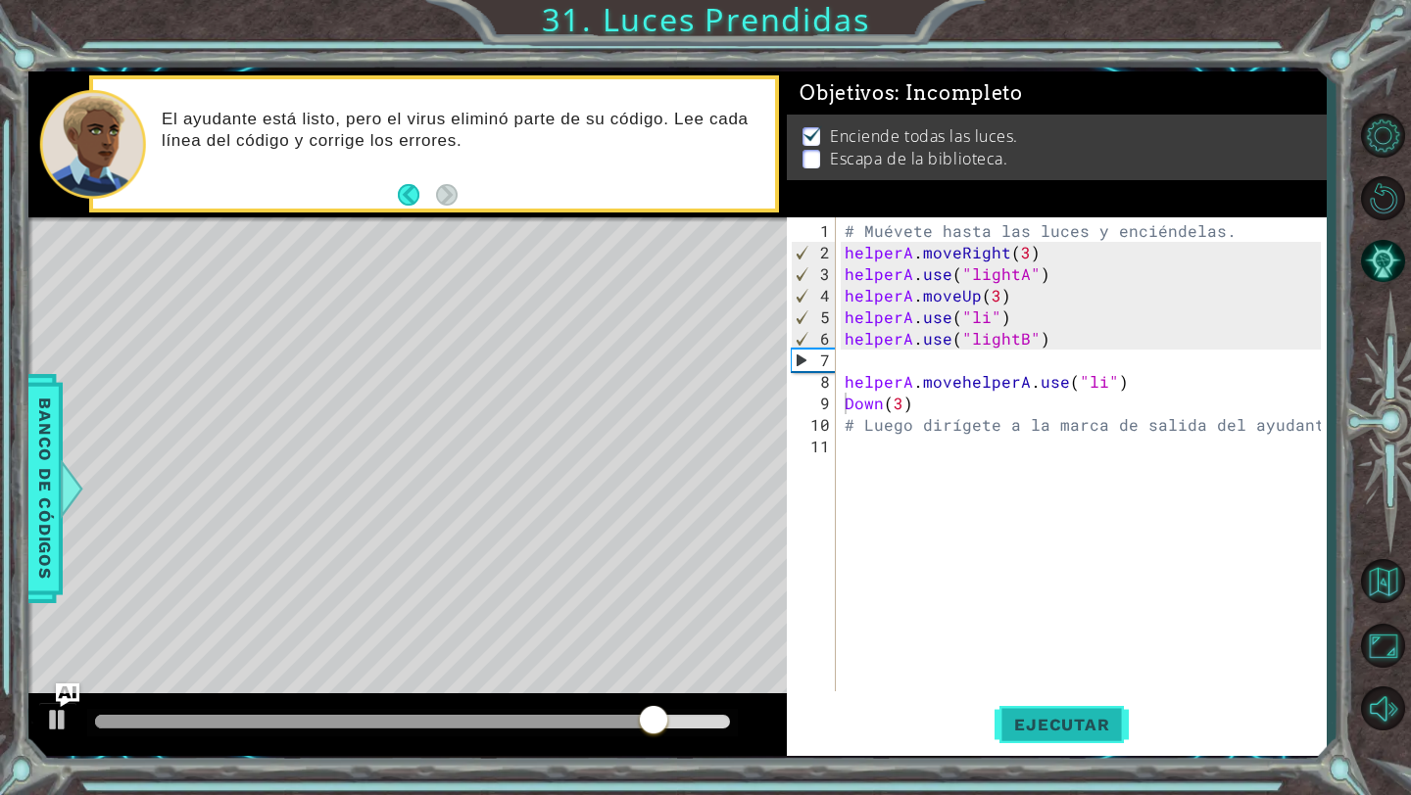
click at [1044, 719] on span "Ejecutar" at bounding box center [1061, 725] width 134 height 20
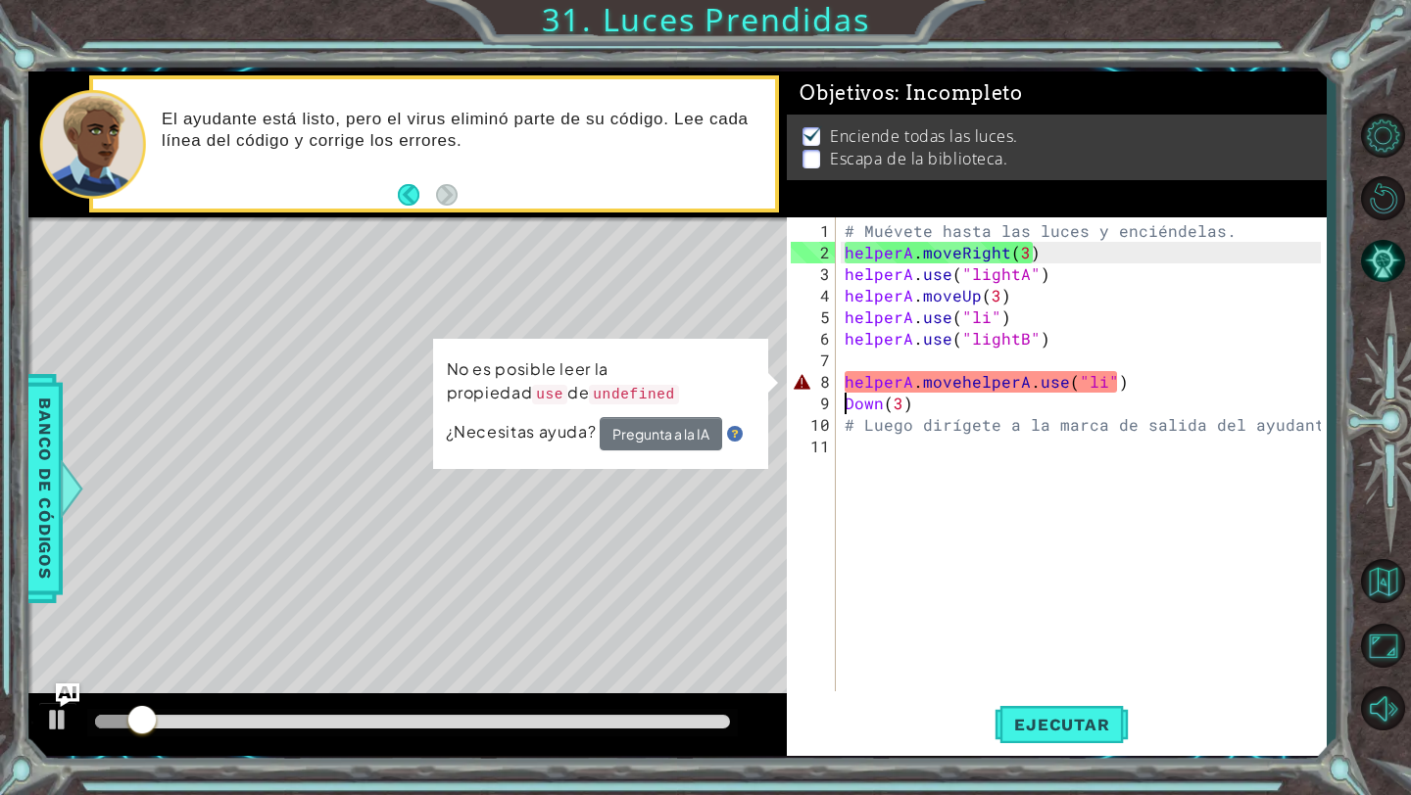
click at [994, 384] on div "# Muévete hasta las luces y enciéndelas. helperA . moveRight ( 3 ) helperA . us…" at bounding box center [1085, 478] width 490 height 517
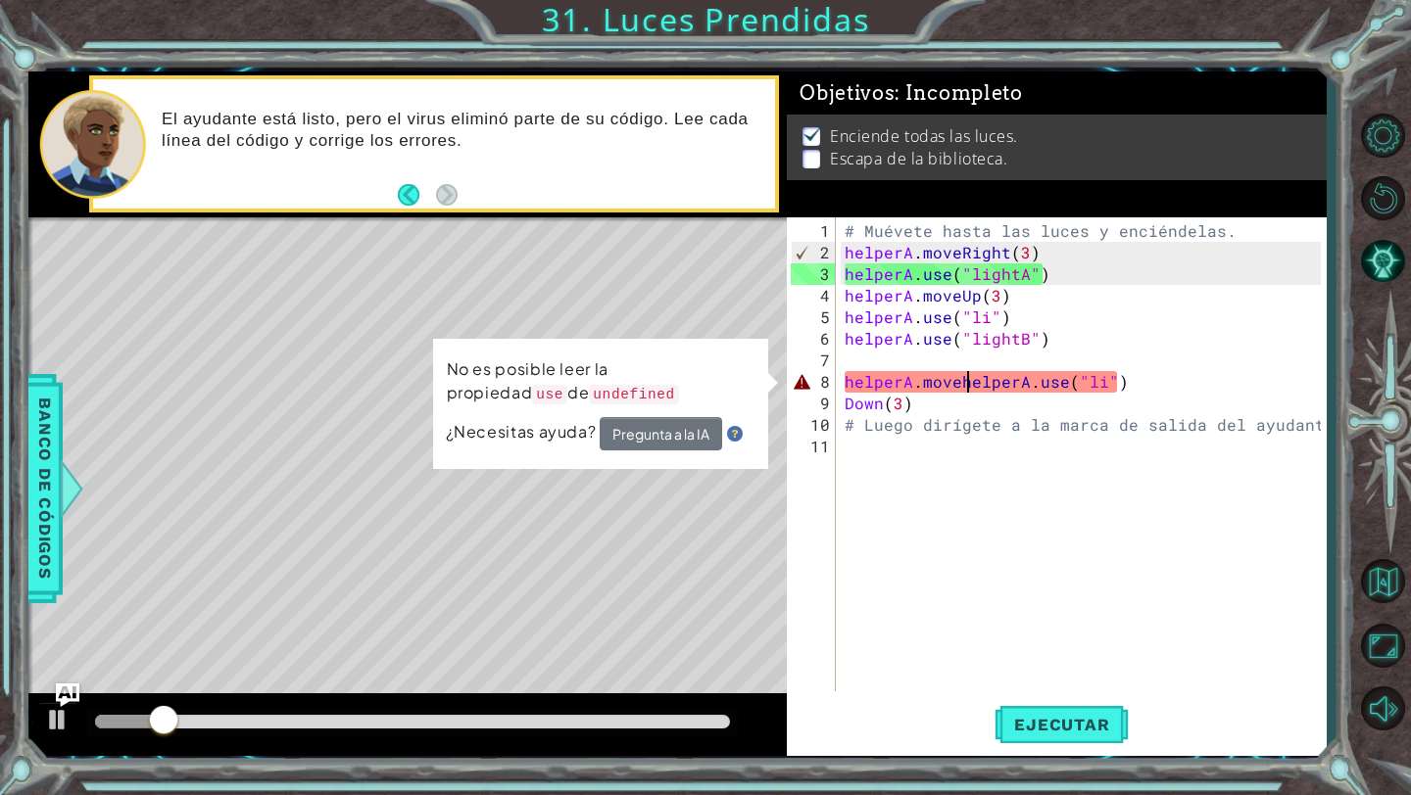
click at [964, 380] on div "# Muévete hasta las luces y enciéndelas. helperA . moveRight ( 3 ) helperA . us…" at bounding box center [1085, 478] width 490 height 517
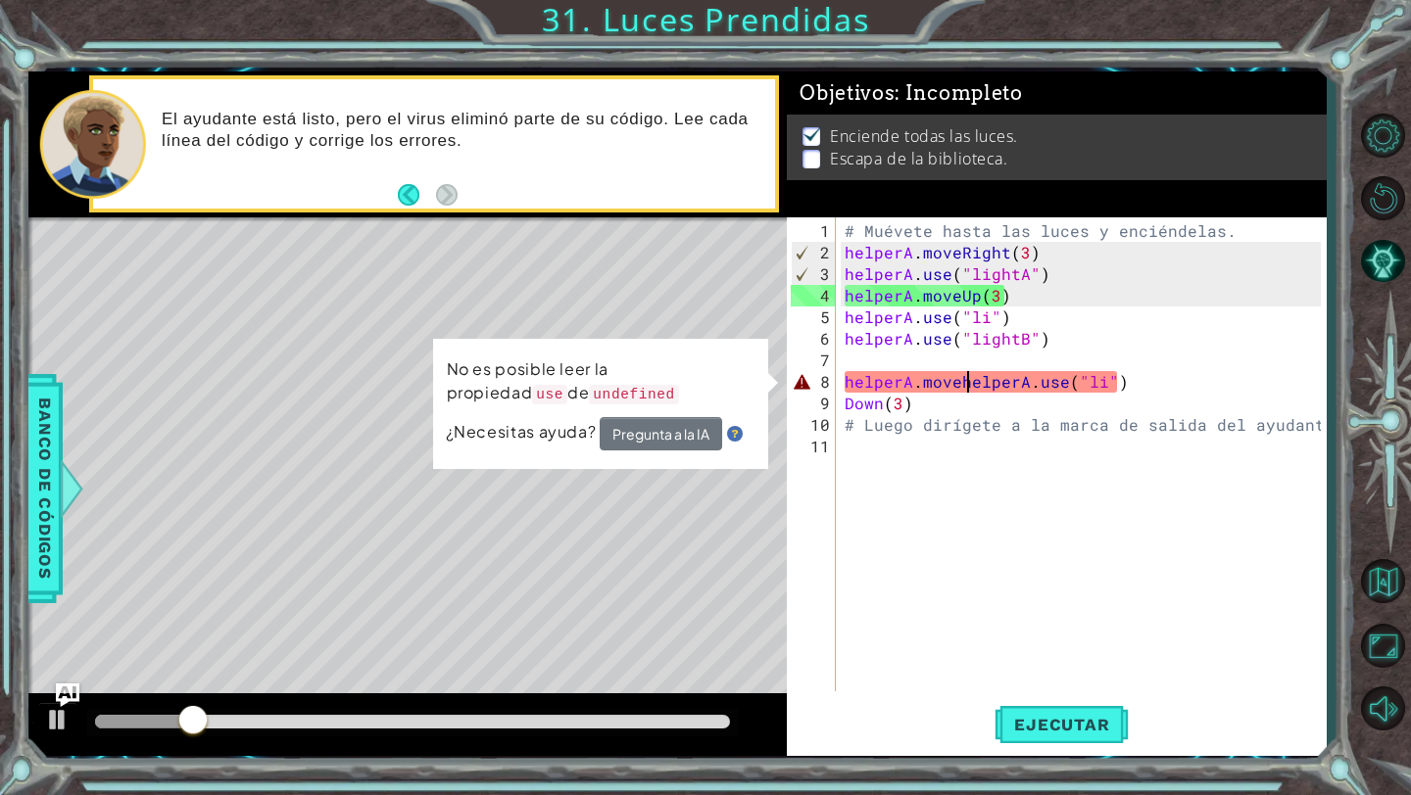
click at [960, 381] on div "# Muévete hasta las luces y enciéndelas. helperA . moveRight ( 3 ) helperA . us…" at bounding box center [1085, 478] width 490 height 517
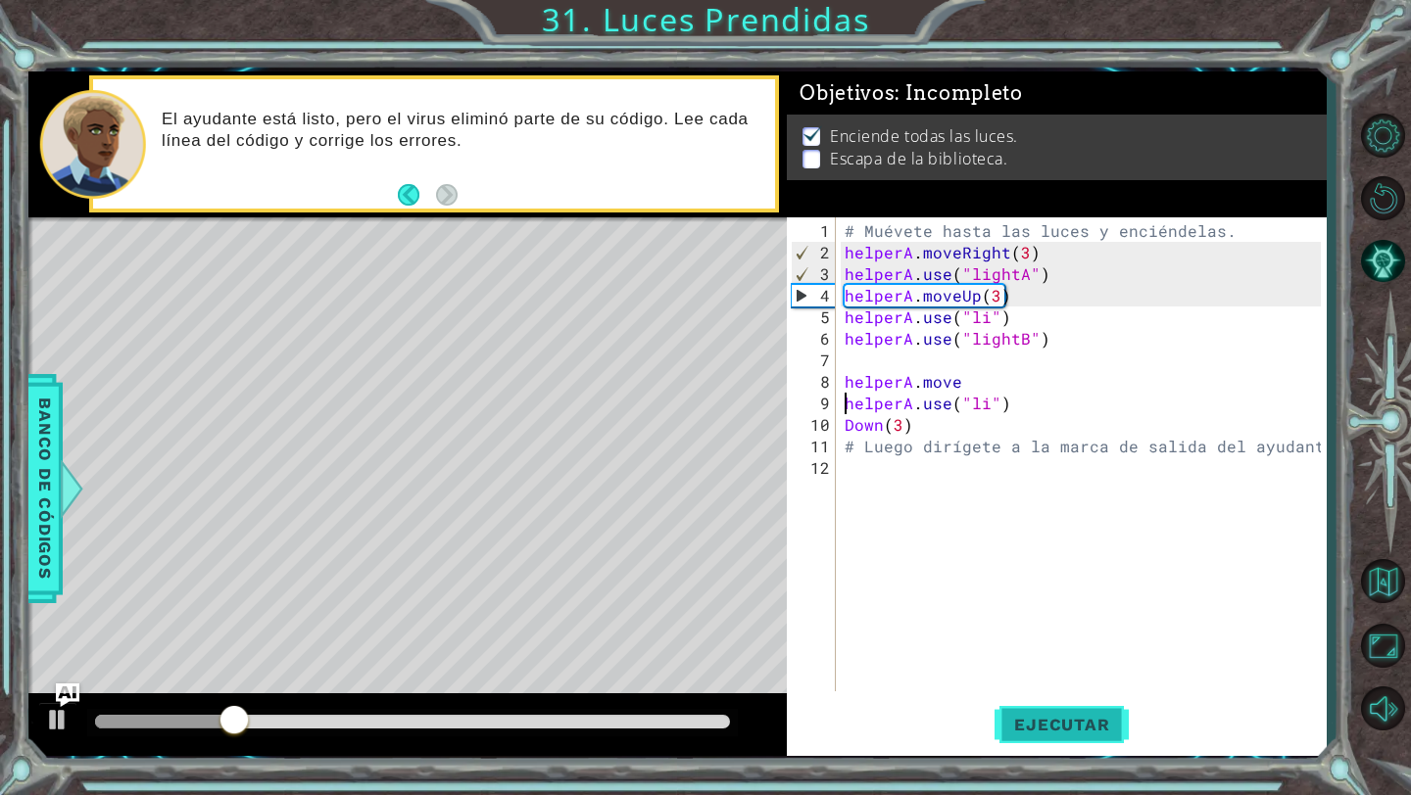
click at [1031, 739] on button "Ejecutar" at bounding box center [1061, 725] width 134 height 54
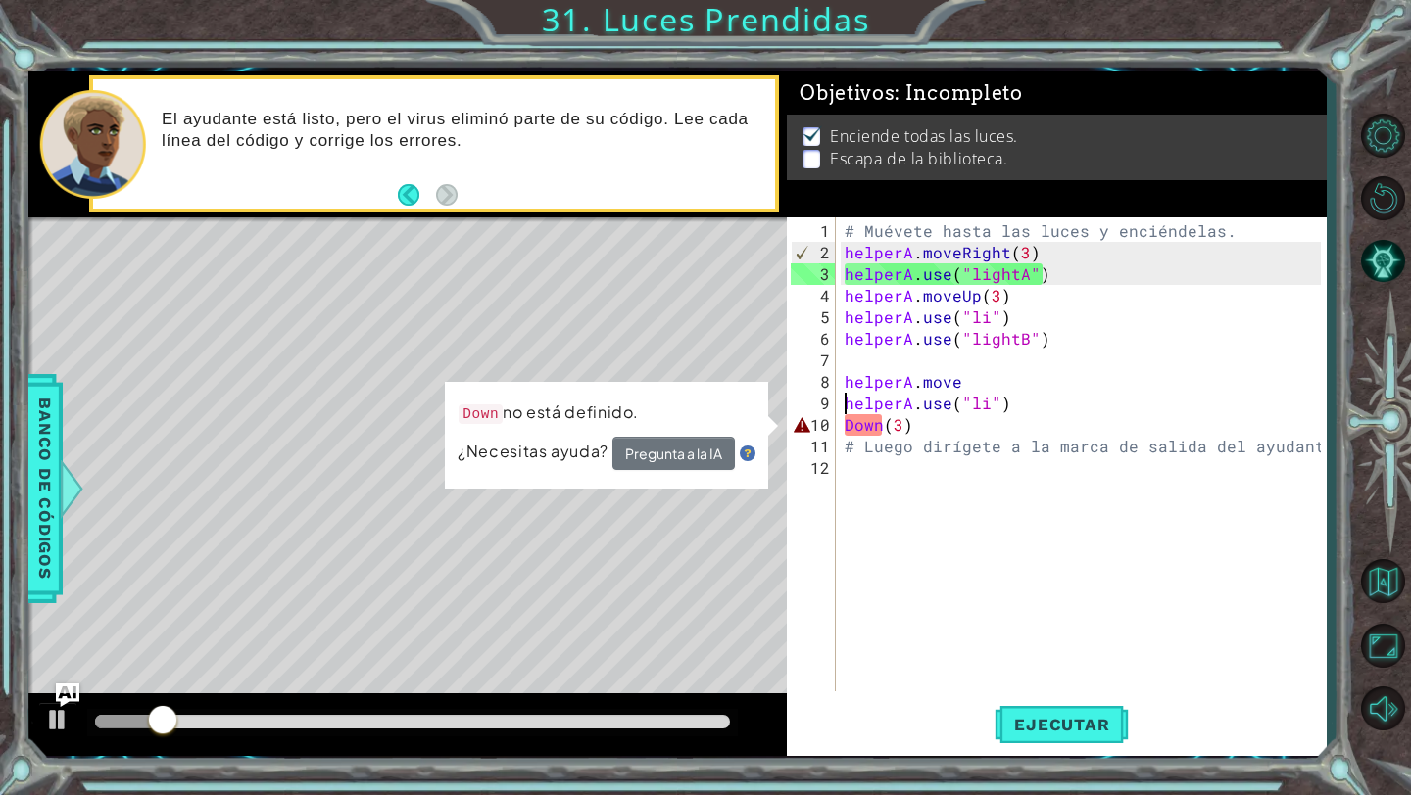
click at [846, 436] on div "# Muévete hasta las luces y enciéndelas. helperA . moveRight ( 3 ) helperA . us…" at bounding box center [1085, 478] width 490 height 517
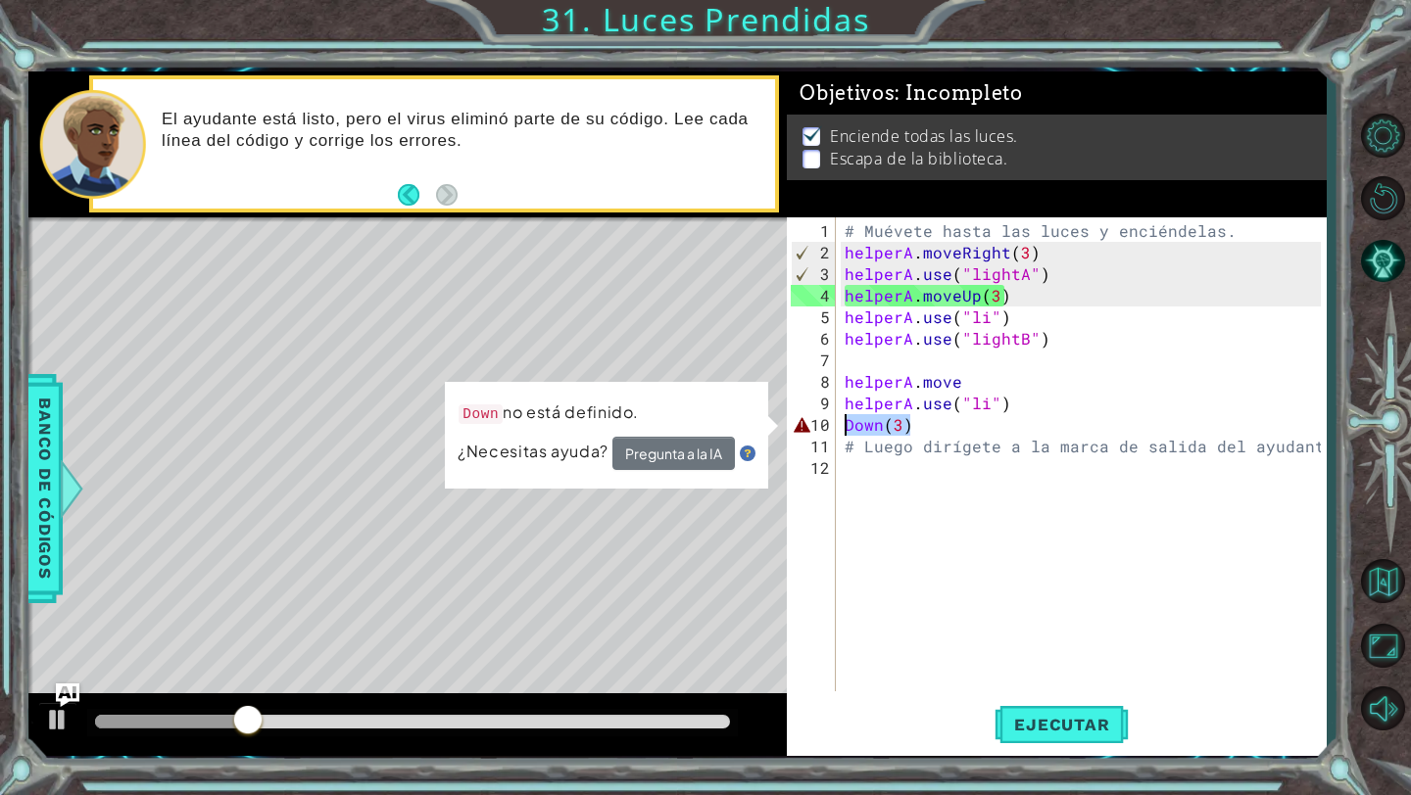
drag, startPoint x: 922, startPoint y: 422, endPoint x: 841, endPoint y: 424, distance: 80.3
click at [841, 425] on div "# Muévete hasta las luces y enciéndelas. helperA . moveRight ( 3 ) helperA . us…" at bounding box center [1085, 478] width 490 height 517
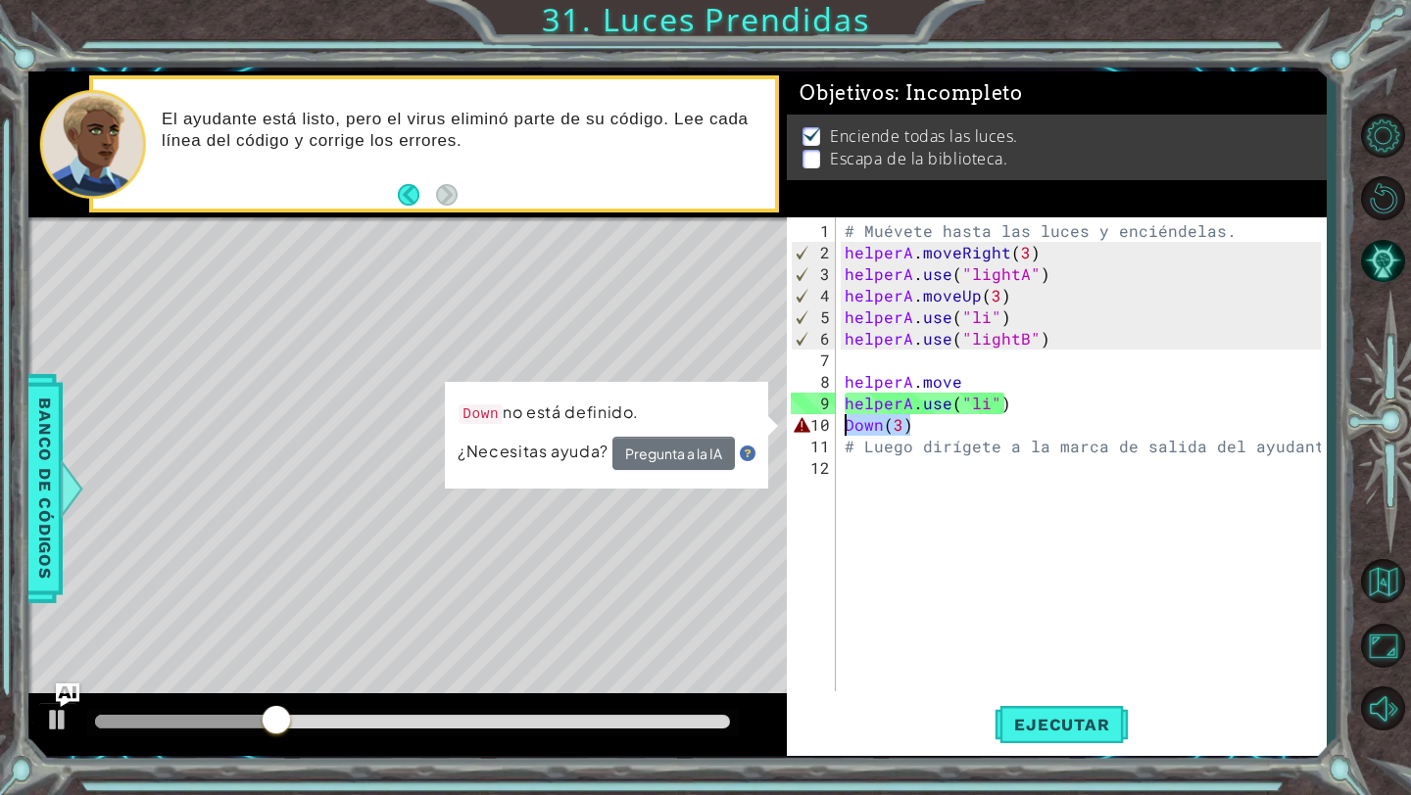
click at [876, 427] on div "# Muévete hasta las luces y enciéndelas. helperA . moveRight ( 3 ) helperA . us…" at bounding box center [1085, 478] width 490 height 517
click at [881, 427] on div "# Muévete hasta las luces y enciéndelas. helperA . moveRight ( 3 ) helperA . us…" at bounding box center [1080, 454] width 480 height 474
click at [881, 427] on div "# Muévete hasta las luces y enciéndelas. helperA . moveRight ( 3 ) helperA . us…" at bounding box center [1085, 478] width 490 height 517
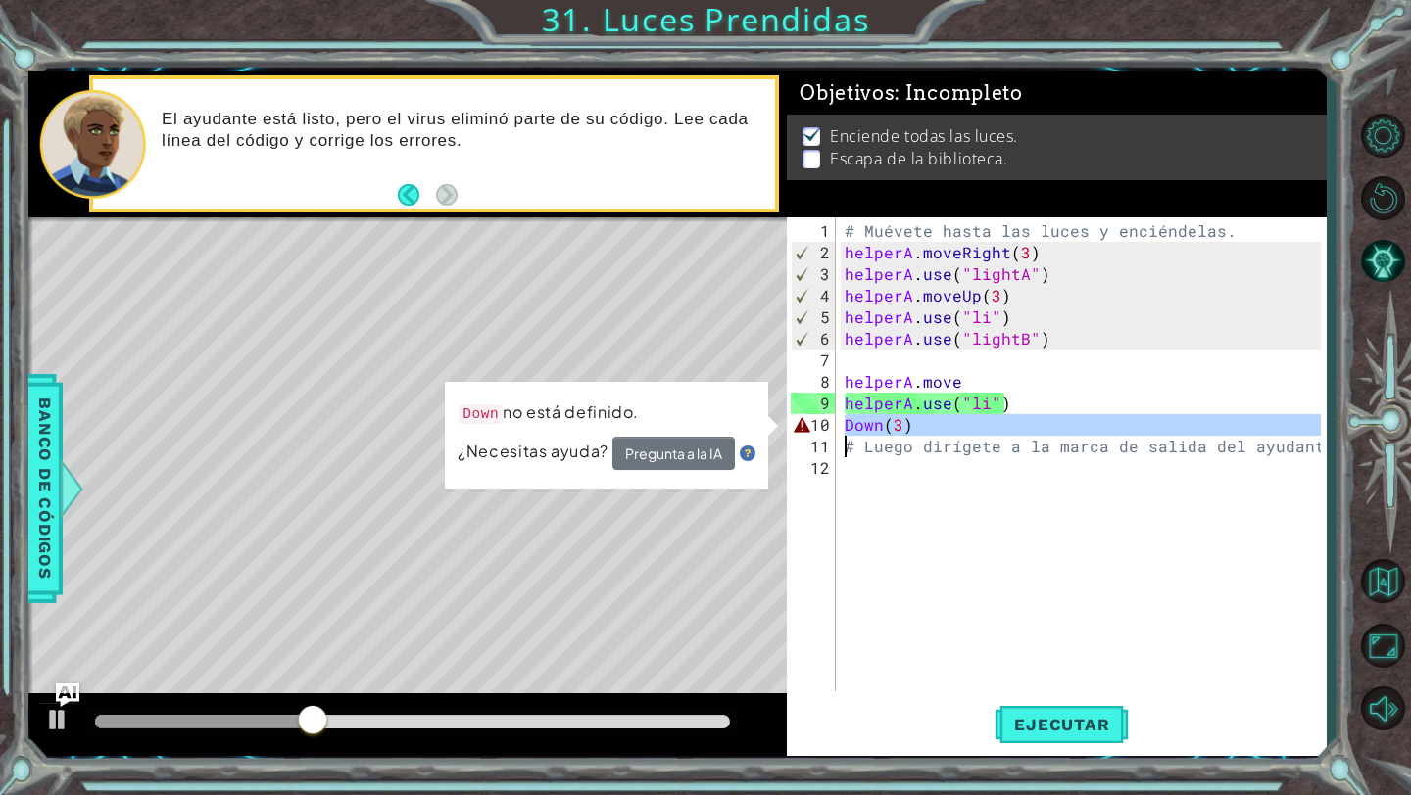
click at [881, 427] on div "# Muévete hasta las luces y enciéndelas. helperA . moveRight ( 3 ) helperA . us…" at bounding box center [1085, 478] width 490 height 517
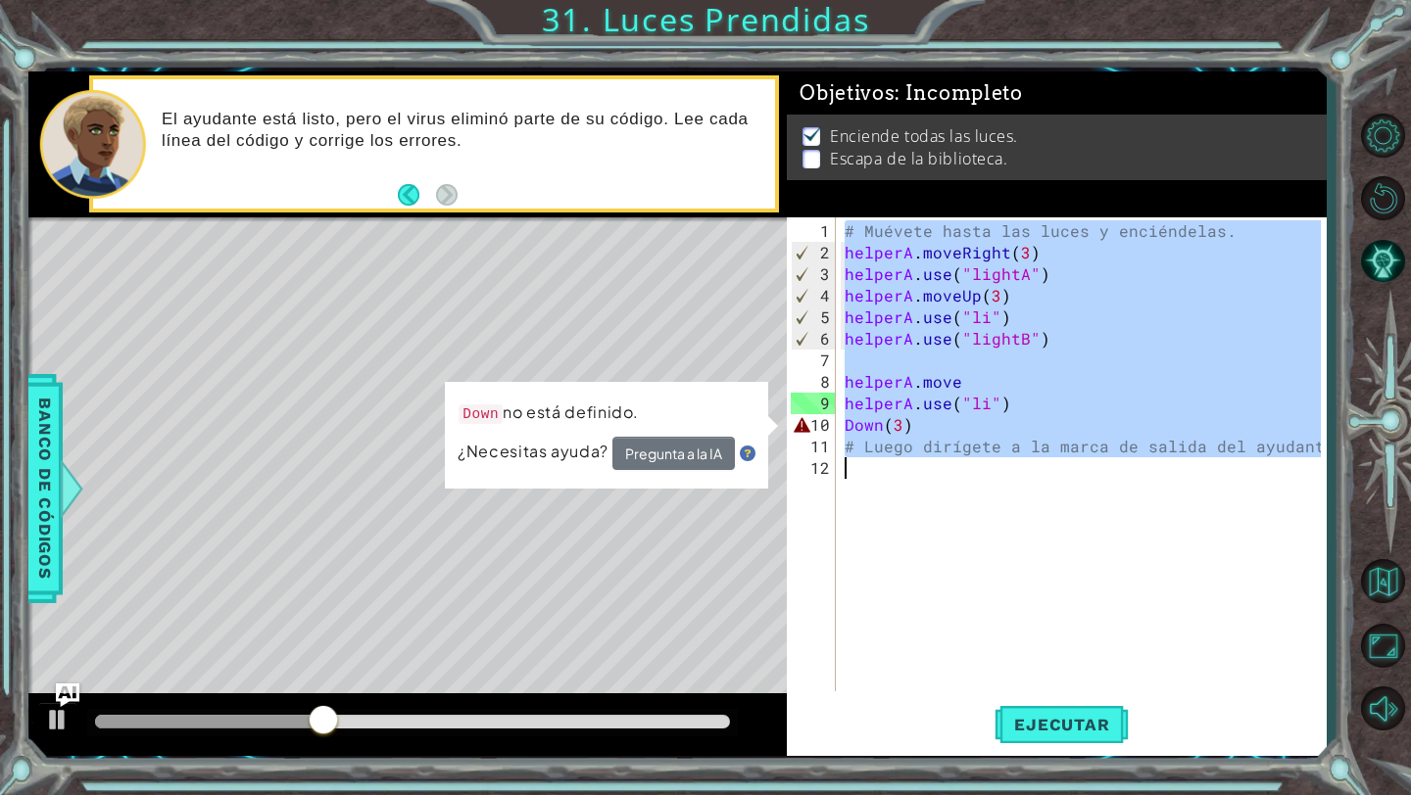
click at [881, 427] on div "# Muévete hasta las luces y enciéndelas. helperA . moveRight ( 3 ) helperA . us…" at bounding box center [1085, 478] width 490 height 517
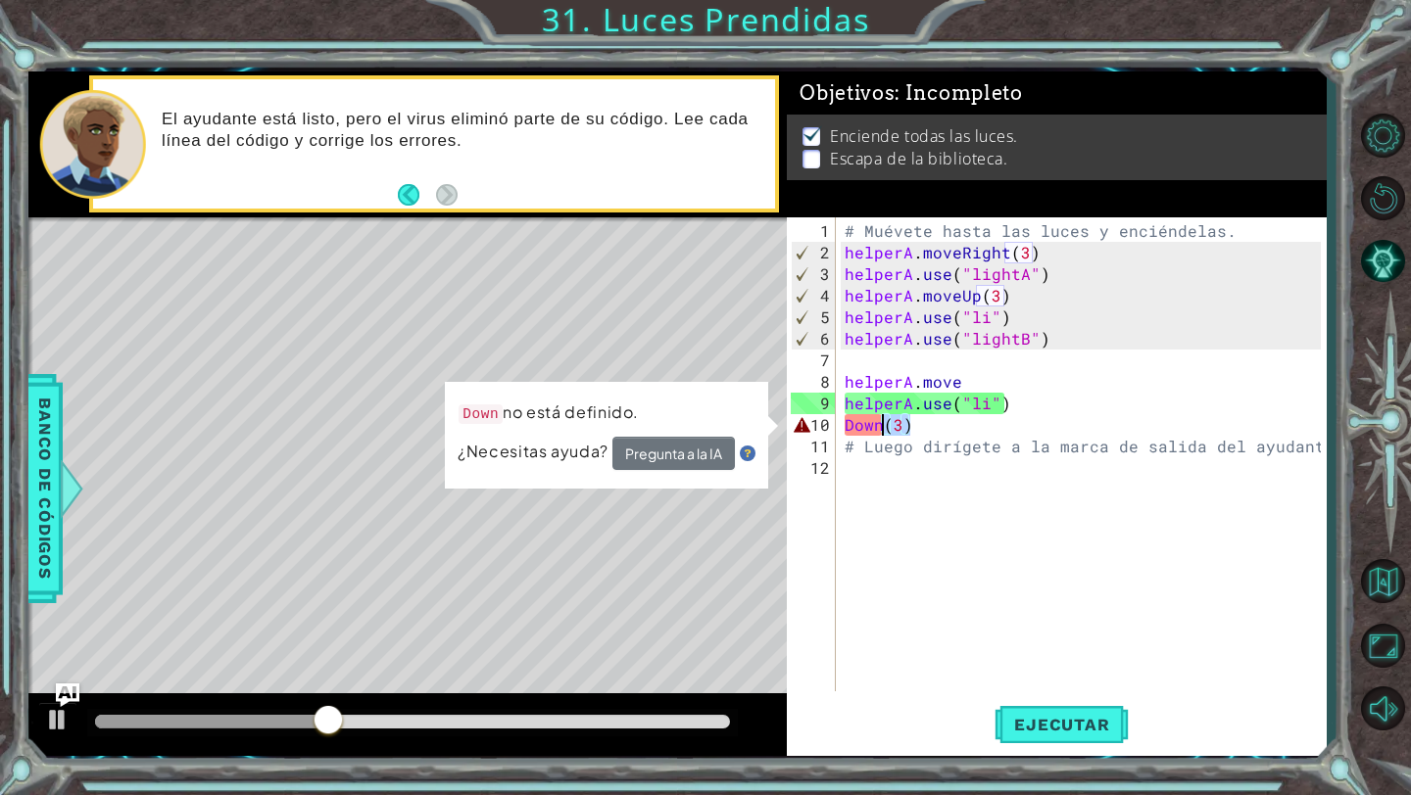
click at [881, 427] on div "# Muévete hasta las luces y enciéndelas. helperA . moveRight ( 3 ) helperA . us…" at bounding box center [1085, 478] width 490 height 517
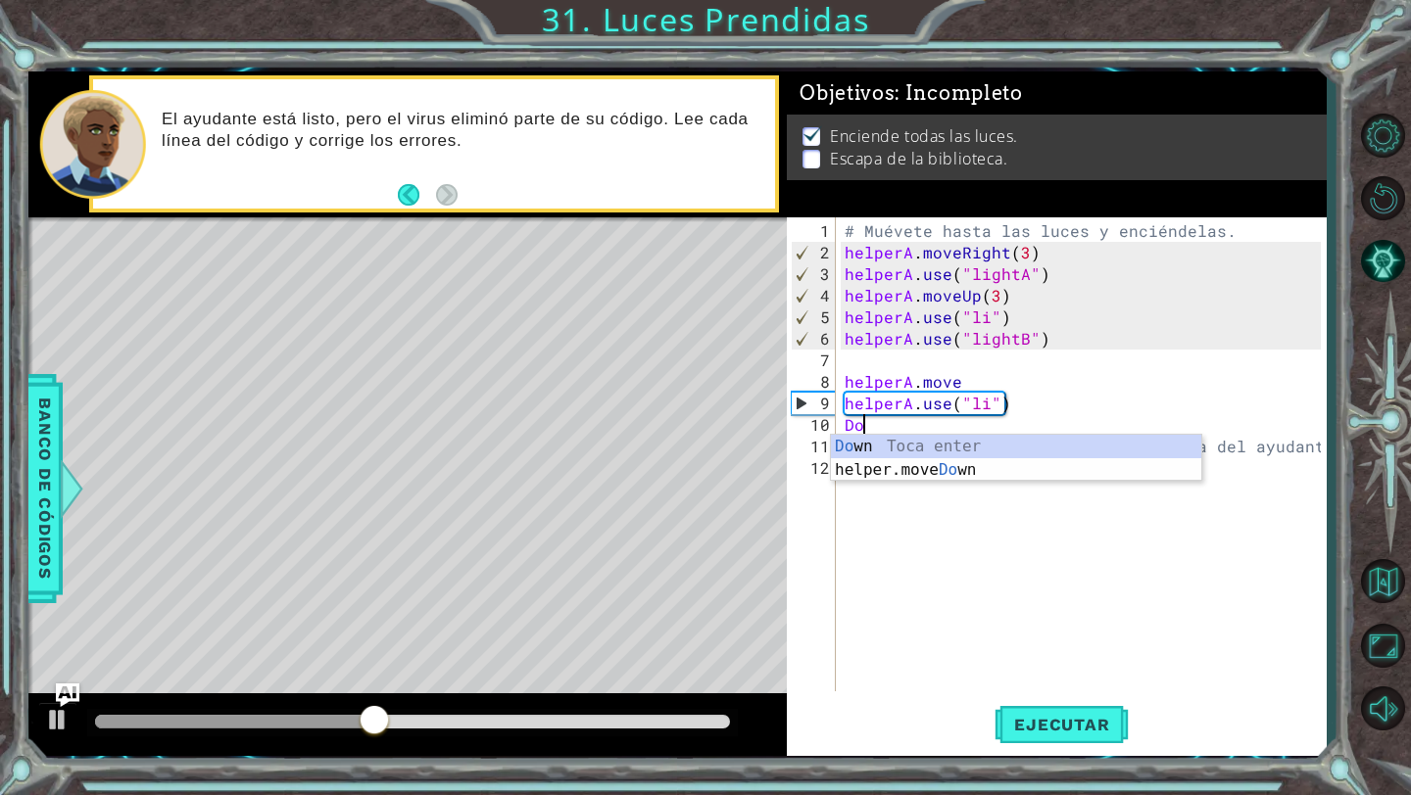
type textarea "D"
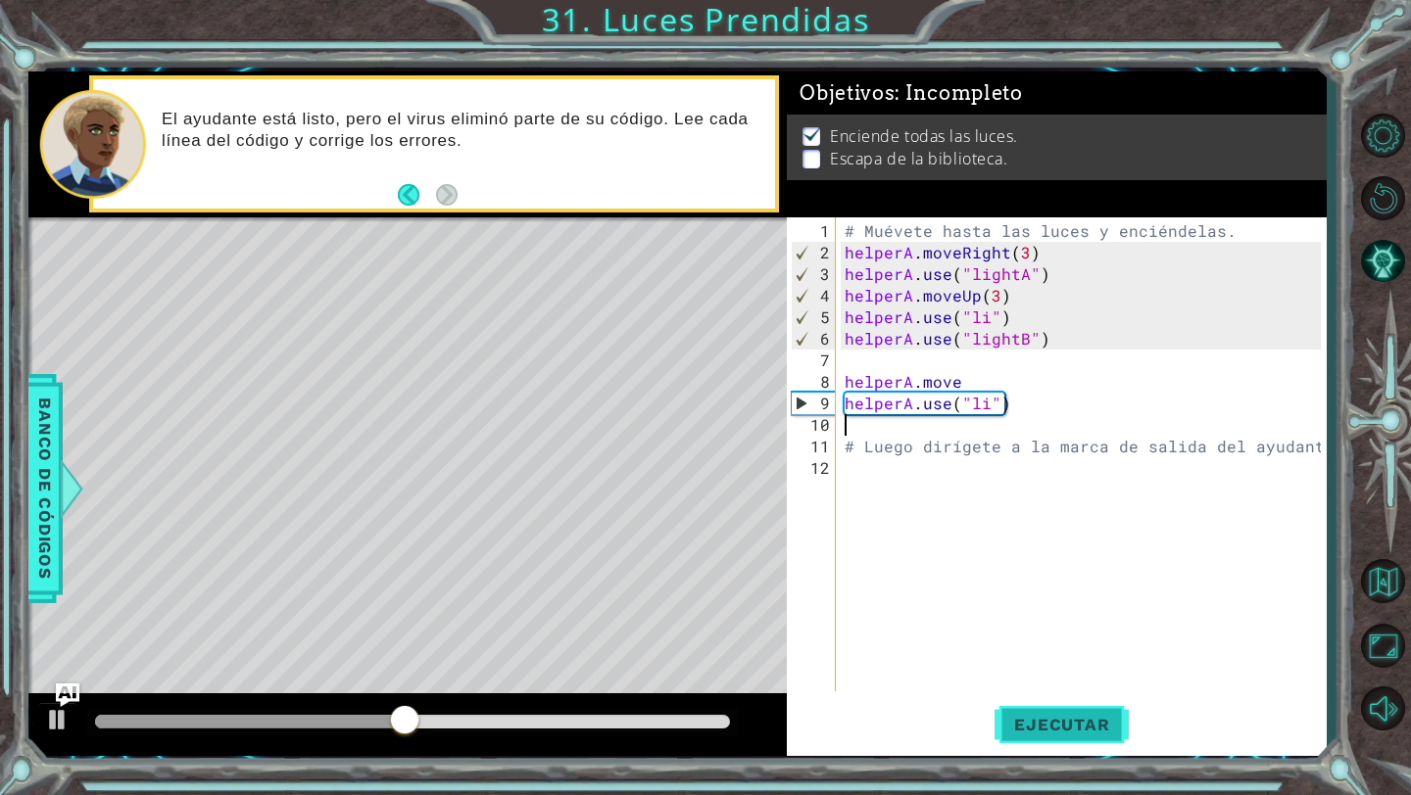
click at [1023, 714] on button "Ejecutar" at bounding box center [1061, 725] width 134 height 54
click at [931, 410] on div "# Muévete hasta las luces y enciéndelas. helperA . moveRight ( 3 ) helperA . us…" at bounding box center [1085, 478] width 490 height 517
click at [931, 407] on div "# Muévete hasta las luces y enciéndelas. helperA . moveRight ( 3 ) helperA . us…" at bounding box center [1085, 478] width 490 height 517
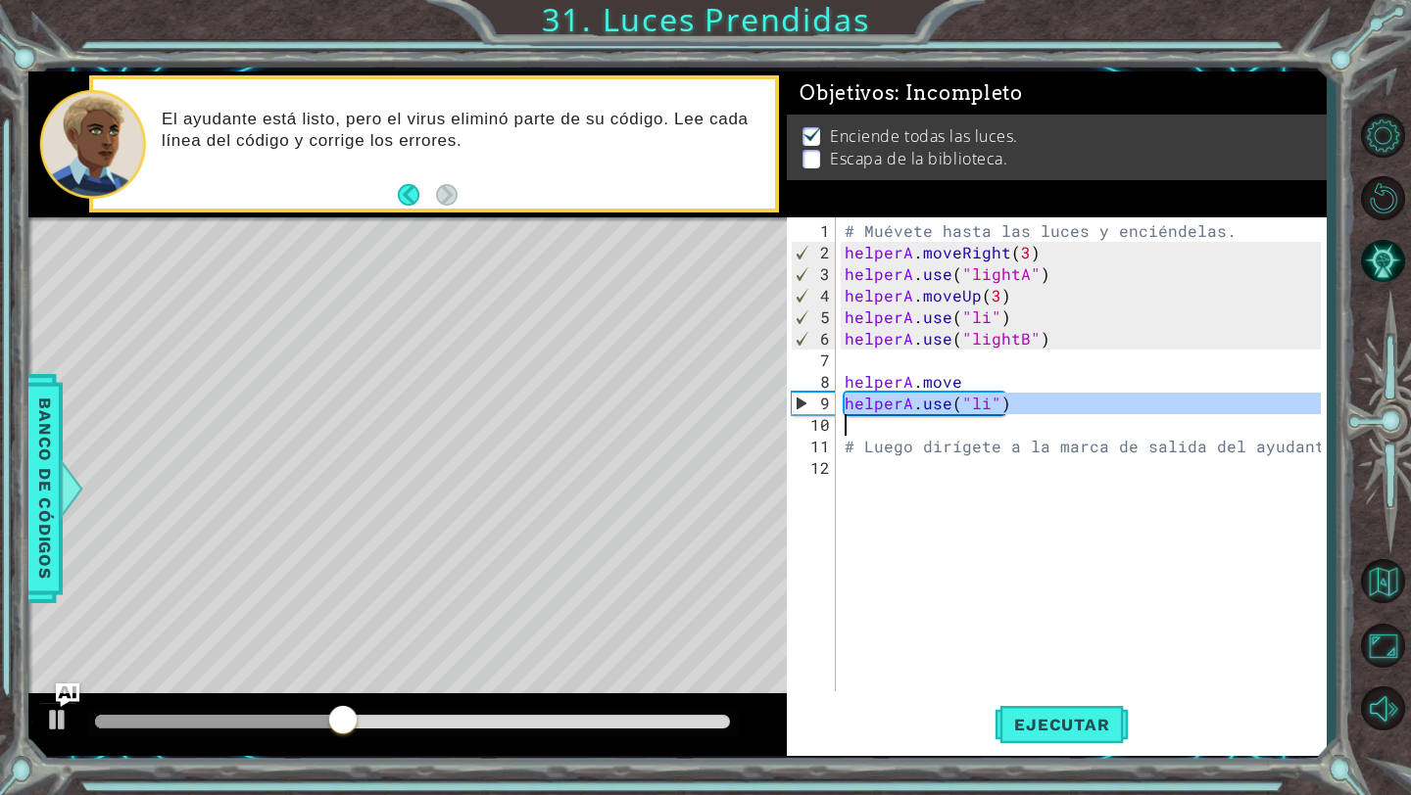
click at [931, 407] on div "# Muévete hasta las luces y enciéndelas. helperA . moveRight ( 3 ) helperA . us…" at bounding box center [1085, 478] width 490 height 517
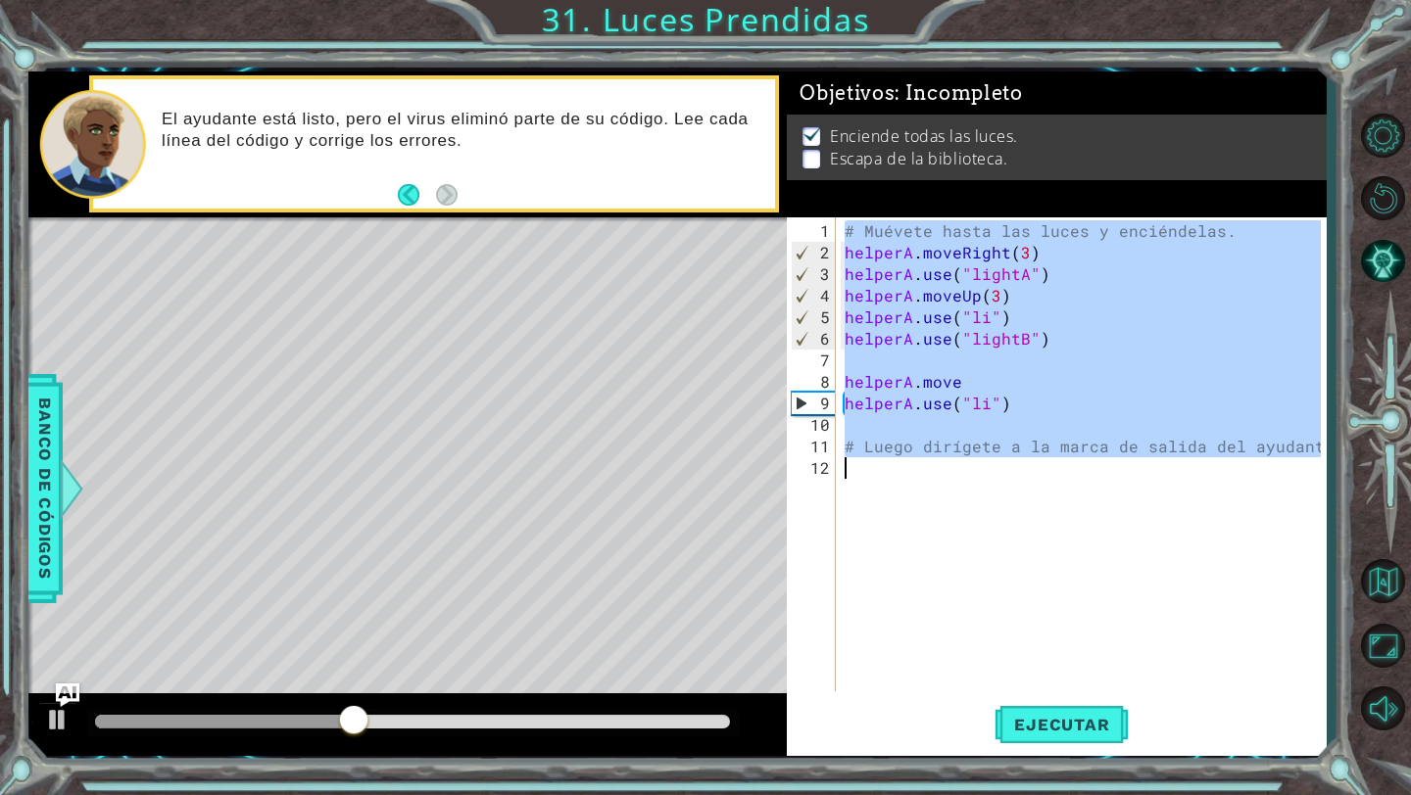
click at [931, 407] on div "# Muévete hasta las luces y enciéndelas. helperA . moveRight ( 3 ) helperA . us…" at bounding box center [1085, 478] width 490 height 517
type textarea "helperA.use("li")"
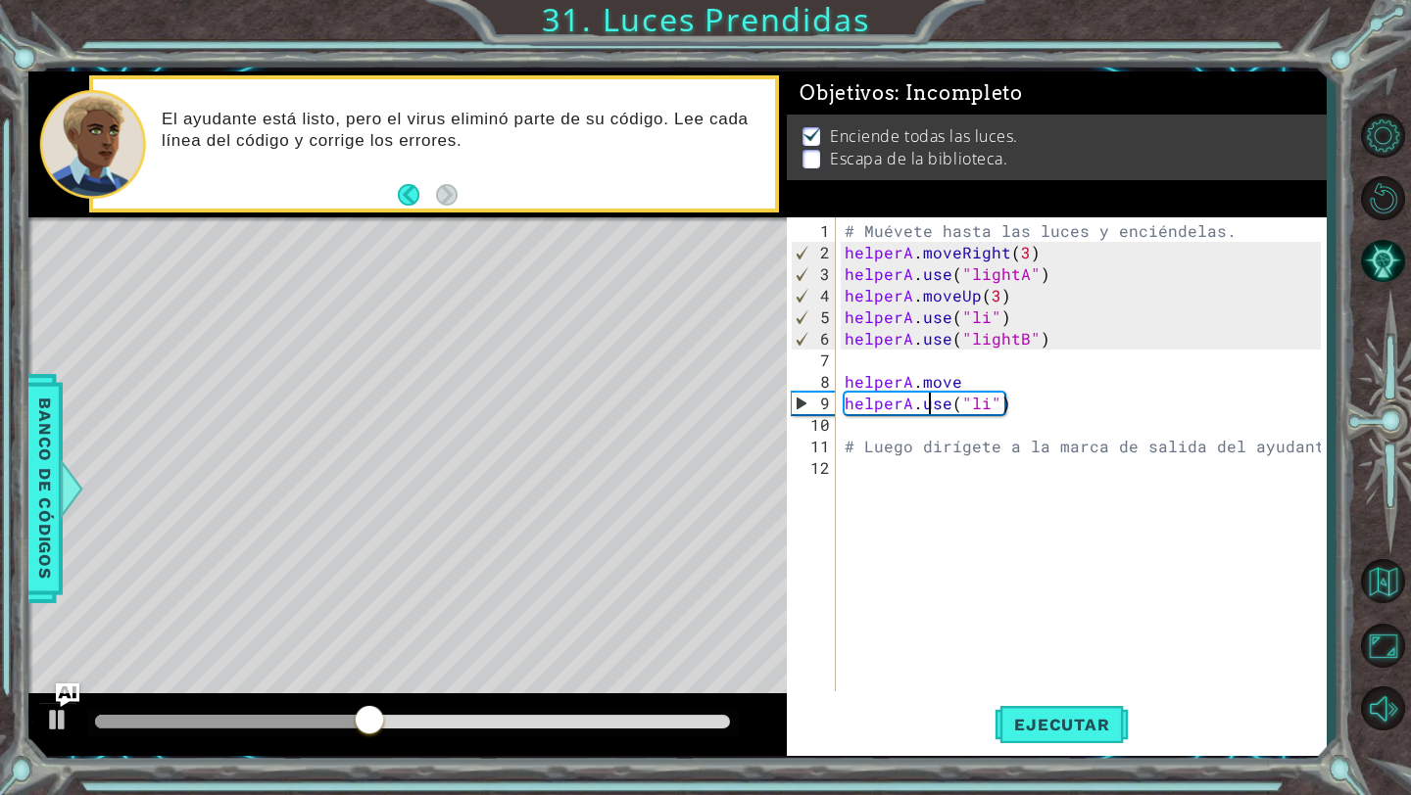
click at [933, 399] on div "# Muévete hasta las luces y enciéndelas. helperA . moveRight ( 3 ) helperA . us…" at bounding box center [1085, 478] width 490 height 517
click at [941, 354] on div "# Muévete hasta las luces y enciéndelas. helperA . moveRight ( 3 ) helperA . us…" at bounding box center [1085, 478] width 490 height 517
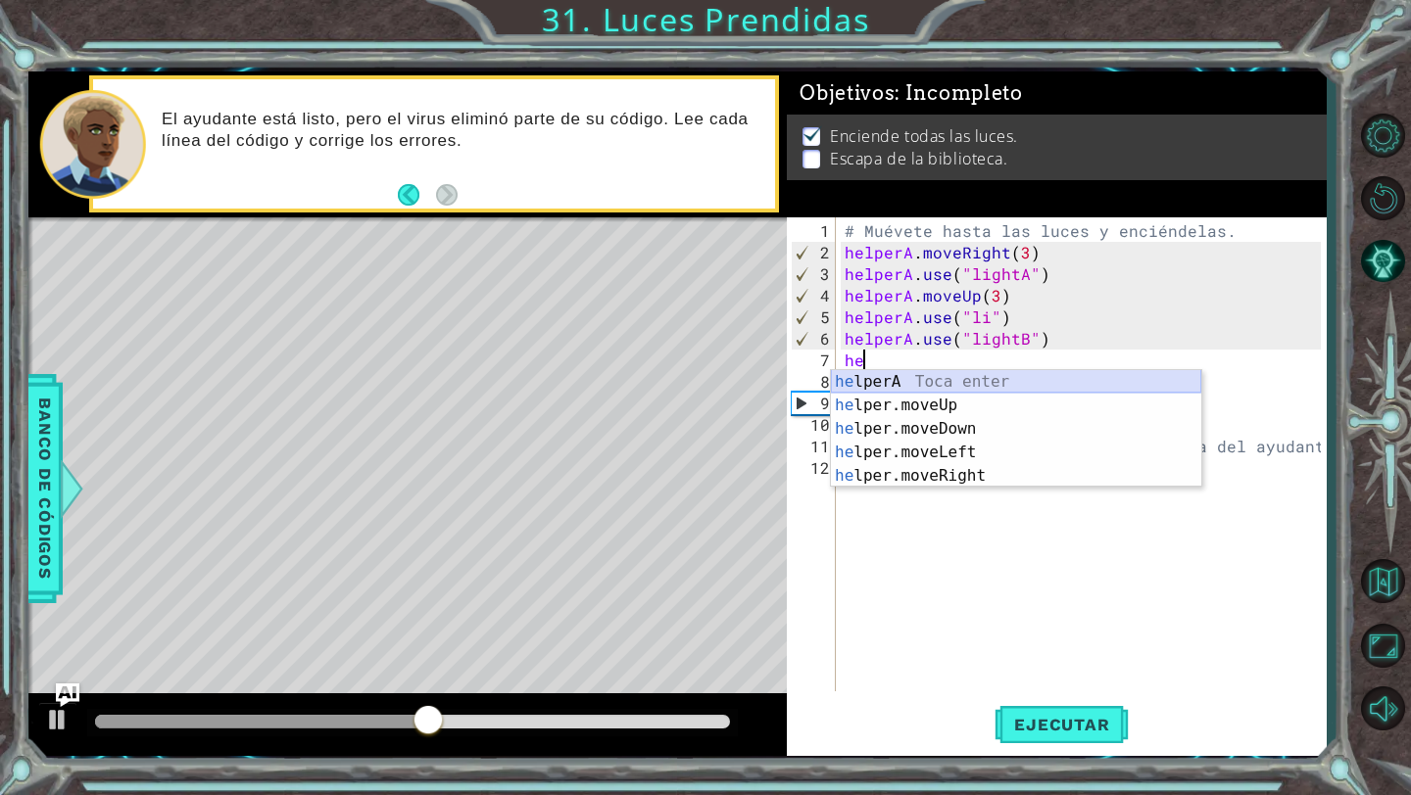
click at [955, 386] on div "he lperA Toca enter he lper.moveUp Toca enter he lper.moveDown Toca enter he lp…" at bounding box center [1016, 452] width 370 height 165
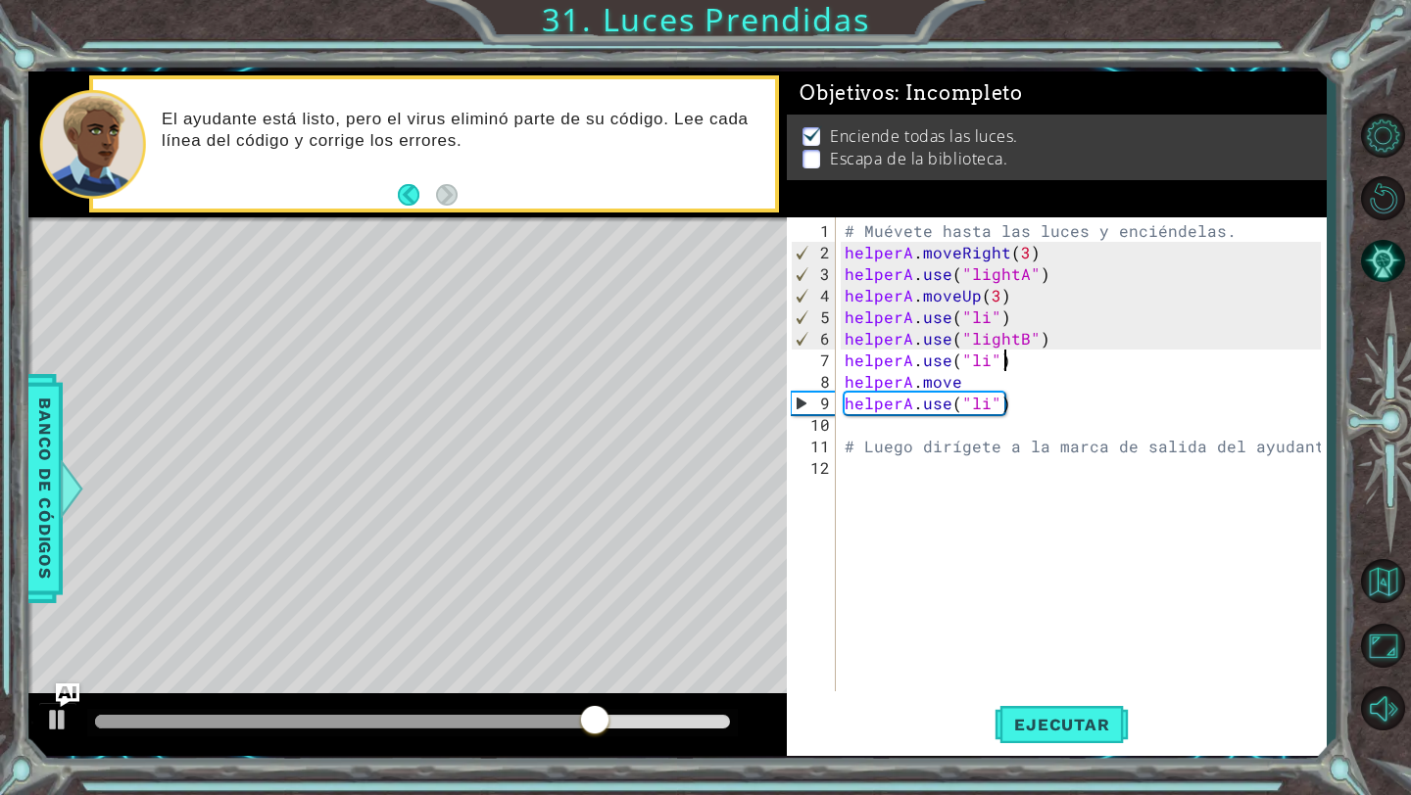
scroll to position [0, 9]
click at [966, 398] on div "# Muévete hasta las luces y enciéndelas. helperA . moveRight ( 3 ) helperA . us…" at bounding box center [1085, 478] width 490 height 517
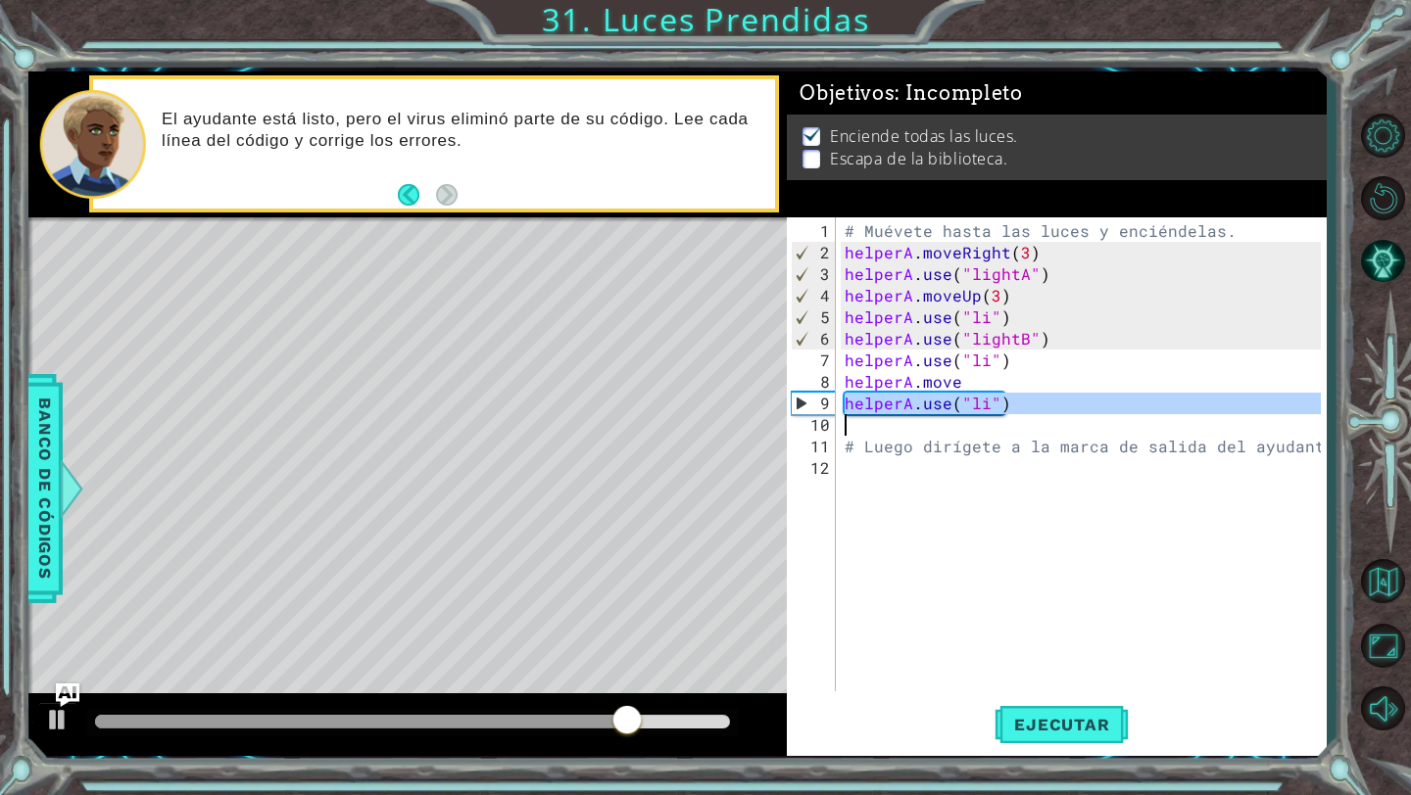
click at [966, 398] on div "# Muévete hasta las luces y enciéndelas. helperA . moveRight ( 3 ) helperA . us…" at bounding box center [1085, 478] width 490 height 517
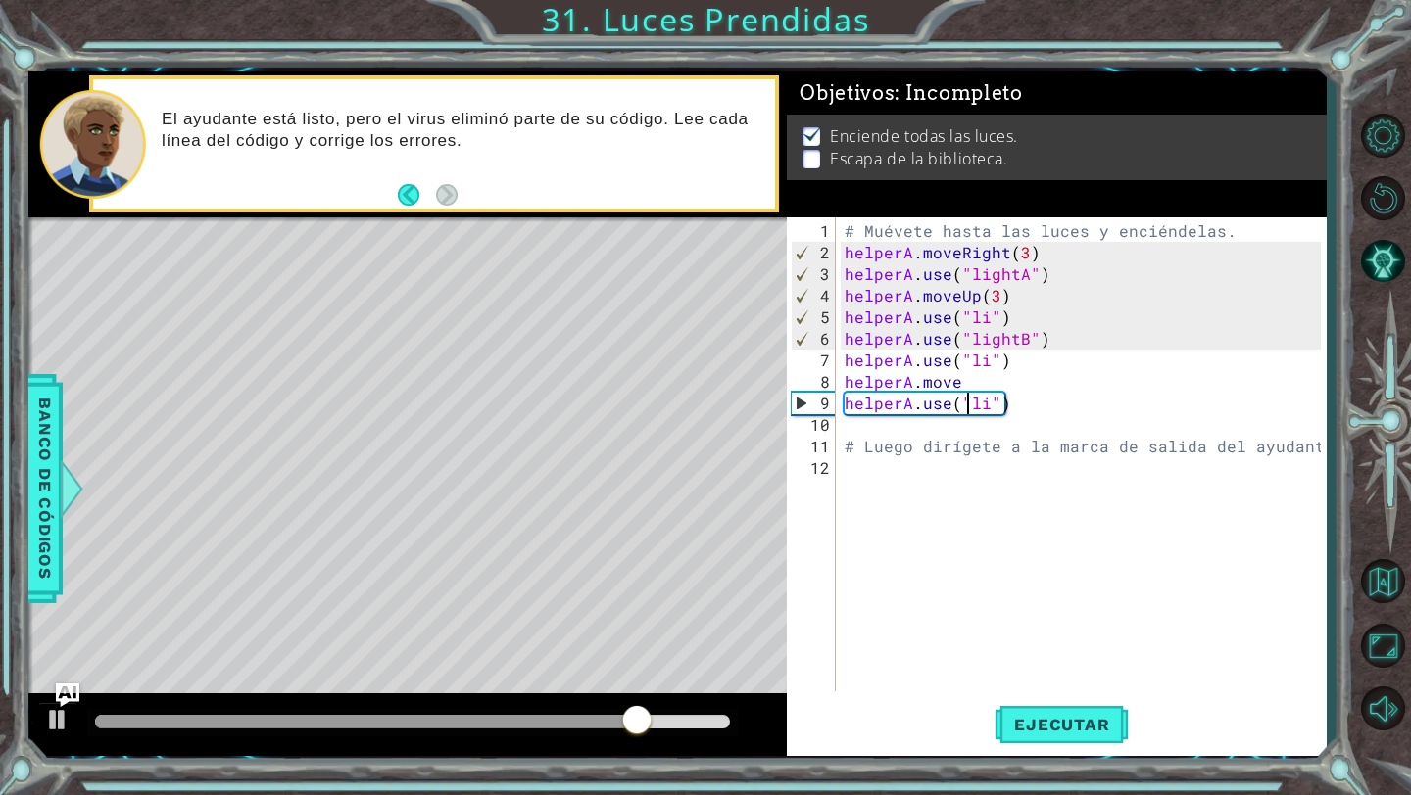
click at [965, 398] on div "# Muévete hasta las luces y enciéndelas. helperA . moveRight ( 3 ) helperA . us…" at bounding box center [1085, 478] width 490 height 517
type textarea "helperA.use("li")"
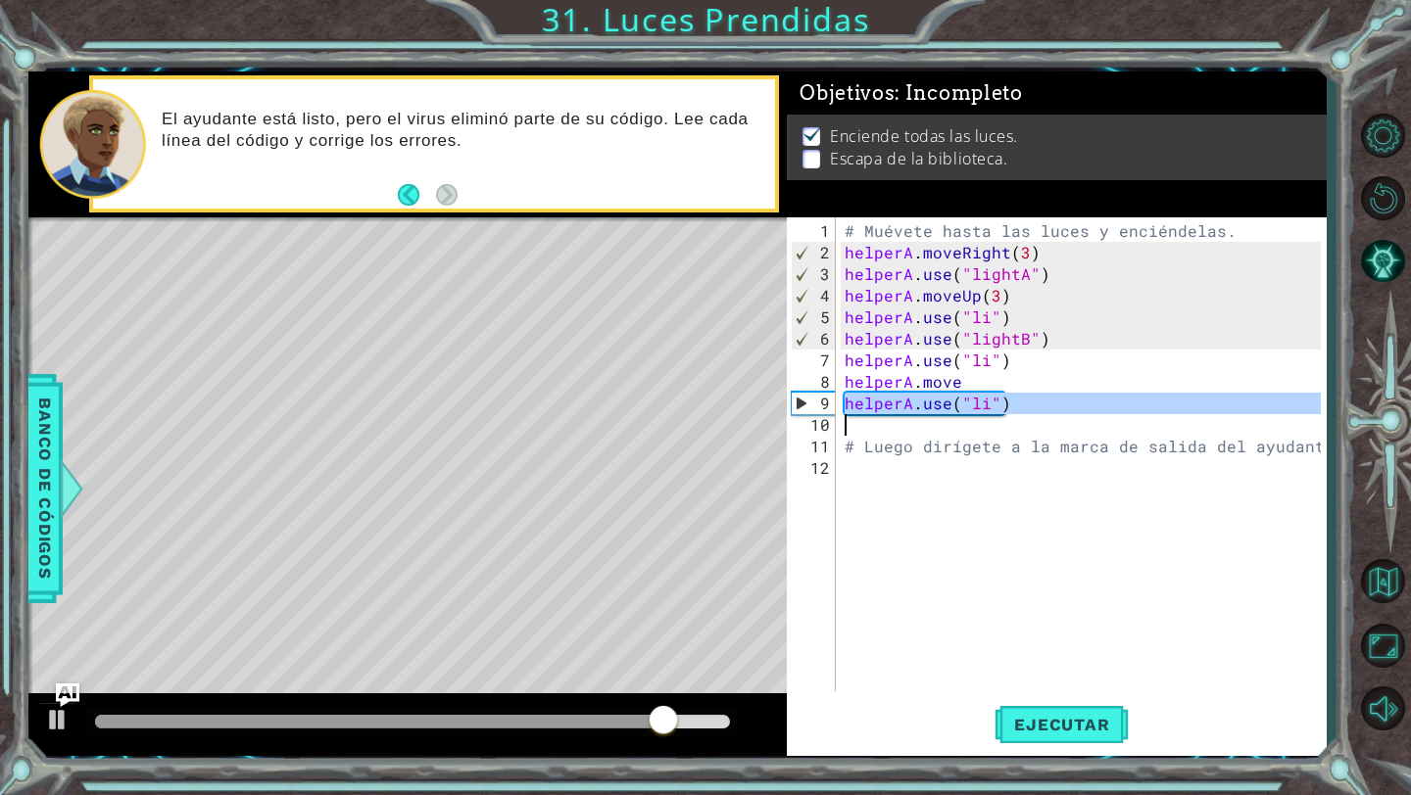
scroll to position [0, 0]
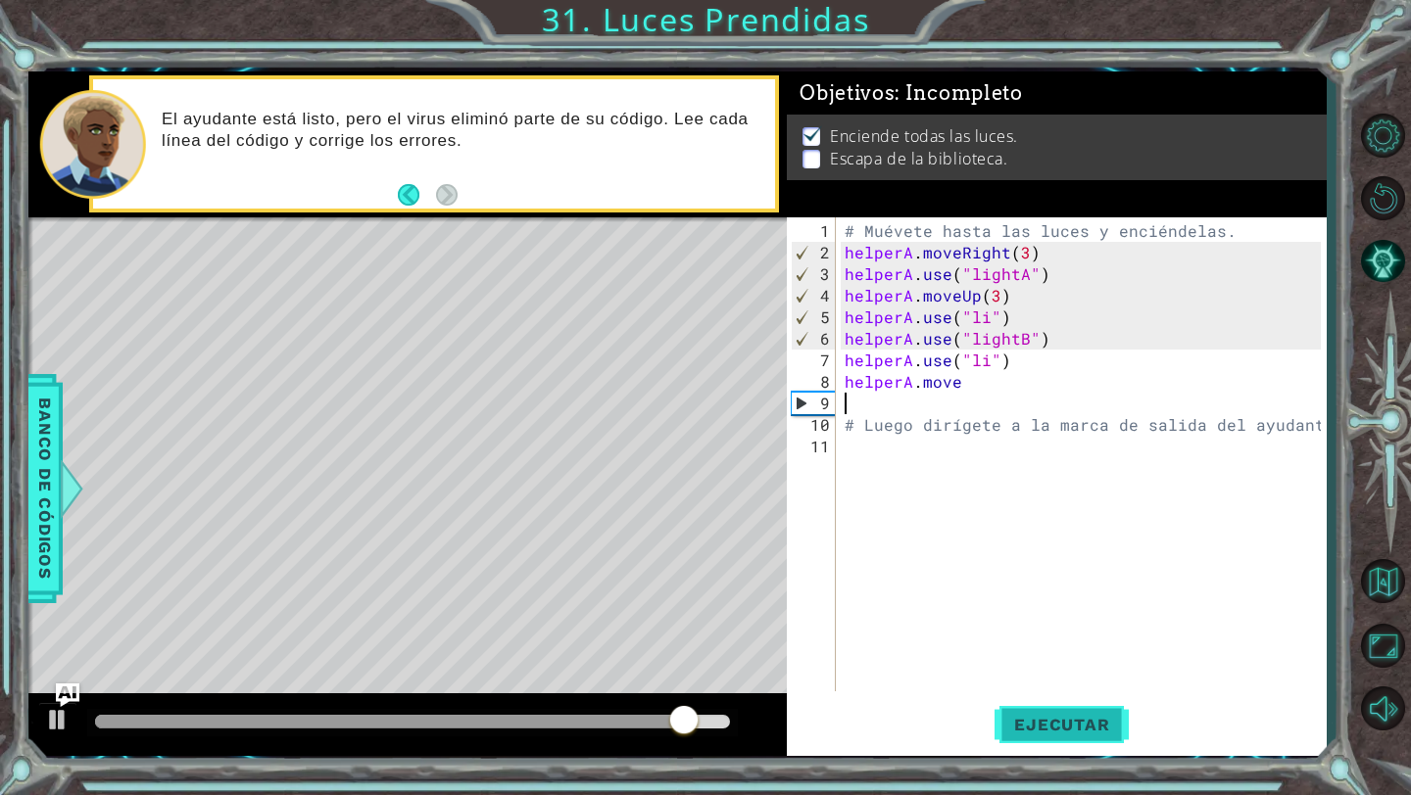
click at [1043, 720] on span "Ejecutar" at bounding box center [1061, 725] width 134 height 20
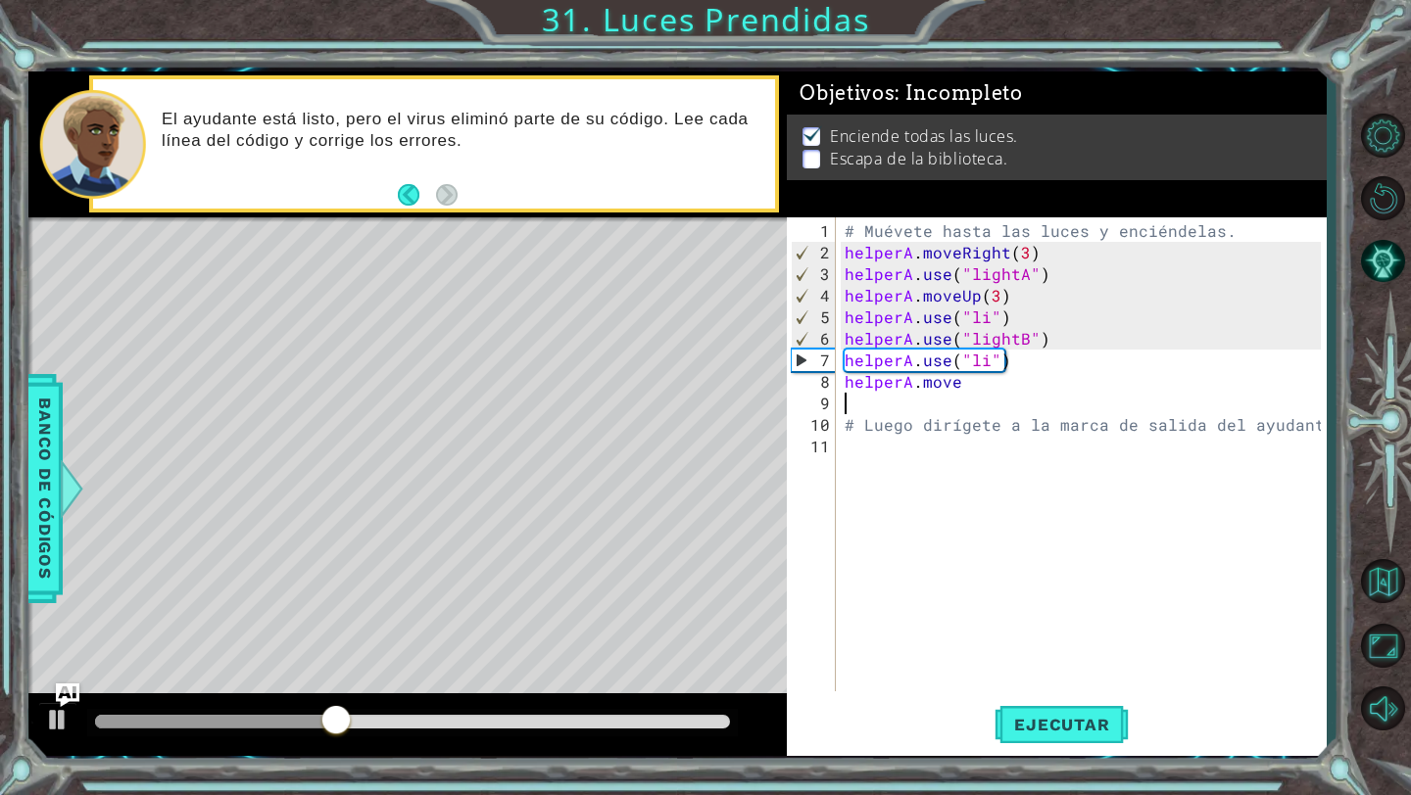
click at [989, 362] on div "# Muévete hasta las luces y enciéndelas. helperA . moveRight ( 3 ) helperA . us…" at bounding box center [1085, 478] width 490 height 517
type textarea "helperA.use("li")"
click at [1041, 722] on span "Ejecutar" at bounding box center [1061, 725] width 134 height 20
drag, startPoint x: 1019, startPoint y: 317, endPoint x: 832, endPoint y: 314, distance: 187.1
click at [832, 314] on div "helperA.use("li") 1 2 3 4 5 6 7 8 9 10 11 # Muévete hasta las luces y enciéndel…" at bounding box center [1054, 454] width 534 height 474
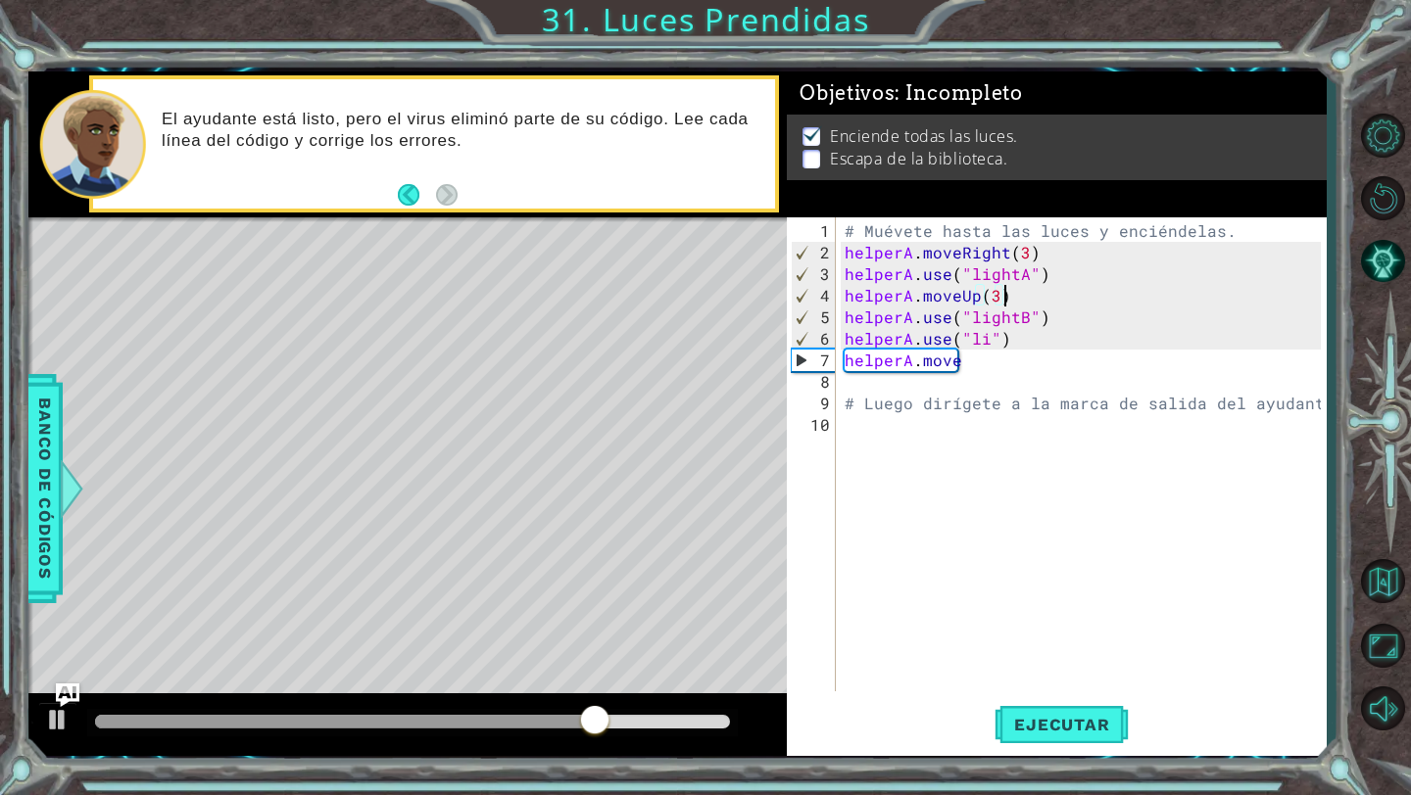
click at [1028, 337] on div "# Muévete hasta las luces y enciéndelas. helperA . moveRight ( 3 ) helperA . us…" at bounding box center [1085, 478] width 490 height 517
type textarea "helperA.use("li")"
drag, startPoint x: 1028, startPoint y: 337, endPoint x: 819, endPoint y: 336, distance: 208.6
click at [817, 337] on div "helperA.use("li") 1 2 3 4 5 6 7 8 9 10 # Muévete hasta las luces y enciéndelas.…" at bounding box center [1054, 454] width 534 height 474
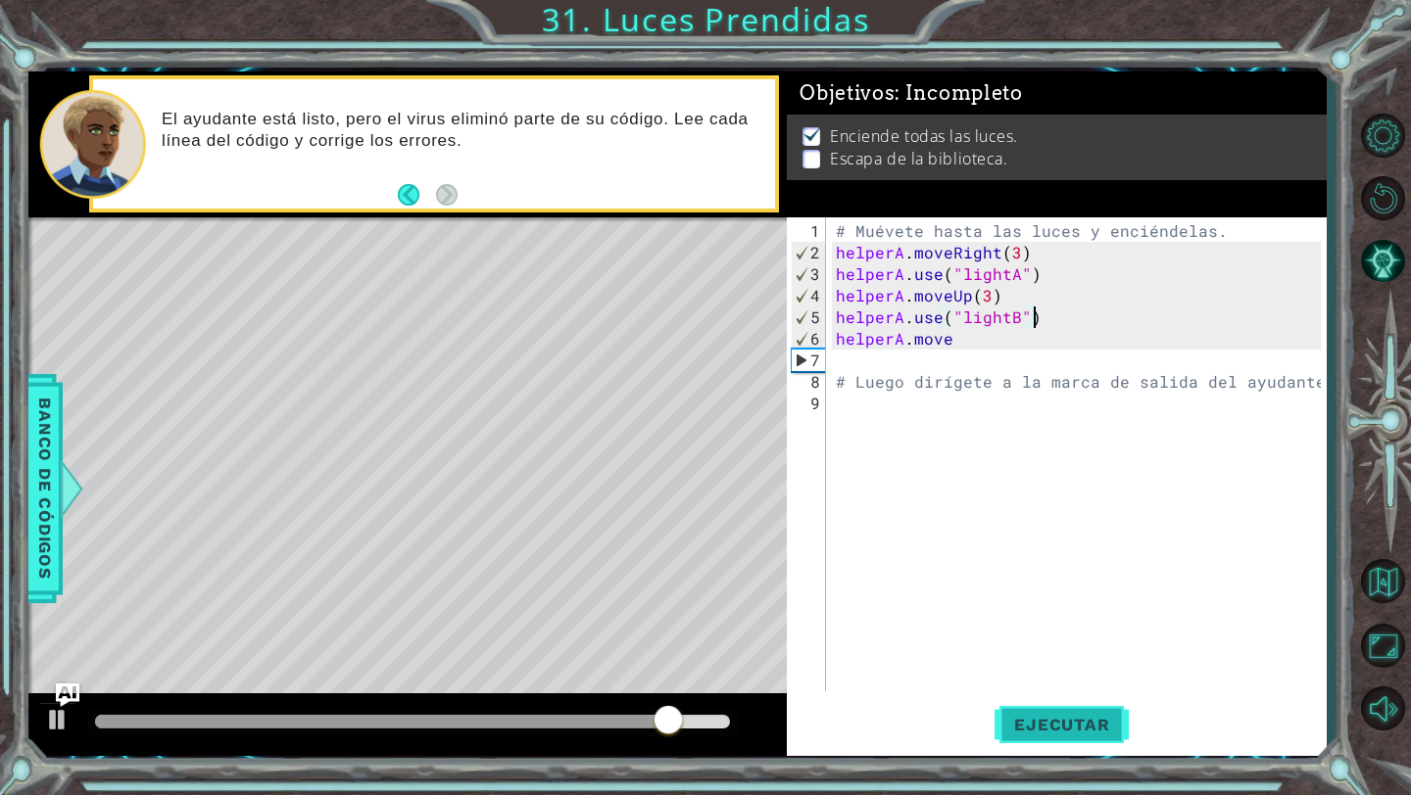
click at [1034, 730] on span "Ejecutar" at bounding box center [1061, 725] width 134 height 20
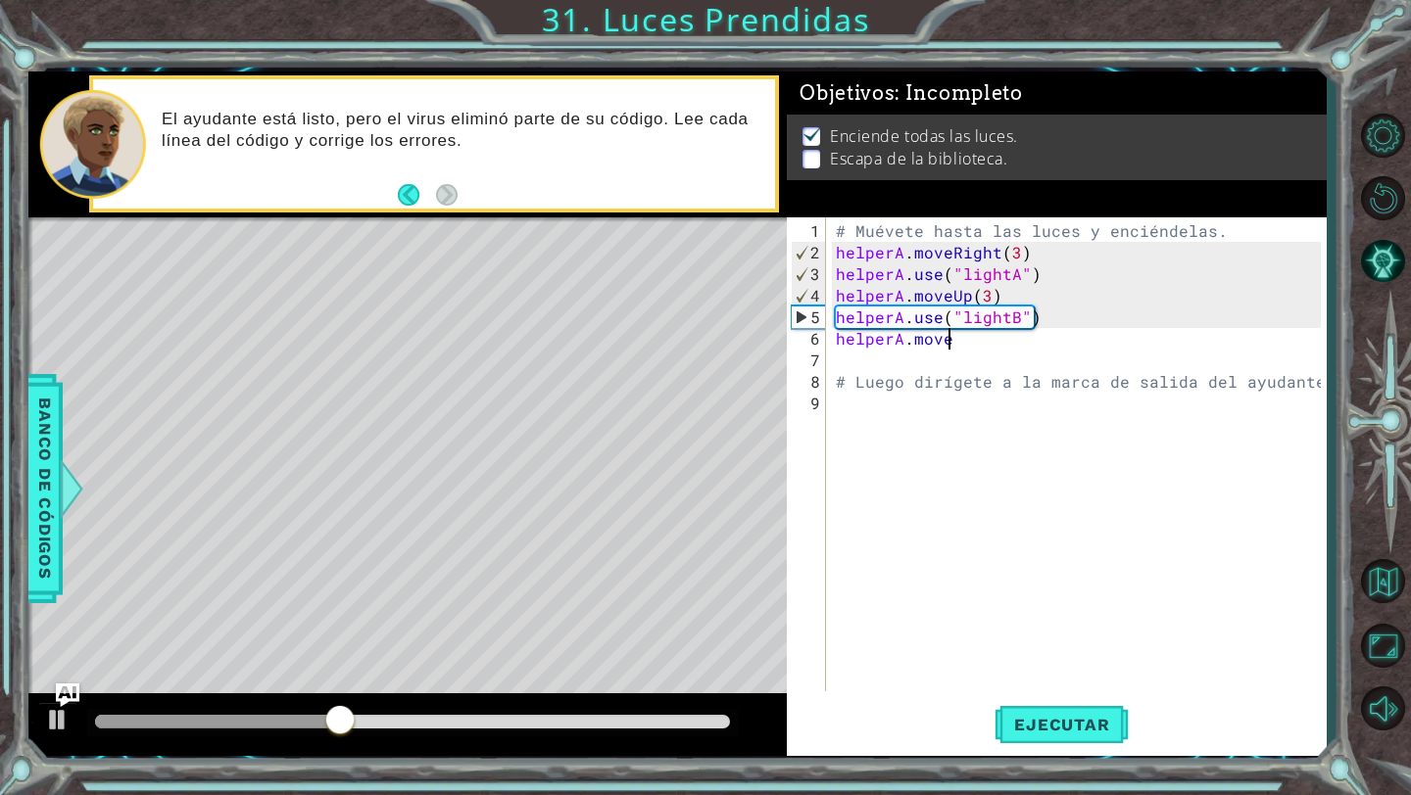
click at [950, 346] on div "# Muévete hasta las luces y enciéndelas. helperA . moveRight ( 3 ) helperA . us…" at bounding box center [1081, 478] width 499 height 517
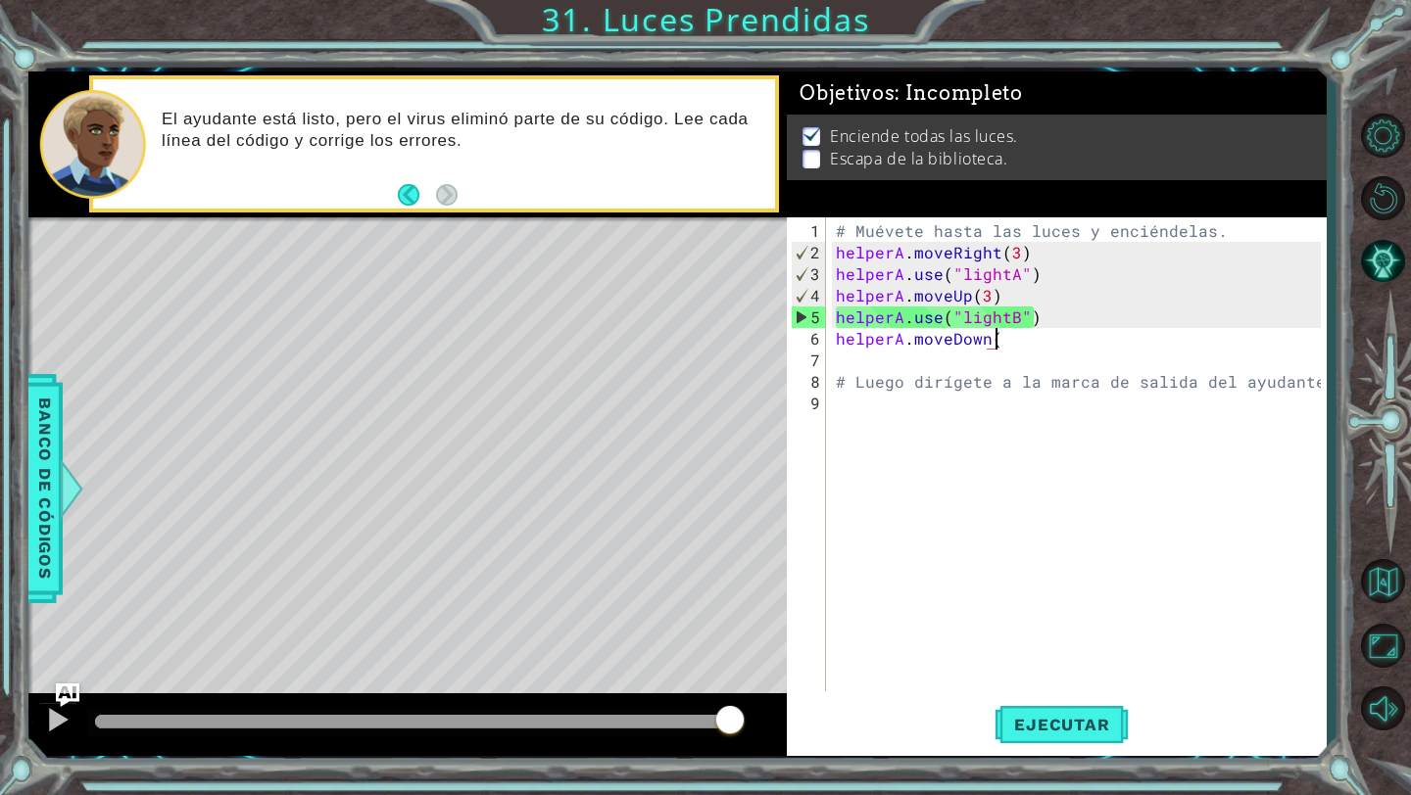
scroll to position [0, 10]
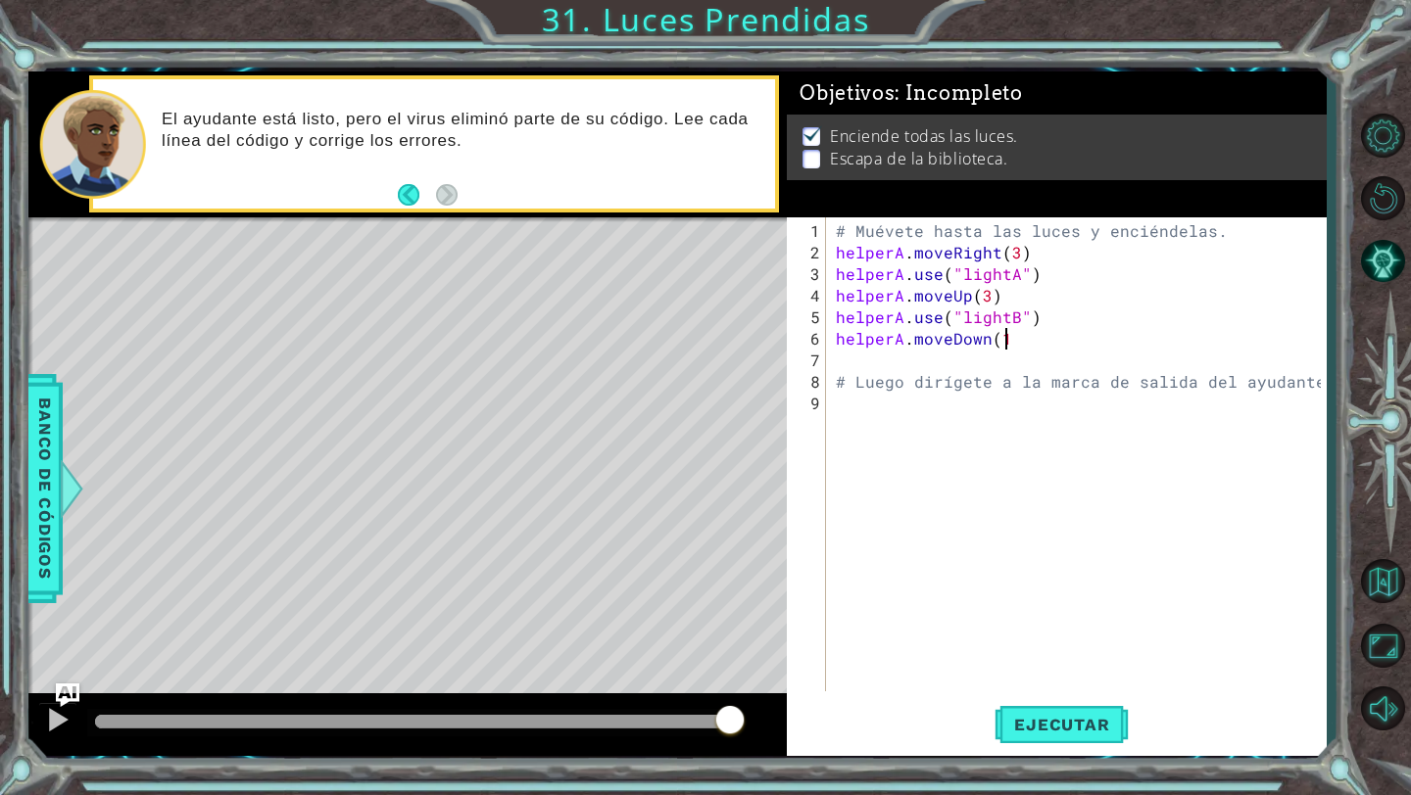
type textarea "helperA.moveDown(1)"
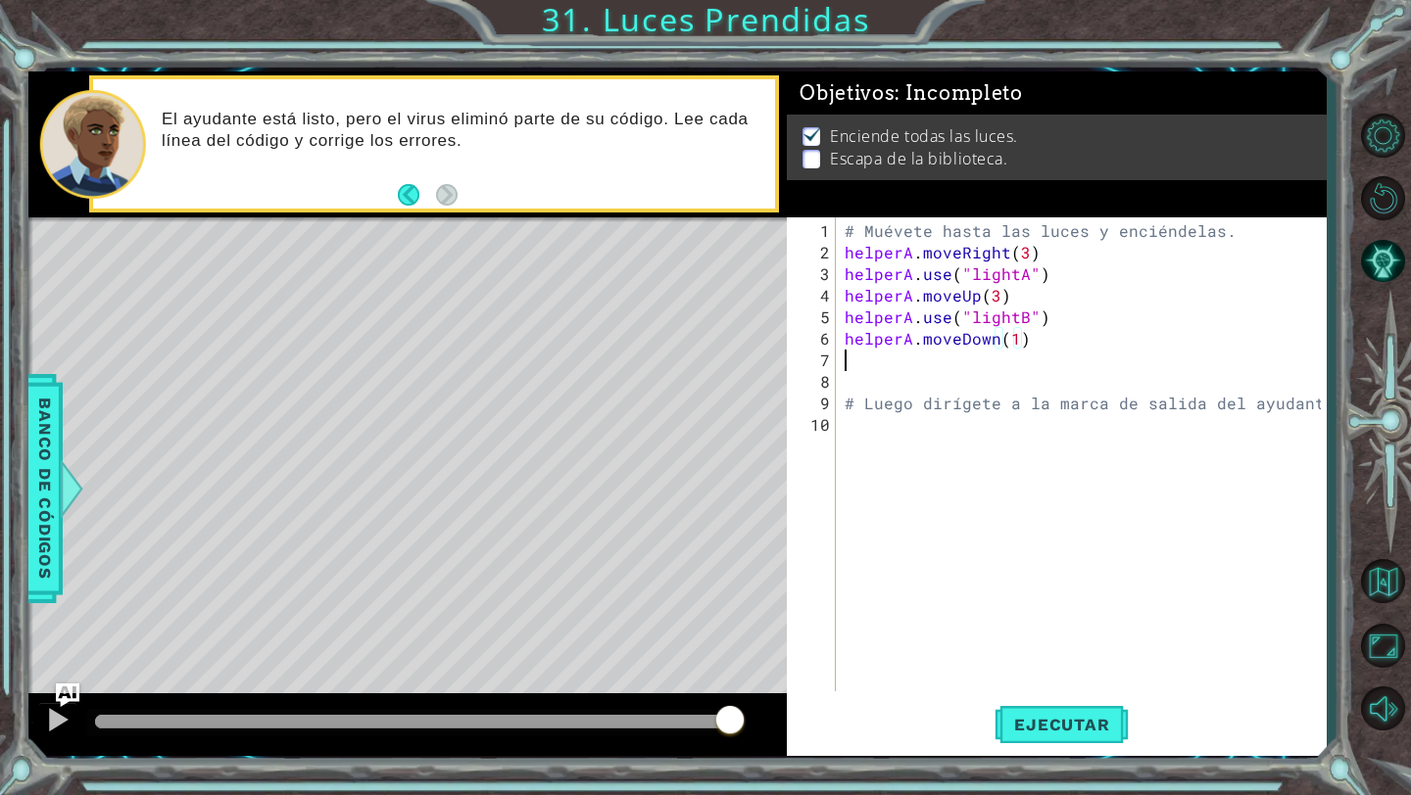
scroll to position [0, 0]
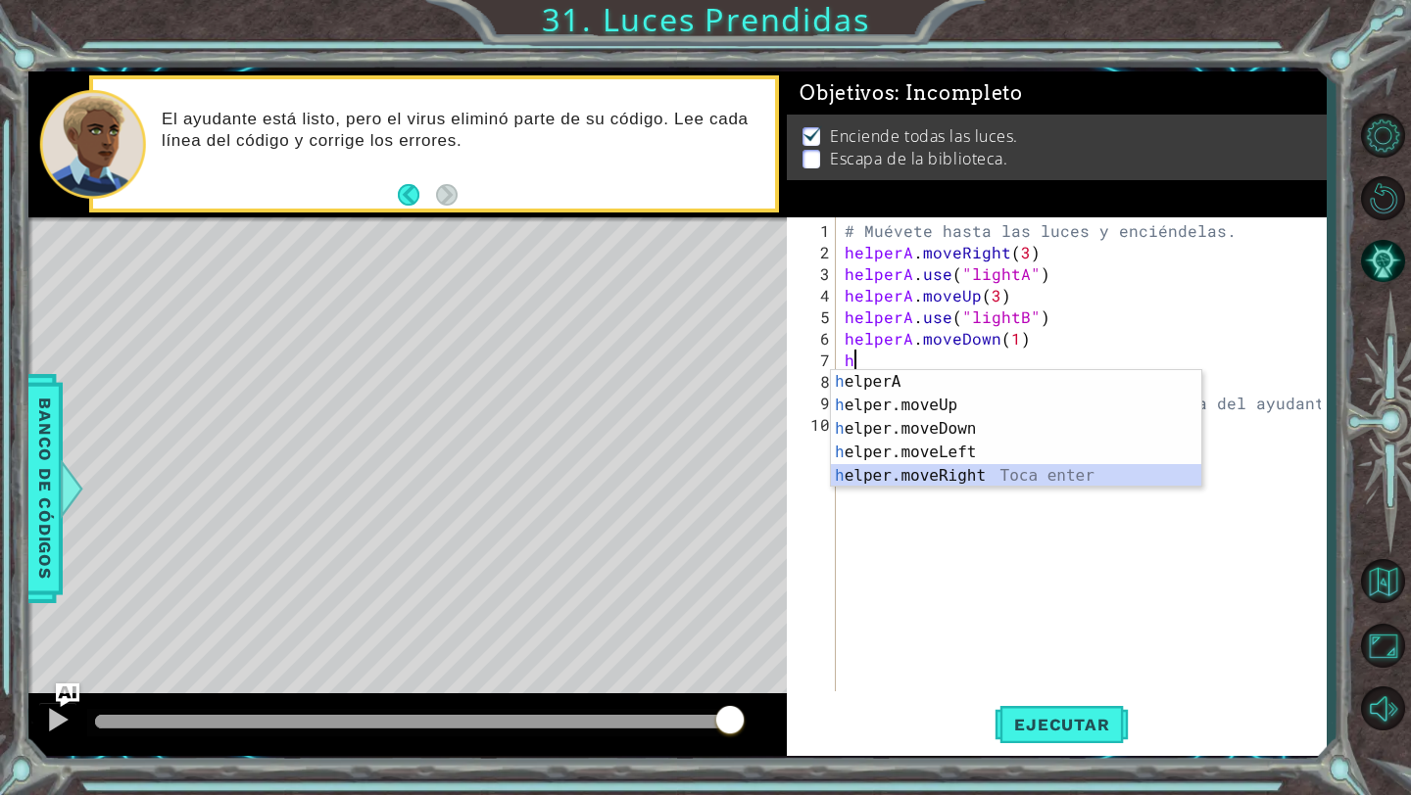
click at [938, 469] on div "h elperA Toca enter h elper.moveUp Toca enter h elper.moveDown Toca enter h elp…" at bounding box center [1016, 452] width 370 height 165
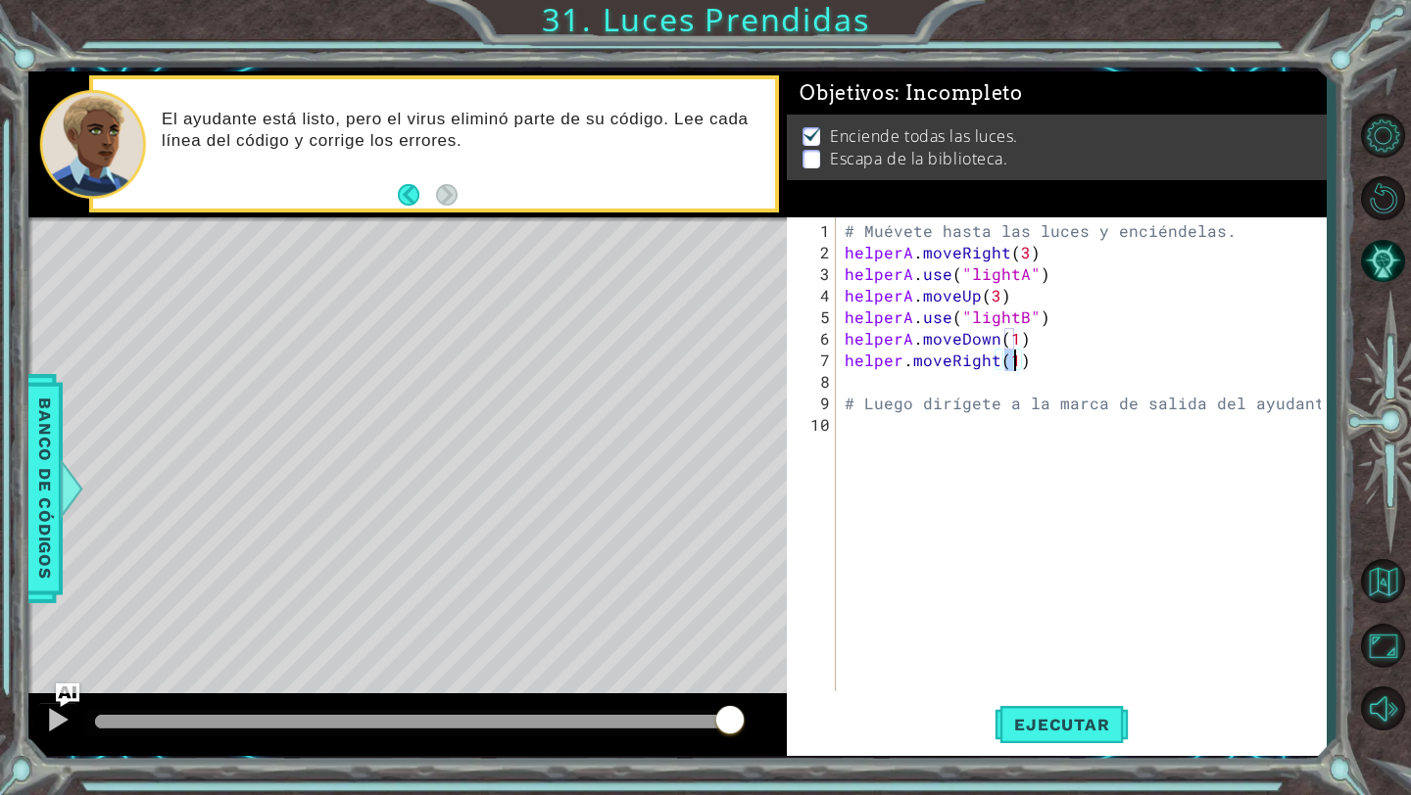
scroll to position [0, 10]
click at [1089, 735] on button "Ejecutar" at bounding box center [1061, 725] width 134 height 54
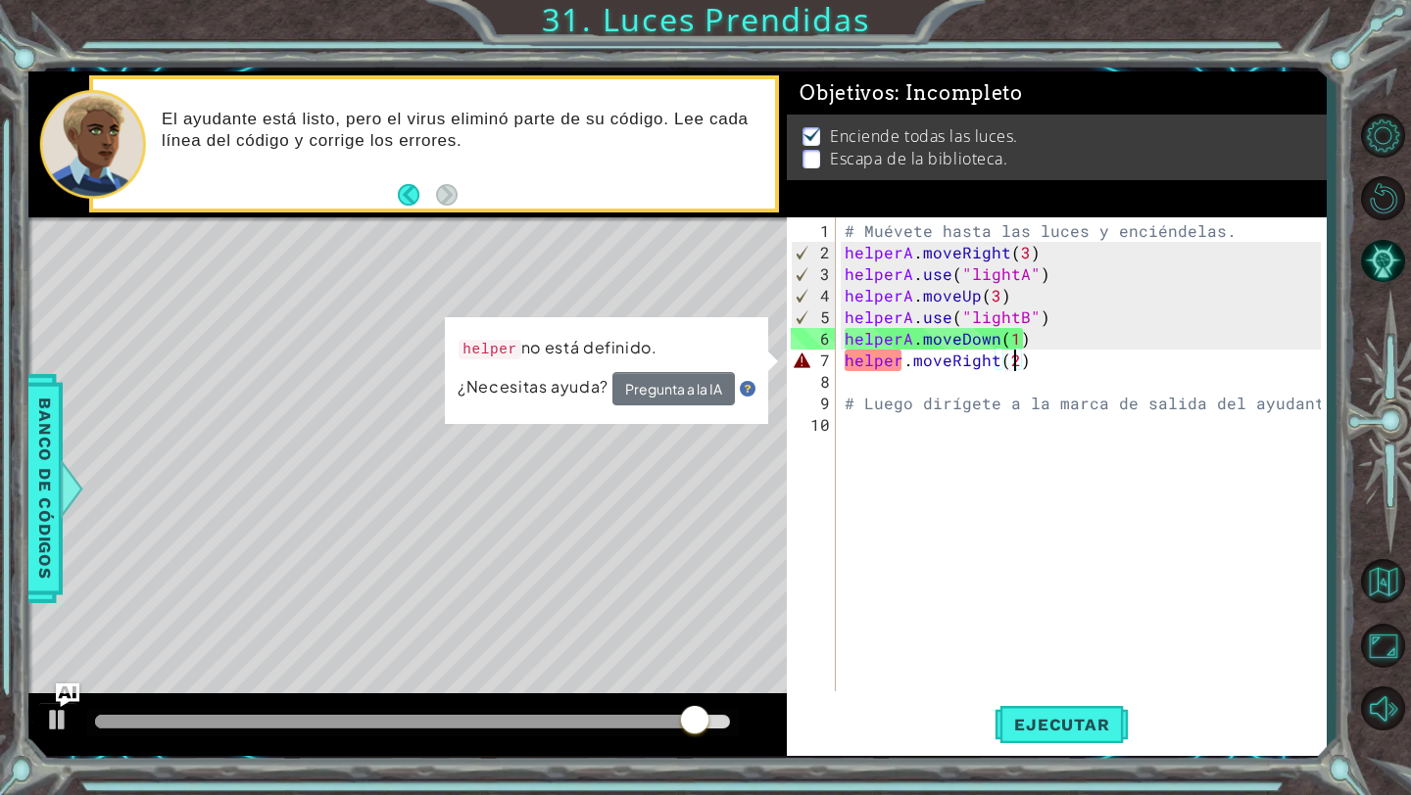
click at [902, 365] on div "# Muévete hasta las luces y enciéndelas. helperA . moveRight ( 3 ) helperA . us…" at bounding box center [1085, 478] width 490 height 517
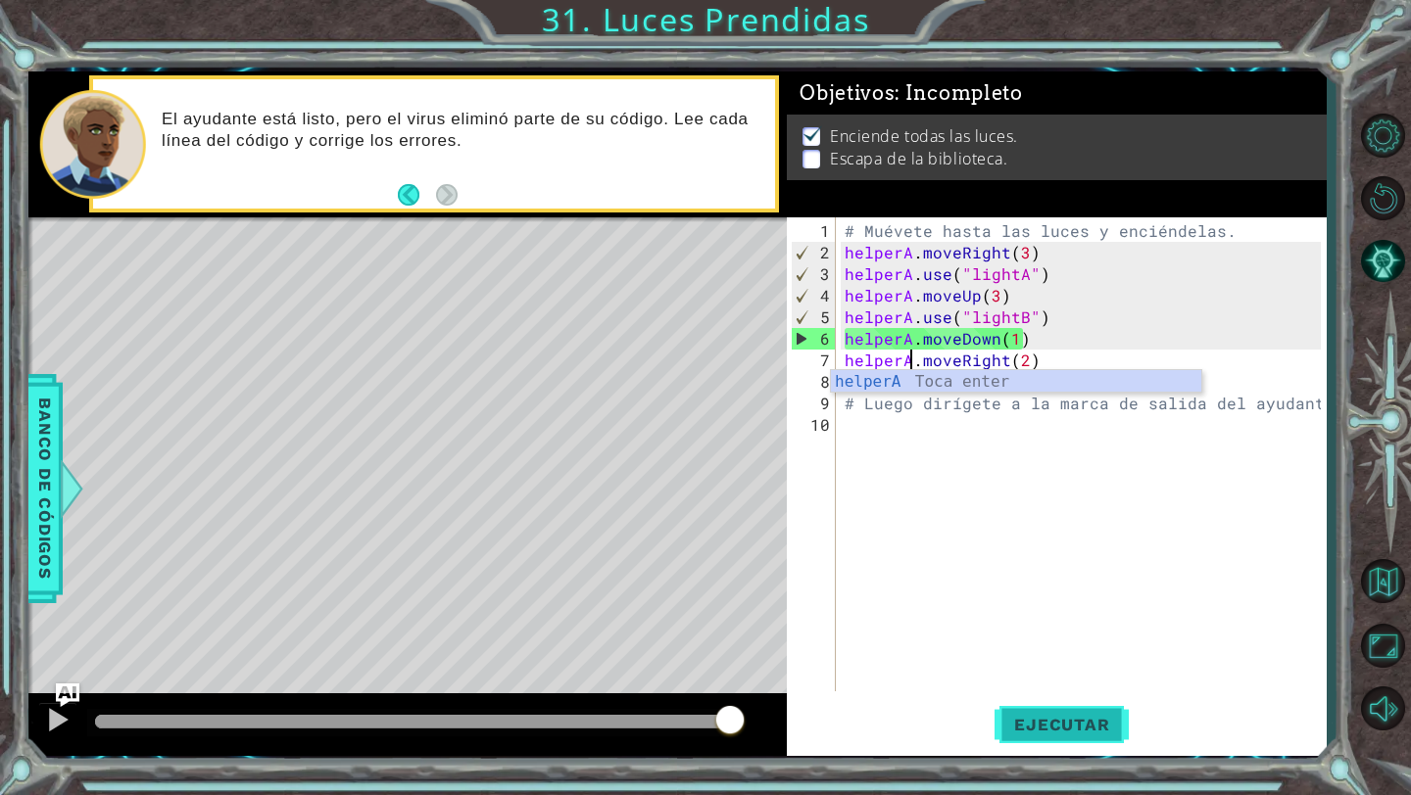
type textarea "helperA.moveRight(2)"
click at [1071, 723] on span "Ejecutar" at bounding box center [1061, 725] width 134 height 20
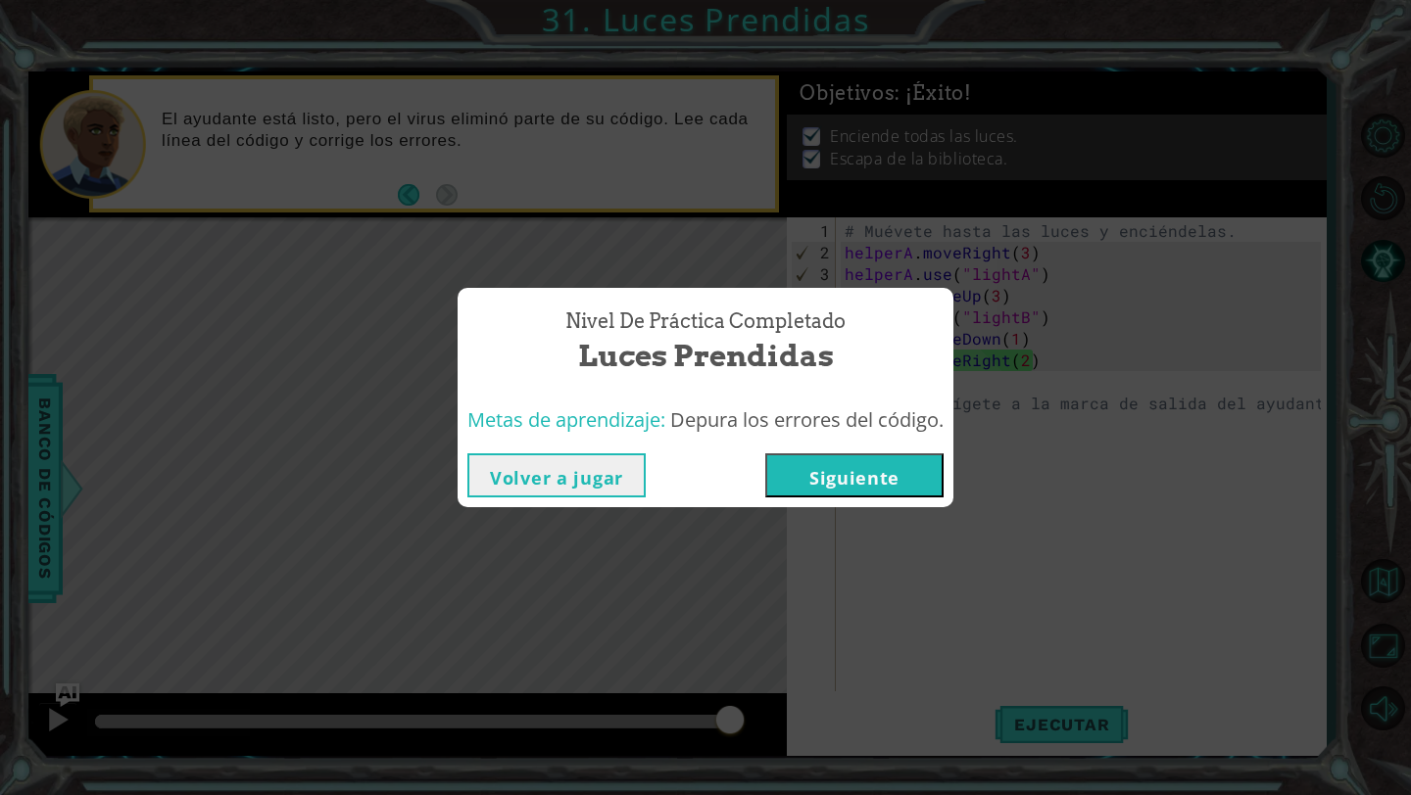
click at [585, 468] on button "Volver a jugar" at bounding box center [556, 476] width 178 height 44
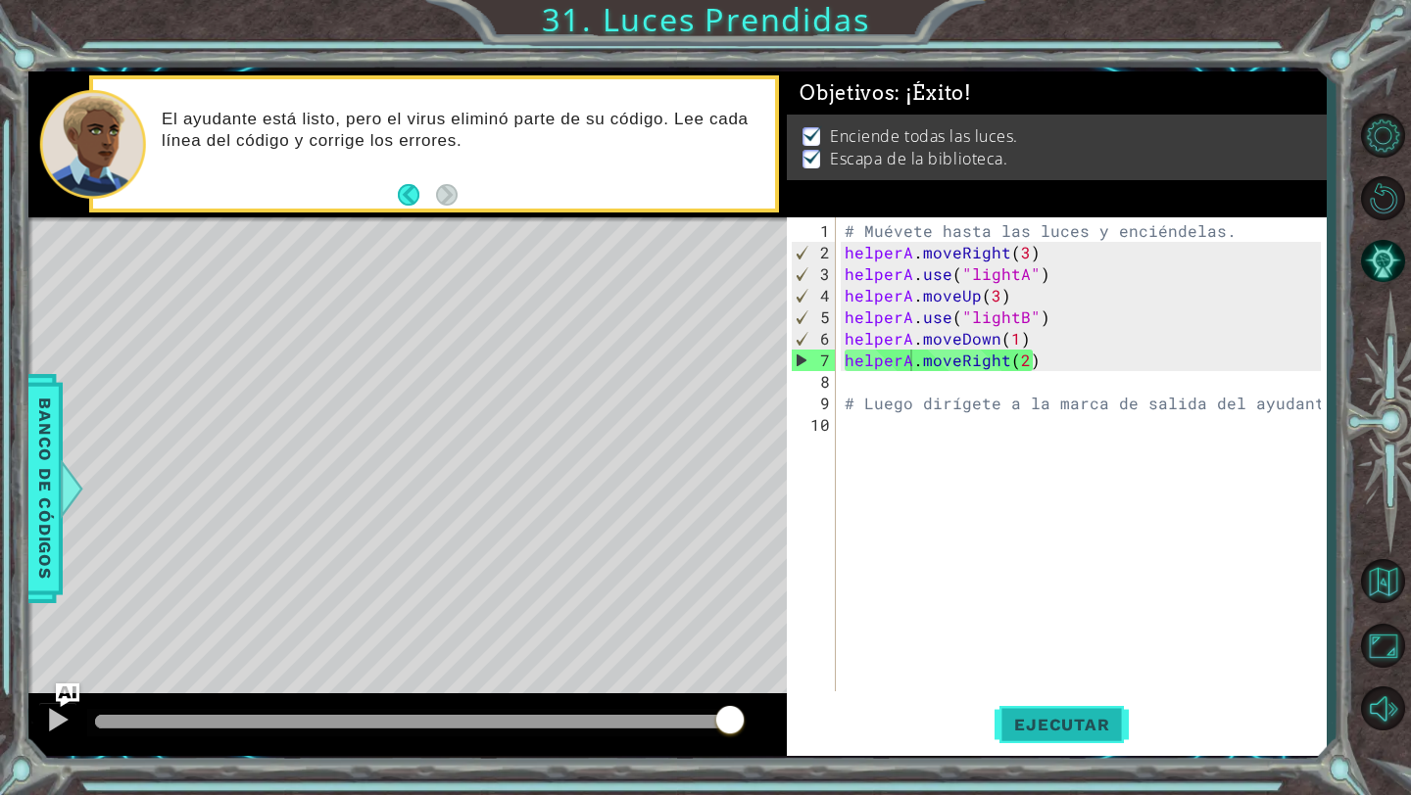
click at [1058, 735] on button "Ejecutar" at bounding box center [1061, 725] width 134 height 54
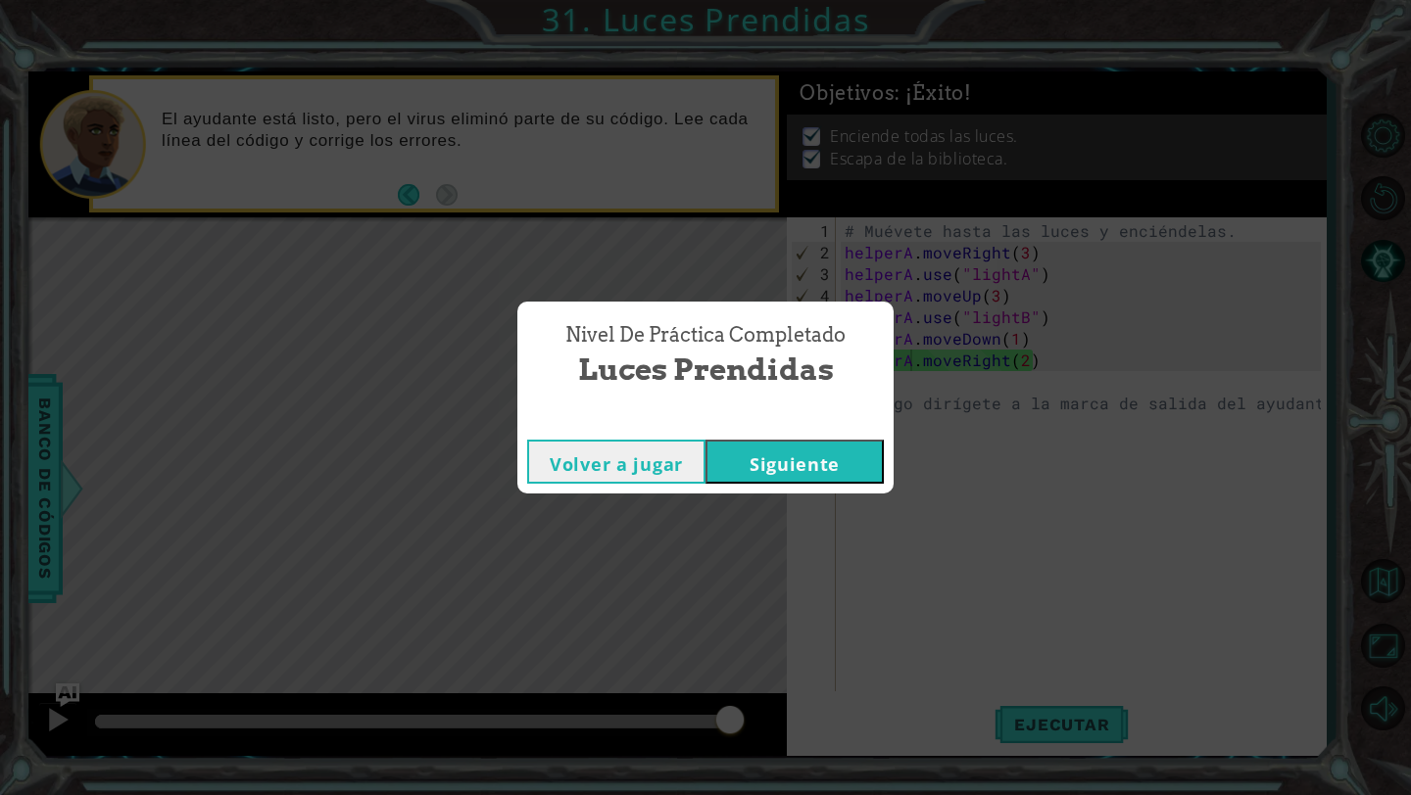
click at [811, 458] on button "Siguiente" at bounding box center [794, 462] width 178 height 44
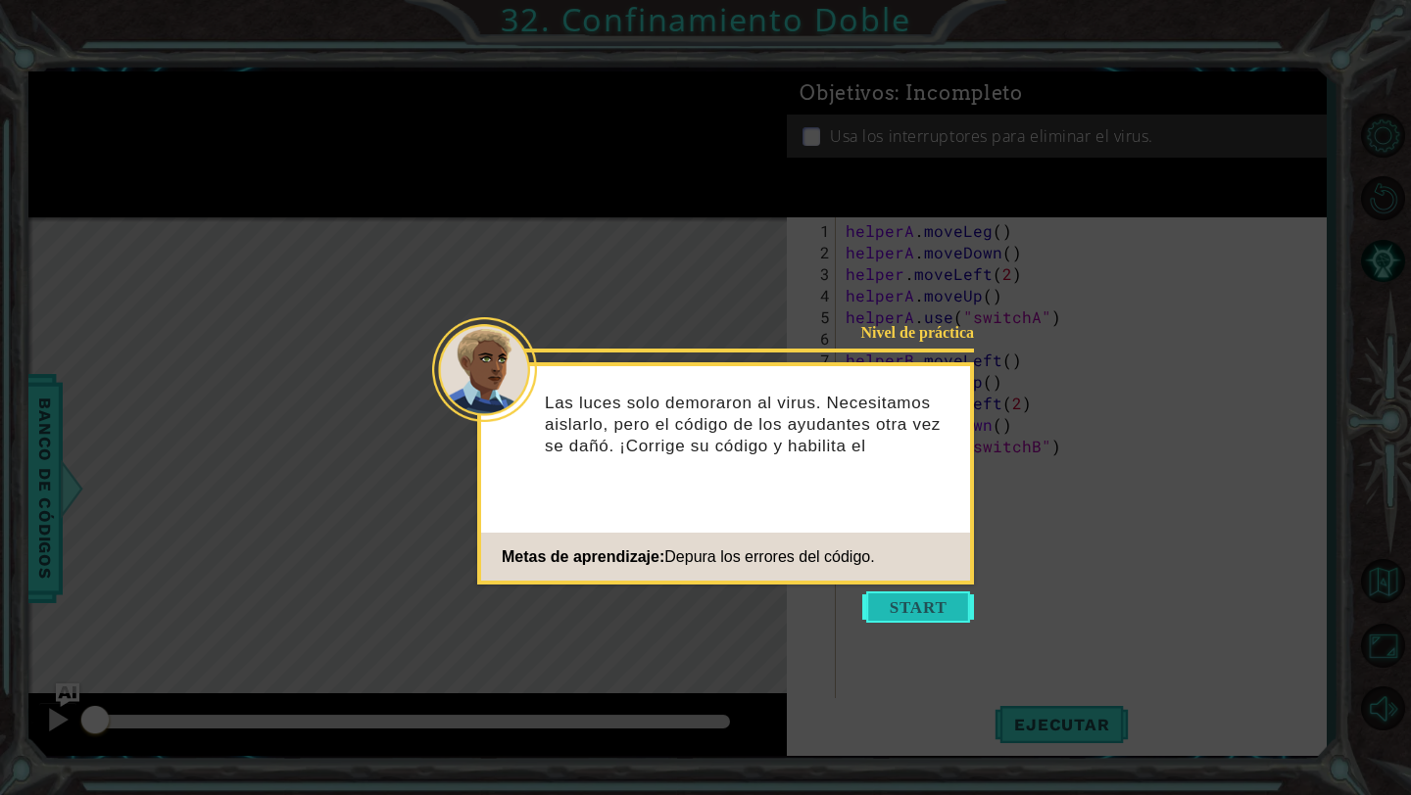
click at [941, 605] on button "Start" at bounding box center [918, 607] width 112 height 31
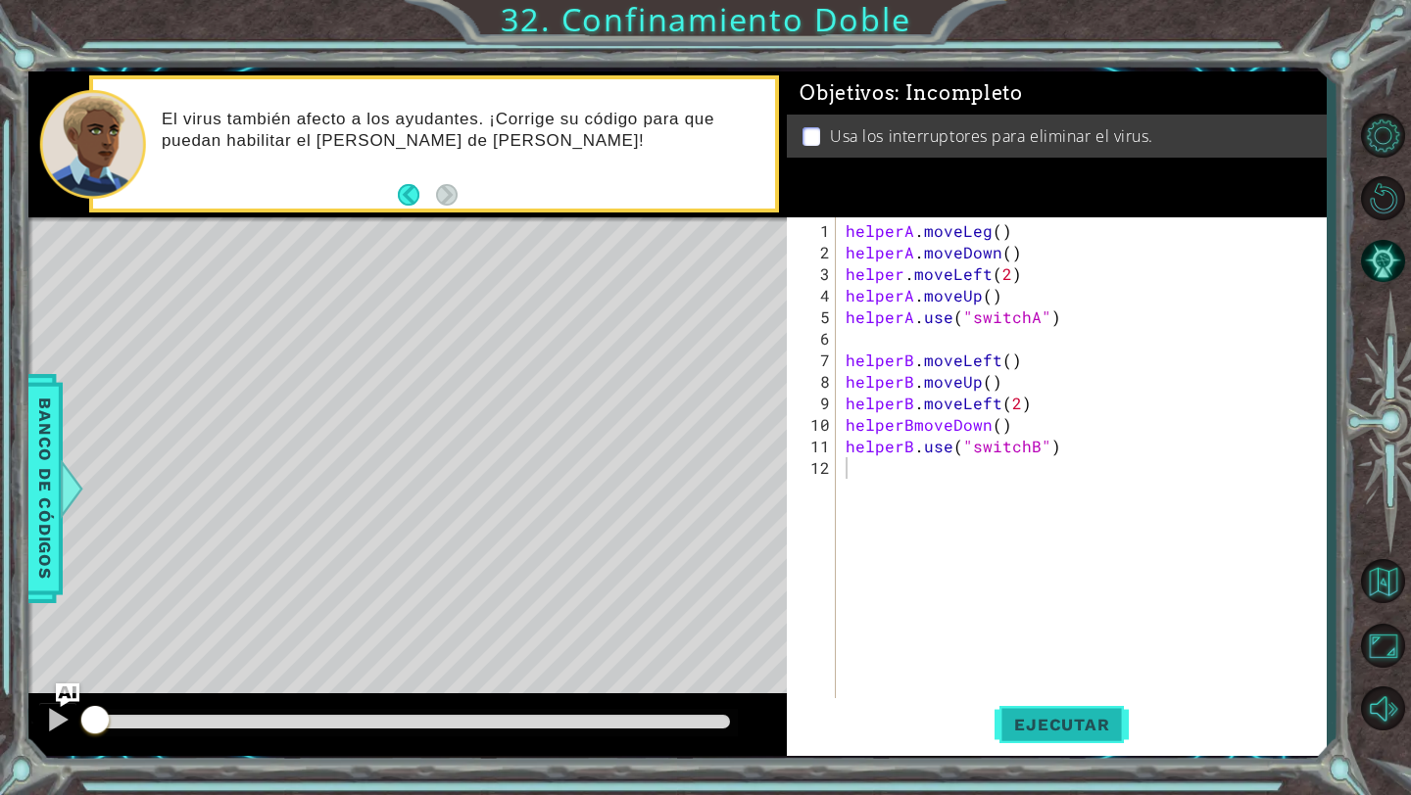
click at [1050, 746] on button "Ejecutar" at bounding box center [1061, 725] width 134 height 54
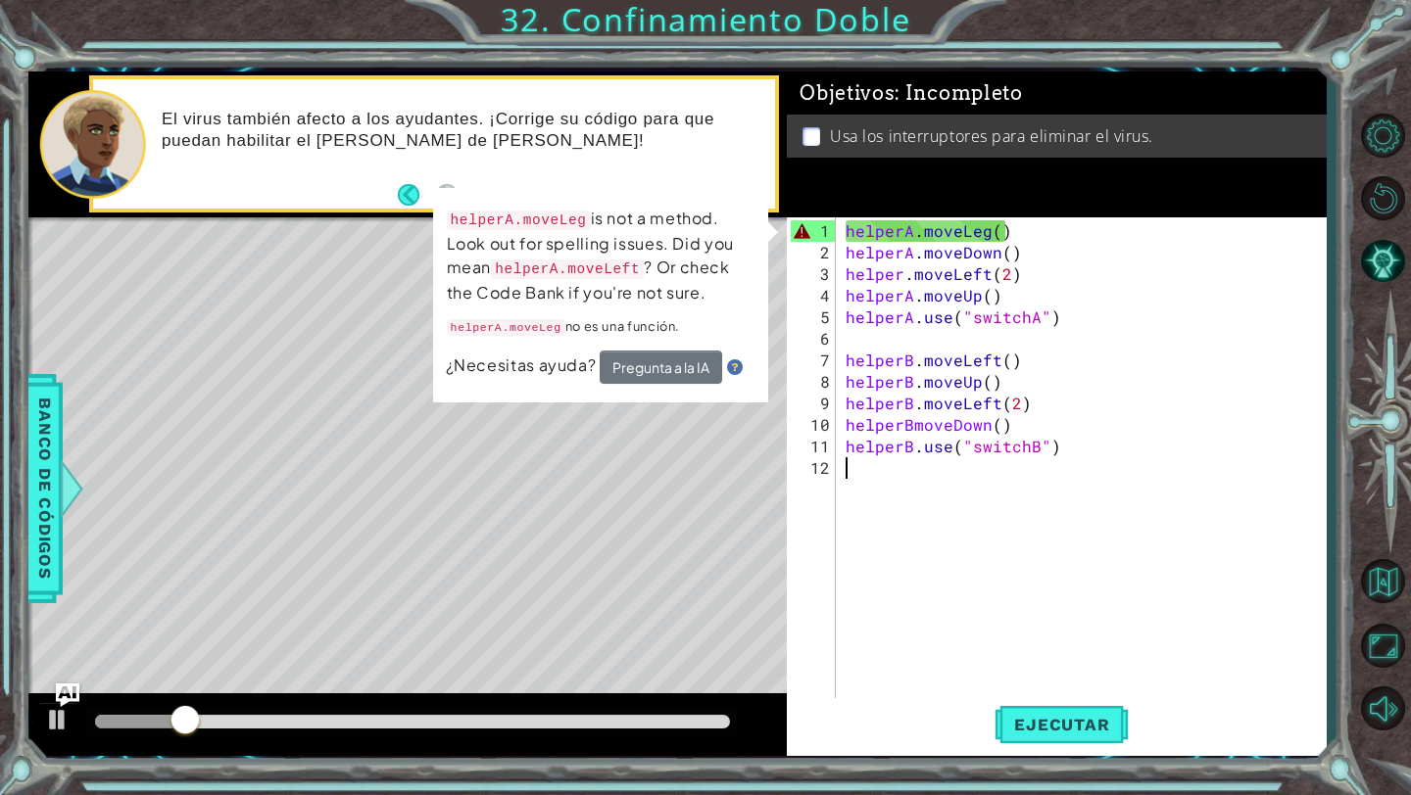
click at [880, 231] on div "helperA . moveLeg ( ) helperA . moveDown ( ) helper . moveLeft ( 2 ) helperA . …" at bounding box center [1085, 489] width 489 height 539
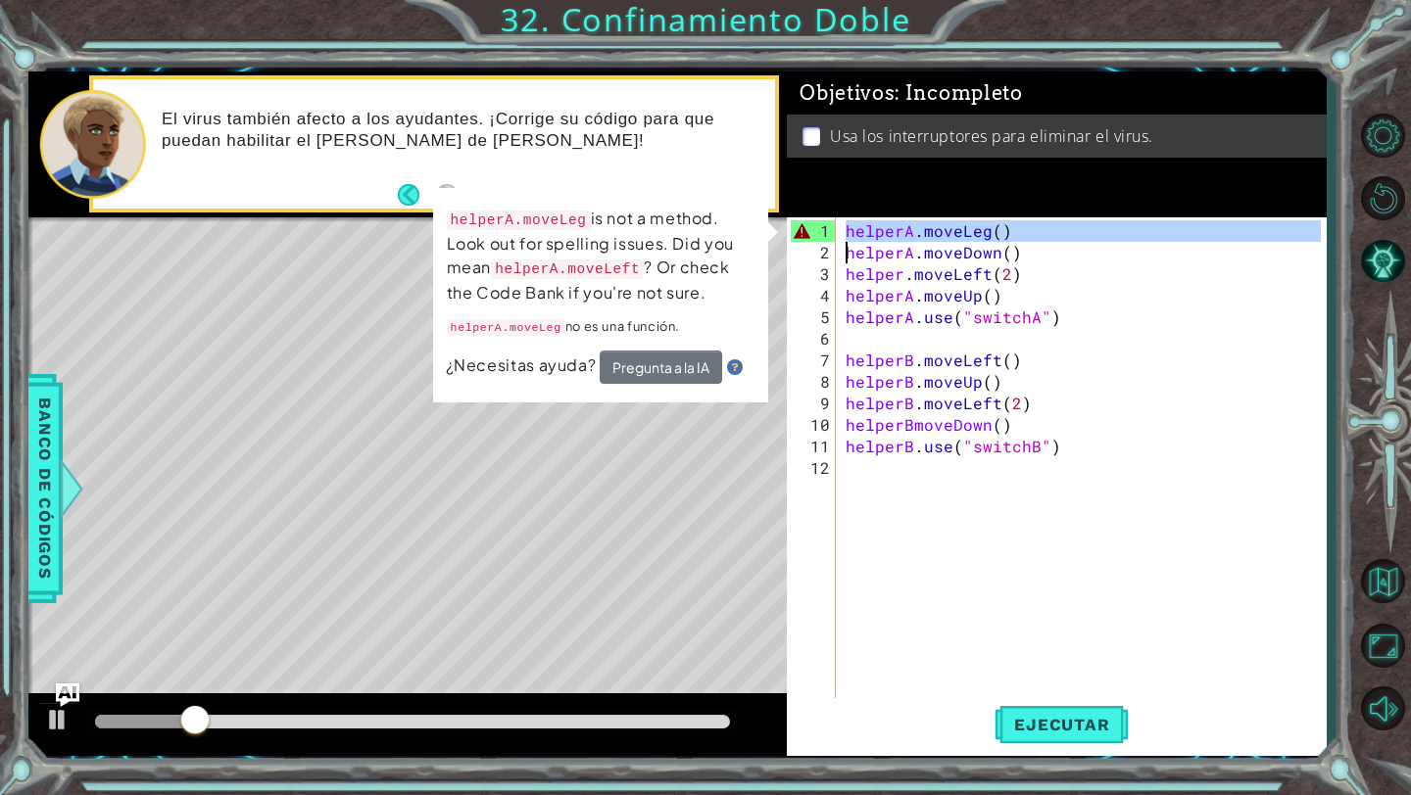
click at [880, 231] on div "helperA . moveLeg ( ) helperA . moveDown ( ) helper . moveLeft ( 2 ) helperA . …" at bounding box center [1085, 489] width 489 height 539
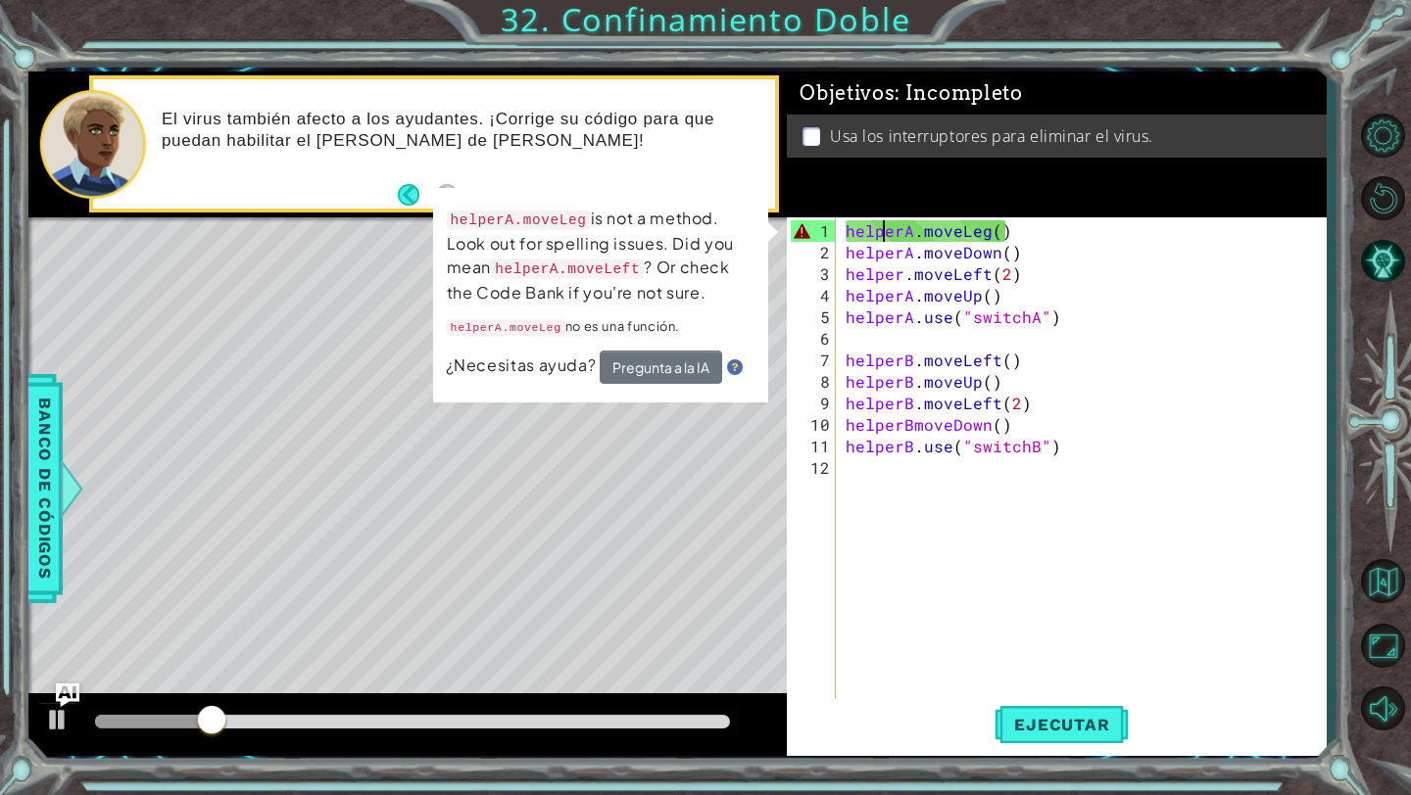
click at [880, 231] on div "helperA . moveLeg ( ) helperA . moveDown ( ) helper . moveLeft ( 2 ) helperA . …" at bounding box center [1085, 489] width 489 height 539
click at [1050, 225] on div "helperA . moveLeg ( ) helperA . moveDown ( ) helper . moveLeft ( 2 ) helperA . …" at bounding box center [1085, 489] width 489 height 539
click at [1050, 224] on div "helperA . moveLeg ( ) helperA . moveDown ( ) helper . moveLeft ( 2 ) helperA . …" at bounding box center [1085, 489] width 489 height 539
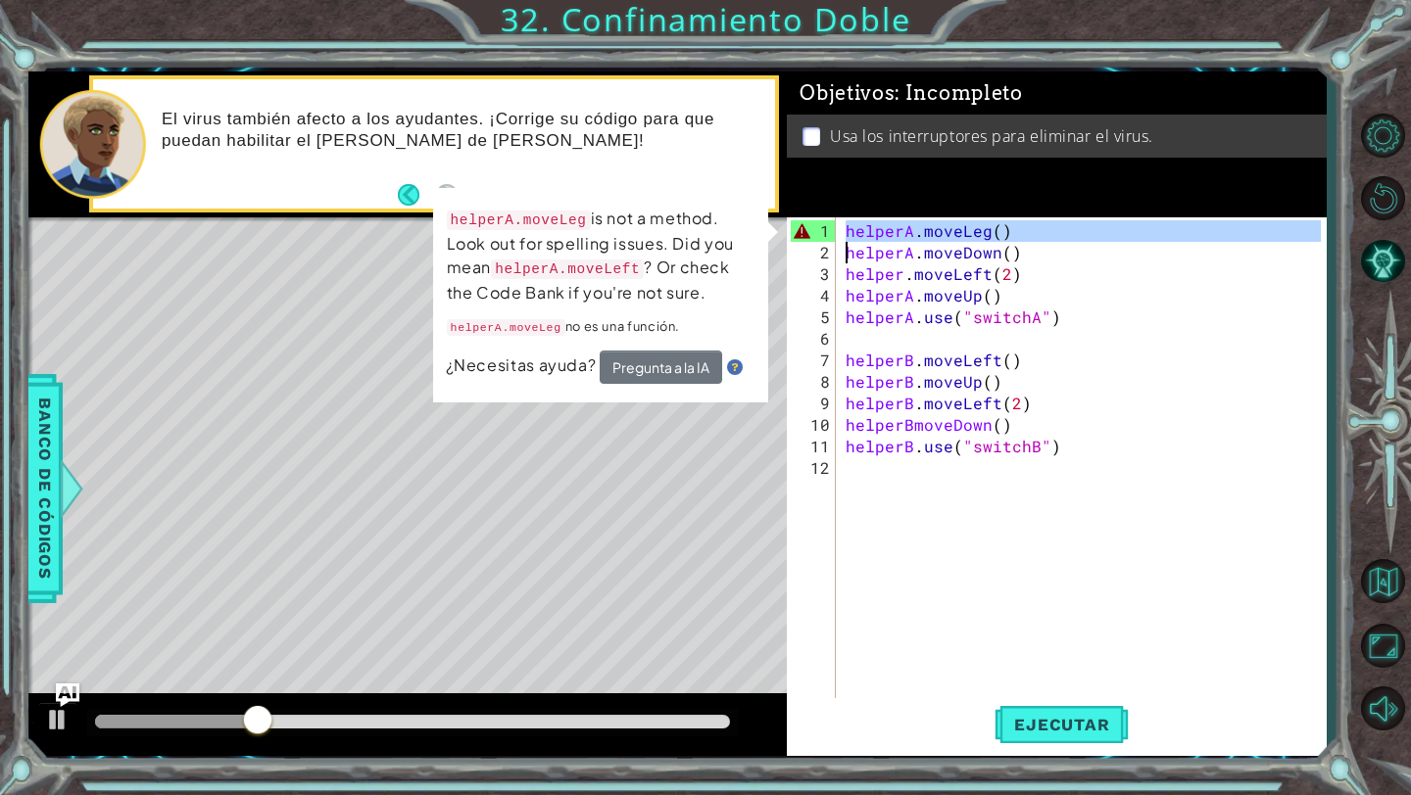
click at [1050, 224] on div "helperA . moveLeg ( ) helperA . moveDown ( ) helper . moveLeft ( 2 ) helperA . …" at bounding box center [1085, 489] width 489 height 539
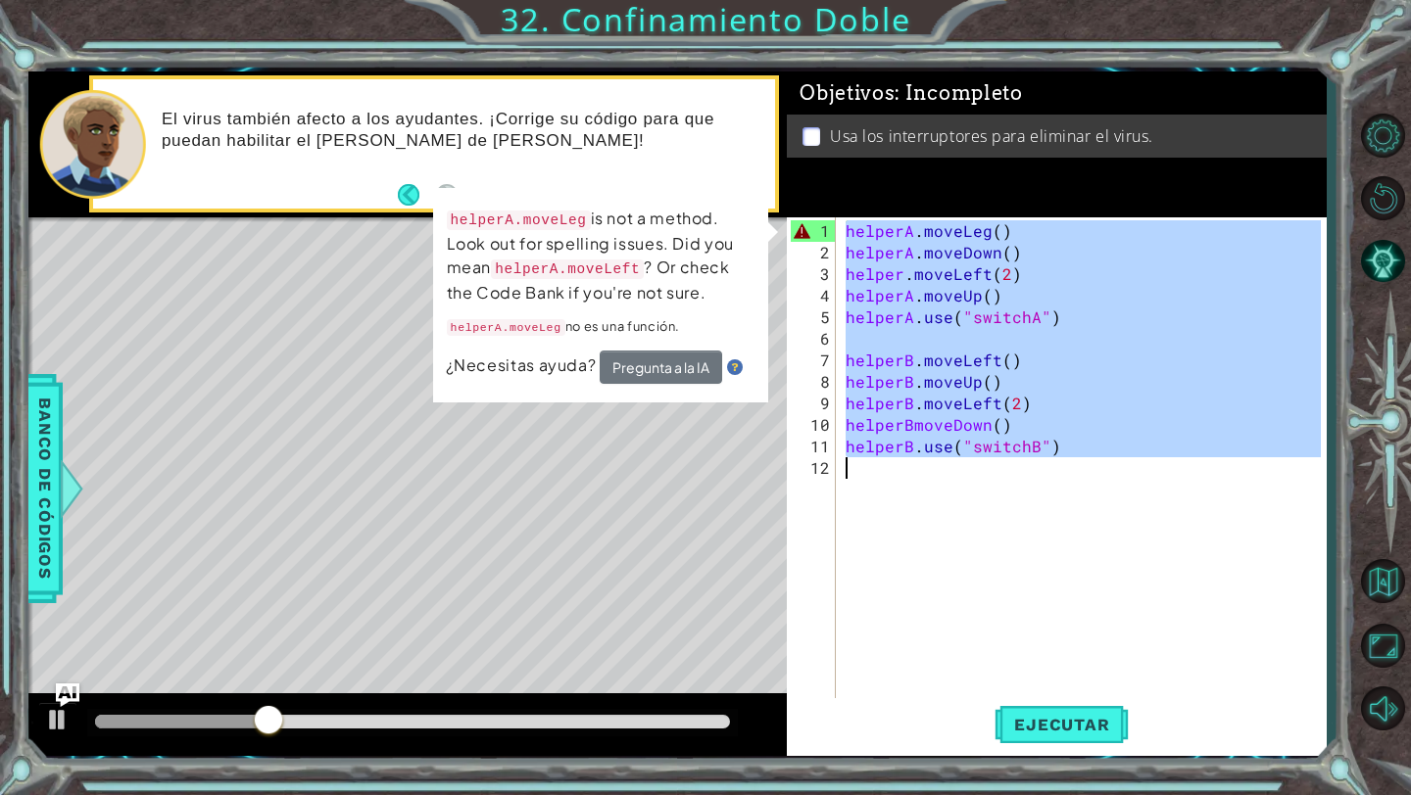
click at [1050, 224] on div "helperA . moveLeg ( ) helperA . moveDown ( ) helper . moveLeft ( 2 ) helperA . …" at bounding box center [1085, 489] width 489 height 539
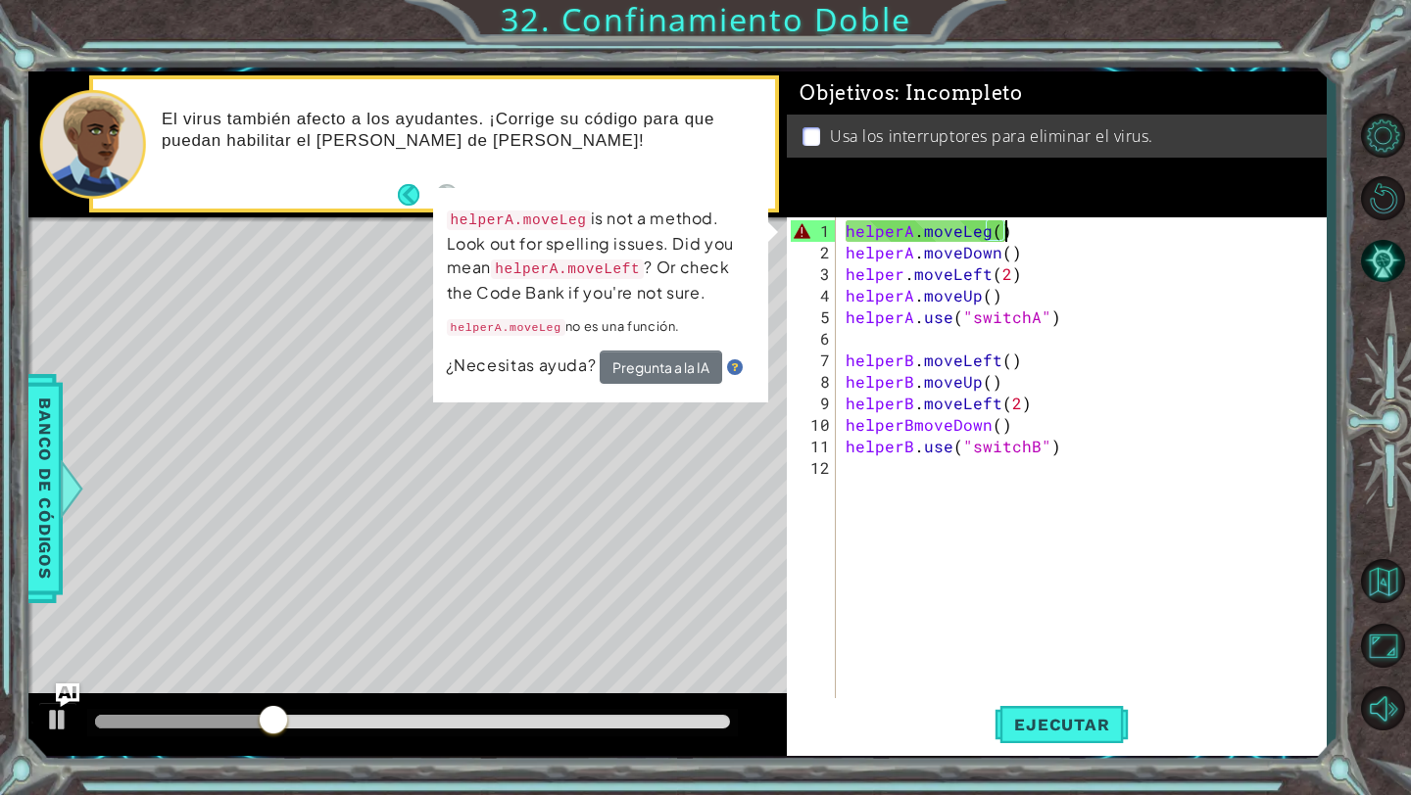
click at [1050, 224] on div "helperA . moveLeg ( ) helperA . moveDown ( ) helper . moveLeft ( 2 ) helperA . …" at bounding box center [1085, 489] width 489 height 539
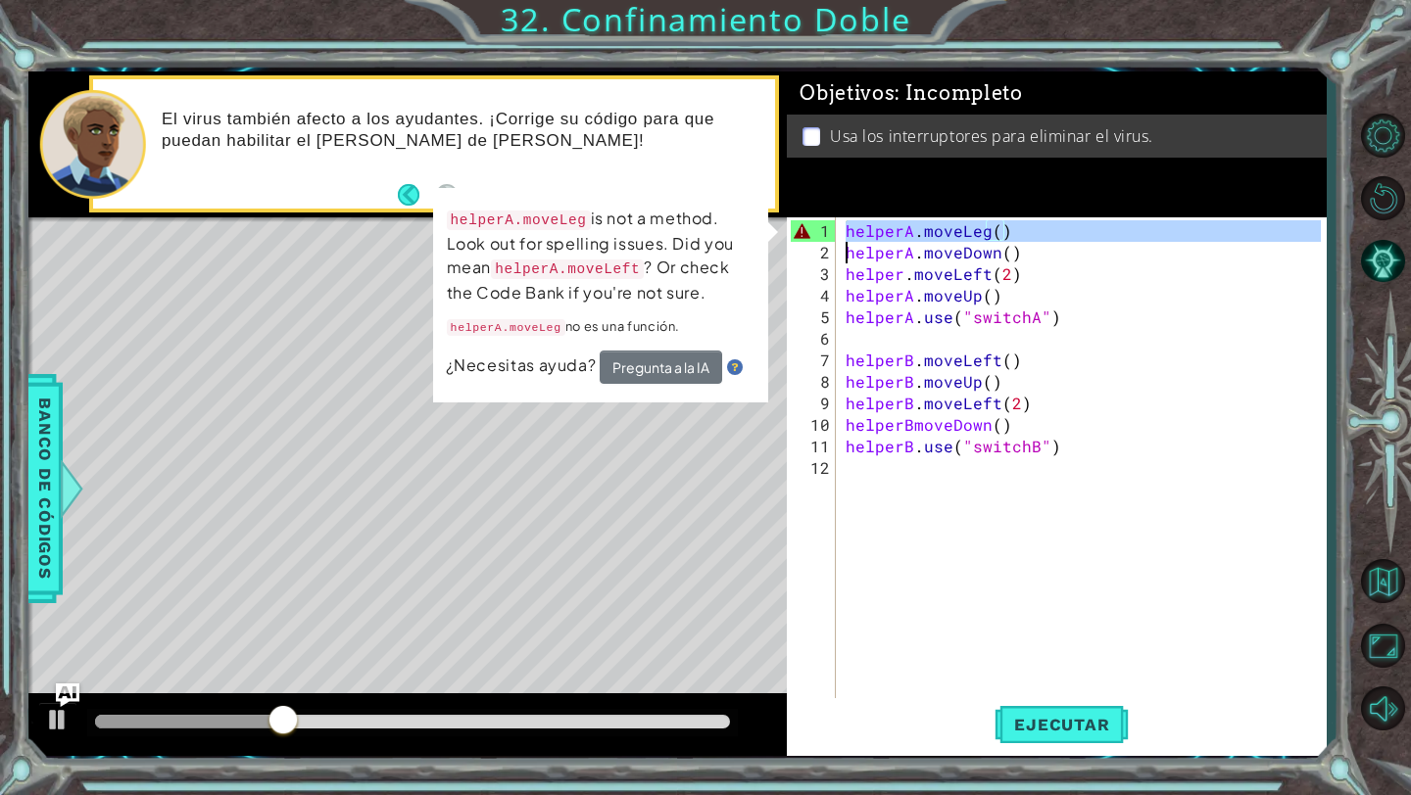
click at [1050, 224] on div "helperA . moveLeg ( ) helperA . moveDown ( ) helper . moveLeft ( 2 ) helperA . …" at bounding box center [1085, 489] width 489 height 539
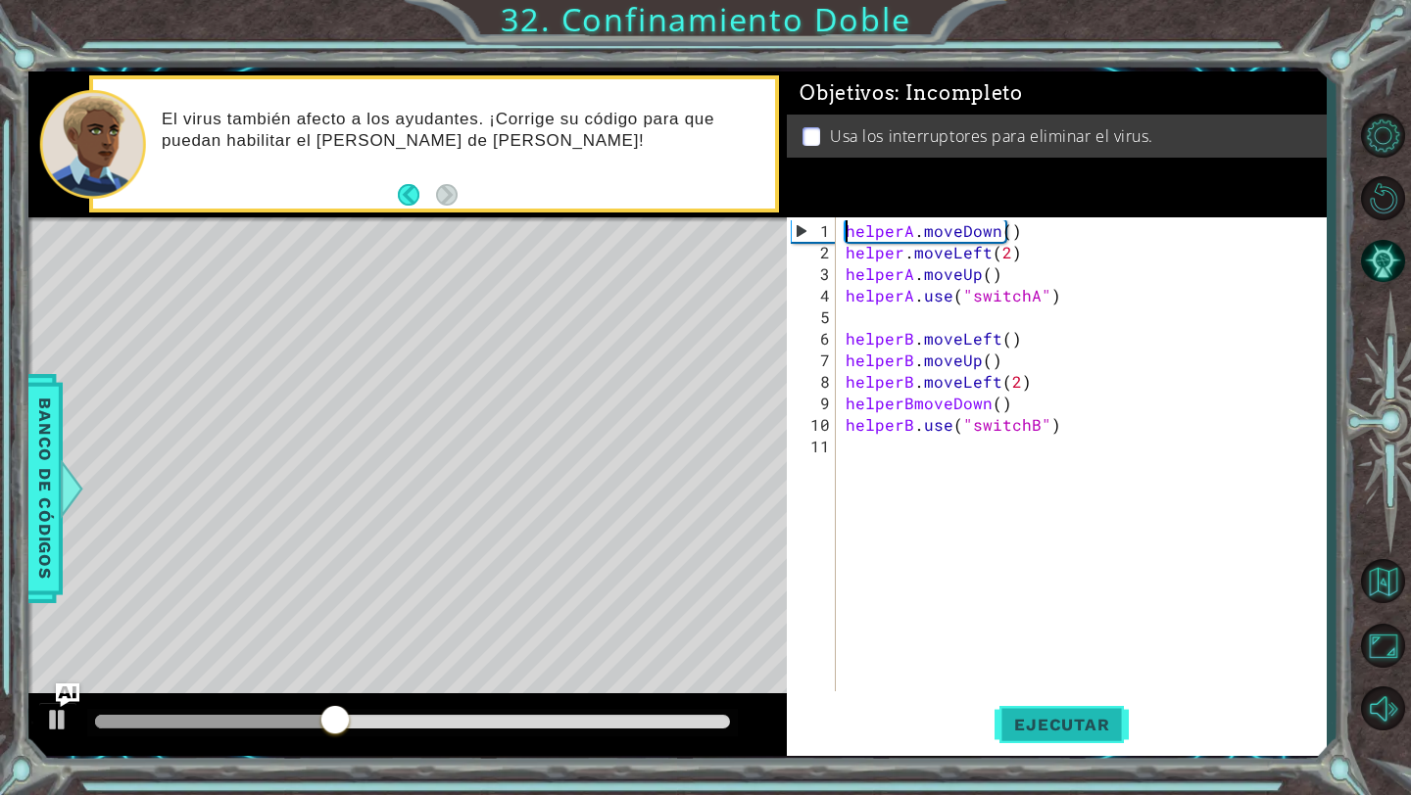
click at [1029, 720] on span "Ejecutar" at bounding box center [1061, 725] width 134 height 20
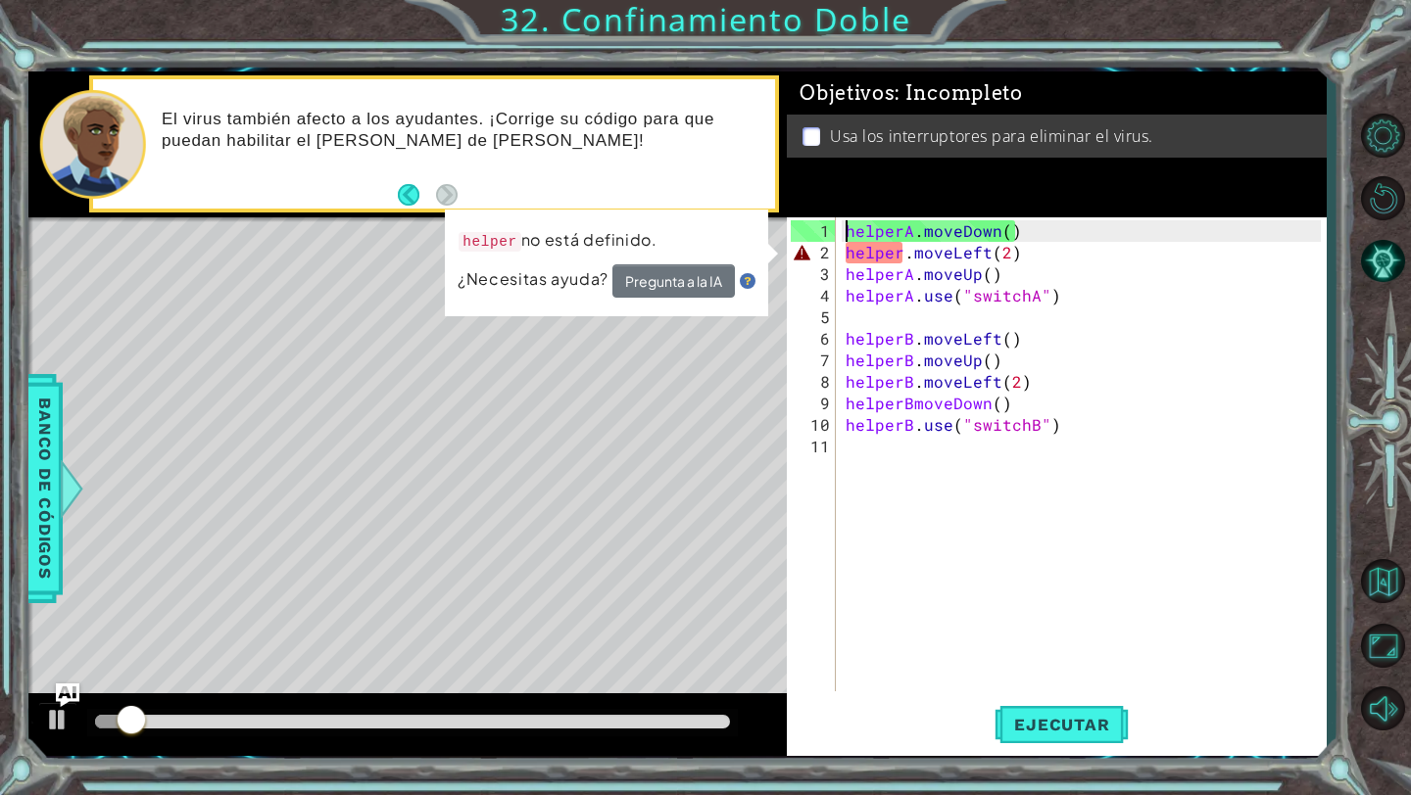
click at [1056, 256] on div "helperA . moveDown ( ) helper . moveLeft ( 2 ) helperA . moveUp ( ) helperA . u…" at bounding box center [1085, 478] width 489 height 517
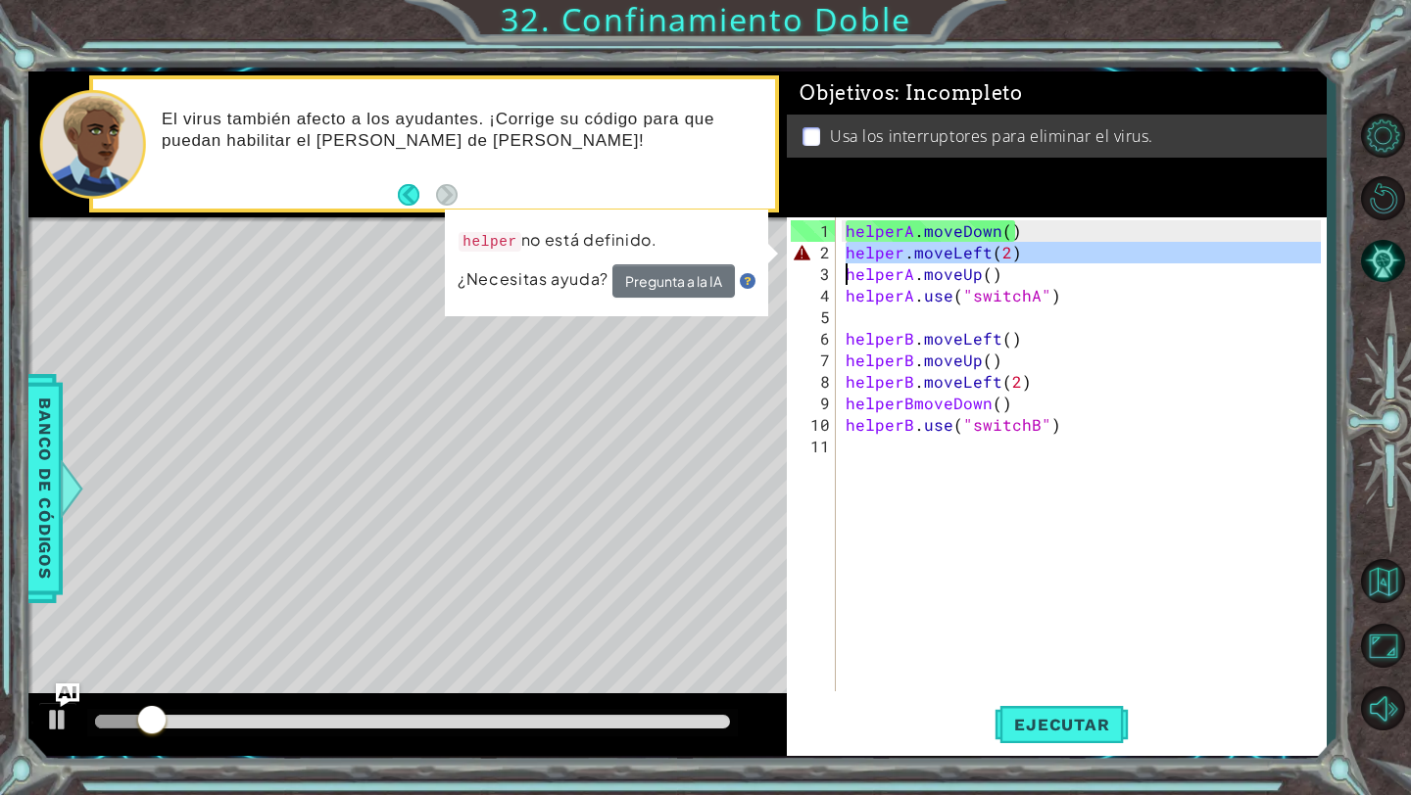
click at [1056, 256] on div "helperA . moveDown ( ) helper . moveLeft ( 2 ) helperA . moveUp ( ) helperA . u…" at bounding box center [1085, 478] width 489 height 517
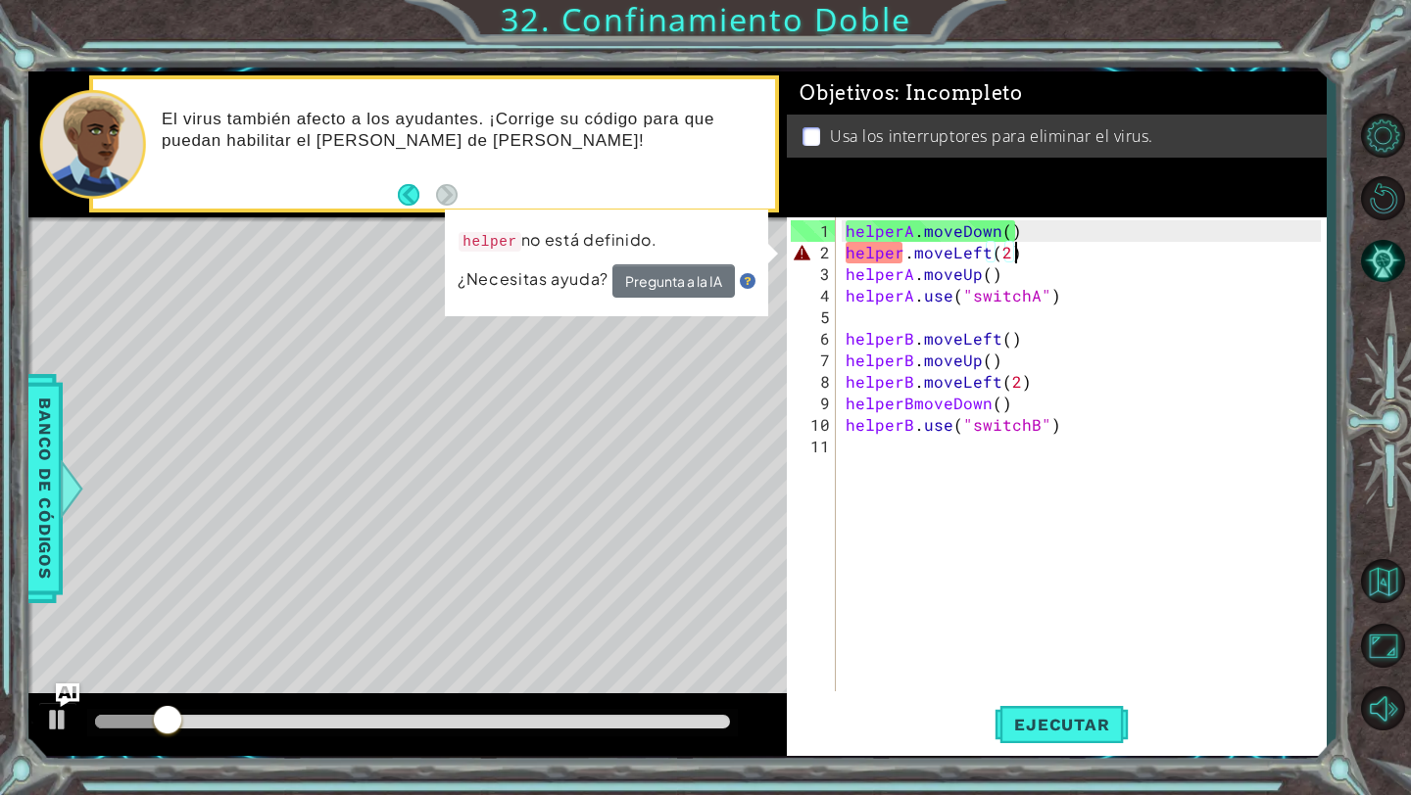
click at [1056, 256] on div "helperA . moveDown ( ) helper . moveLeft ( 2 ) helperA . moveUp ( ) helperA . u…" at bounding box center [1085, 478] width 489 height 517
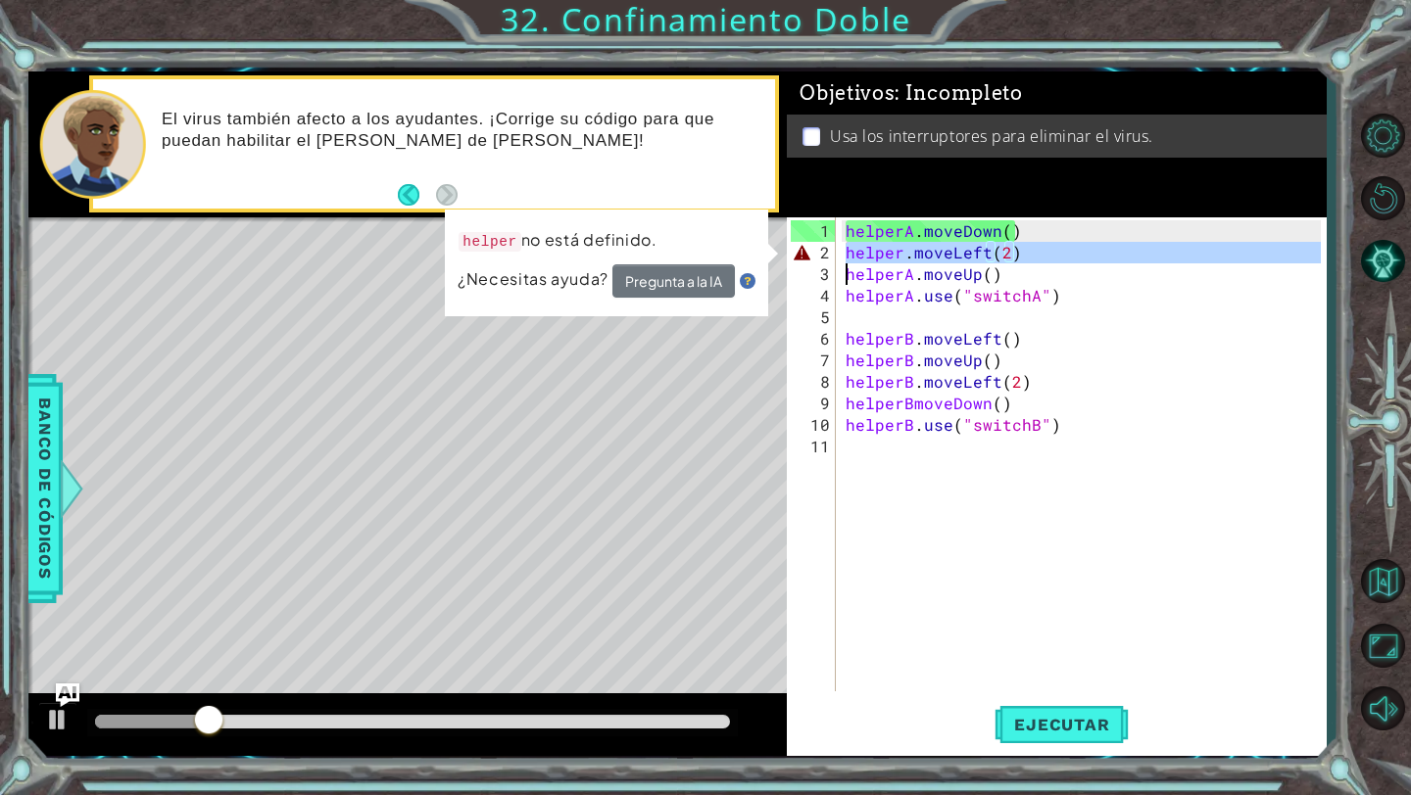
click at [1056, 256] on div "helperA . moveDown ( ) helper . moveLeft ( 2 ) helperA . moveUp ( ) helperA . u…" at bounding box center [1085, 478] width 489 height 517
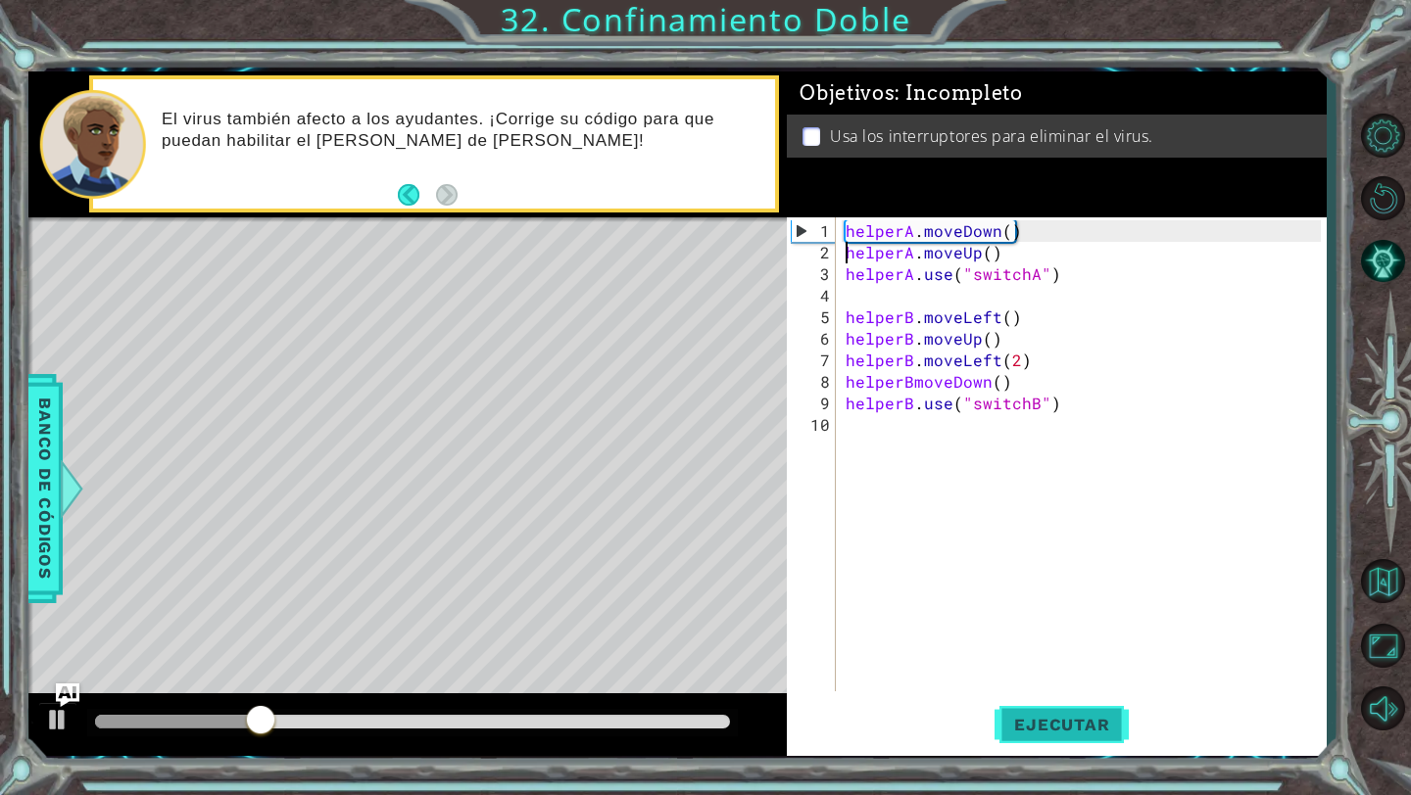
click at [1050, 727] on span "Ejecutar" at bounding box center [1061, 725] width 134 height 20
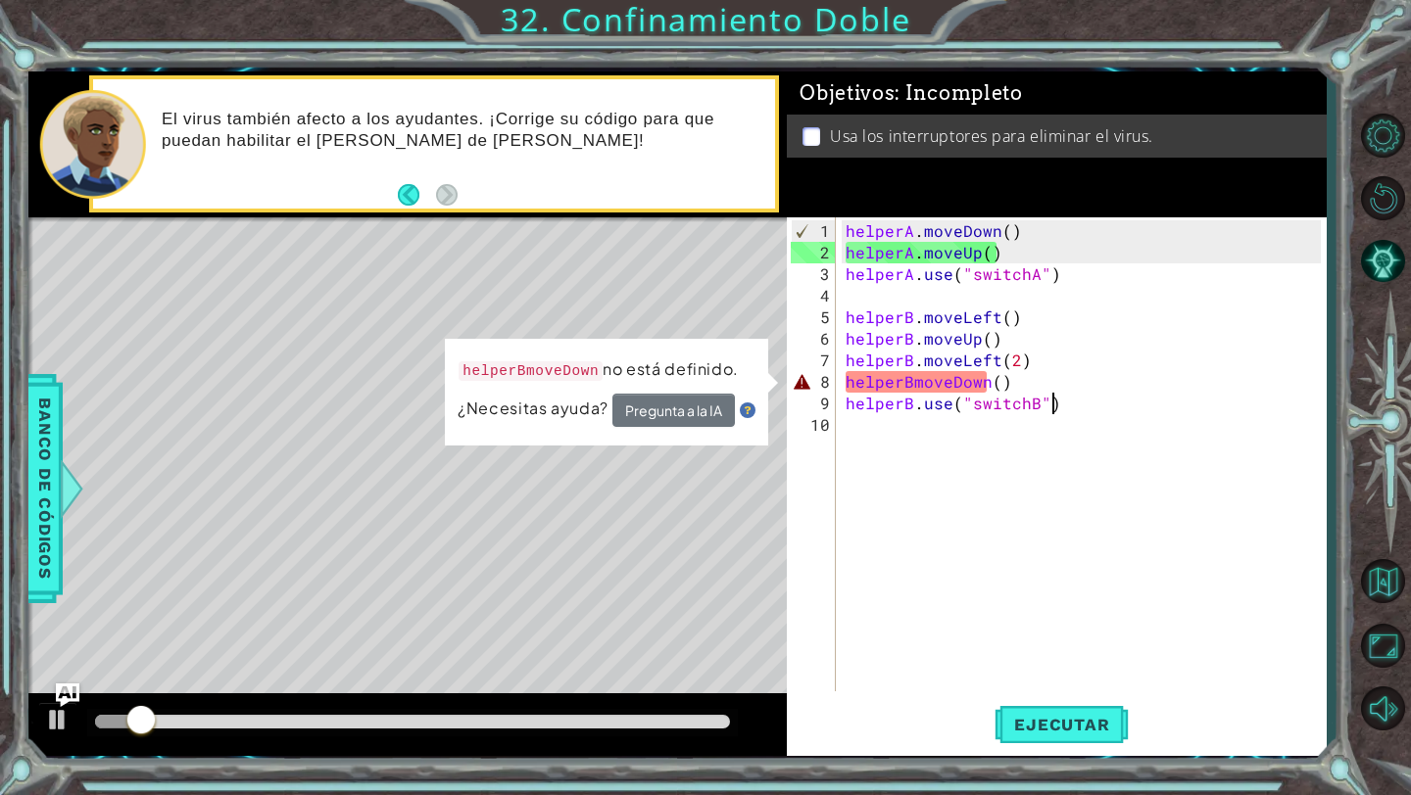
click at [1063, 393] on div "helperA . moveDown ( ) helperA . moveUp ( ) helperA . use ( "switchA" ) helperB…" at bounding box center [1085, 478] width 489 height 517
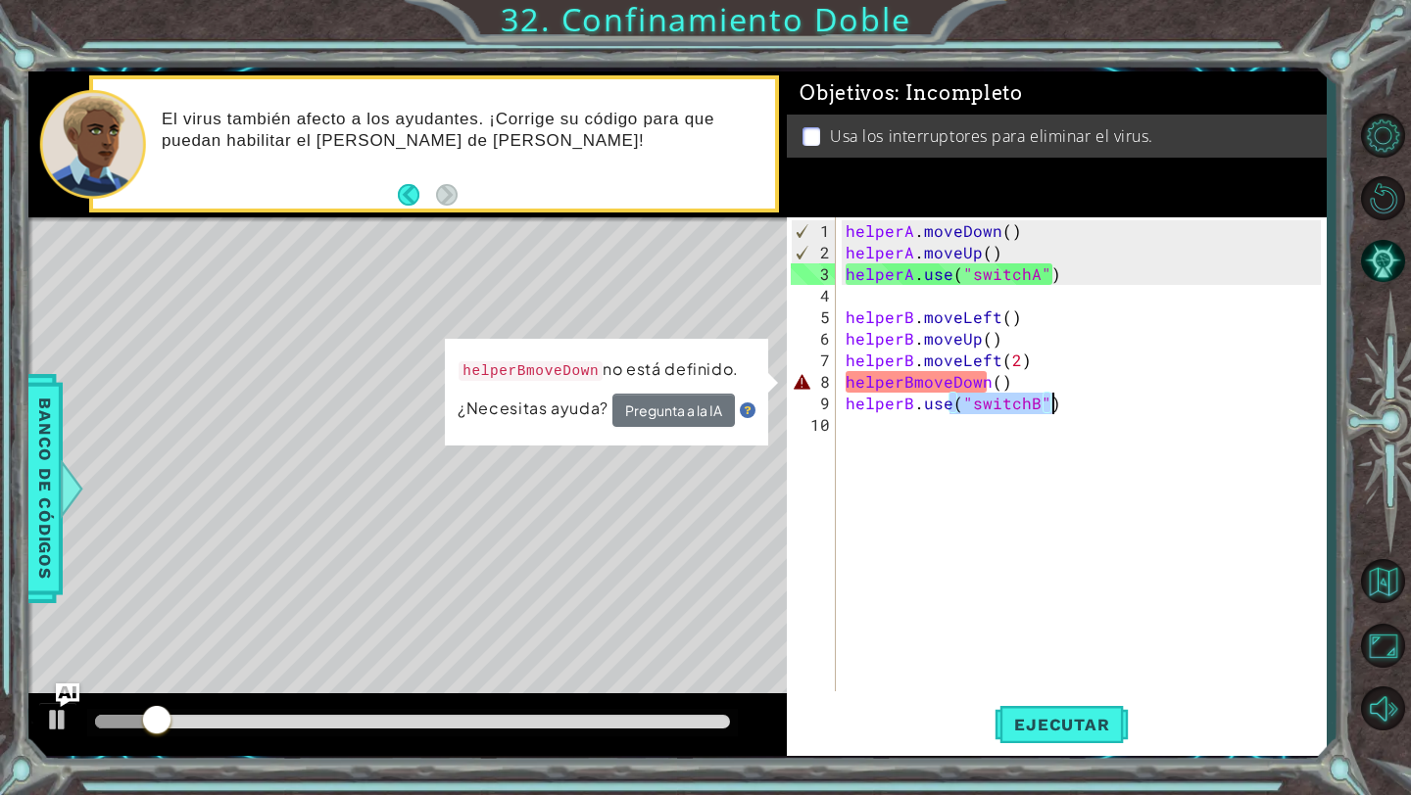
click at [1058, 384] on div "helperA . moveDown ( ) helperA . moveUp ( ) helperA . use ( "switchA" ) helperB…" at bounding box center [1085, 478] width 489 height 517
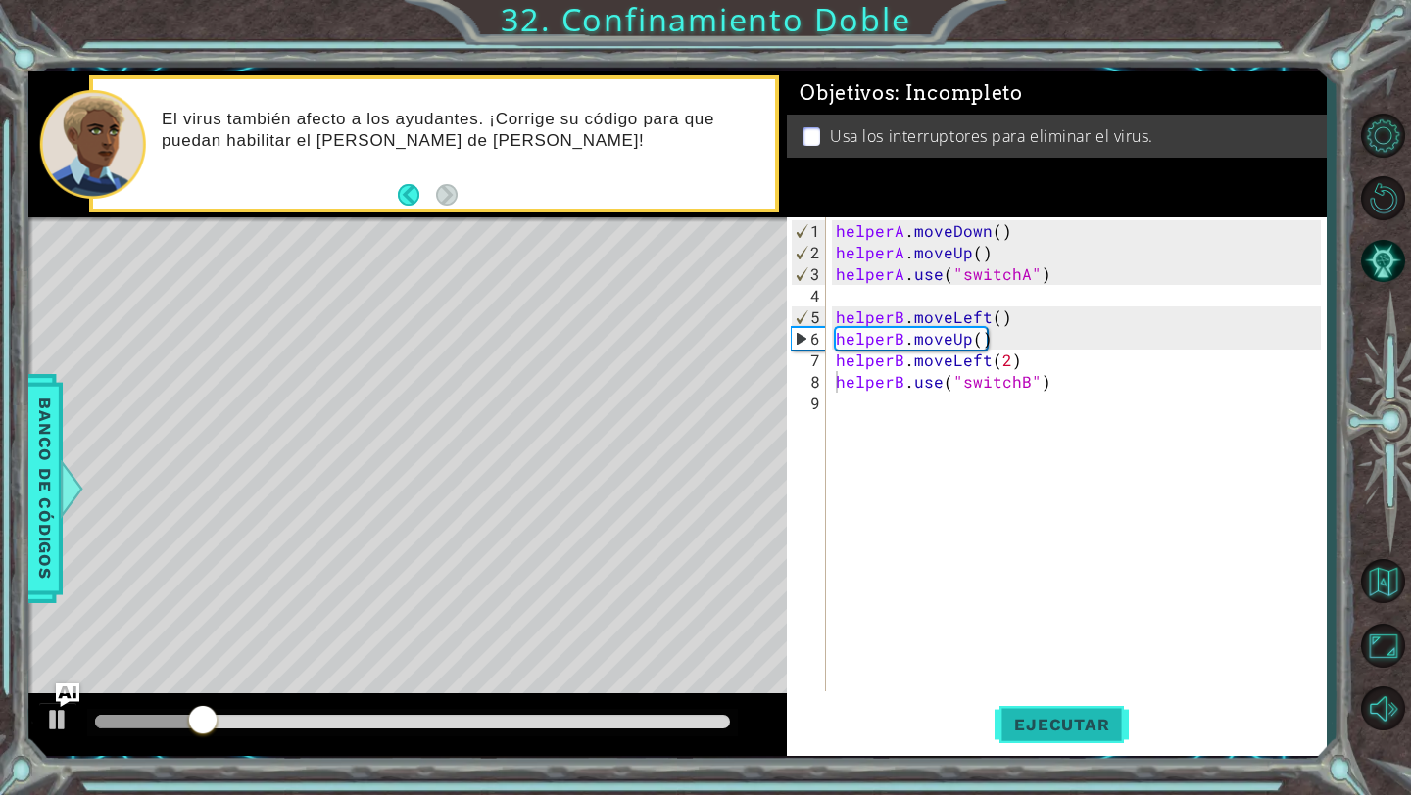
click at [1027, 720] on span "Ejecutar" at bounding box center [1061, 725] width 134 height 20
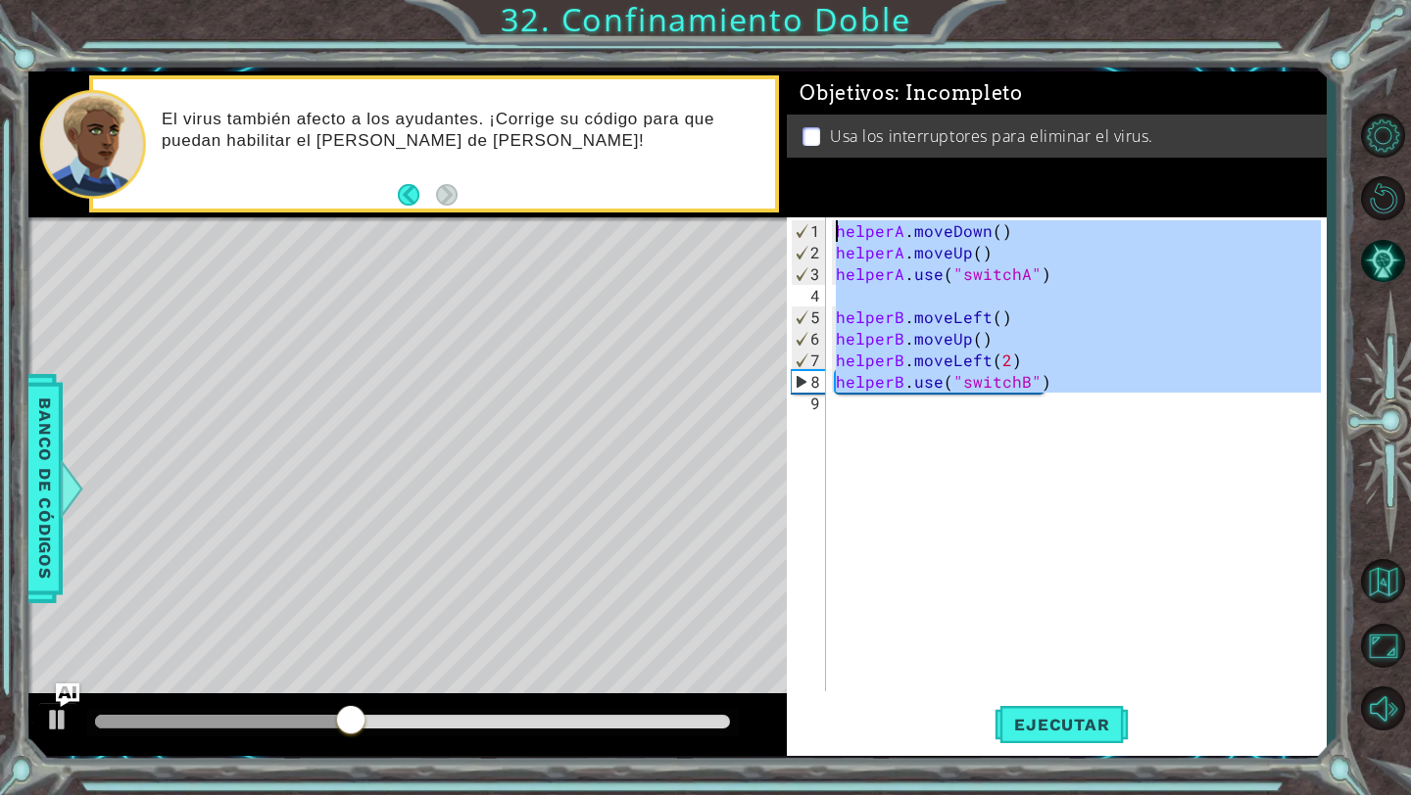
drag, startPoint x: 856, startPoint y: 429, endPoint x: 775, endPoint y: 117, distance: 322.9
click at [775, 117] on div "1 ההההההההההההההההההההההההההההההההההההההההההההההההההההההההההההההההההההההההההההה…" at bounding box center [677, 414] width 1298 height 685
type textarea "helperA.moveDown() helperA.moveUp()"
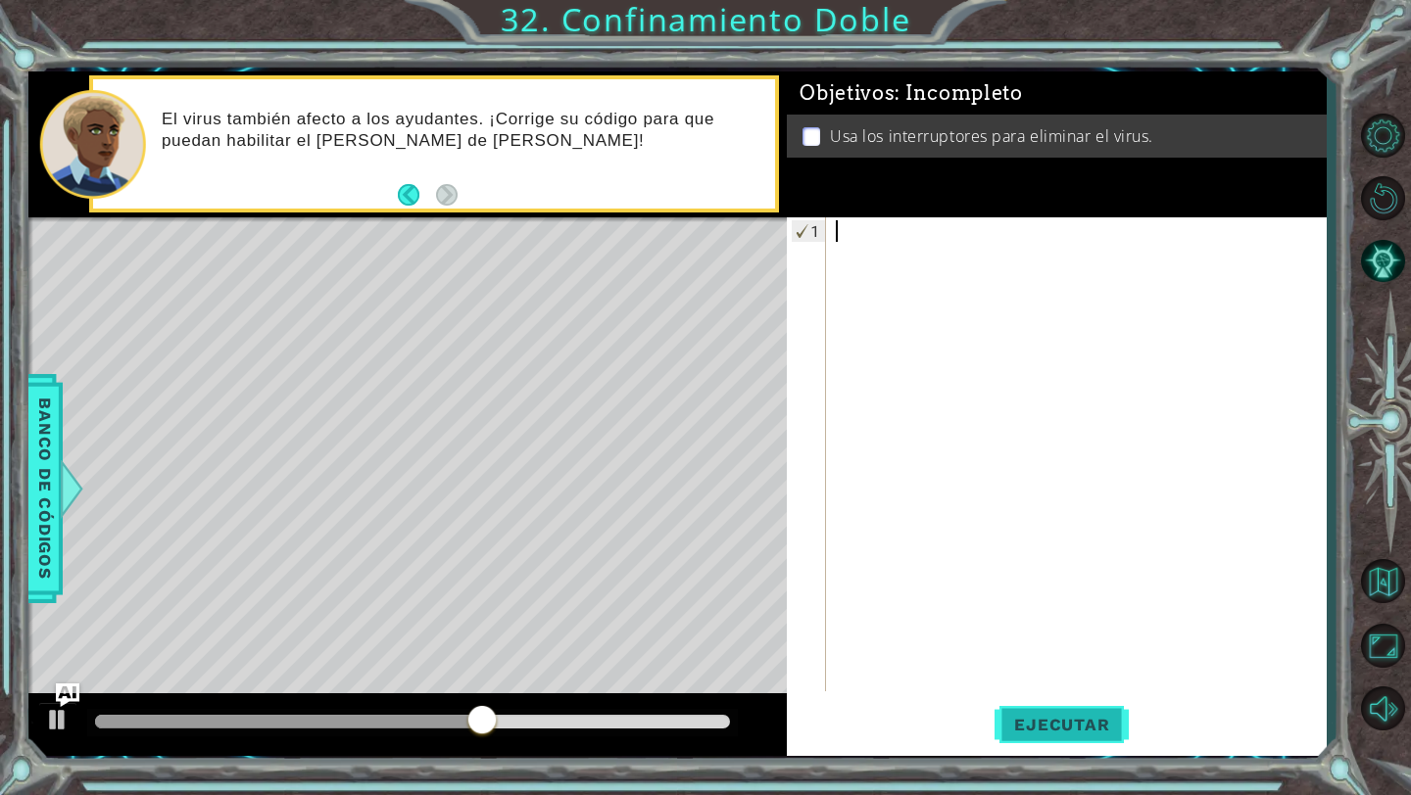
click at [1032, 726] on span "Ejecutar" at bounding box center [1061, 725] width 134 height 20
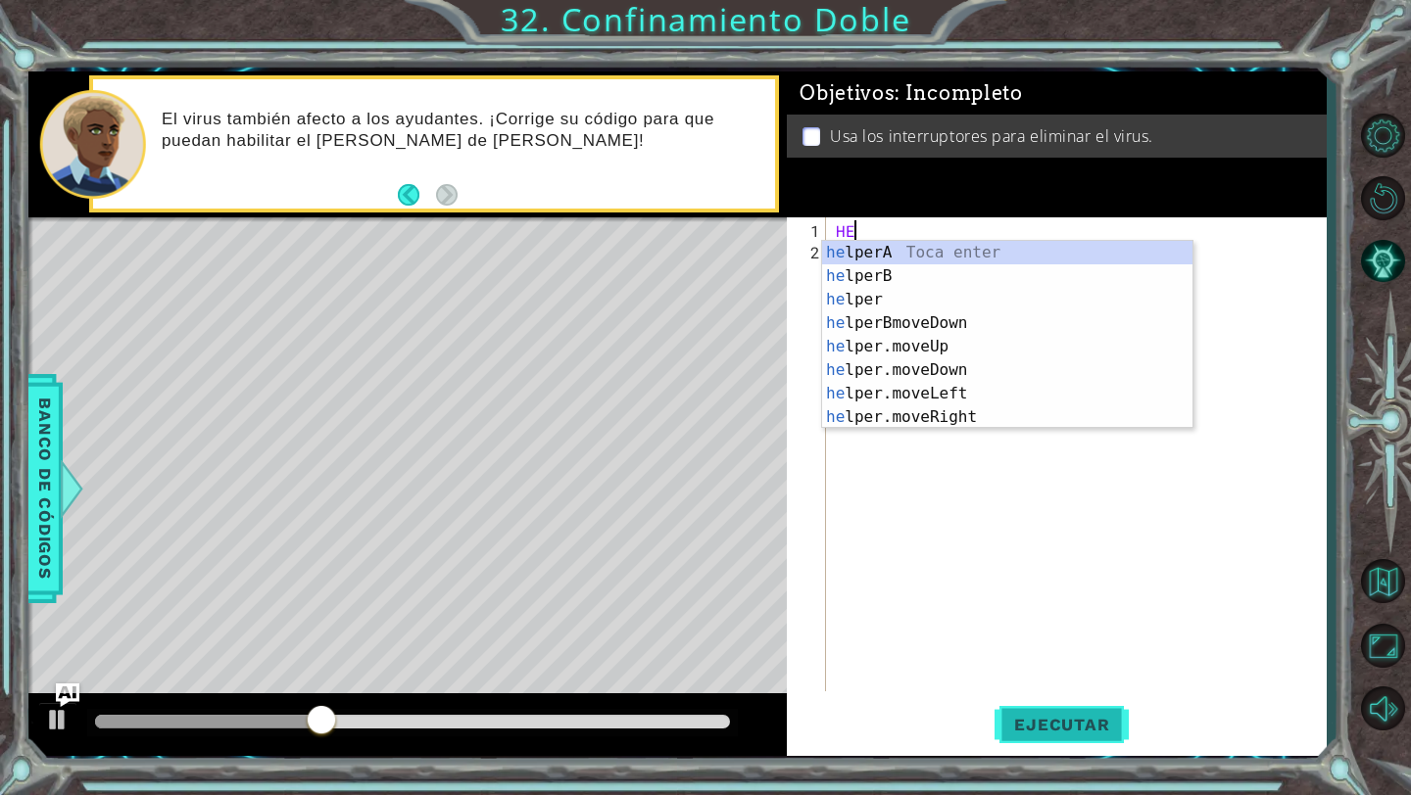
type textarea "H"
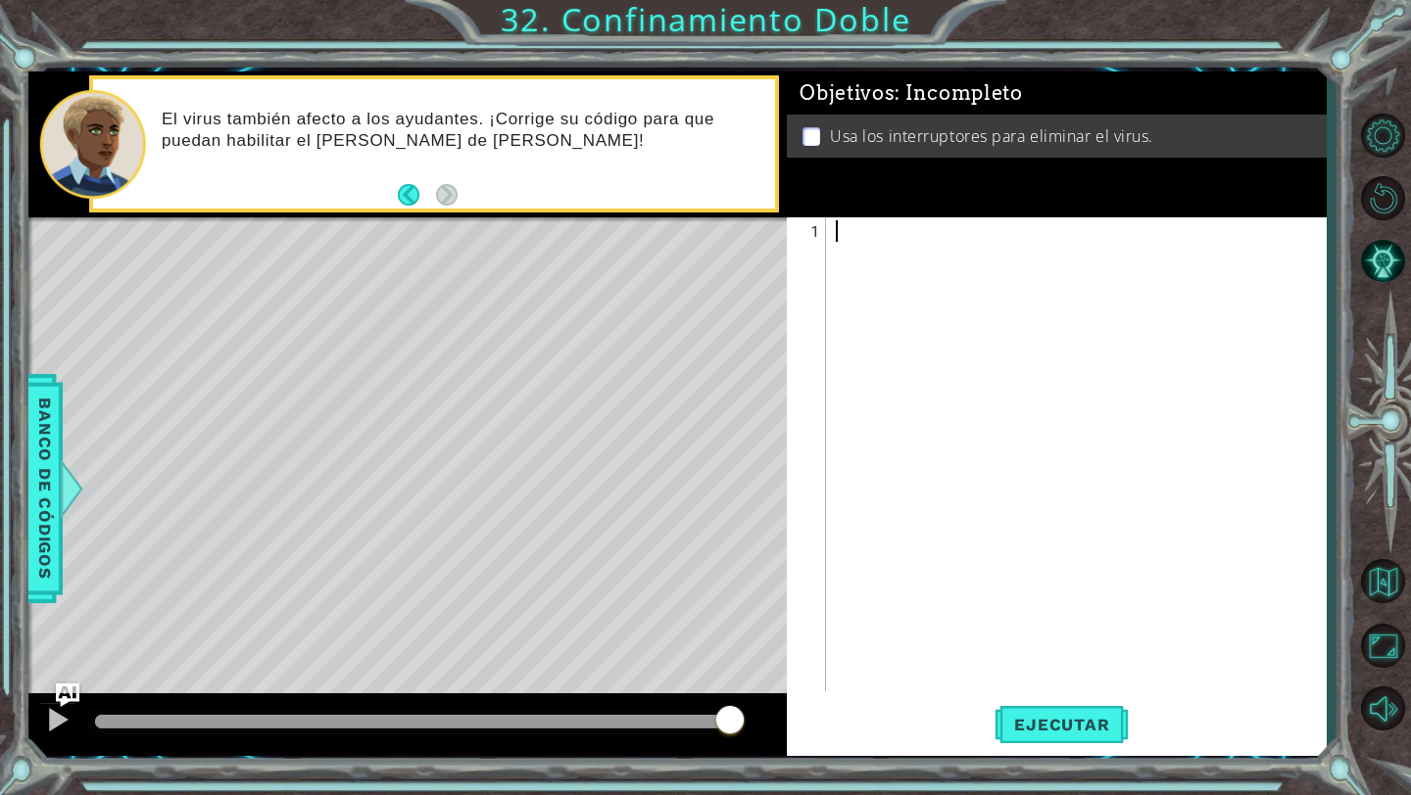
drag, startPoint x: 1042, startPoint y: 261, endPoint x: 1054, endPoint y: 448, distance: 187.5
click at [1056, 451] on div at bounding box center [1081, 478] width 499 height 517
click at [1069, 304] on div at bounding box center [1081, 478] width 499 height 517
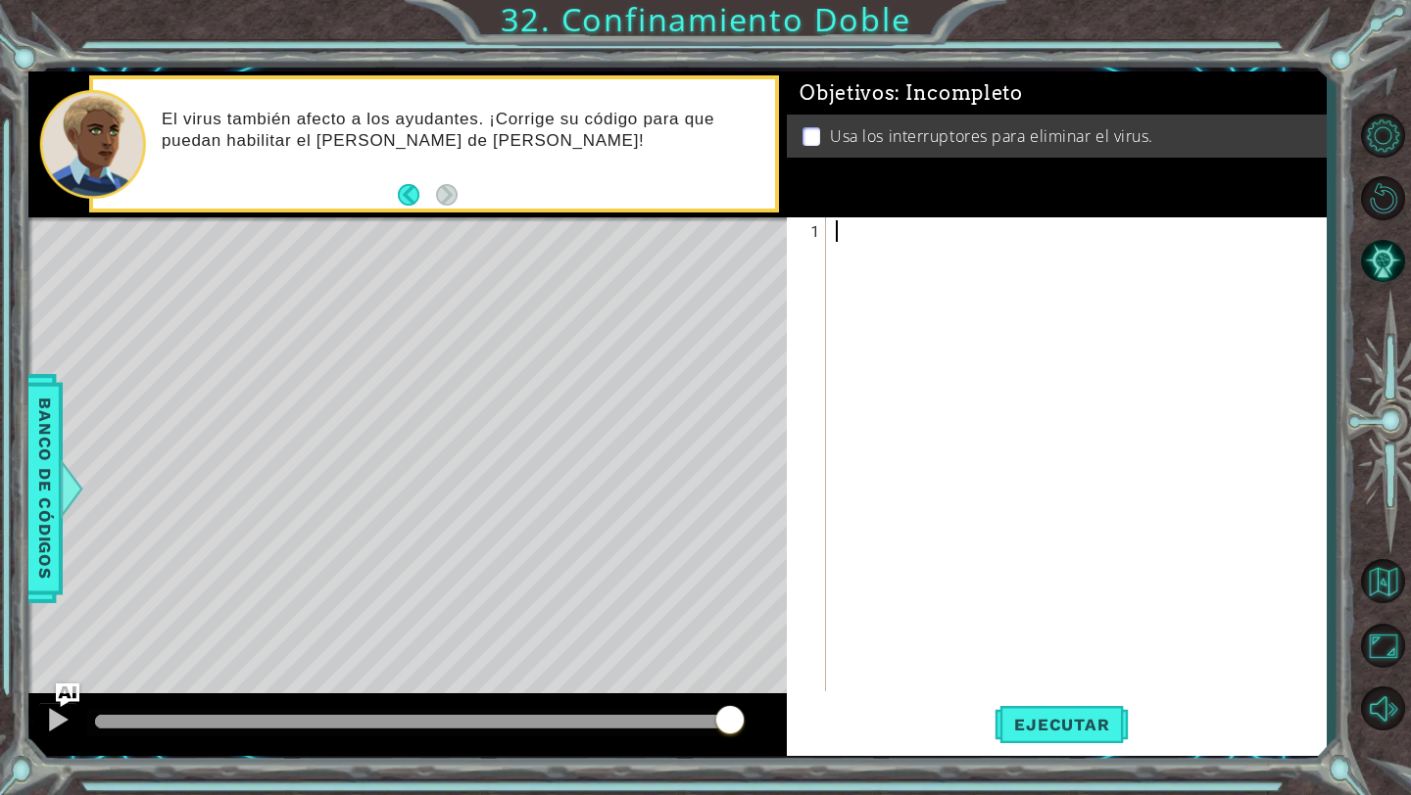
click at [1069, 304] on div at bounding box center [1081, 478] width 499 height 517
click at [1082, 712] on button "Ejecutar" at bounding box center [1061, 725] width 134 height 54
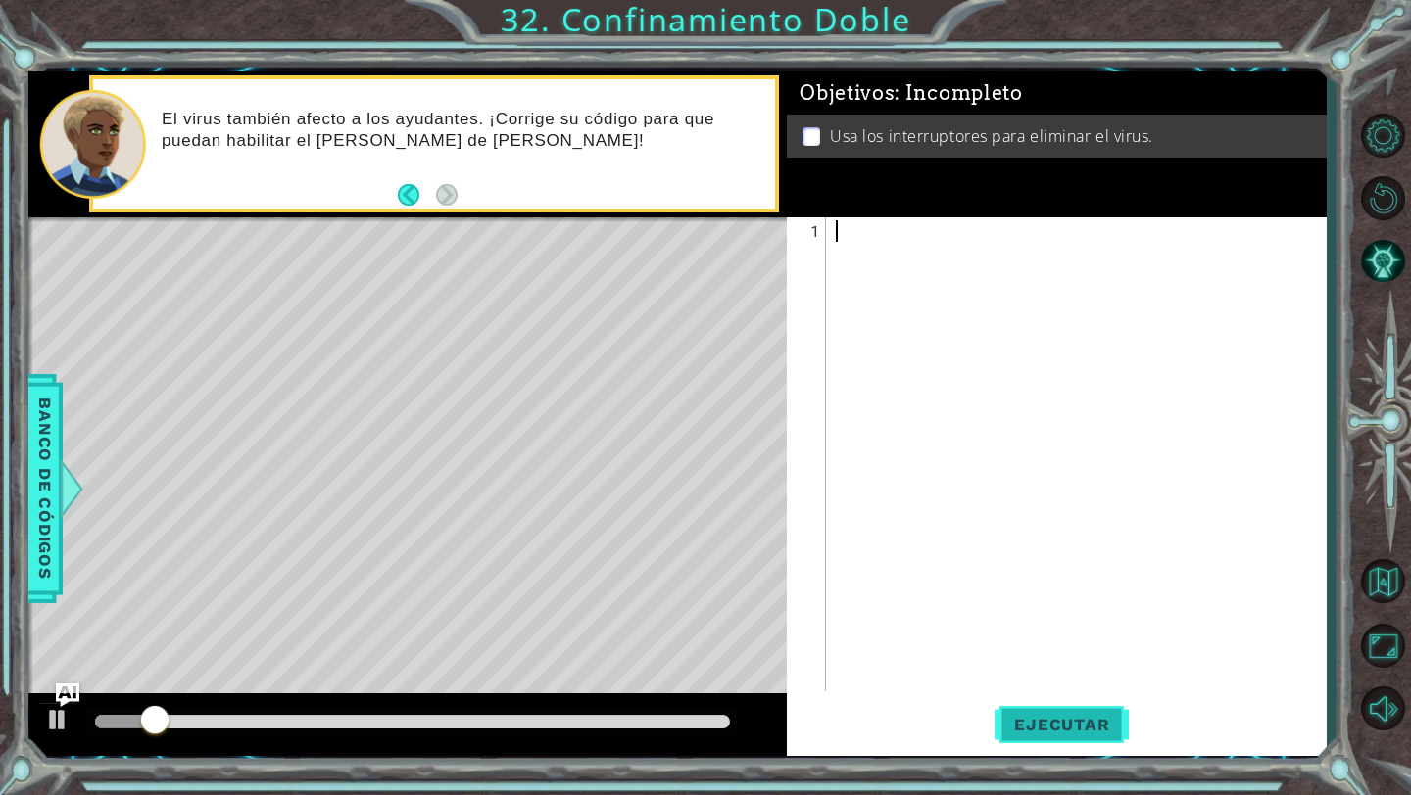
click at [1056, 711] on button "Ejecutar" at bounding box center [1061, 725] width 134 height 54
click at [1027, 721] on span "Ejecutar" at bounding box center [1061, 725] width 134 height 20
click at [1025, 717] on span "Ejecutar" at bounding box center [1061, 725] width 134 height 20
click at [1023, 717] on span "Ejecutar" at bounding box center [1061, 725] width 134 height 20
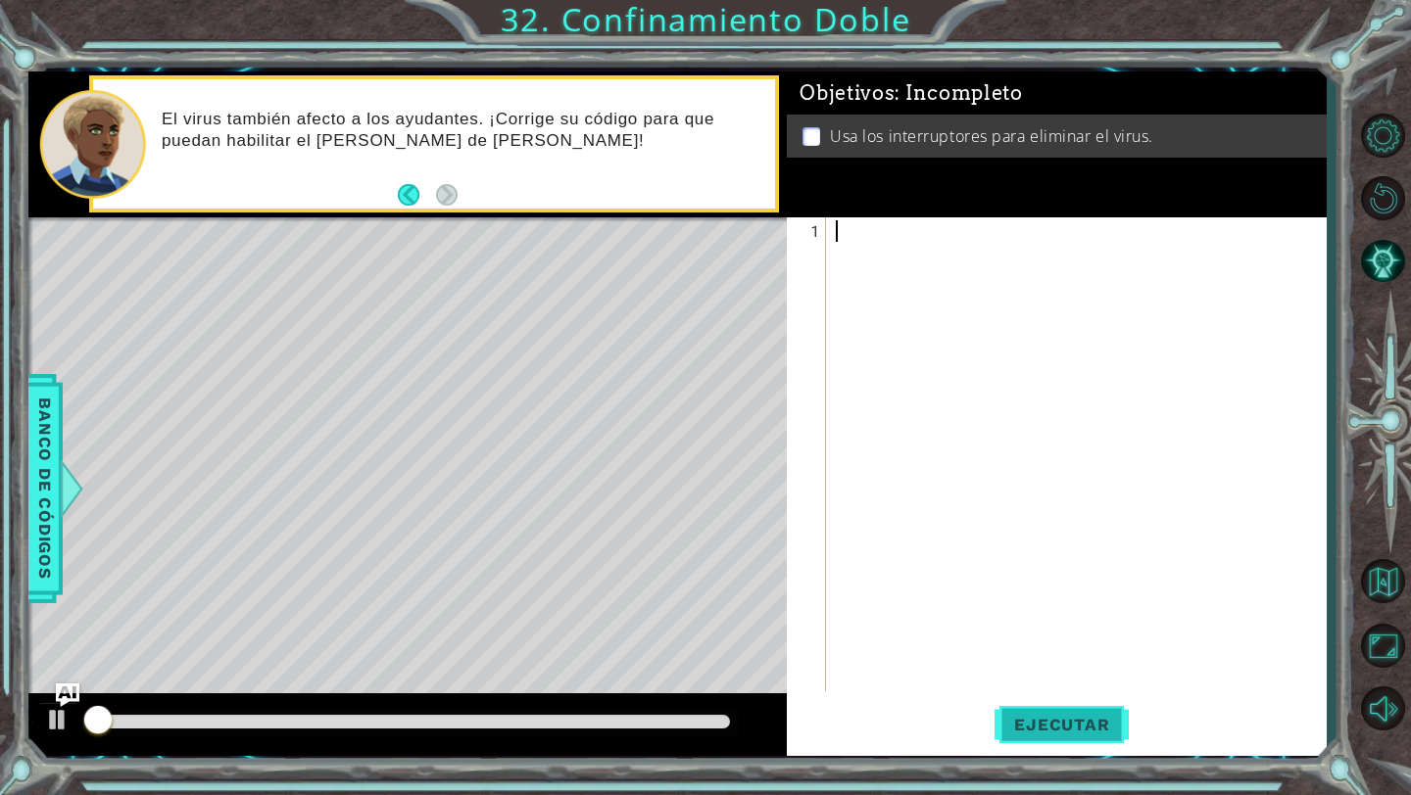
click at [1023, 717] on span "Ejecutar" at bounding box center [1061, 725] width 134 height 20
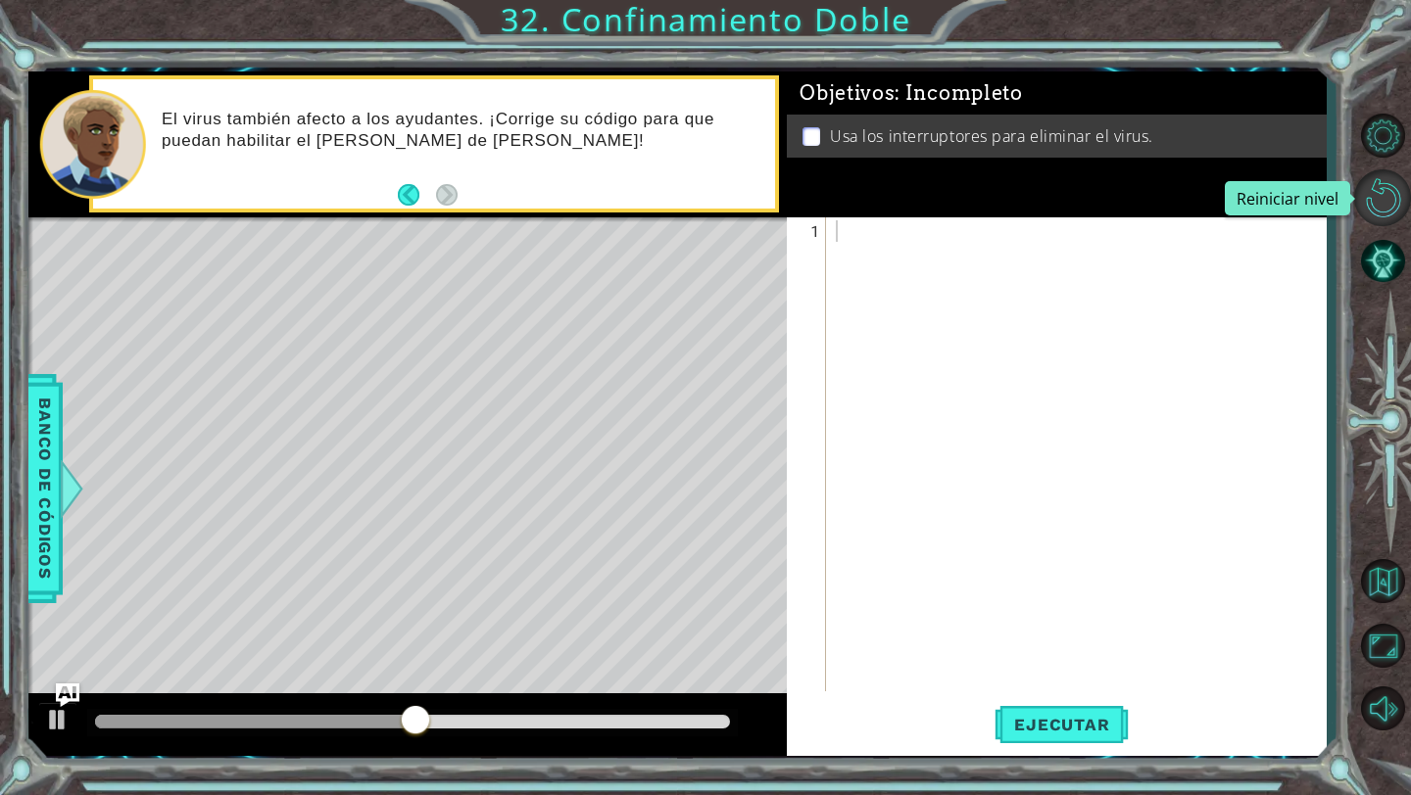
click at [1386, 194] on button "Reiniciar nivel" at bounding box center [1382, 197] width 57 height 57
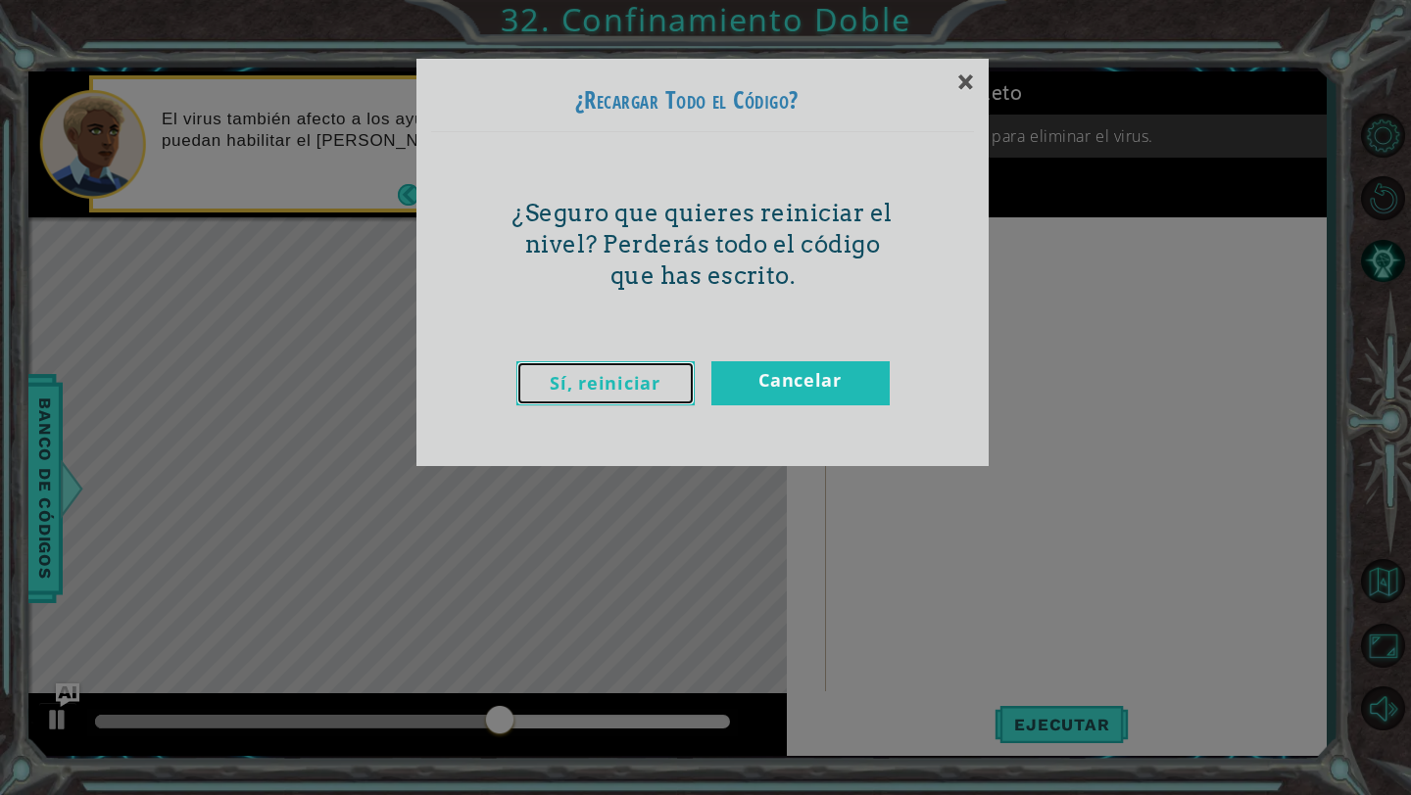
click at [667, 370] on link "Sí, reiniciar" at bounding box center [605, 383] width 178 height 44
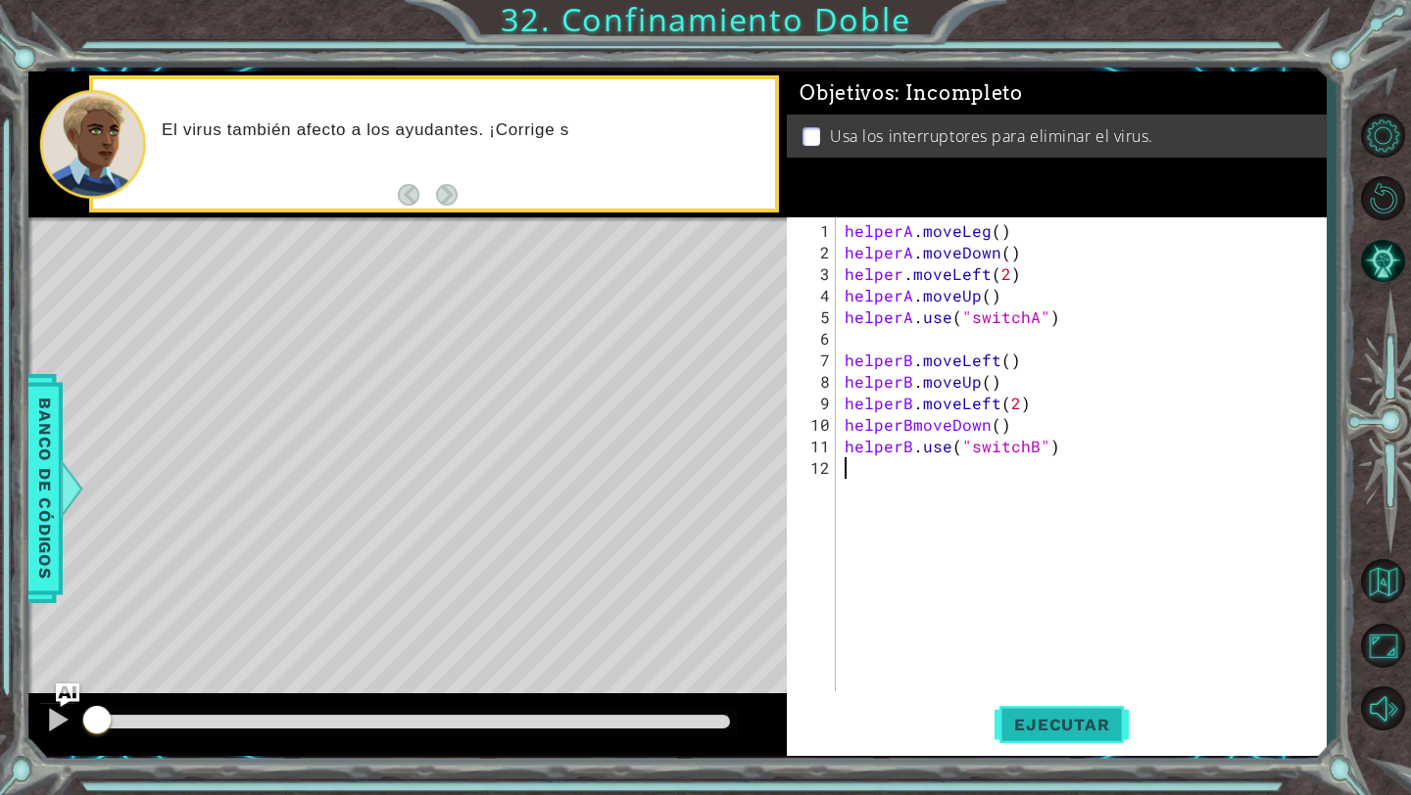
click at [1080, 731] on span "Ejecutar" at bounding box center [1061, 725] width 134 height 20
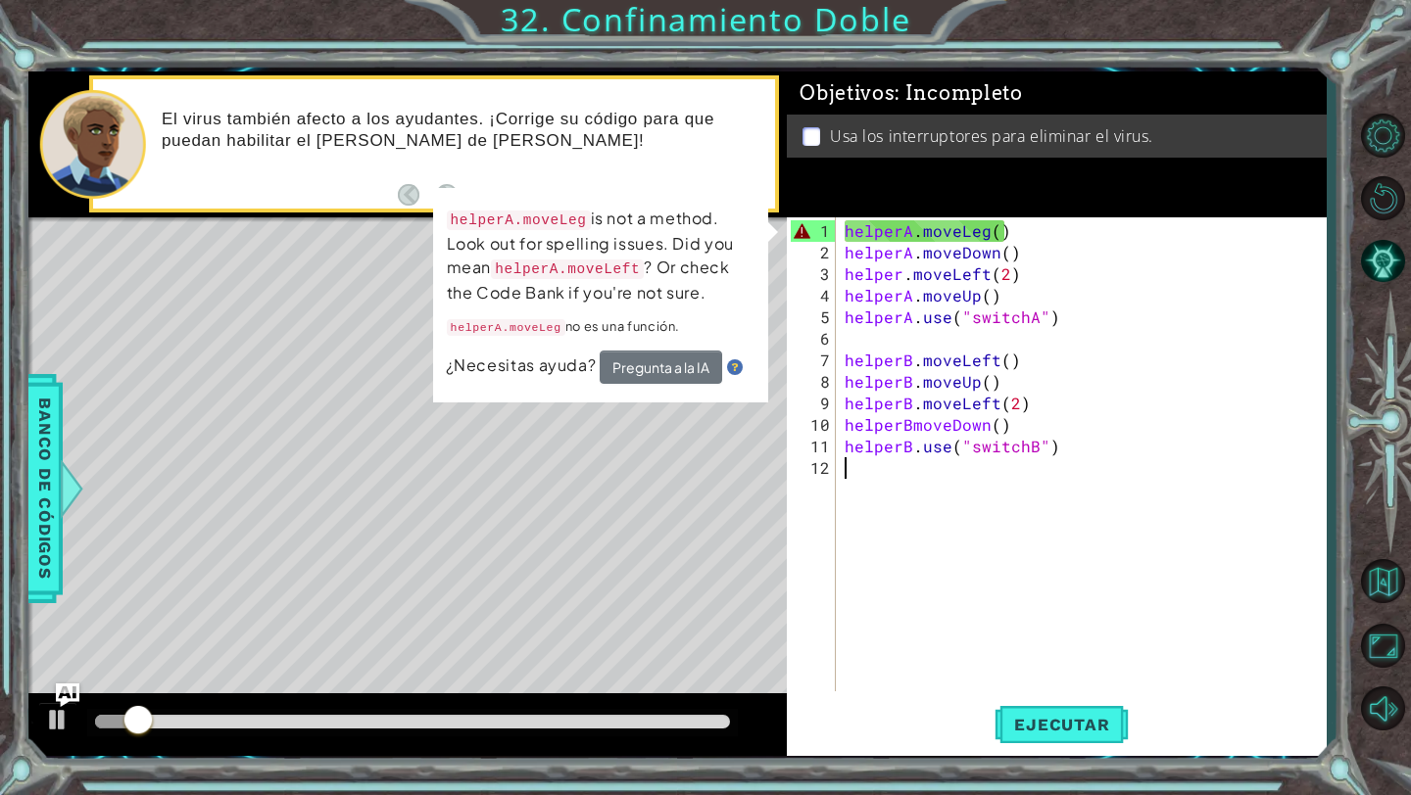
click at [1029, 230] on div "helperA . moveLeg ( ) helperA . moveDown ( ) helper . moveLeft ( 2 ) helperA . …" at bounding box center [1085, 478] width 490 height 517
type textarea "helperA.moveLeg()"
drag, startPoint x: 1063, startPoint y: 230, endPoint x: 822, endPoint y: 224, distance: 241.0
click at [822, 224] on div "helperA.moveLeg() 1 2 3 4 5 6 7 8 9 10 11 12 helperA . moveLeg ( ) helperA . mo…" at bounding box center [1054, 454] width 534 height 474
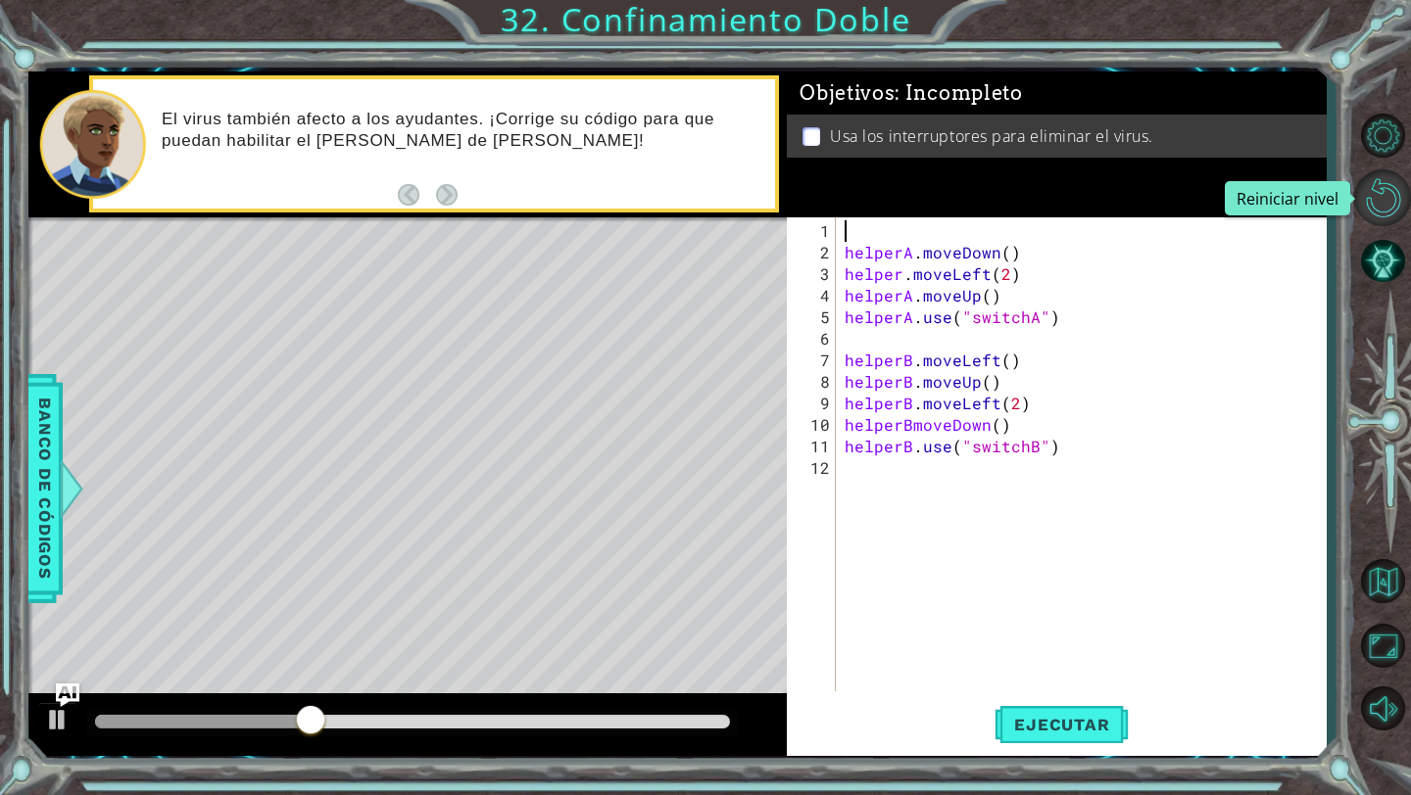
click at [1392, 203] on button "Reiniciar nivel" at bounding box center [1382, 197] width 57 height 57
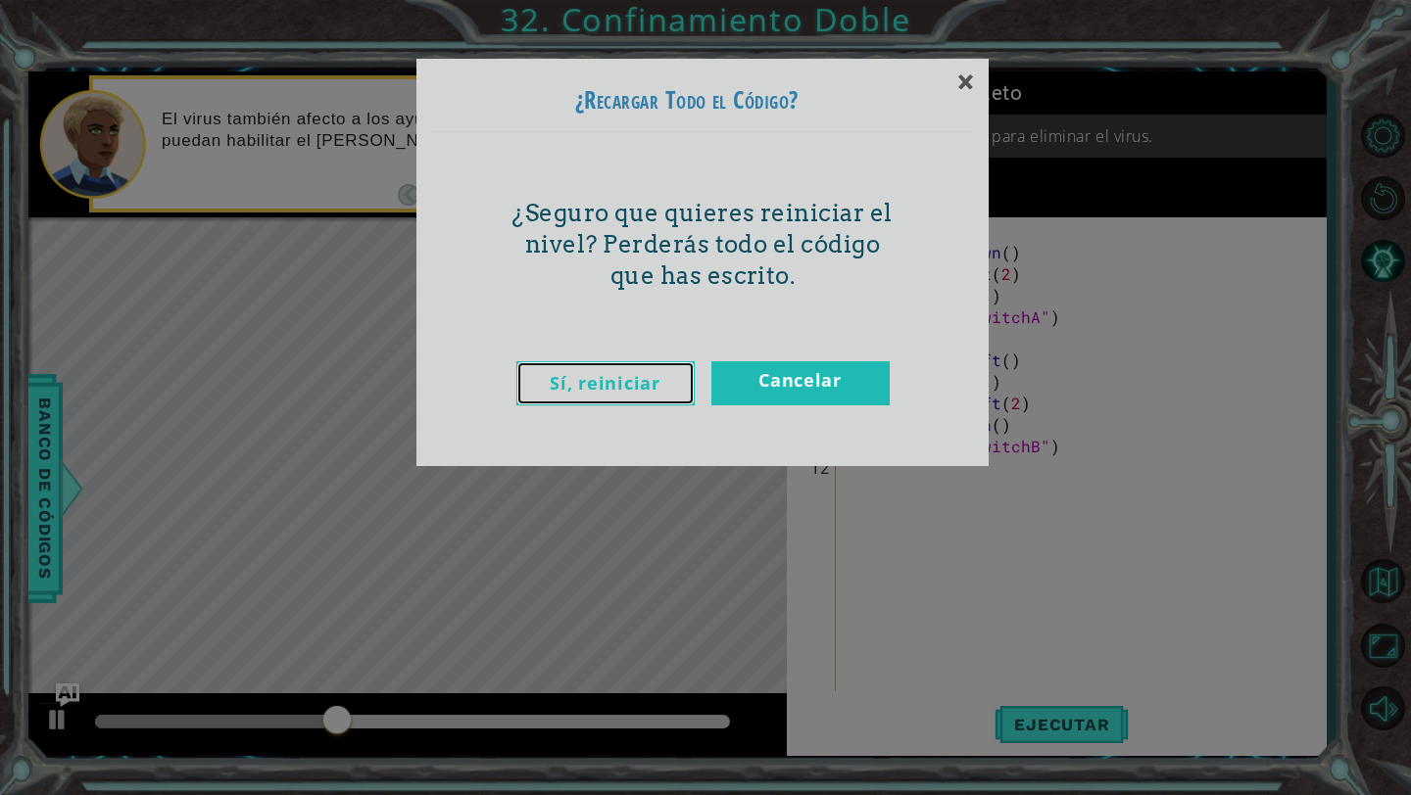
click at [637, 399] on link "Sí, reiniciar" at bounding box center [605, 383] width 178 height 44
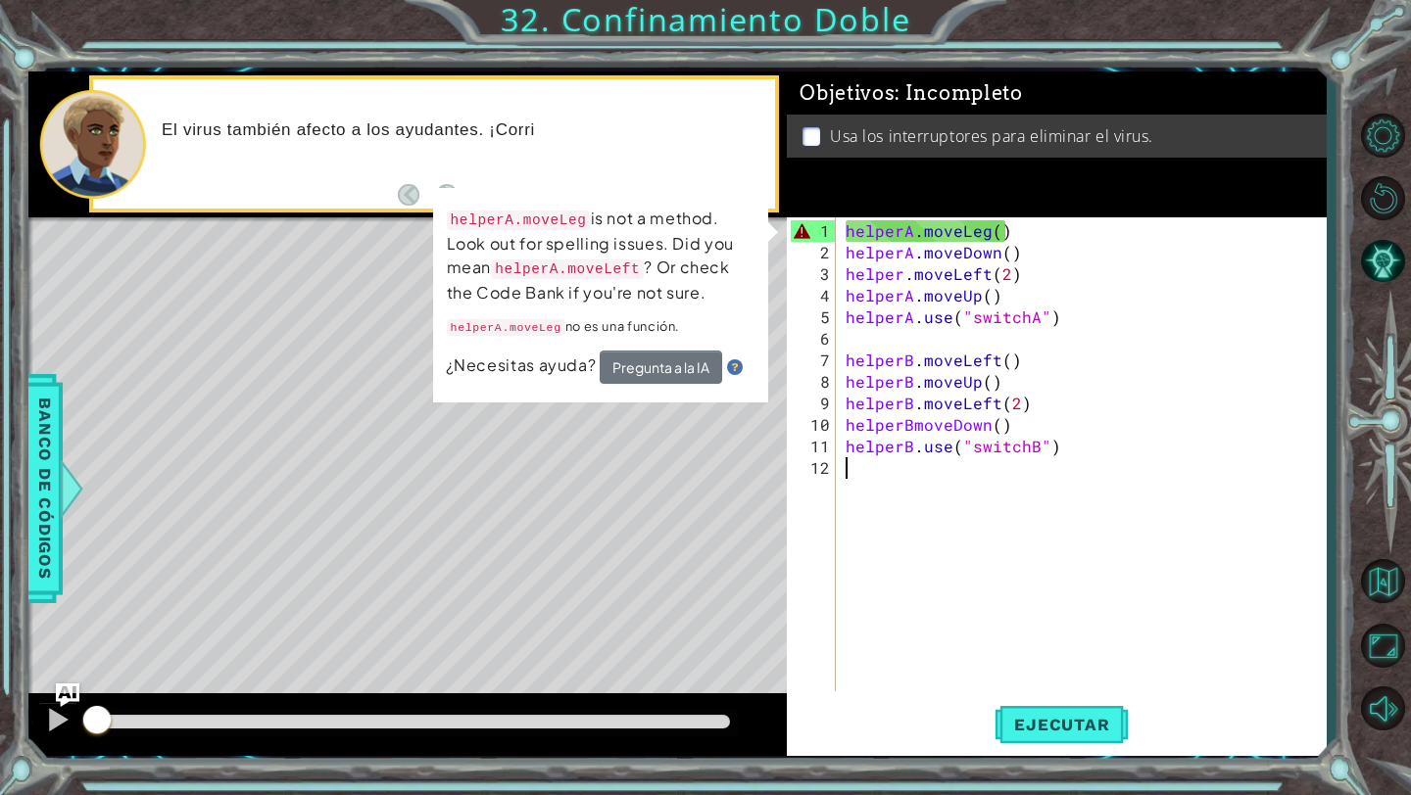
click at [990, 231] on div "helperA . moveLeg ( ) helperA . moveDown ( ) helper . moveLeft ( 2 ) helperA . …" at bounding box center [1085, 478] width 489 height 517
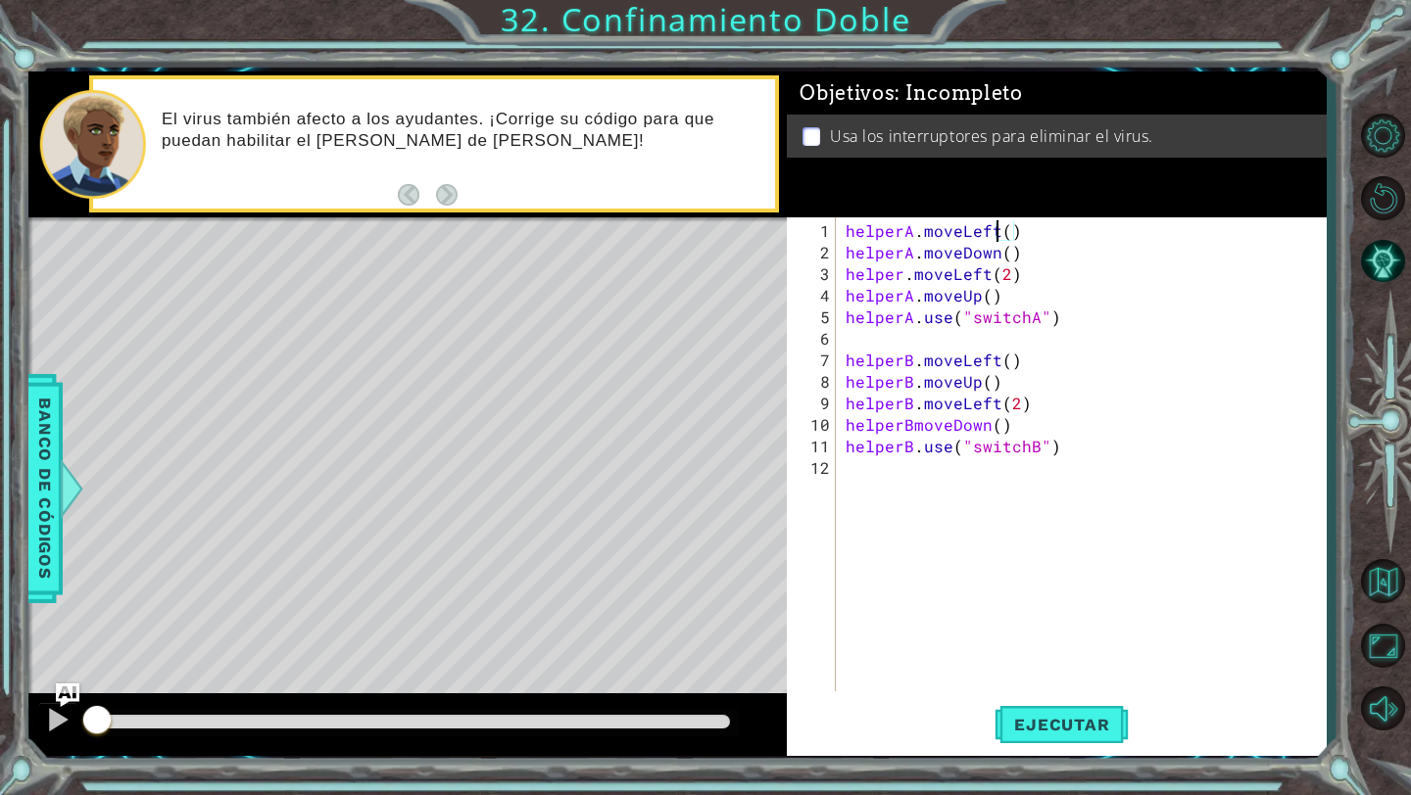
scroll to position [0, 9]
click at [1077, 735] on button "Ejecutar" at bounding box center [1061, 725] width 134 height 54
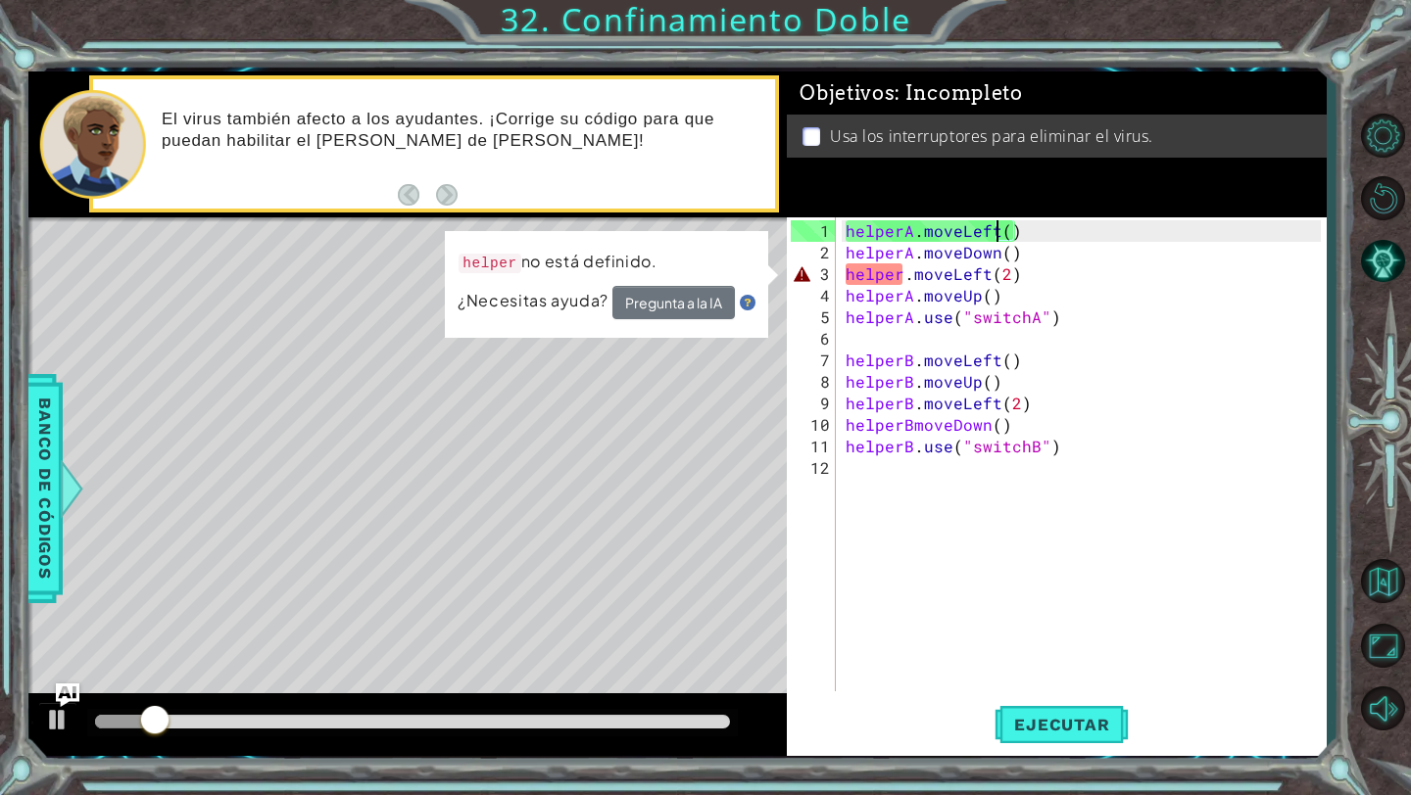
click at [903, 278] on div "helperA . moveLeft ( ) helperA . moveDown ( ) helper . moveLeft ( 2 ) helperA .…" at bounding box center [1085, 478] width 489 height 517
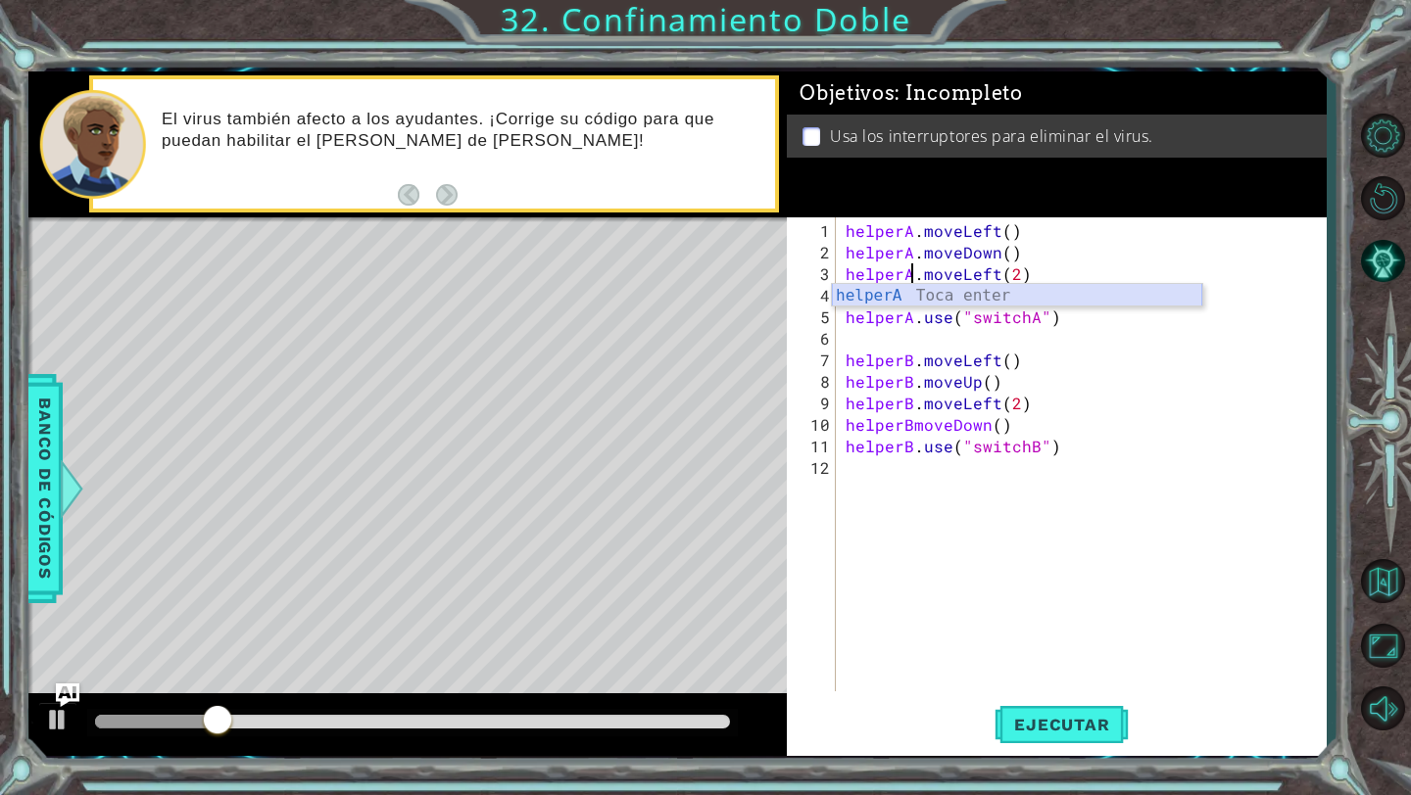
click at [981, 297] on div "helperA Toca enter" at bounding box center [1017, 319] width 370 height 71
click at [1043, 300] on div "helperA . moveLeft ( ) helperA . moveDown ( ) helperA . moveLeft ( 2 ) helperA …" at bounding box center [1085, 478] width 489 height 517
click at [1029, 318] on div "helperA . moveLeft ( ) helperA . moveDown ( ) helperA . moveLeft ( 2 ) helperA …" at bounding box center [1085, 478] width 489 height 517
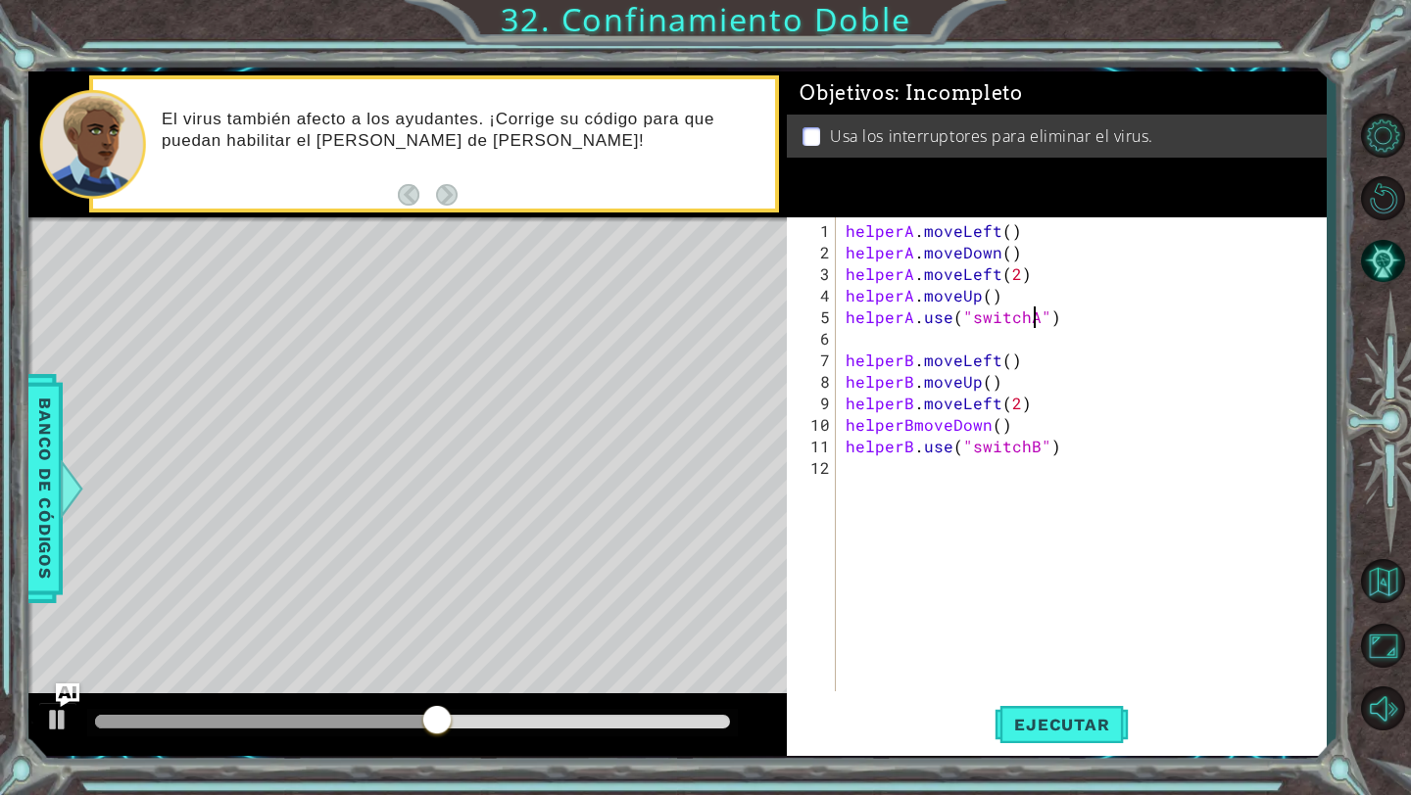
click at [920, 430] on div "helperA . moveLeft ( ) helperA . moveDown ( ) helperA . moveLeft ( 2 ) helperA …" at bounding box center [1085, 478] width 489 height 517
type textarea "helperB.moveDown()"
click at [1075, 730] on span "Ejecutar" at bounding box center [1061, 725] width 134 height 20
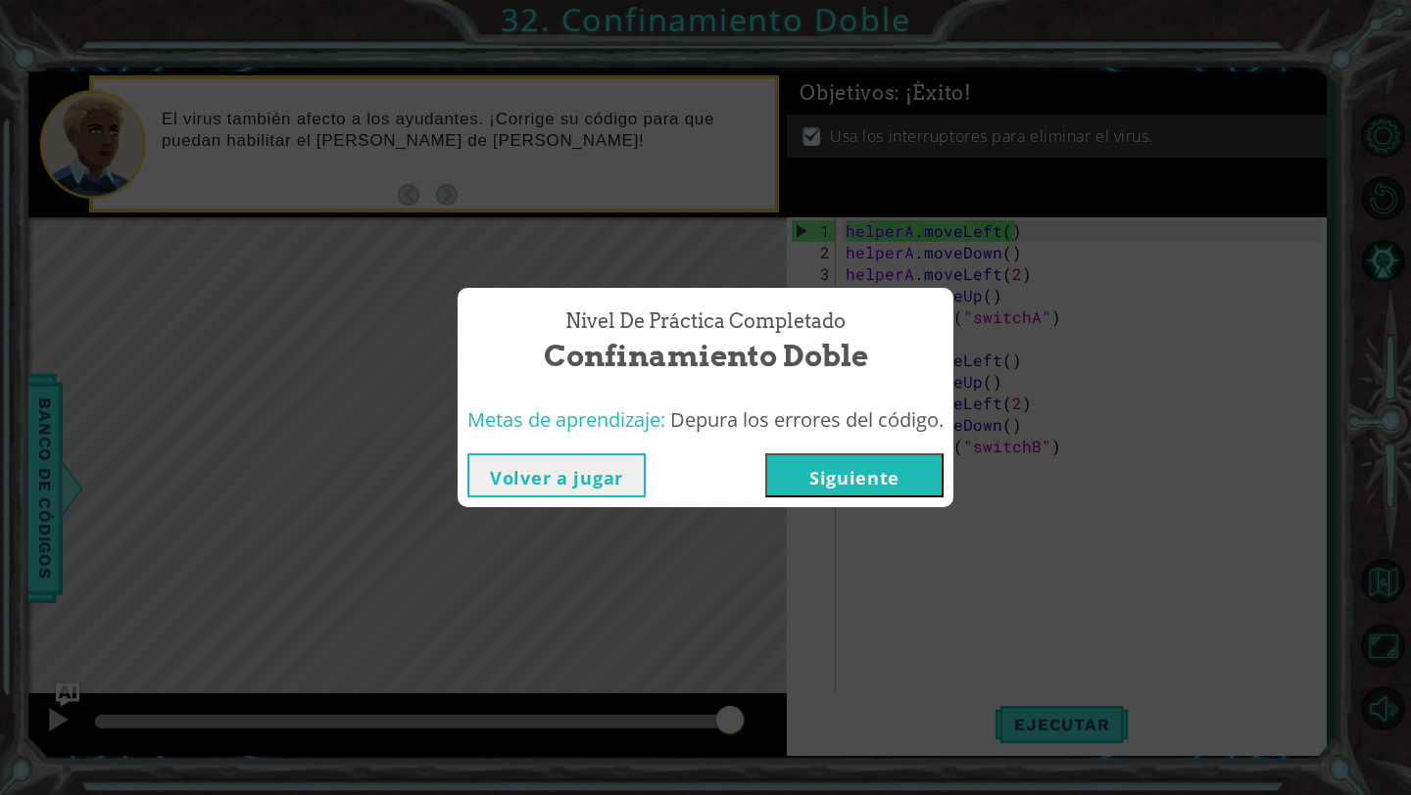
click at [877, 485] on button "Siguiente" at bounding box center [854, 476] width 178 height 44
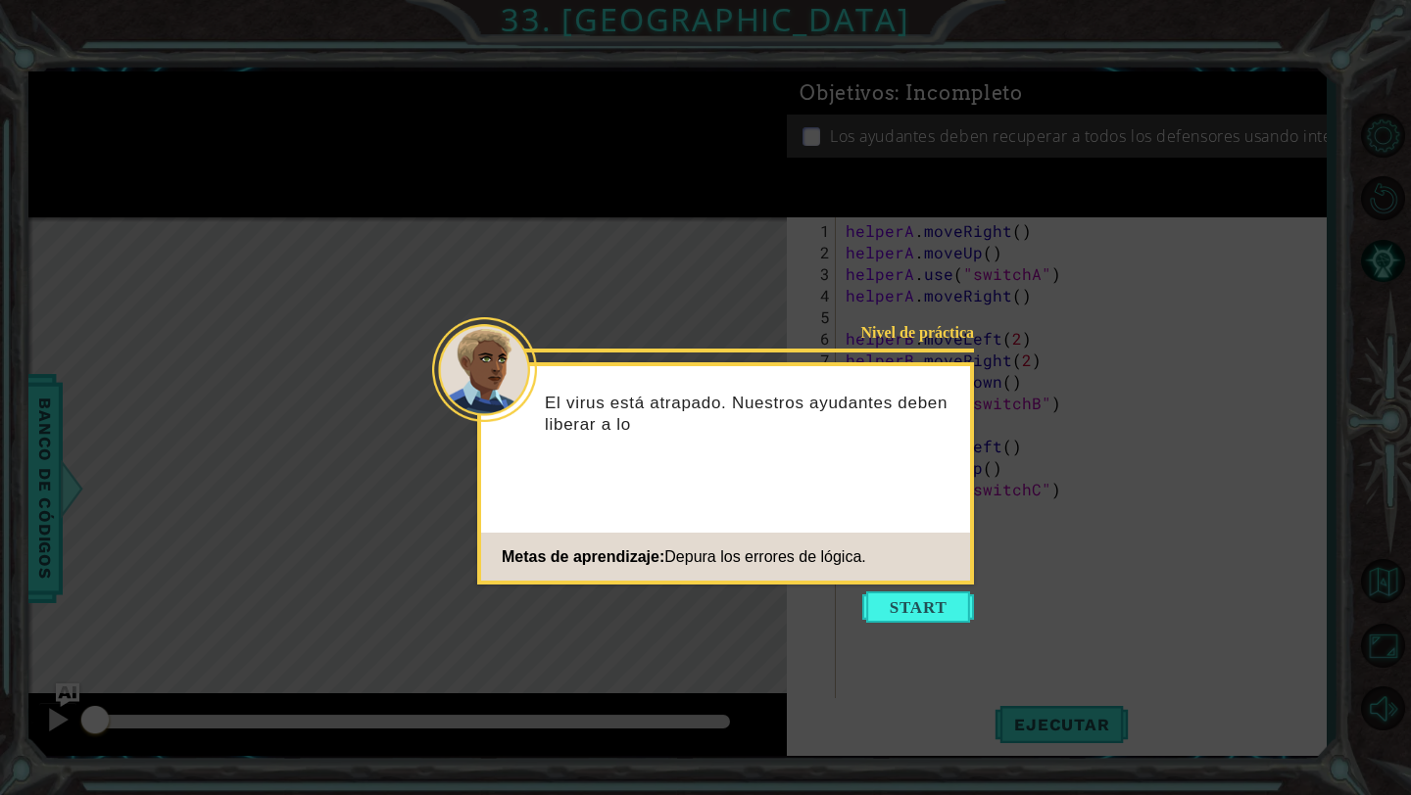
click at [901, 623] on icon at bounding box center [705, 397] width 1411 height 795
click at [896, 605] on button "Start" at bounding box center [918, 607] width 112 height 31
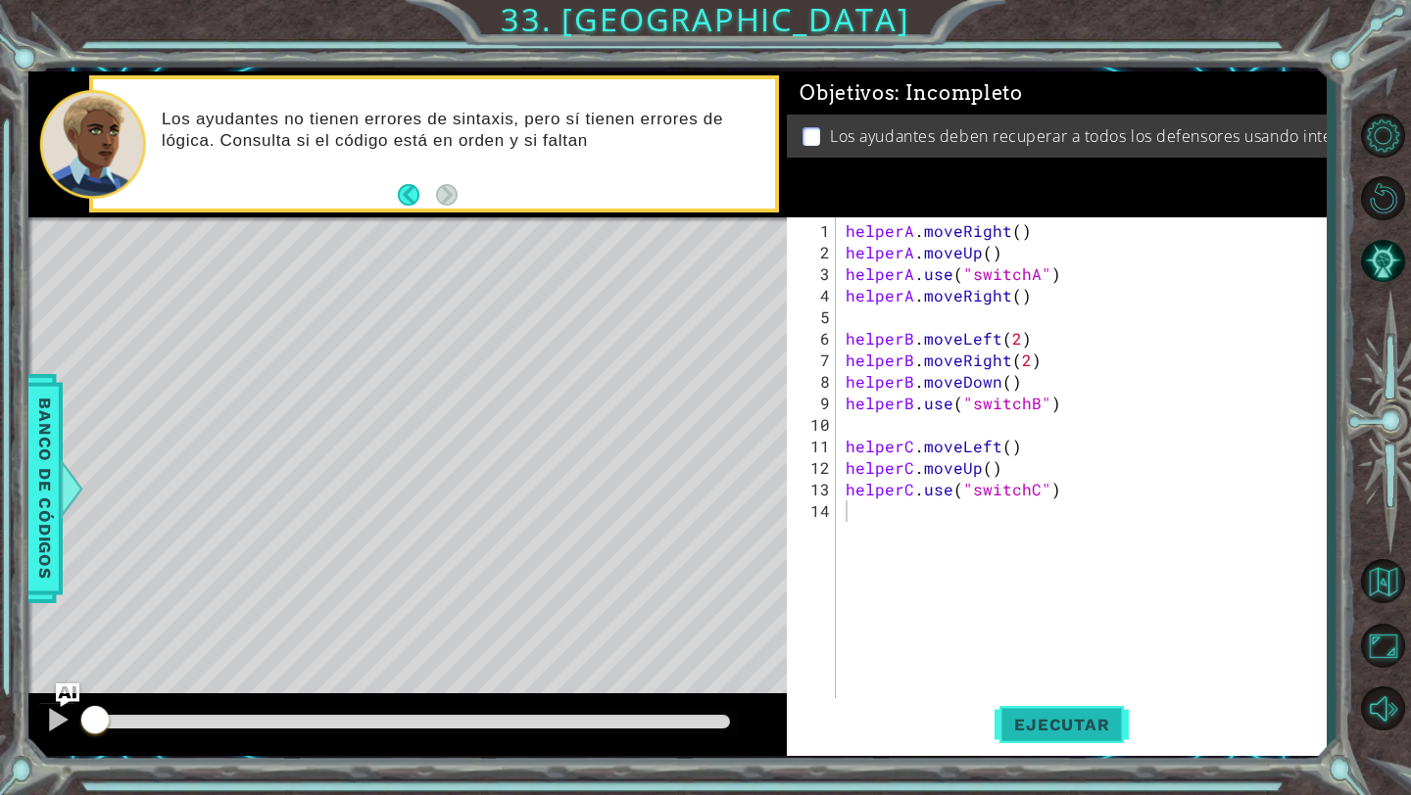
click at [1041, 719] on span "Ejecutar" at bounding box center [1061, 725] width 134 height 20
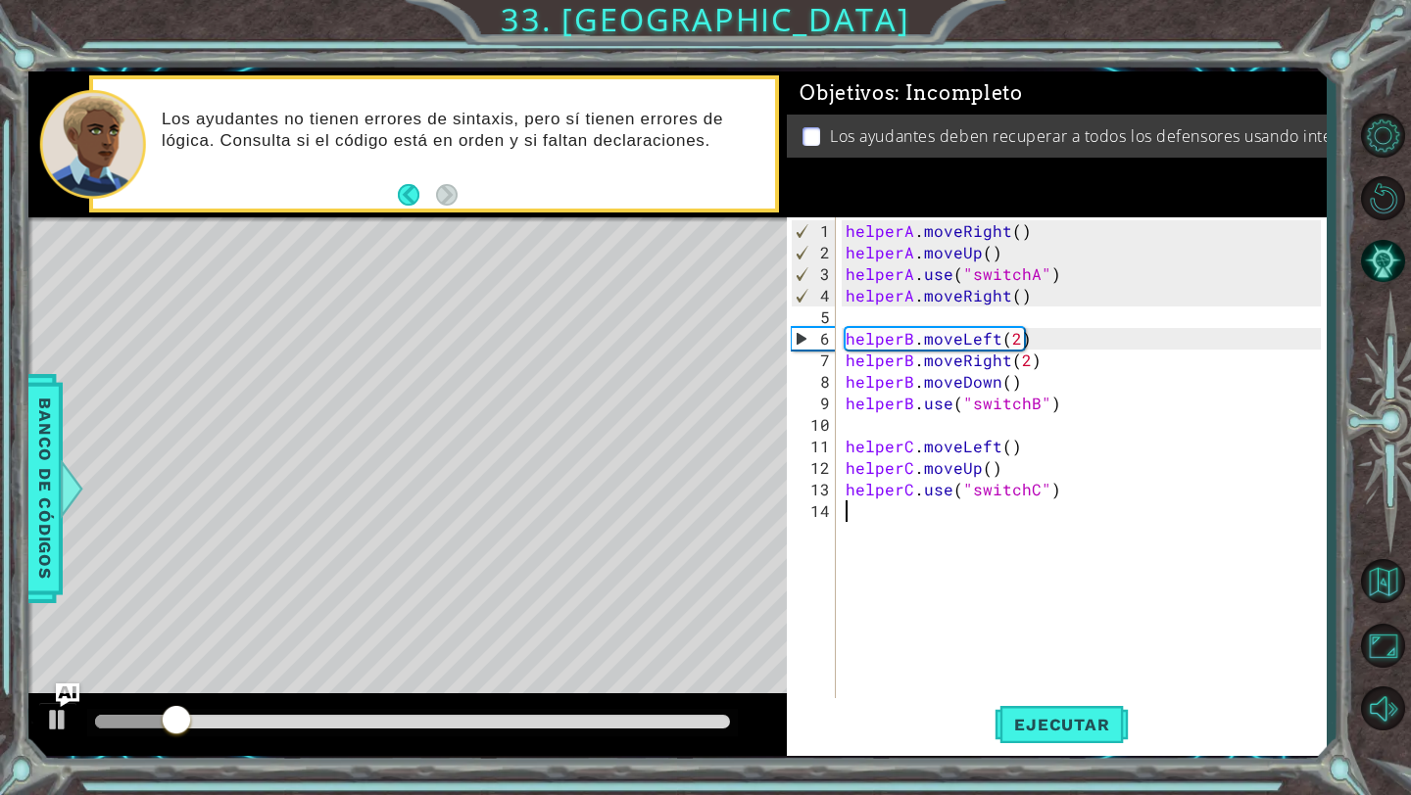
click at [995, 280] on div "helperA . moveRight ( ) helperA . moveUp ( ) helperA . use ( "switchA" ) helper…" at bounding box center [1085, 489] width 489 height 539
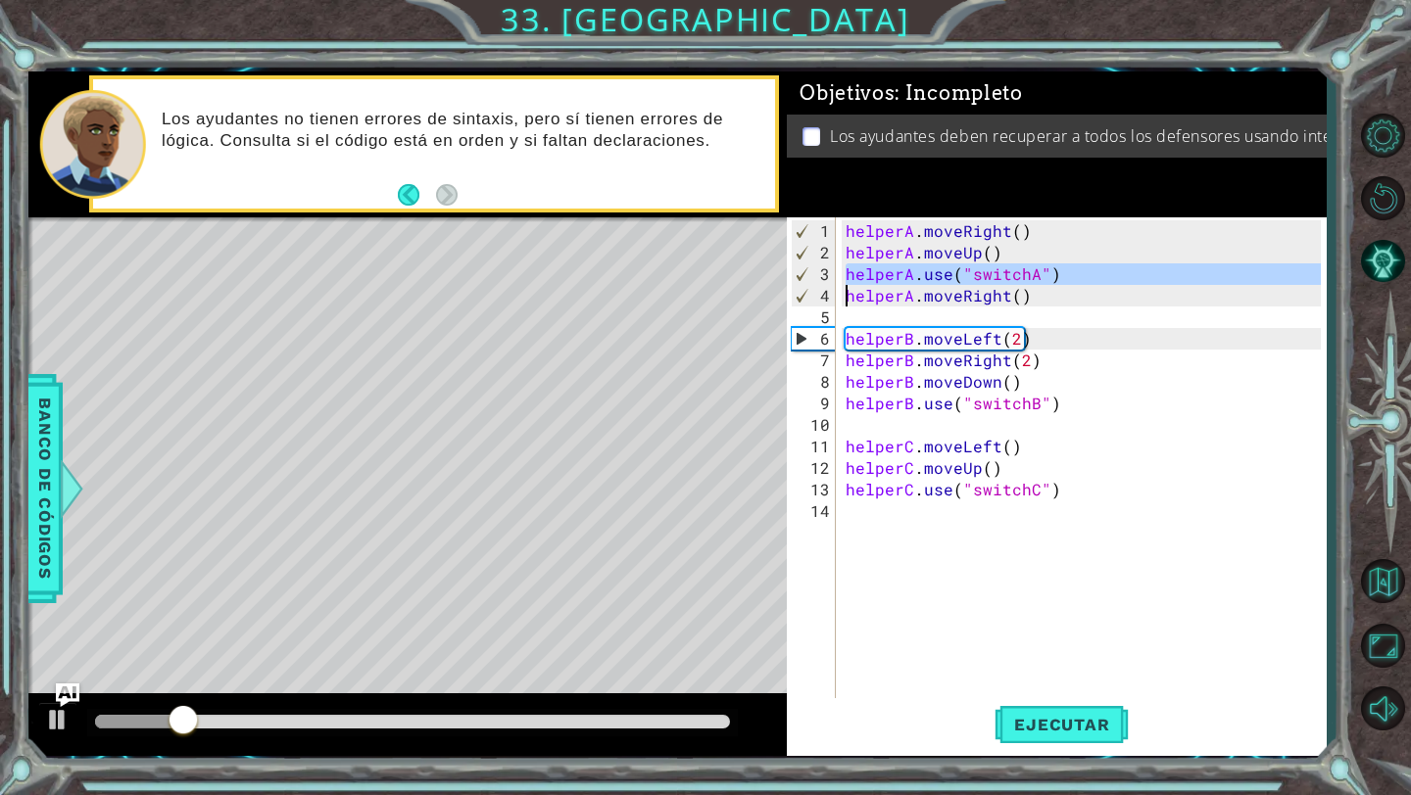
click at [995, 280] on div "helperA . moveRight ( ) helperA . moveUp ( ) helperA . use ( "switchA" ) helper…" at bounding box center [1085, 489] width 489 height 539
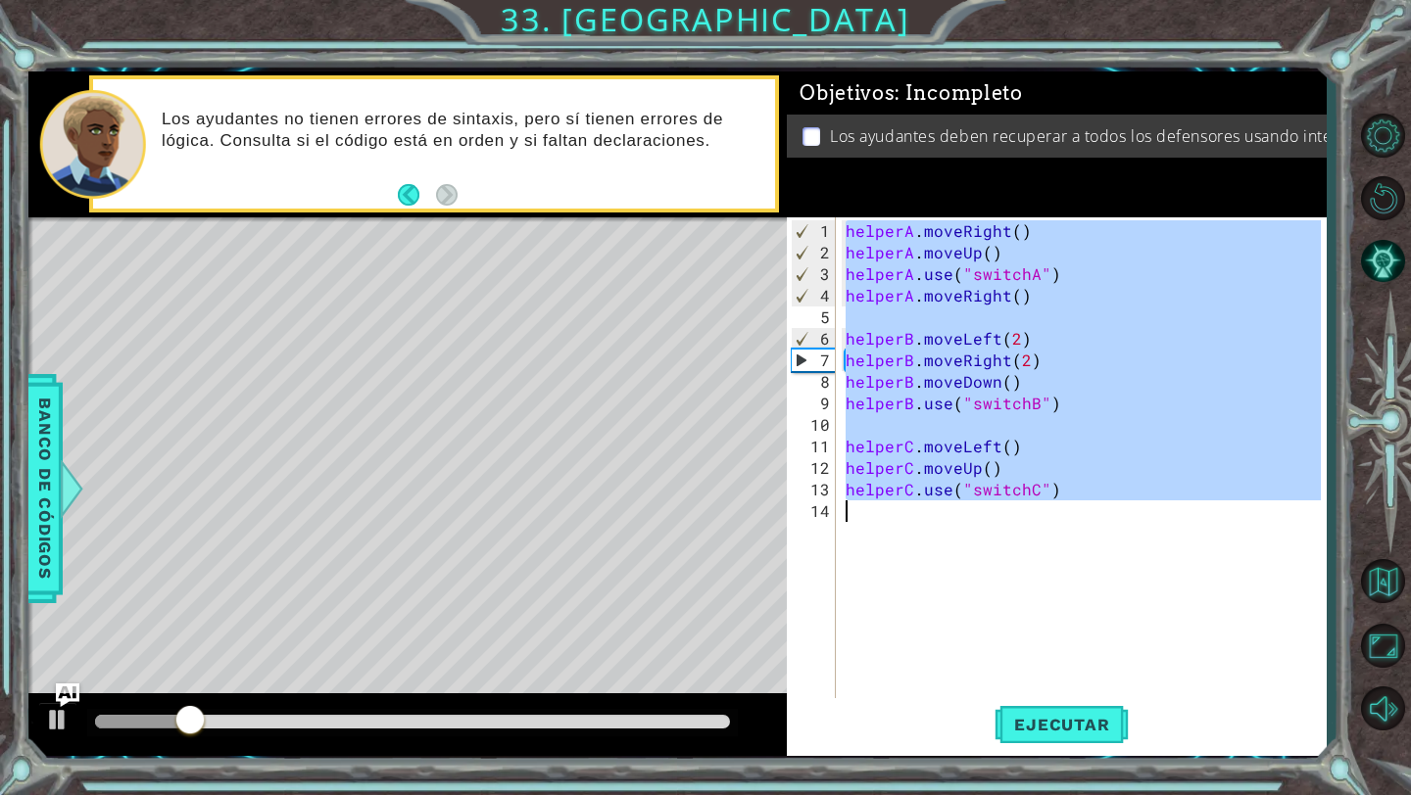
click at [995, 280] on div "helperA . moveRight ( ) helperA . moveUp ( ) helperA . use ( "switchA" ) helper…" at bounding box center [1085, 489] width 489 height 539
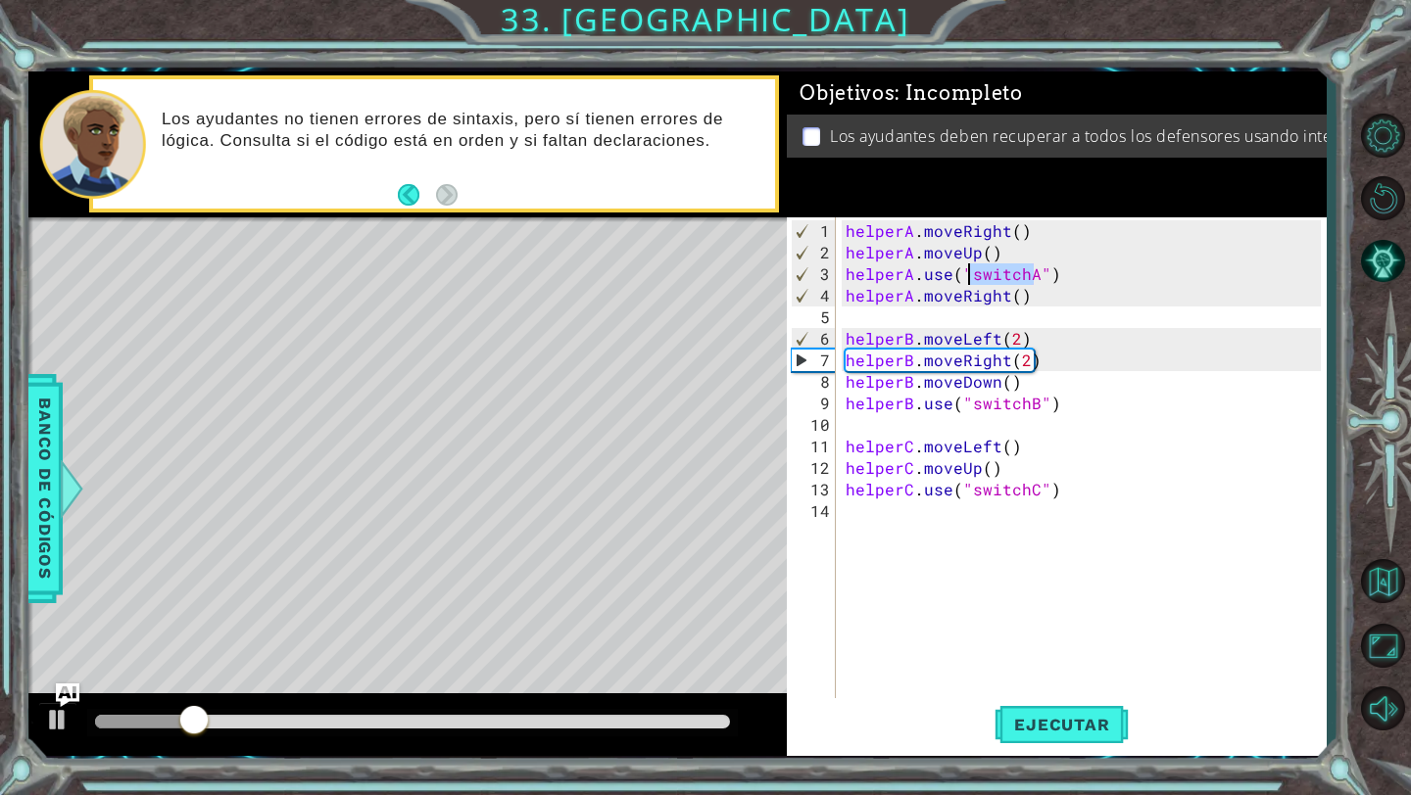
click at [995, 280] on div "helperA . moveRight ( ) helperA . moveUp ( ) helperA . use ( "switchA" ) helper…" at bounding box center [1085, 489] width 489 height 539
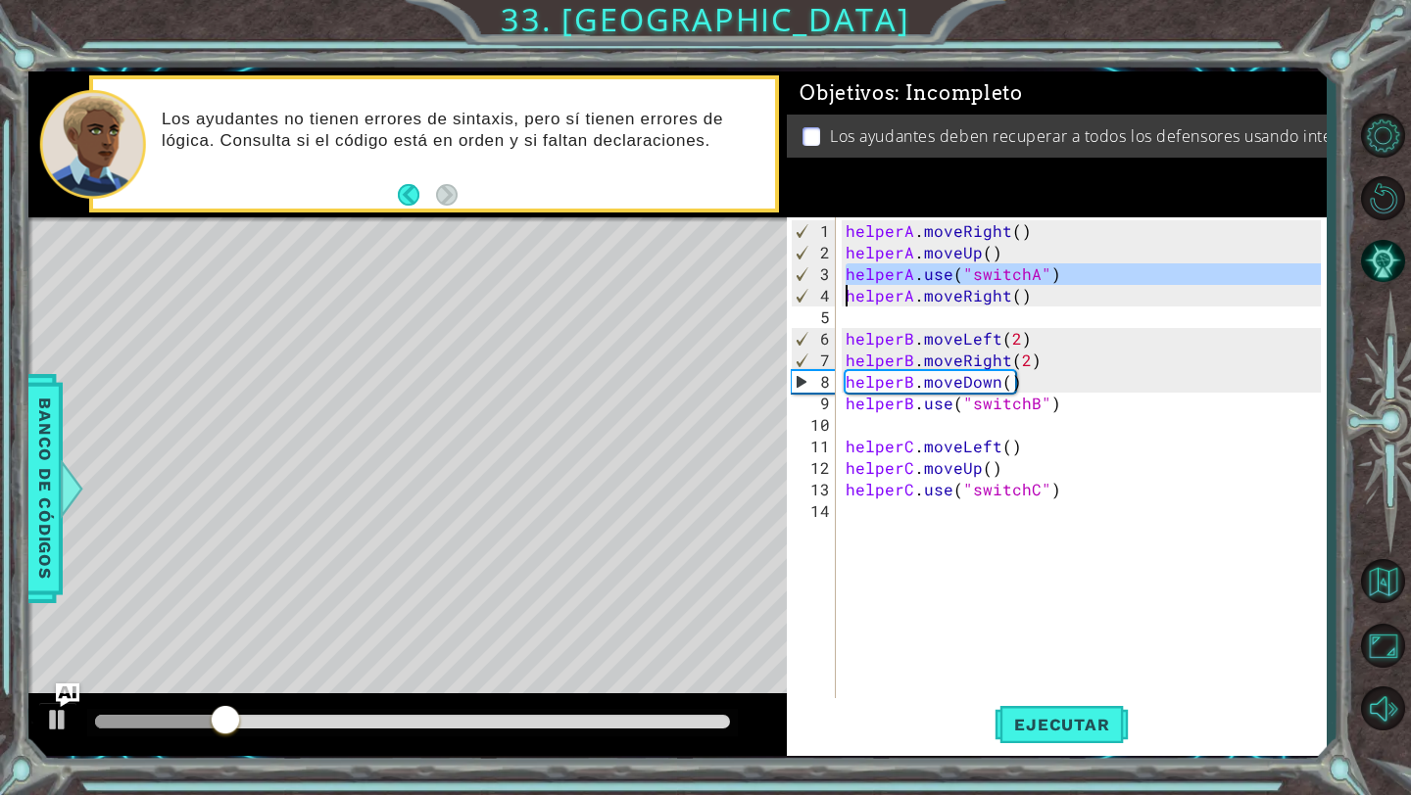
type textarea "helperA.moveRight()"
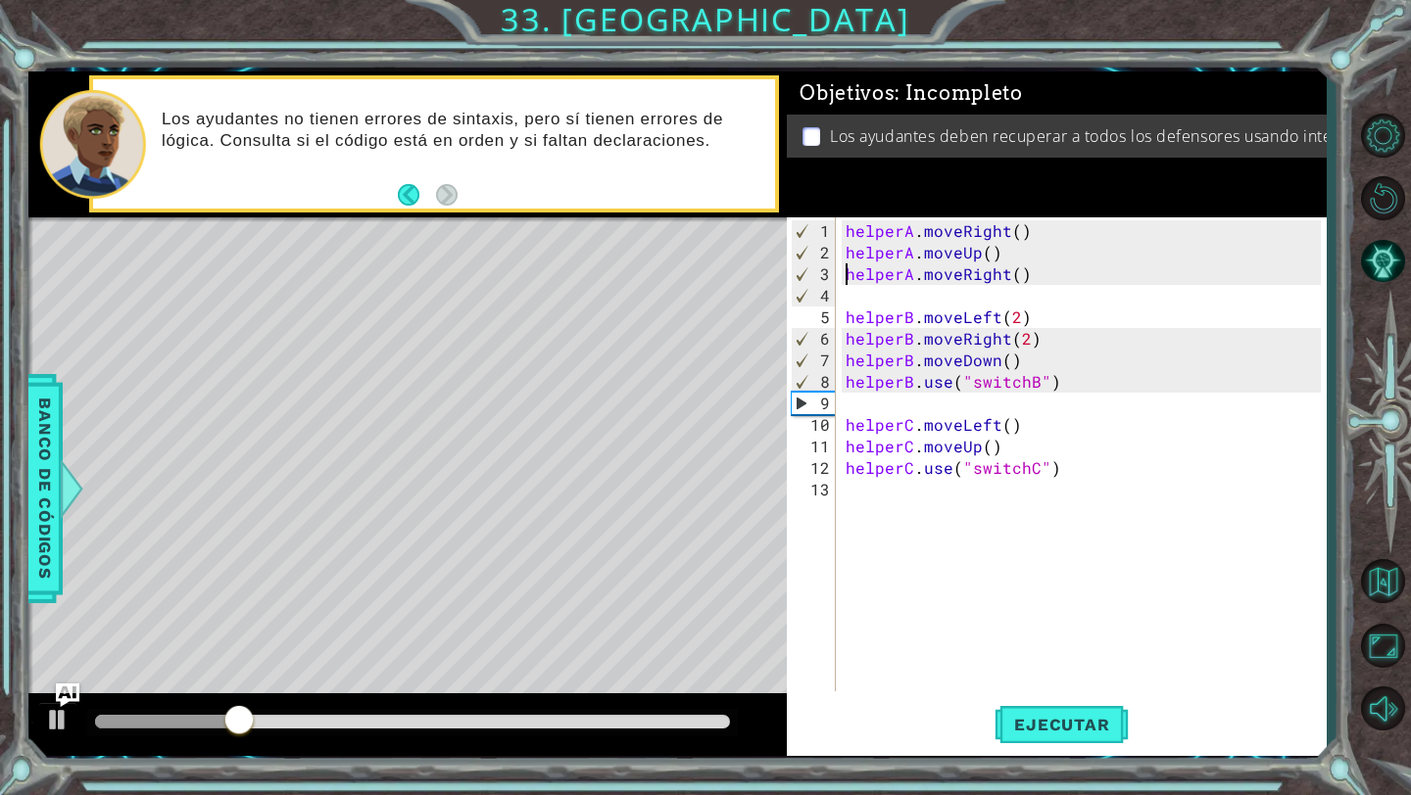
click at [974, 300] on div "helperA . moveRight ( ) helperA . moveUp ( ) helperA . moveRight ( ) helperB . …" at bounding box center [1085, 478] width 489 height 517
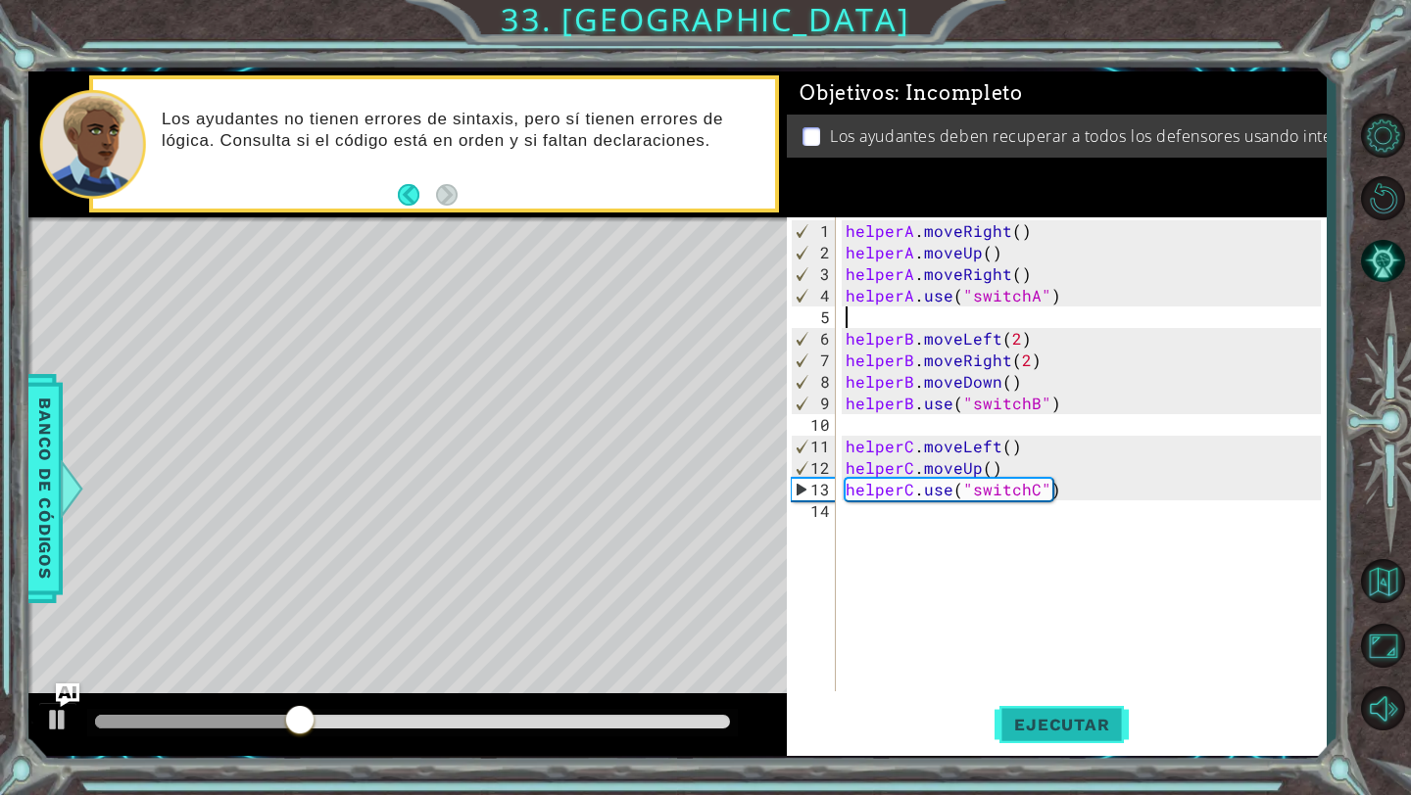
click at [1028, 698] on button "Ejecutar" at bounding box center [1061, 725] width 134 height 54
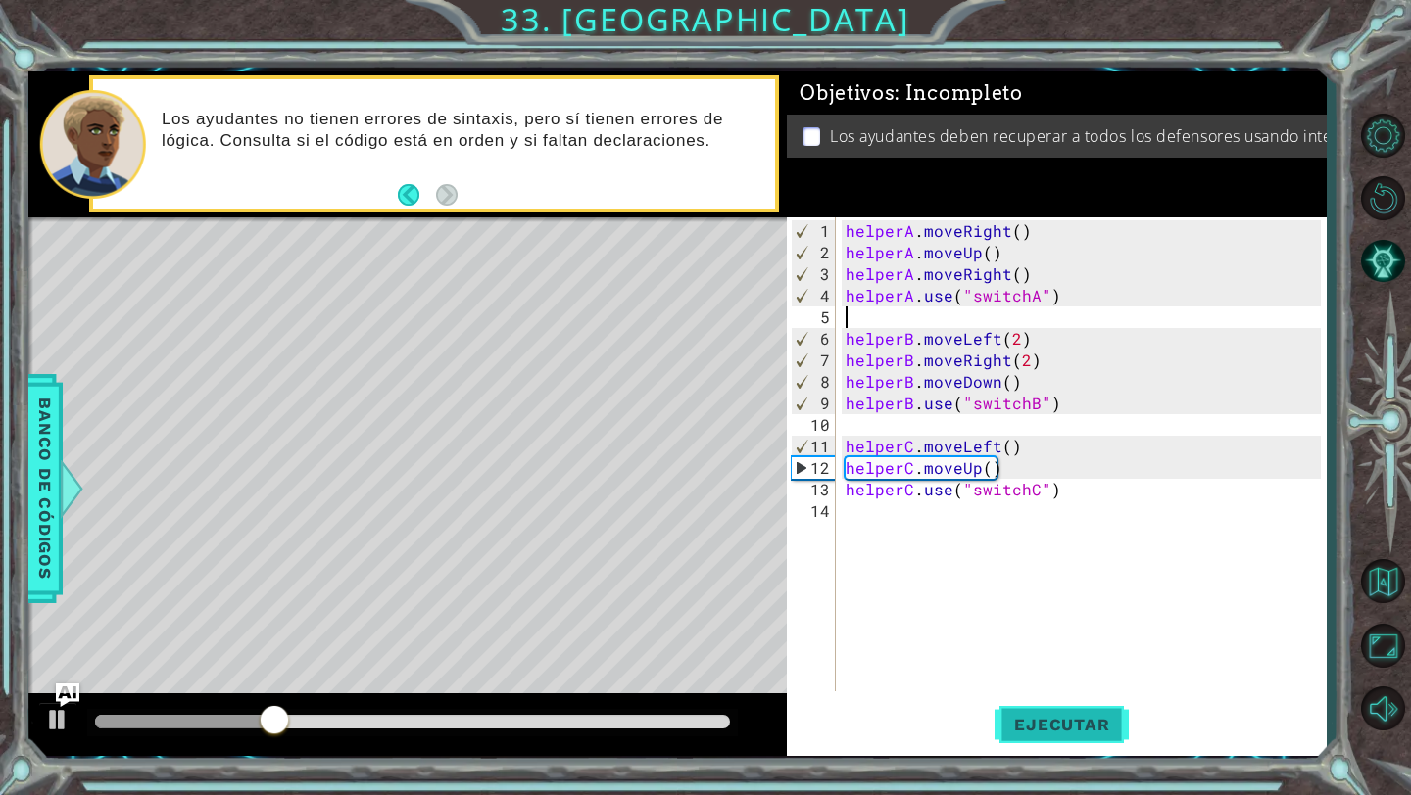
click at [1057, 717] on span "Ejecutar" at bounding box center [1061, 725] width 134 height 20
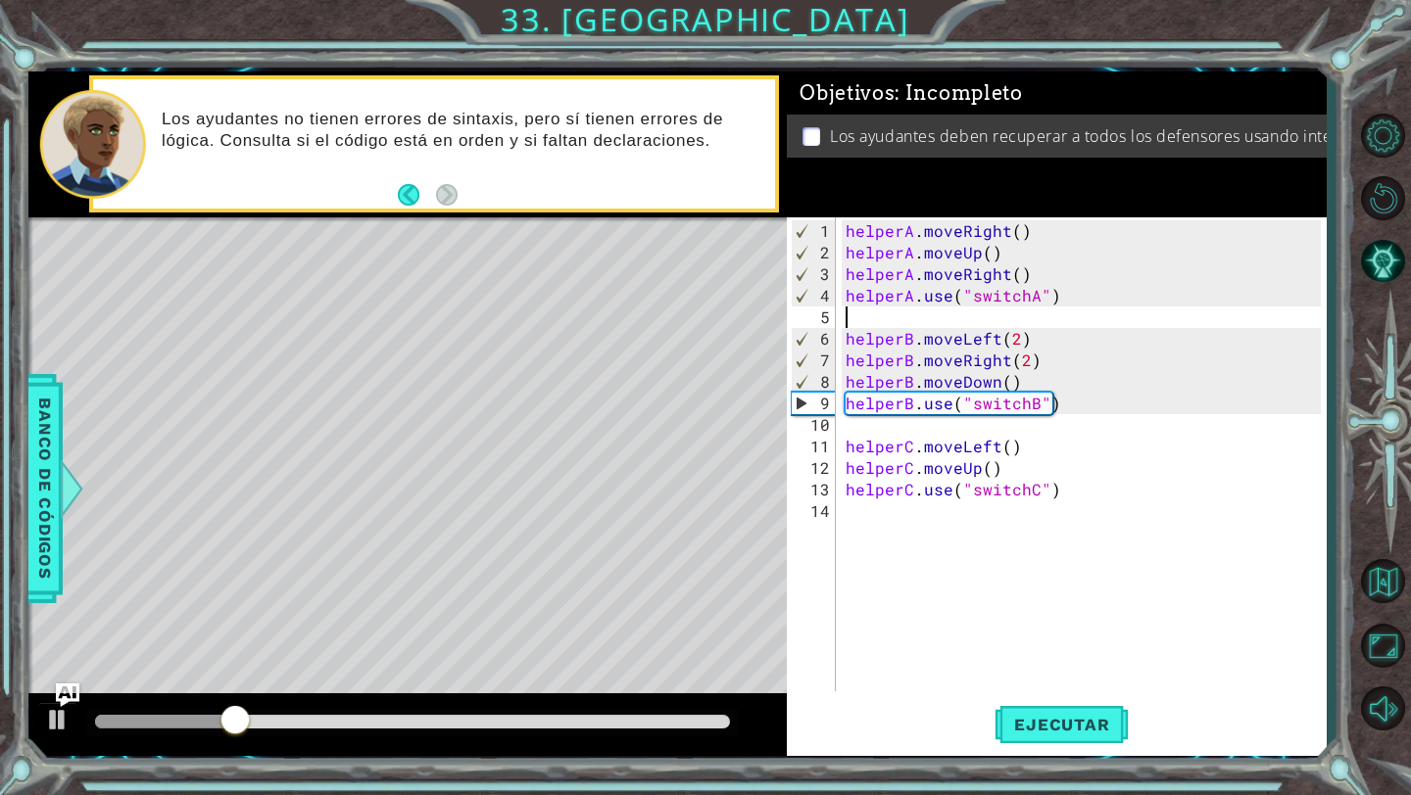
click at [963, 381] on div "helperA . moveRight ( ) helperA . moveUp ( ) helperA . moveRight ( ) helperA . …" at bounding box center [1085, 478] width 489 height 517
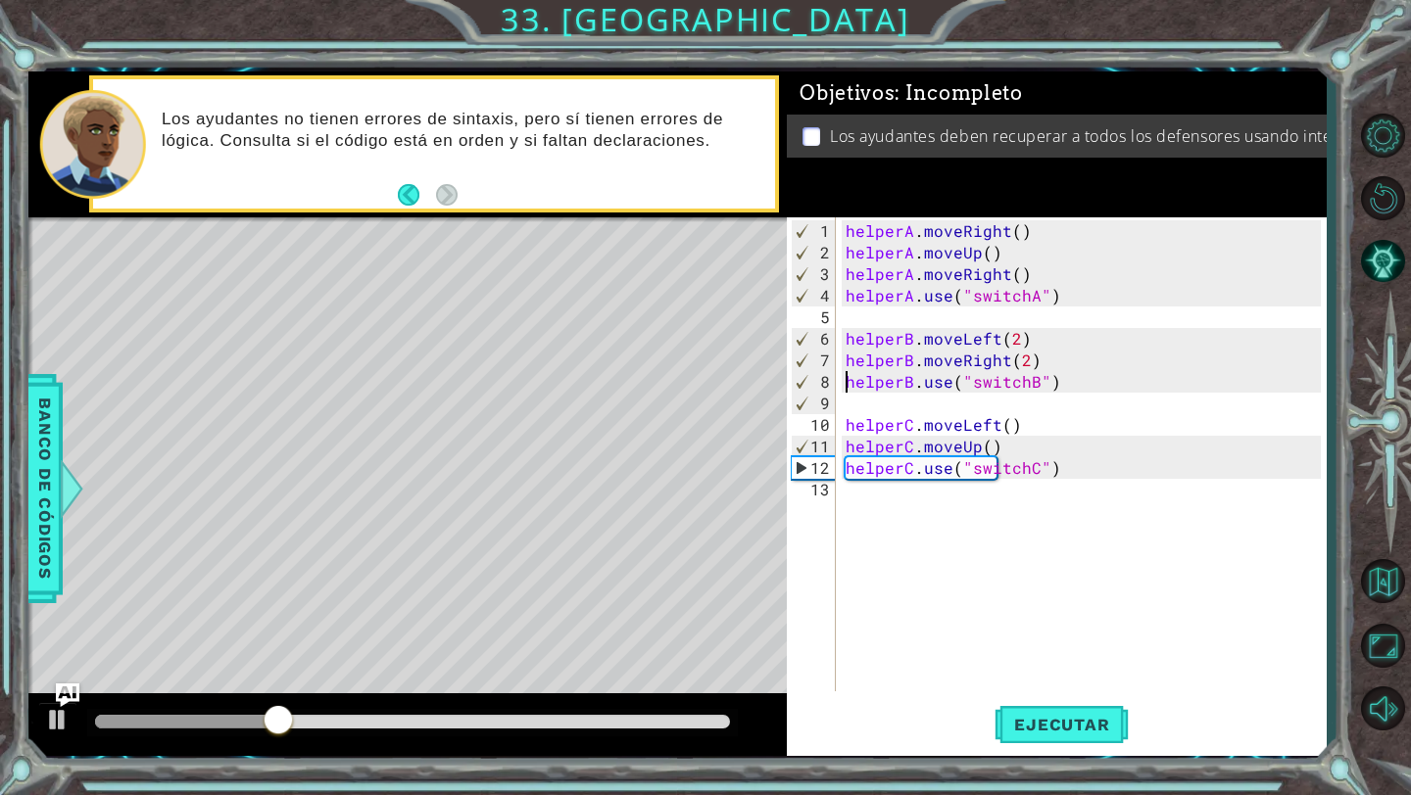
click at [1042, 344] on div "helperA . moveRight ( ) helperA . moveUp ( ) helperA . moveRight ( ) helperA . …" at bounding box center [1085, 478] width 489 height 517
type textarea "helperB.moveLeft(2)"
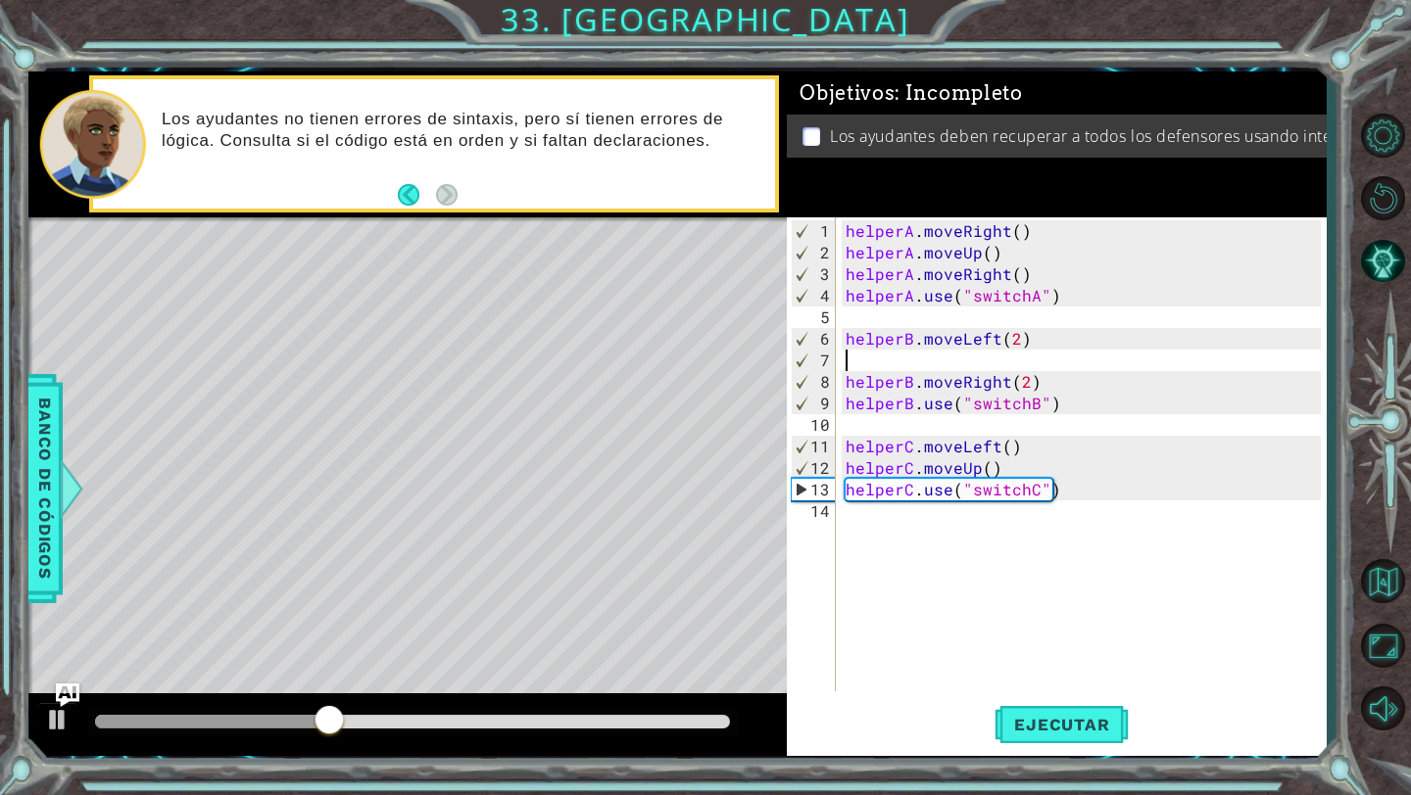
paste textarea "helperB.moveDown()"
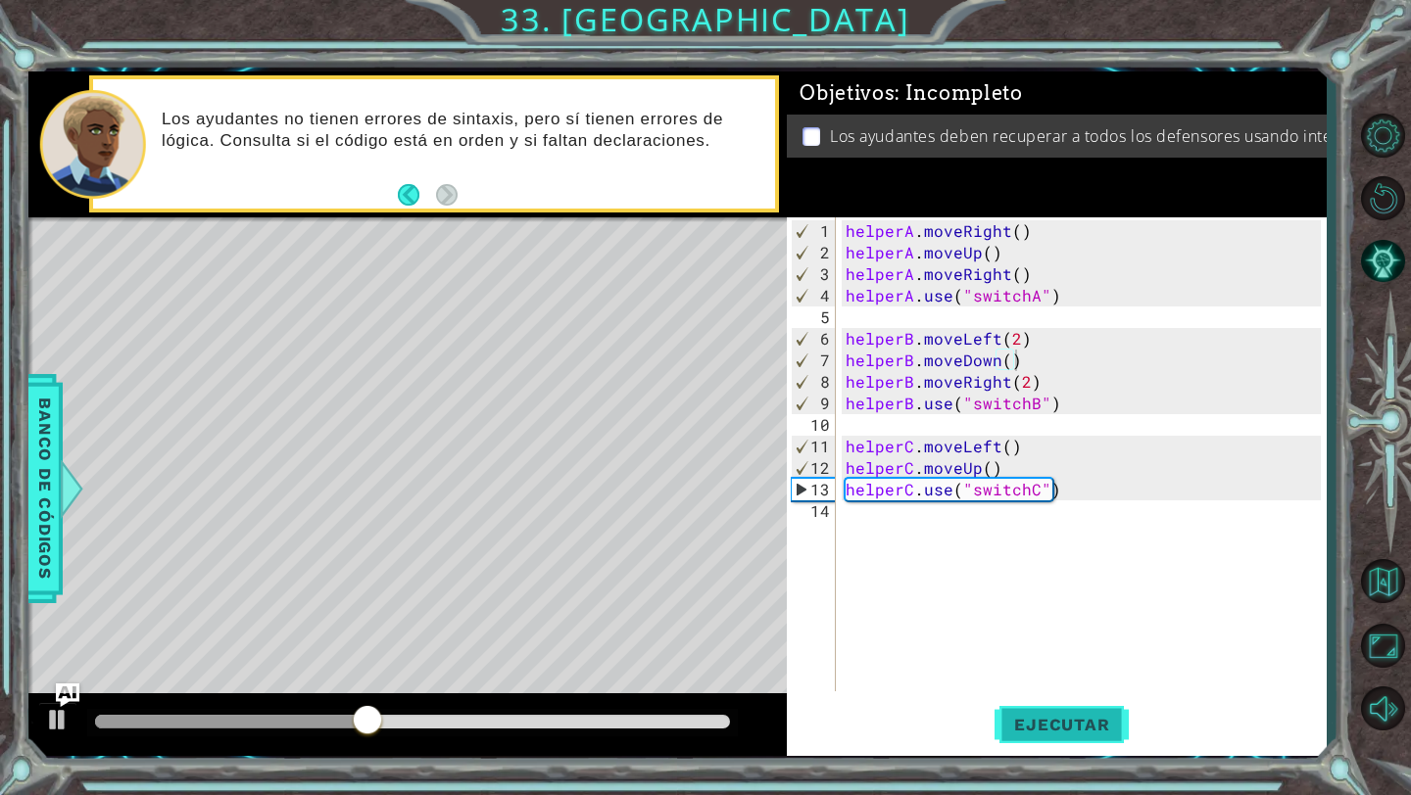
click at [1035, 725] on span "Ejecutar" at bounding box center [1061, 725] width 134 height 20
click at [1036, 728] on span "Ejecutar" at bounding box center [1061, 725] width 134 height 20
click at [1001, 466] on div "helperA . moveRight ( ) helperA . moveUp ( ) helperA . moveRight ( ) helperA . …" at bounding box center [1085, 478] width 489 height 517
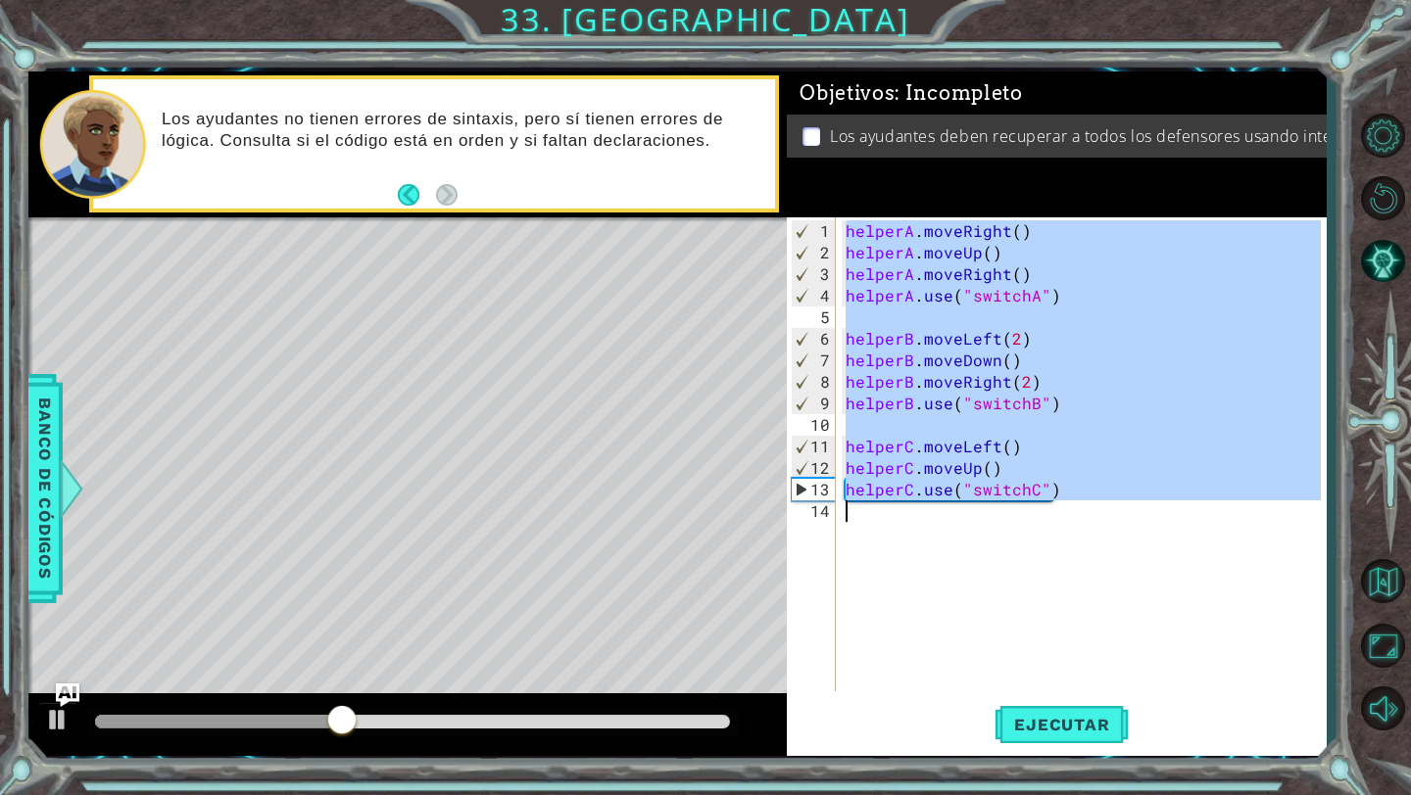
click at [1001, 466] on div "helperA . moveRight ( ) helperA . moveUp ( ) helperA . moveRight ( ) helperA . …" at bounding box center [1085, 478] width 489 height 517
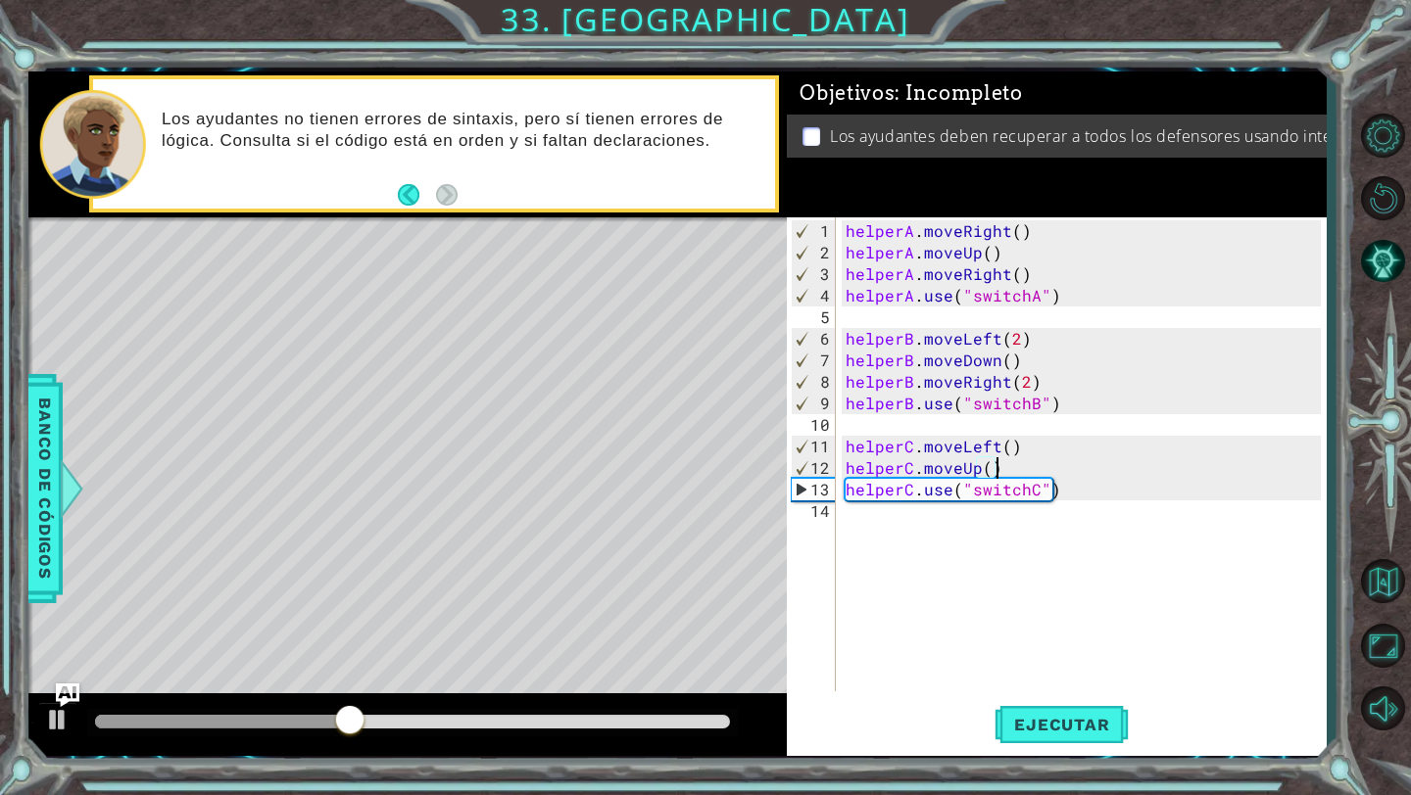
click at [1001, 466] on div "helperA . moveRight ( ) helperA . moveUp ( ) helperA . moveRight ( ) helperA . …" at bounding box center [1085, 478] width 489 height 517
type textarea "helperC.use("switchC")"
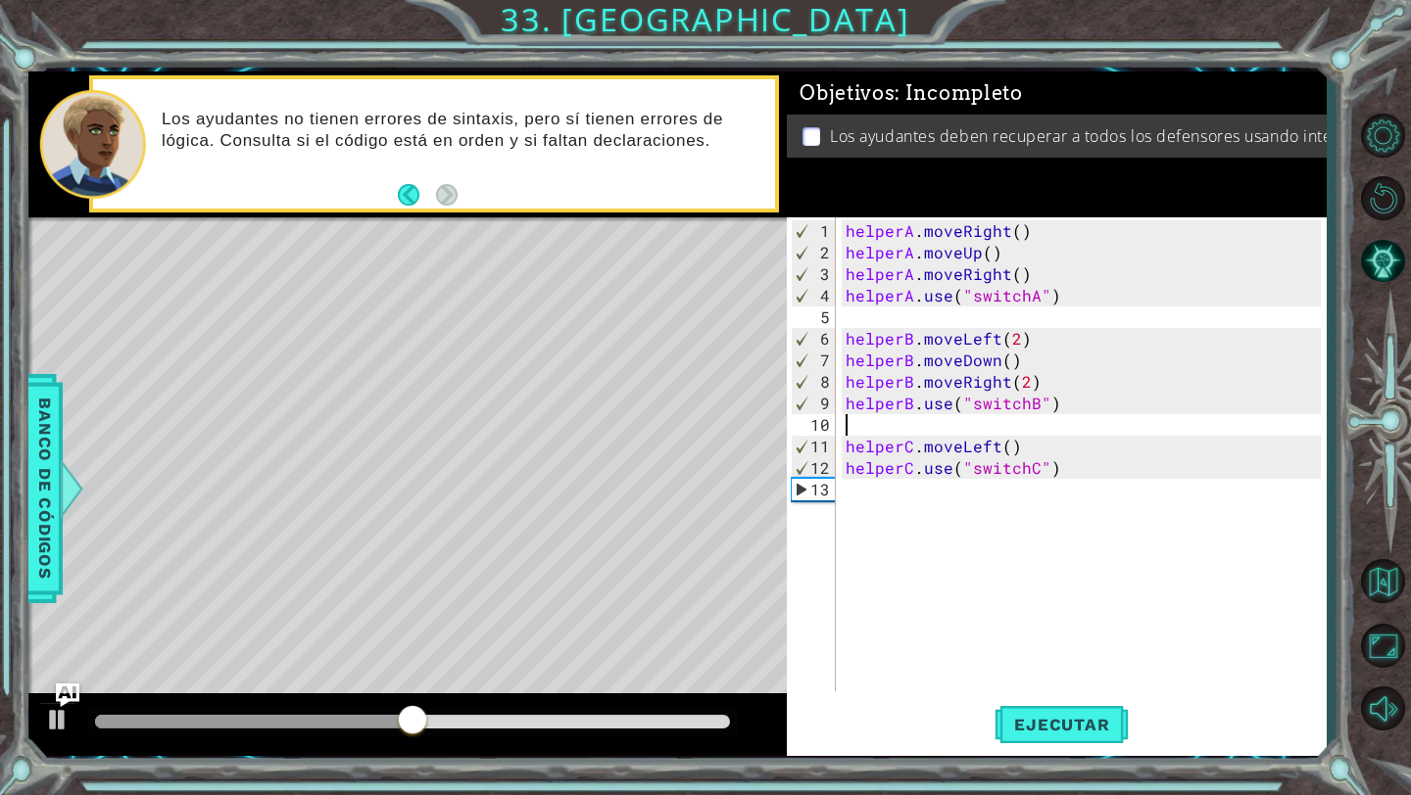
click at [1023, 426] on div "helperA . moveRight ( ) helperA . moveUp ( ) helperA . moveRight ( ) helperA . …" at bounding box center [1085, 478] width 489 height 517
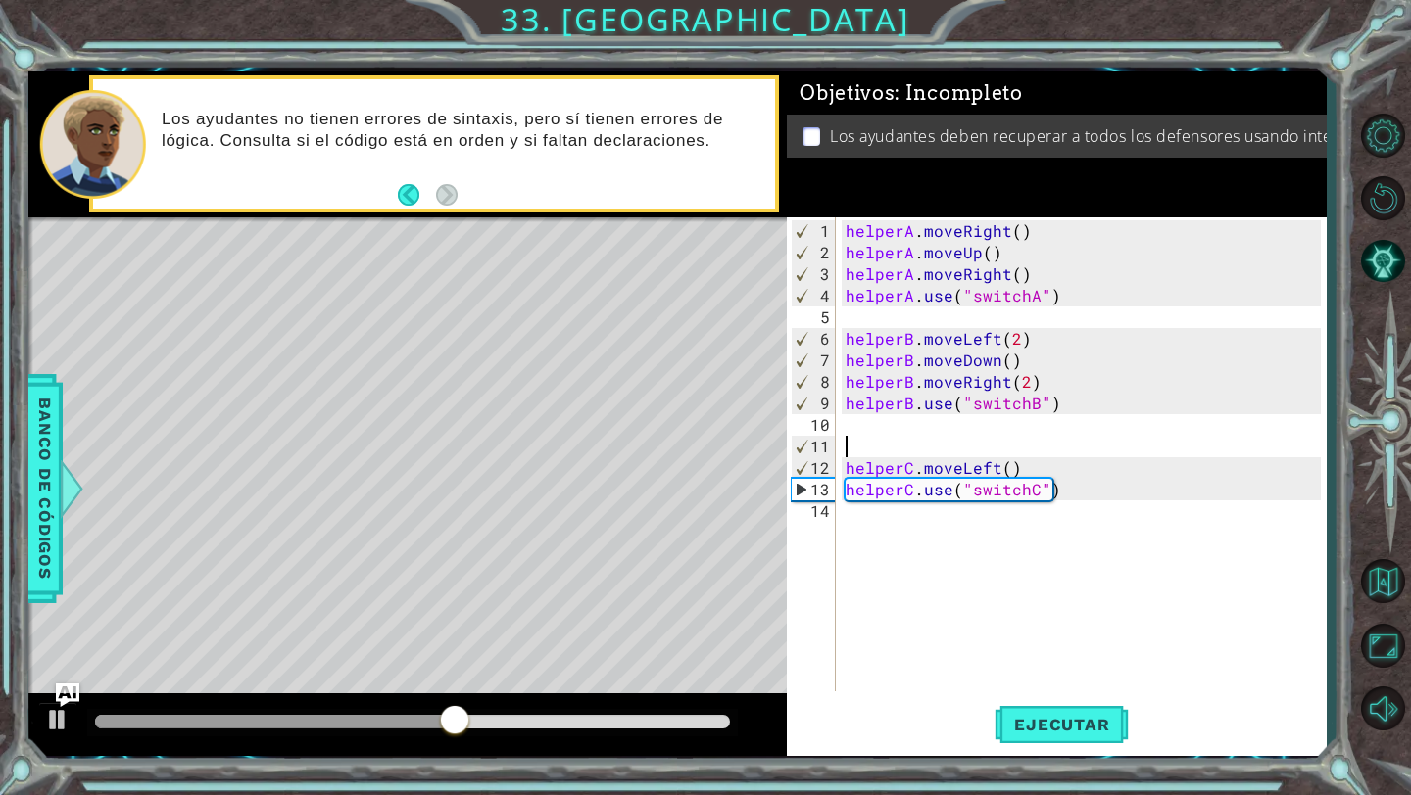
paste textarea "helperC.moveUp()"
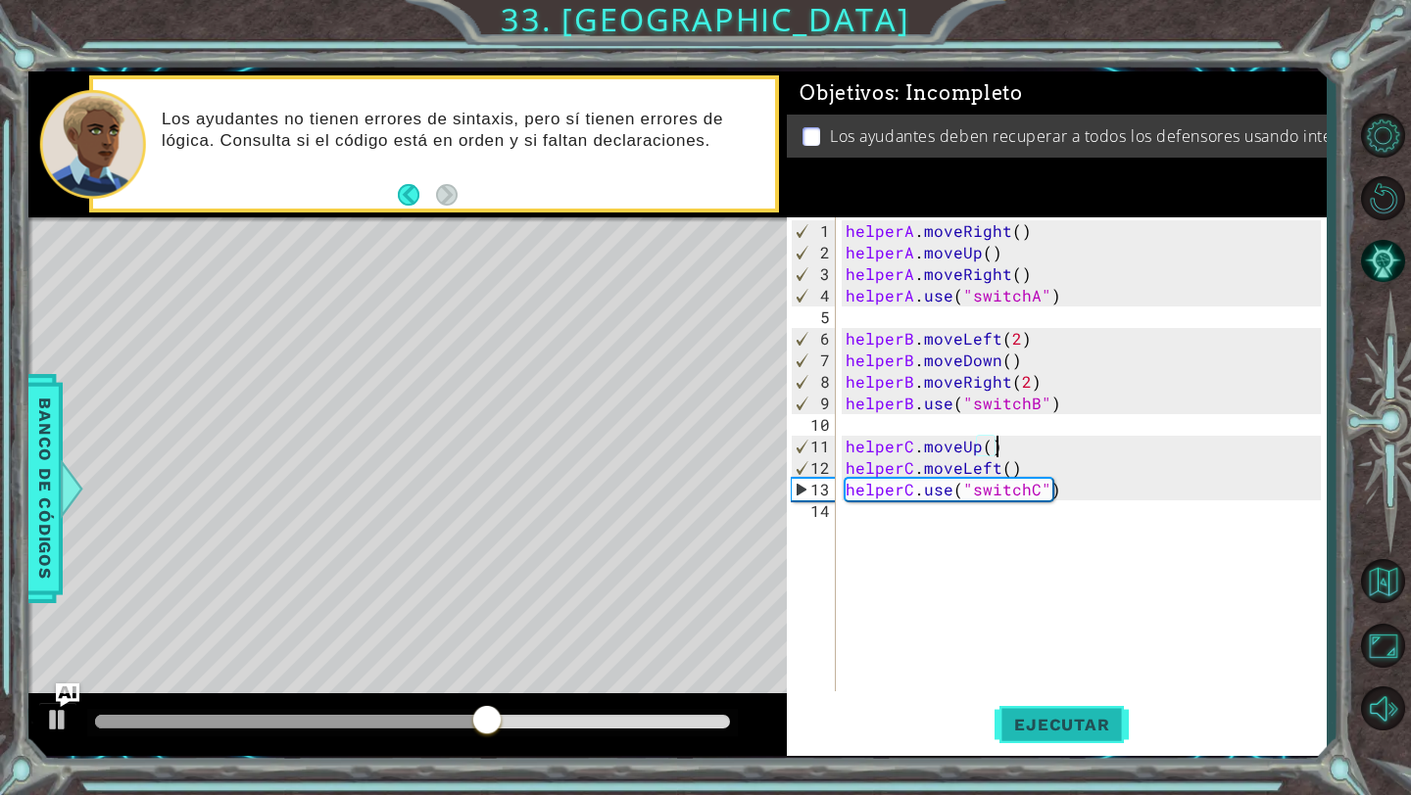
click at [1014, 714] on button "Ejecutar" at bounding box center [1061, 725] width 134 height 54
click at [950, 443] on div "helperA . moveRight ( ) helperA . moveUp ( ) helperA . moveRight ( ) helperA . …" at bounding box center [1085, 478] width 489 height 517
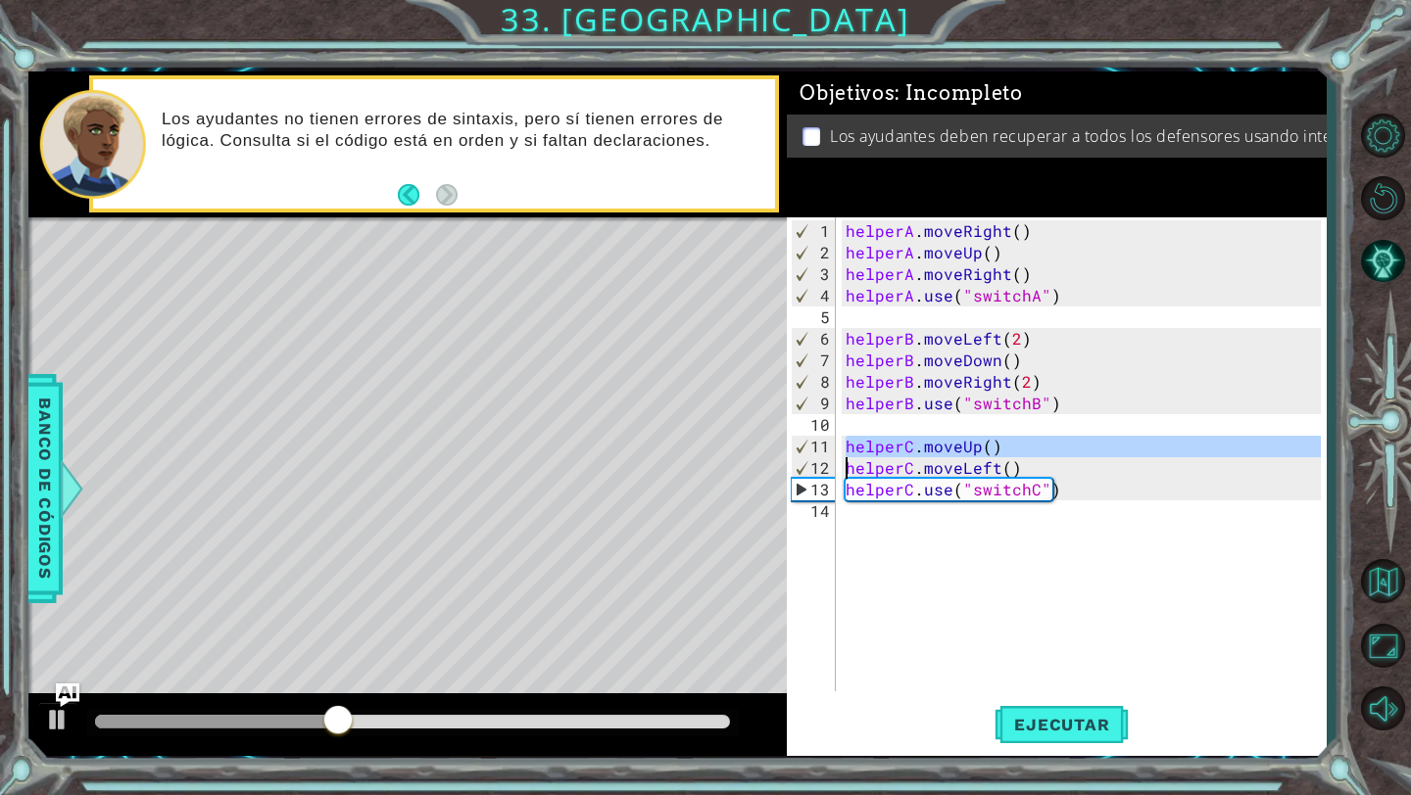
click at [950, 443] on div "helperA . moveRight ( ) helperA . moveUp ( ) helperA . moveRight ( ) helperA . …" at bounding box center [1085, 478] width 489 height 517
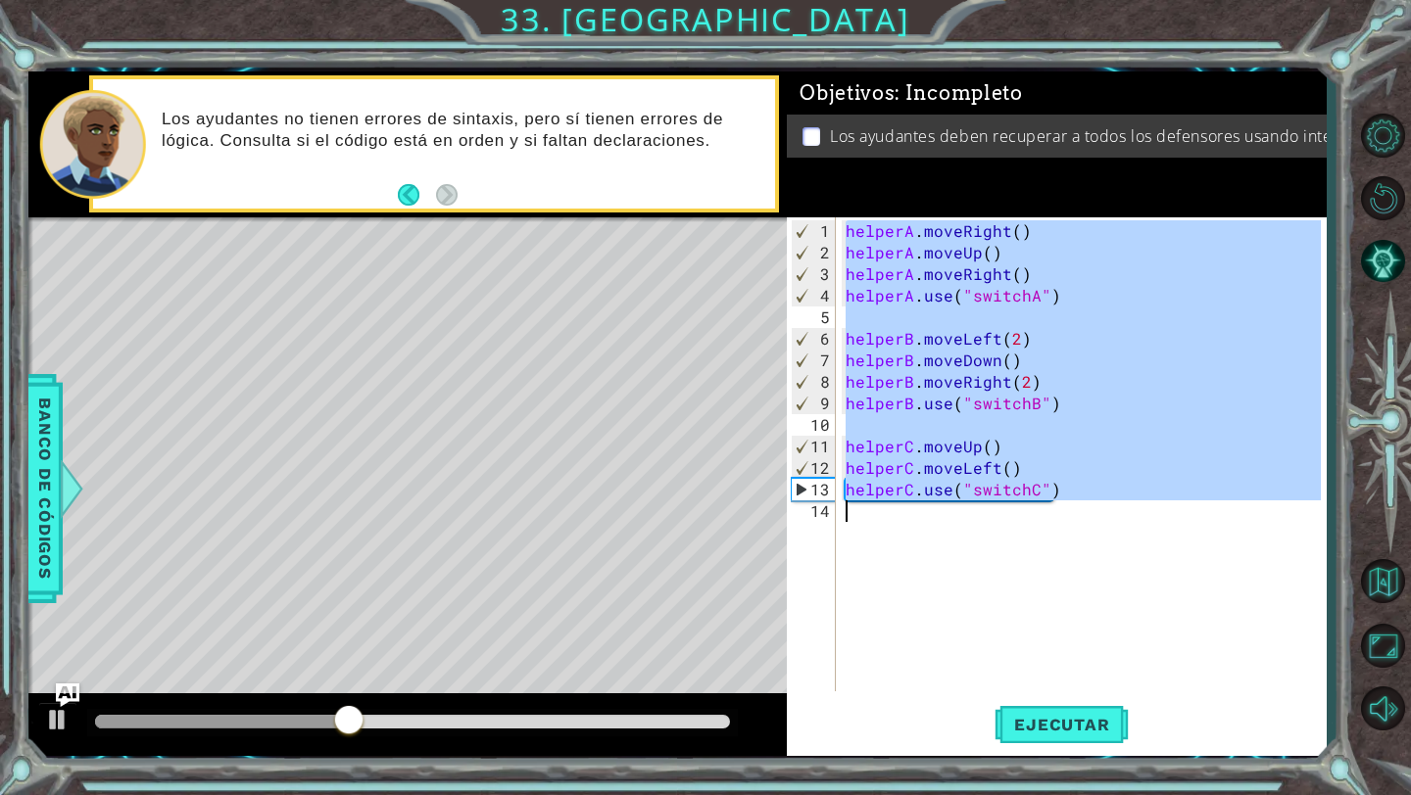
click at [950, 443] on div "helperA . moveRight ( ) helperA . moveUp ( ) helperA . moveRight ( ) helperA . …" at bounding box center [1085, 478] width 489 height 517
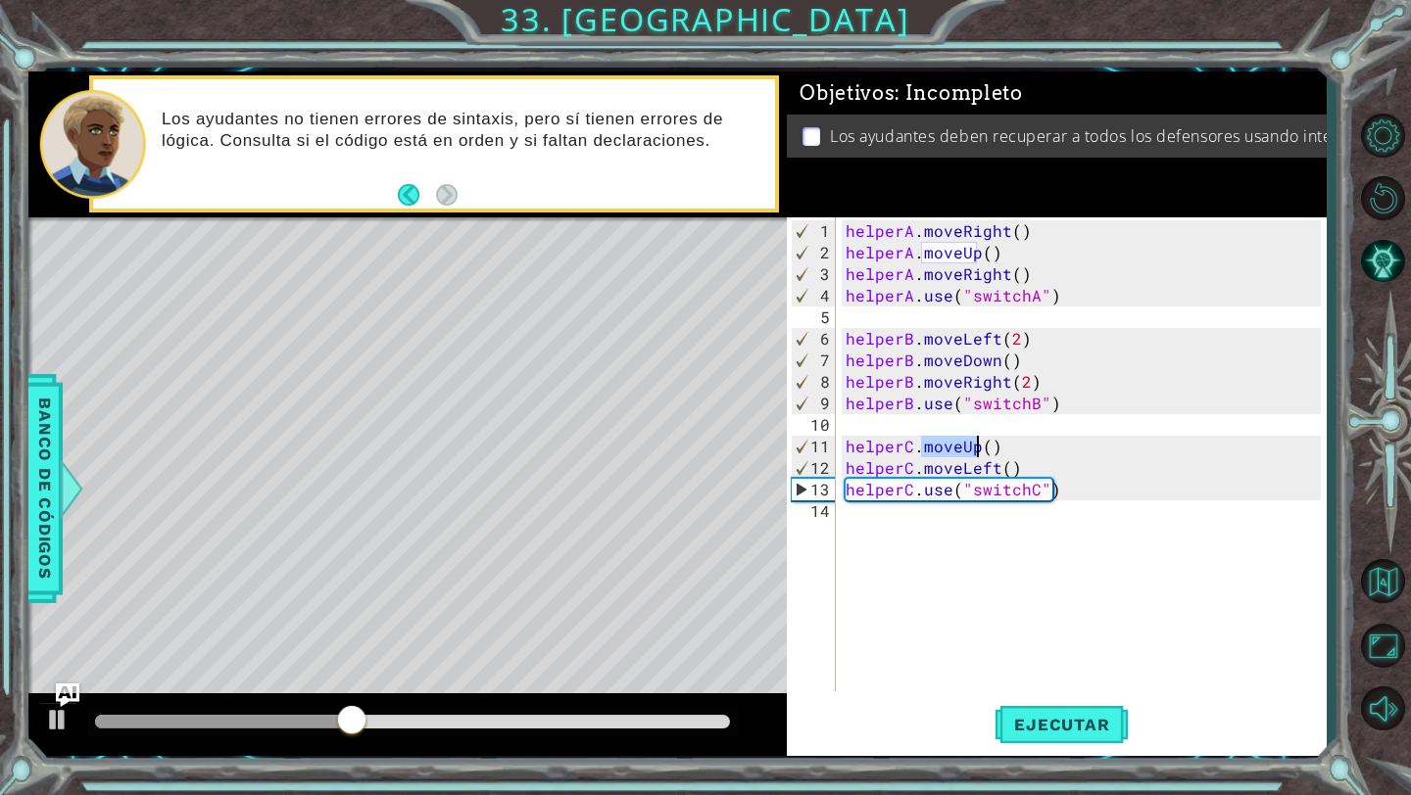
click at [950, 443] on div "helperA . moveRight ( ) helperA . moveUp ( ) helperA . moveRight ( ) helperA . …" at bounding box center [1085, 478] width 489 height 517
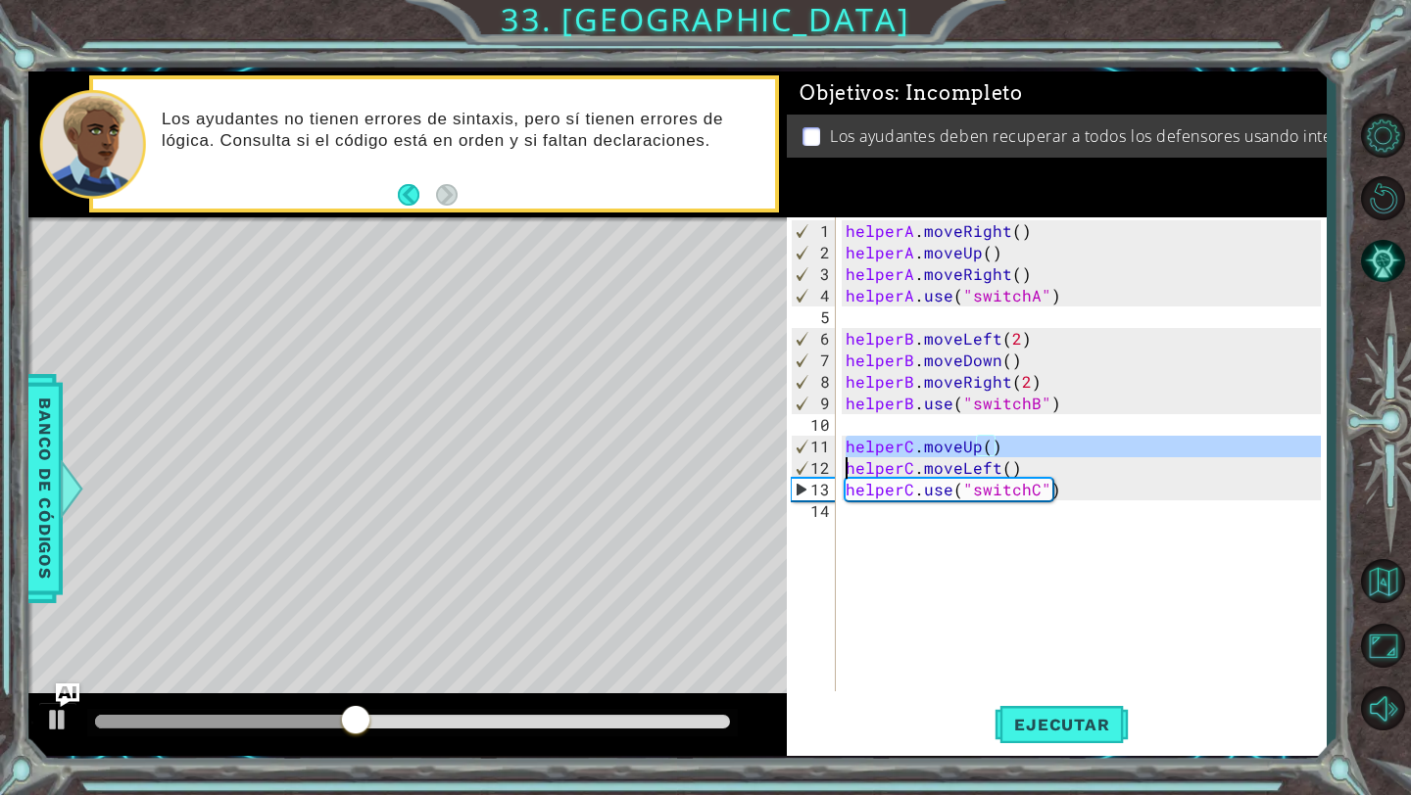
click at [950, 443] on div "helperA . moveRight ( ) helperA . moveUp ( ) helperA . moveRight ( ) helperA . …" at bounding box center [1085, 478] width 489 height 517
type textarea "helperC.moveLeft()"
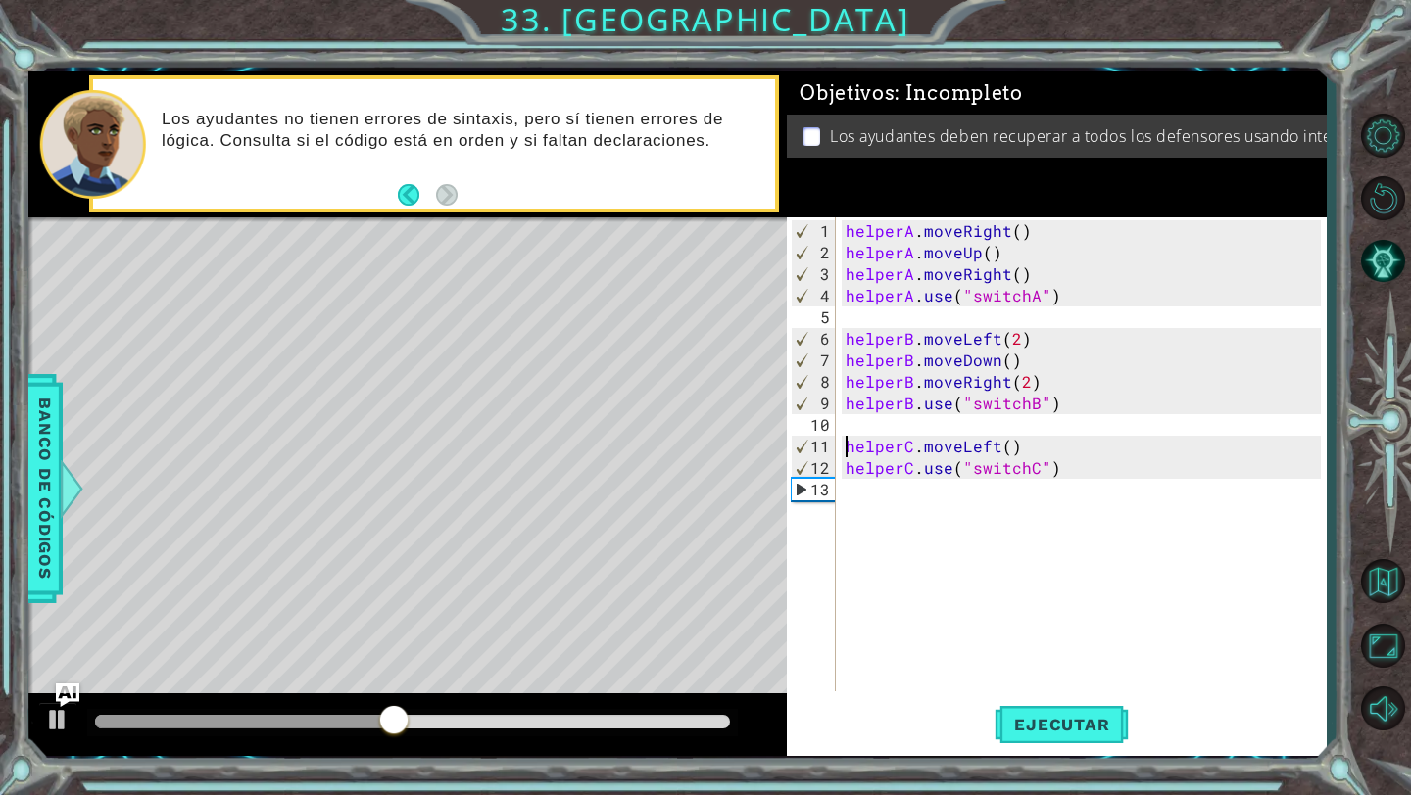
click at [1048, 448] on div "helperA . moveRight ( ) helperA . moveUp ( ) helperA . moveRight ( ) helperA . …" at bounding box center [1085, 478] width 489 height 517
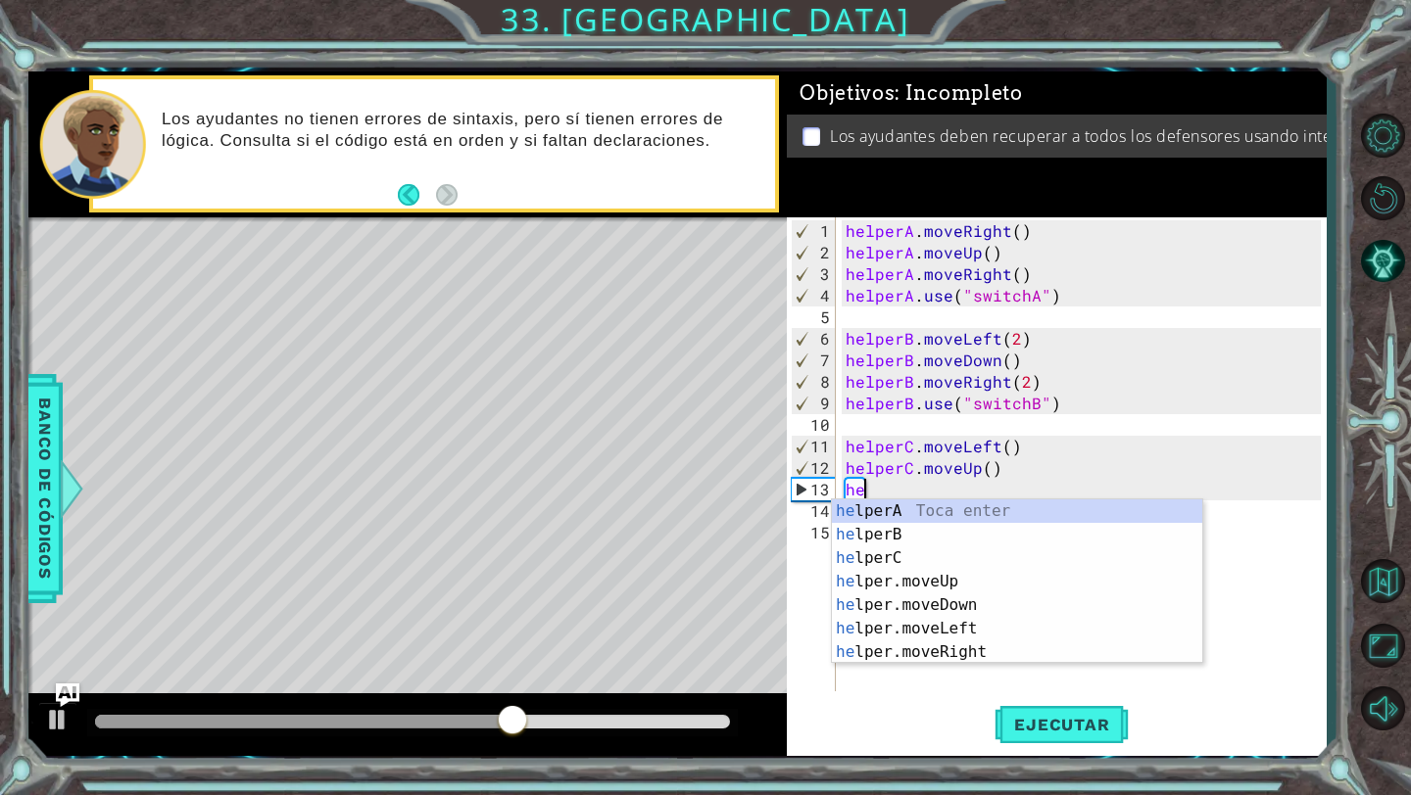
scroll to position [0, 1]
click at [933, 562] on div "hel perA Toca enter hel perB Toca enter hel perC Toca enter hel per.moveUp Toca…" at bounding box center [1017, 606] width 370 height 212
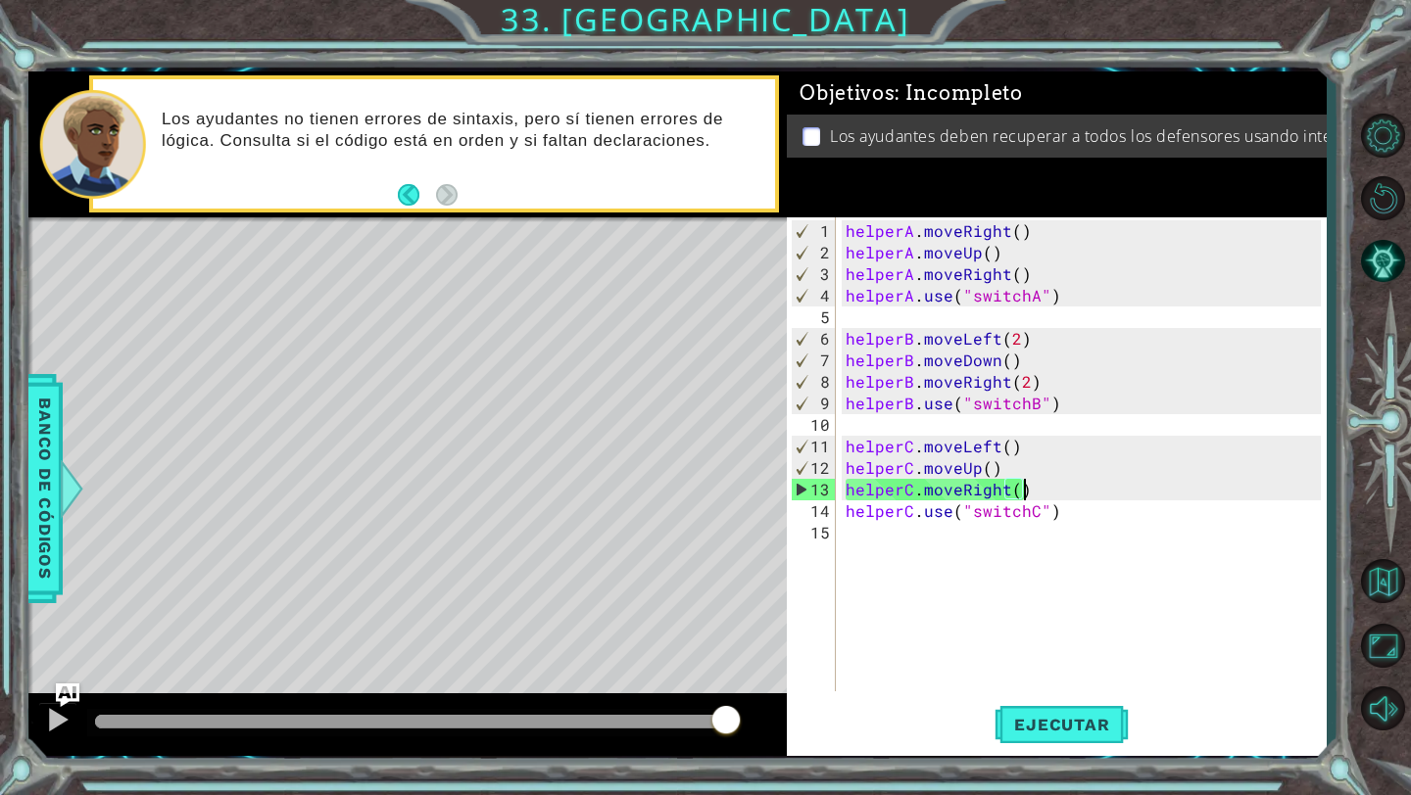
scroll to position [0, 10]
type textarea "helperC.moveRight()"
click at [1048, 718] on span "Ejecutar" at bounding box center [1061, 725] width 134 height 20
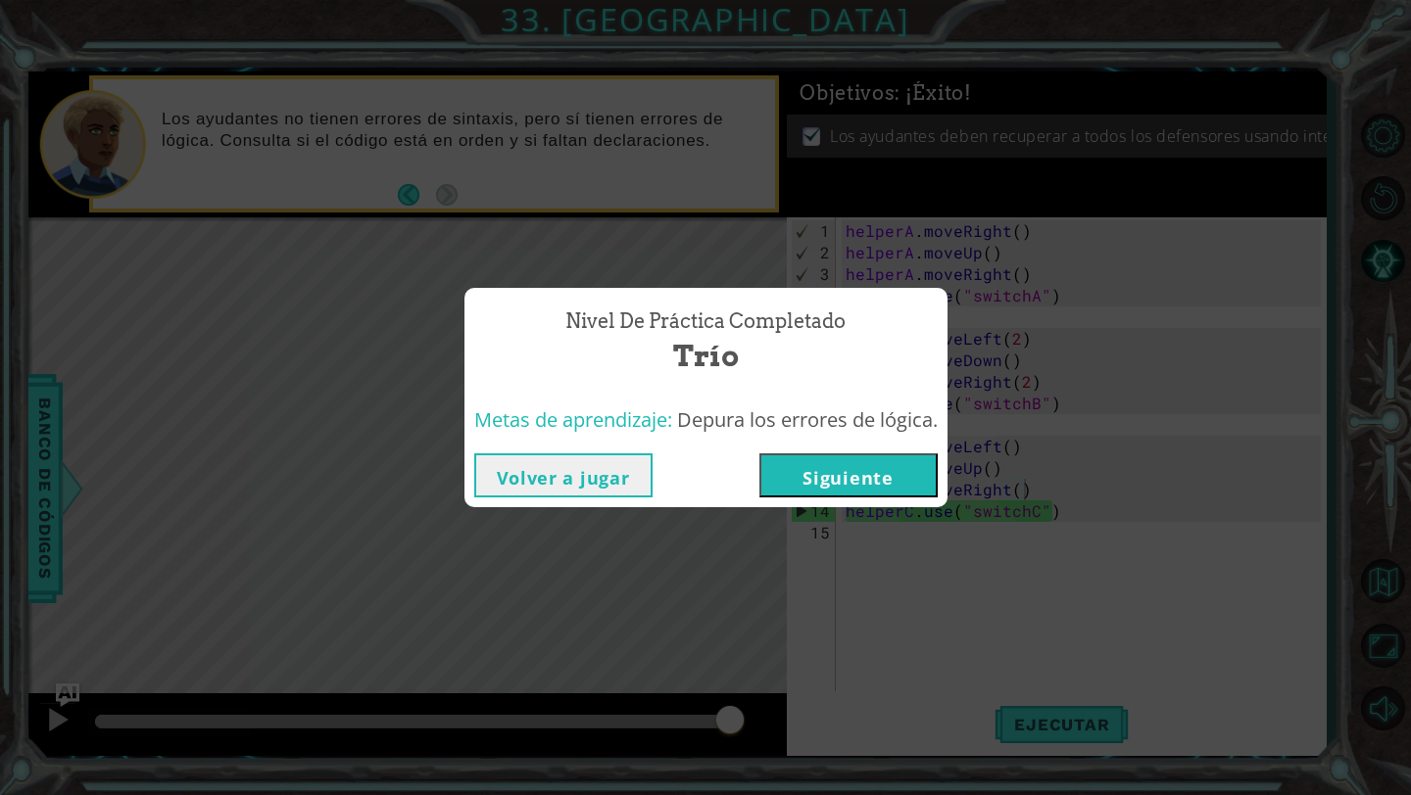
click at [877, 478] on button "Siguiente" at bounding box center [848, 476] width 178 height 44
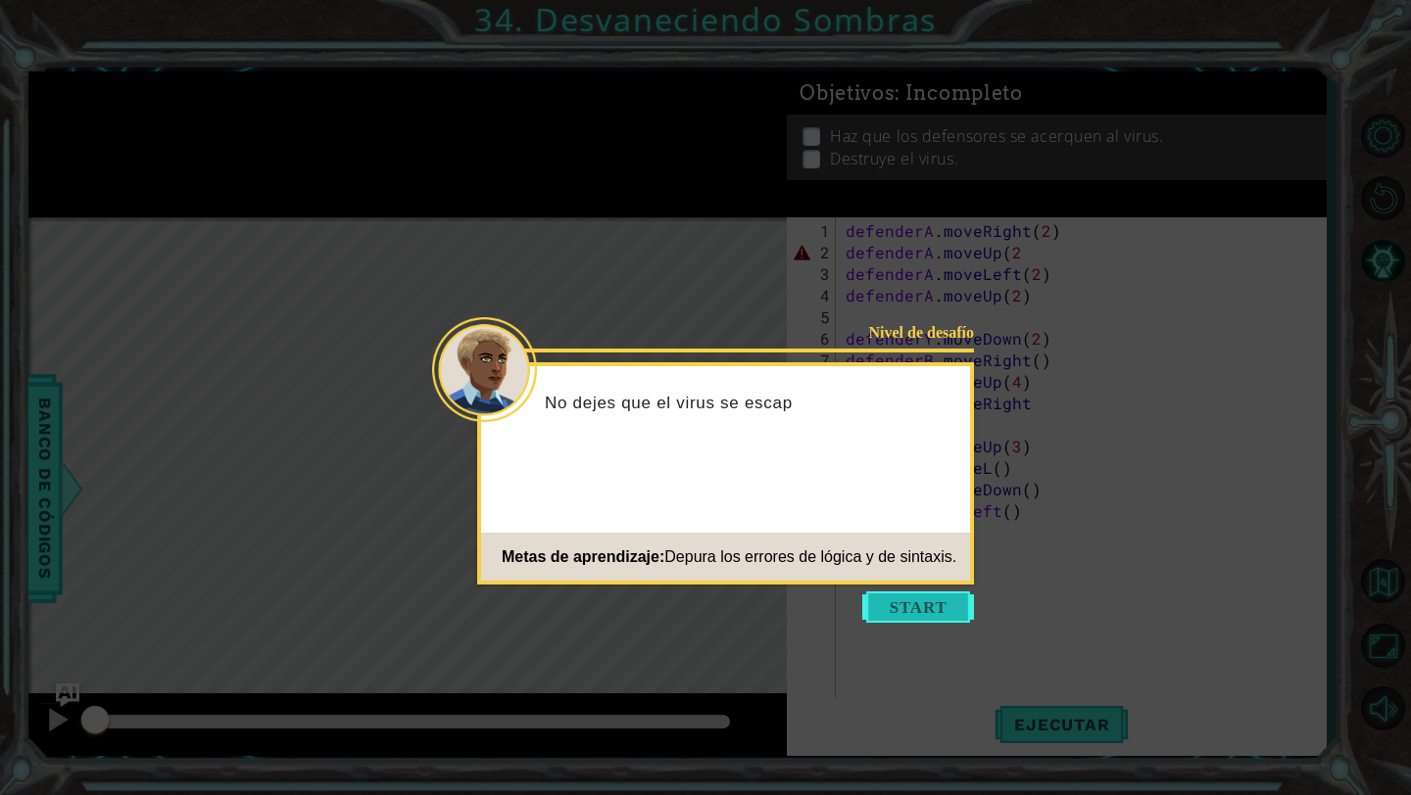
click at [894, 593] on button "Start" at bounding box center [918, 607] width 112 height 31
